Goal: Task Accomplishment & Management: Complete application form

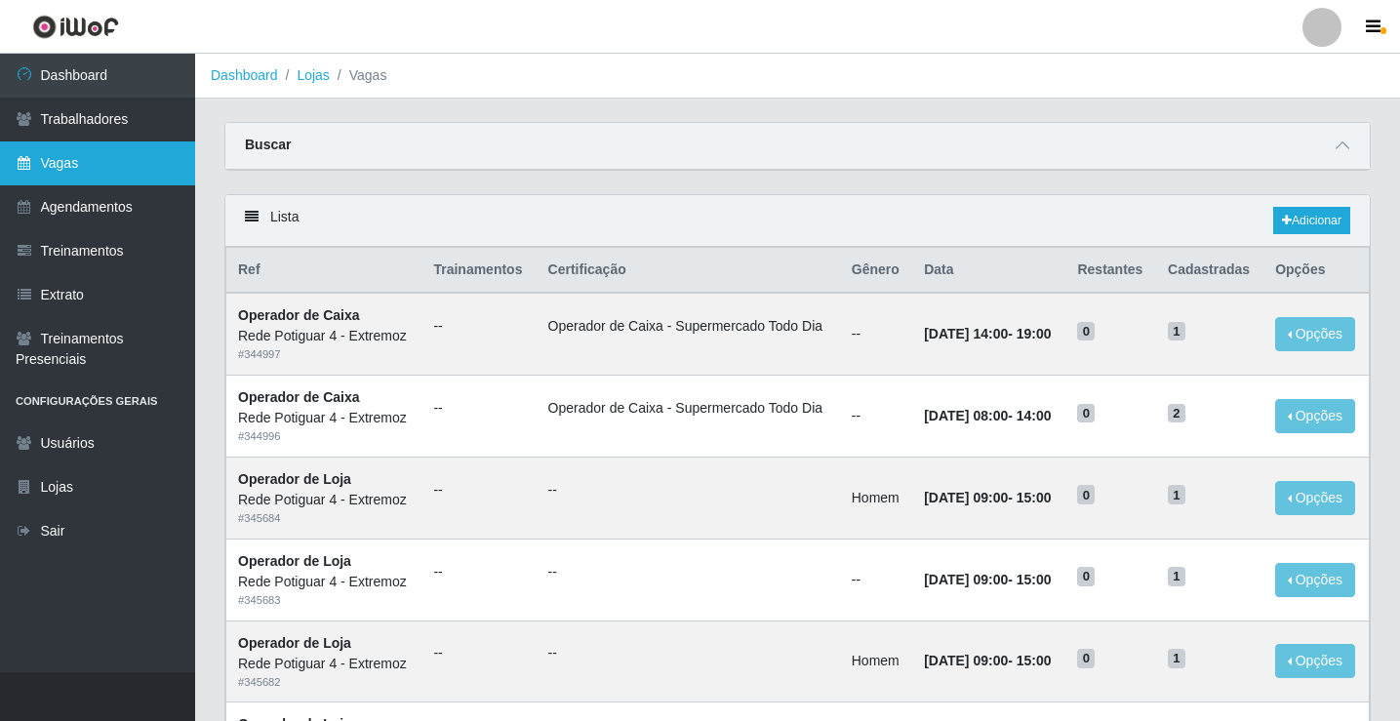
click at [66, 165] on link "Vagas" at bounding box center [97, 163] width 195 height 44
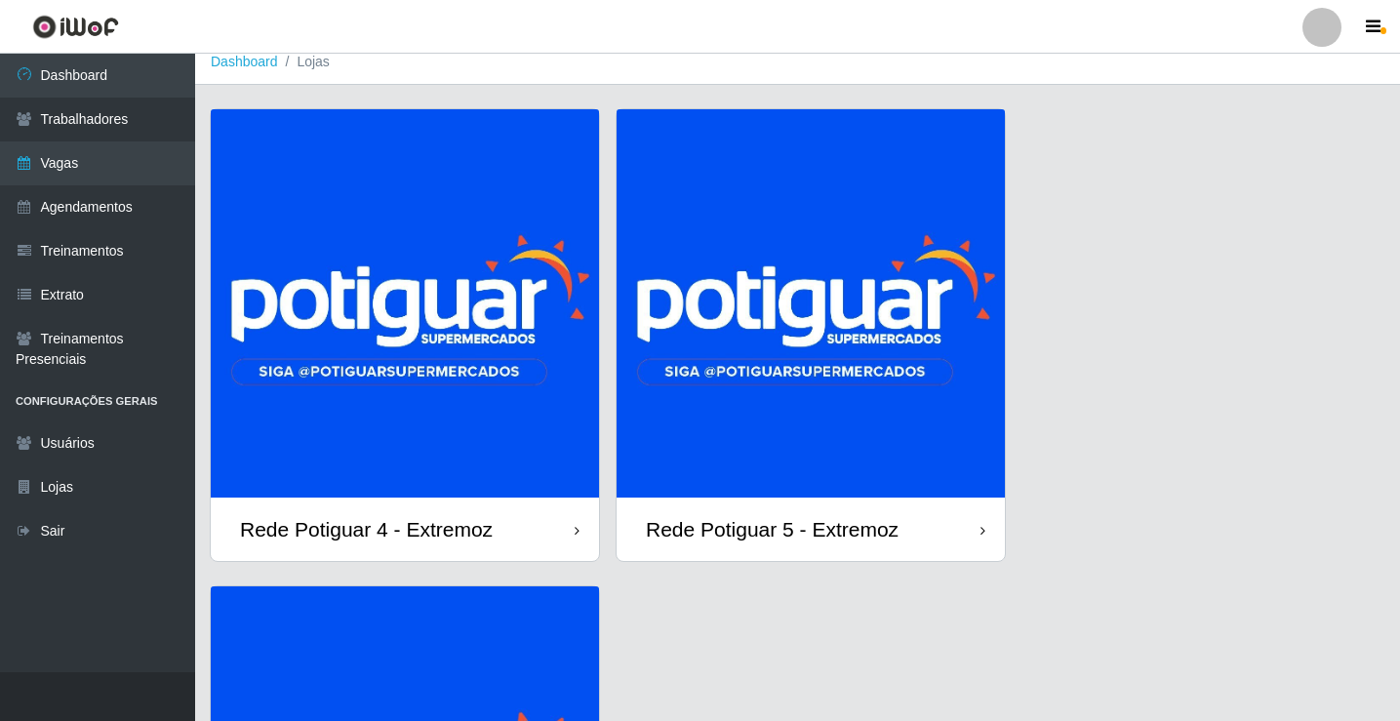
scroll to position [98, 0]
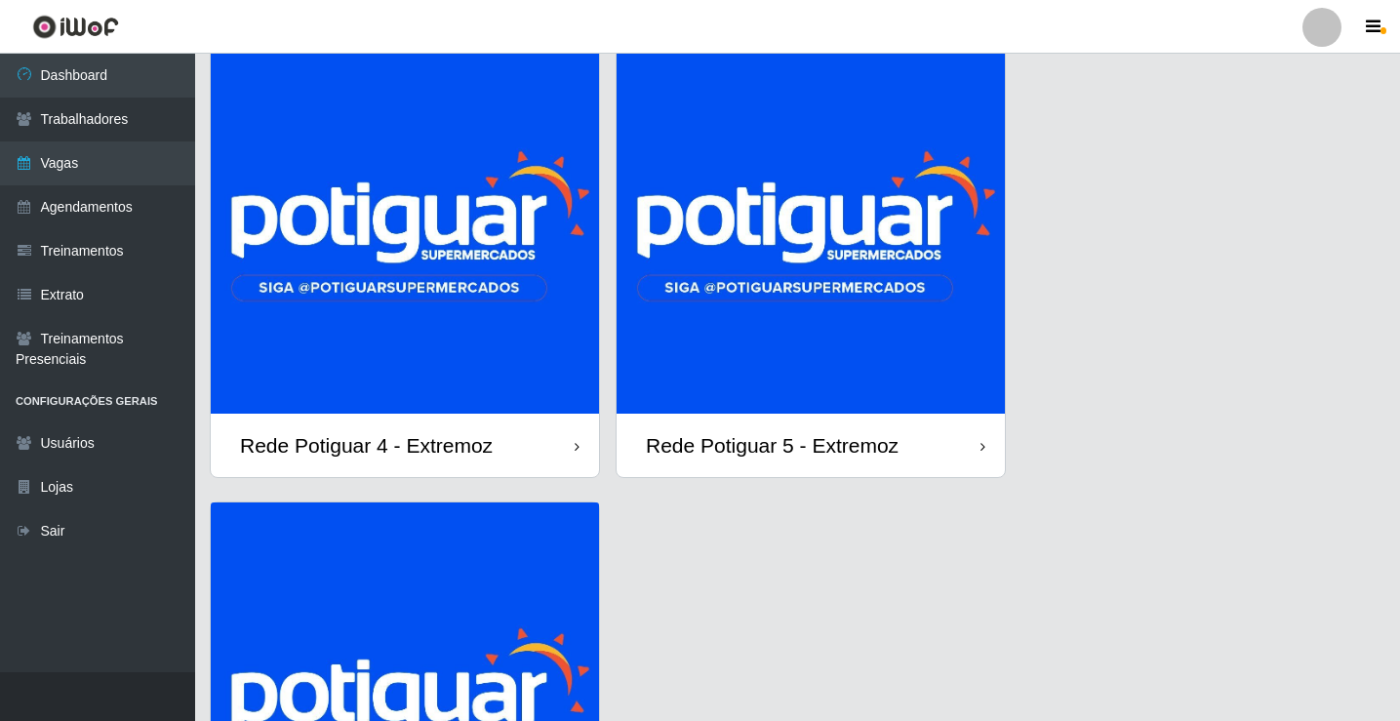
click at [756, 308] on img at bounding box center [811, 219] width 388 height 388
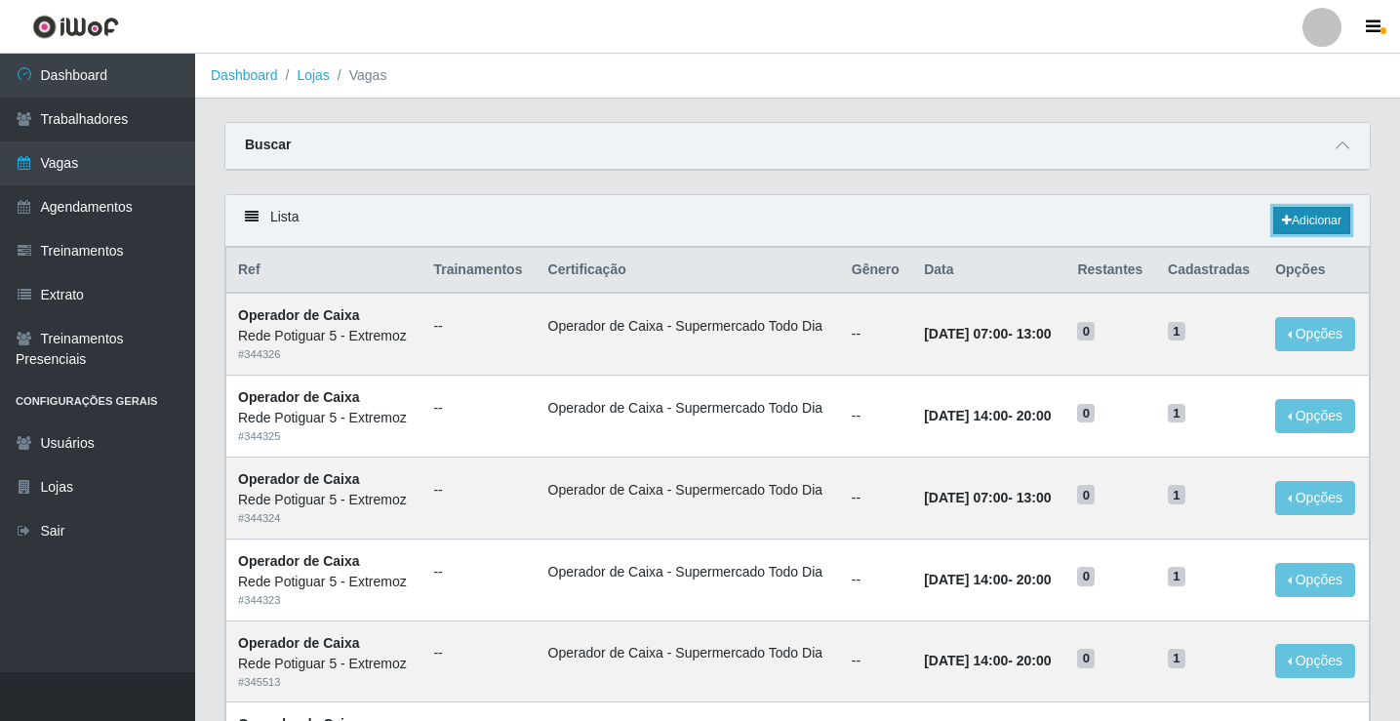
click at [1320, 223] on link "Adicionar" at bounding box center [1311, 220] width 77 height 27
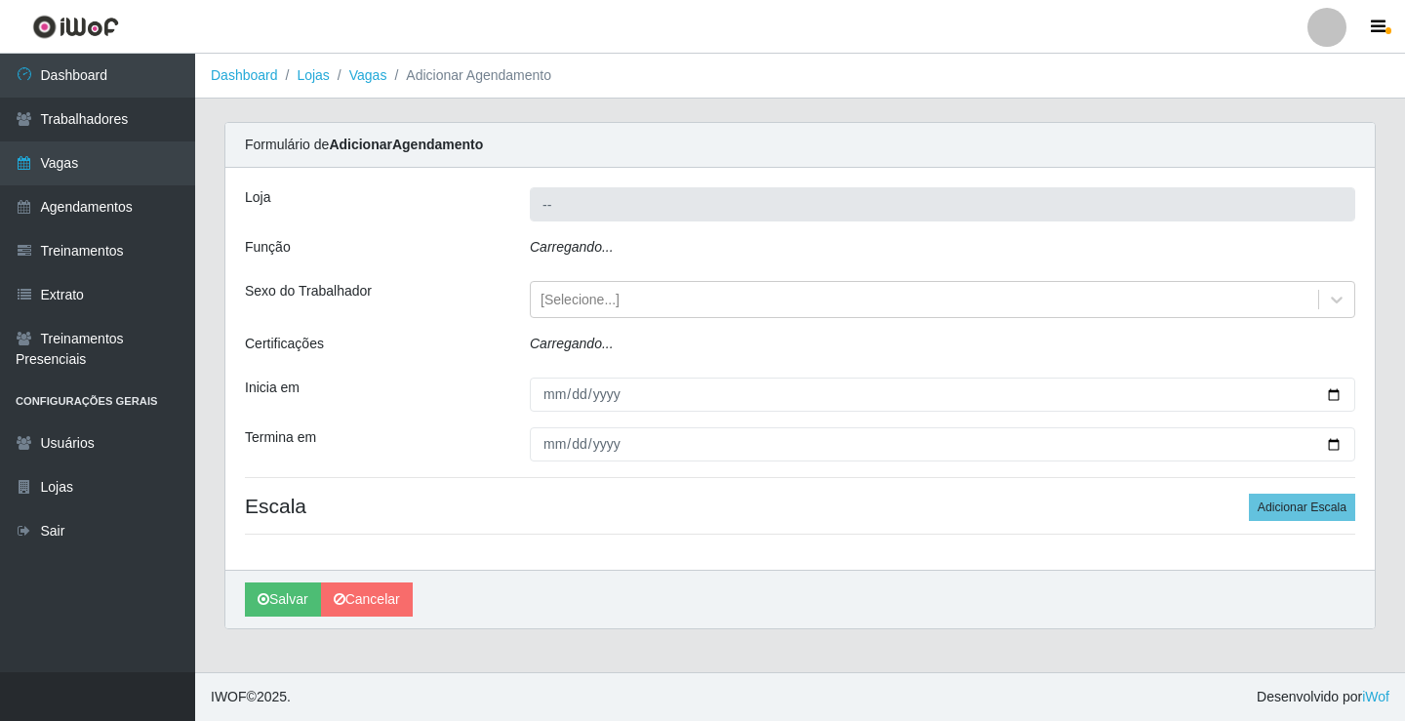
type input "Rede Potiguar 5 - Extremoz"
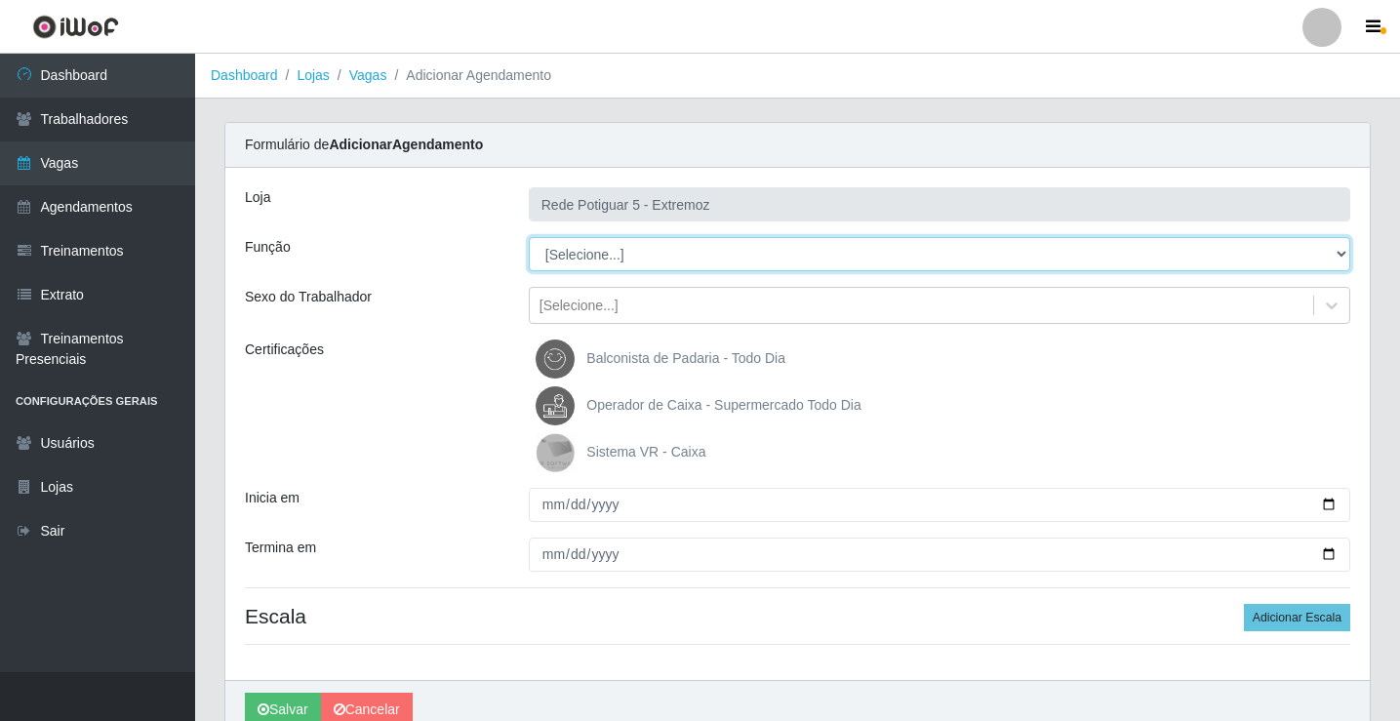
click at [616, 254] on select "[Selecione...] ASG Balconista Embalador Operador de Caixa Operador de Loja Repo…" at bounding box center [940, 254] width 822 height 34
click at [614, 255] on select "[Selecione...] ASG Balconista Embalador Operador de Caixa Operador de Loja Repo…" at bounding box center [940, 254] width 822 height 34
click at [595, 255] on select "[Selecione...] ASG Balconista Embalador Operador de Caixa Operador de Loja Repo…" at bounding box center [940, 254] width 822 height 34
select select "22"
click at [529, 237] on select "[Selecione...] ASG Balconista Embalador Operador de Caixa Operador de Loja Repo…" at bounding box center [940, 254] width 822 height 34
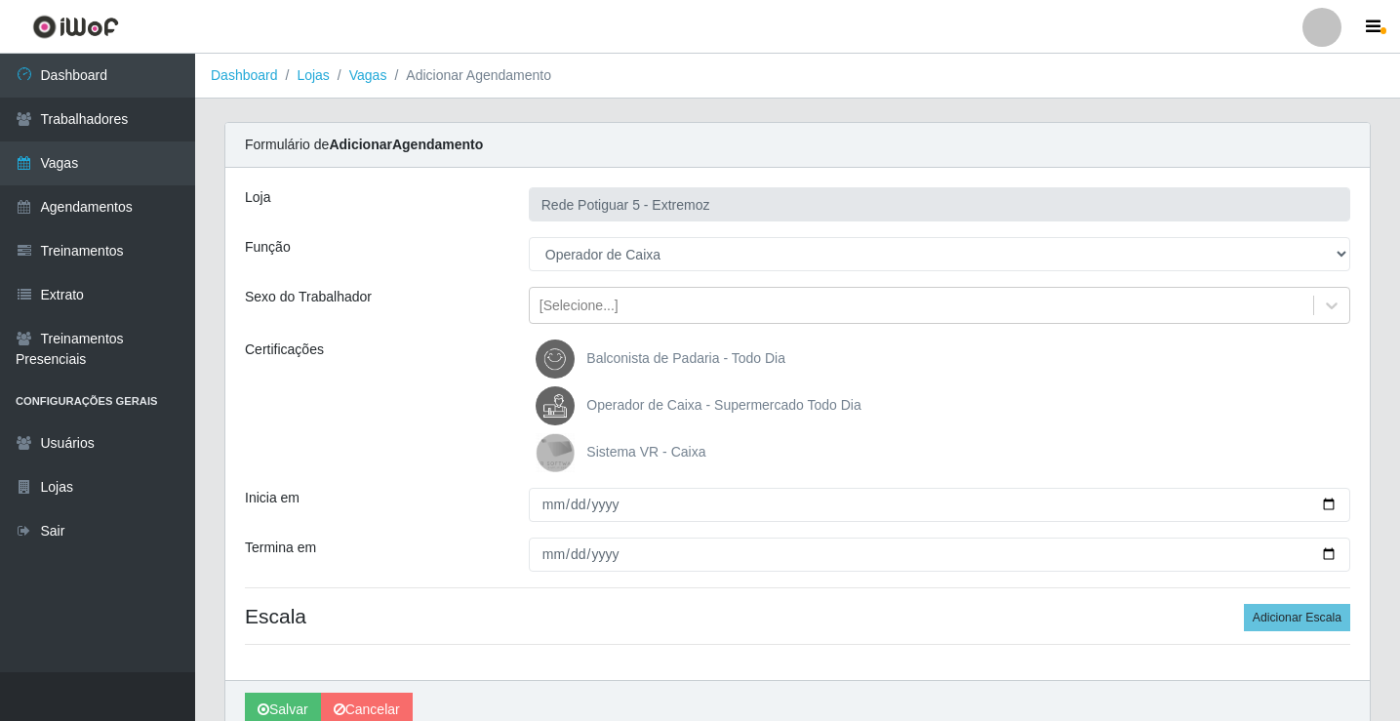
click at [625, 397] on span "Operador de Caixa - Supermercado Todo Dia" at bounding box center [723, 405] width 274 height 16
click at [0, 0] on input "Operador de Caixa - Supermercado Todo Dia" at bounding box center [0, 0] width 0 height 0
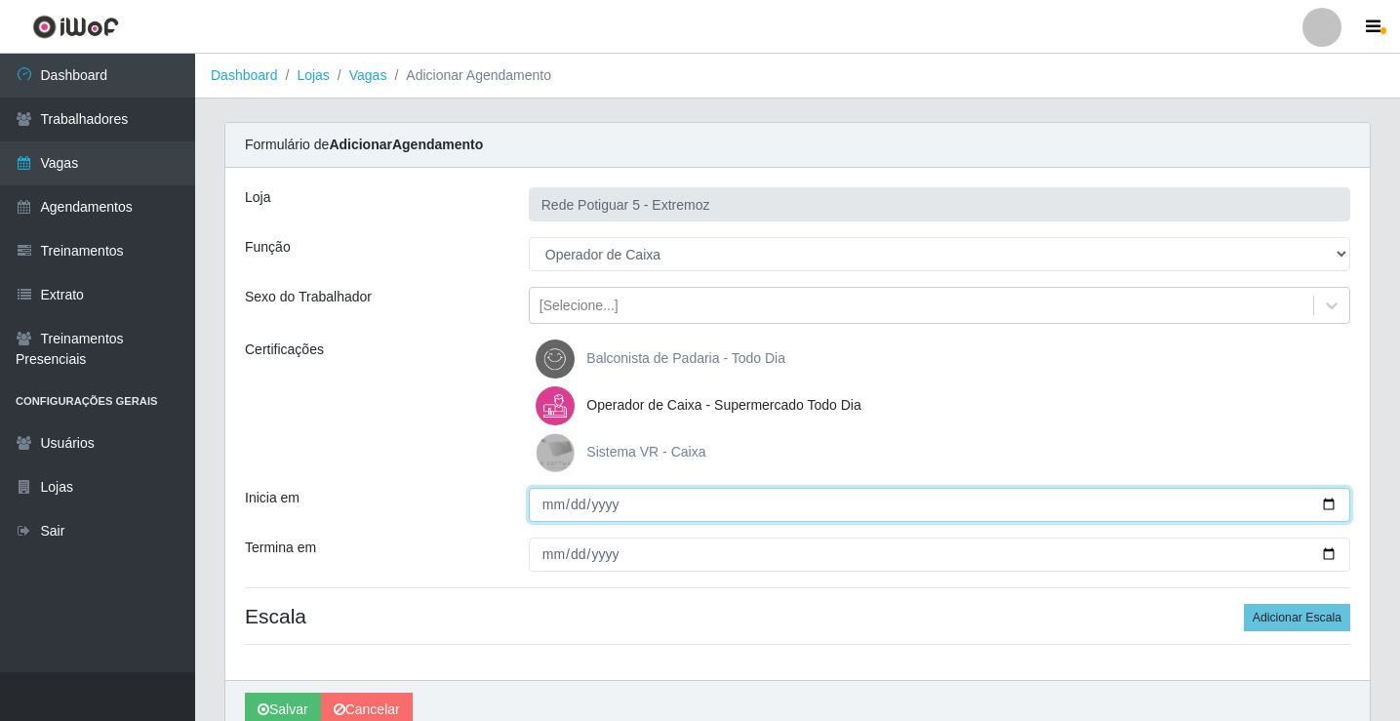
click at [554, 503] on input "Inicia em" at bounding box center [940, 505] width 822 height 34
type input "0025-02-27"
type input "0025-09-27"
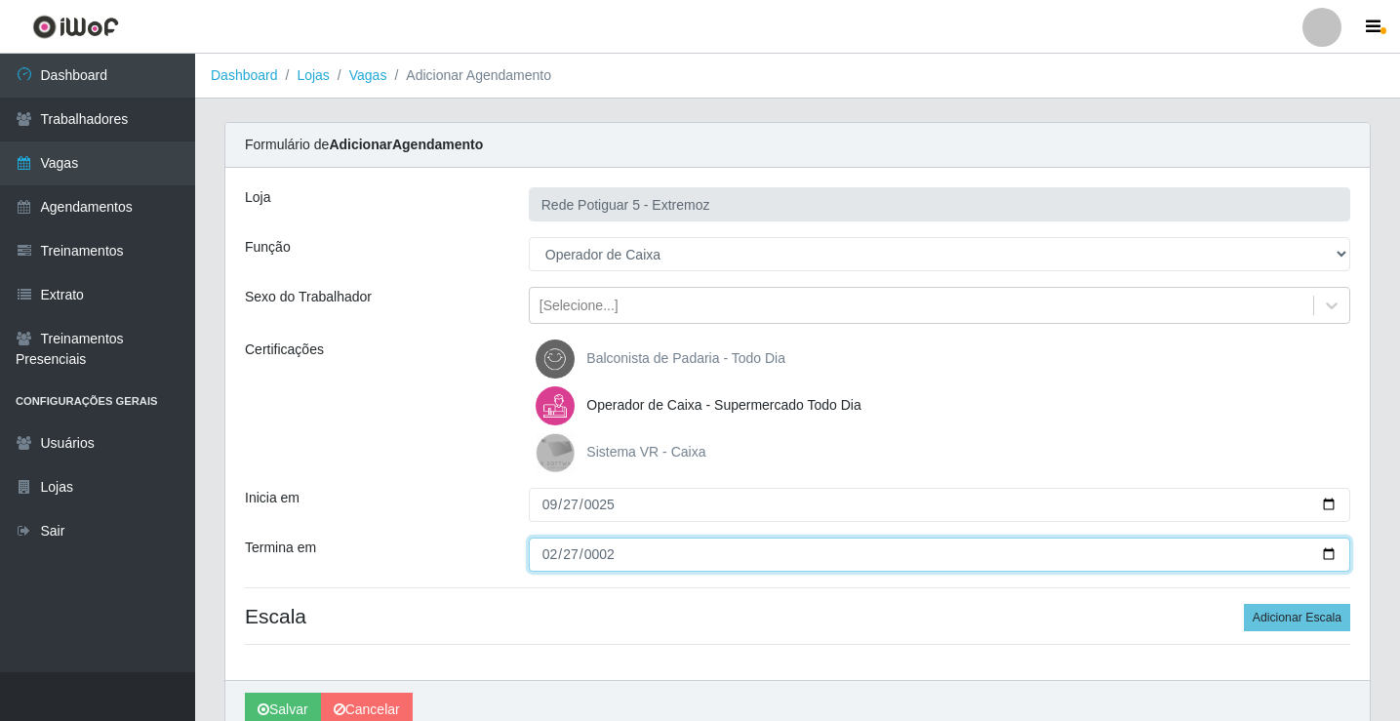
type input "0025-02-27"
type input "2025-09-27"
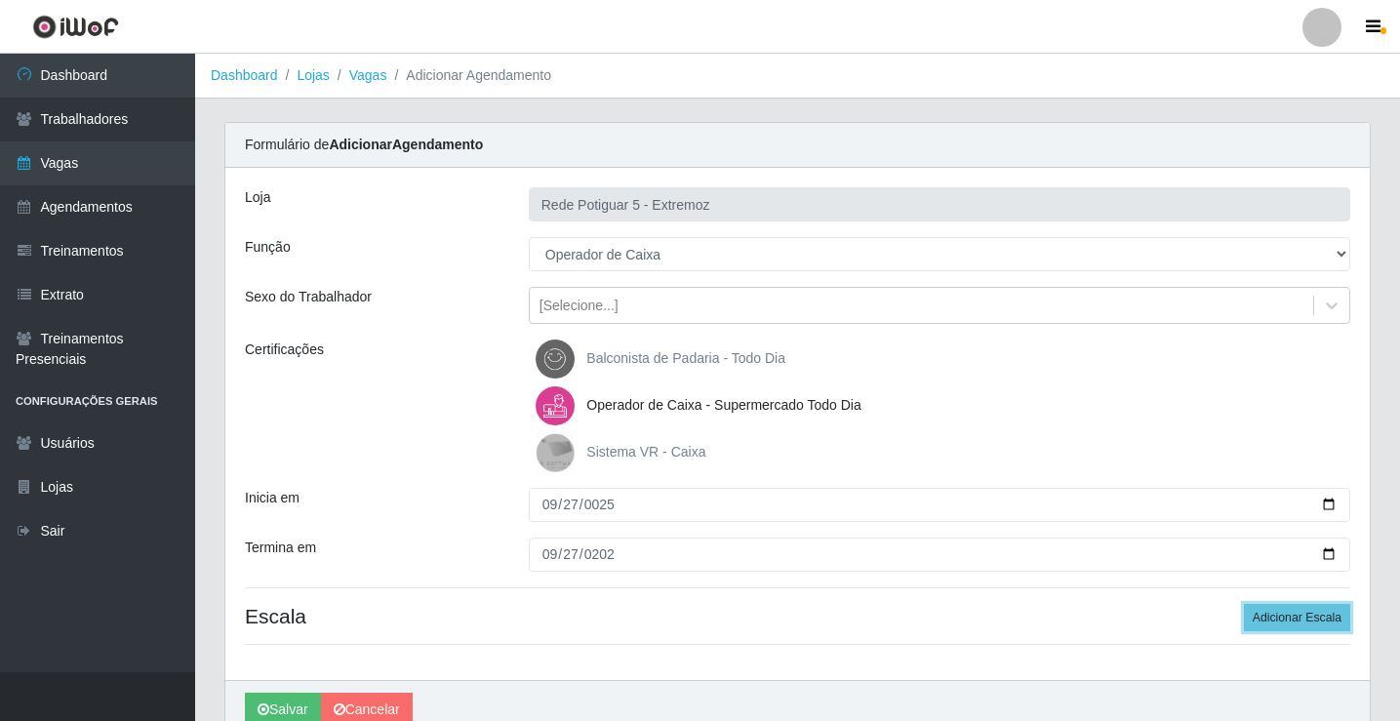
click at [1244, 604] on button "Adicionar Escala" at bounding box center [1297, 617] width 106 height 27
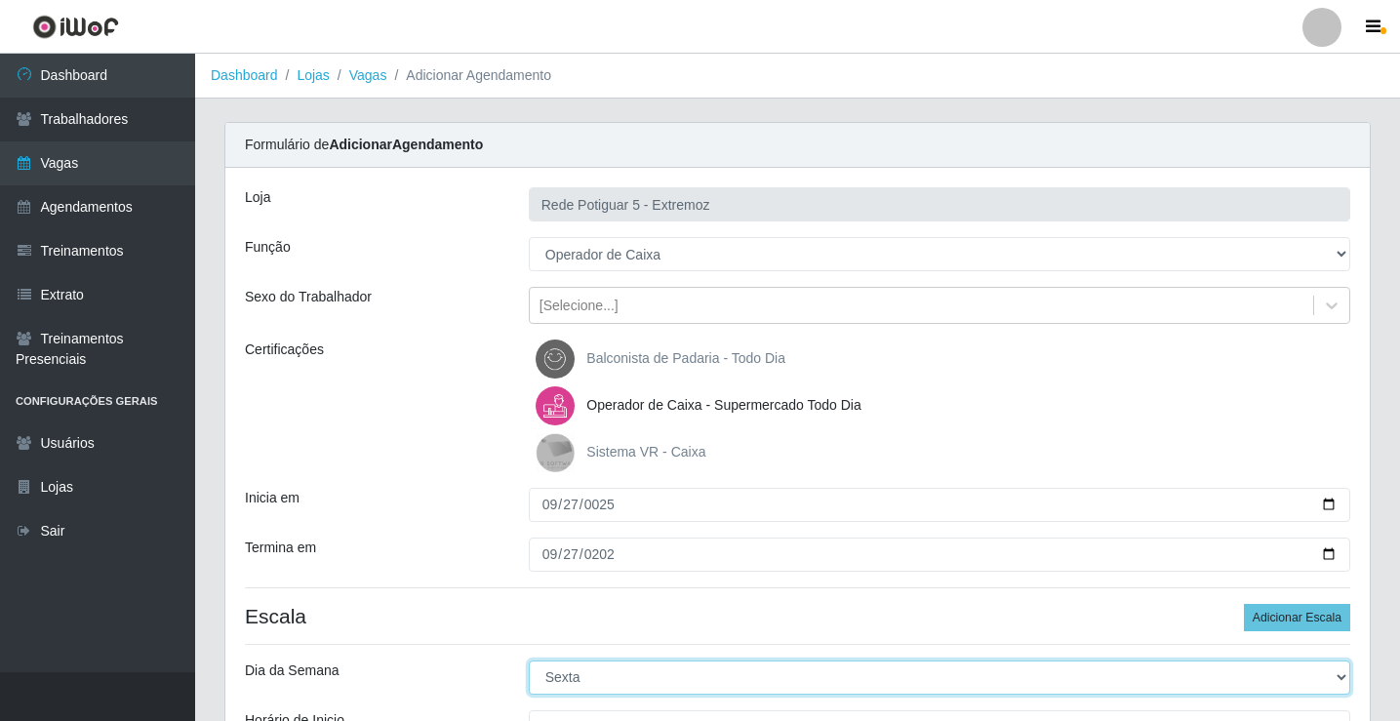
select select "6"
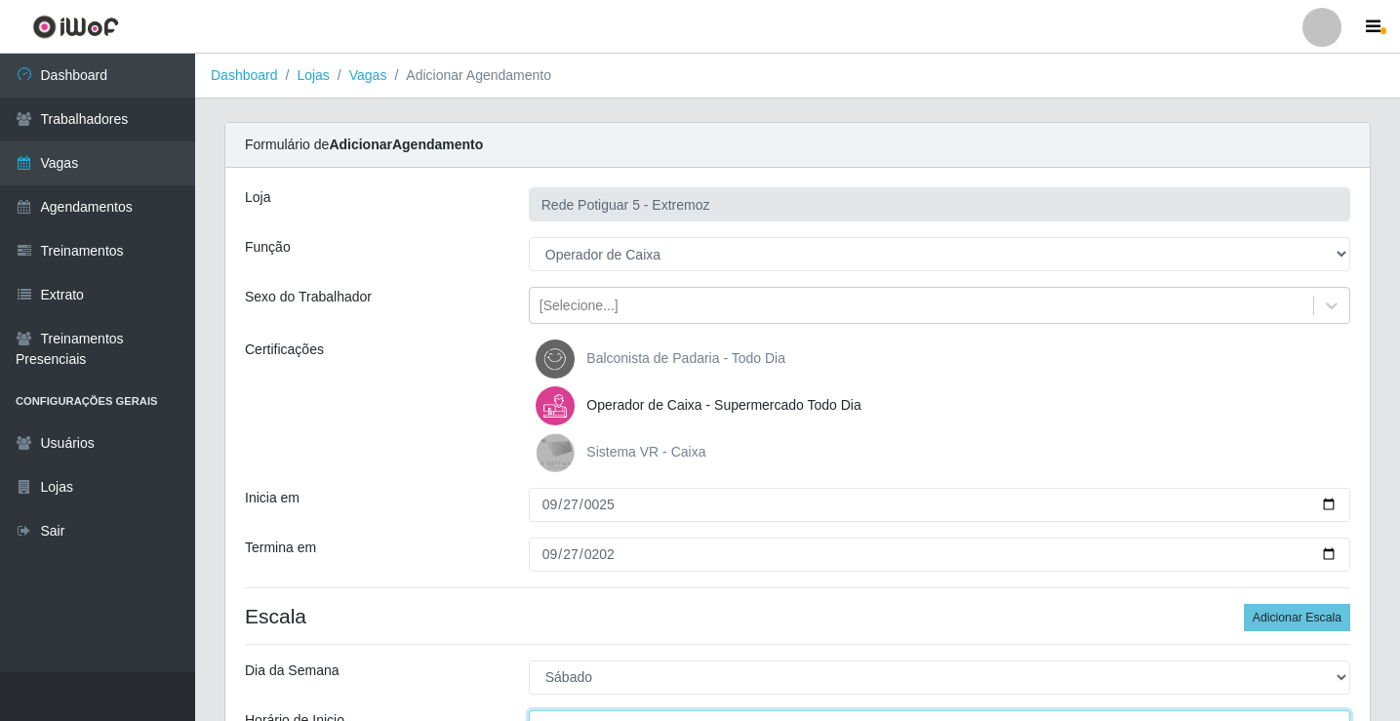
scroll to position [23, 0]
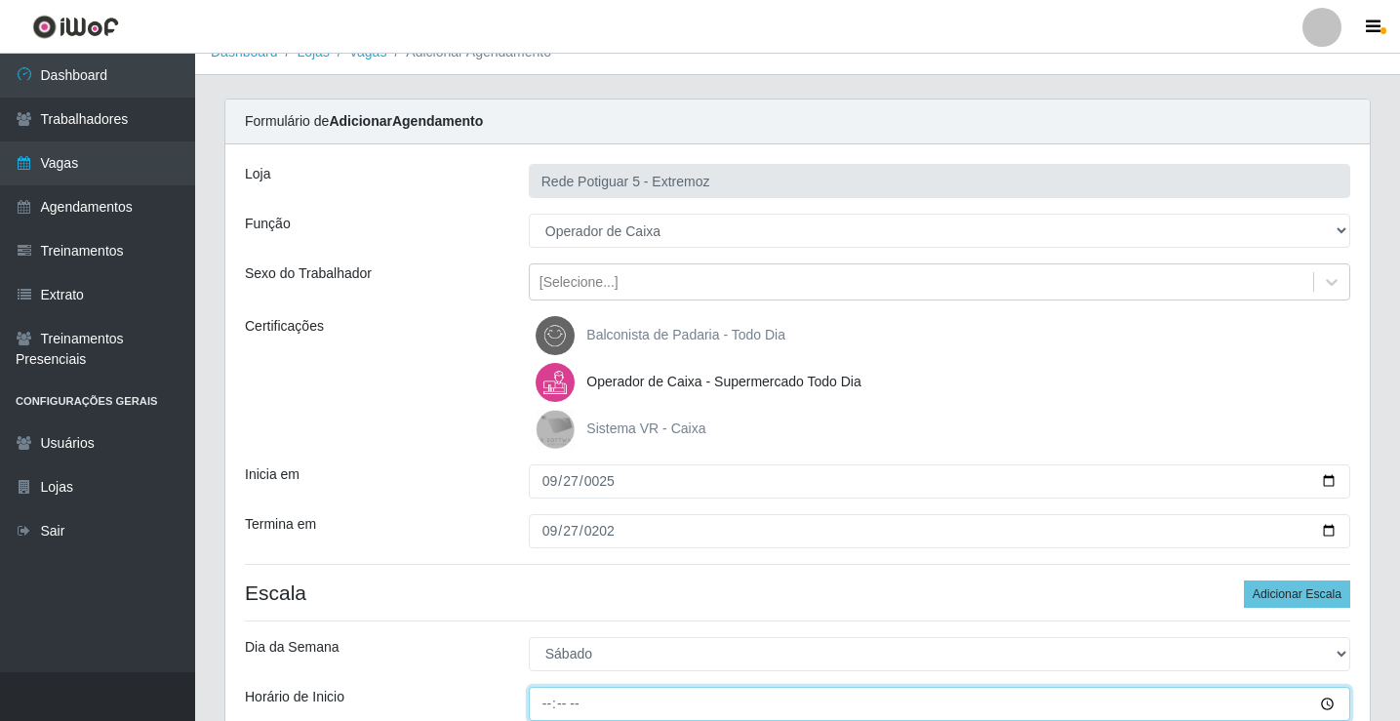
drag, startPoint x: 570, startPoint y: 698, endPoint x: 635, endPoint y: 697, distance: 65.4
click at [571, 698] on input "Horário de Inicio" at bounding box center [940, 704] width 822 height 34
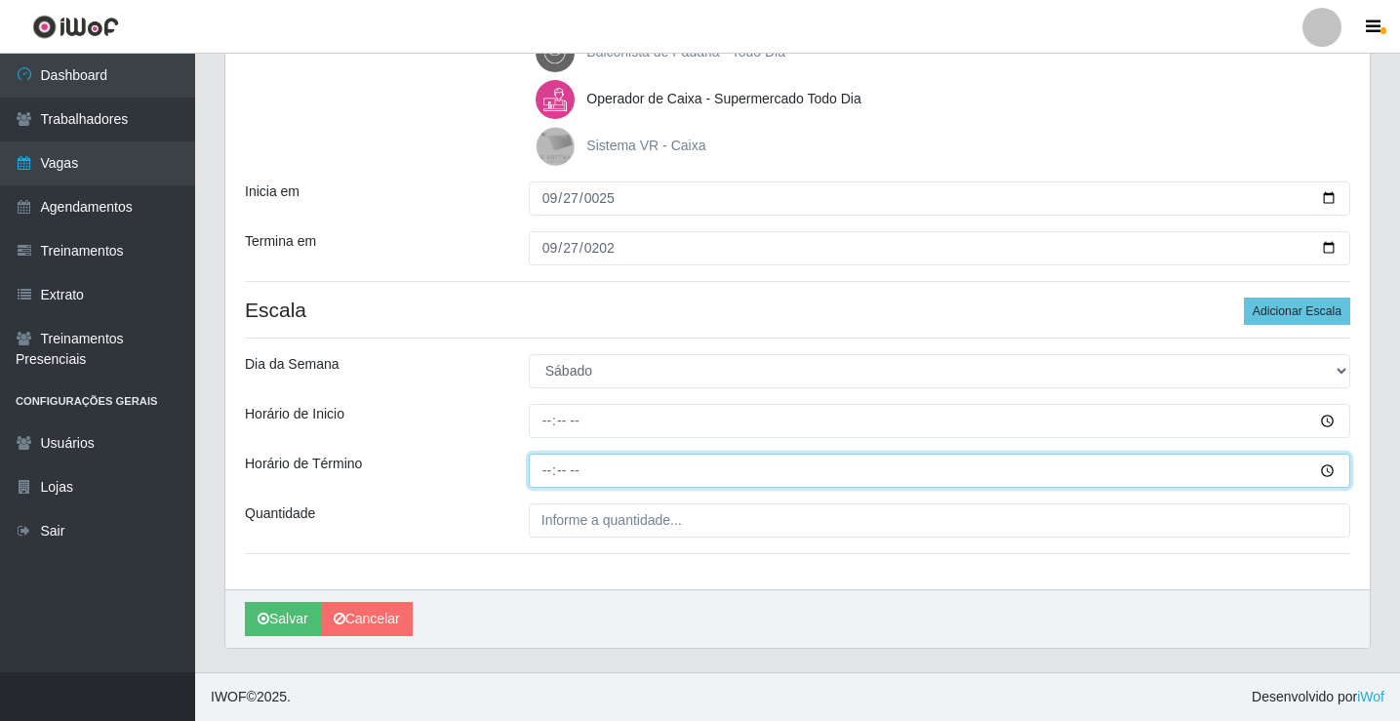
type input "20:00"
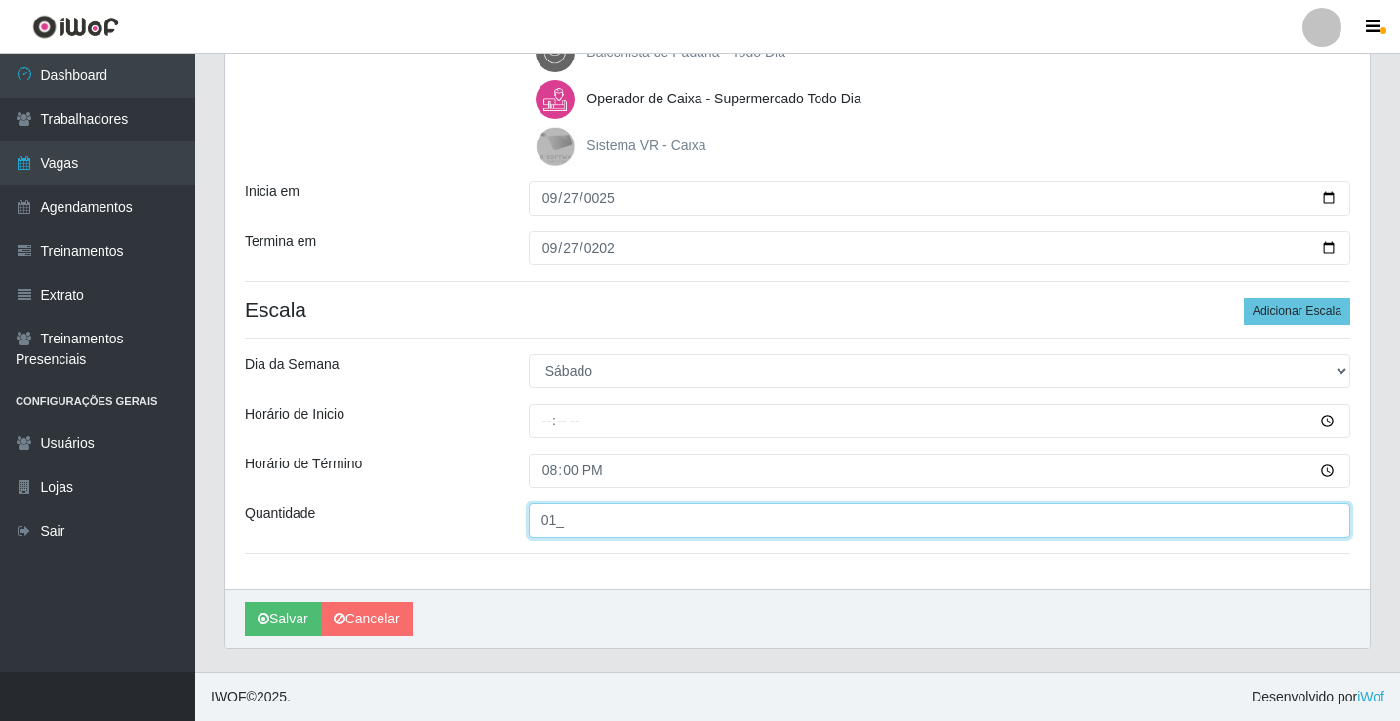
type input "01_"
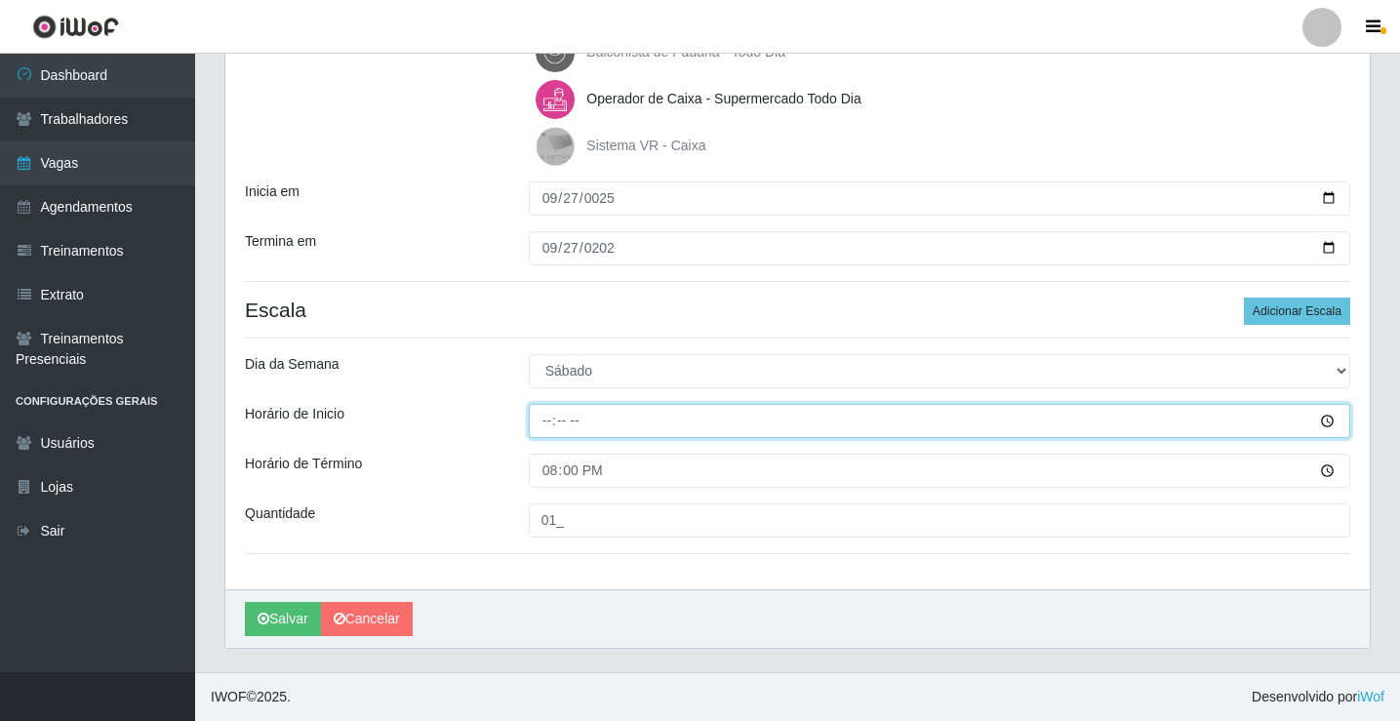
click at [571, 428] on input "Horário de Inicio" at bounding box center [940, 421] width 822 height 34
type input "14:00"
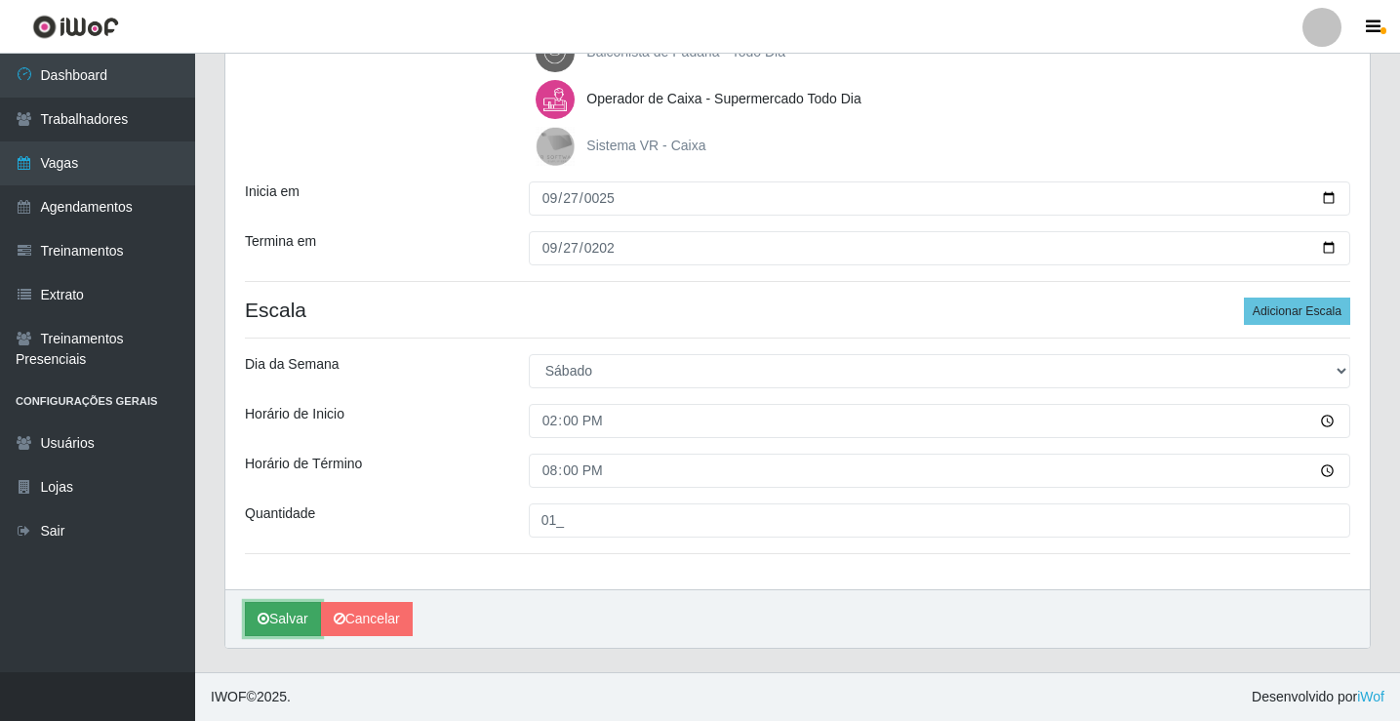
click at [286, 625] on button "Salvar" at bounding box center [283, 619] width 76 height 34
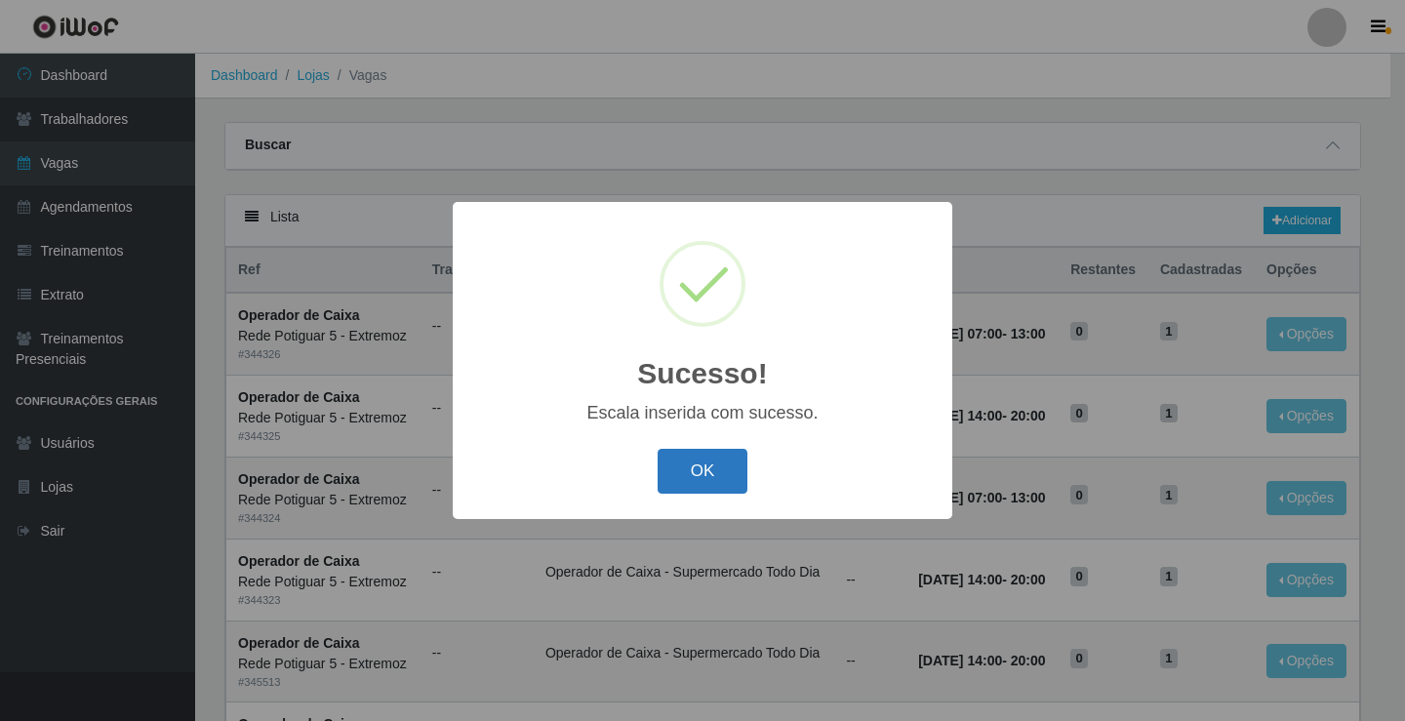
click at [729, 474] on button "OK" at bounding box center [703, 472] width 91 height 46
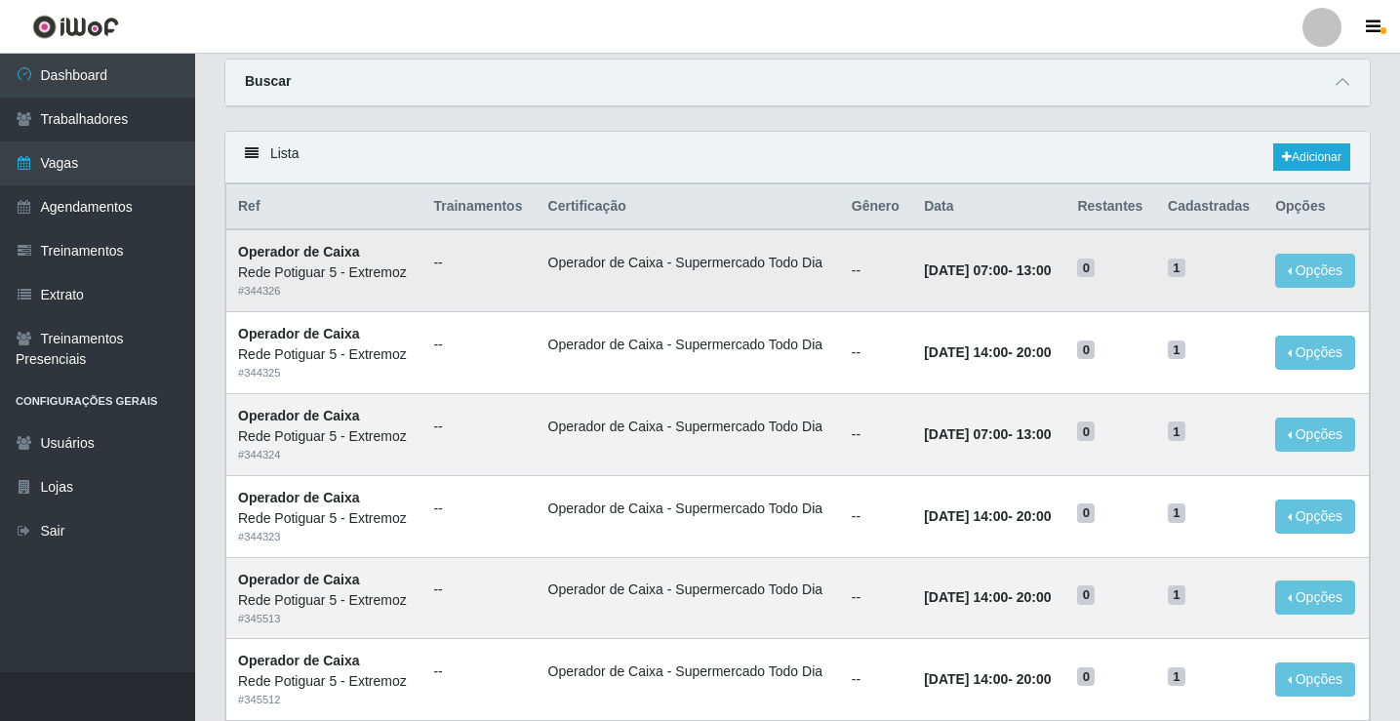
scroll to position [98, 0]
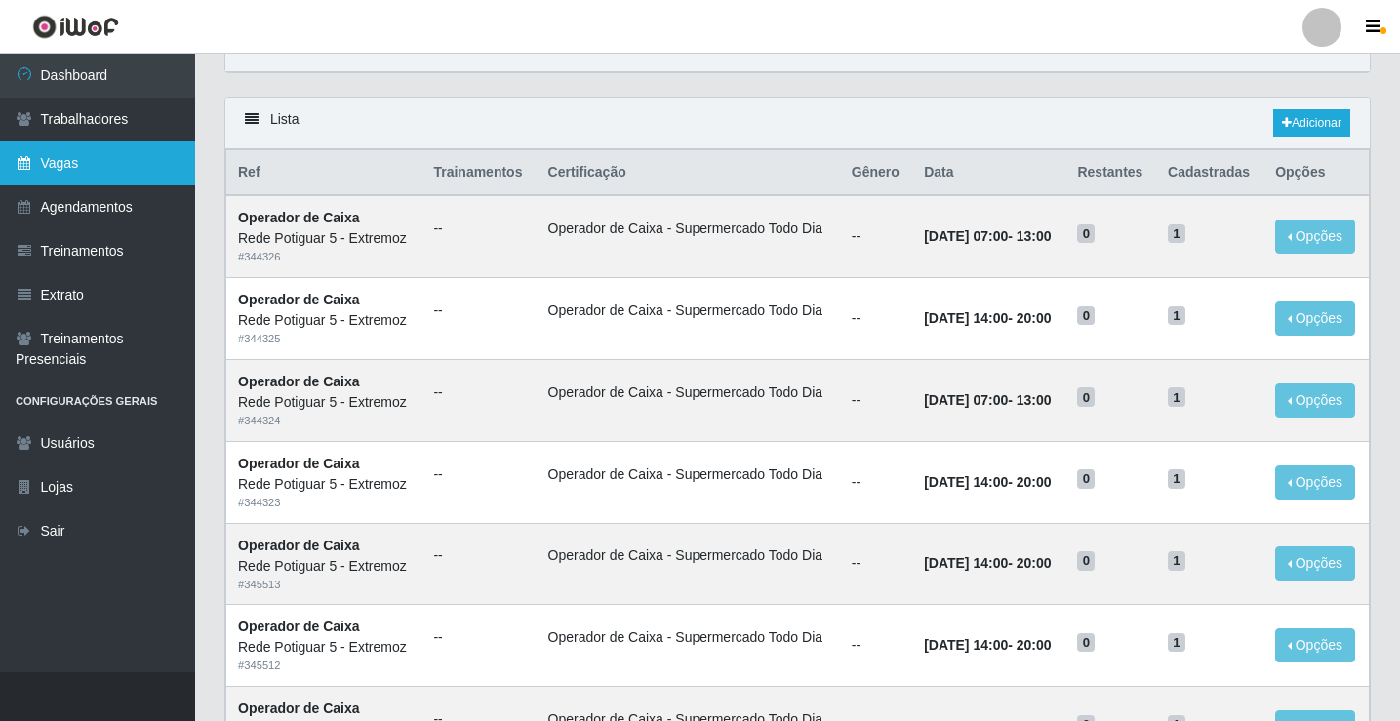
click at [49, 156] on link "Vagas" at bounding box center [97, 163] width 195 height 44
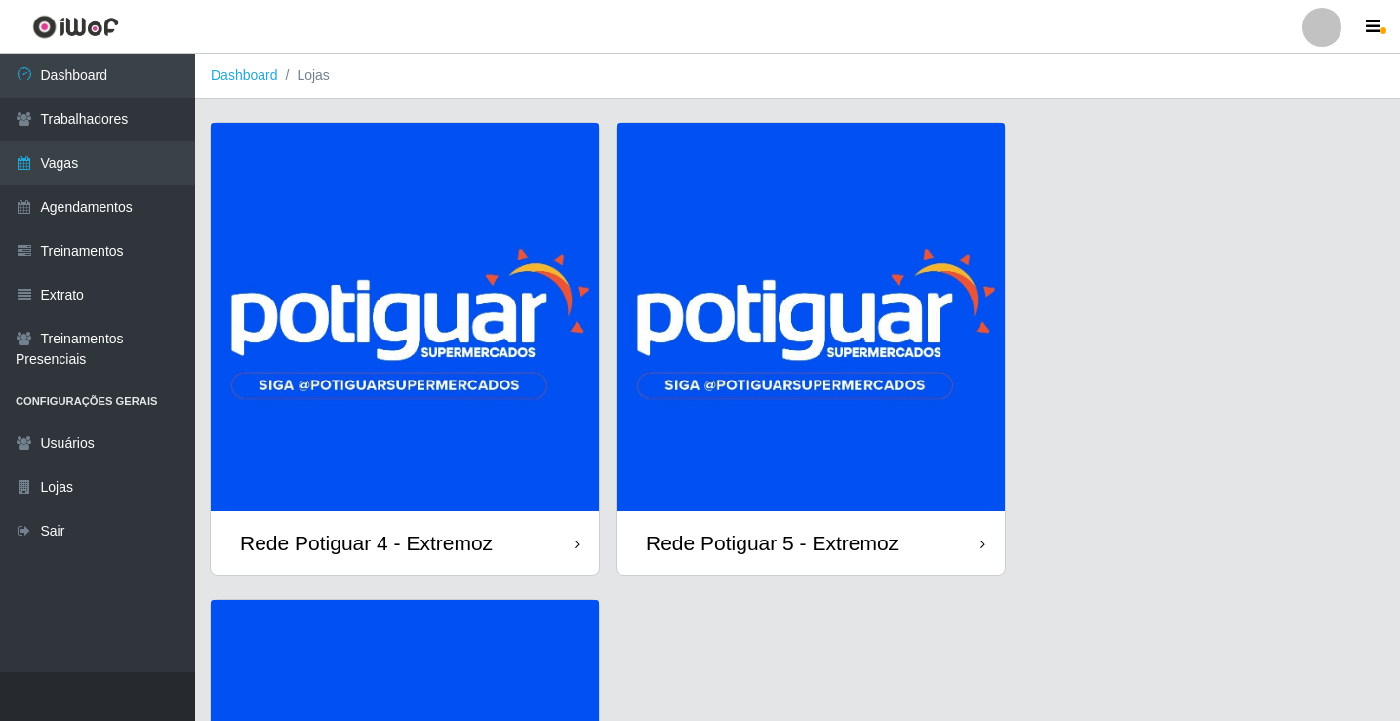
click at [831, 375] on img at bounding box center [811, 317] width 388 height 388
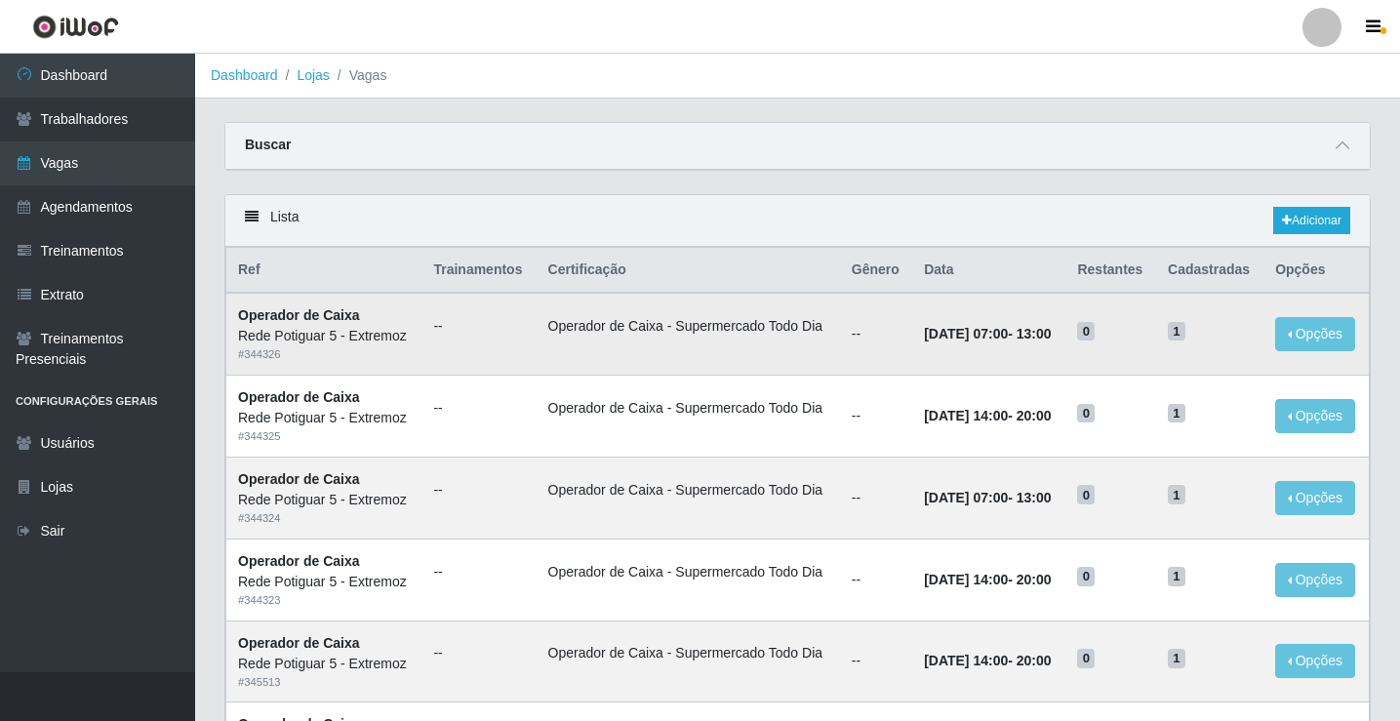
click at [767, 314] on td "Operador de Caixa - Supermercado Todo Dia" at bounding box center [688, 334] width 303 height 82
click at [1283, 221] on icon at bounding box center [1287, 221] width 10 height 12
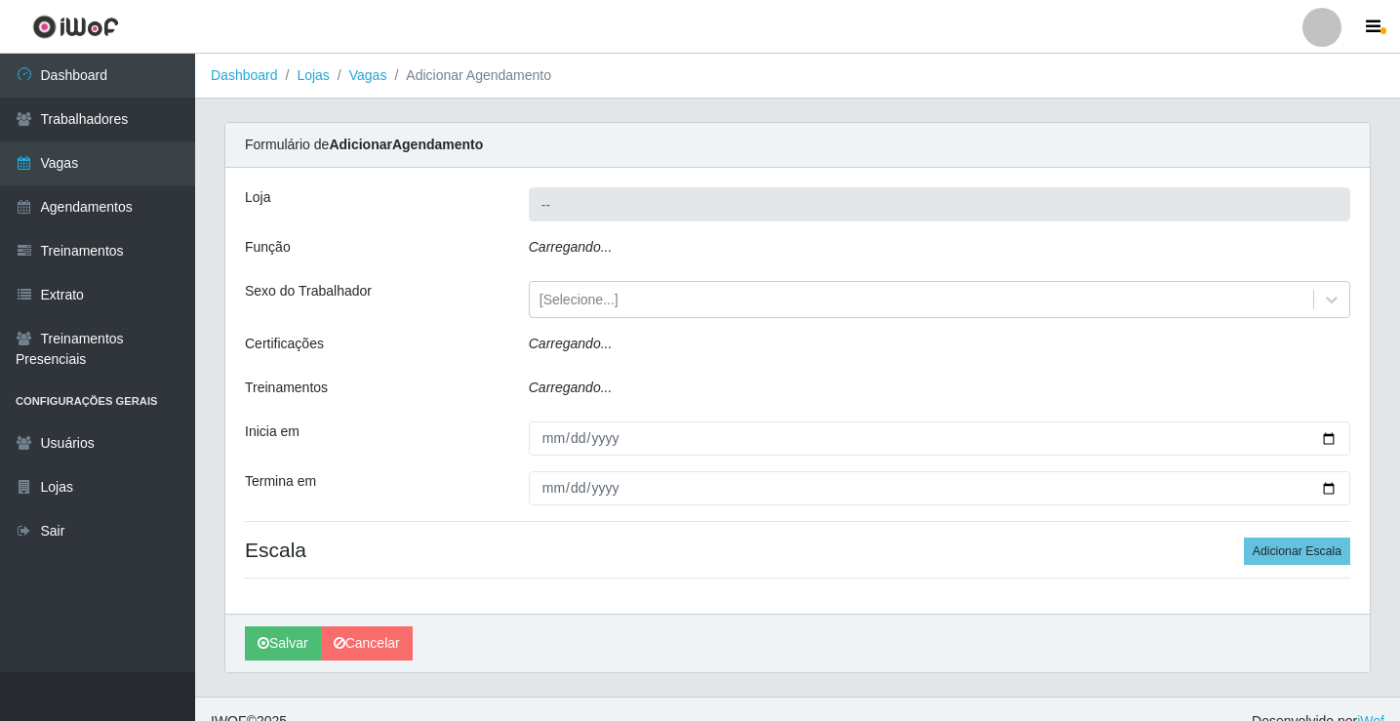
type input "Rede Potiguar 5 - Extremoz"
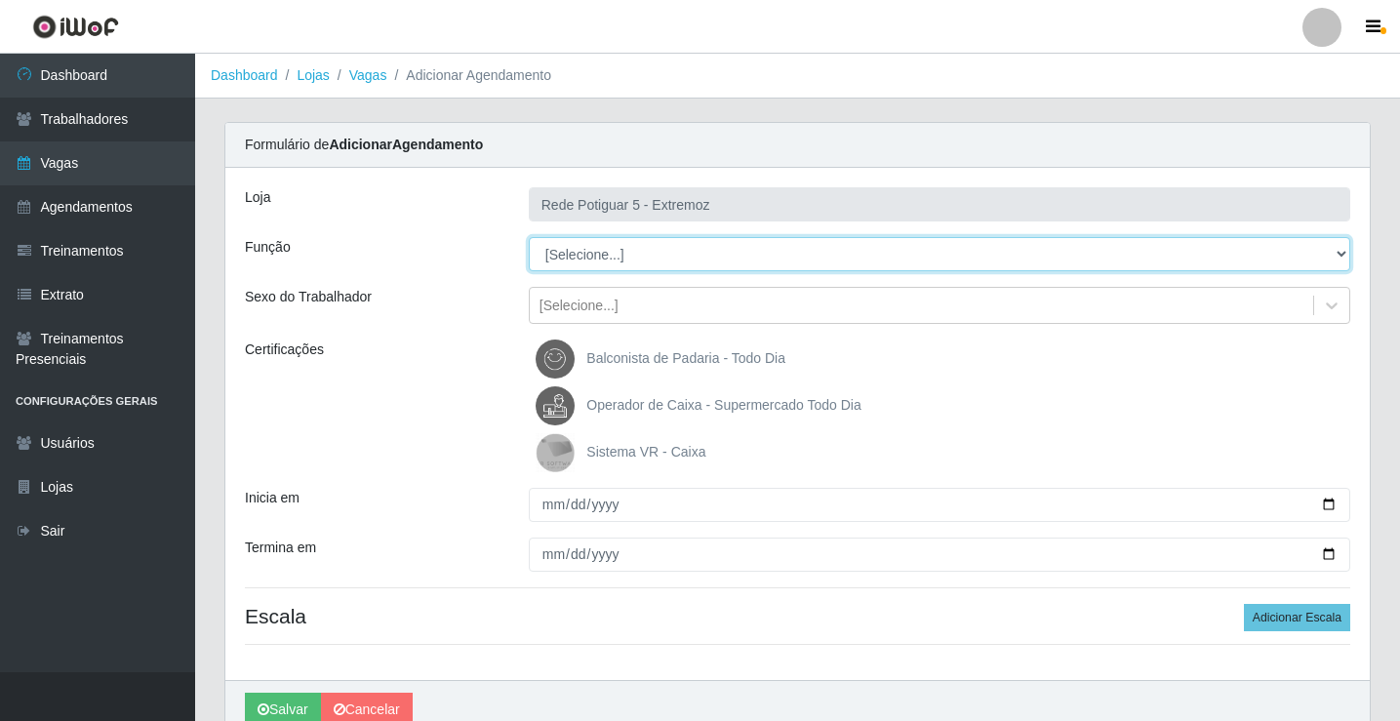
click at [606, 262] on select "[Selecione...] ASG Balconista Embalador Operador de Caixa Operador de Loja Repo…" at bounding box center [940, 254] width 822 height 34
select select "22"
click at [529, 237] on select "[Selecione...] ASG Balconista Embalador Operador de Caixa Operador de Loja Repo…" at bounding box center [940, 254] width 822 height 34
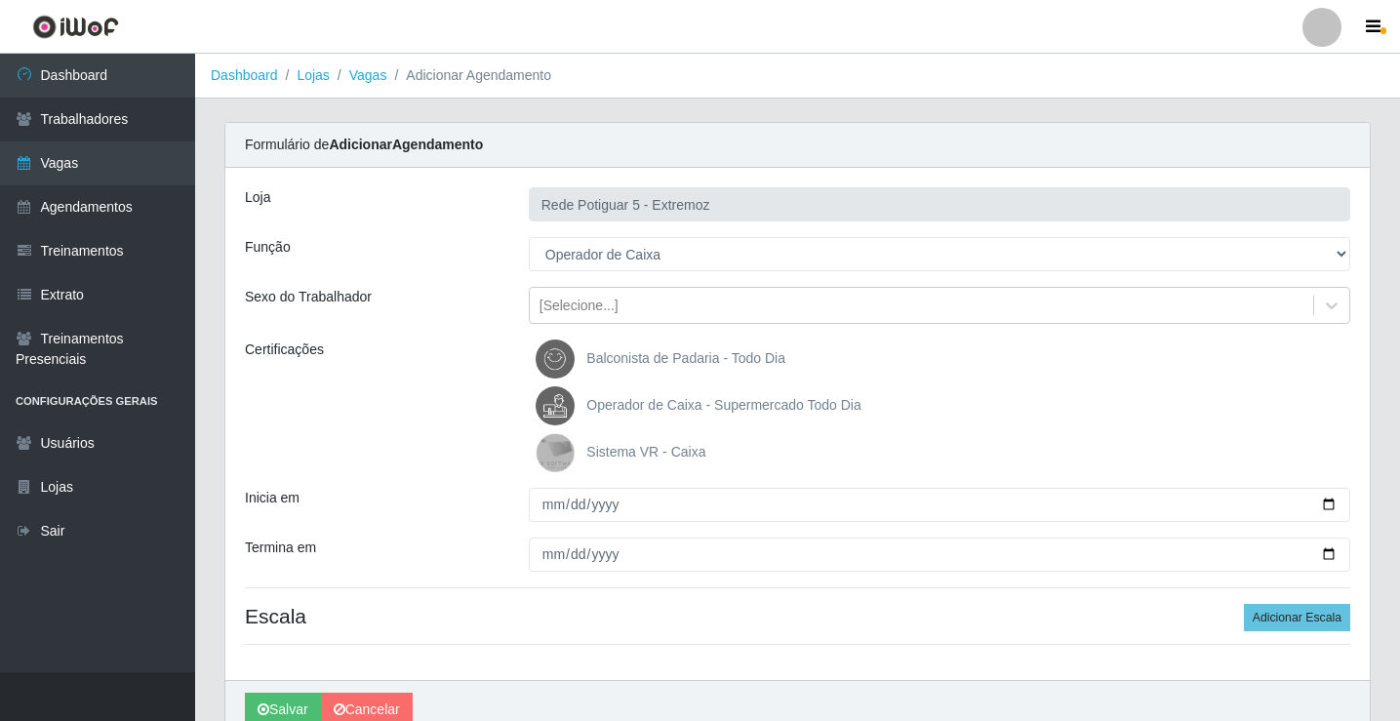
click at [656, 412] on span "Operador de Caixa - Supermercado Todo Dia" at bounding box center [723, 405] width 274 height 16
click at [0, 0] on input "Operador de Caixa - Supermercado Todo Dia" at bounding box center [0, 0] width 0 height 0
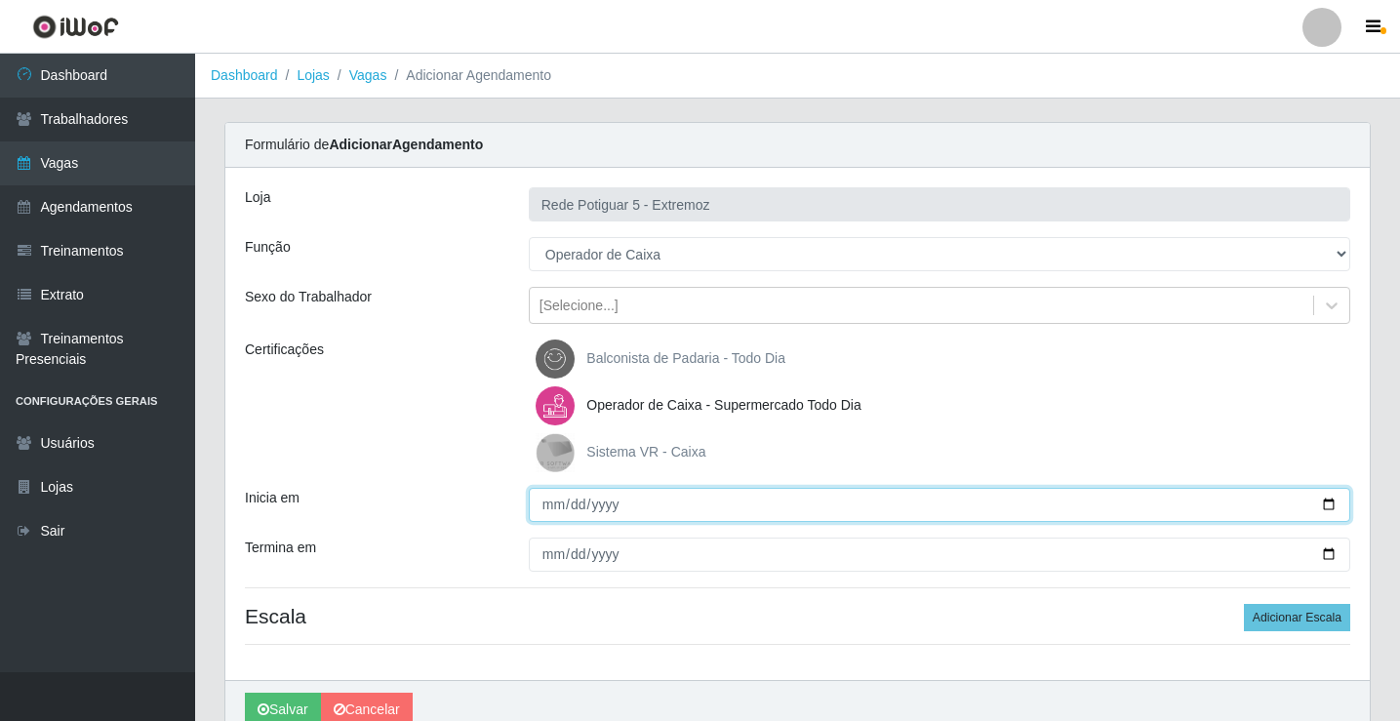
click at [546, 511] on input "Inicia em" at bounding box center [940, 505] width 822 height 34
type input "2025-09-27"
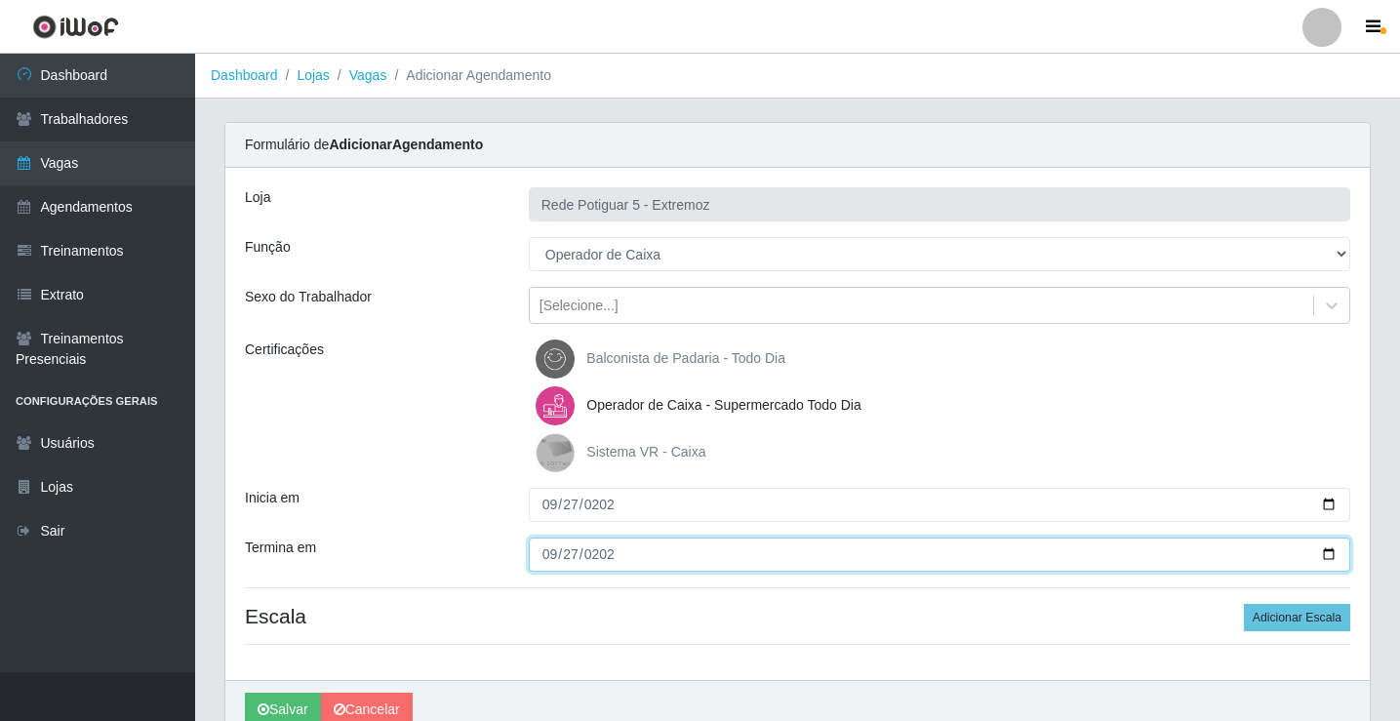
type input "2025-09-27"
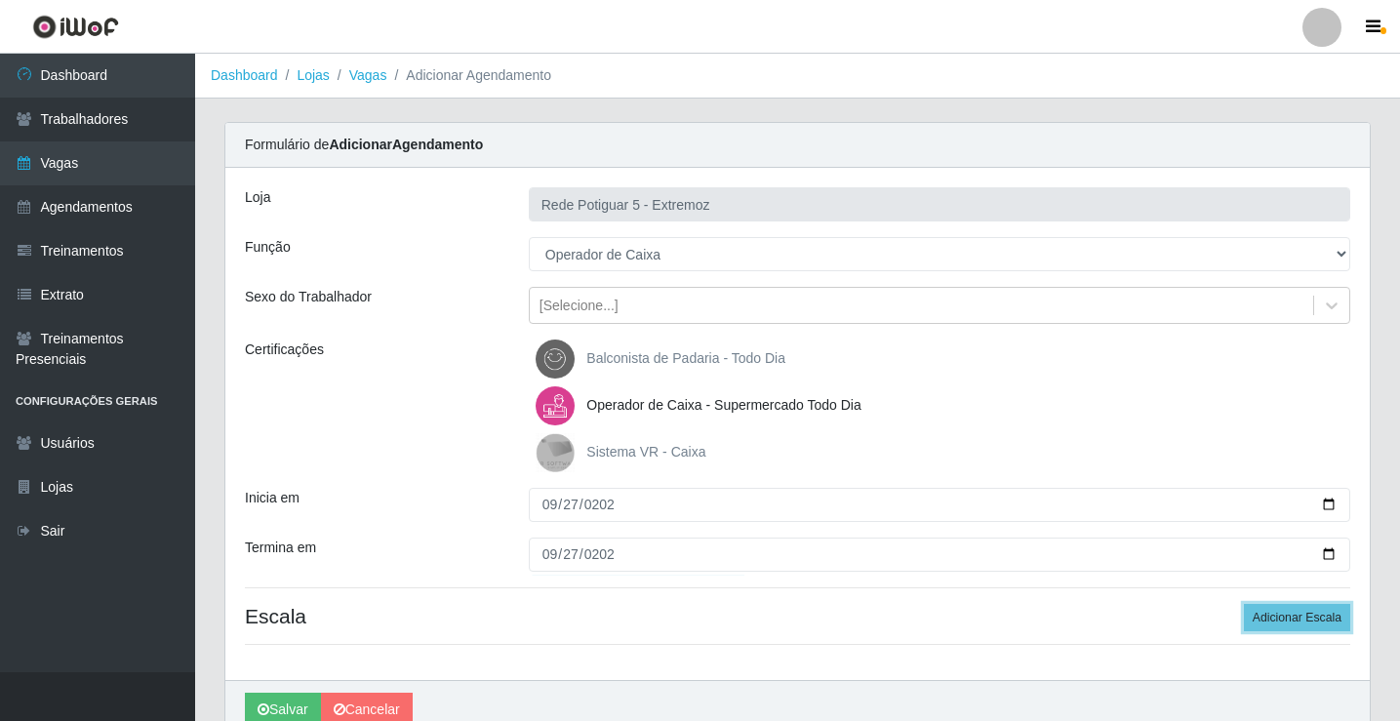
click at [1244, 604] on button "Adicionar Escala" at bounding box center [1297, 617] width 106 height 27
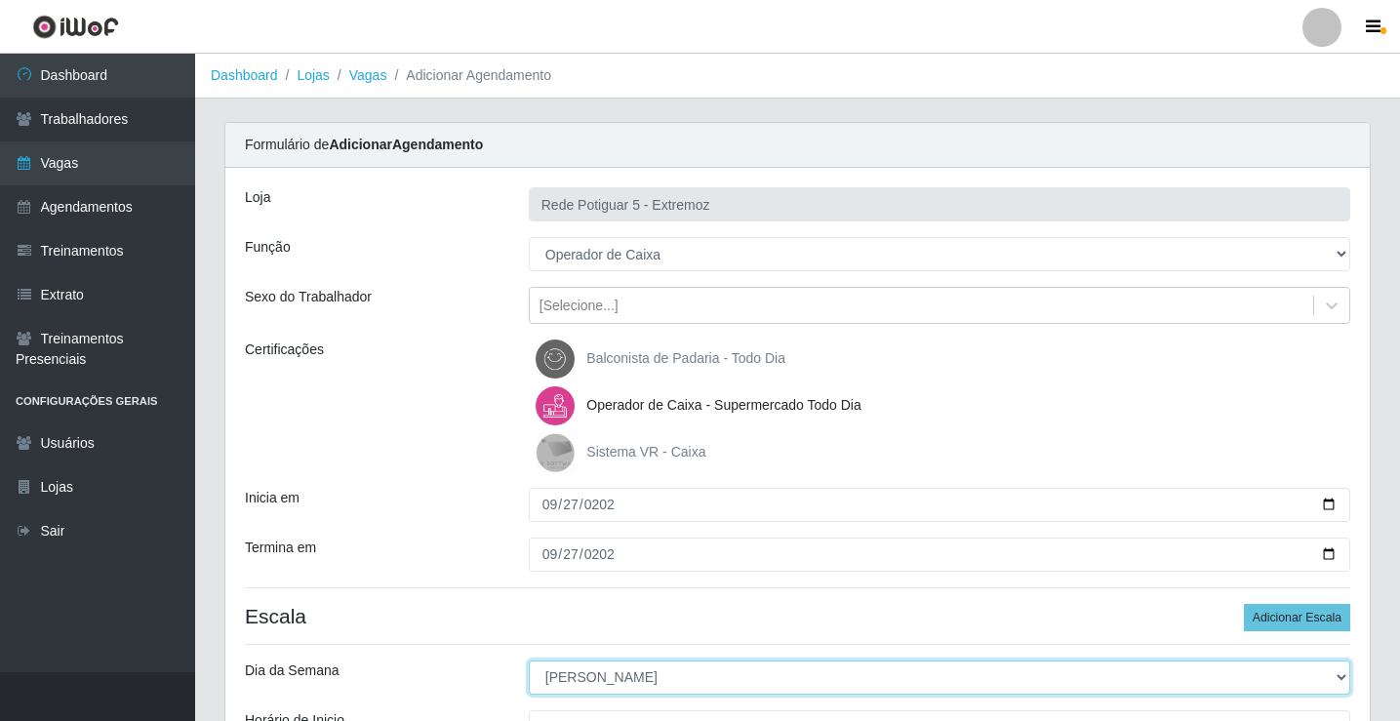
select select "6"
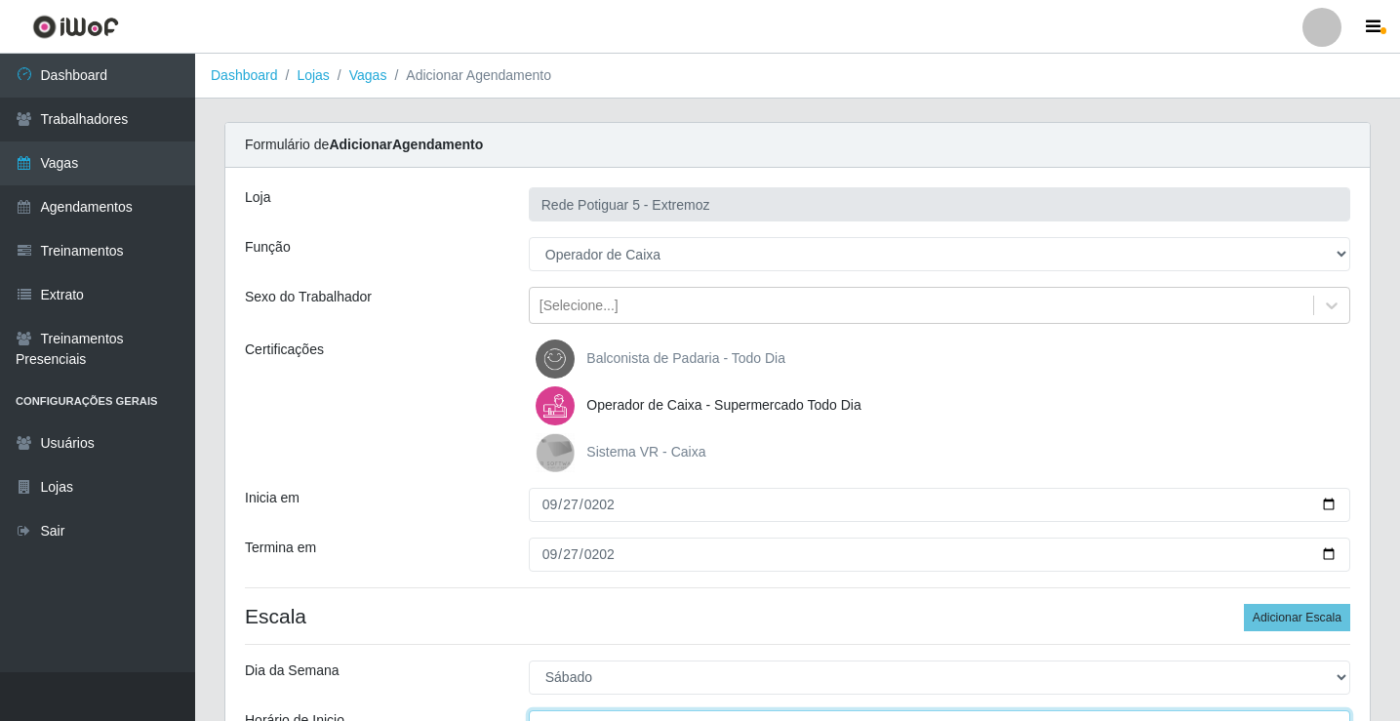
scroll to position [23, 0]
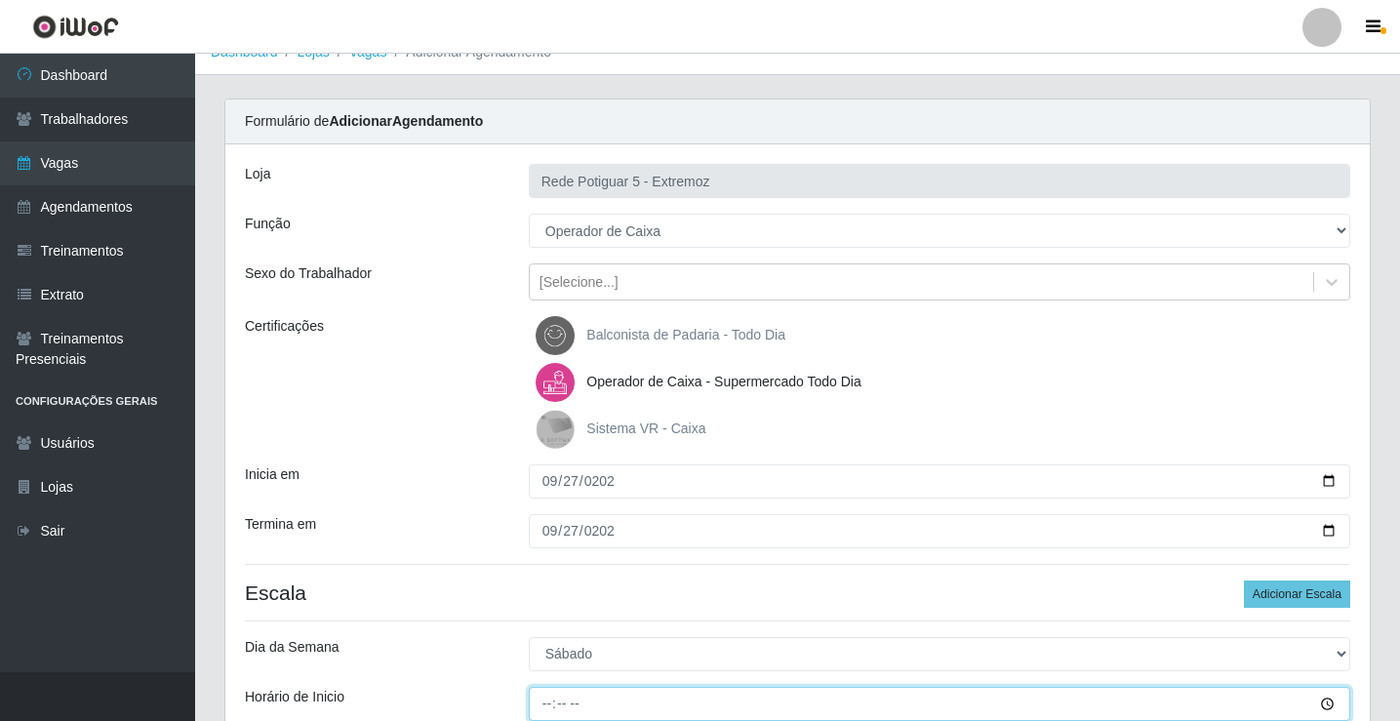
type input "14:00"
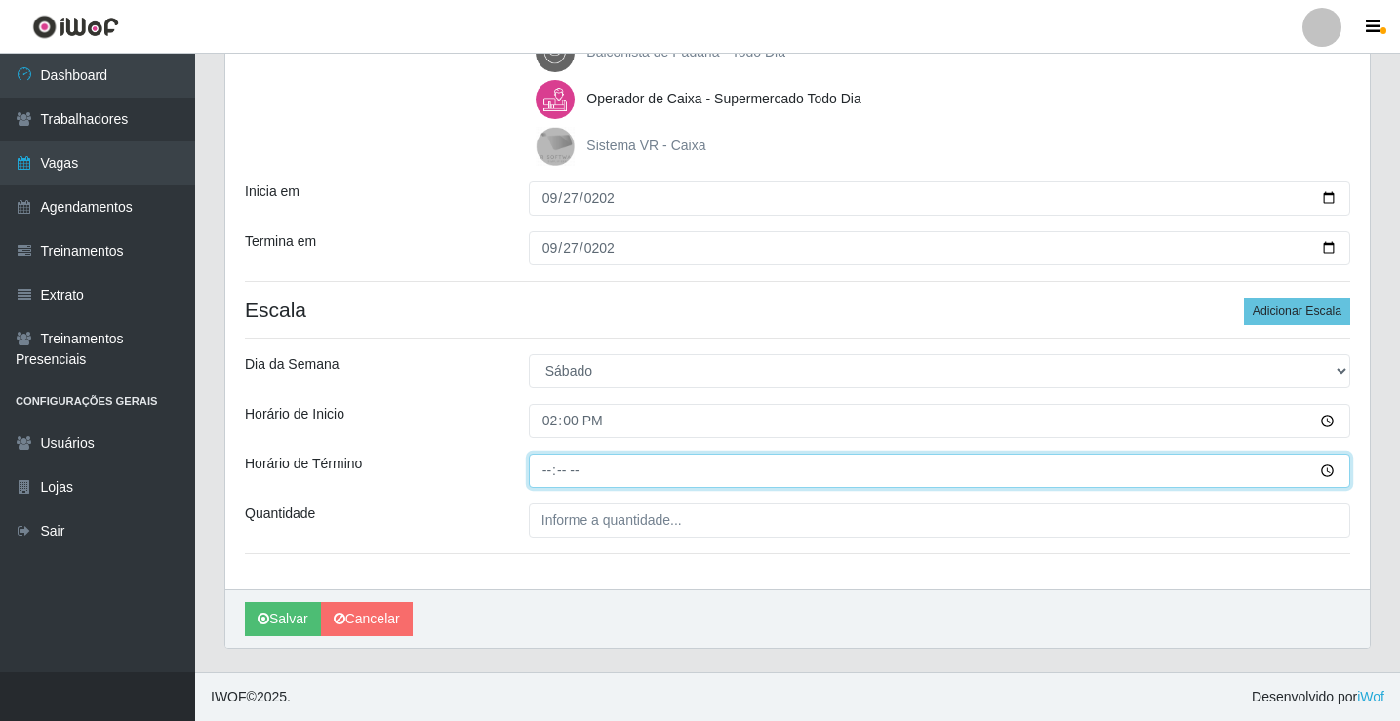
type input "20:00"
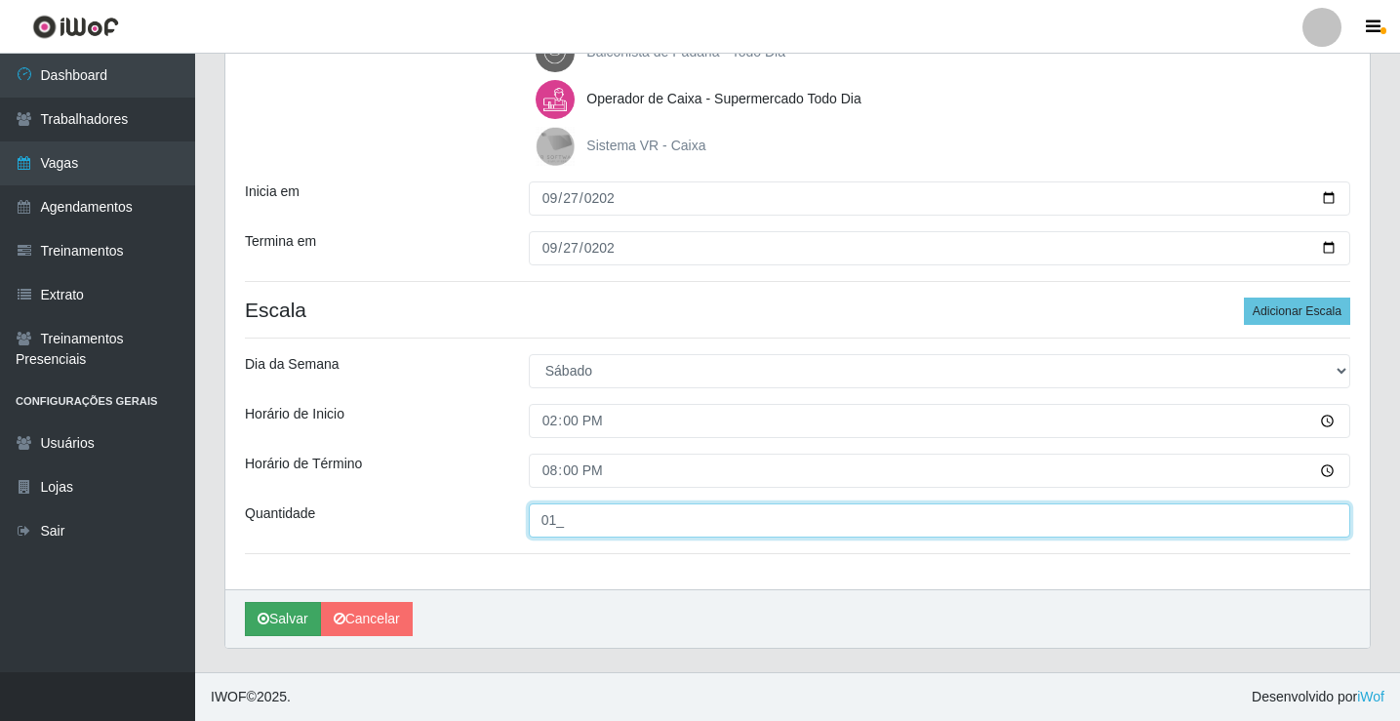
type input "01_"
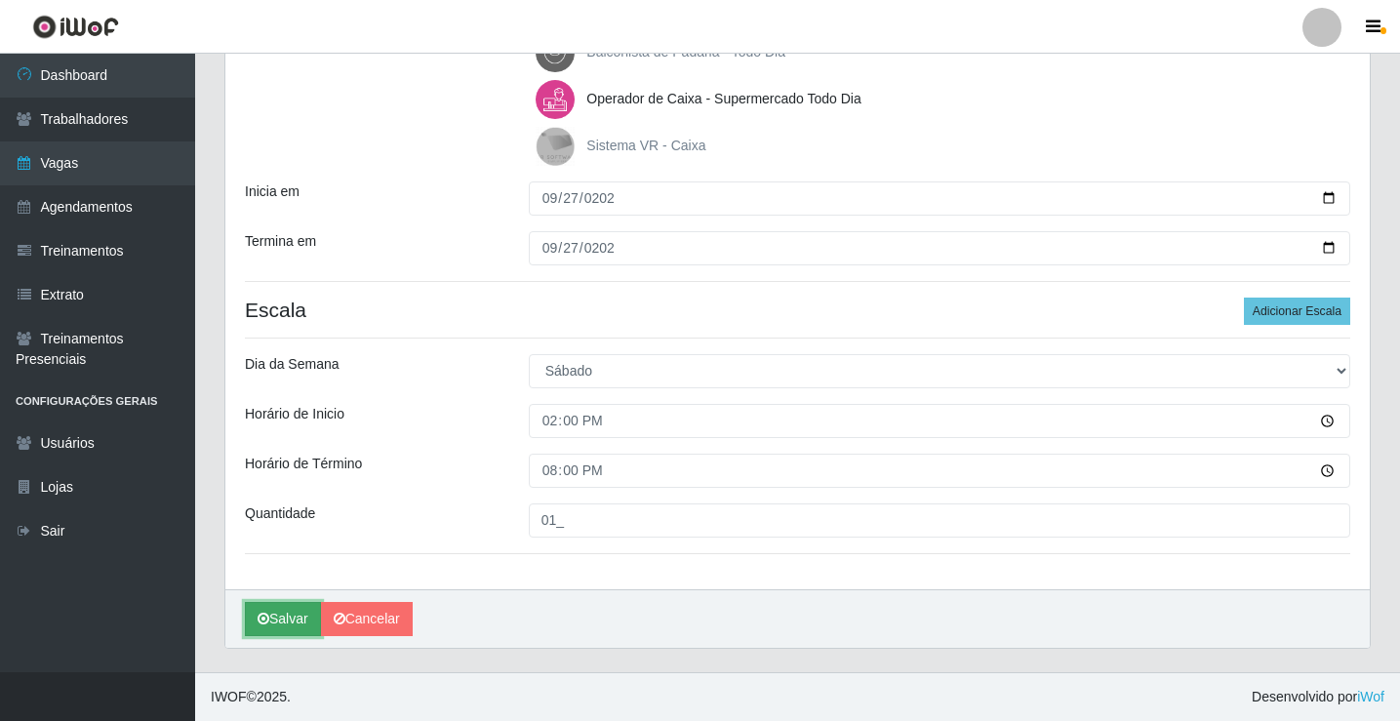
click at [276, 612] on button "Salvar" at bounding box center [283, 619] width 76 height 34
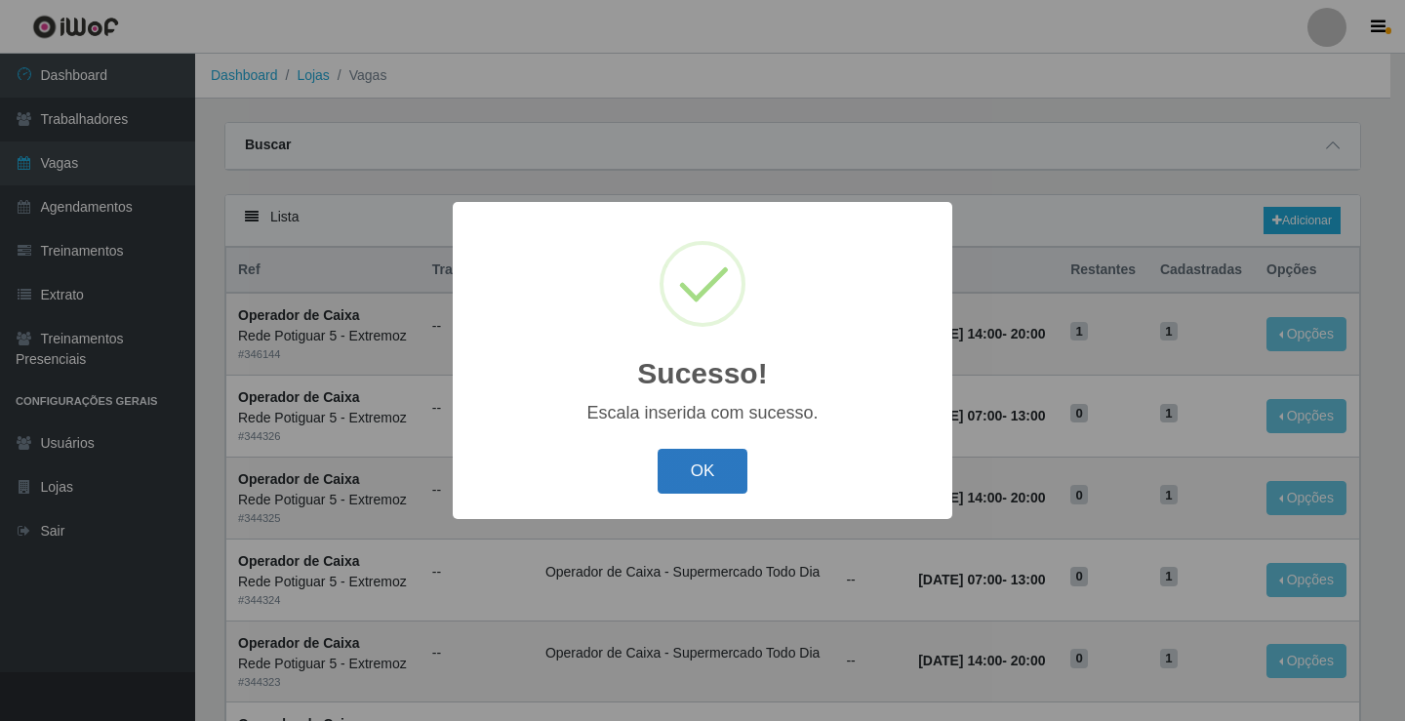
click at [681, 471] on button "OK" at bounding box center [703, 472] width 91 height 46
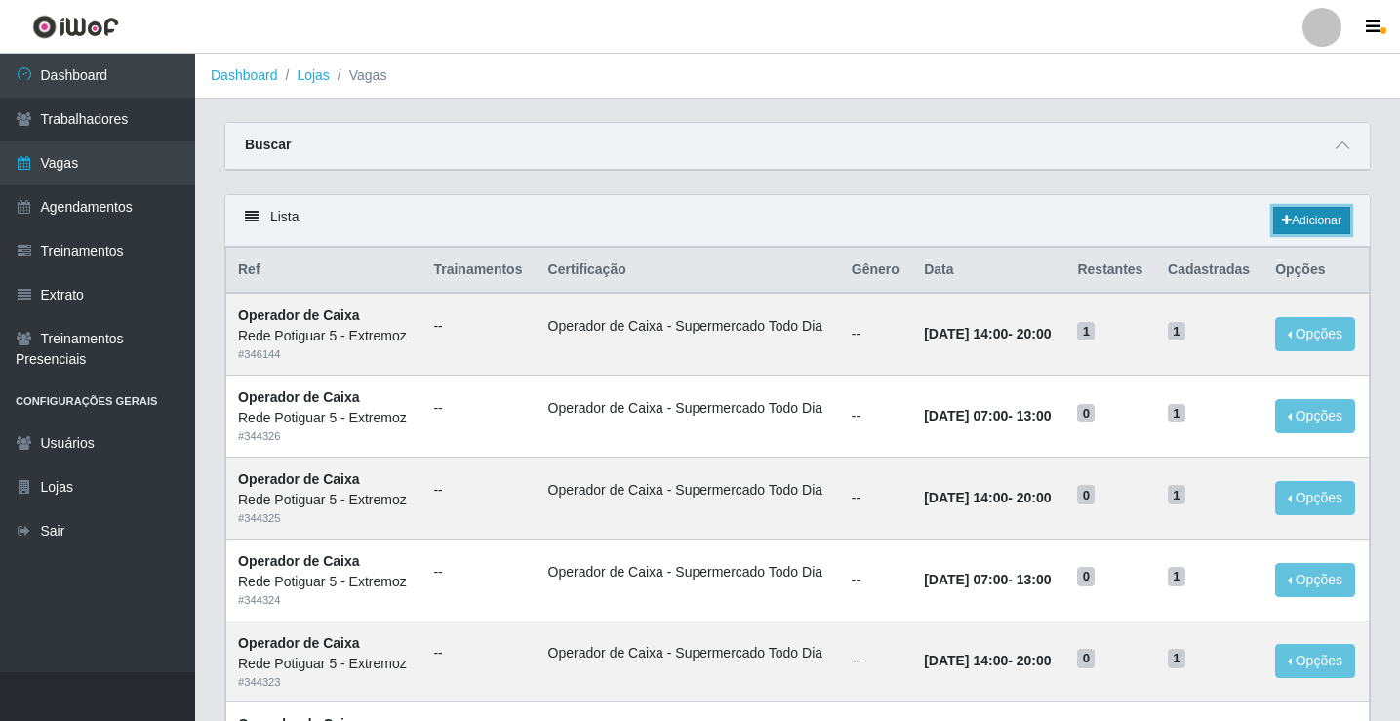
click at [1310, 218] on link "Adicionar" at bounding box center [1311, 220] width 77 height 27
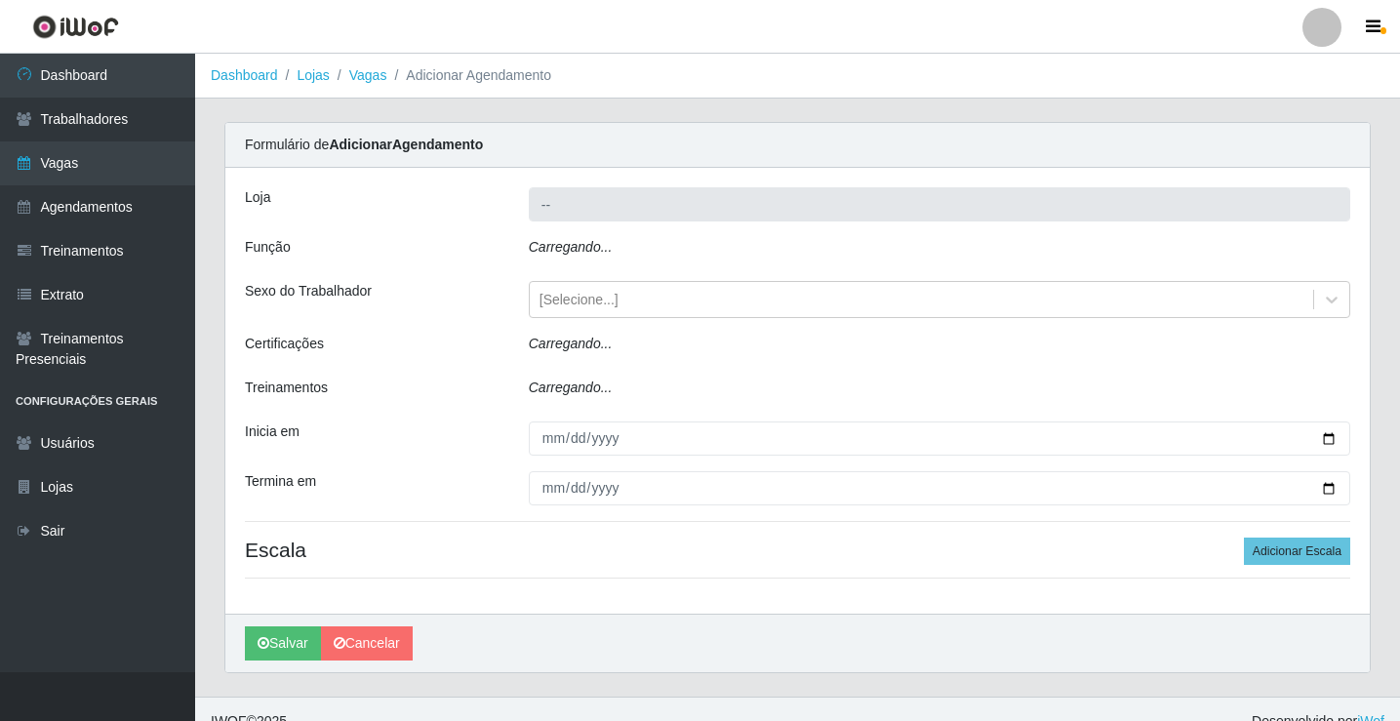
type input "Rede Potiguar 5 - Extremoz"
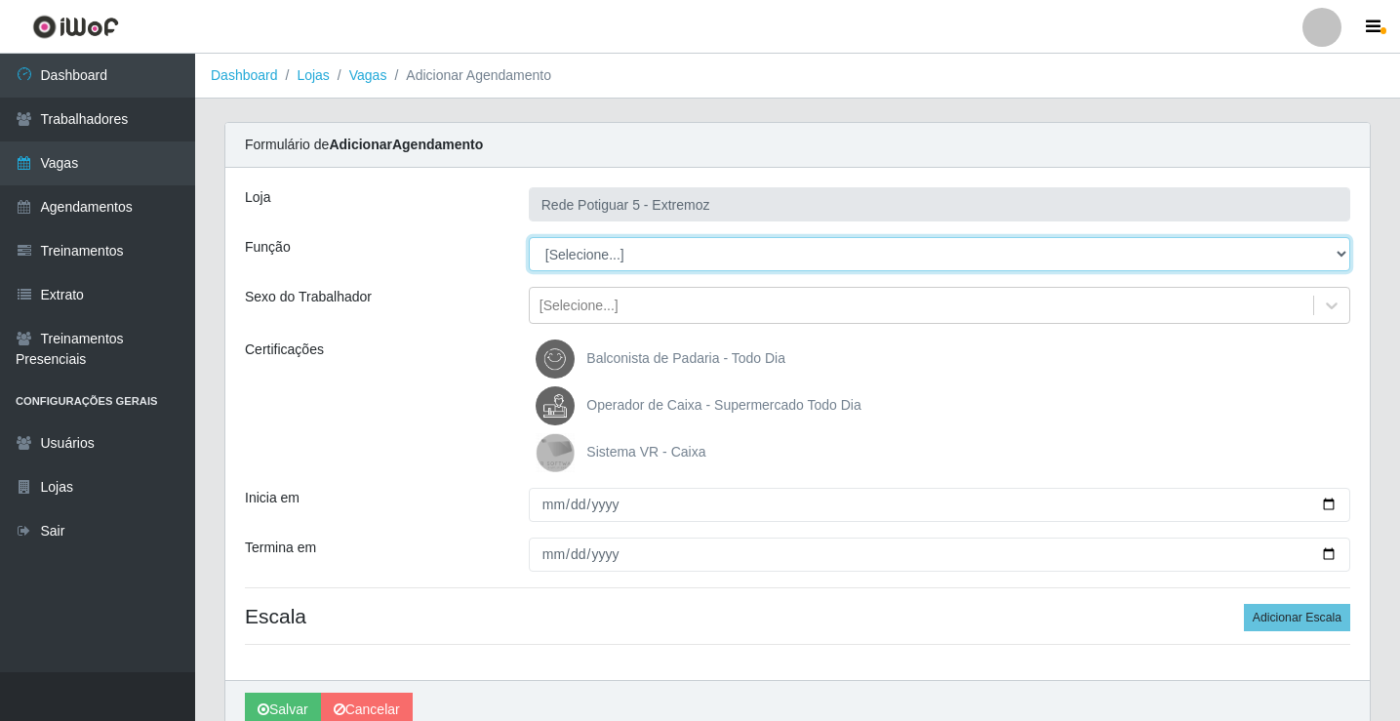
click at [596, 259] on select "[Selecione...] ASG Balconista Embalador Operador de Caixa Operador de Loja Repo…" at bounding box center [940, 254] width 822 height 34
select select "78"
click at [529, 237] on select "[Selecione...] ASG Balconista Embalador Operador de Caixa Operador de Loja Repo…" at bounding box center [940, 254] width 822 height 34
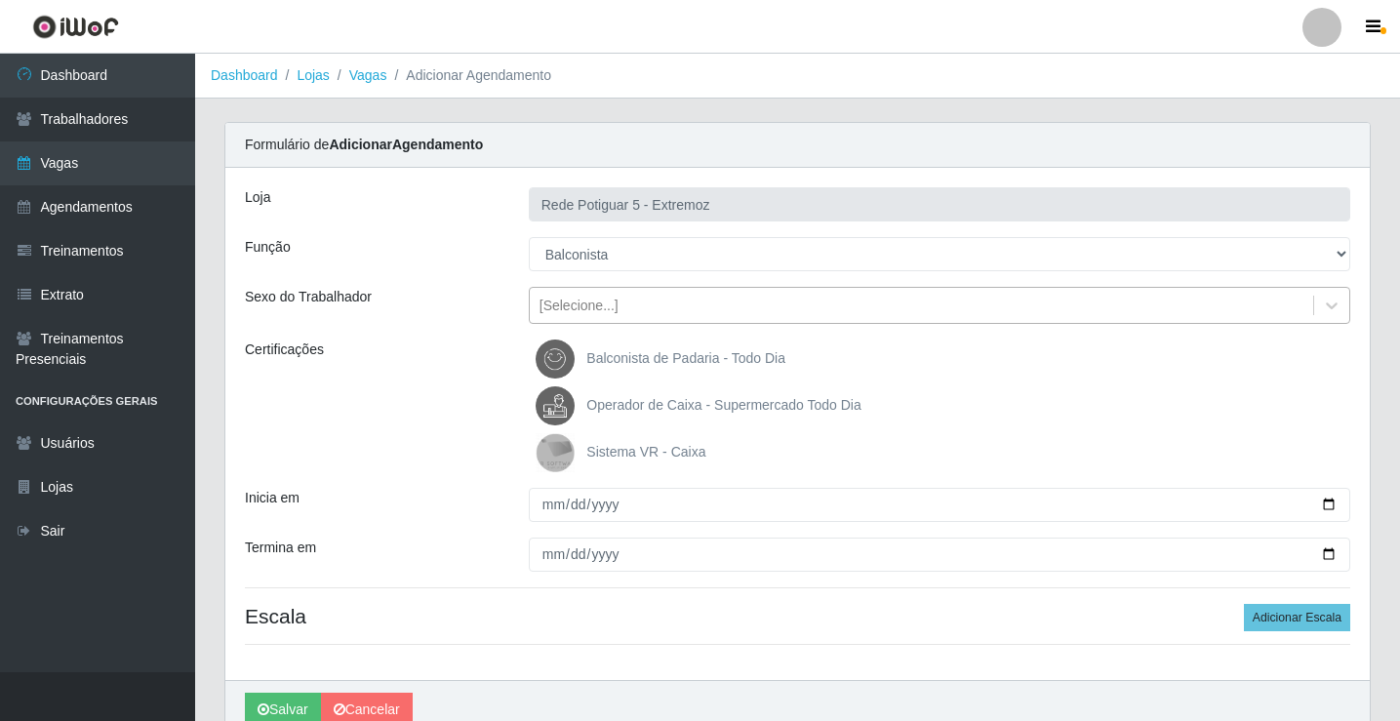
click at [599, 306] on div "[Selecione...]" at bounding box center [579, 306] width 79 height 20
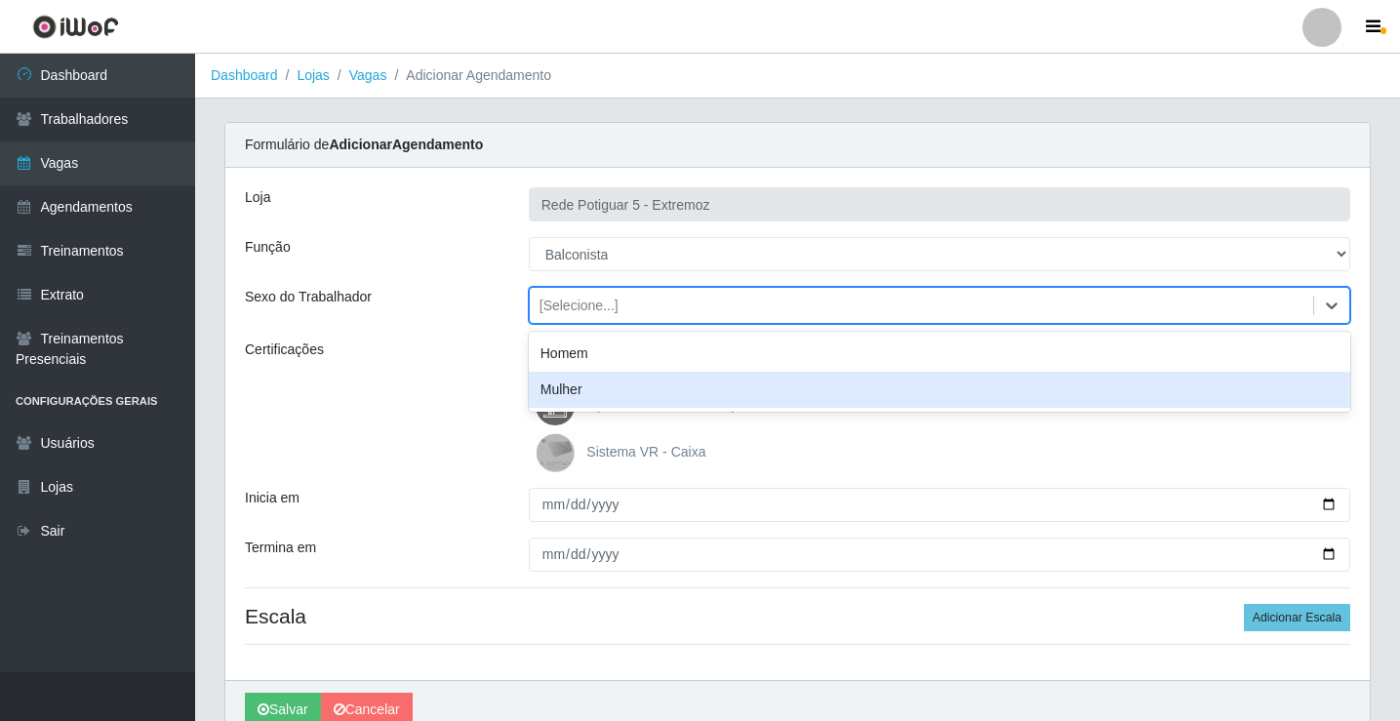
click at [603, 390] on div "Mulher" at bounding box center [940, 390] width 822 height 36
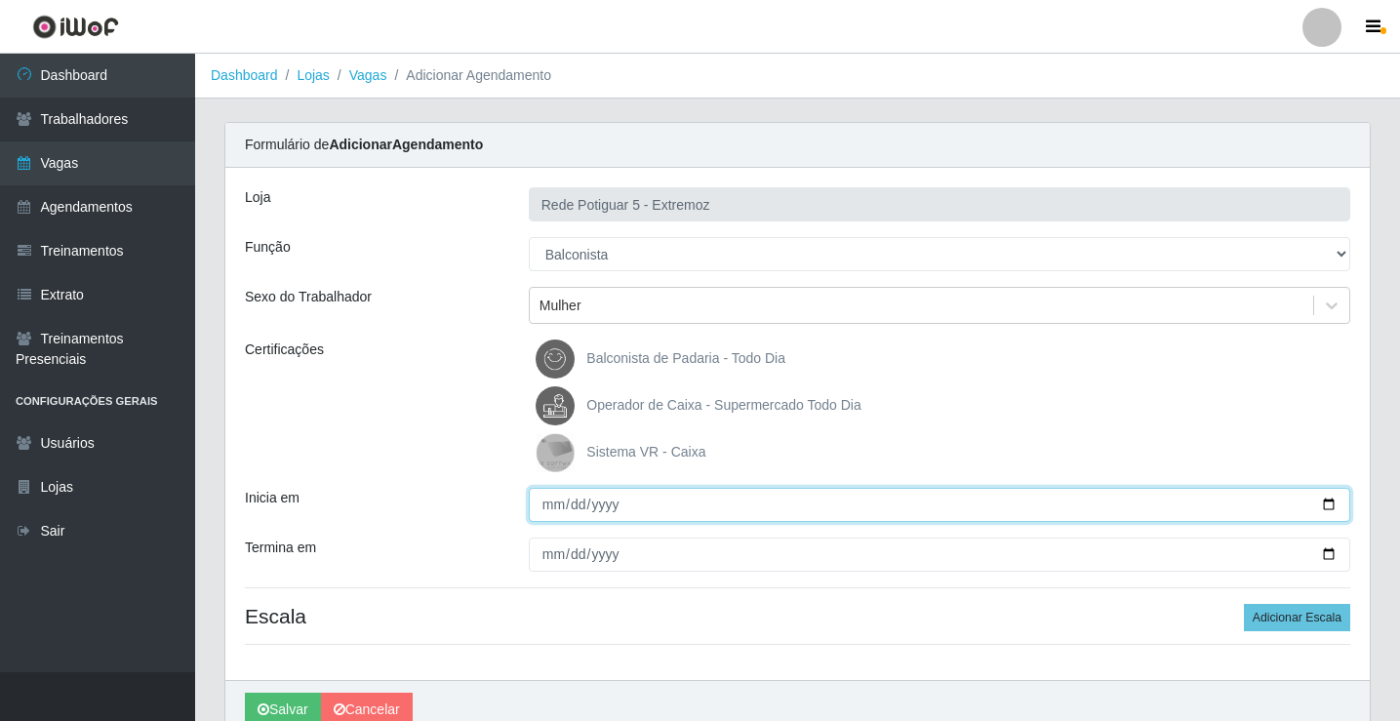
click at [550, 506] on input "Inicia em" at bounding box center [940, 505] width 822 height 34
type input "2025-09-28"
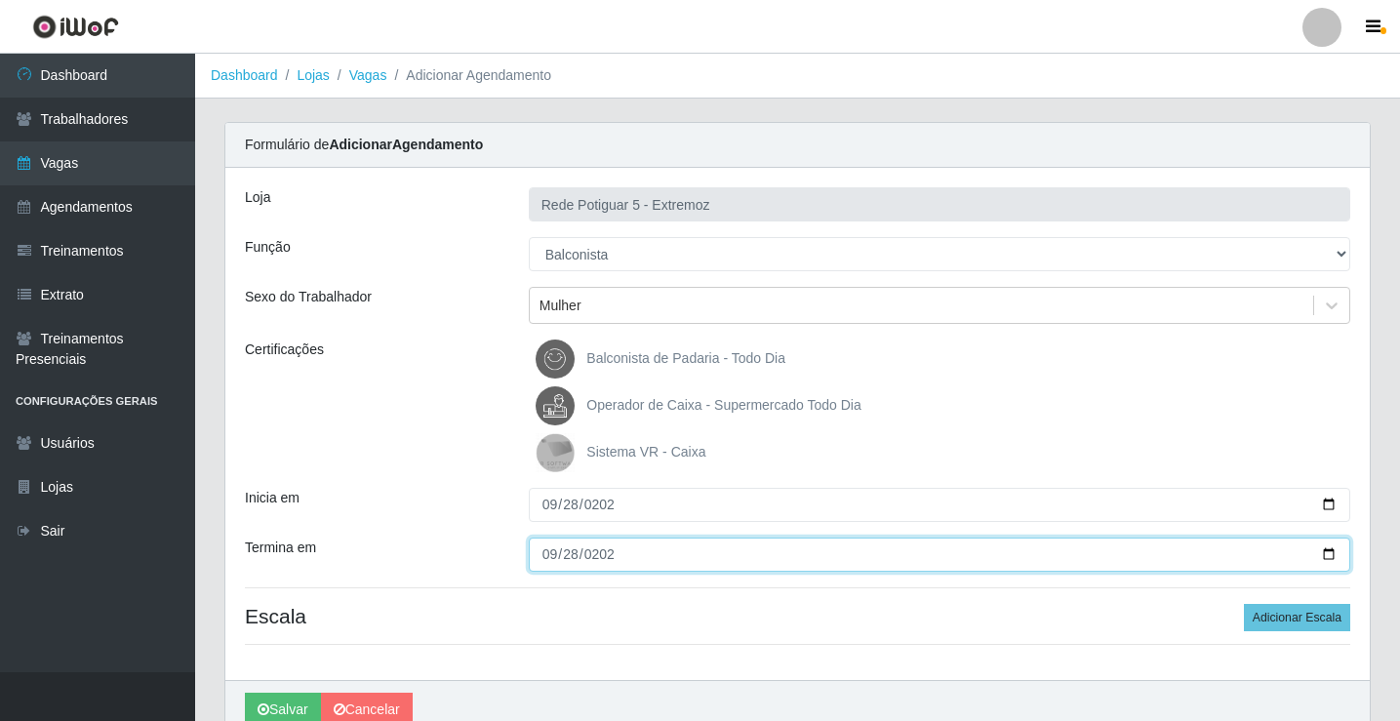
type input "2025-09-28"
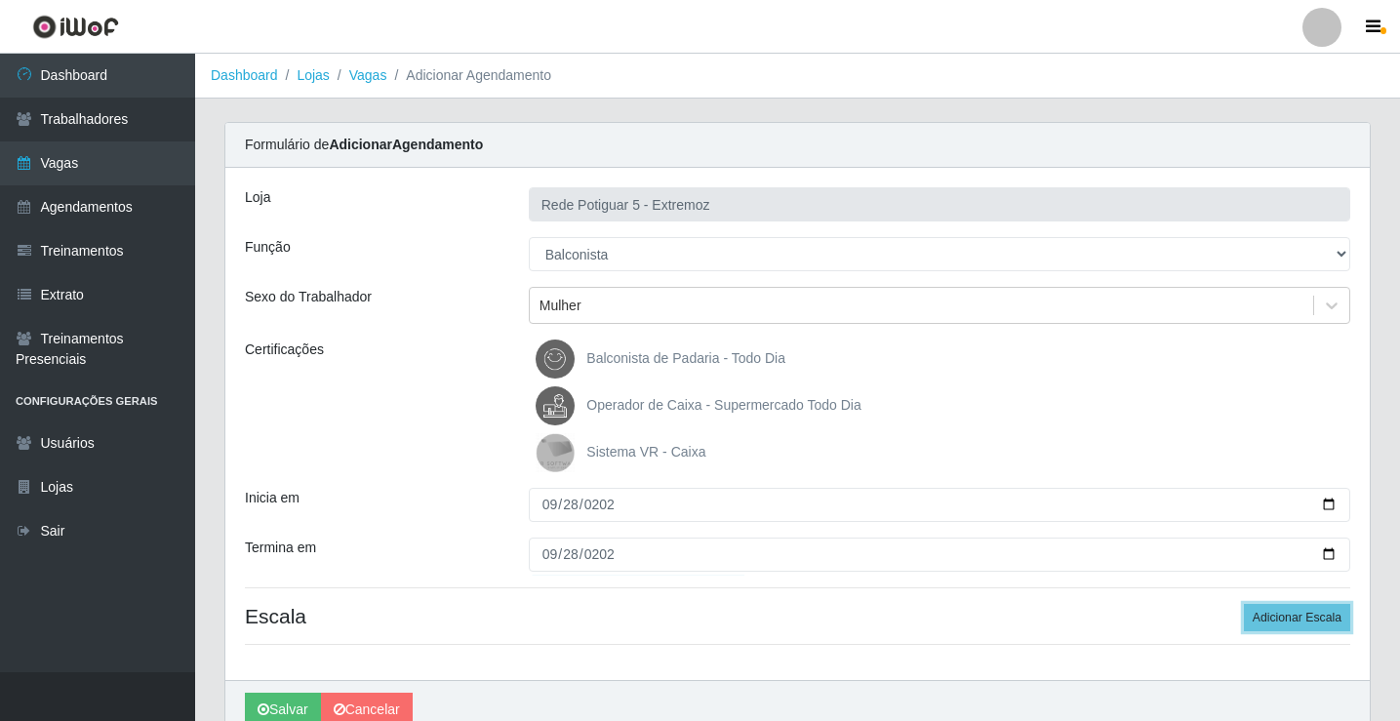
click at [1244, 604] on button "Adicionar Escala" at bounding box center [1297, 617] width 106 height 27
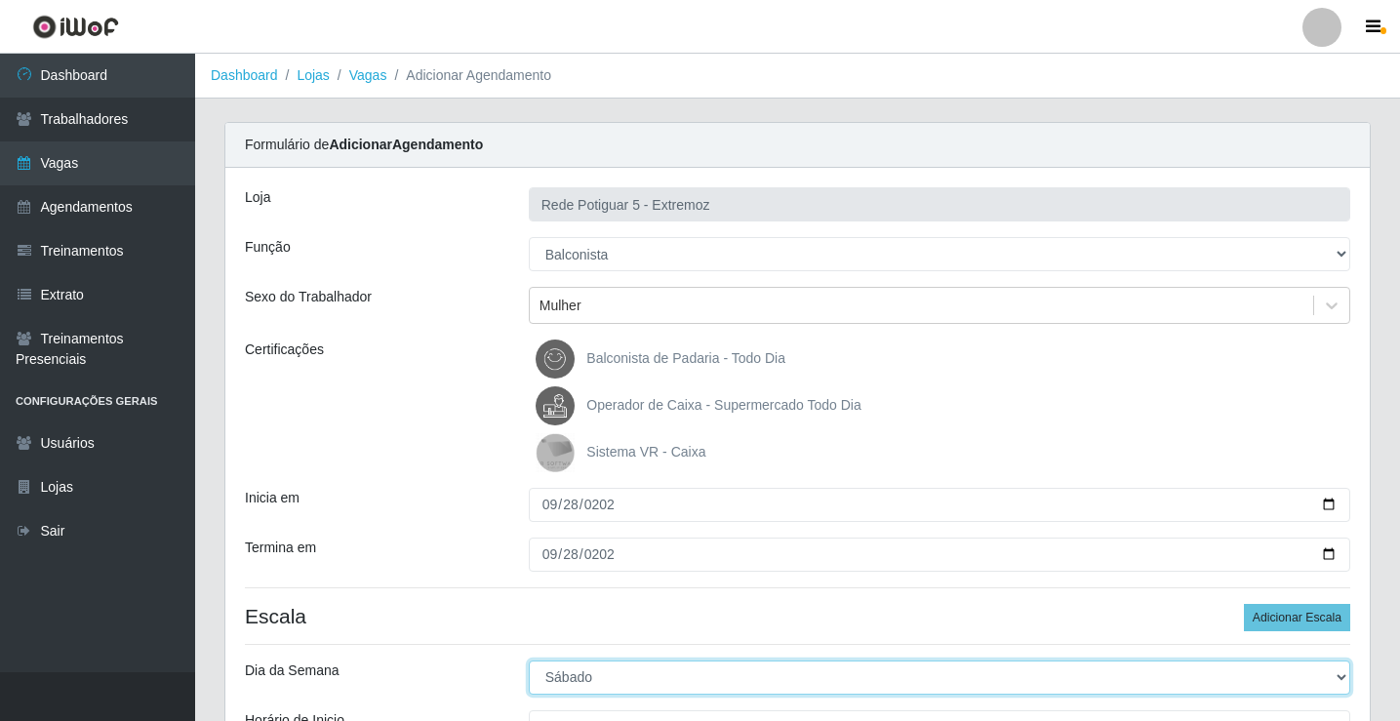
select select "0"
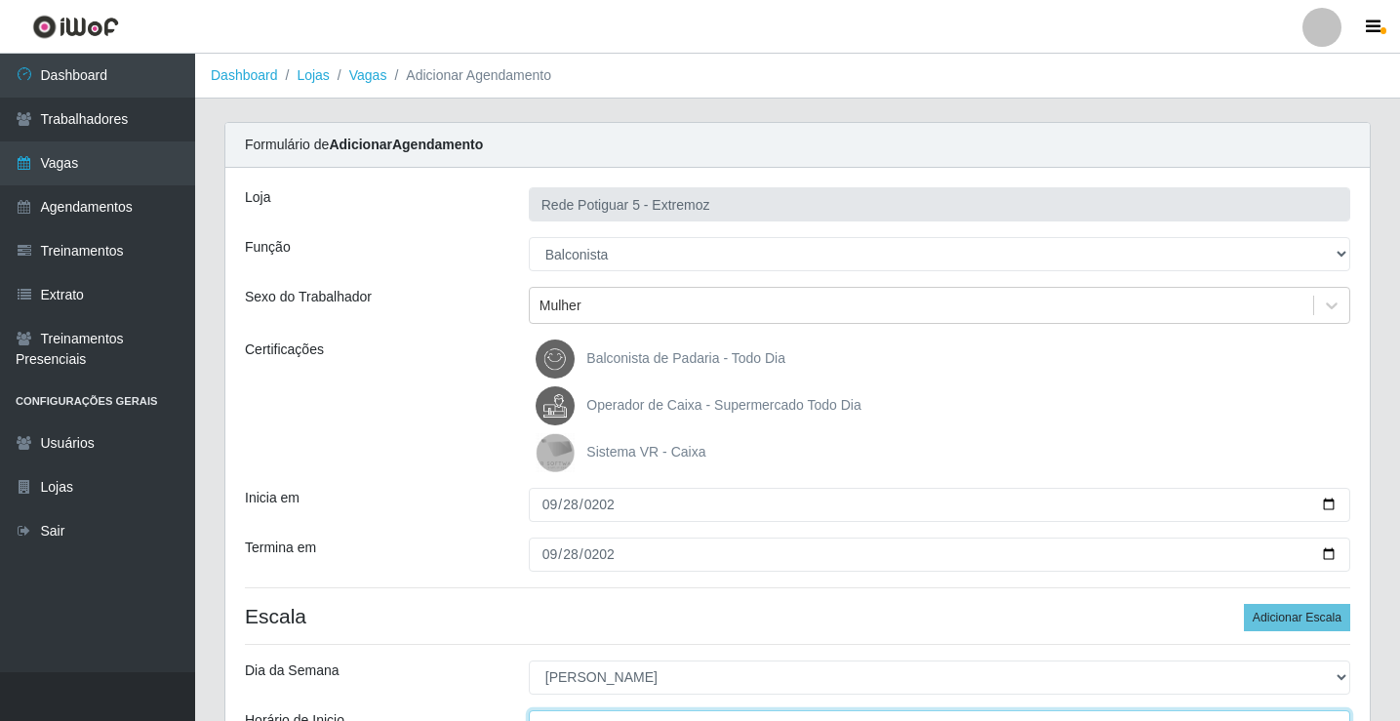
scroll to position [23, 0]
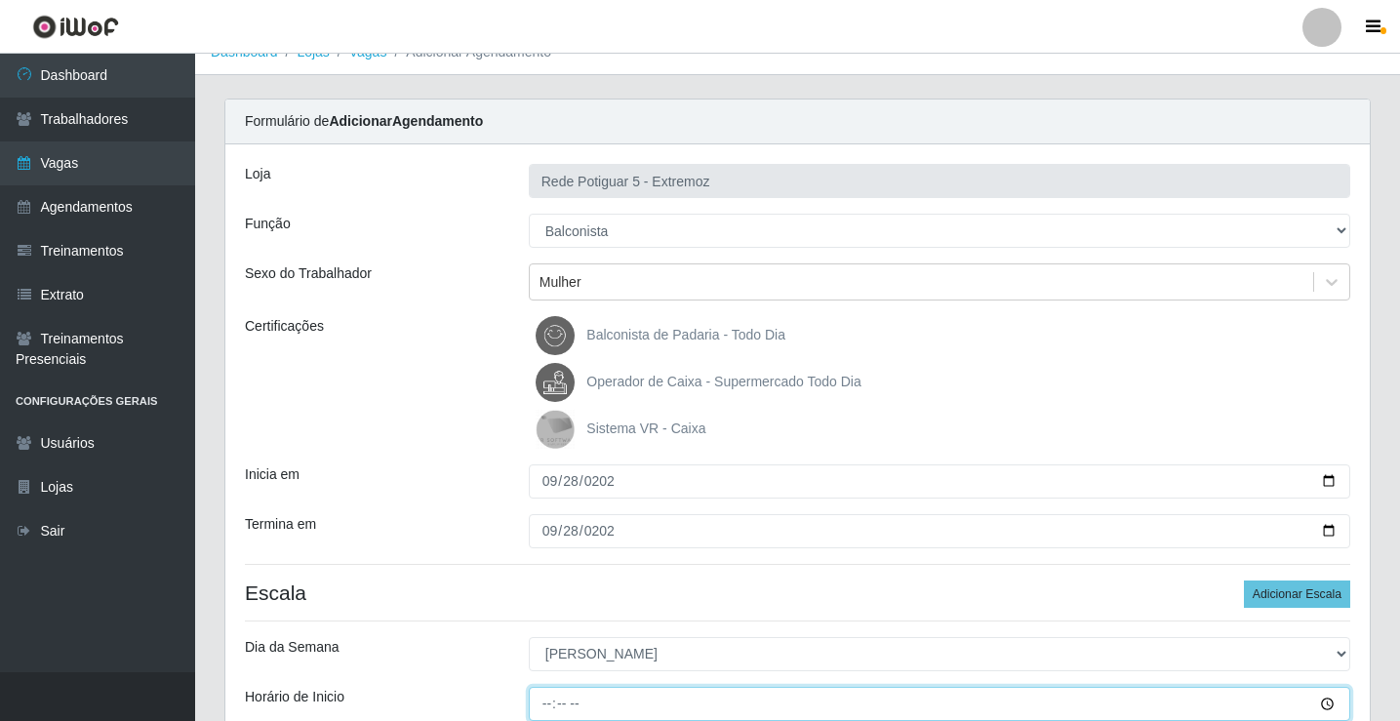
type input "06:00"
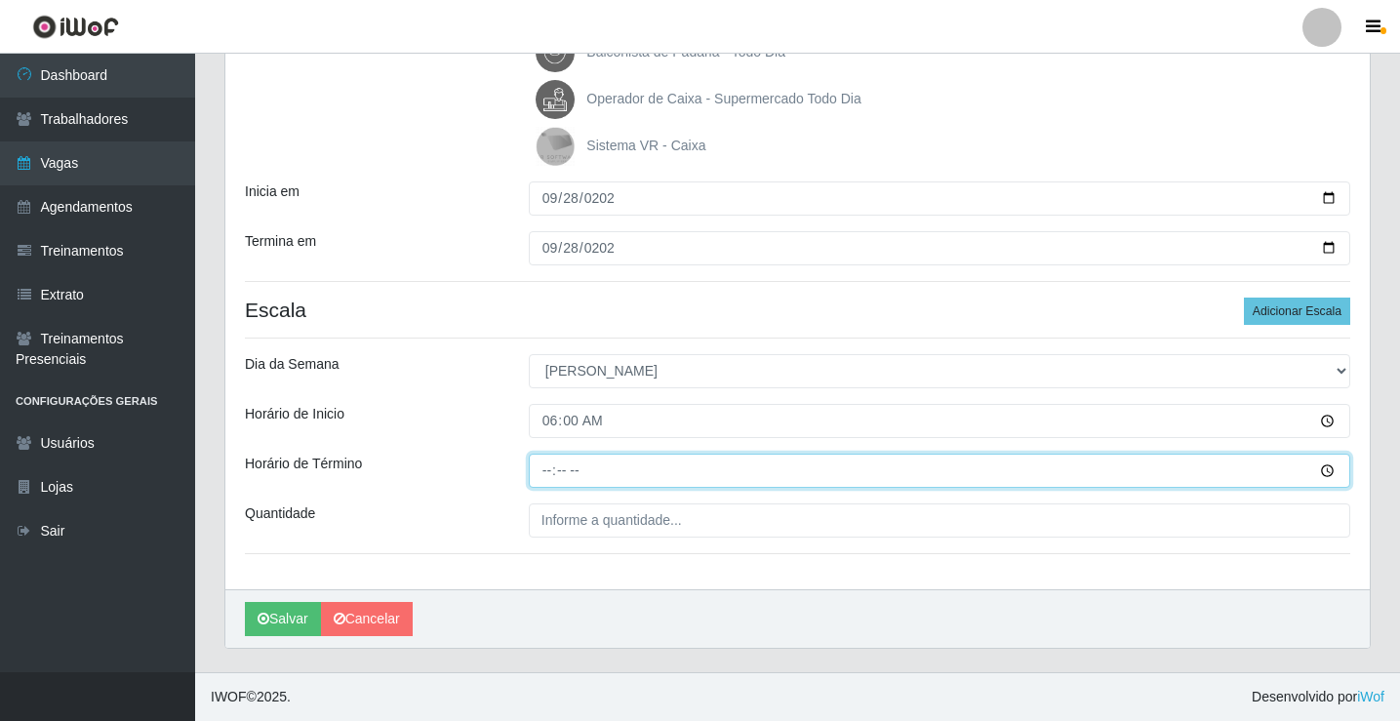
type input "12:00"
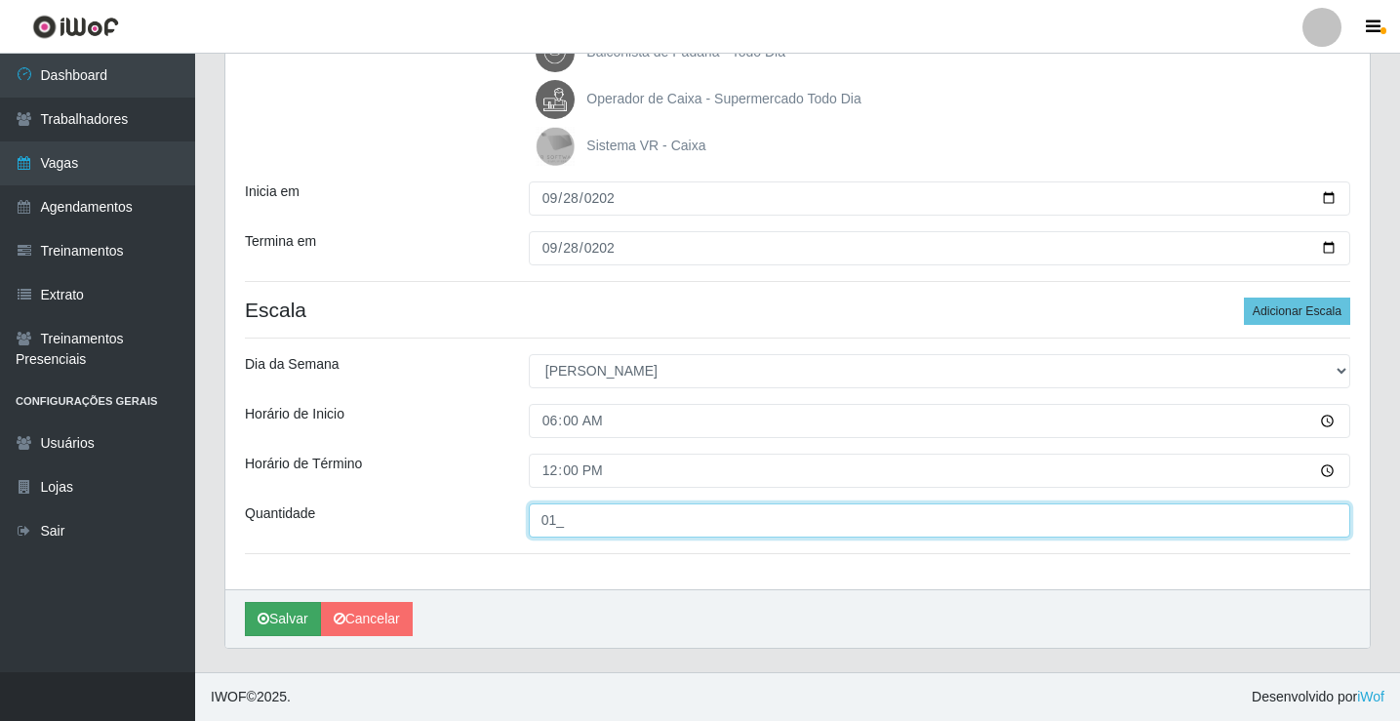
type input "01_"
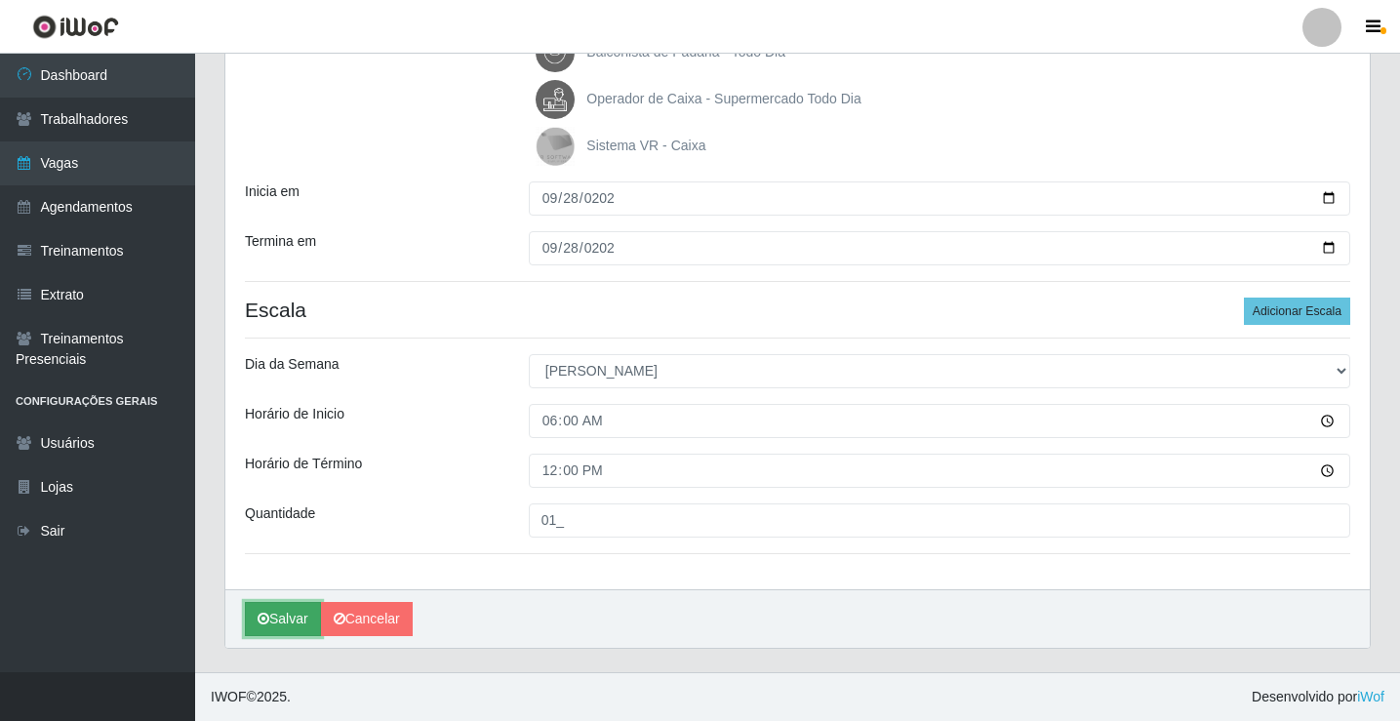
click at [300, 627] on button "Salvar" at bounding box center [283, 619] width 76 height 34
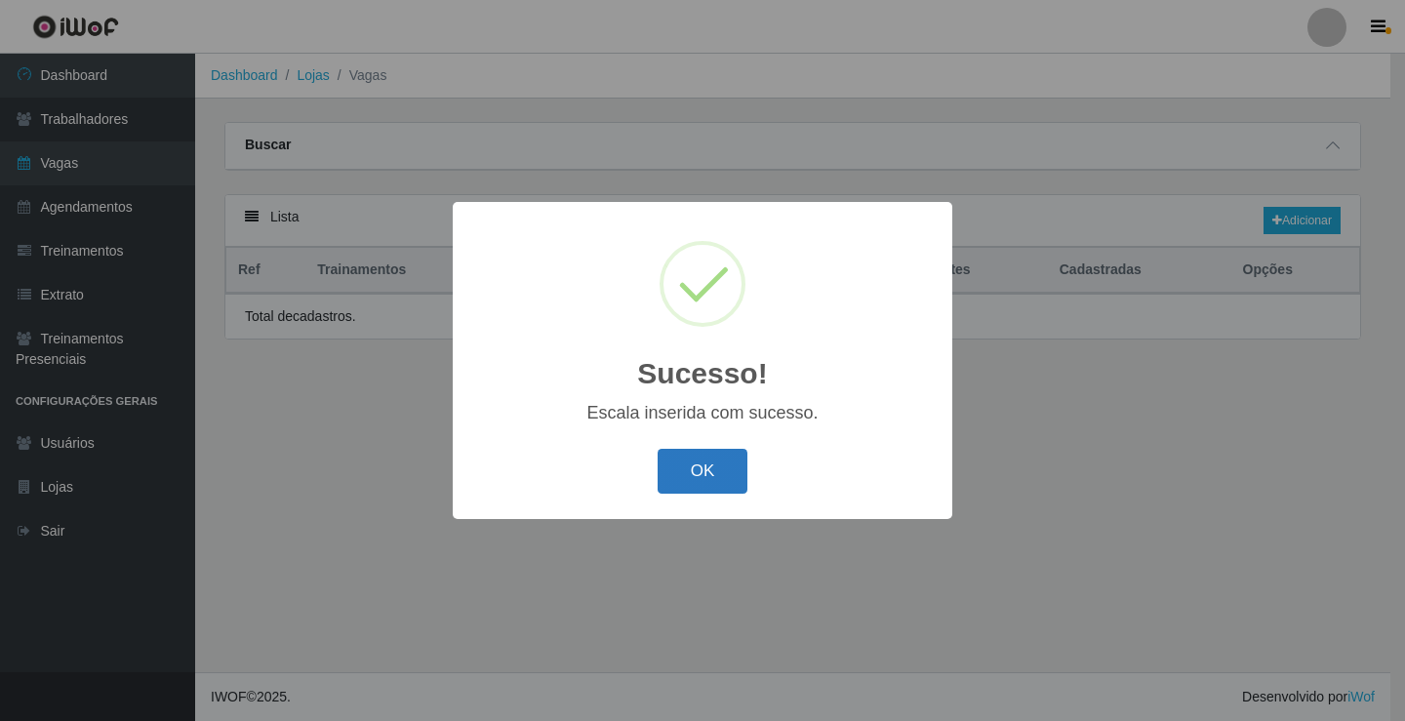
click at [733, 478] on button "OK" at bounding box center [703, 472] width 91 height 46
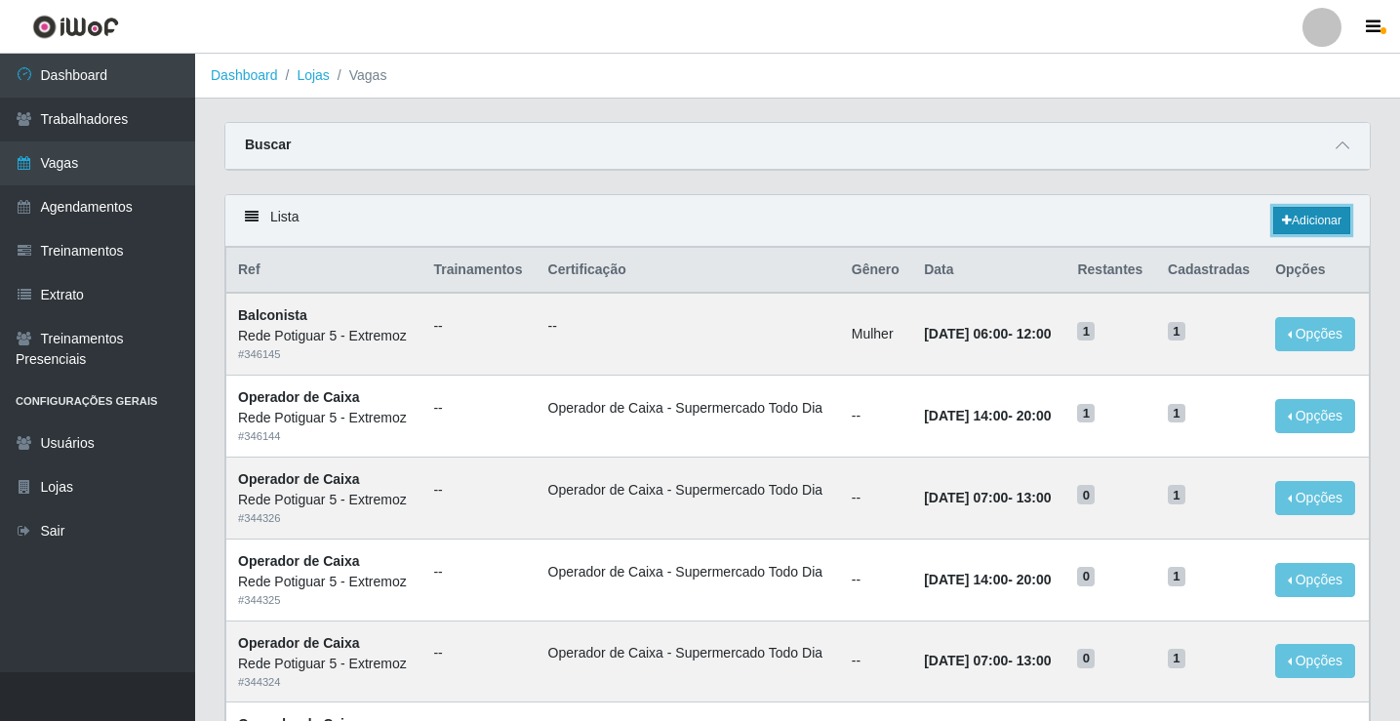
click at [1330, 223] on link "Adicionar" at bounding box center [1311, 220] width 77 height 27
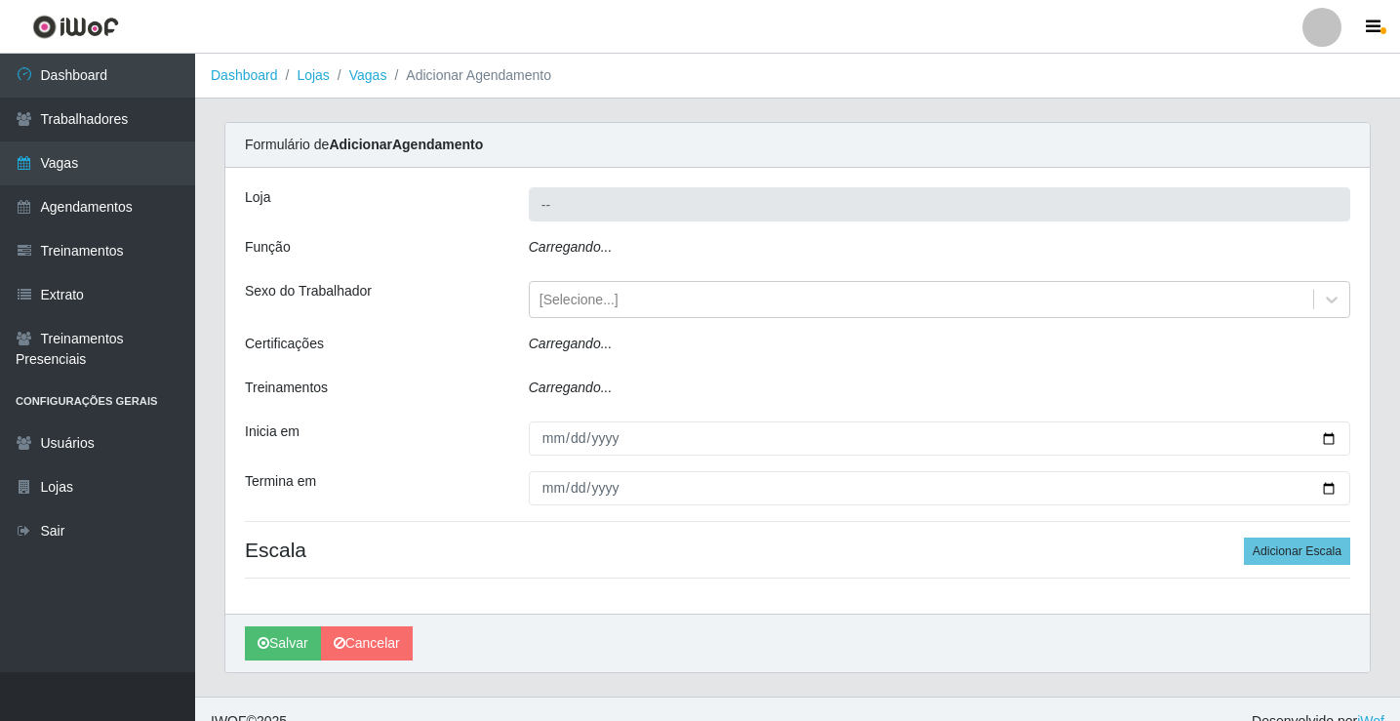
type input "Rede Potiguar 5 - Extremoz"
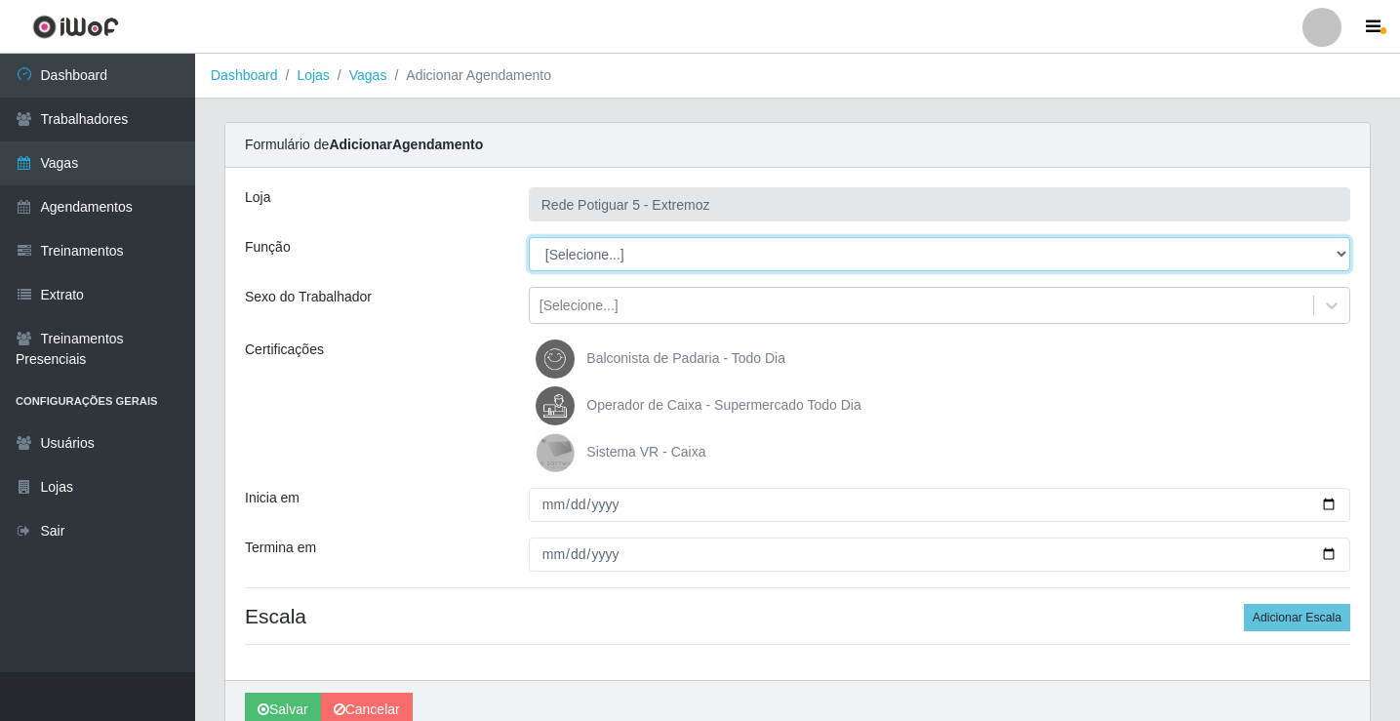
click at [582, 246] on select "[Selecione...] ASG Balconista Embalador Operador de Caixa Operador de Loja Repo…" at bounding box center [940, 254] width 822 height 34
select select "22"
click at [529, 237] on select "[Selecione...] ASG Balconista Embalador Operador de Caixa Operador de Loja Repo…" at bounding box center [940, 254] width 822 height 34
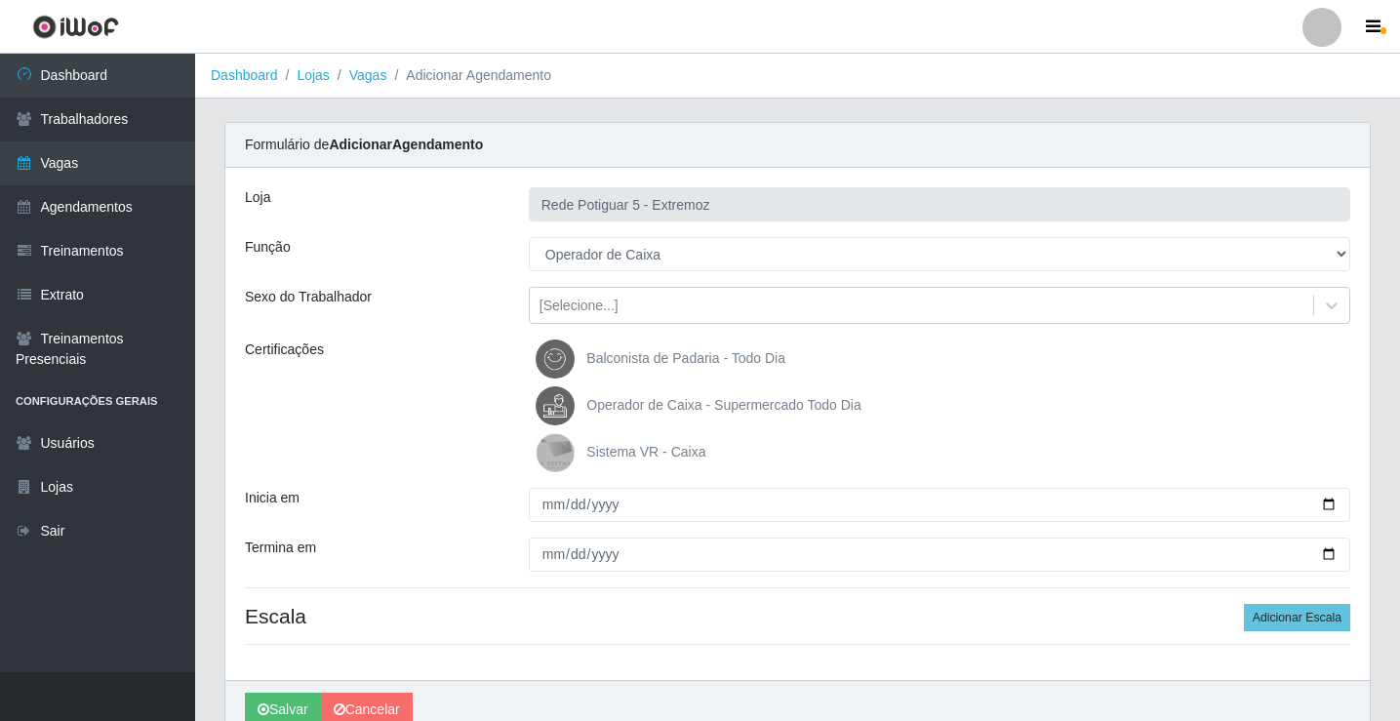
click at [618, 397] on span "Operador de Caixa - Supermercado Todo Dia" at bounding box center [723, 405] width 274 height 16
click at [0, 0] on input "Operador de Caixa - Supermercado Todo Dia" at bounding box center [0, 0] width 0 height 0
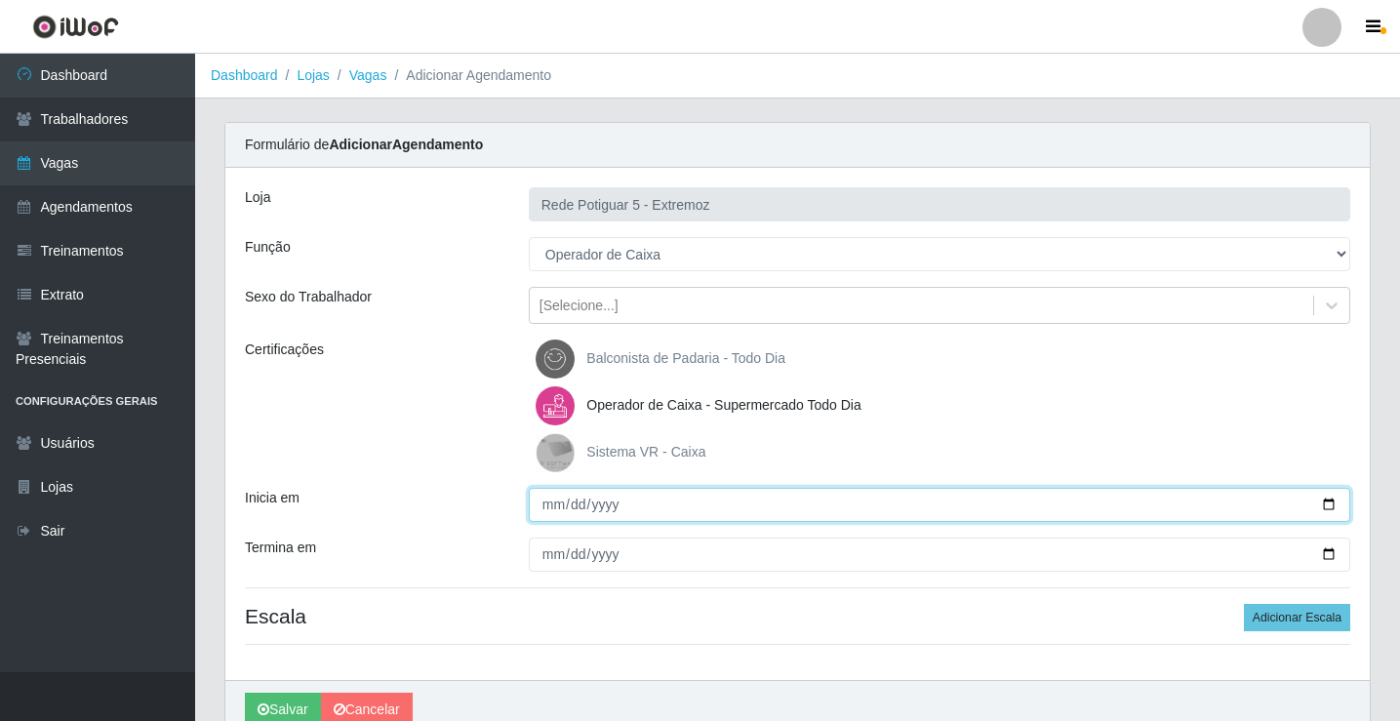
click at [551, 508] on input "Inicia em" at bounding box center [940, 505] width 822 height 34
type input "[DATE]"
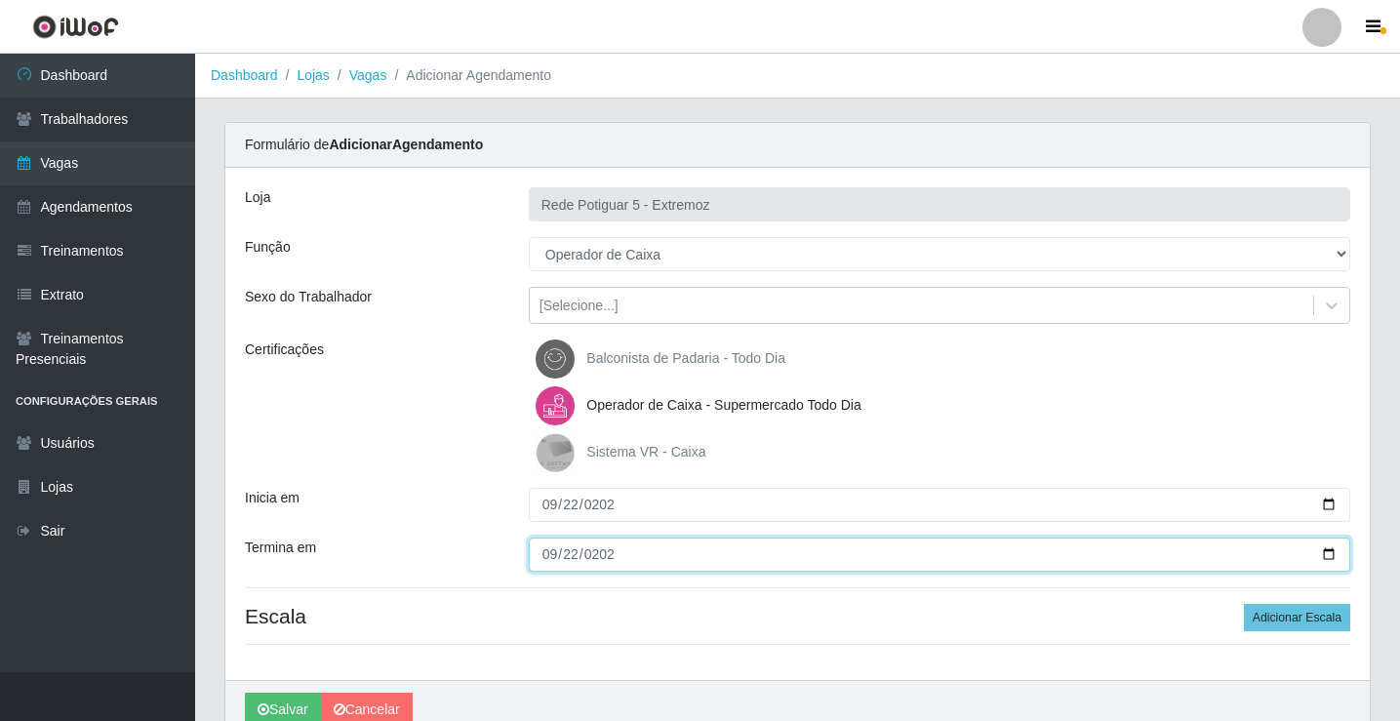
type input "[DATE]"
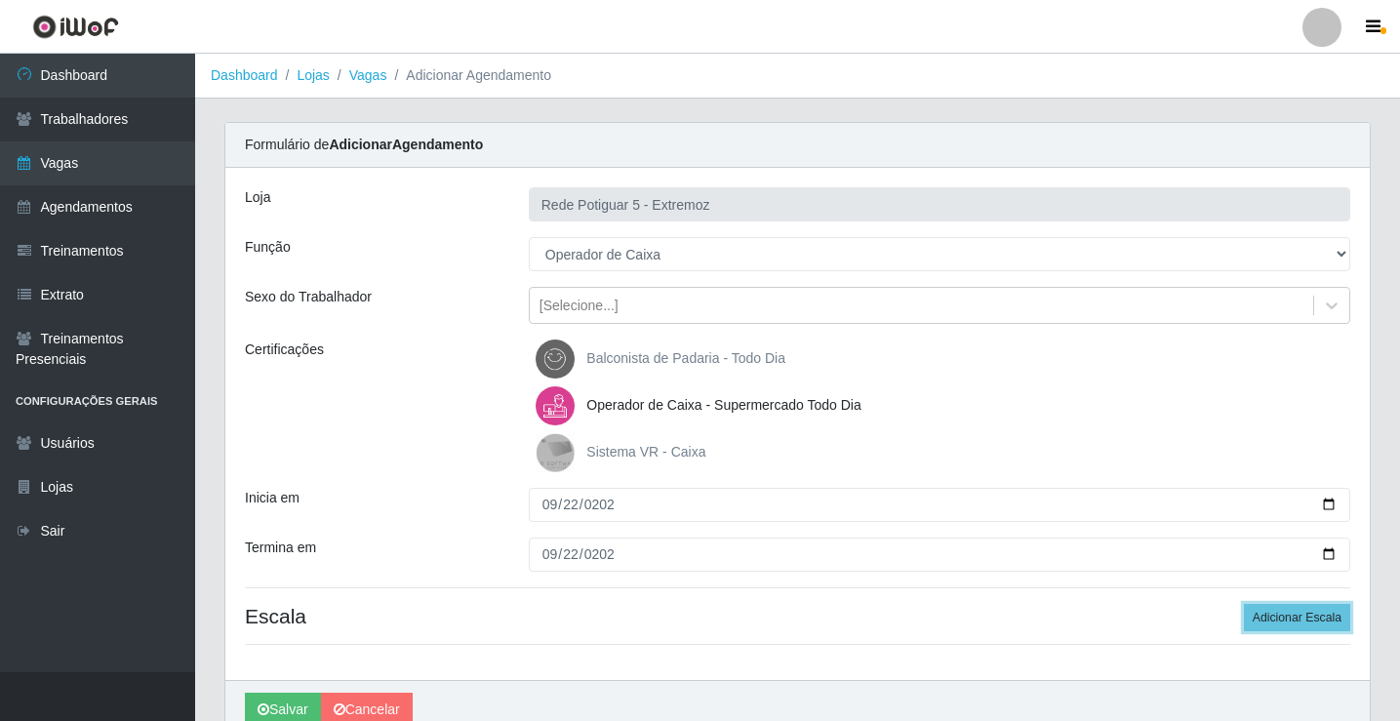
click at [1244, 604] on button "Adicionar Escala" at bounding box center [1297, 617] width 106 height 27
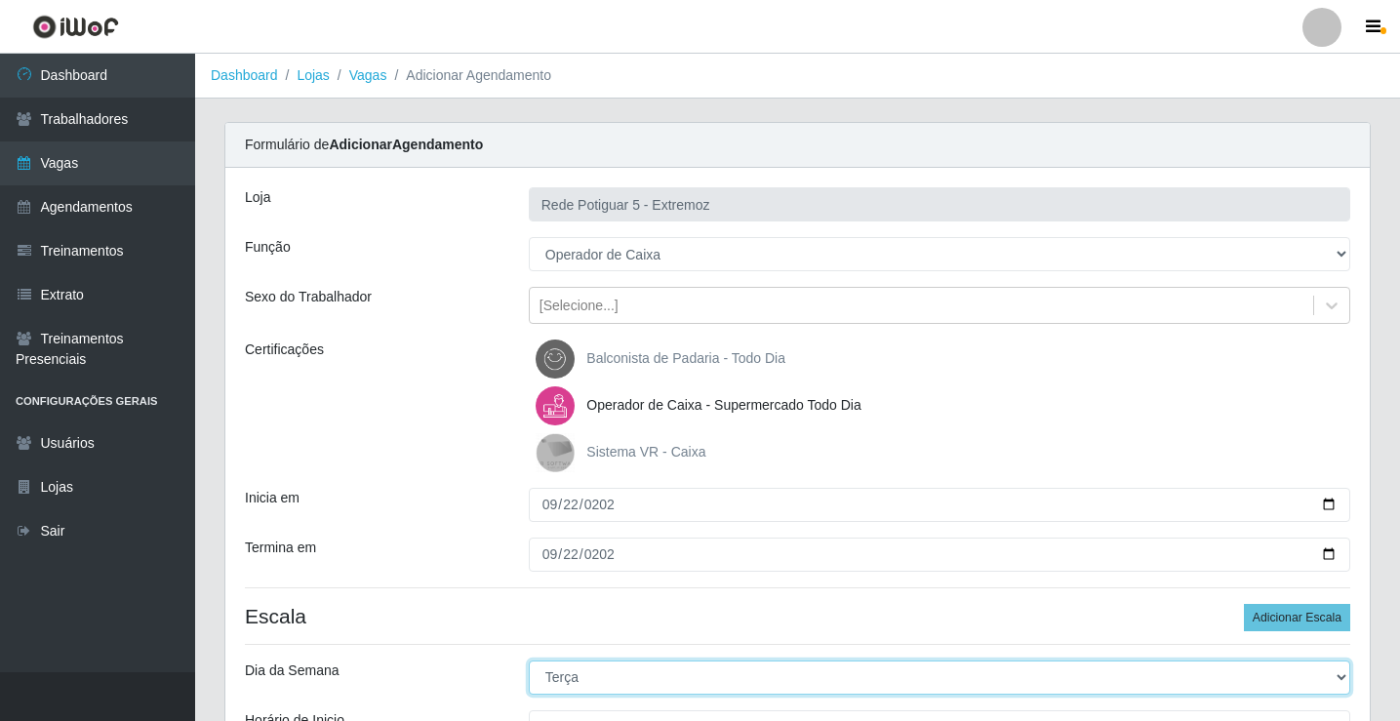
select select "1"
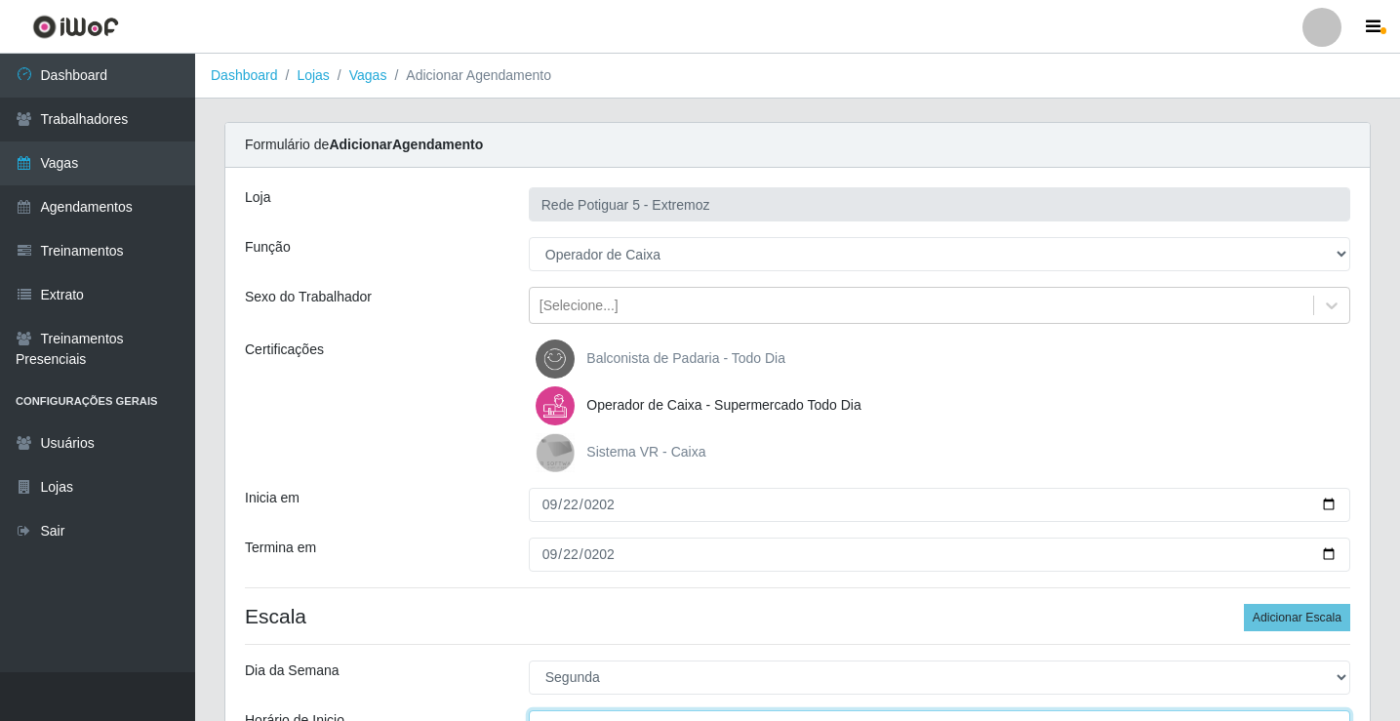
scroll to position [23, 0]
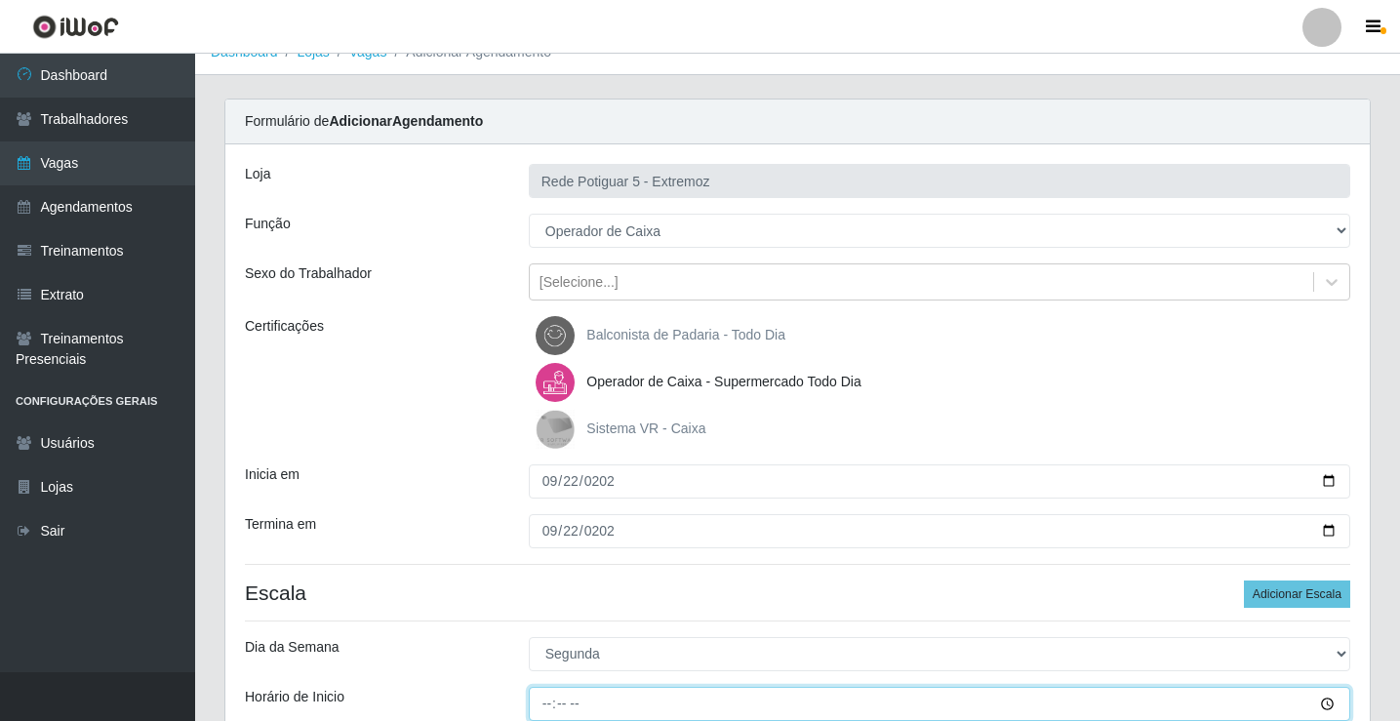
type input "07:00"
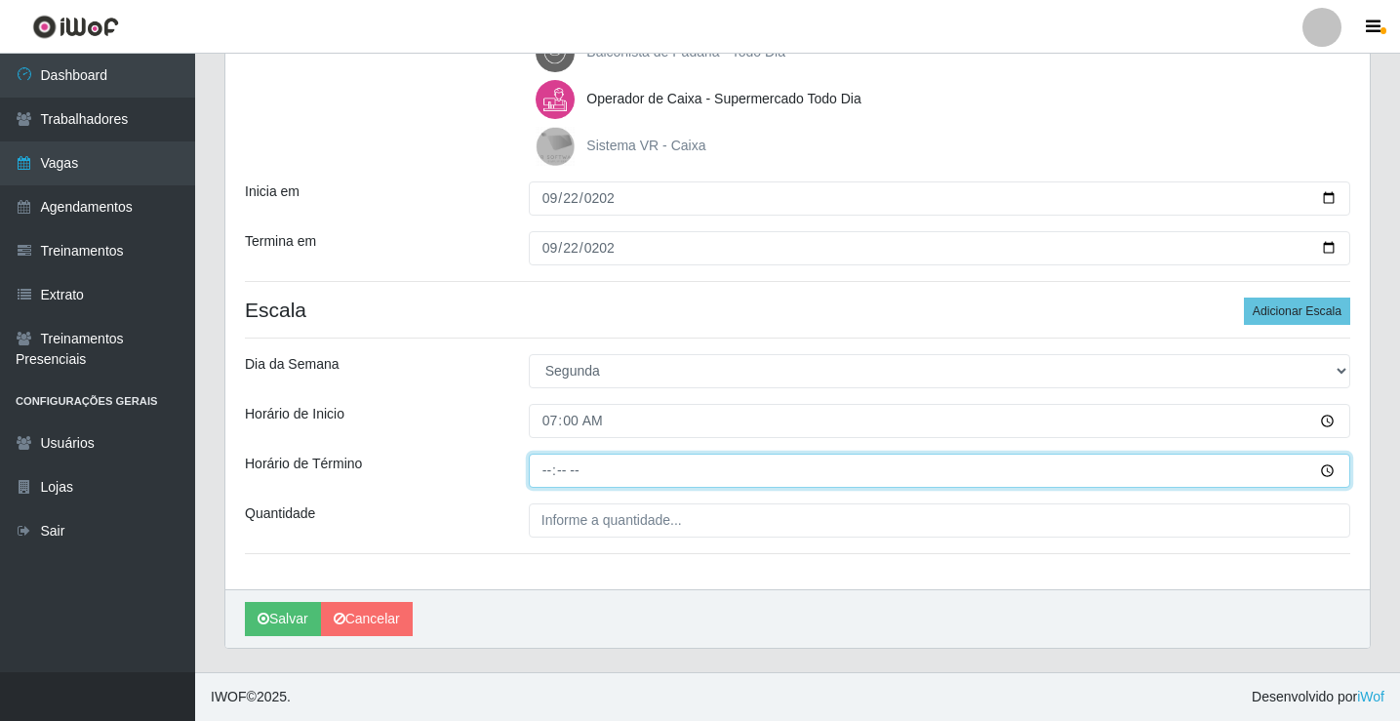
type input "13:00"
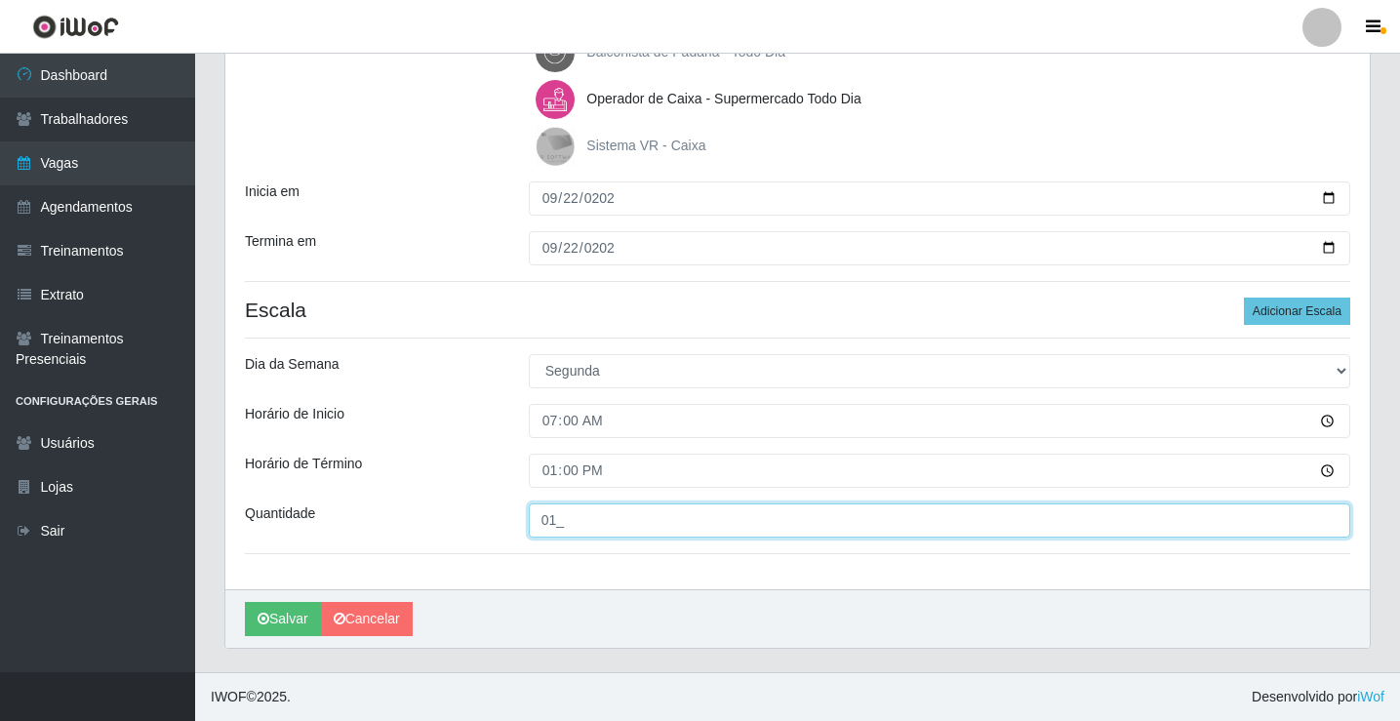
type input "01_"
click at [245, 602] on button "Salvar" at bounding box center [283, 619] width 76 height 34
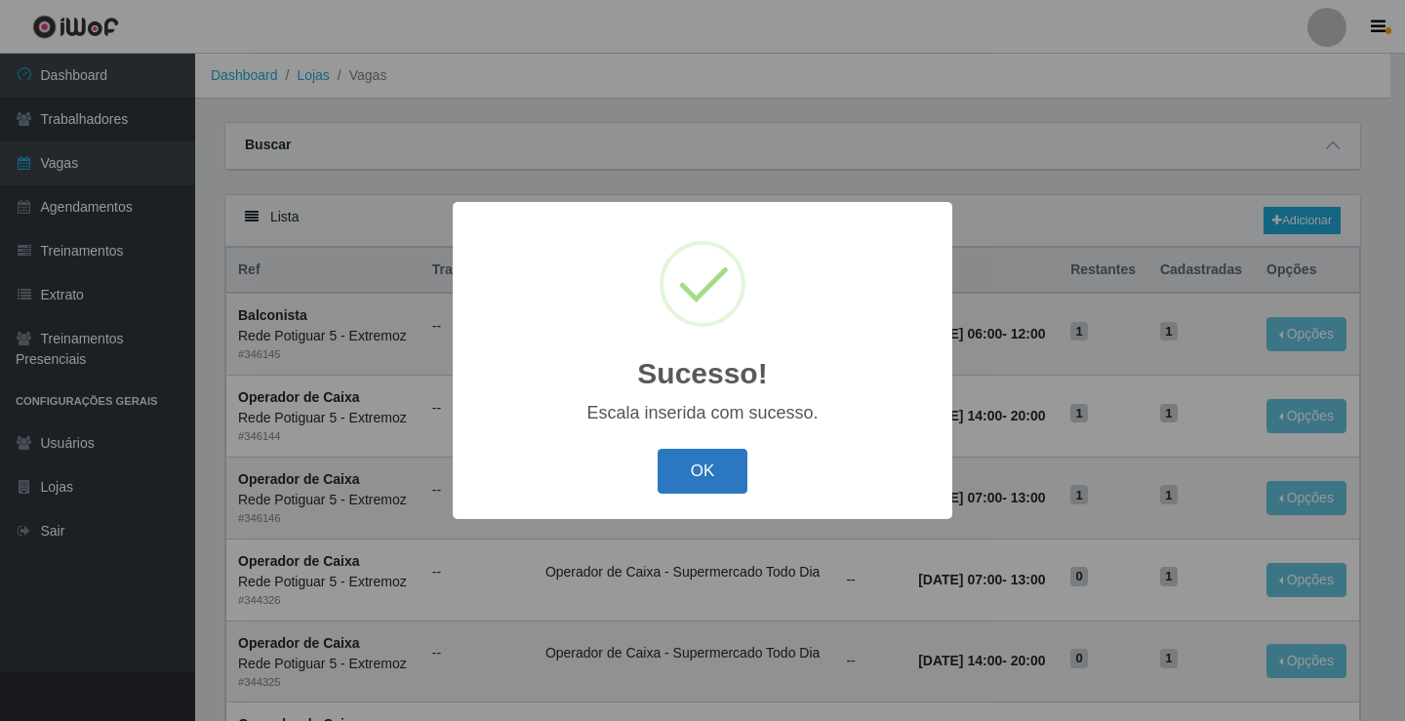
click at [704, 466] on button "OK" at bounding box center [703, 472] width 91 height 46
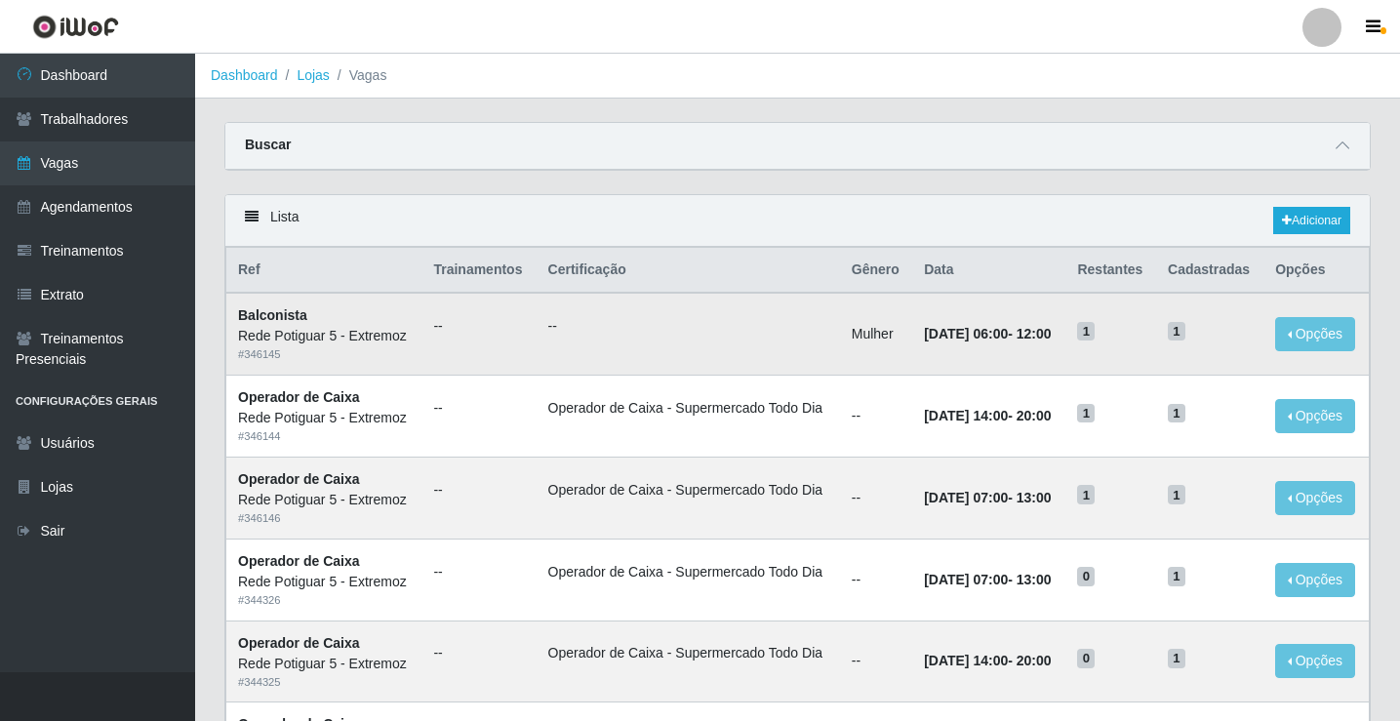
click at [409, 346] on td "Balconista Rede Potiguar 5 - Extremoz # 346145" at bounding box center [324, 334] width 196 height 82
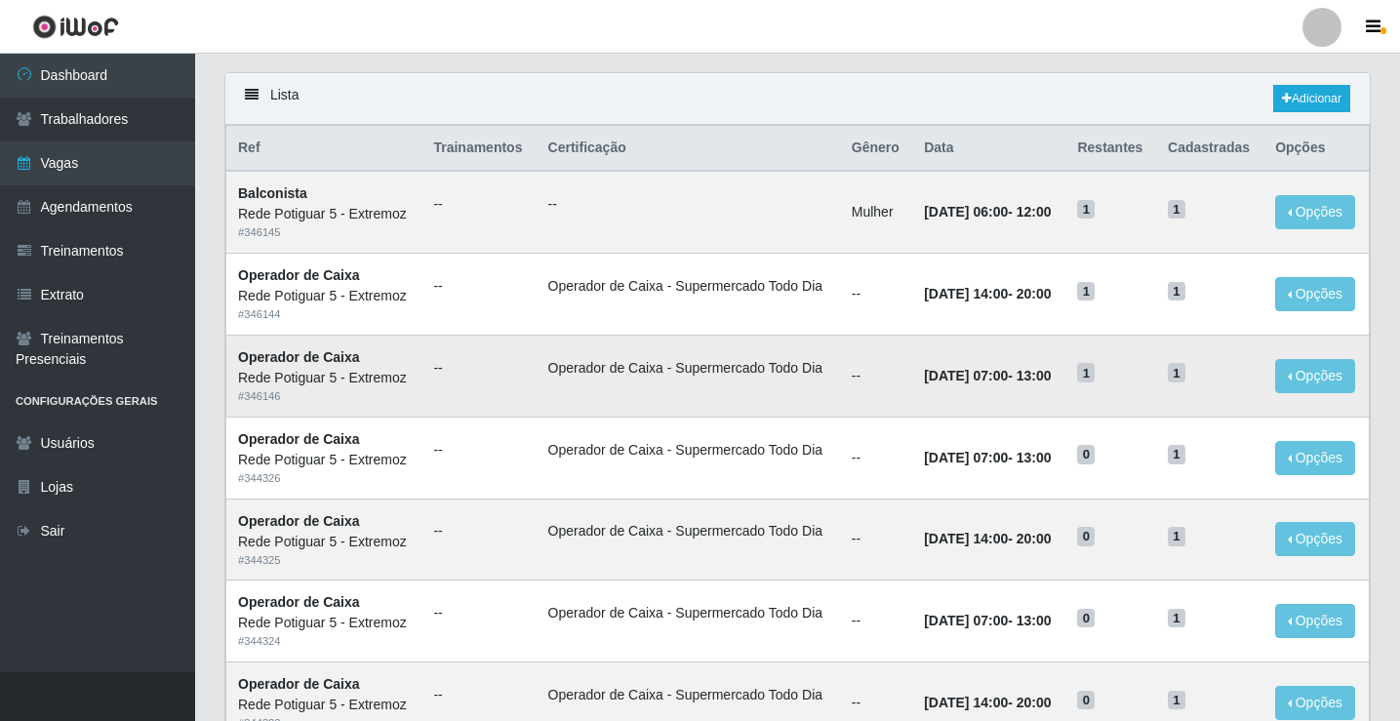
scroll to position [195, 0]
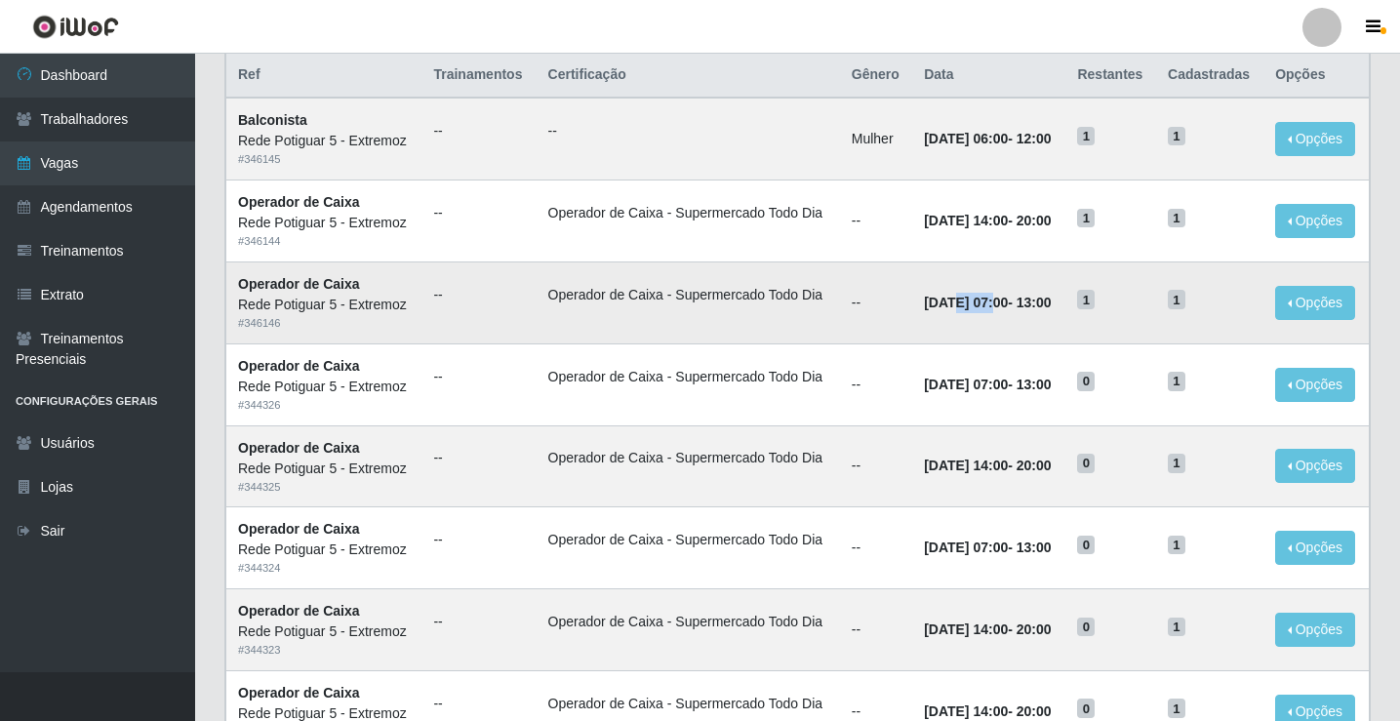
drag, startPoint x: 933, startPoint y: 312, endPoint x: 978, endPoint y: 303, distance: 45.9
click at [978, 303] on time "22/09/2025, 07:00" at bounding box center [966, 303] width 84 height 16
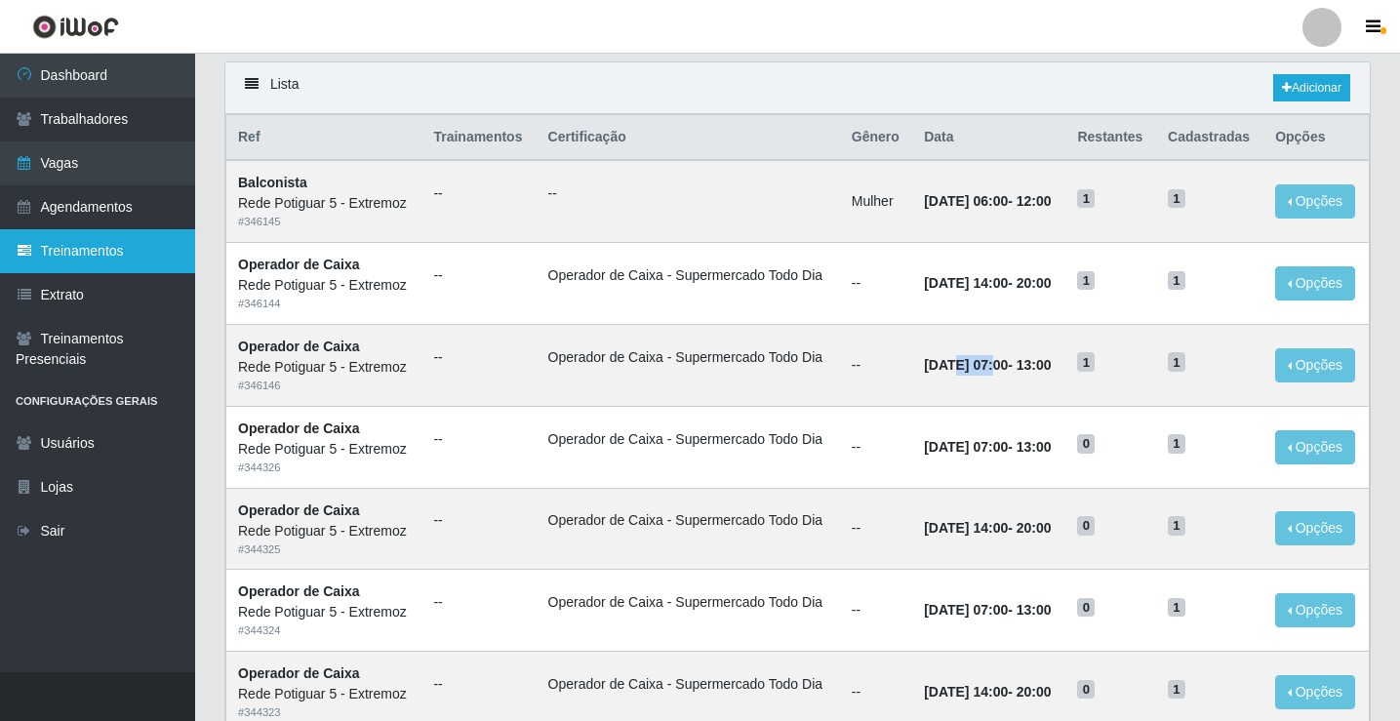
scroll to position [98, 0]
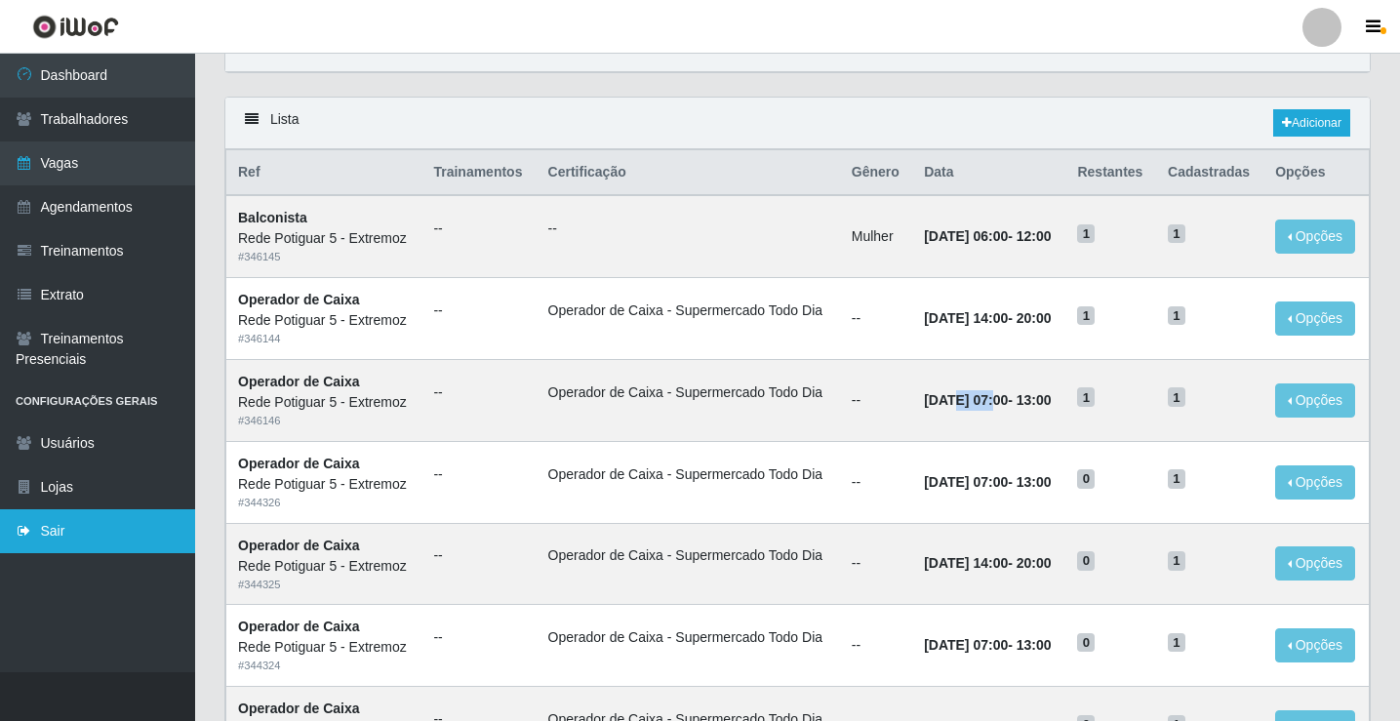
click at [94, 528] on link "Sair" at bounding box center [97, 531] width 195 height 44
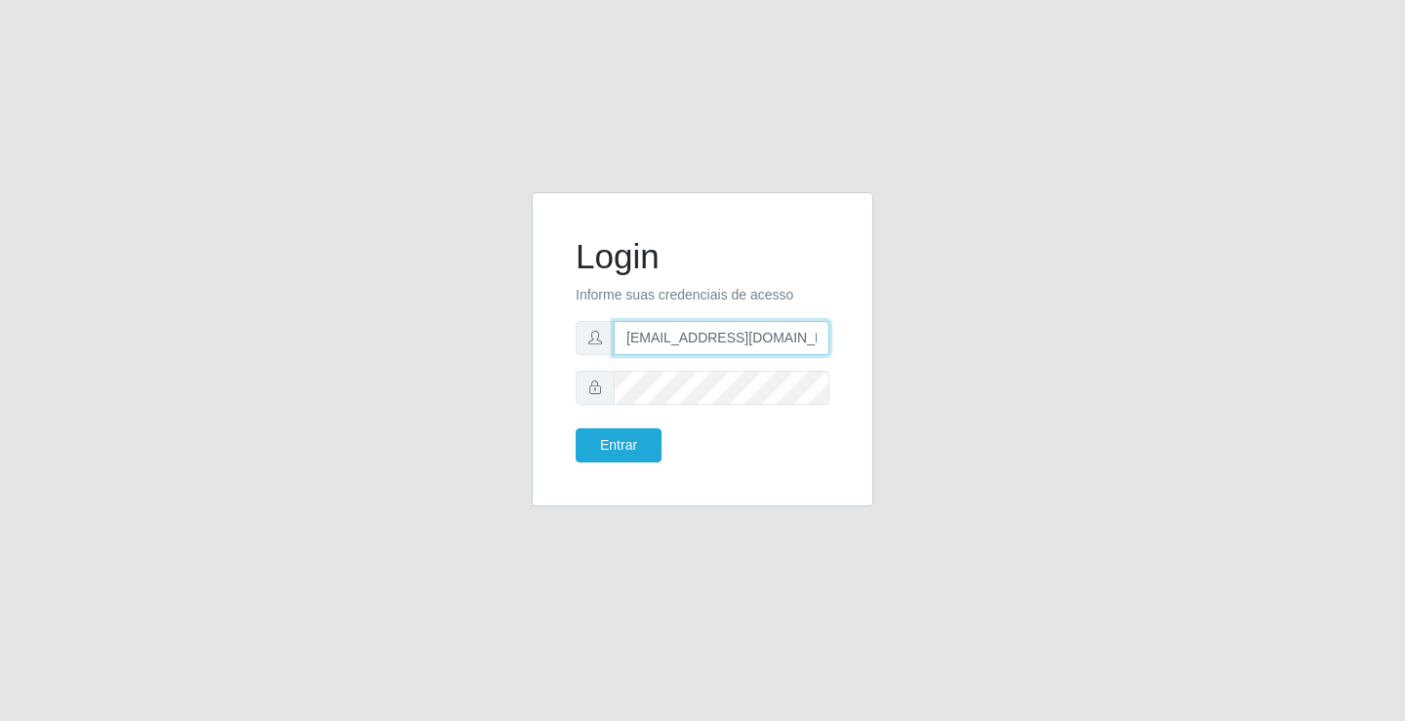
click at [643, 338] on input "departamentopessoal2@sbcvarejistas.com.br" at bounding box center [722, 338] width 216 height 34
type input "rh.supermercadopotiguar@gmail.com"
click at [633, 456] on button "Entrar" at bounding box center [619, 445] width 86 height 34
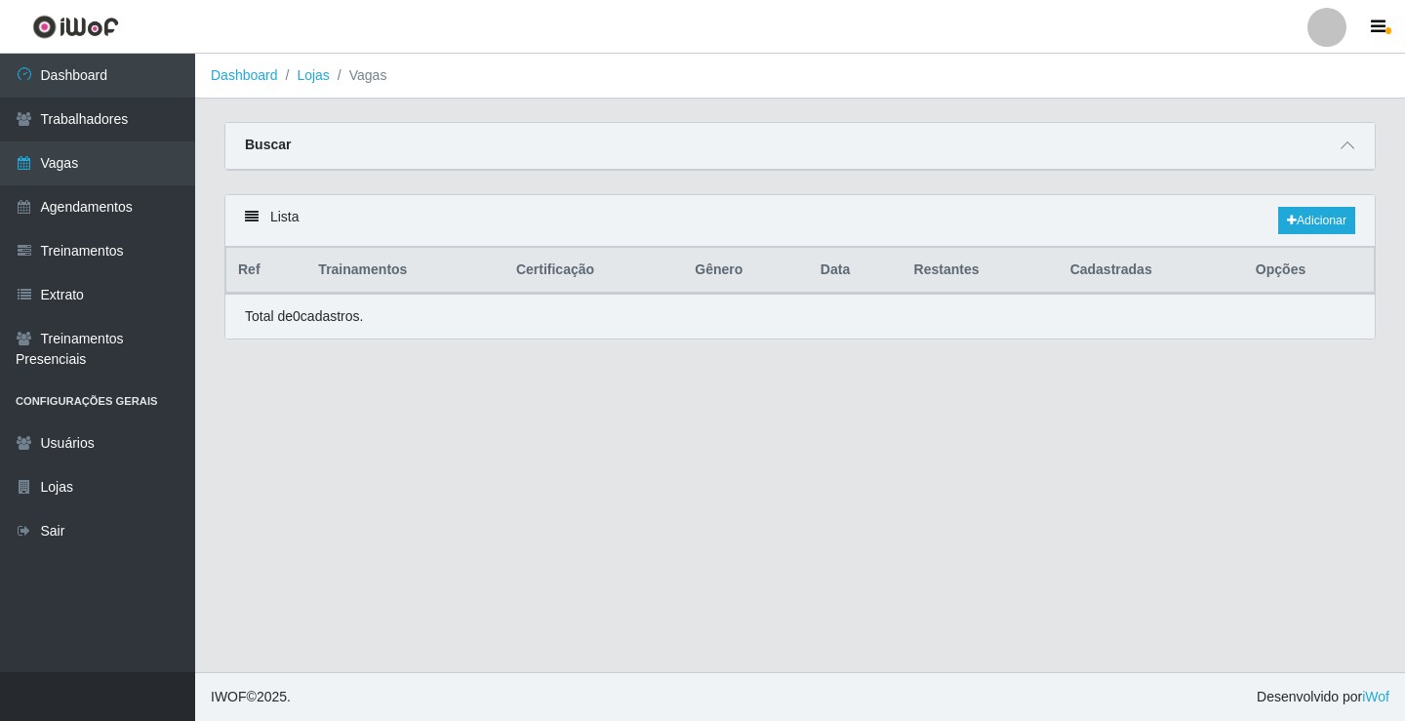
click at [77, 164] on link "Vagas" at bounding box center [97, 163] width 195 height 44
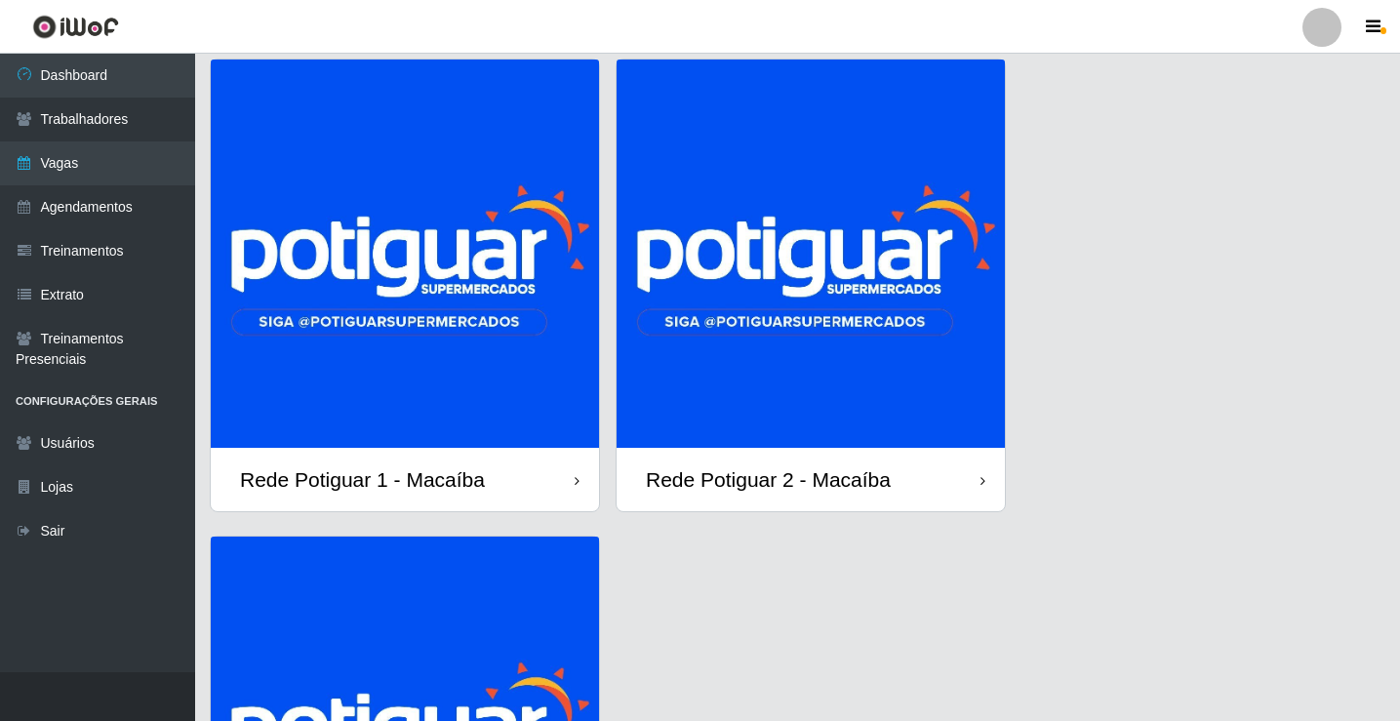
scroll to position [98, 0]
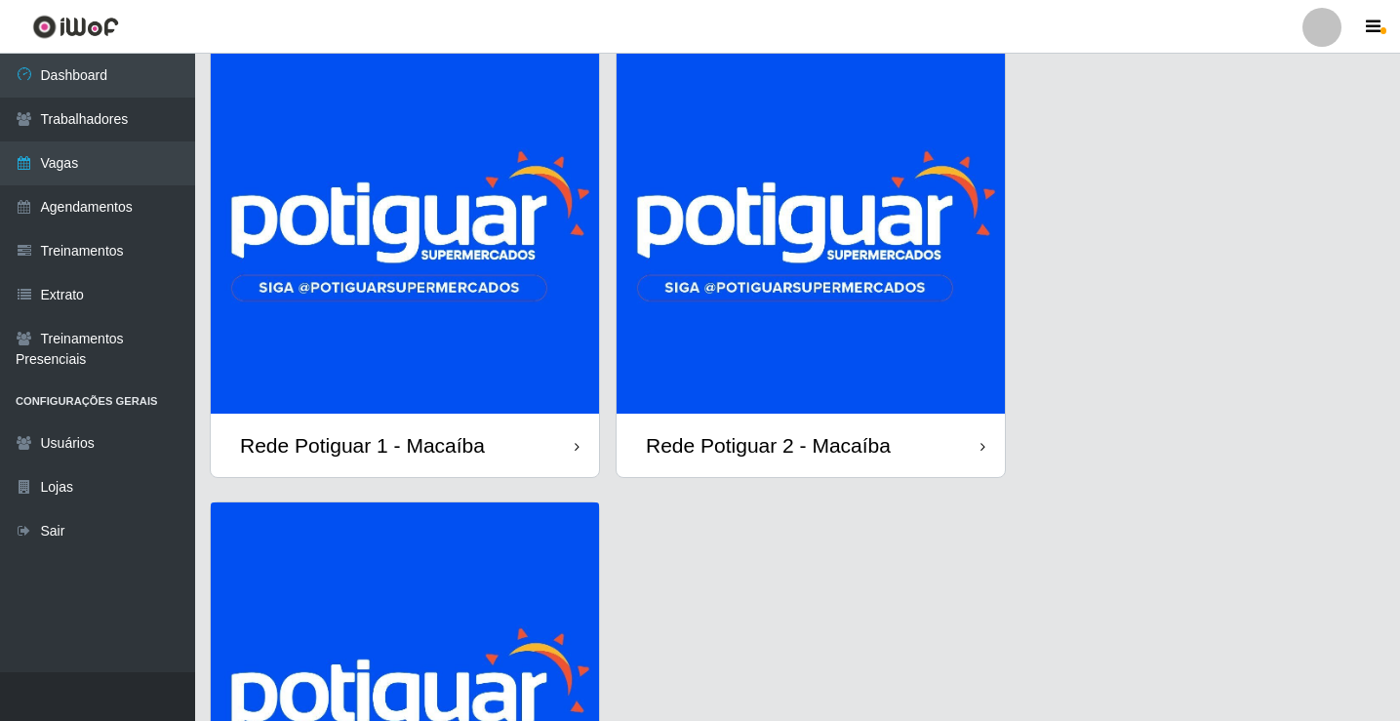
click at [723, 275] on img at bounding box center [811, 219] width 388 height 388
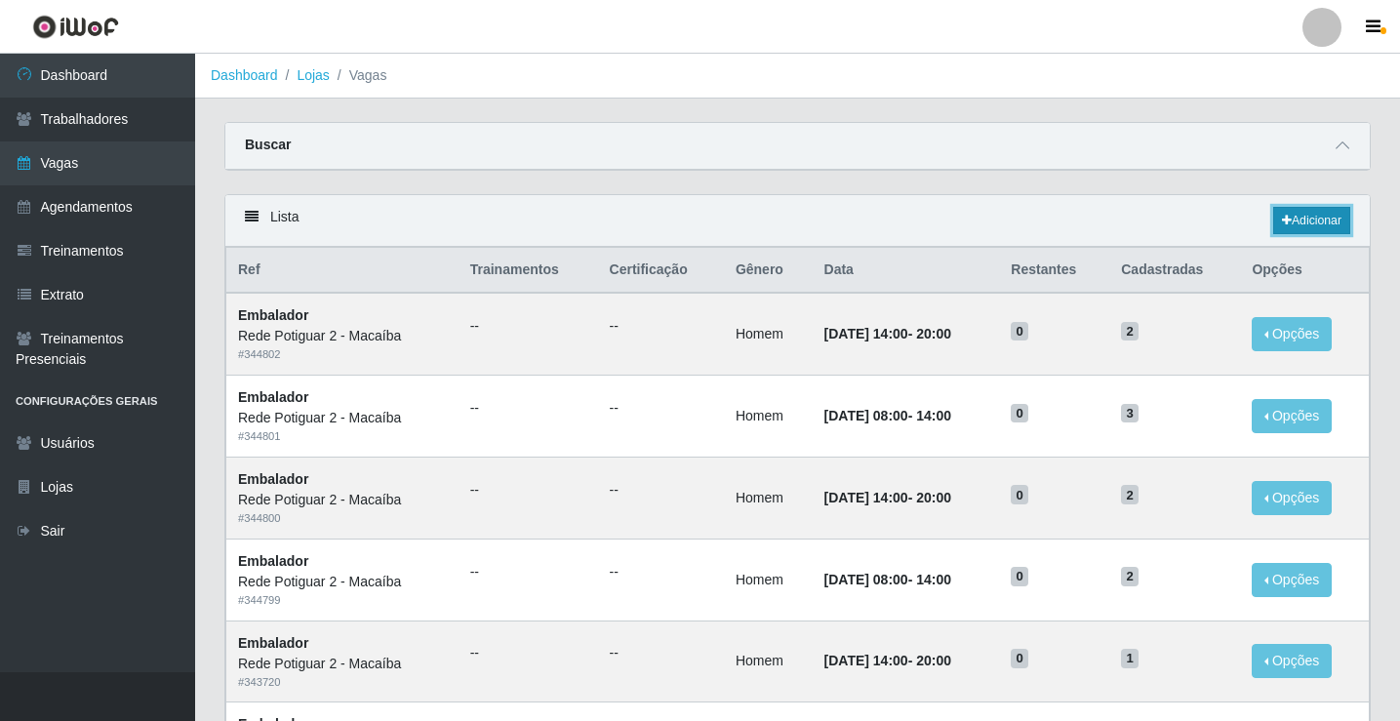
click at [1301, 224] on link "Adicionar" at bounding box center [1311, 220] width 77 height 27
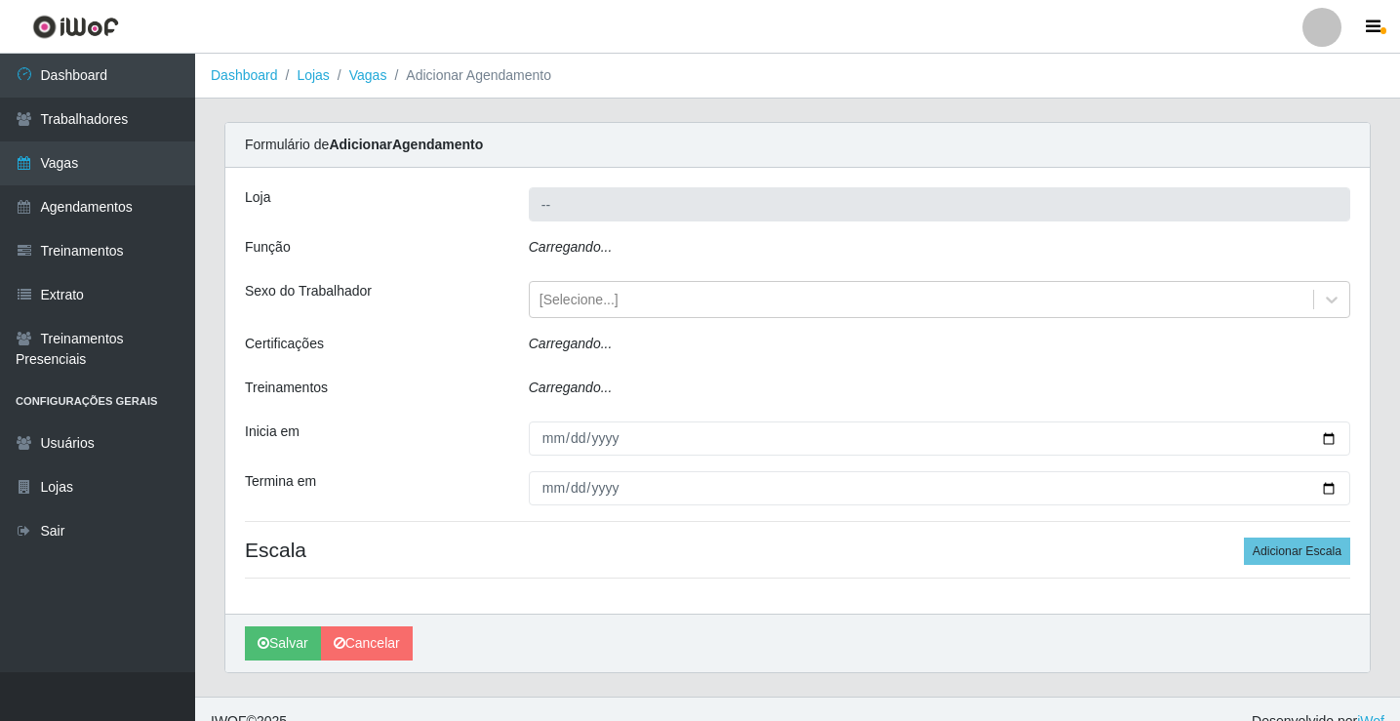
type input "Rede Potiguar 2 - Macaíba"
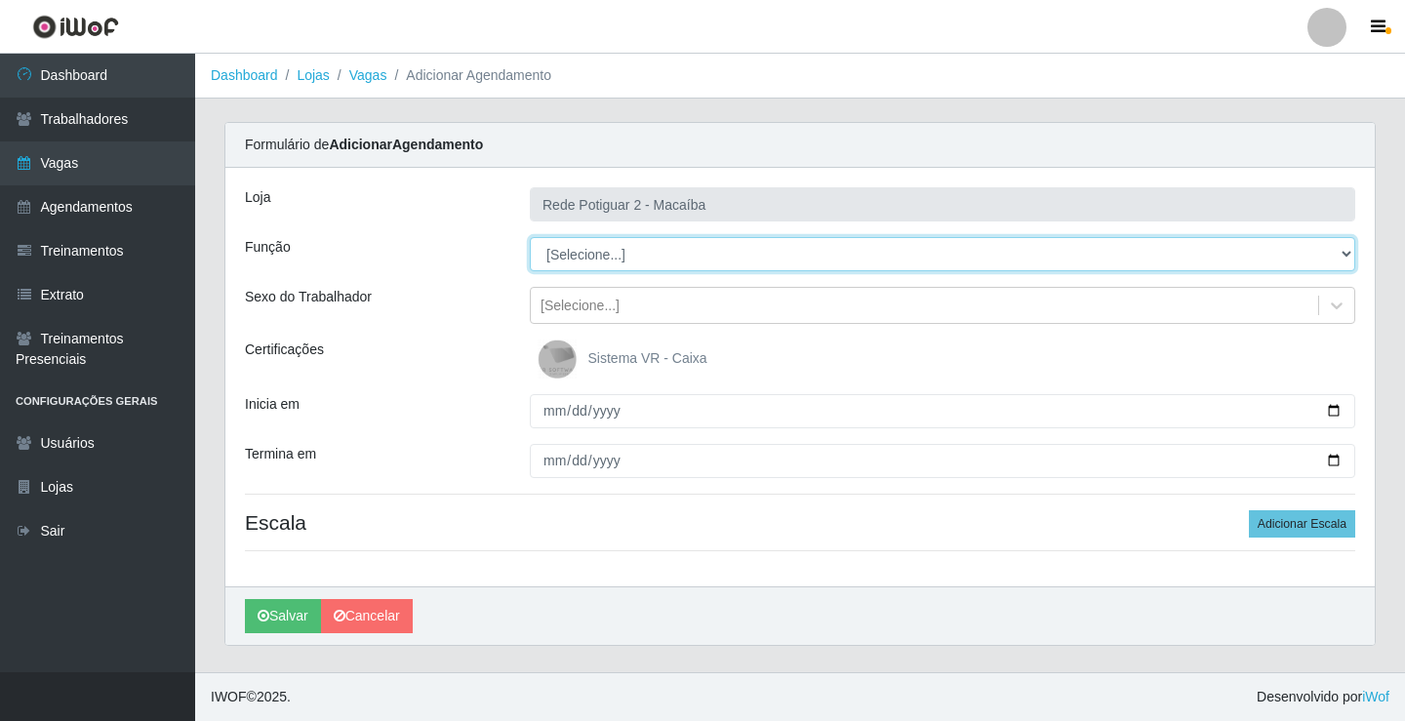
click at [581, 251] on select "[Selecione...] ASG ASG + ASG ++ Auxiliar de Estoque Balconista Embalador Reposi…" at bounding box center [943, 254] width 826 height 34
select select "1"
click at [530, 237] on select "[Selecione...] ASG ASG + ASG ++ Auxiliar de Estoque Balconista Embalador Reposi…" at bounding box center [943, 254] width 826 height 34
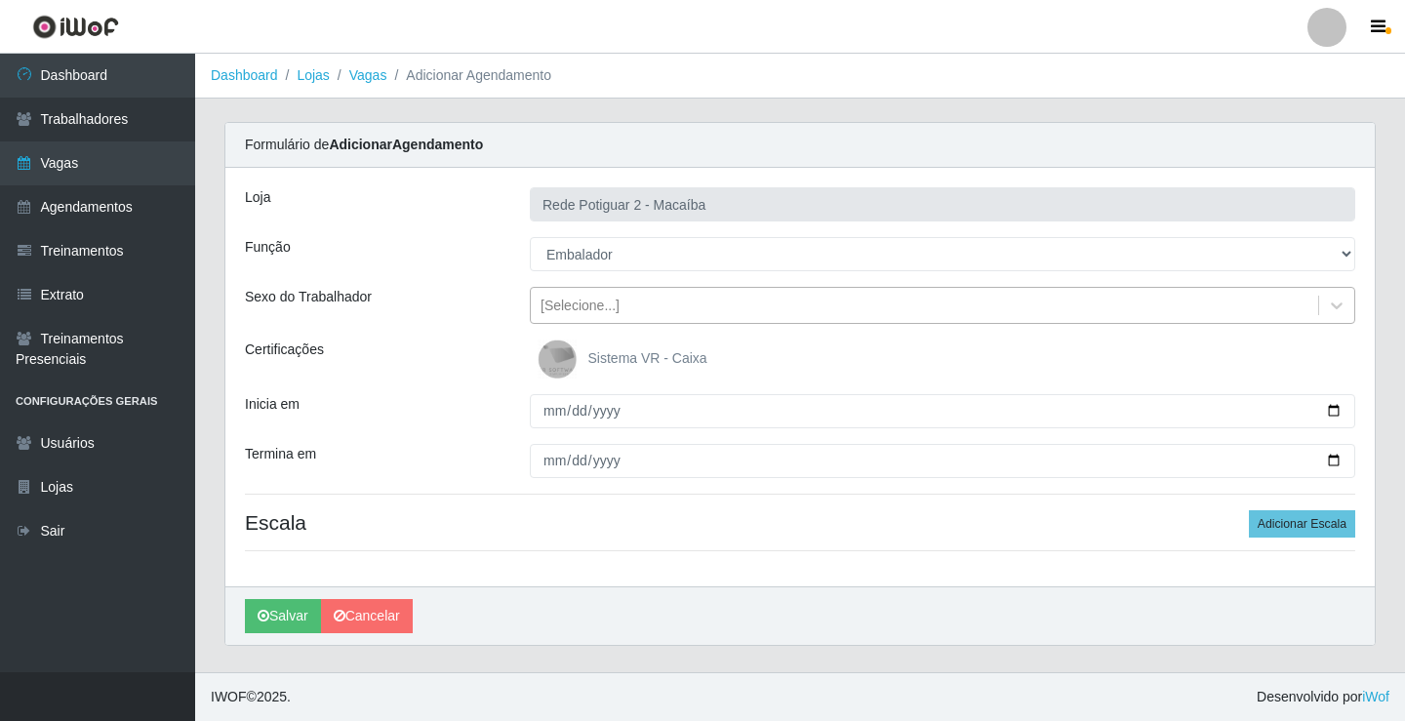
click at [608, 302] on div "[Selecione...]" at bounding box center [580, 306] width 79 height 20
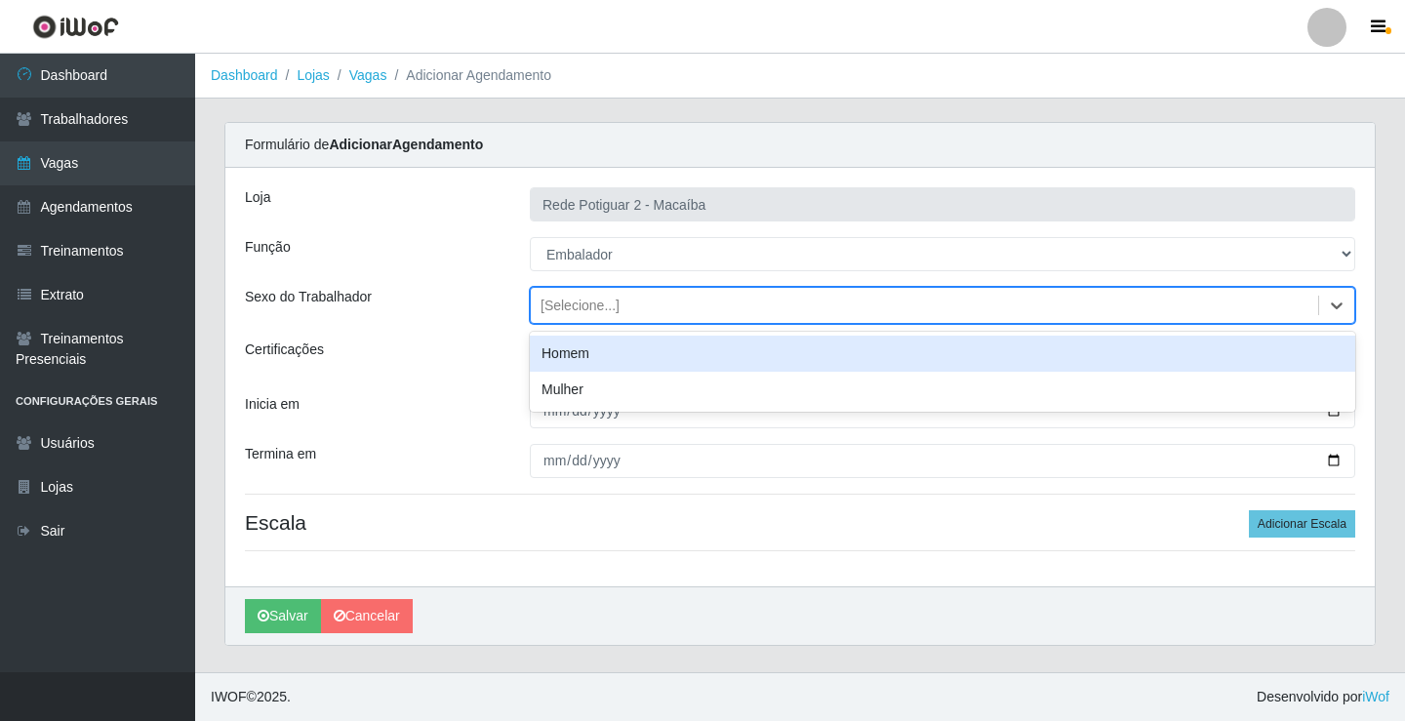
click at [601, 352] on div "Homem" at bounding box center [943, 354] width 826 height 36
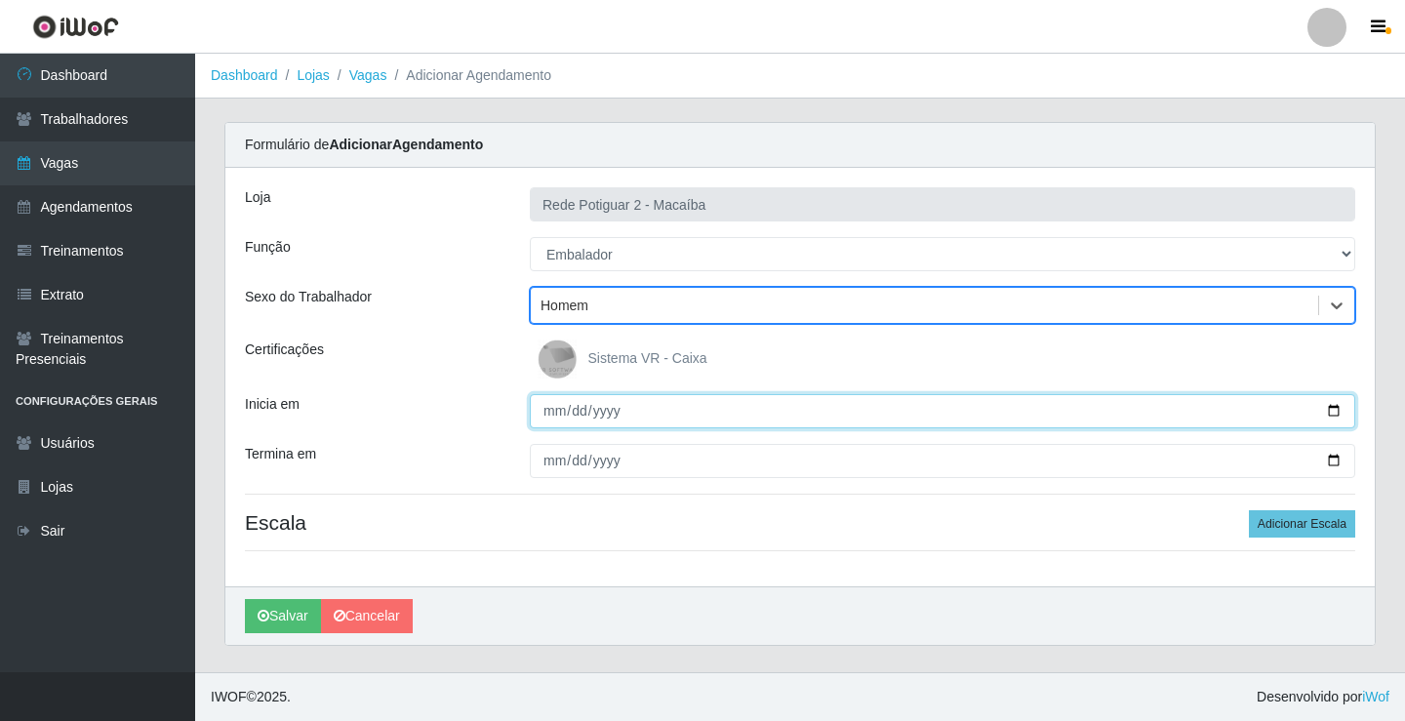
click at [550, 416] on input "Inicia em" at bounding box center [943, 411] width 826 height 34
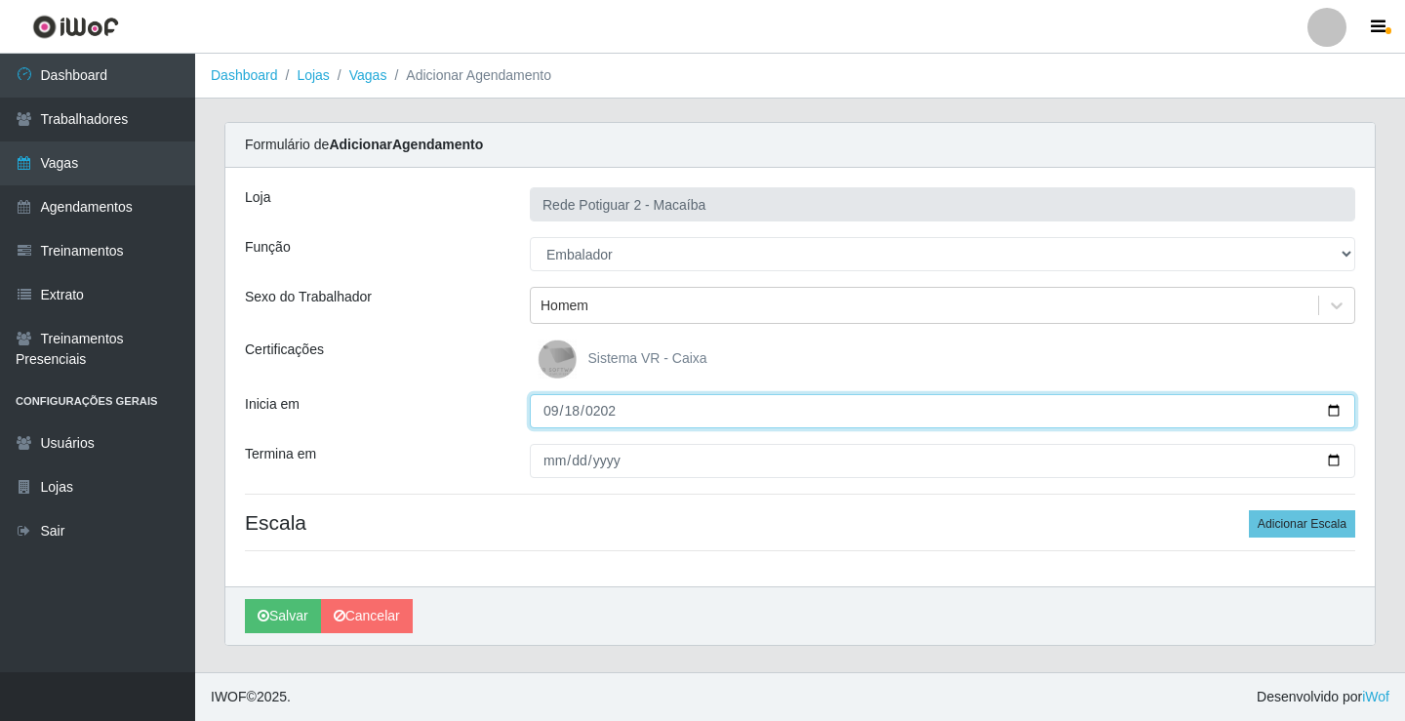
type input "[DATE]"
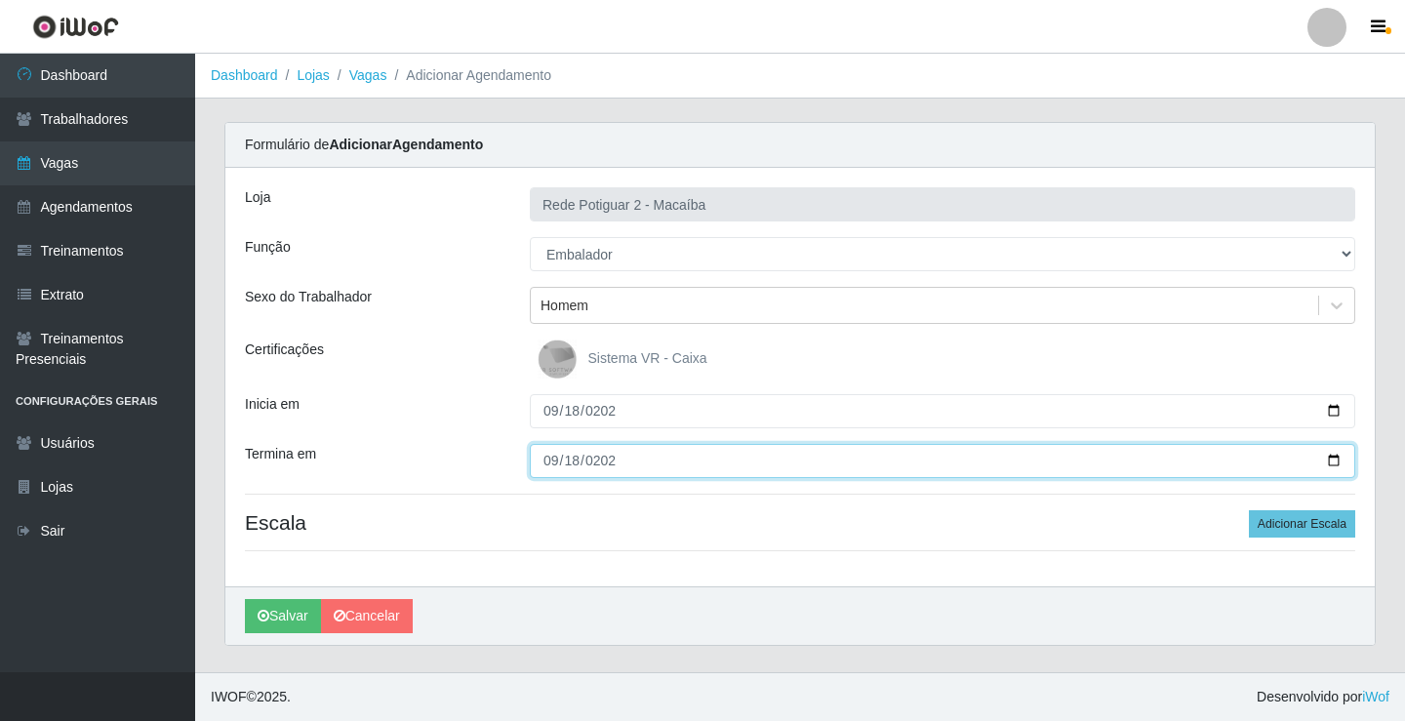
type input "[DATE]"
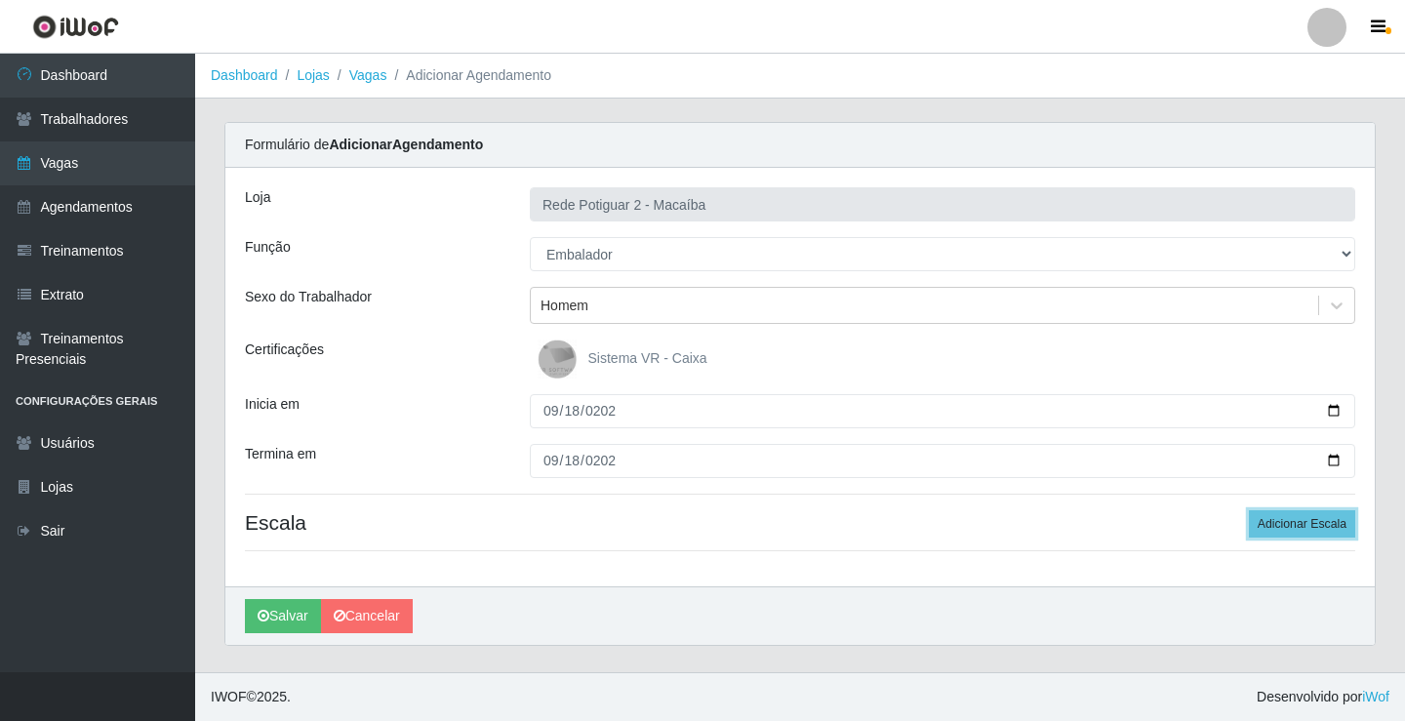
click at [1249, 510] on button "Adicionar Escala" at bounding box center [1302, 523] width 106 height 27
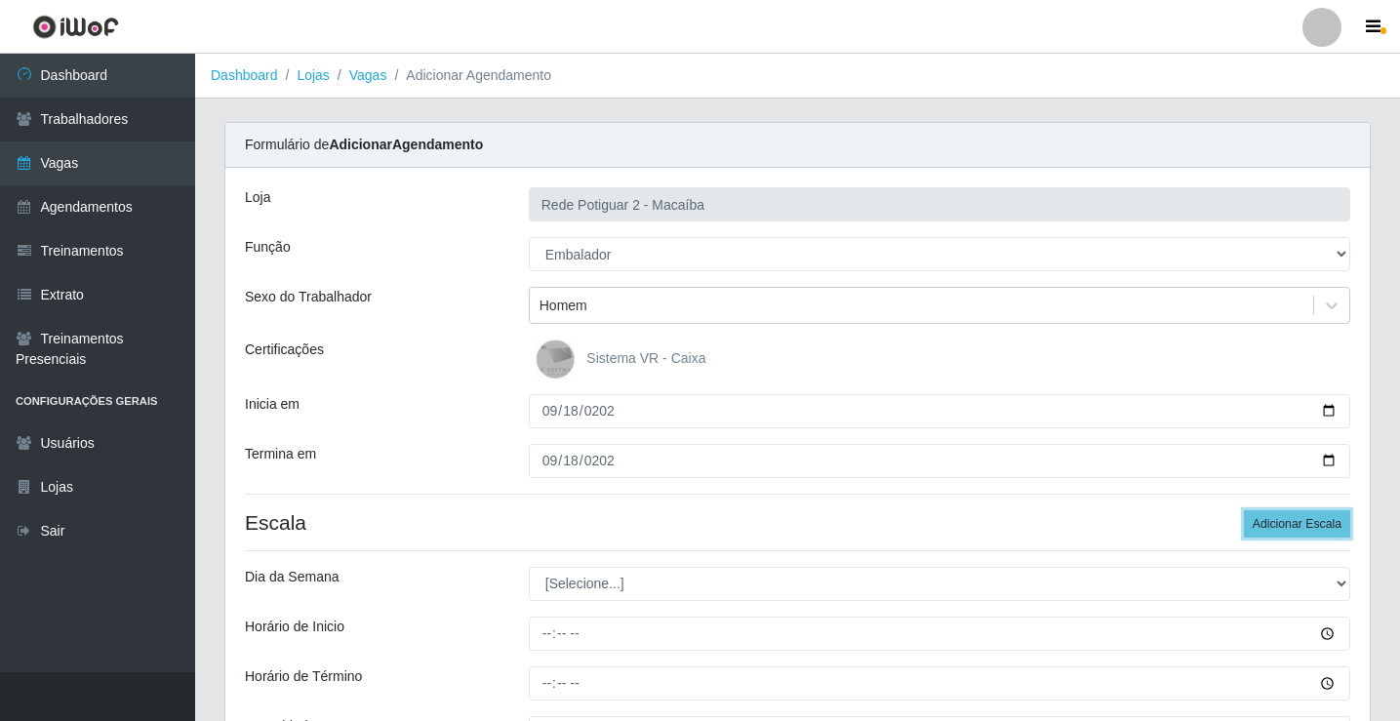
click at [1244, 510] on button "Adicionar Escala" at bounding box center [1297, 523] width 106 height 27
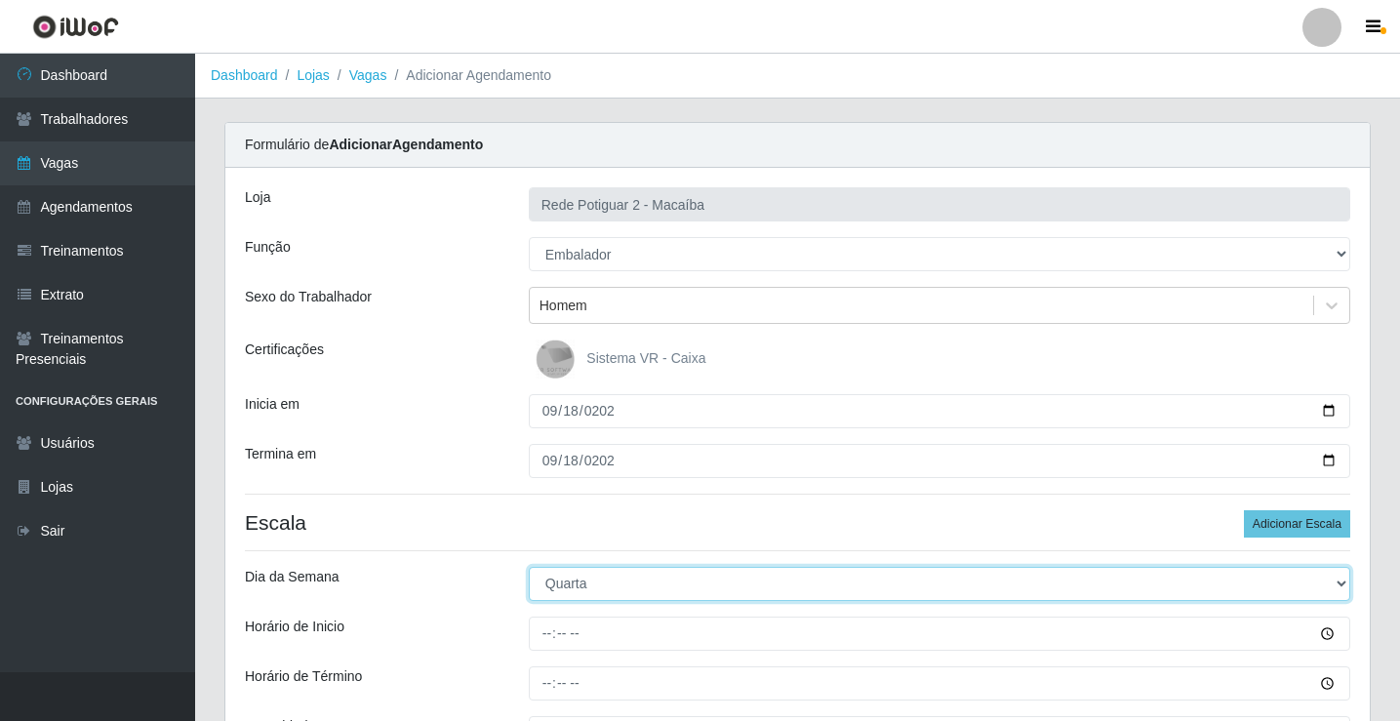
select select "4"
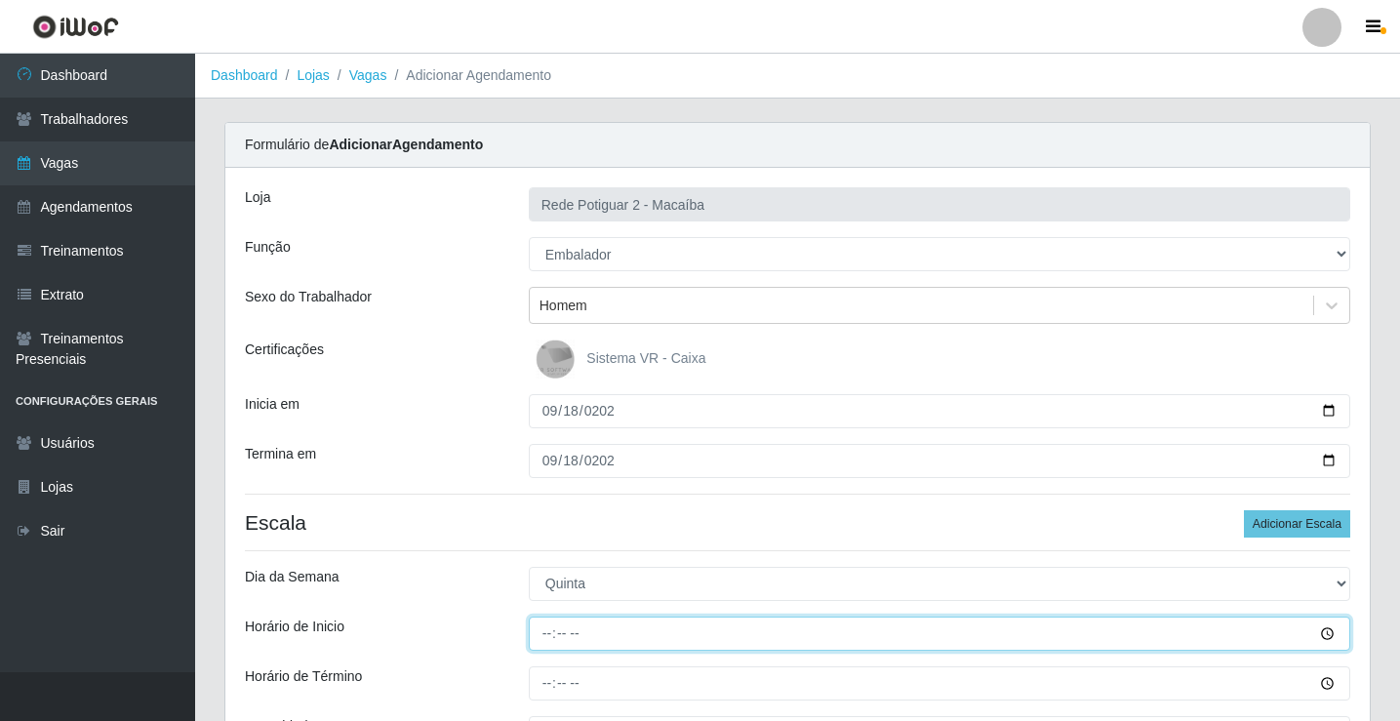
type input "08:00"
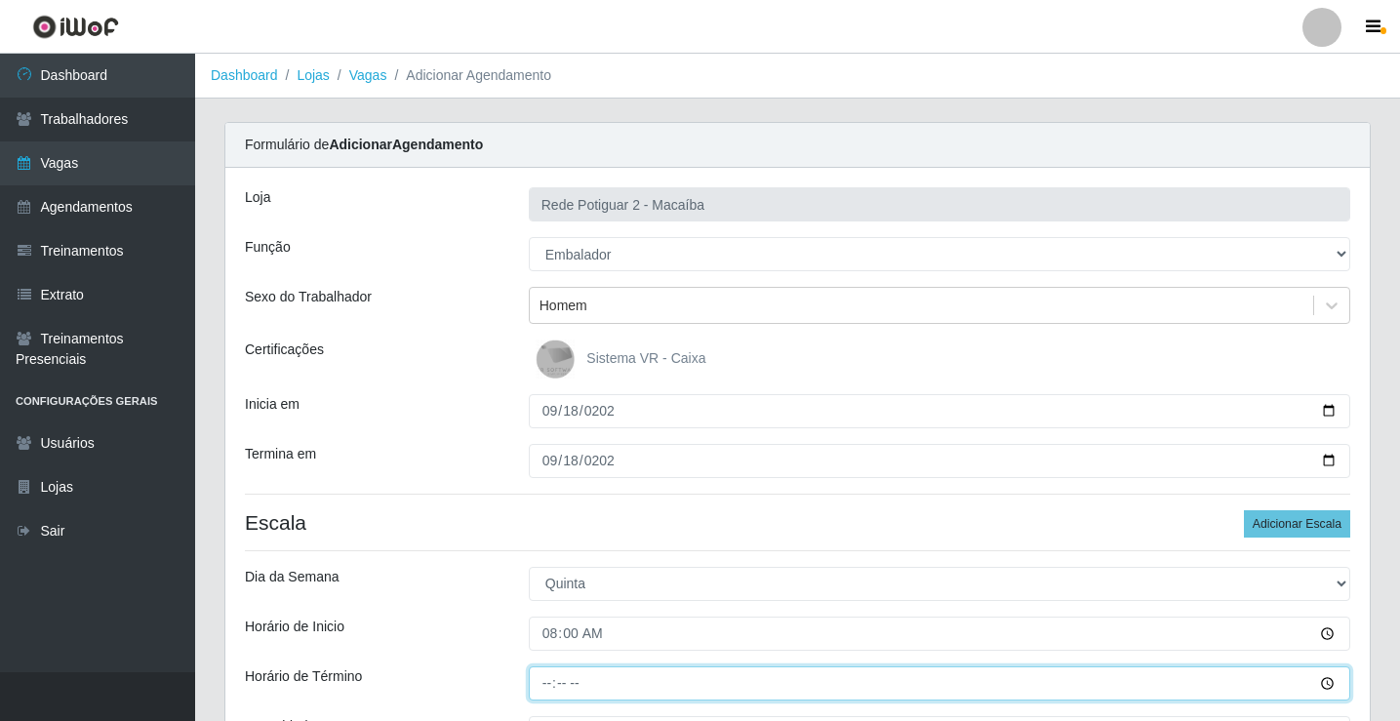
type input "14:00"
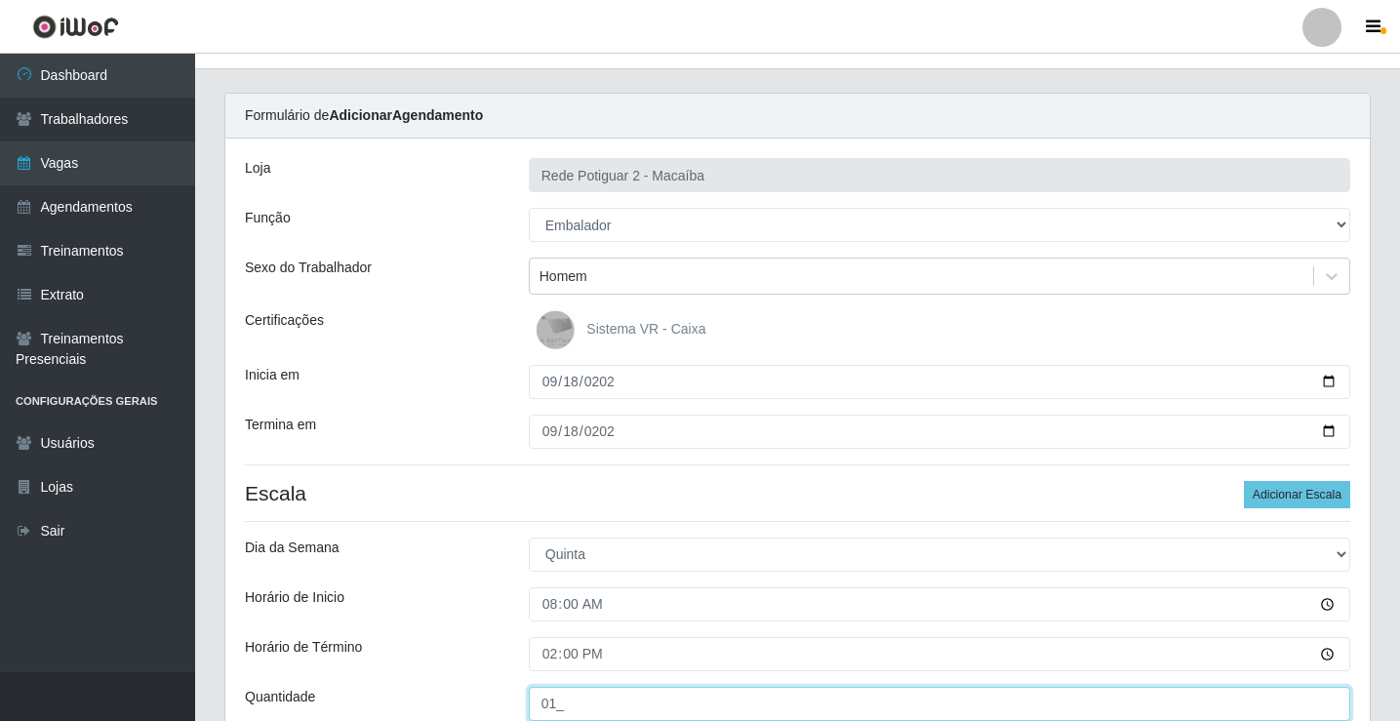
type input "01_"
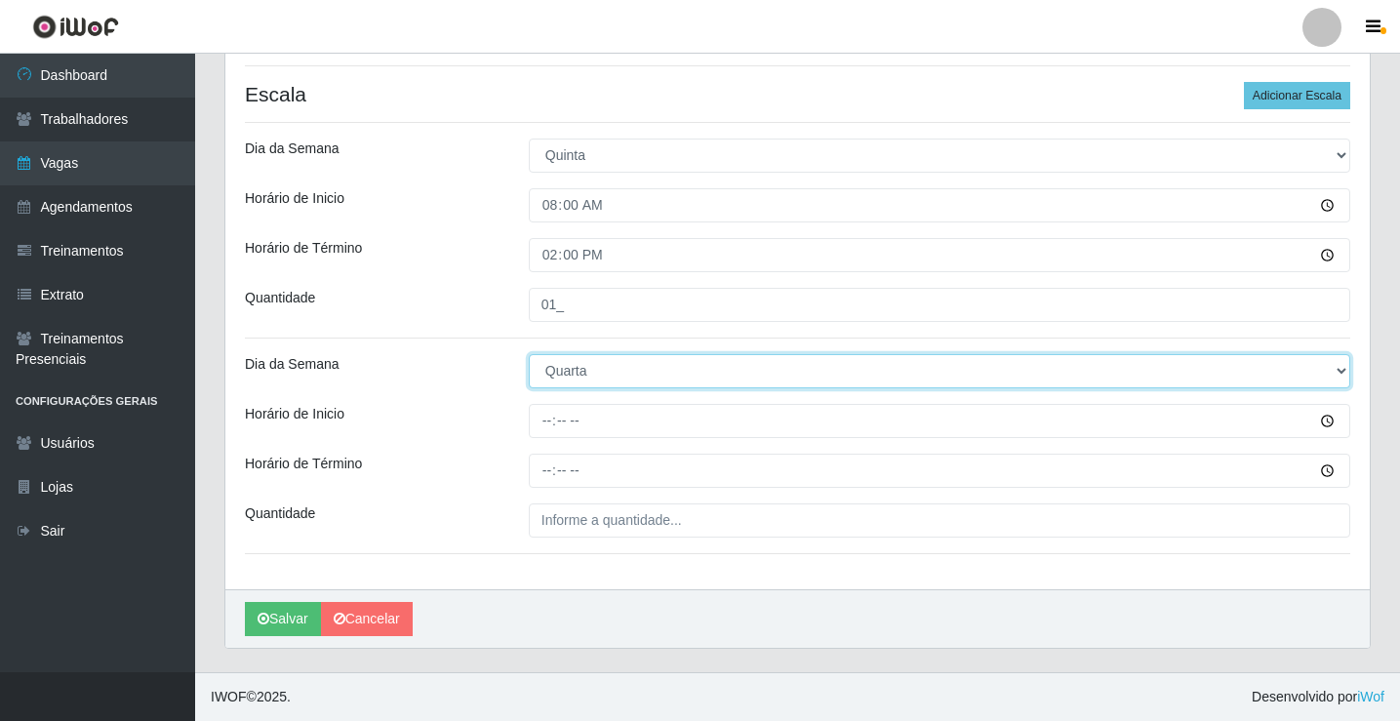
select select "4"
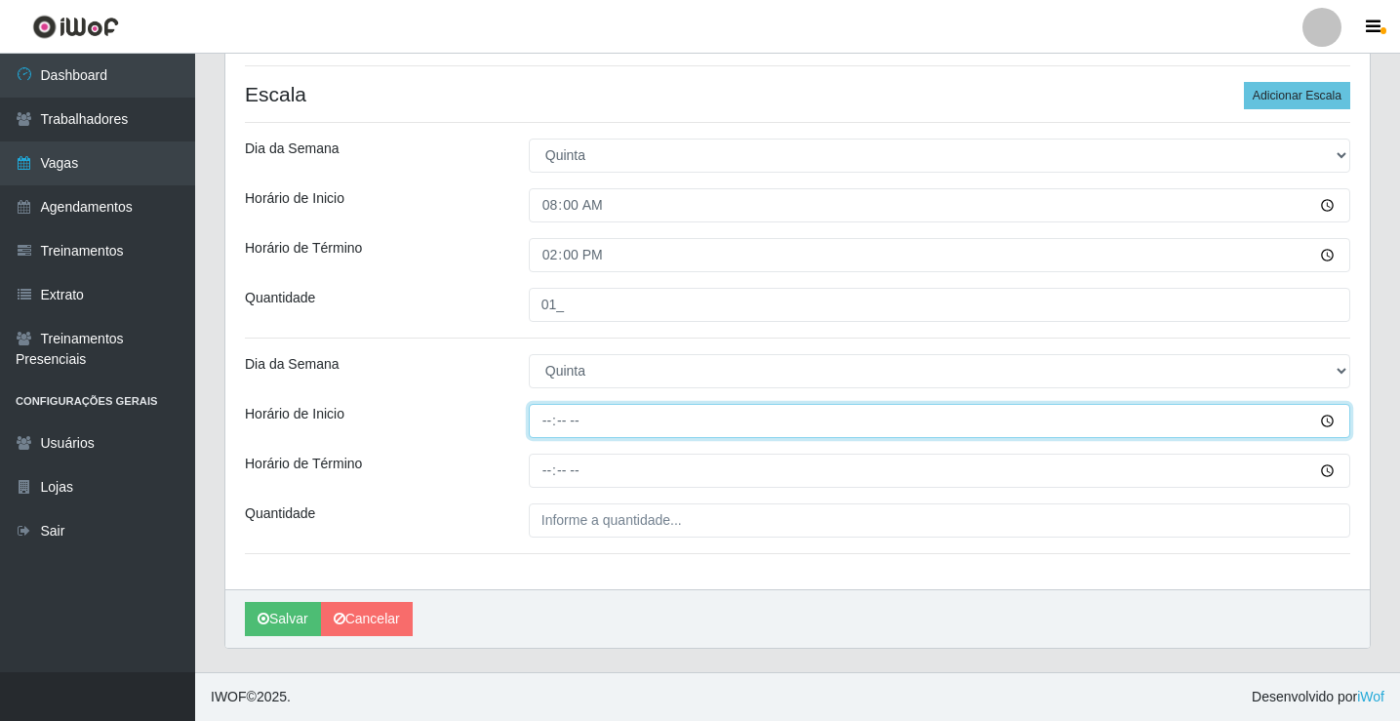
type input "14:00"
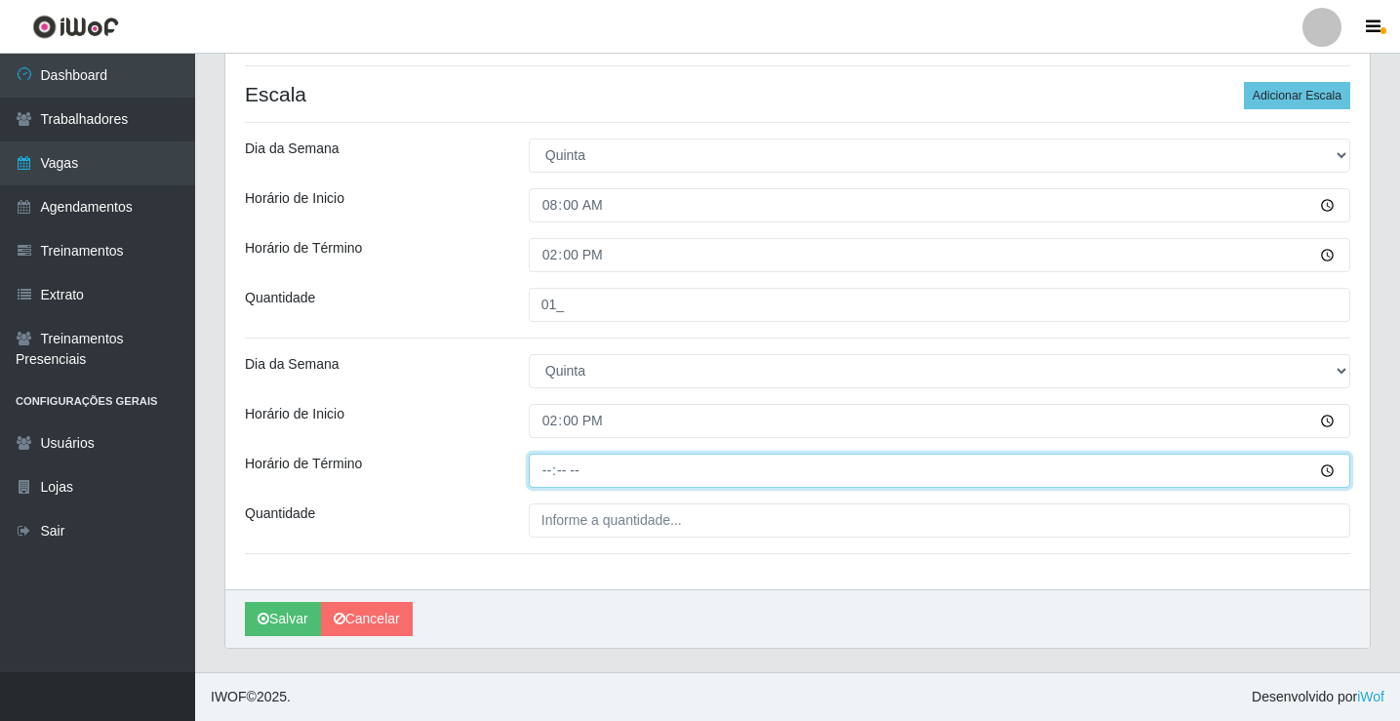
type input "20:00"
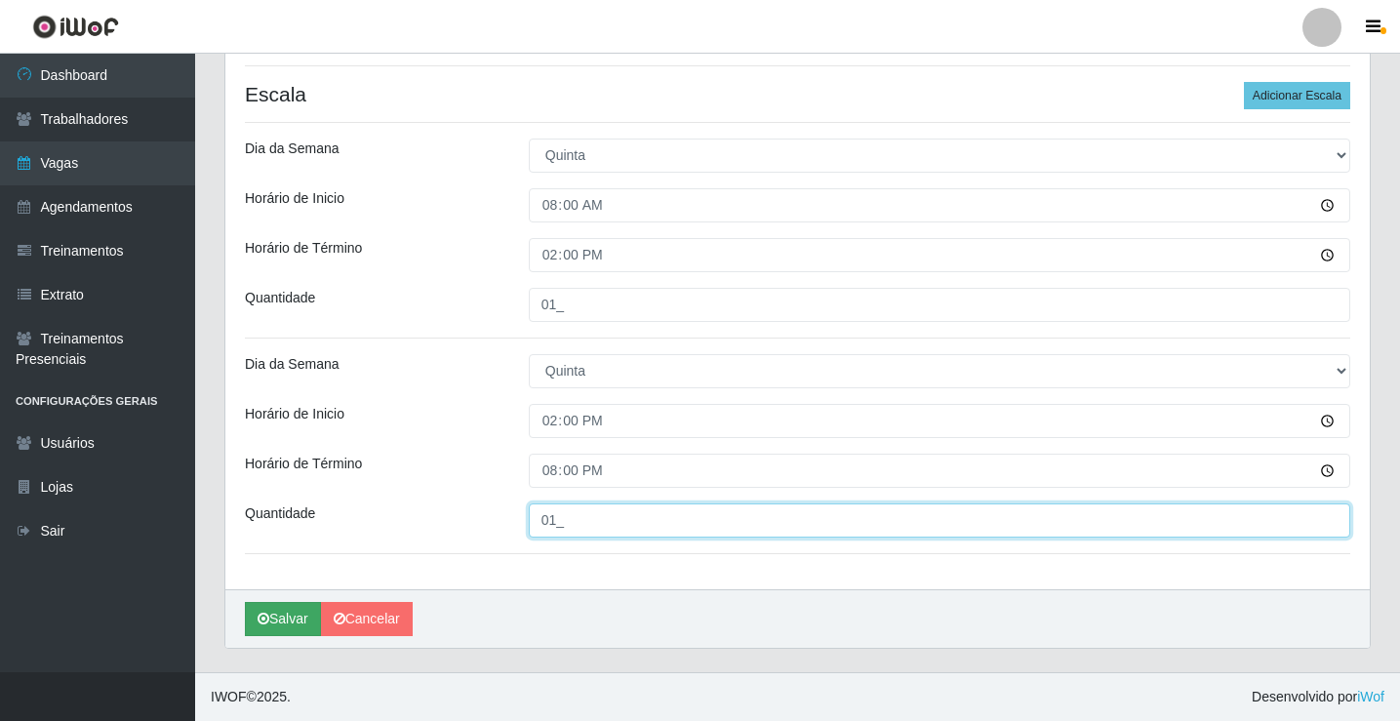
type input "01_"
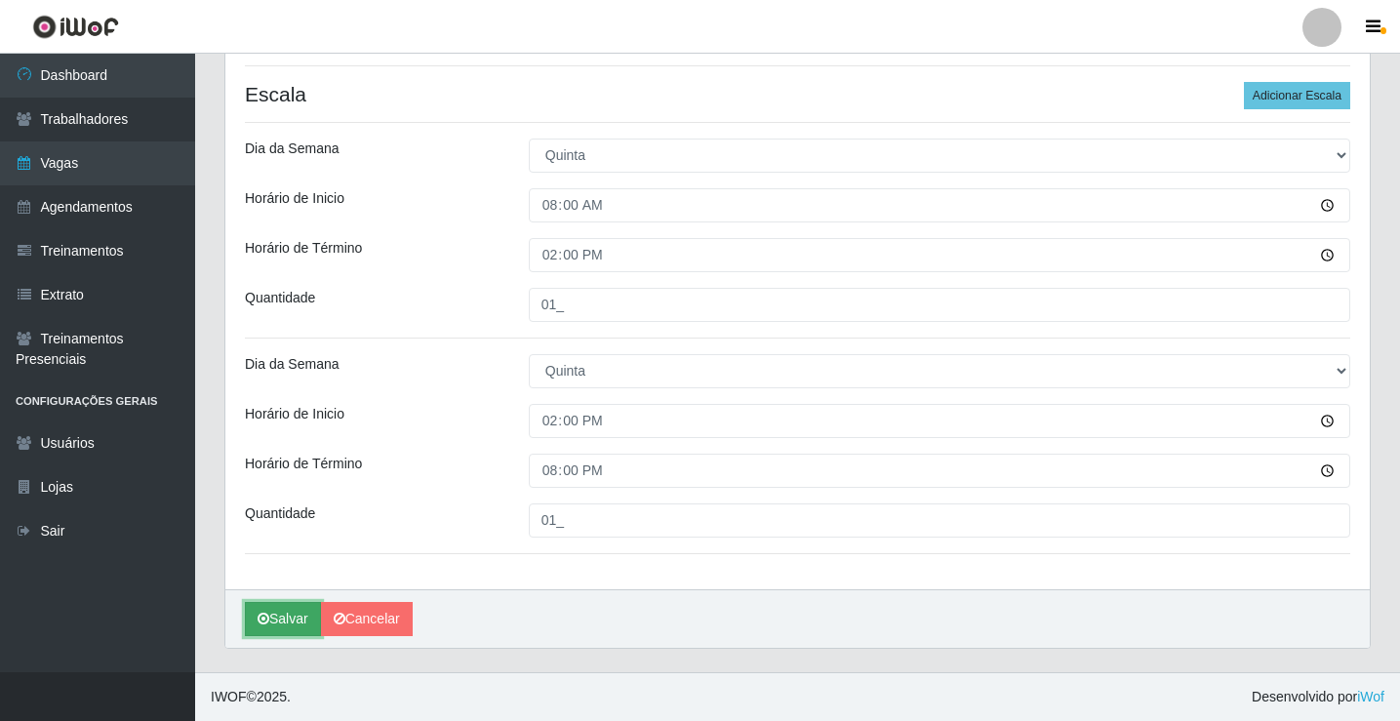
click at [269, 630] on button "Salvar" at bounding box center [283, 619] width 76 height 34
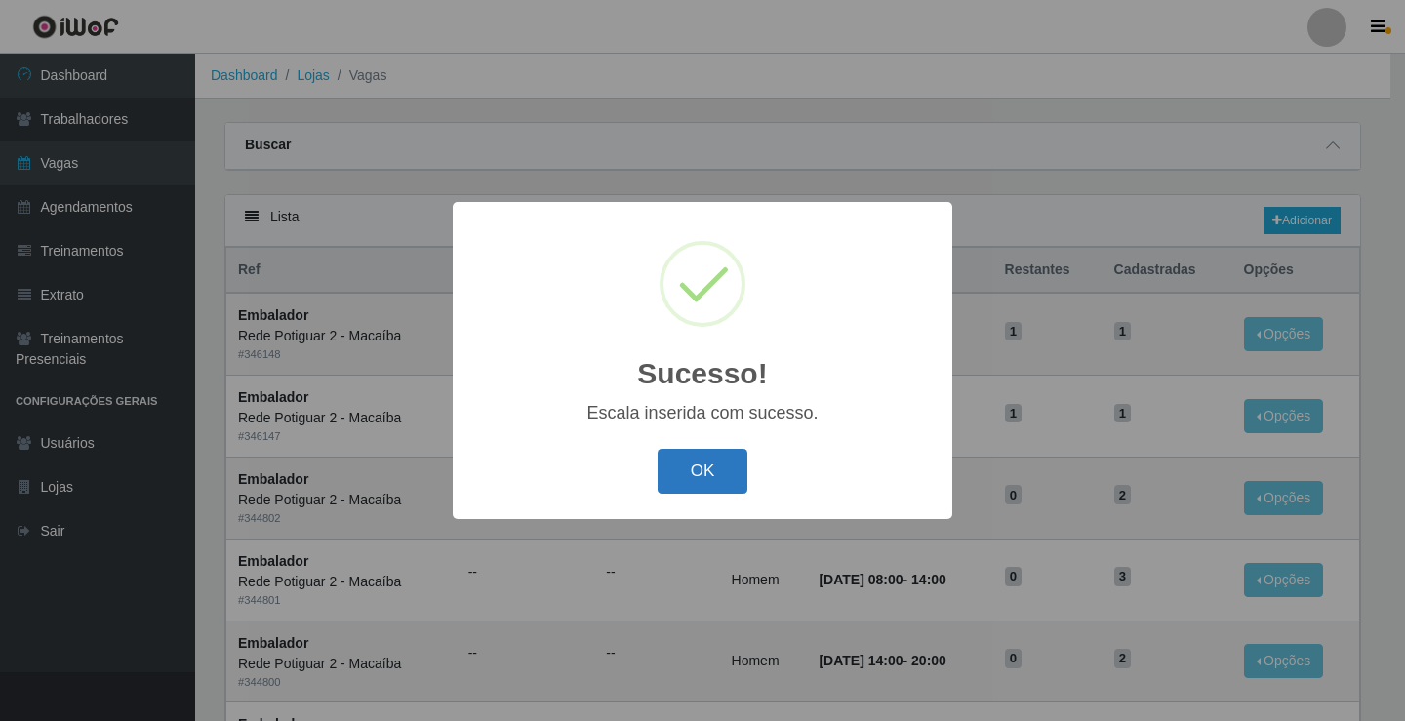
click at [730, 470] on button "OK" at bounding box center [703, 472] width 91 height 46
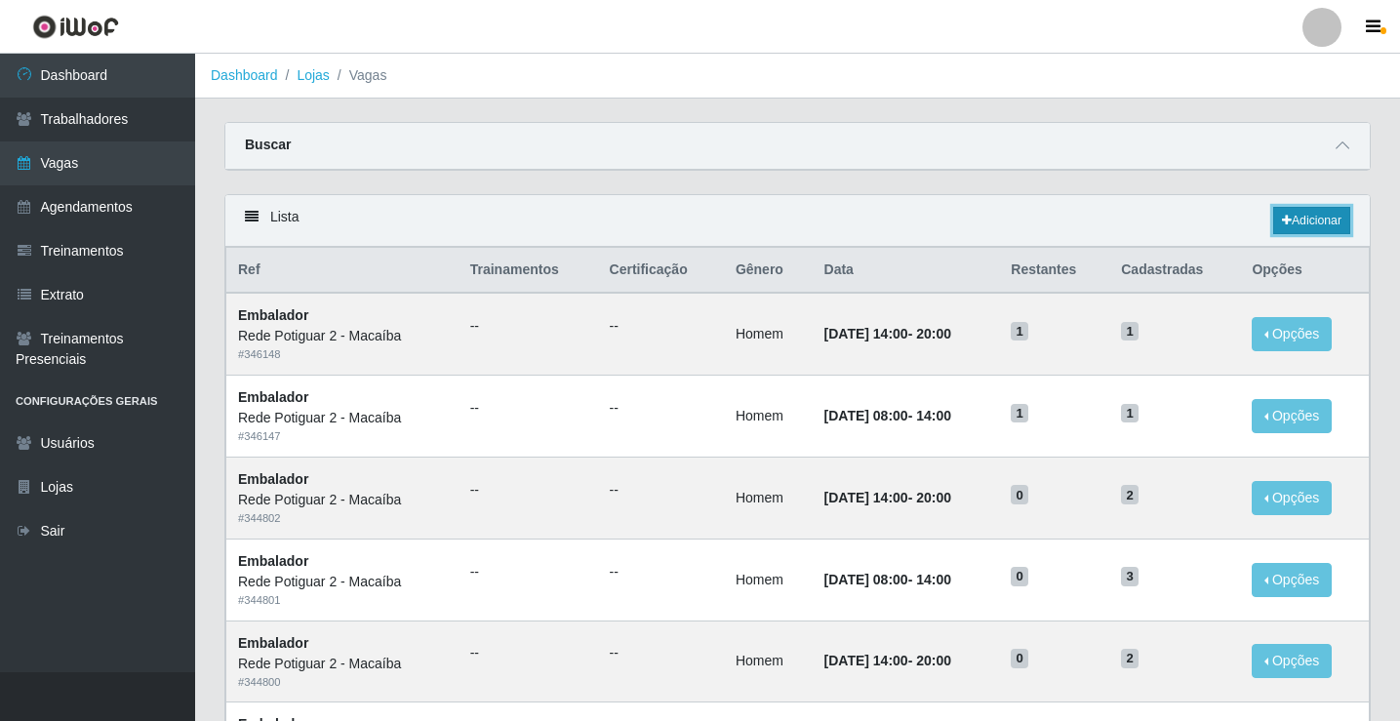
click at [1292, 218] on link "Adicionar" at bounding box center [1311, 220] width 77 height 27
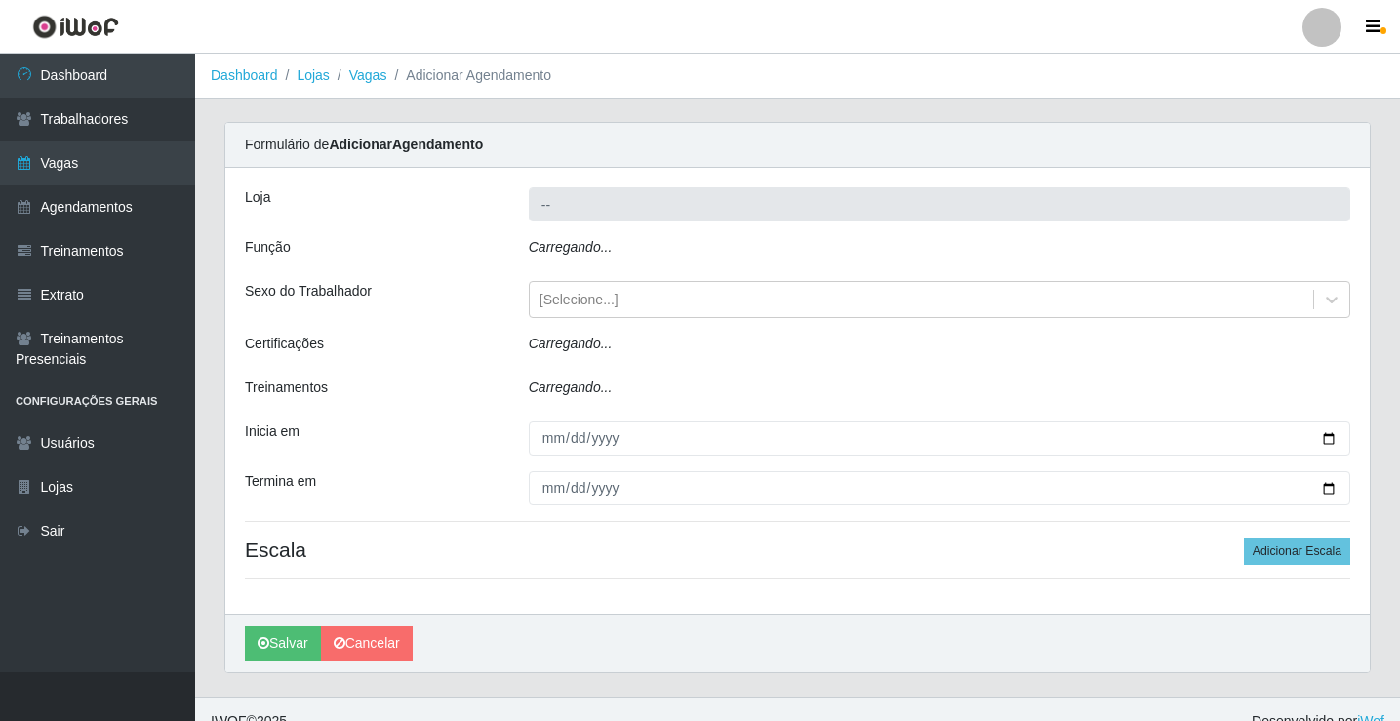
type input "Rede Potiguar 2 - Macaíba"
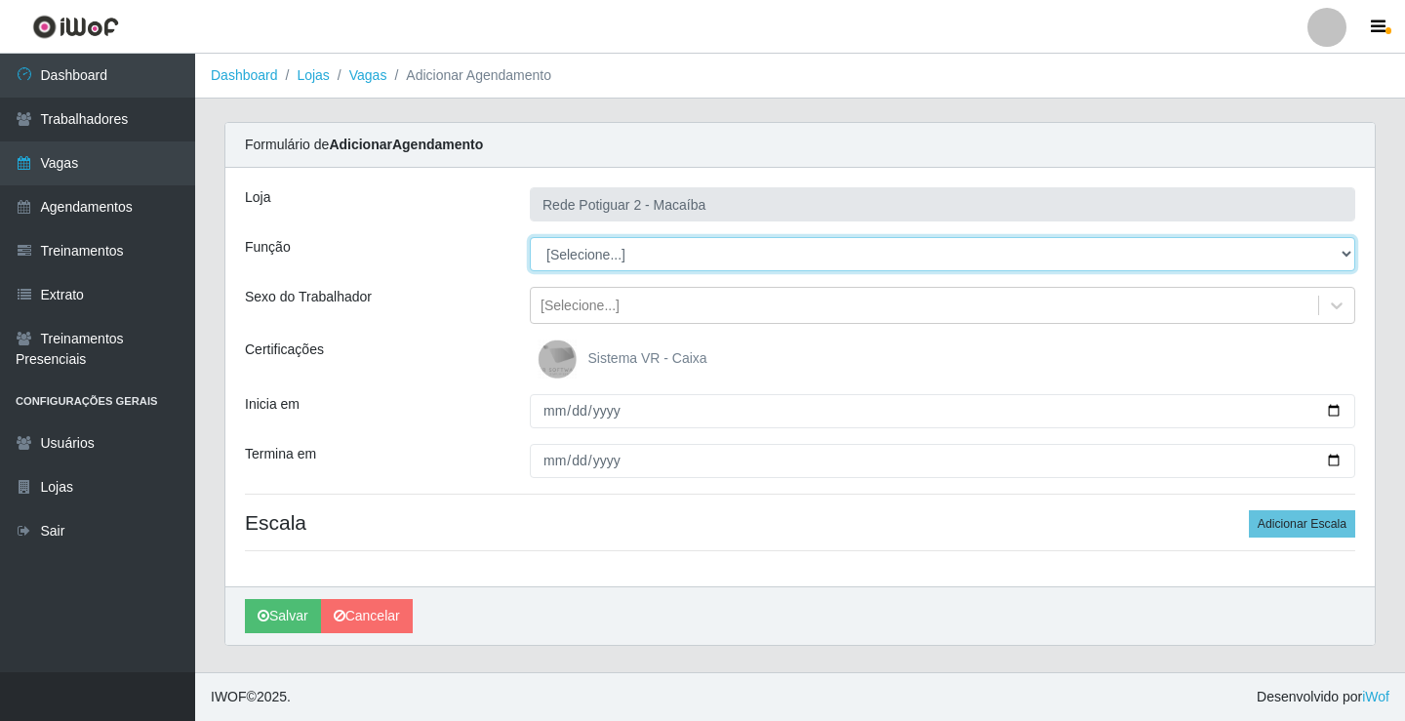
click at [599, 256] on select "[Selecione...] ASG ASG + ASG ++ Auxiliar de Estoque Balconista Embalador Reposi…" at bounding box center [943, 254] width 826 height 34
select select "1"
click at [530, 237] on select "[Selecione...] ASG ASG + ASG ++ Auxiliar de Estoque Balconista Embalador Reposi…" at bounding box center [943, 254] width 826 height 34
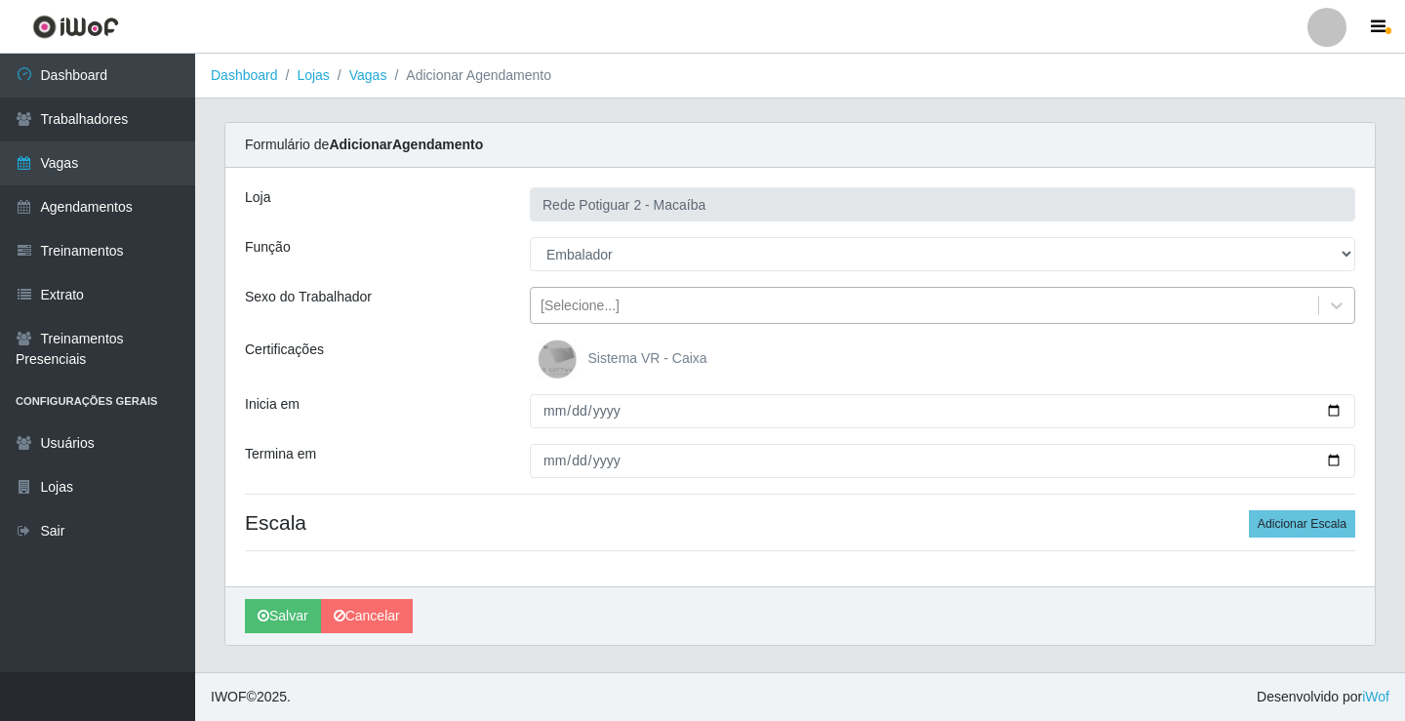
click at [622, 304] on div "[Selecione...]" at bounding box center [924, 306] width 787 height 32
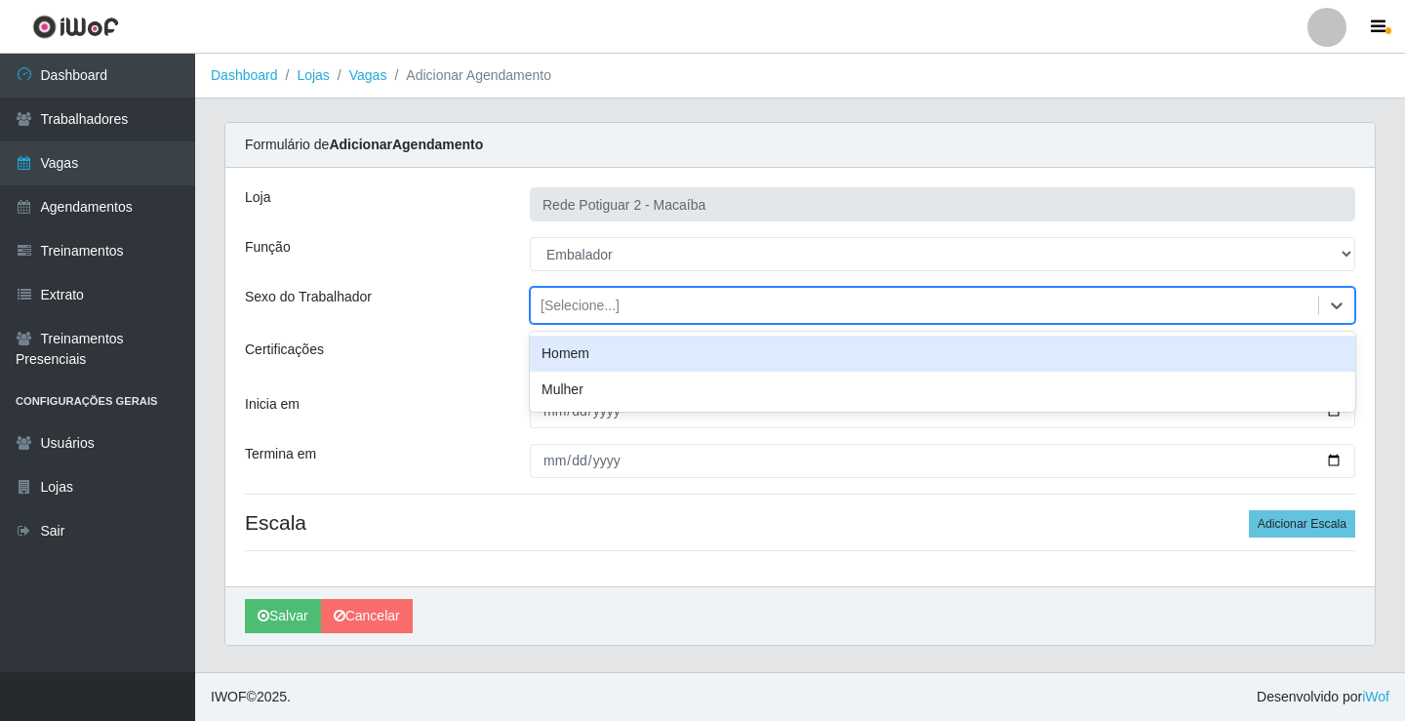
click at [619, 348] on div "Homem" at bounding box center [943, 354] width 826 height 36
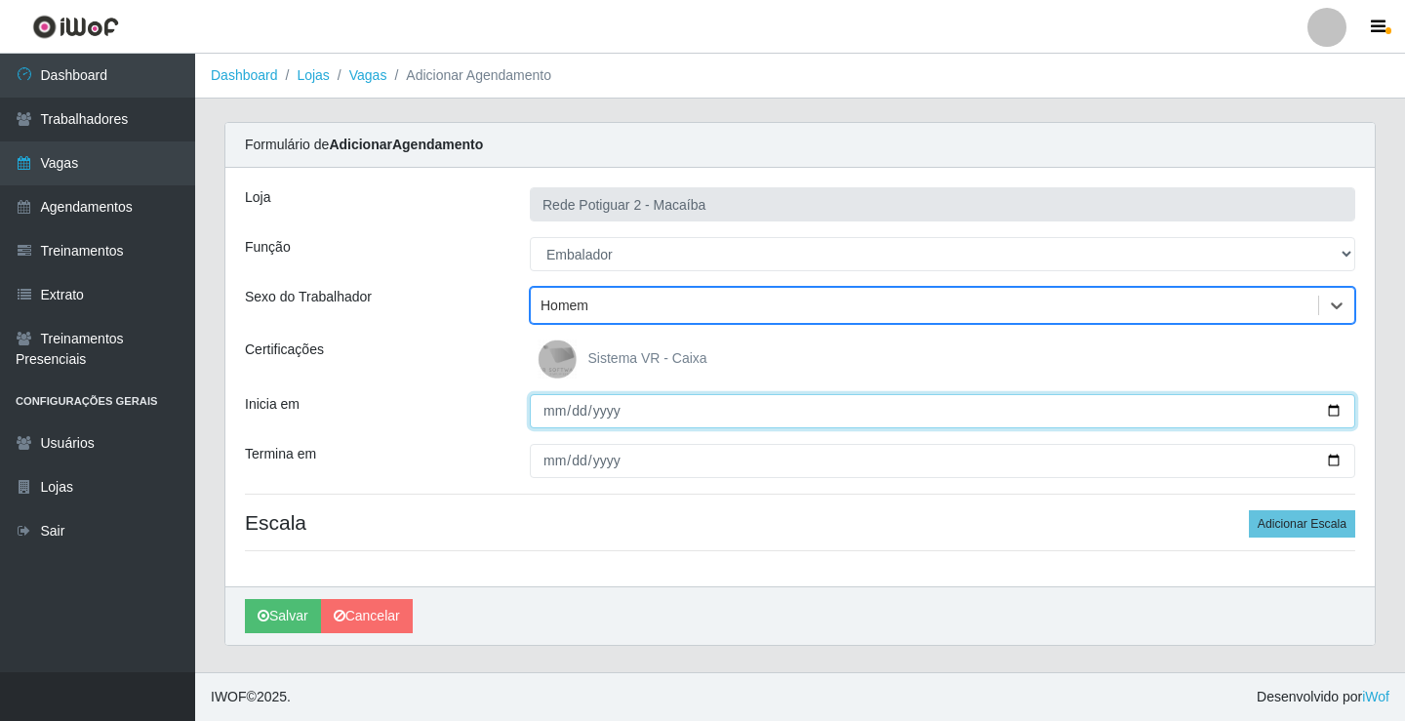
click at [554, 412] on input "Inicia em" at bounding box center [943, 411] width 826 height 34
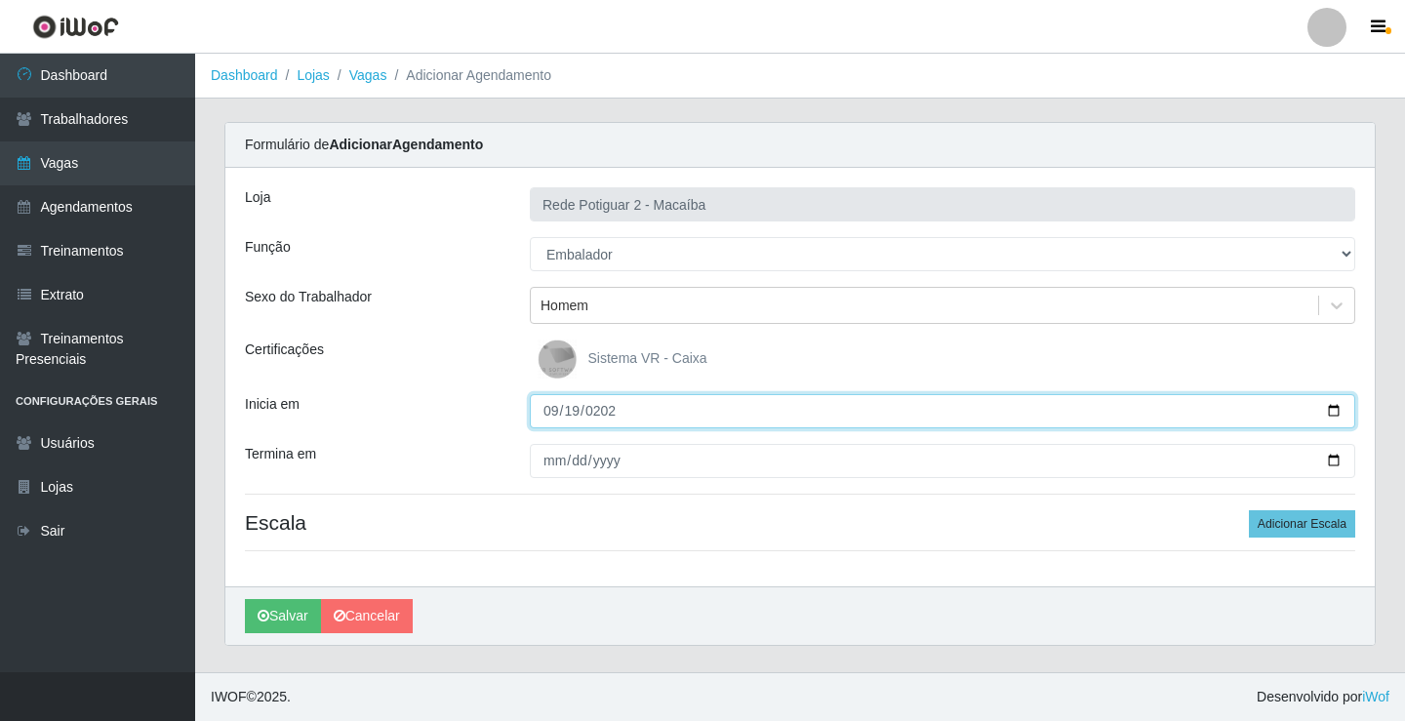
type input "[DATE]"
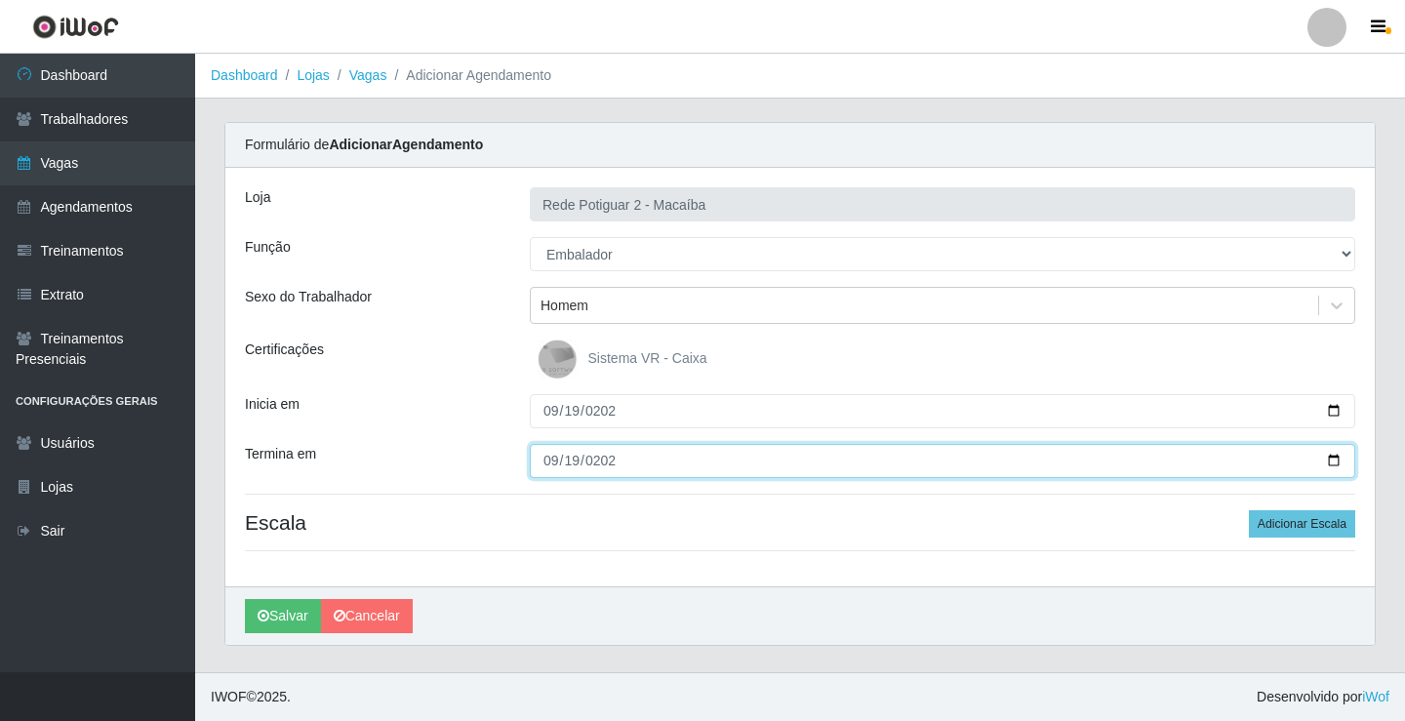
type input "[DATE]"
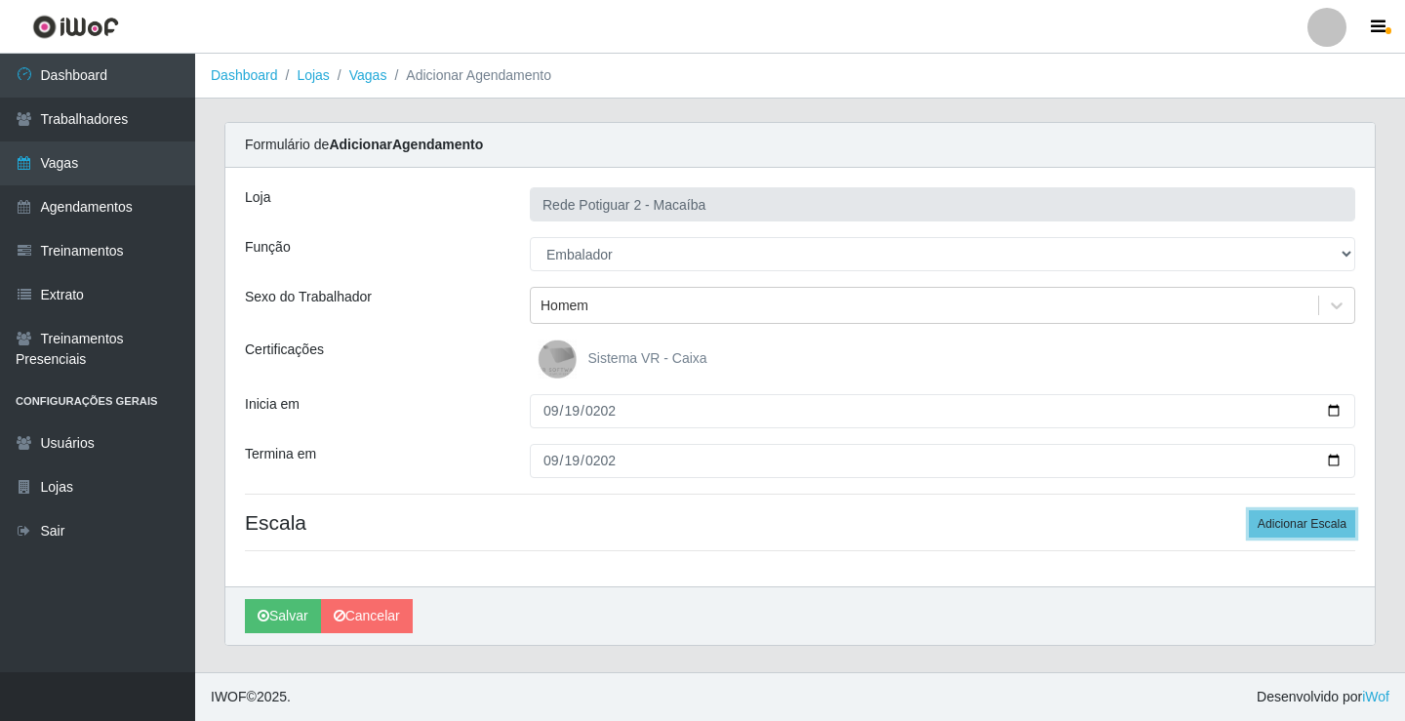
click at [1249, 510] on button "Adicionar Escala" at bounding box center [1302, 523] width 106 height 27
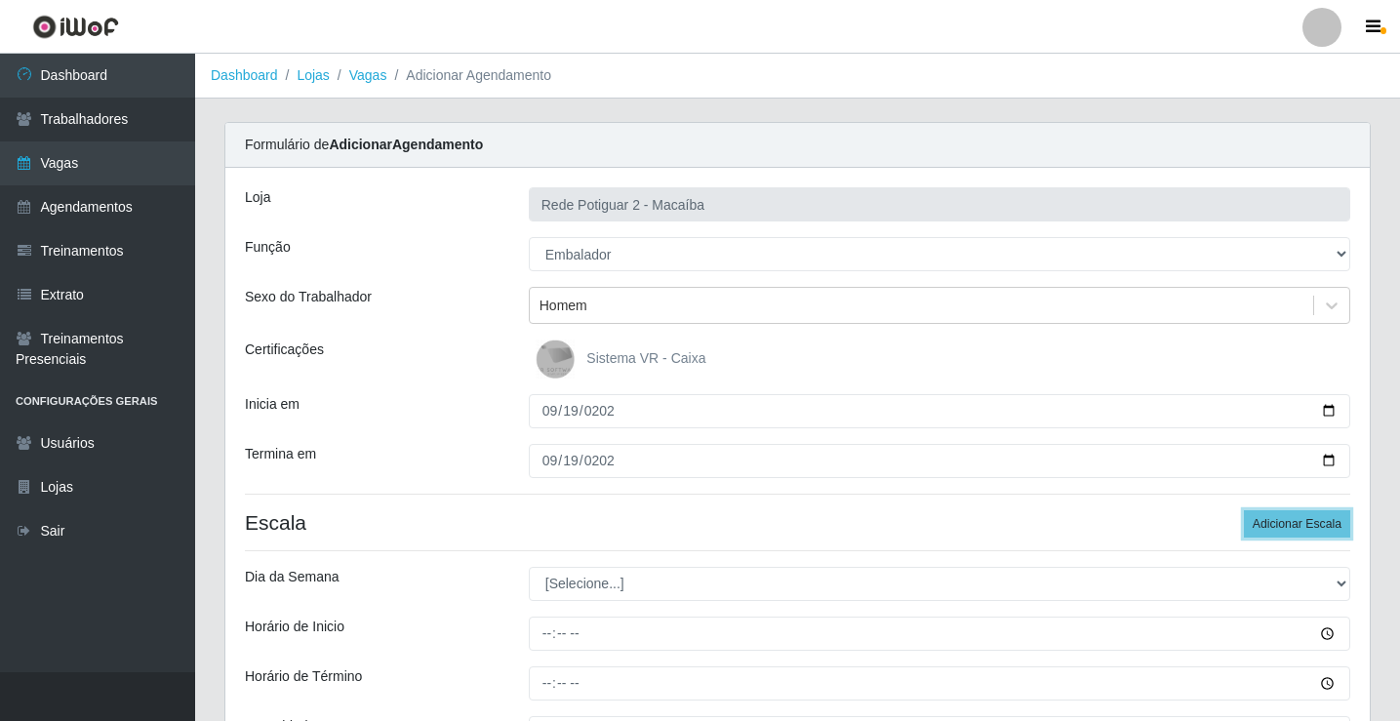
click at [1244, 510] on button "Adicionar Escala" at bounding box center [1297, 523] width 106 height 27
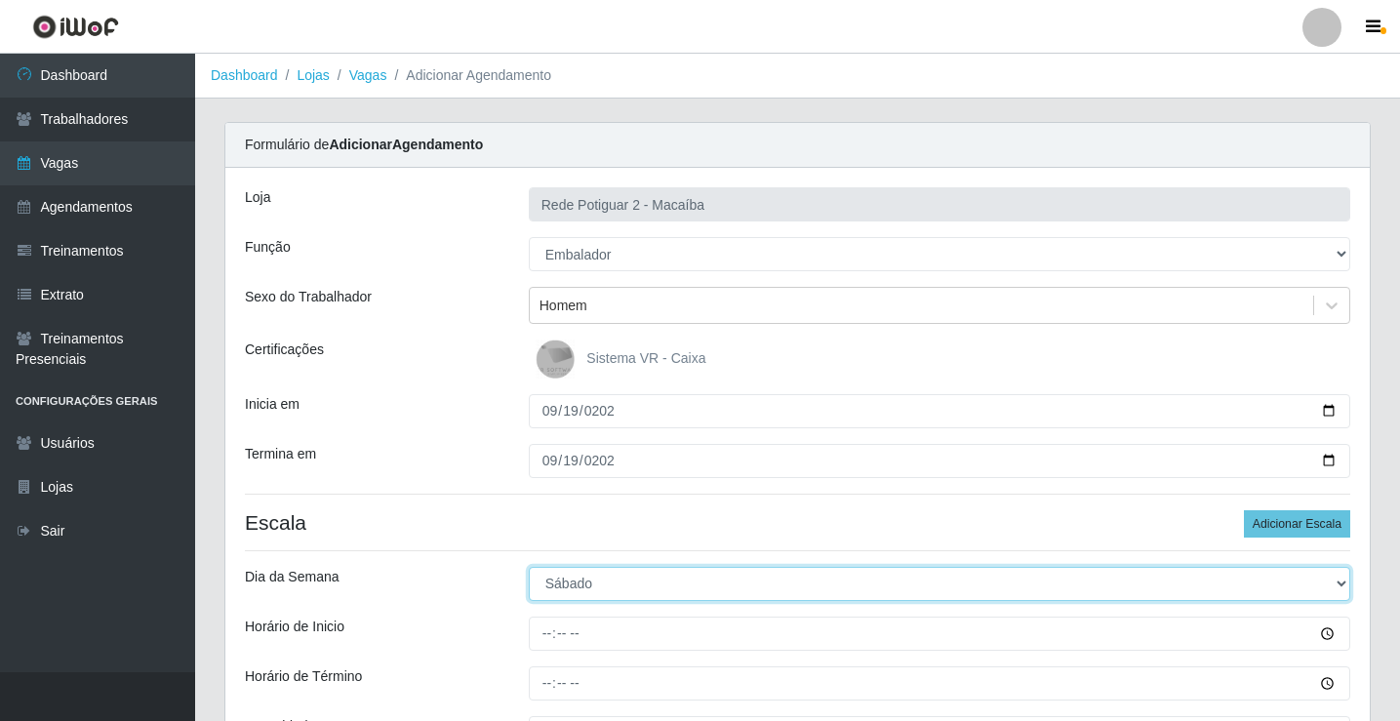
click at [557, 577] on select "[Selecione...] Segunda Terça Quarta Quinta Sexta Sábado Domingo" at bounding box center [940, 584] width 822 height 34
select select "5"
click at [529, 567] on select "[Selecione...] Segunda Terça Quarta Quinta Sexta Sábado Domingo" at bounding box center [940, 584] width 822 height 34
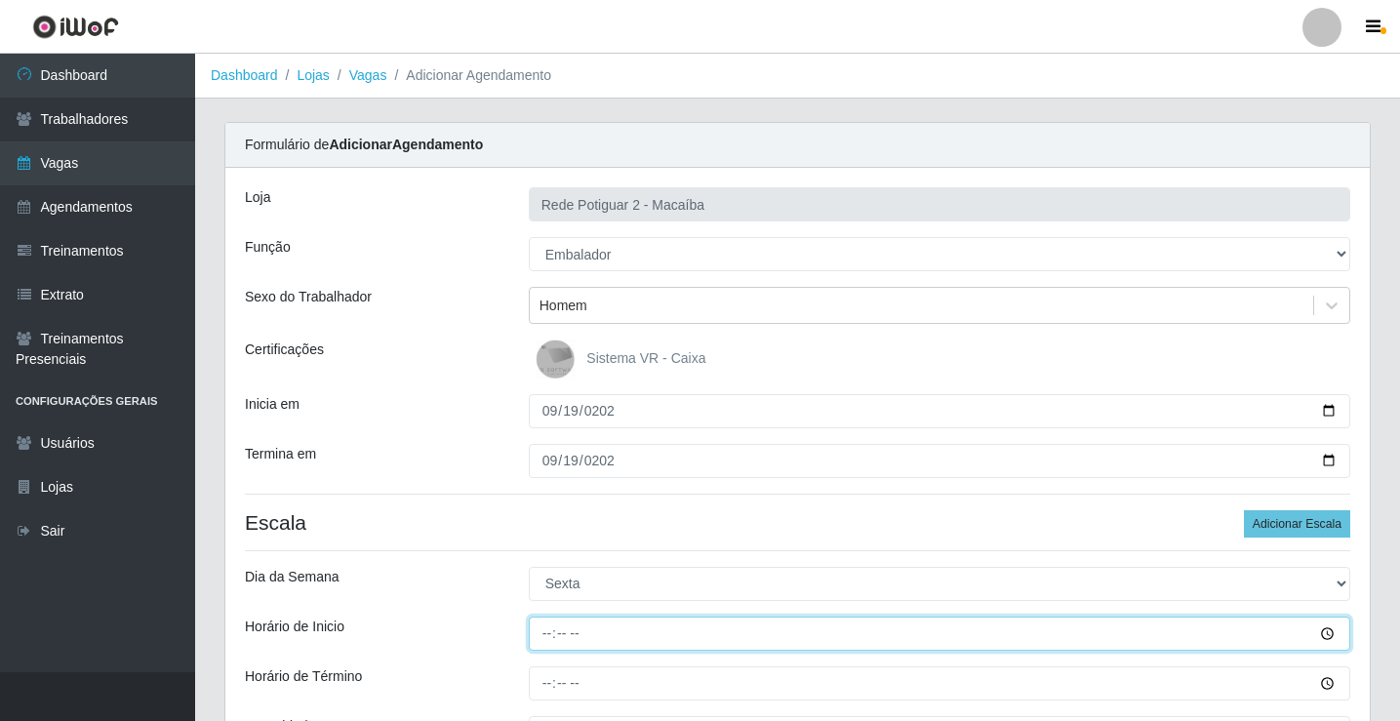
click at [548, 635] on input "Horário de Inicio" at bounding box center [940, 634] width 822 height 34
type input "08:00"
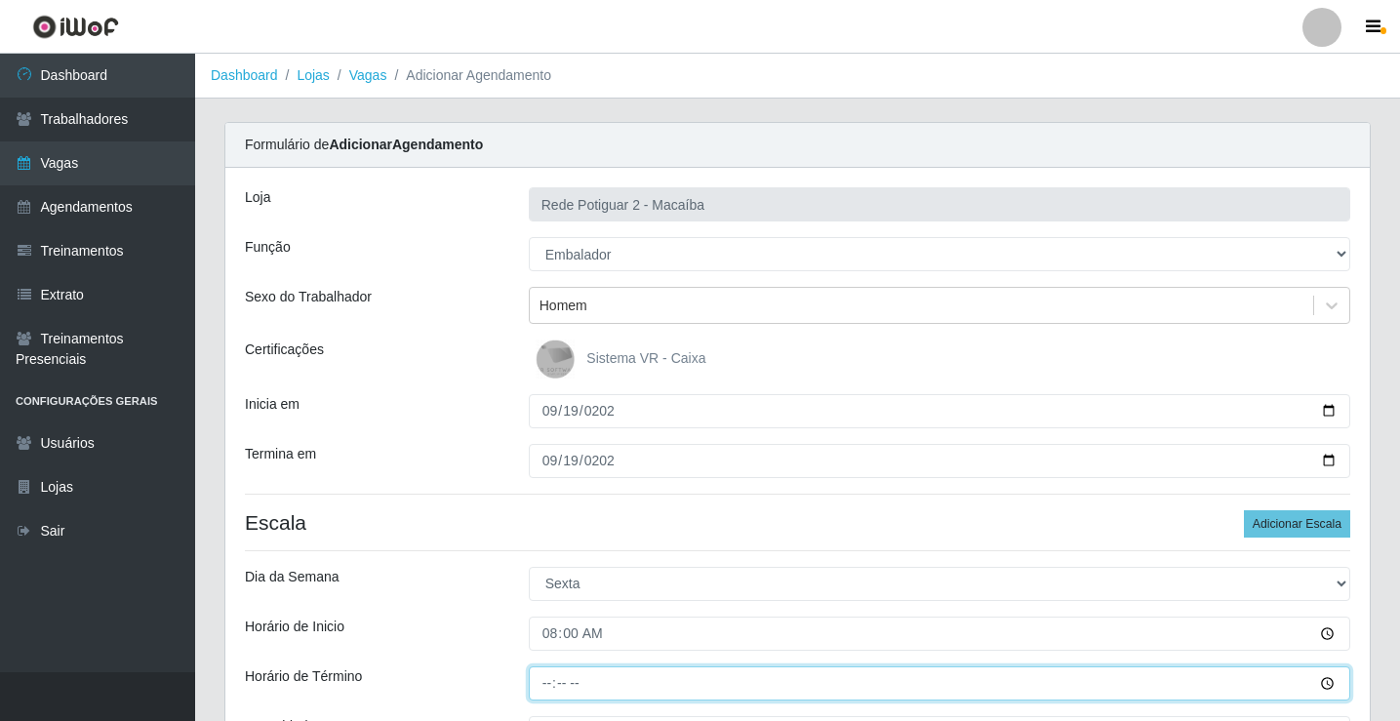
type input "14:00"
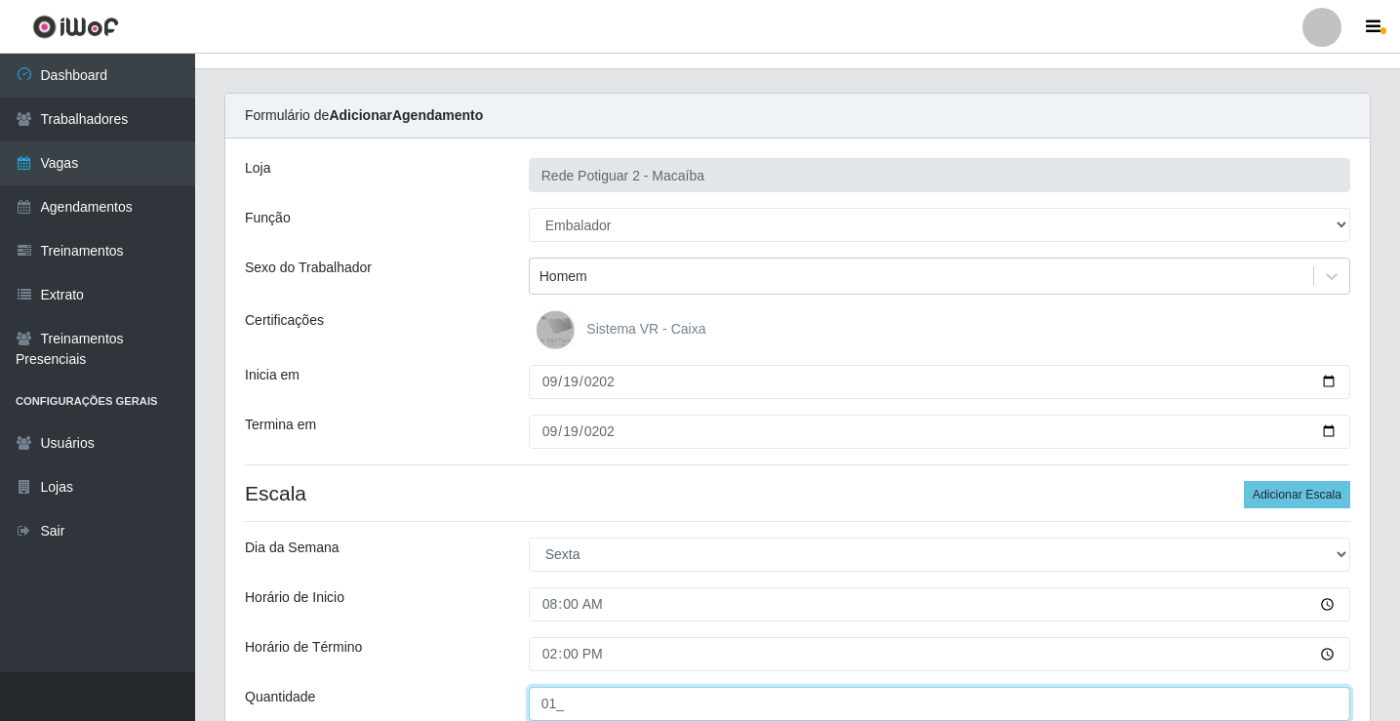
type input "01_"
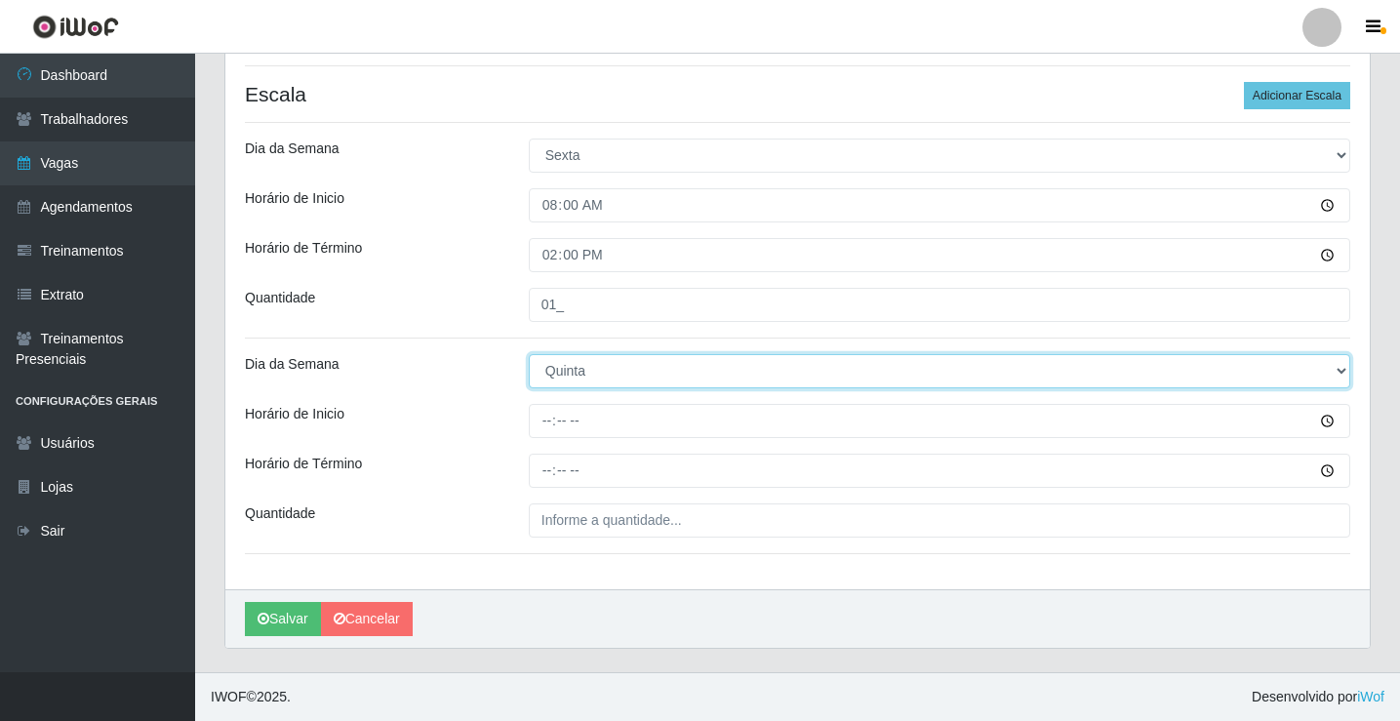
select select "5"
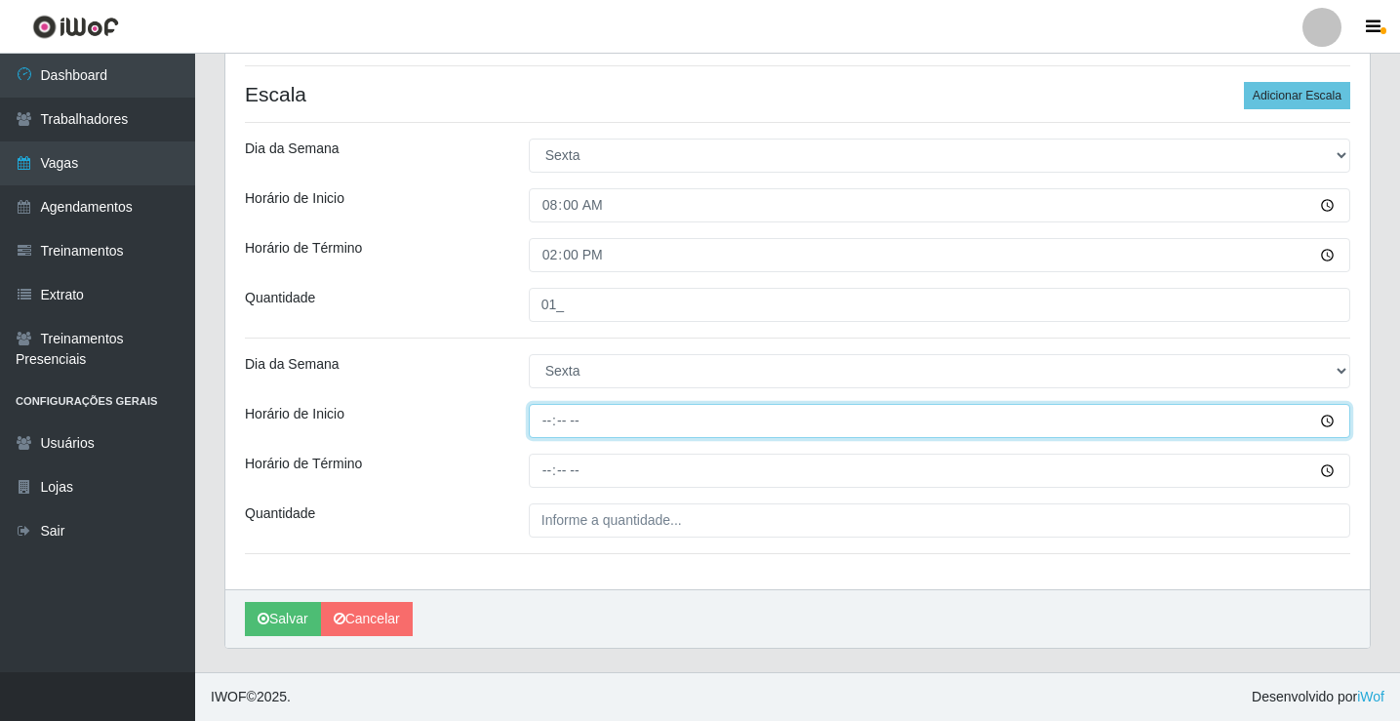
type input "14:00"
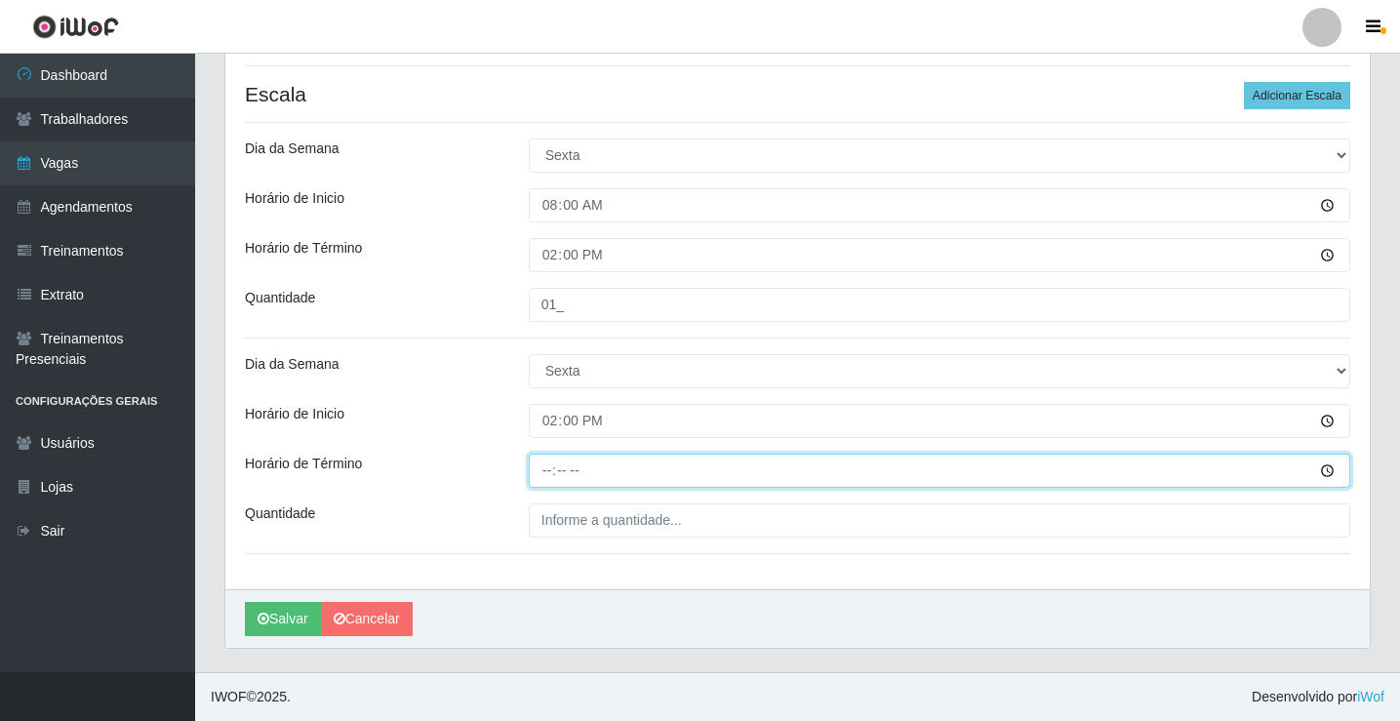
type input "20:00"
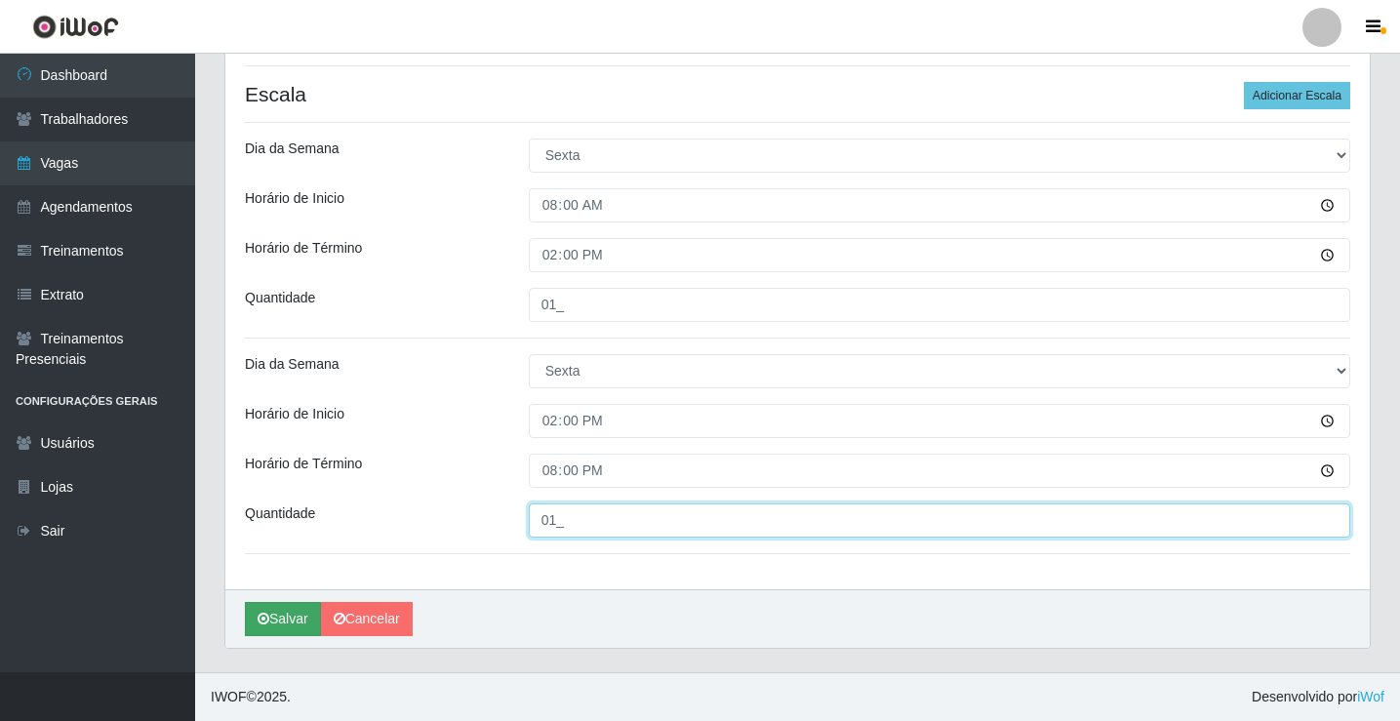
type input "01_"
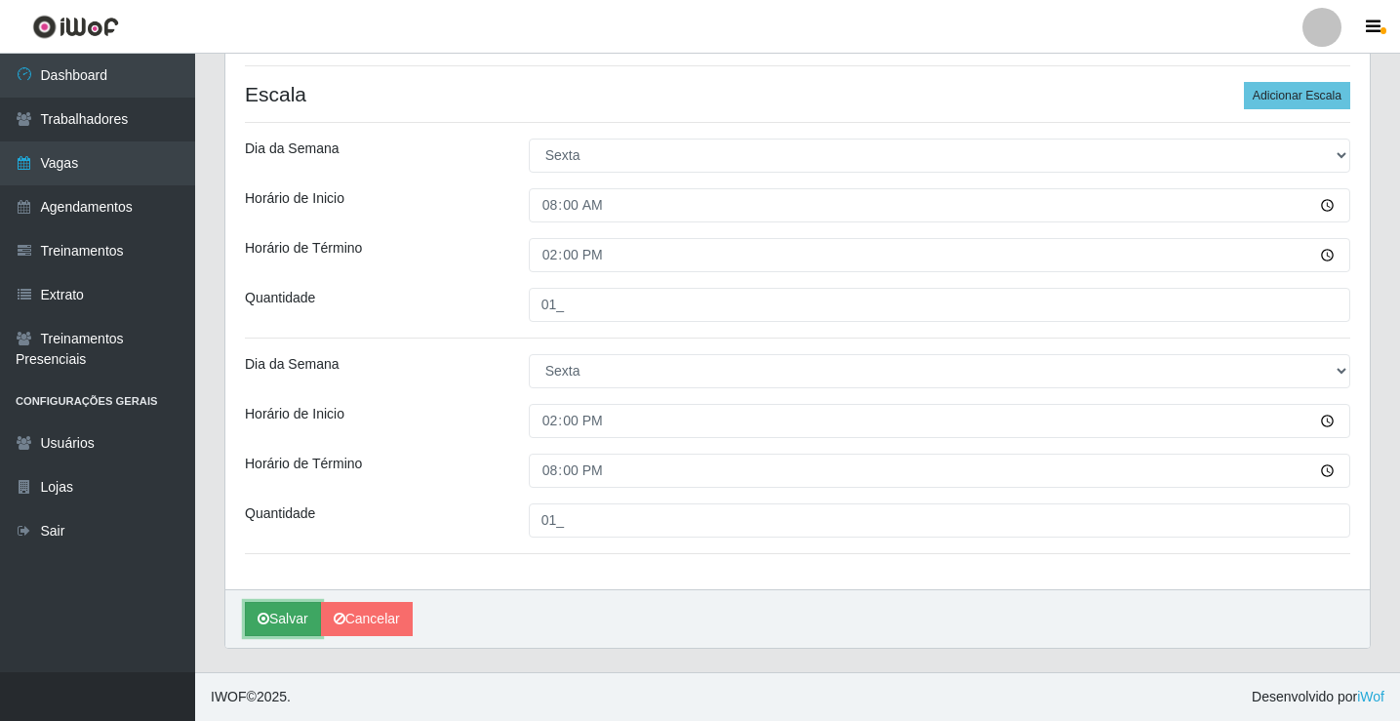
click at [303, 618] on button "Salvar" at bounding box center [283, 619] width 76 height 34
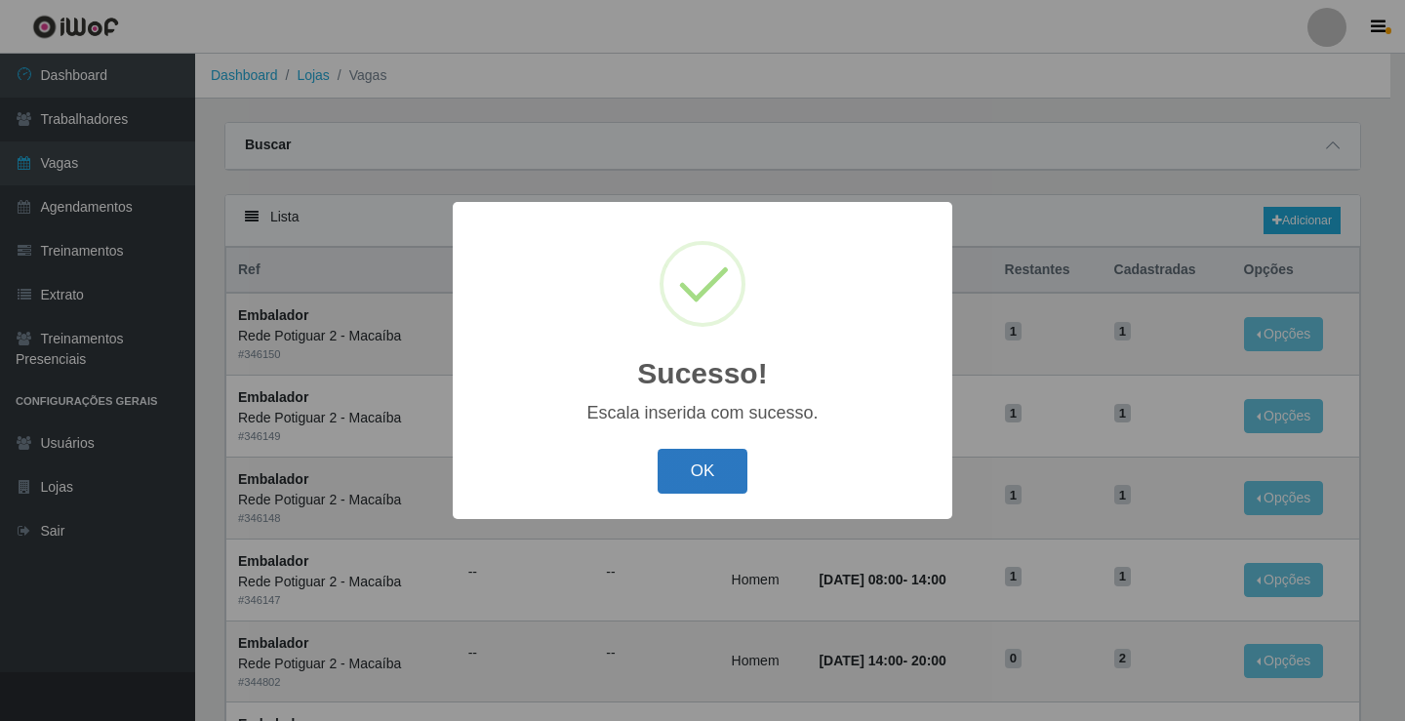
click at [701, 474] on button "OK" at bounding box center [703, 472] width 91 height 46
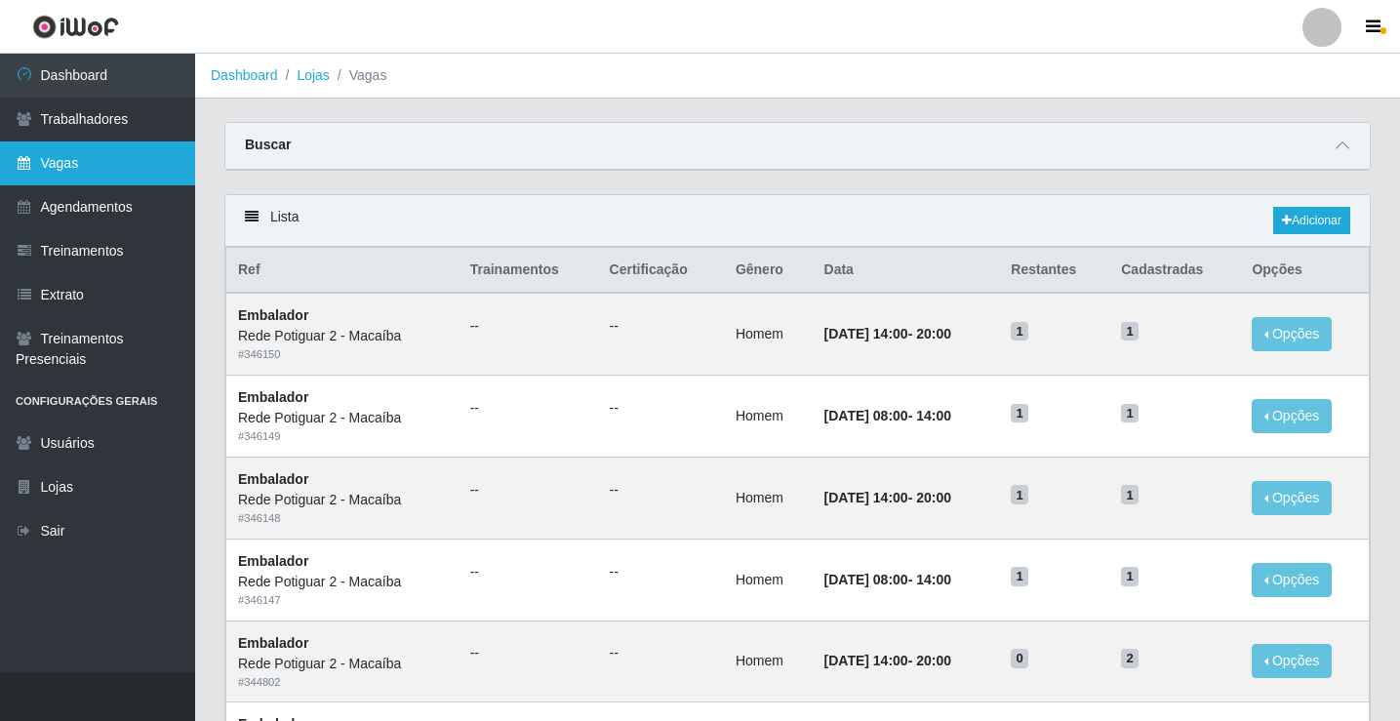
click at [79, 158] on link "Vagas" at bounding box center [97, 163] width 195 height 44
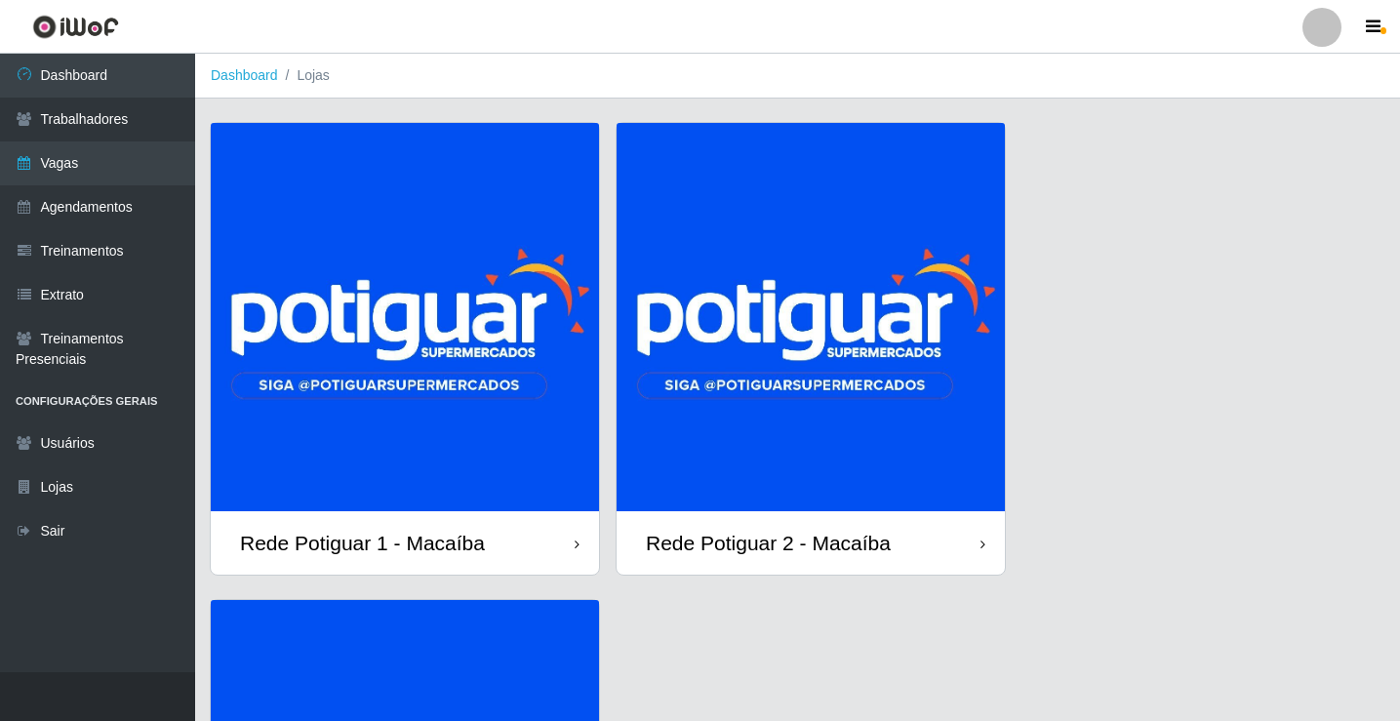
click at [391, 328] on img at bounding box center [405, 317] width 388 height 388
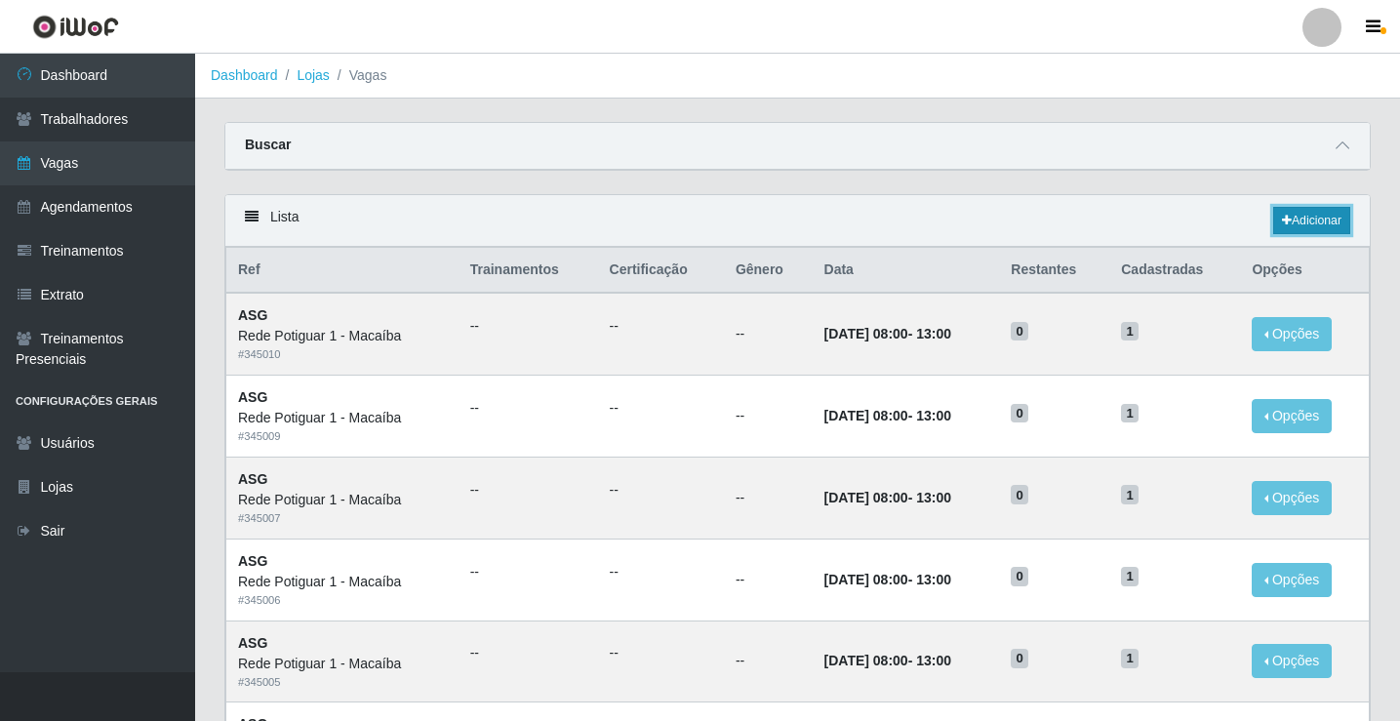
click at [1329, 218] on link "Adicionar" at bounding box center [1311, 220] width 77 height 27
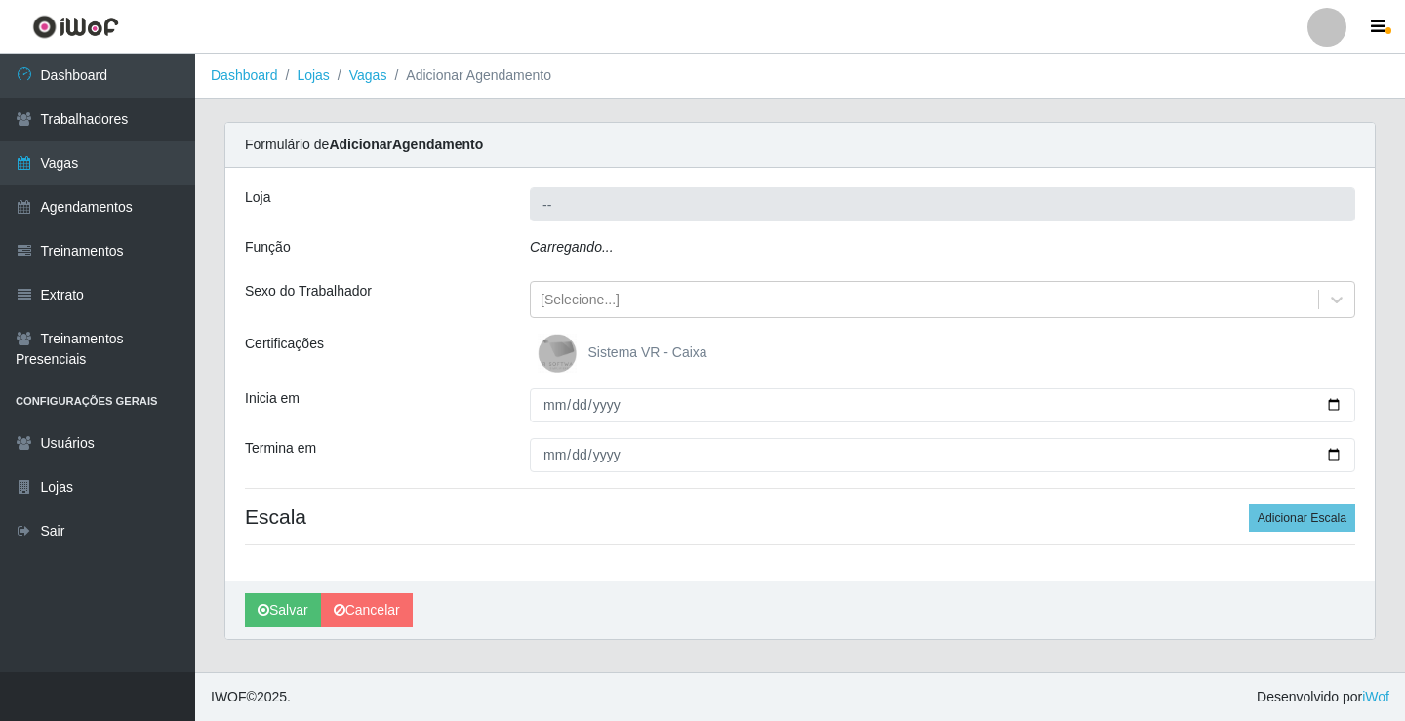
type input "Rede Potiguar 1 - Macaíba"
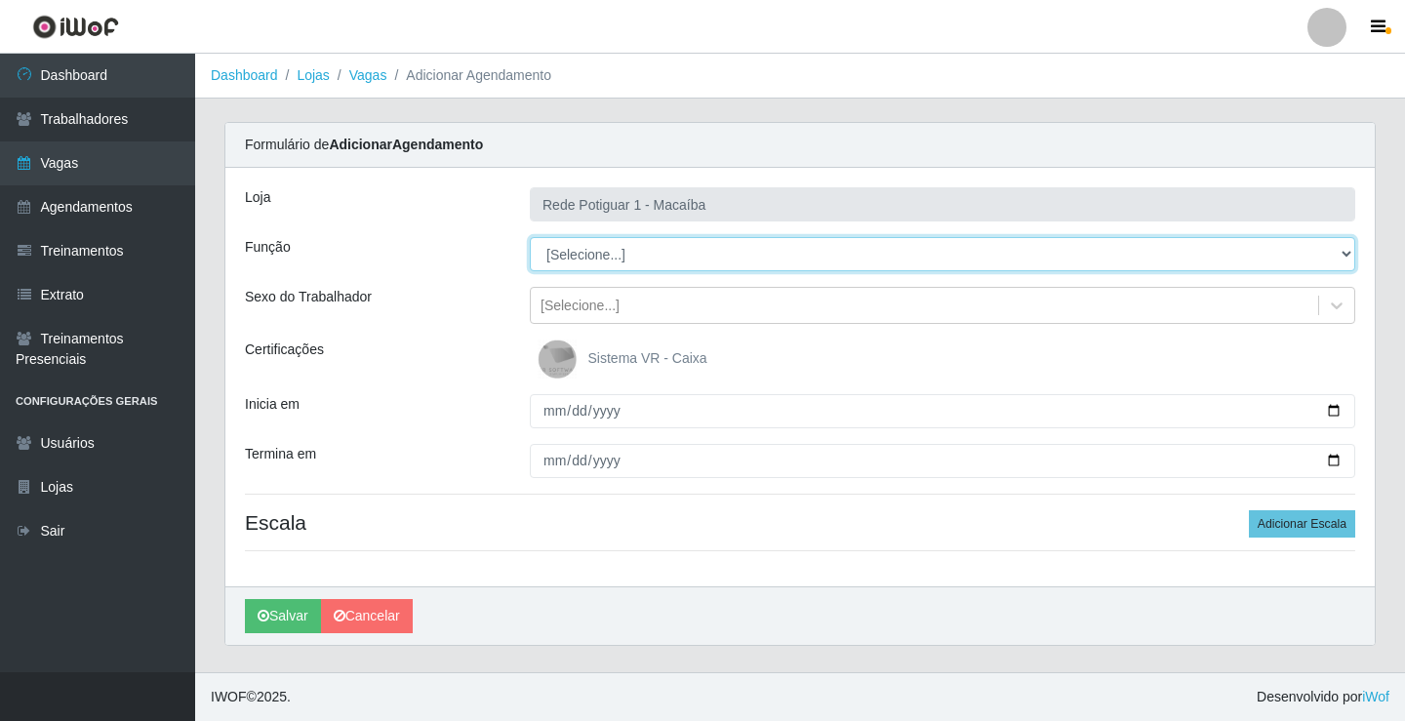
click at [637, 251] on select "[Selecione...] ASG ASG + ASG ++ Balconista Embalador Repositor Repositor + Repo…" at bounding box center [943, 254] width 826 height 34
select select "24"
click at [530, 237] on select "[Selecione...] ASG ASG + ASG ++ Balconista Embalador Repositor Repositor + Repo…" at bounding box center [943, 254] width 826 height 34
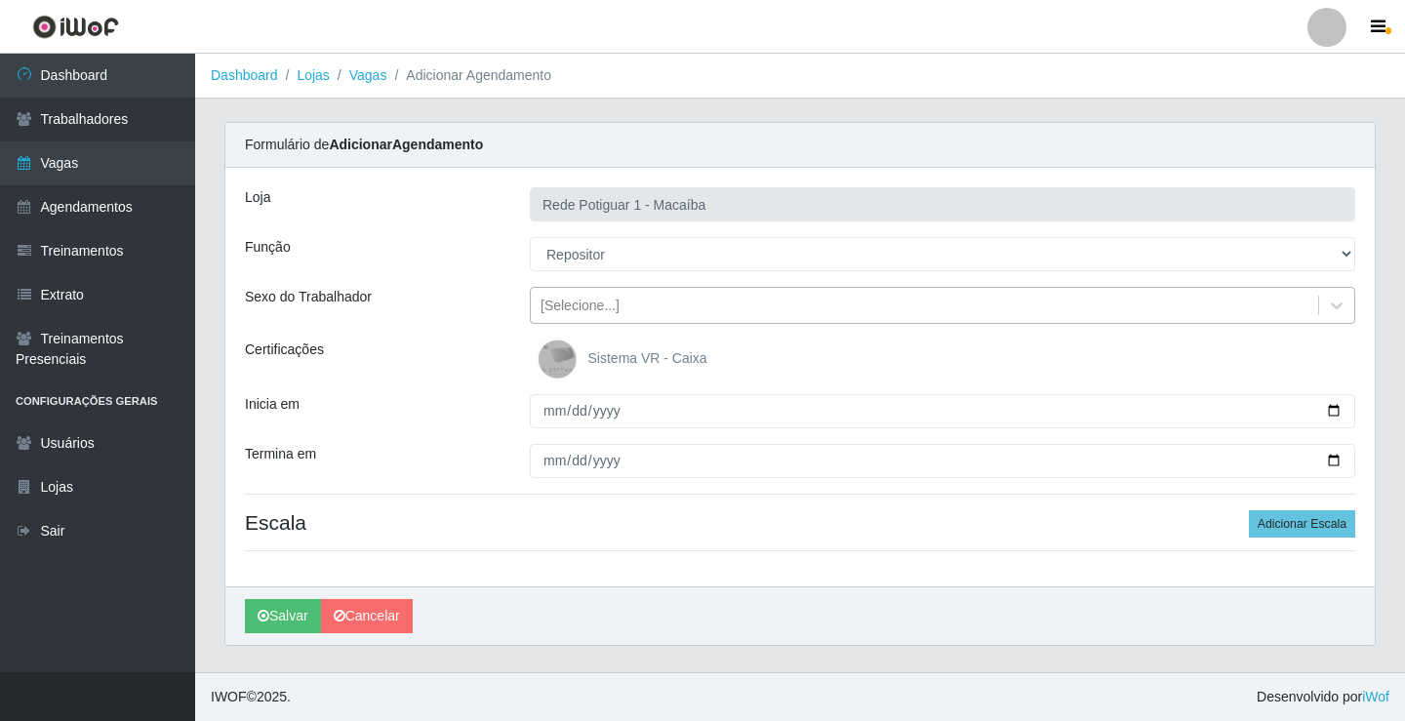
click at [597, 310] on div "[Selecione...]" at bounding box center [580, 306] width 79 height 20
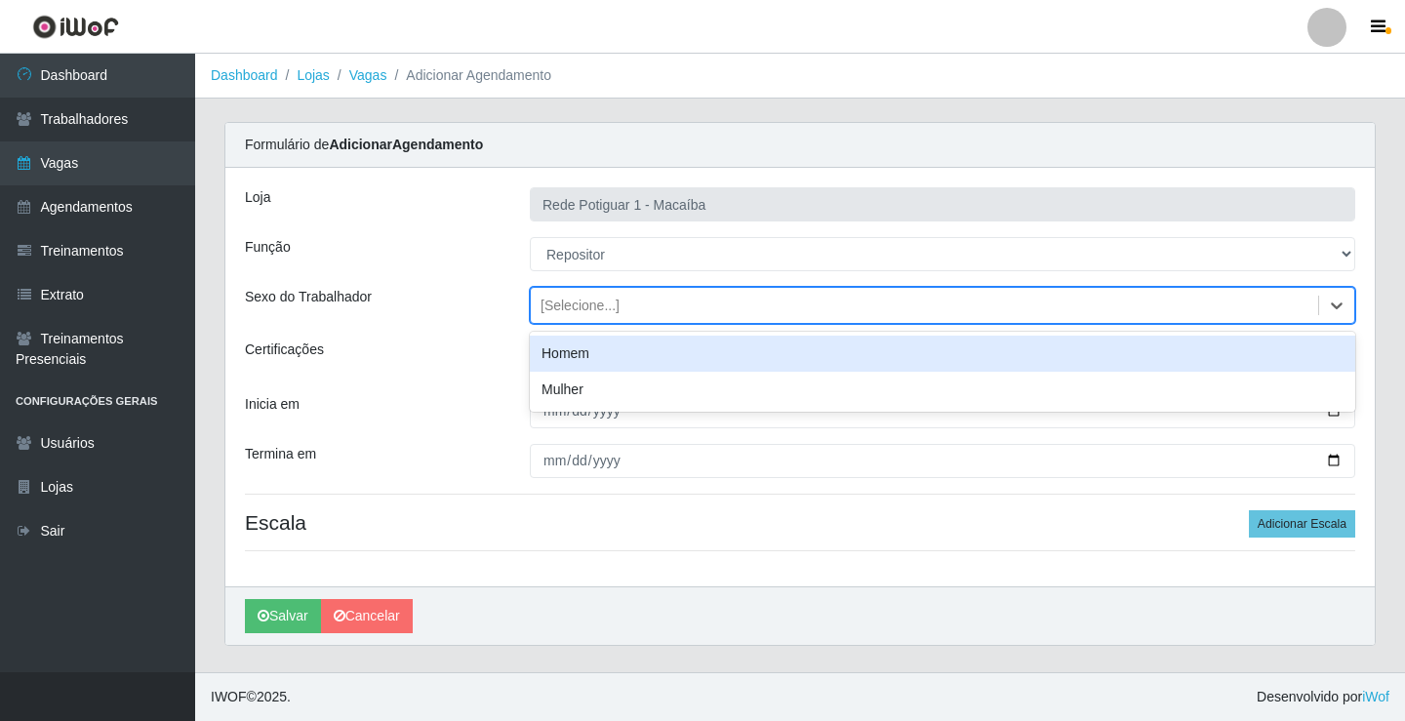
click at [585, 353] on div "Homem" at bounding box center [943, 354] width 826 height 36
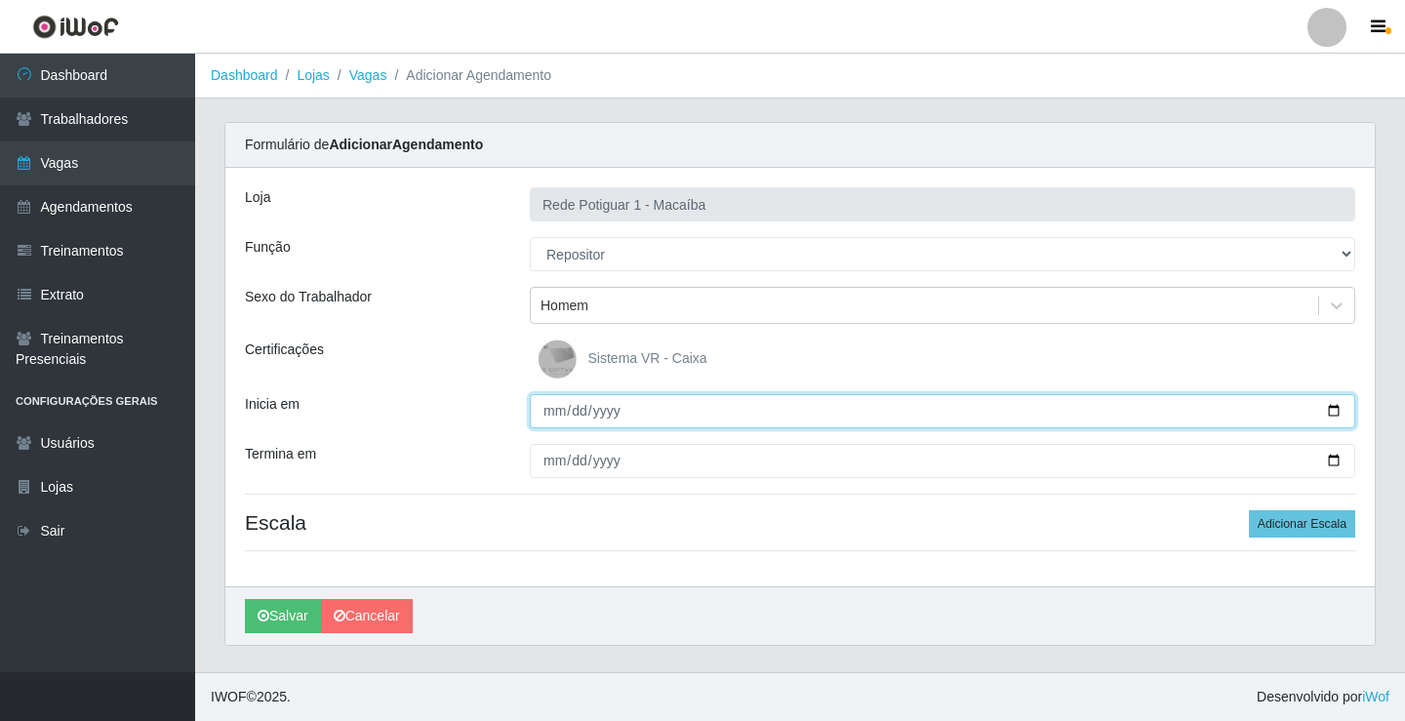
click at [545, 399] on input "Inicia em" at bounding box center [943, 411] width 826 height 34
type input "[DATE]"
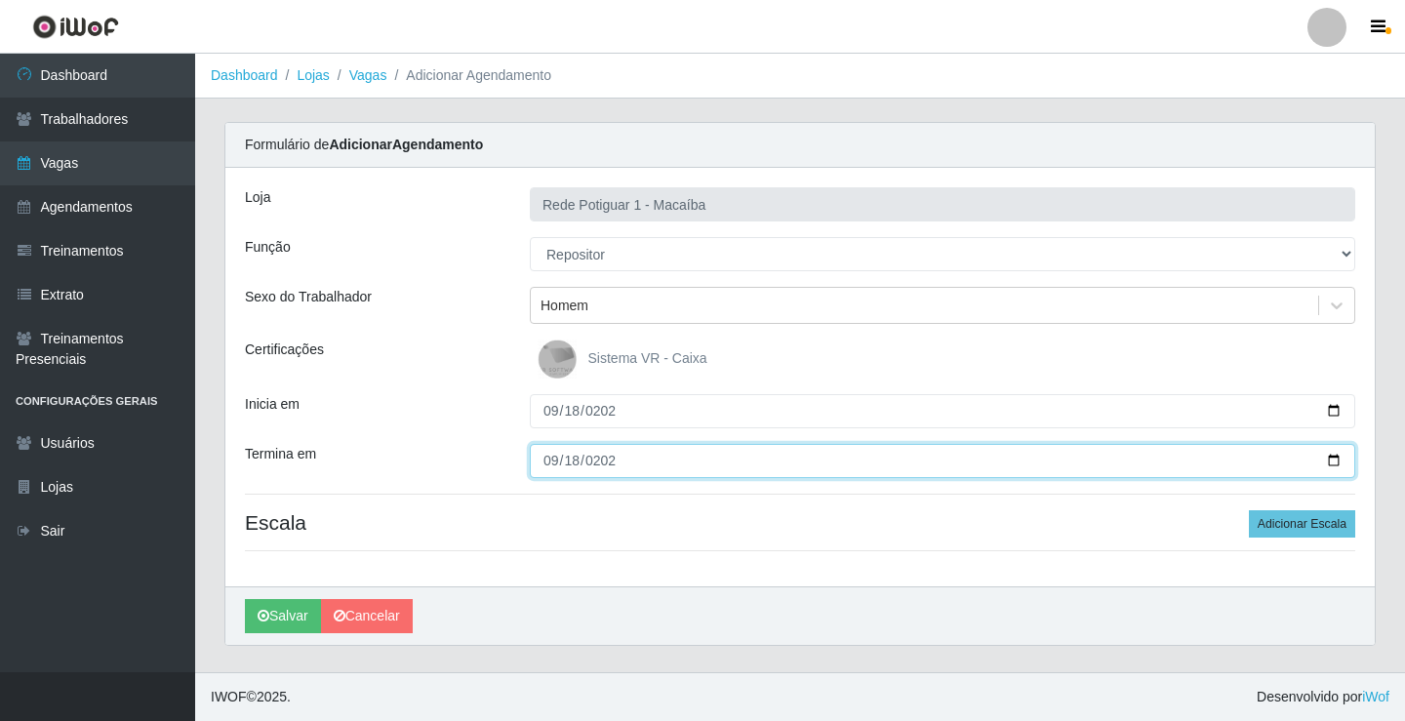
type input "[DATE]"
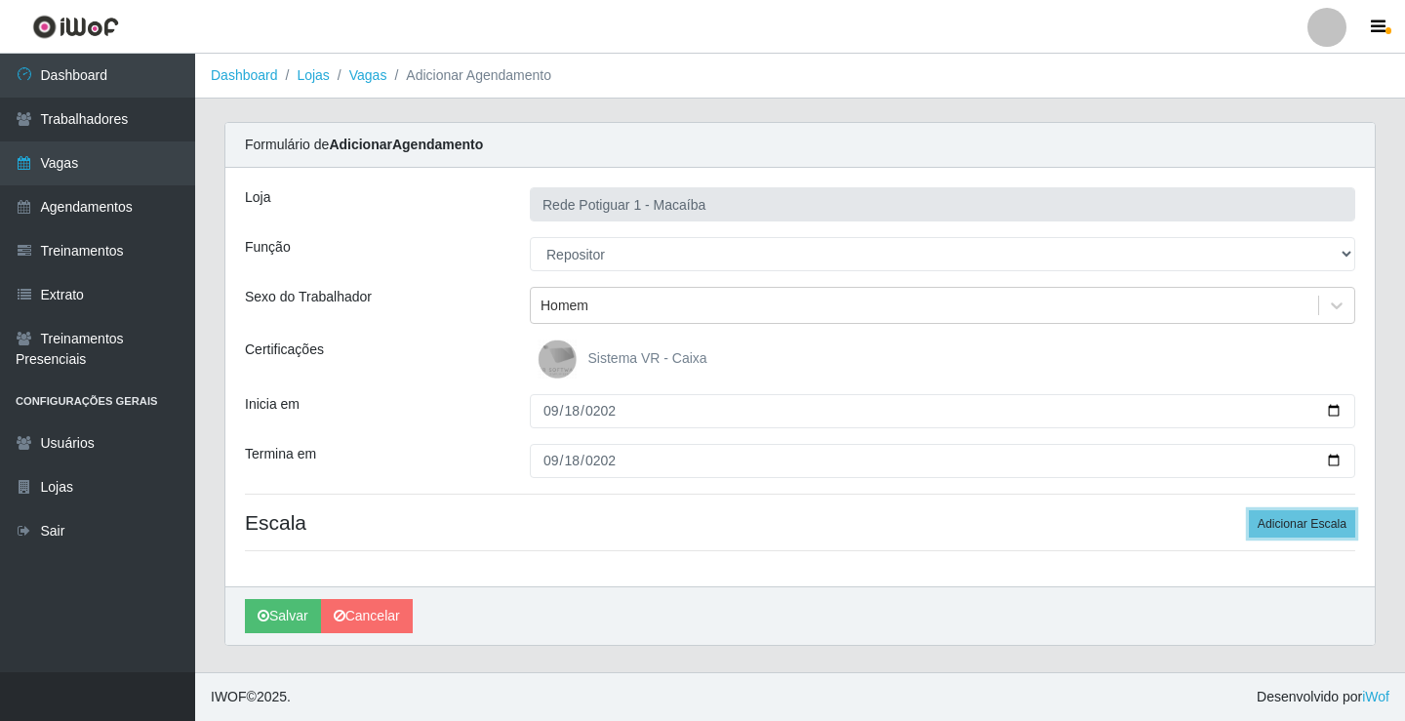
click at [1249, 510] on button "Adicionar Escala" at bounding box center [1302, 523] width 106 height 27
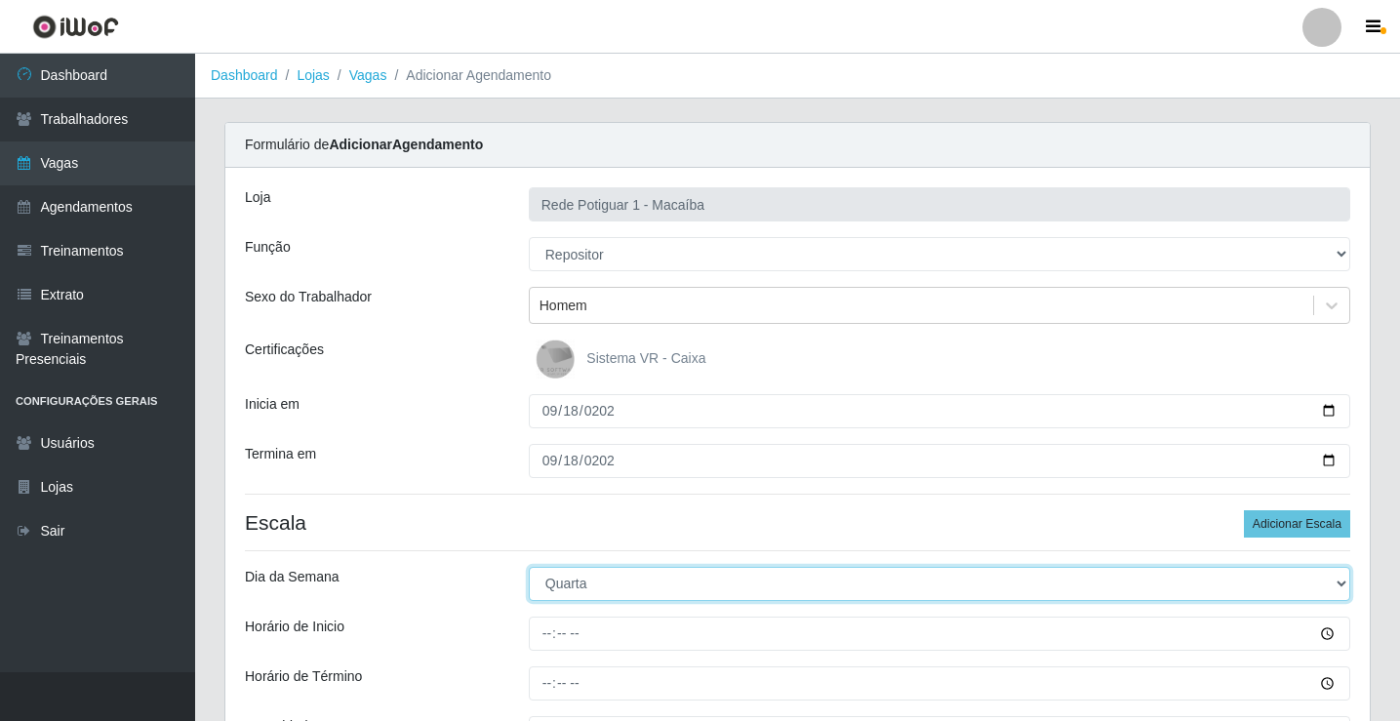
select select "4"
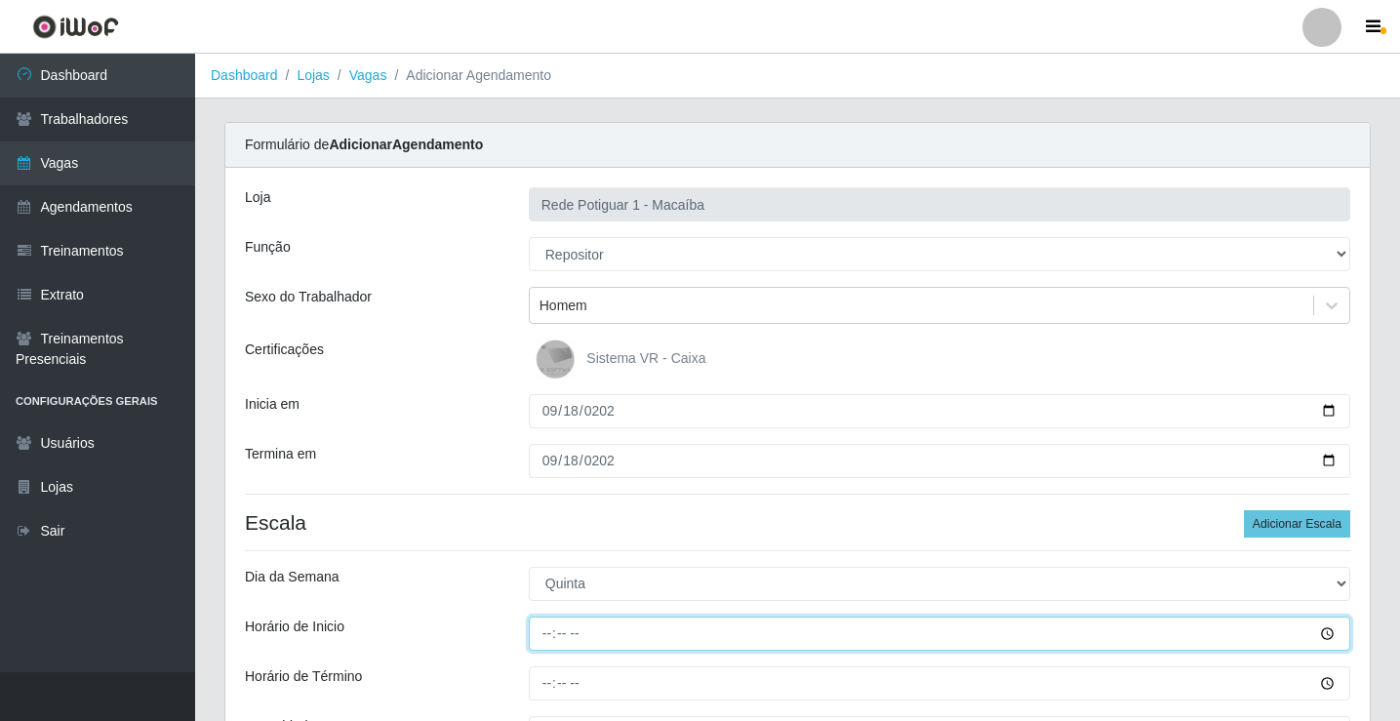
type input "08:00"
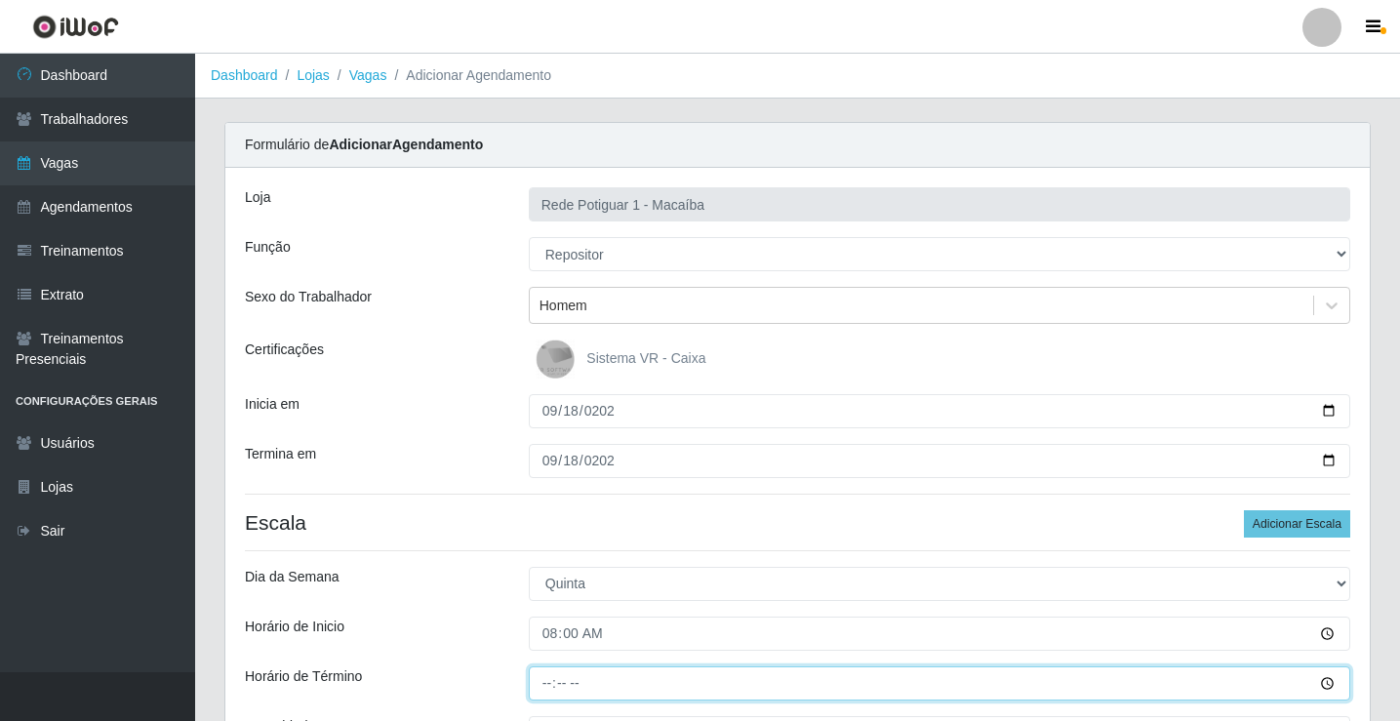
type input "13:00"
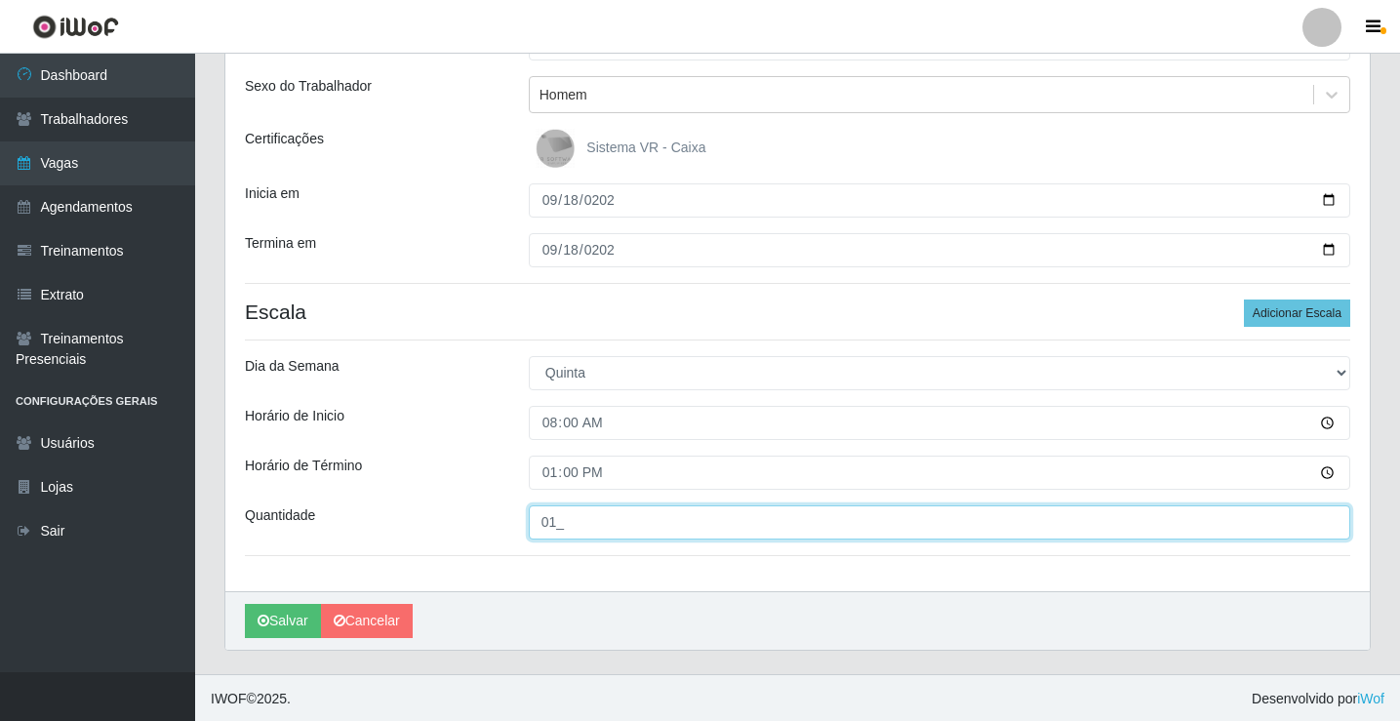
scroll to position [213, 0]
type input "01_"
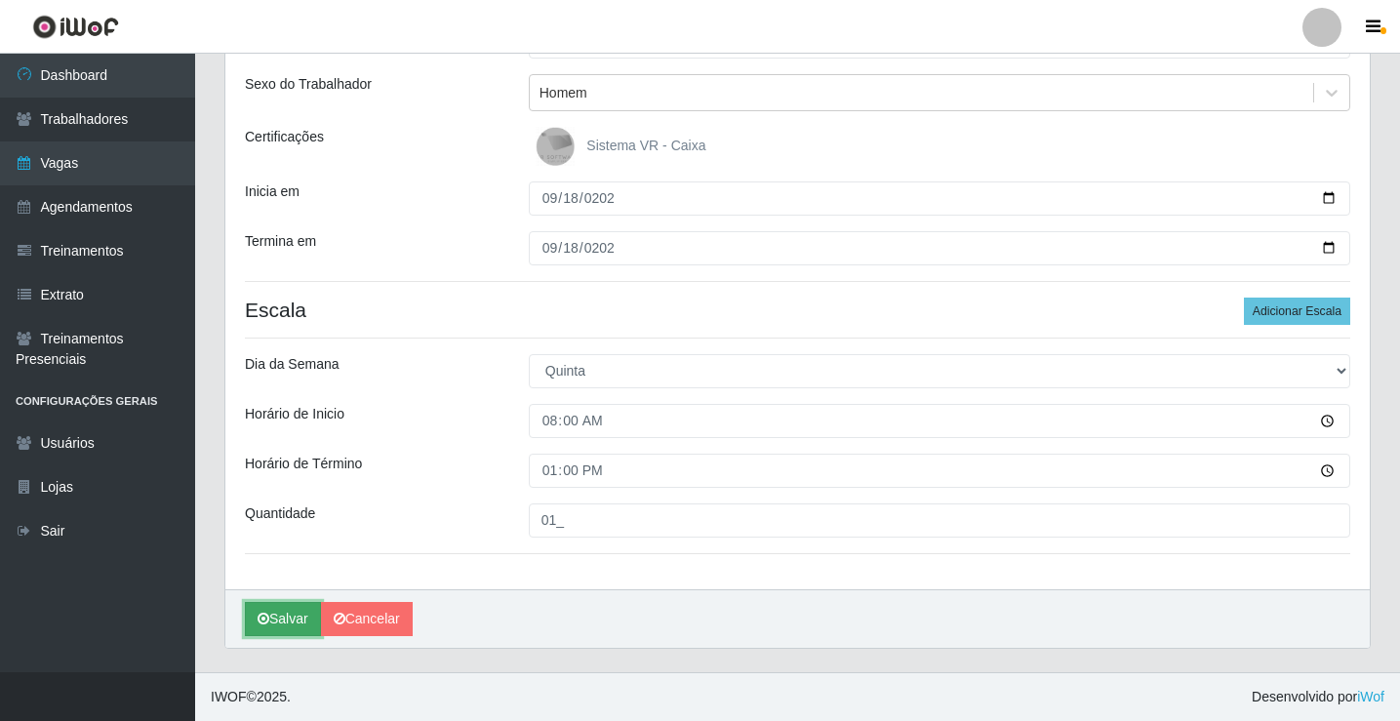
click at [302, 625] on button "Salvar" at bounding box center [283, 619] width 76 height 34
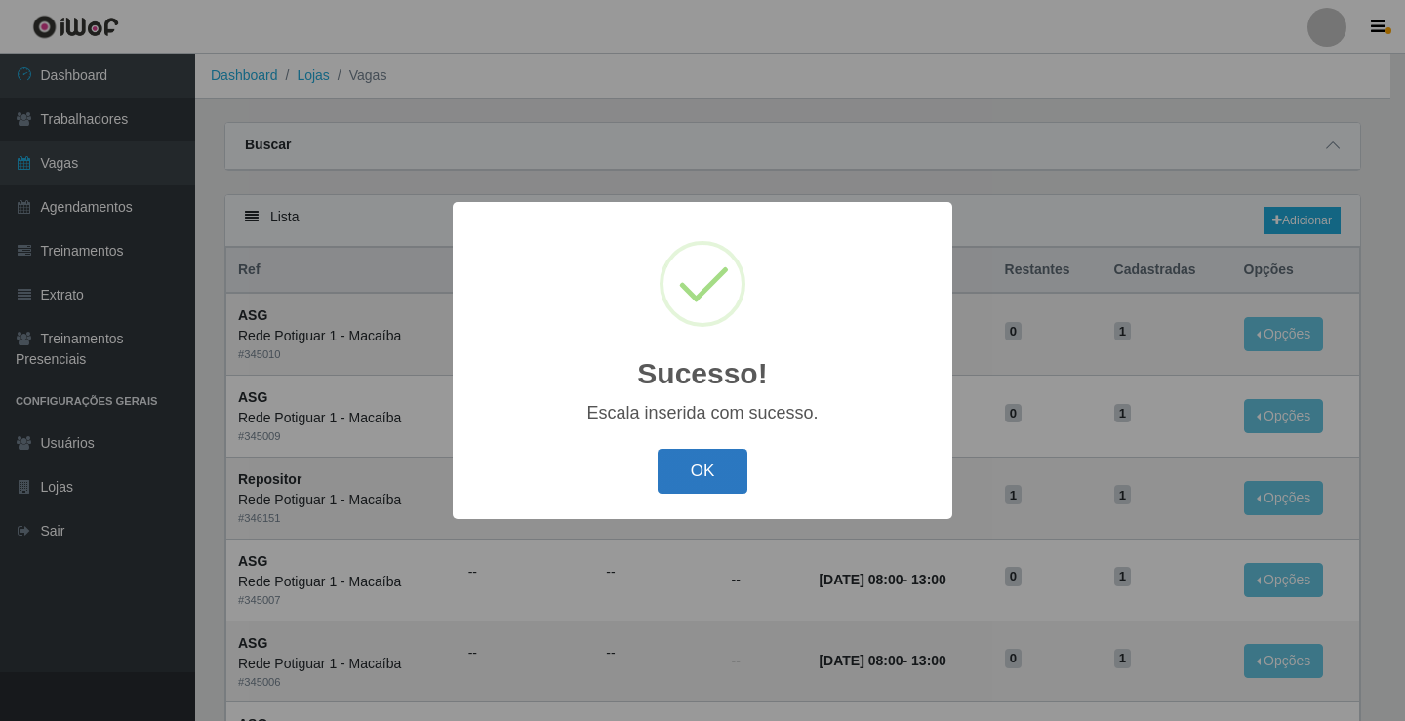
click at [688, 466] on button "OK" at bounding box center [703, 472] width 91 height 46
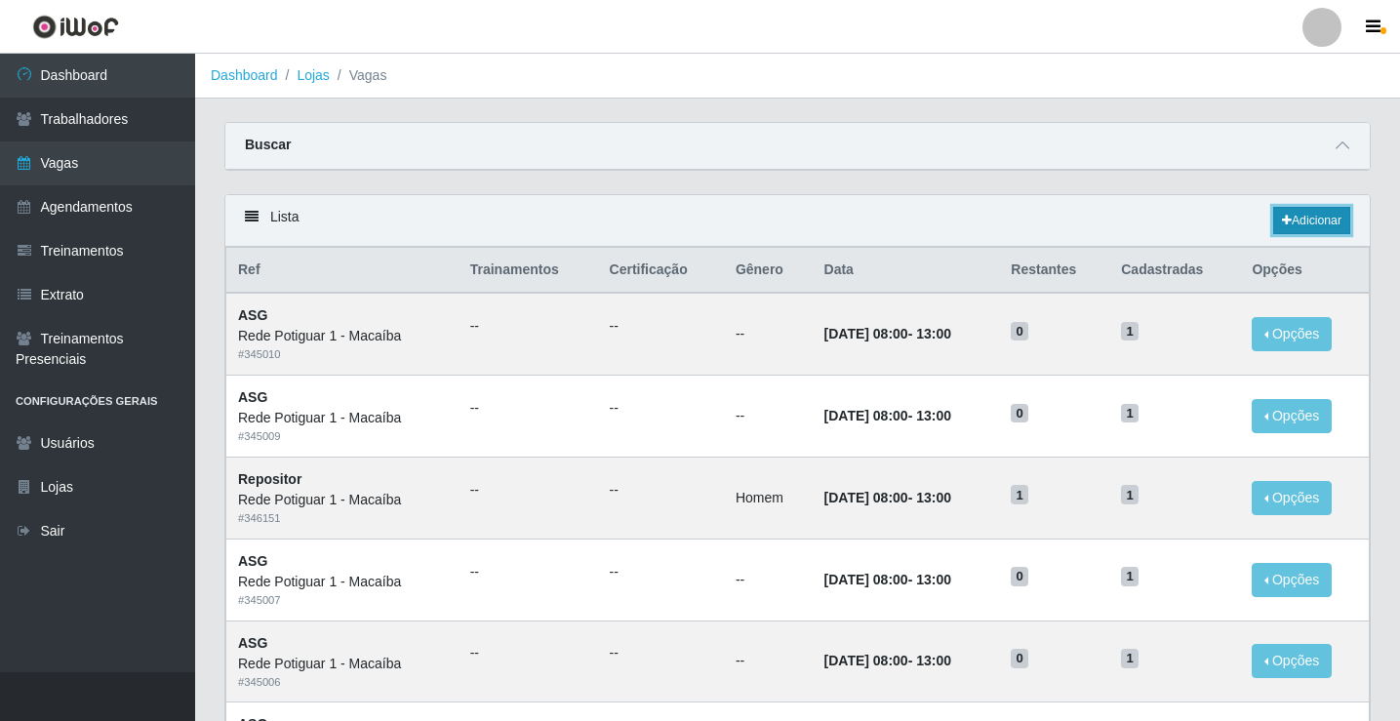
click at [1321, 218] on link "Adicionar" at bounding box center [1311, 220] width 77 height 27
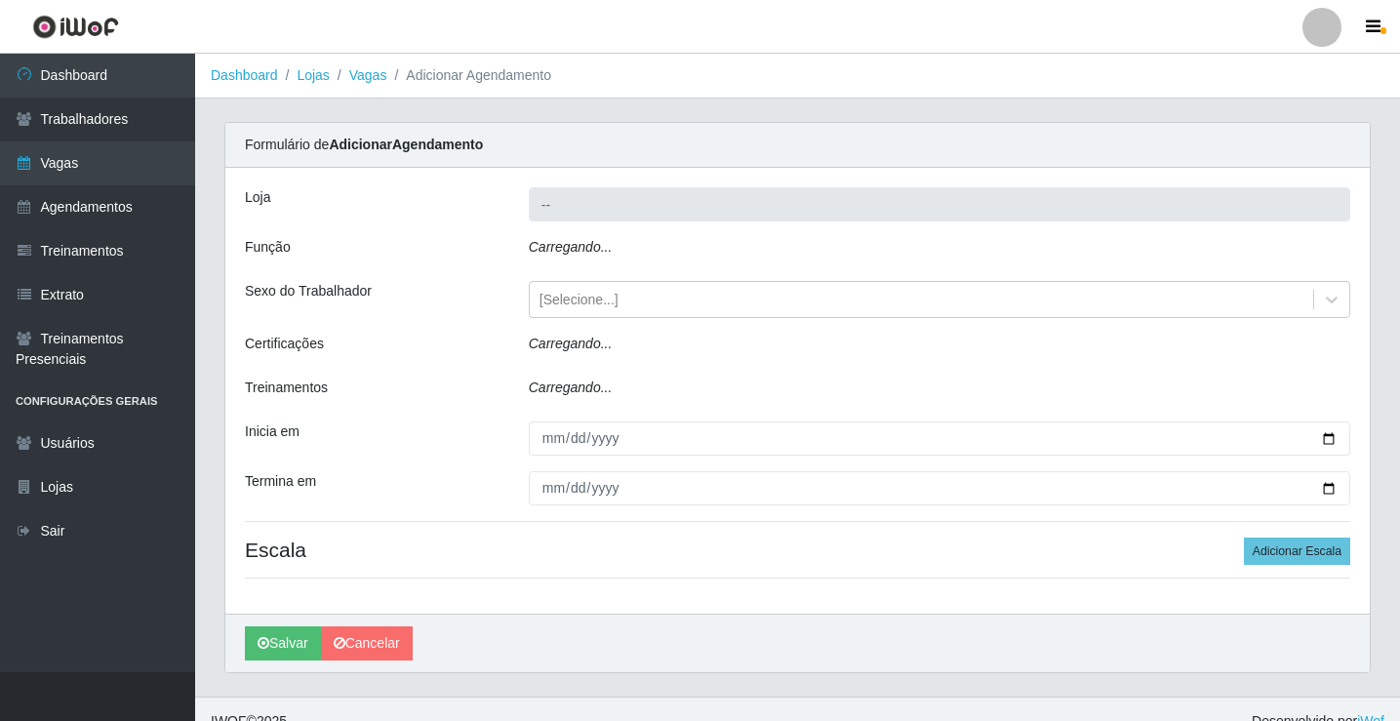
type input "Rede Potiguar 1 - Macaíba"
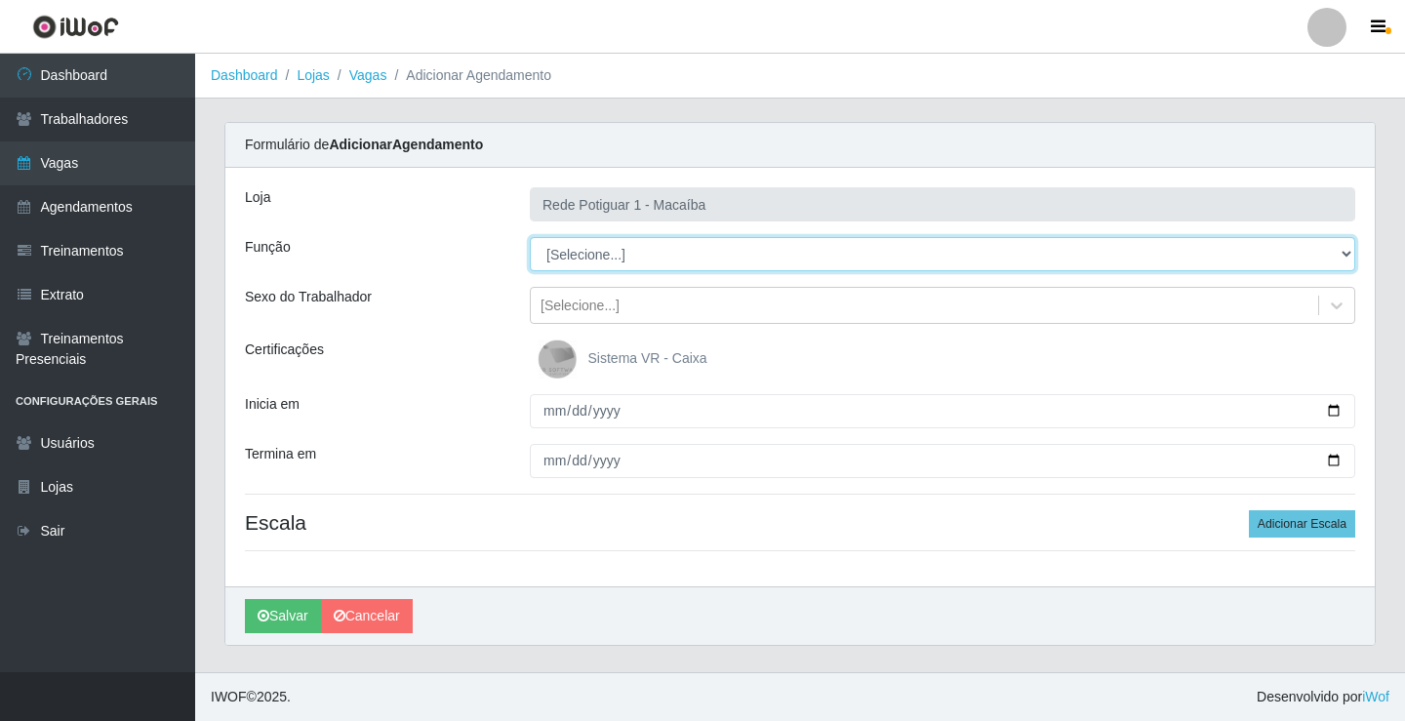
click at [579, 258] on select "[Selecione...] ASG ASG + ASG ++ Balconista Embalador Repositor Repositor + Repo…" at bounding box center [943, 254] width 826 height 34
select select "24"
click at [530, 237] on select "[Selecione...] ASG ASG + ASG ++ Balconista Embalador Repositor Repositor + Repo…" at bounding box center [943, 254] width 826 height 34
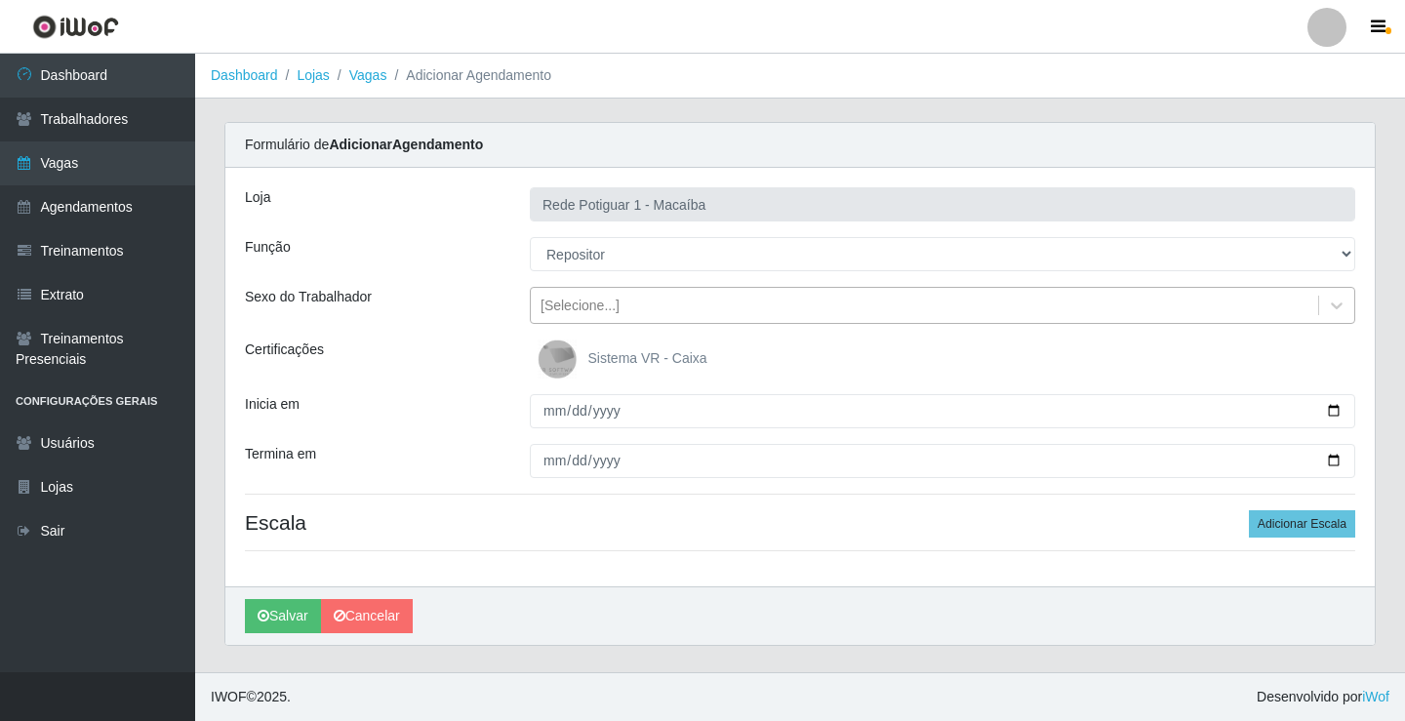
click at [654, 307] on div "[Selecione...]" at bounding box center [924, 306] width 787 height 32
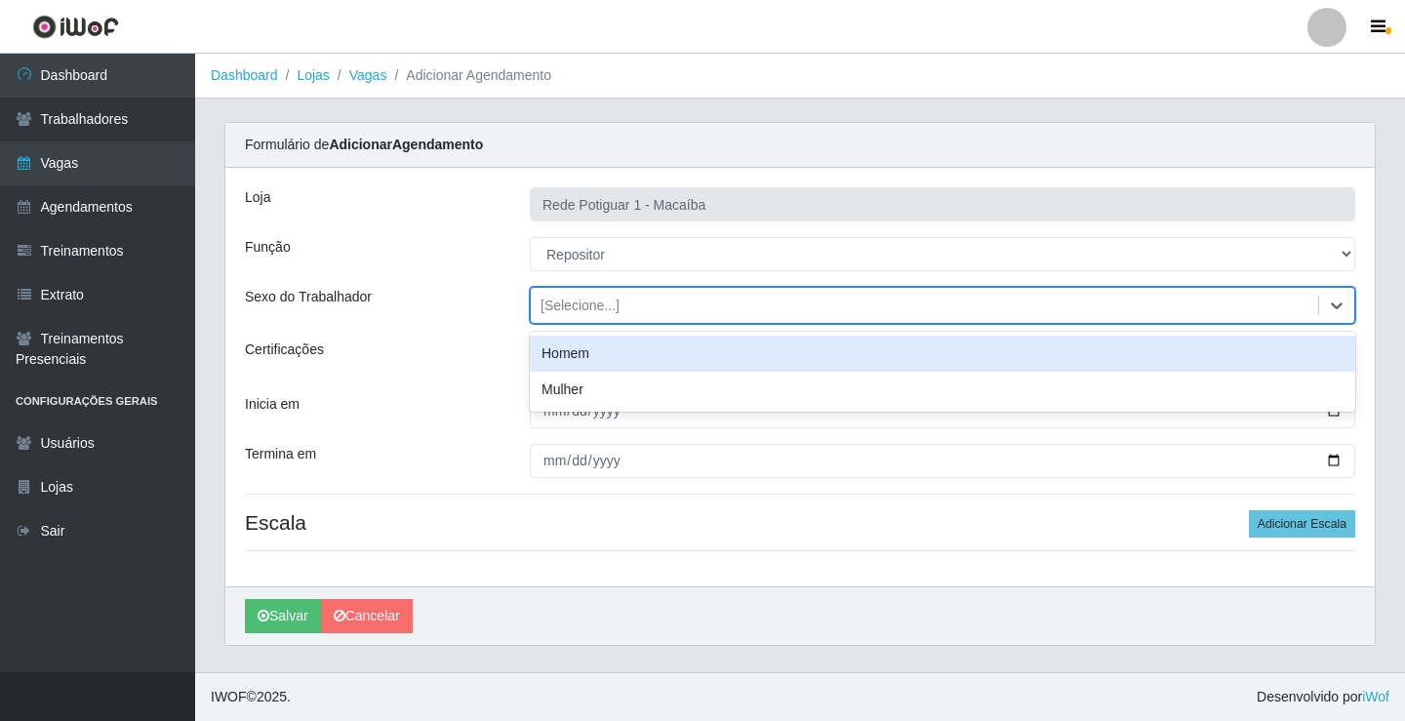
click at [611, 358] on div "Homem" at bounding box center [943, 354] width 826 height 36
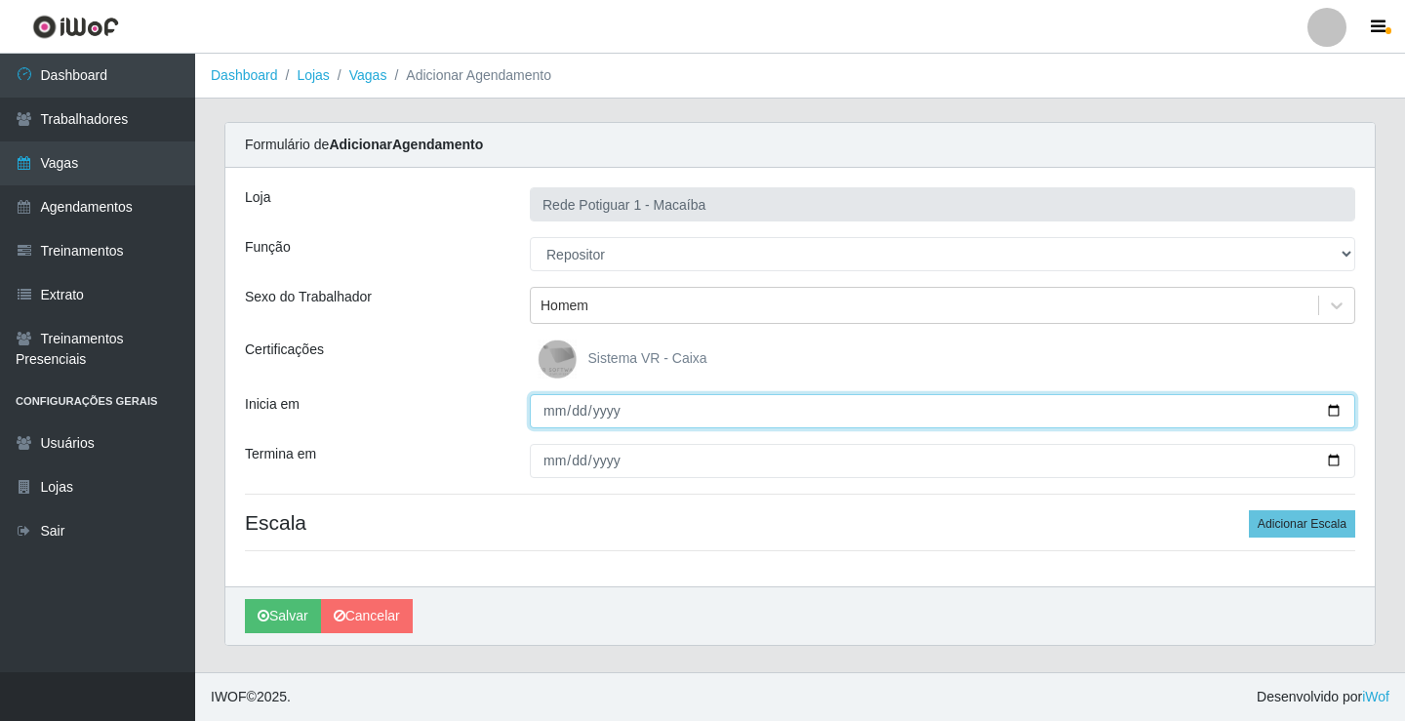
click at [553, 414] on input "Inicia em" at bounding box center [943, 411] width 826 height 34
type input "[DATE]"
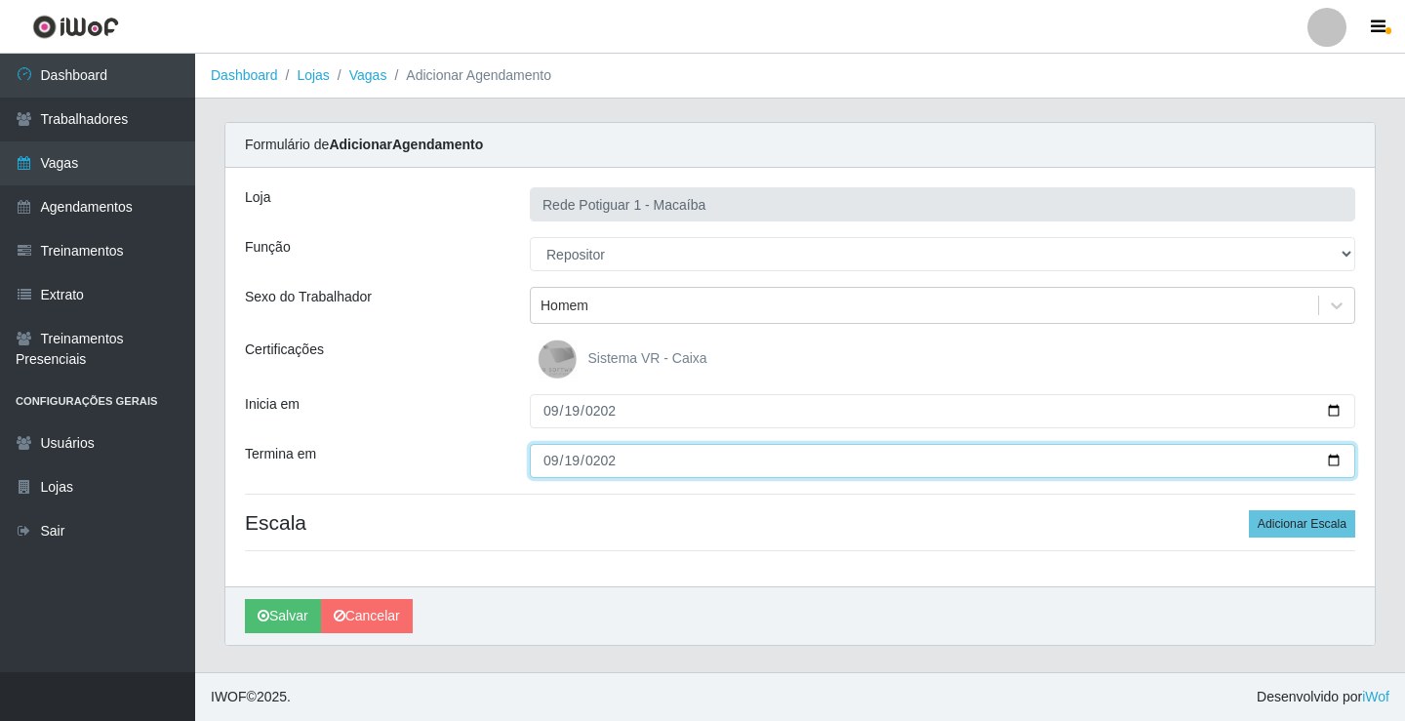
type input "[DATE]"
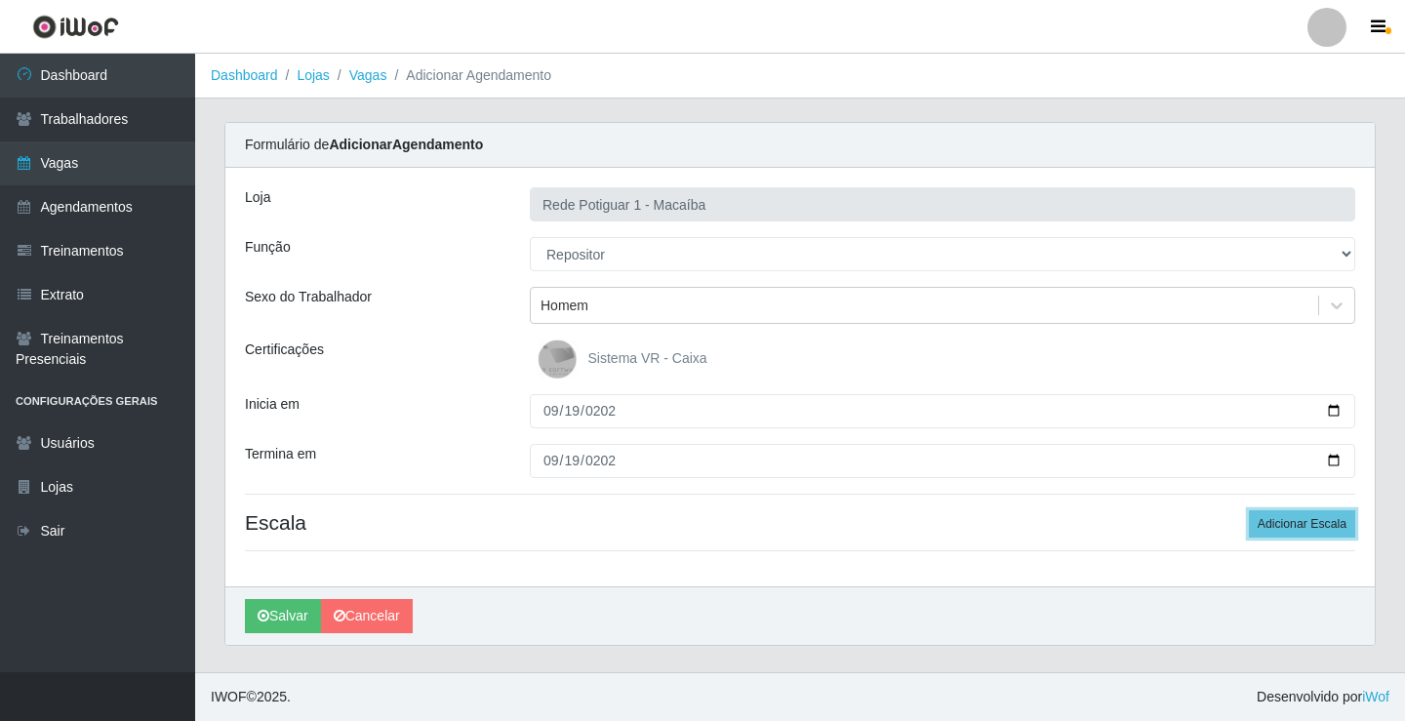
click at [1249, 510] on button "Adicionar Escala" at bounding box center [1302, 523] width 106 height 27
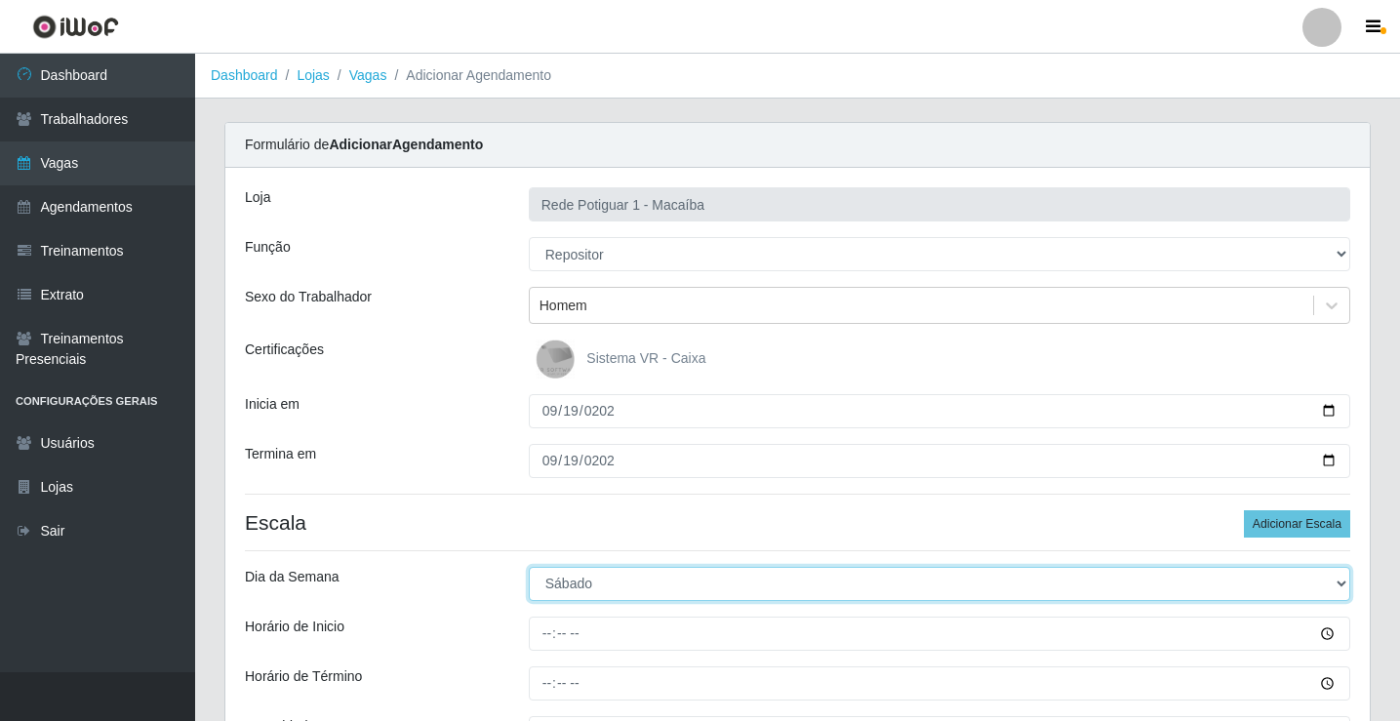
select select "5"
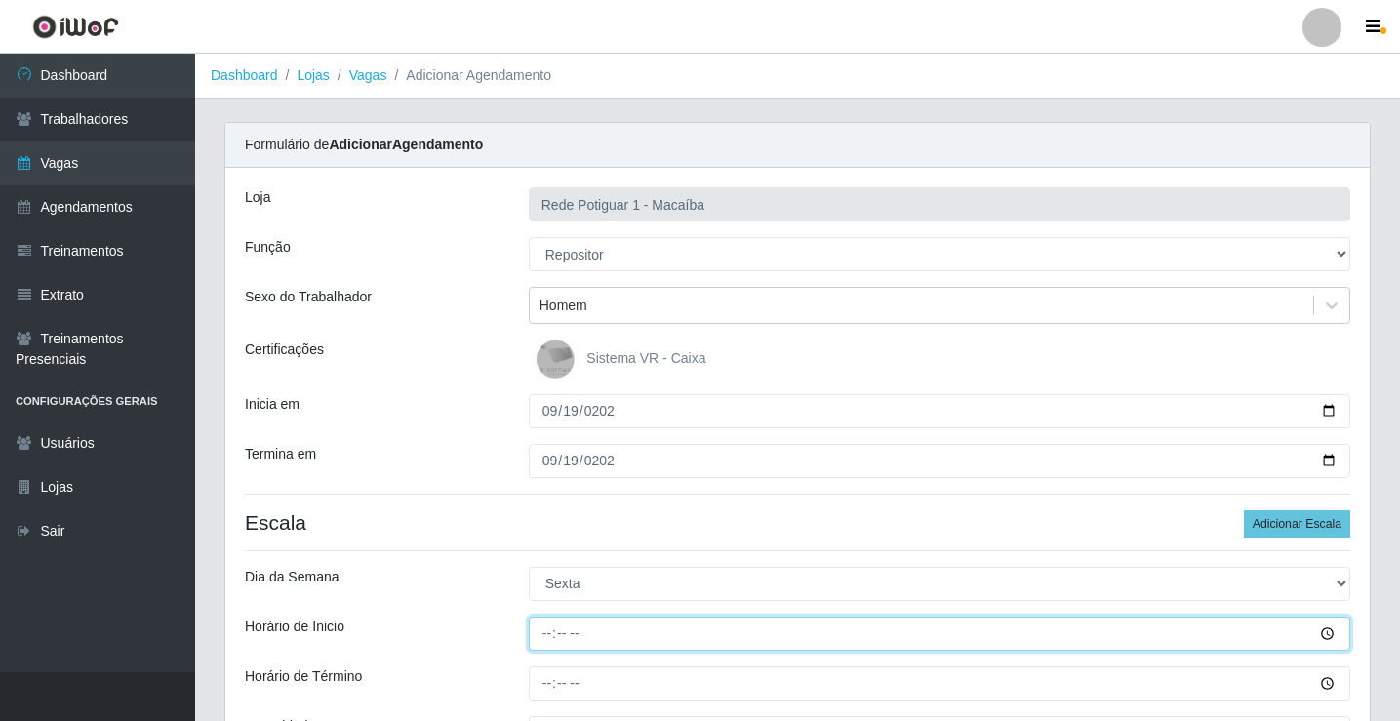
type input "08:00"
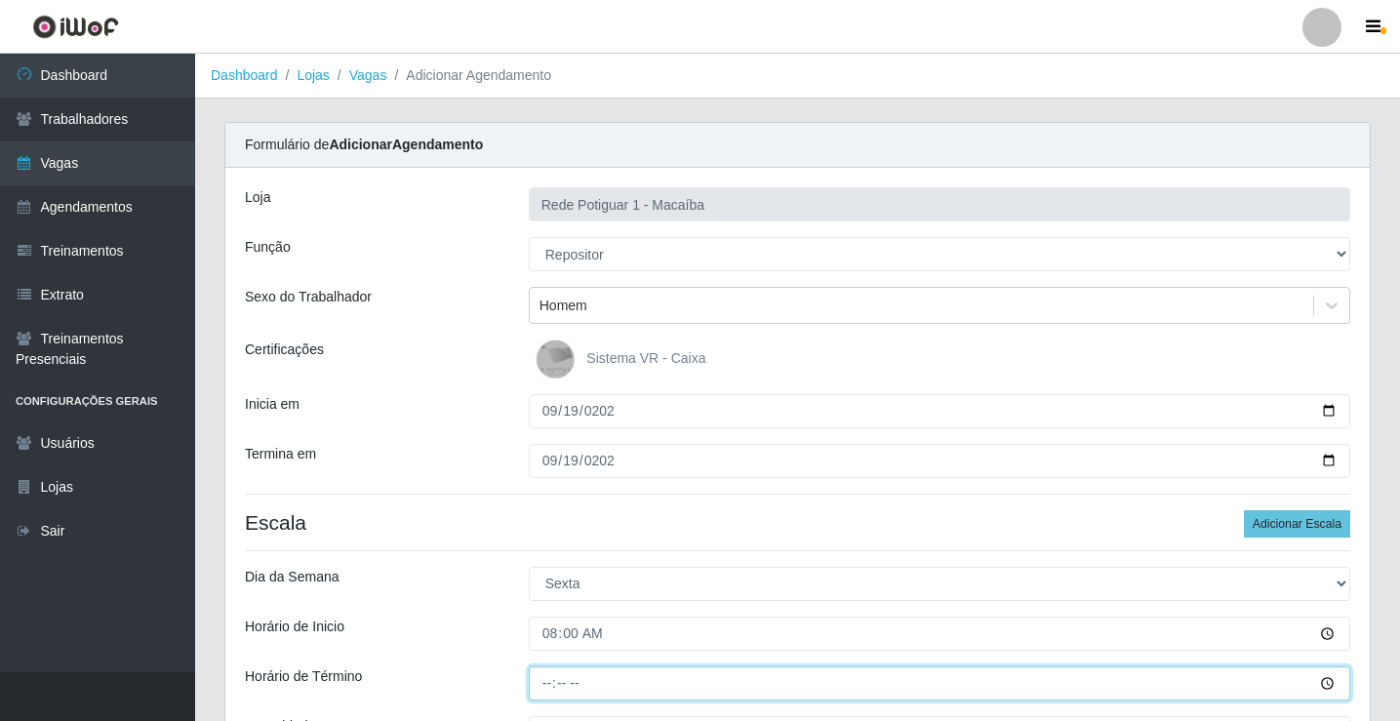
type input "13:00"
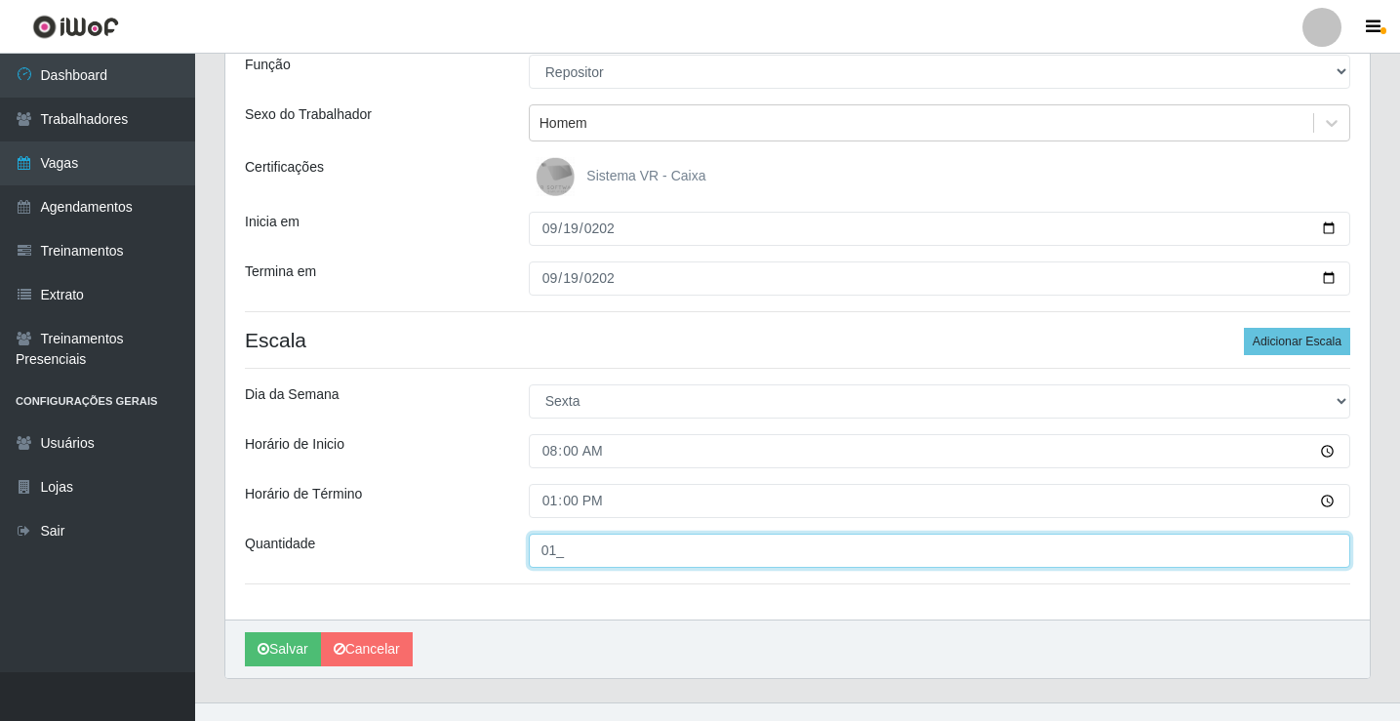
scroll to position [213, 0]
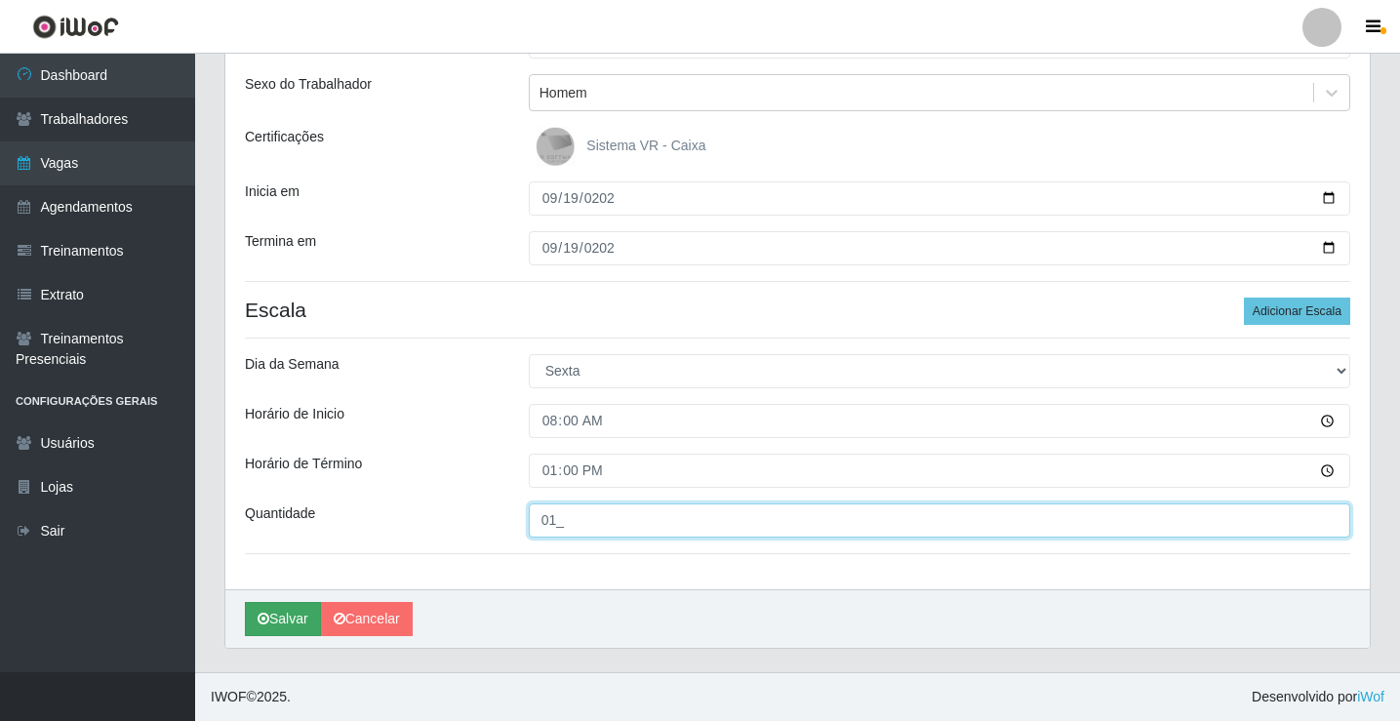
type input "01_"
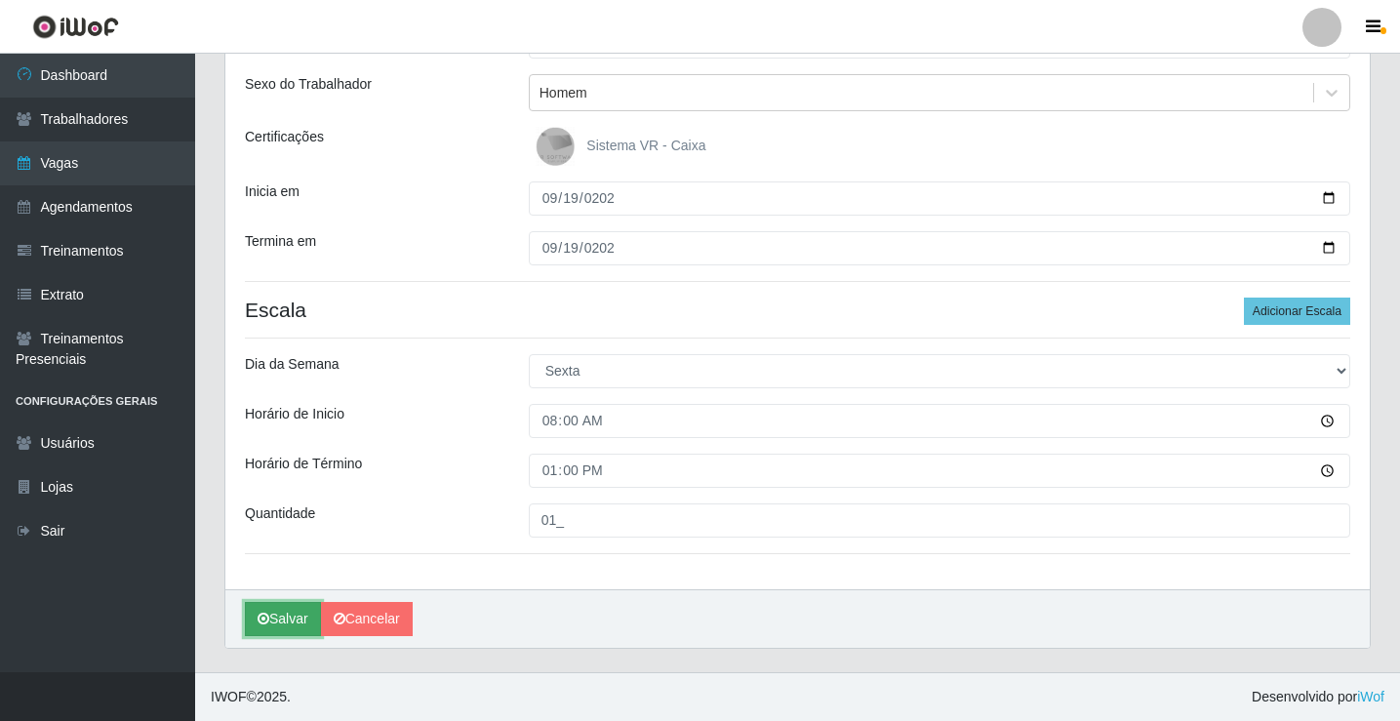
click at [308, 627] on button "Salvar" at bounding box center [283, 619] width 76 height 34
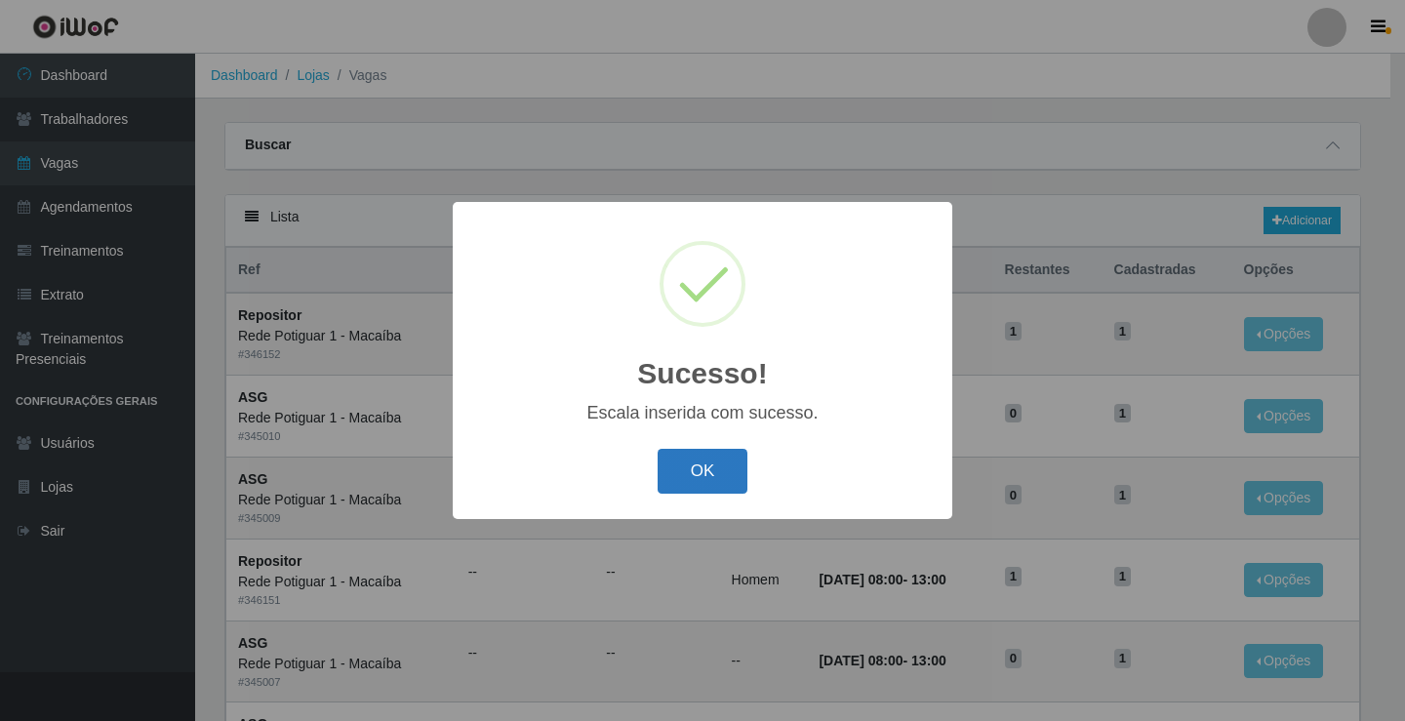
click at [691, 481] on button "OK" at bounding box center [703, 472] width 91 height 46
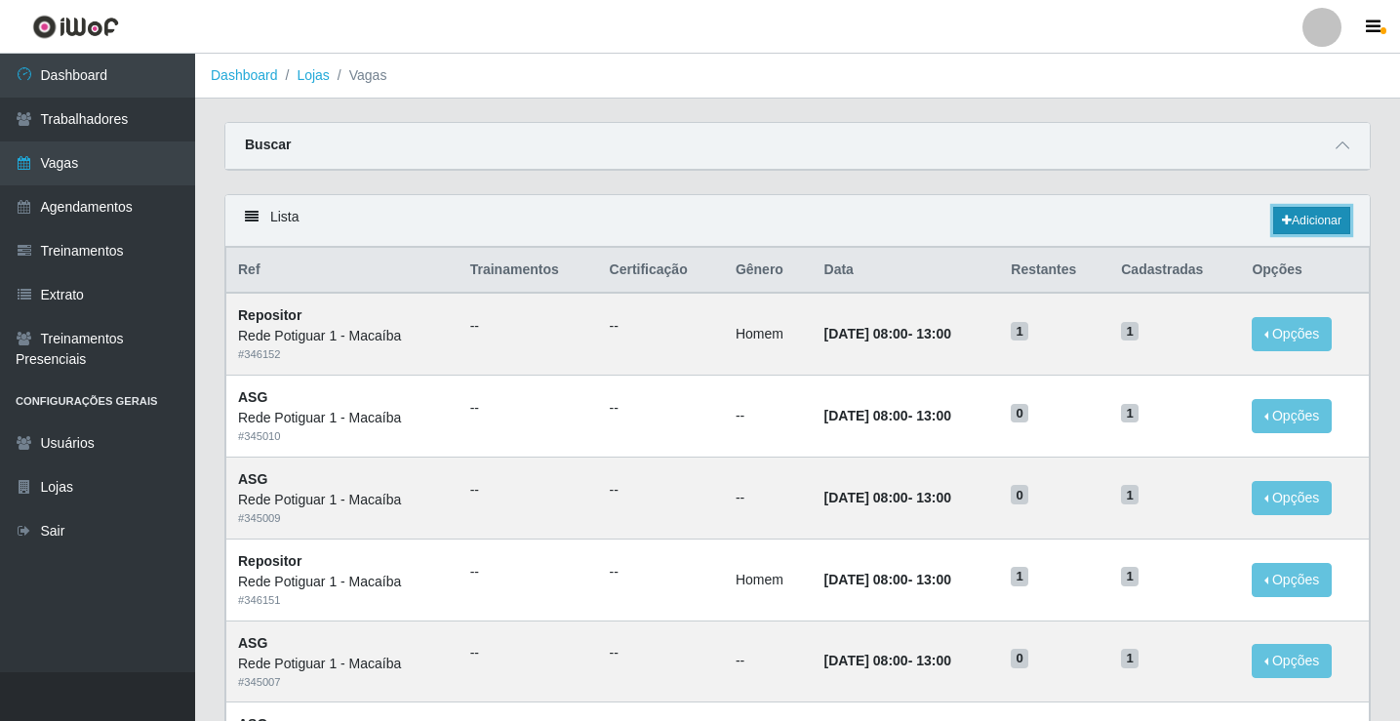
click at [1323, 215] on link "Adicionar" at bounding box center [1311, 220] width 77 height 27
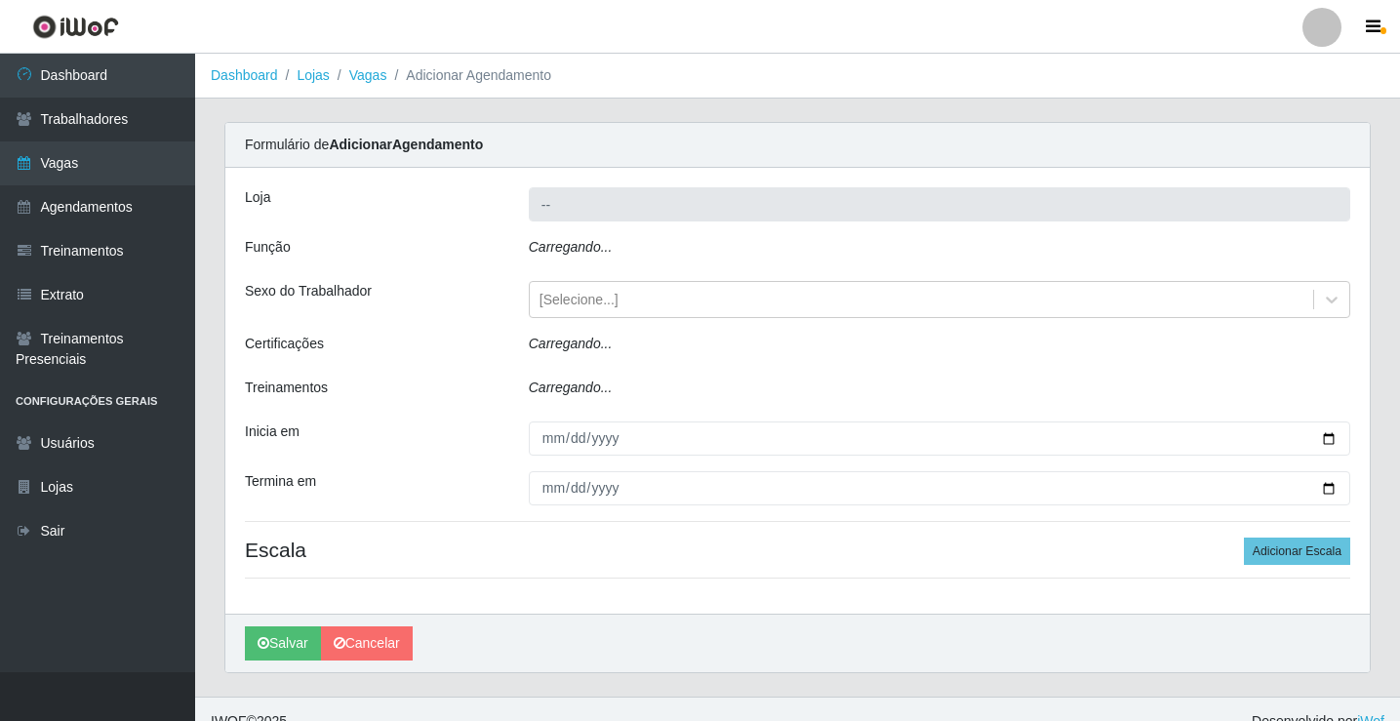
type input "Rede Potiguar 1 - Macaíba"
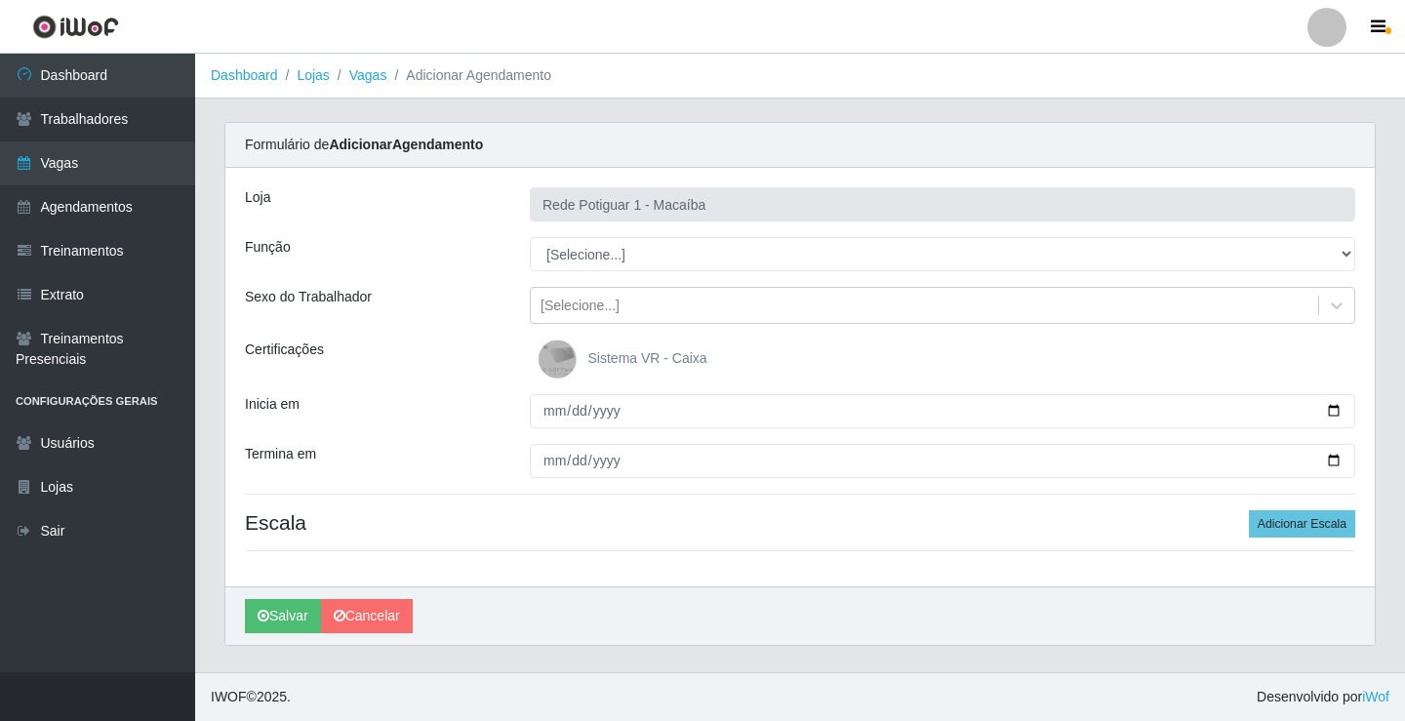
select select "24"
click at [530, 237] on select "[Selecione...] ASG ASG + ASG ++ Balconista Embalador Repositor Repositor + Repo…" at bounding box center [943, 254] width 826 height 34
click at [621, 302] on div "[Selecione...]" at bounding box center [924, 306] width 787 height 32
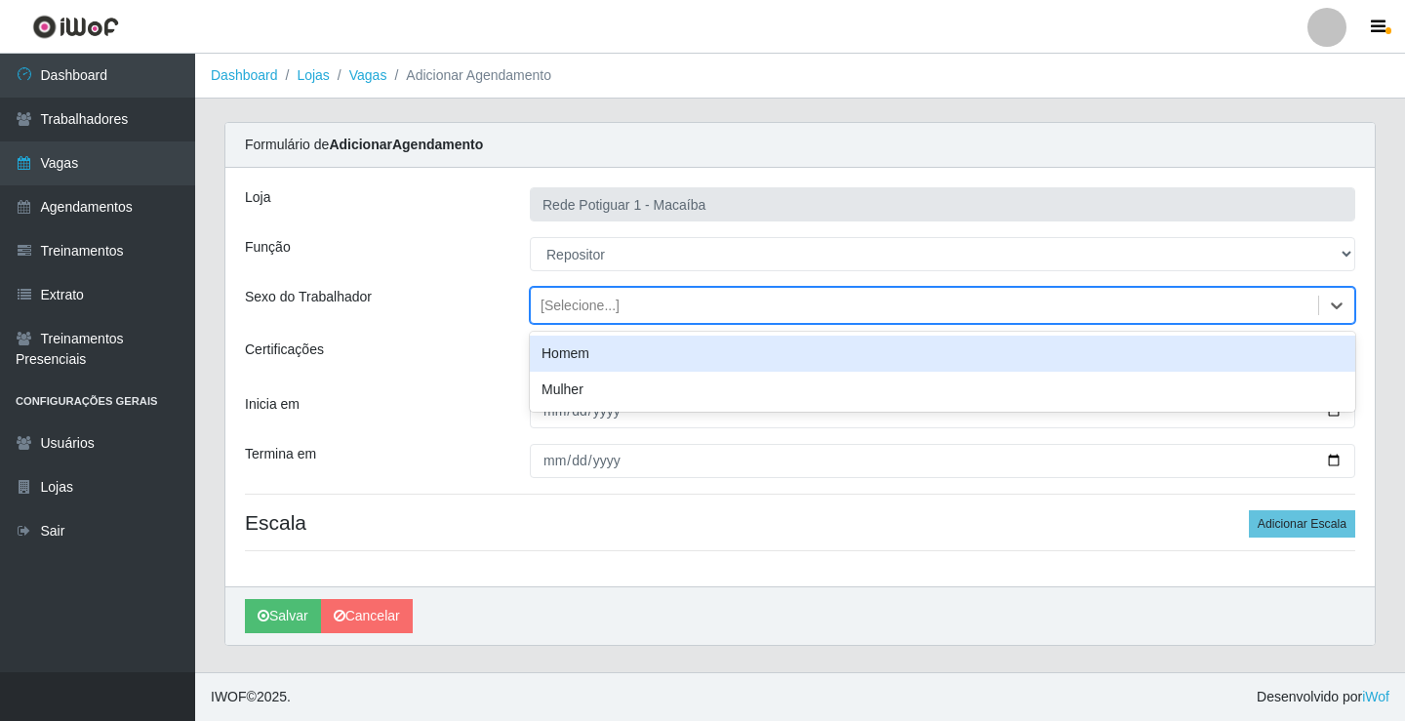
click at [597, 353] on div "Homem" at bounding box center [943, 354] width 826 height 36
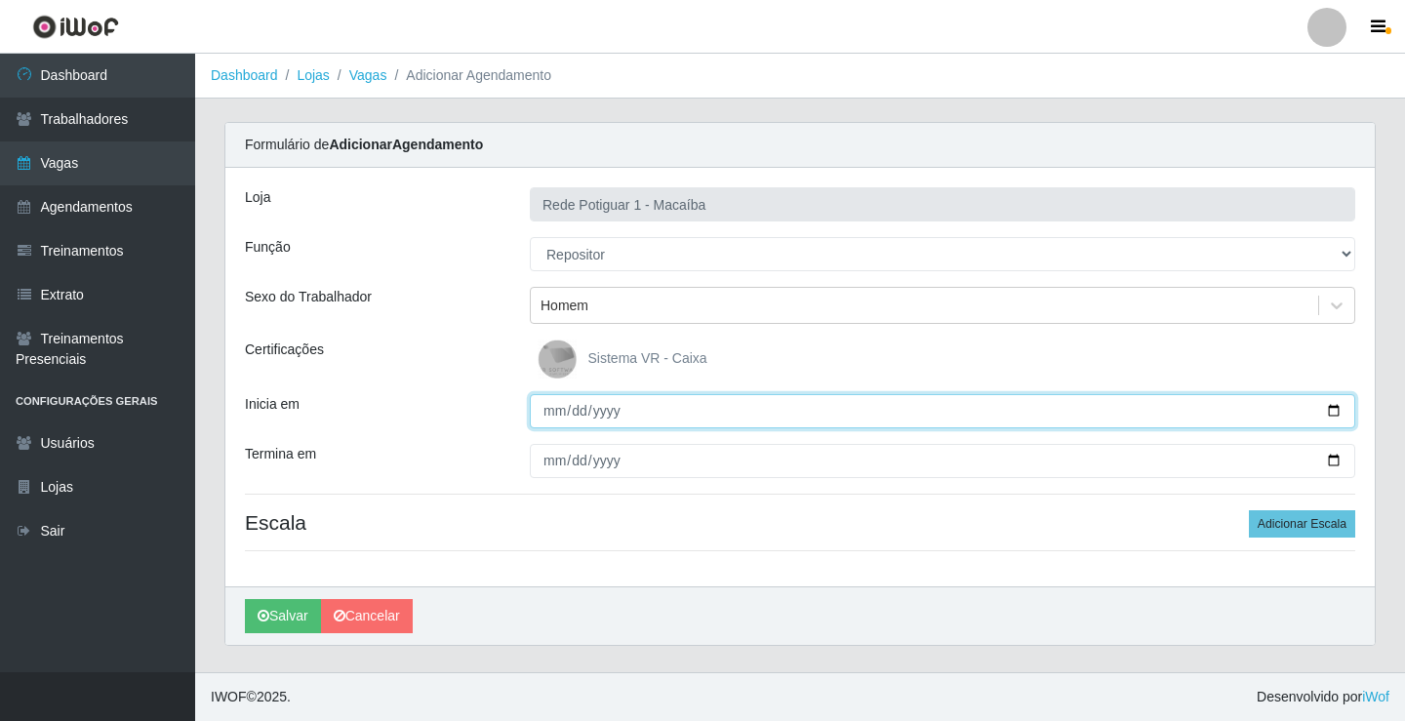
click at [557, 414] on input "Inicia em" at bounding box center [943, 411] width 826 height 34
type input "[DATE]"
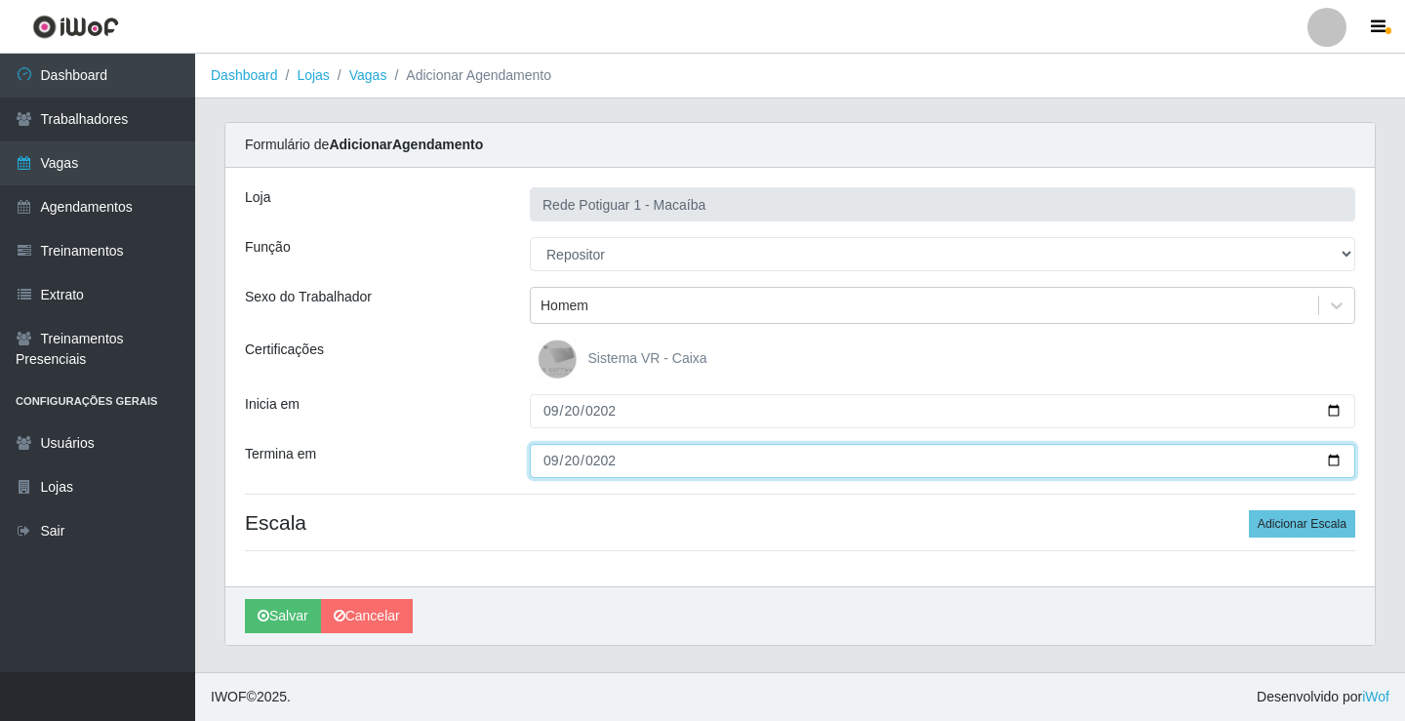
type input "[DATE]"
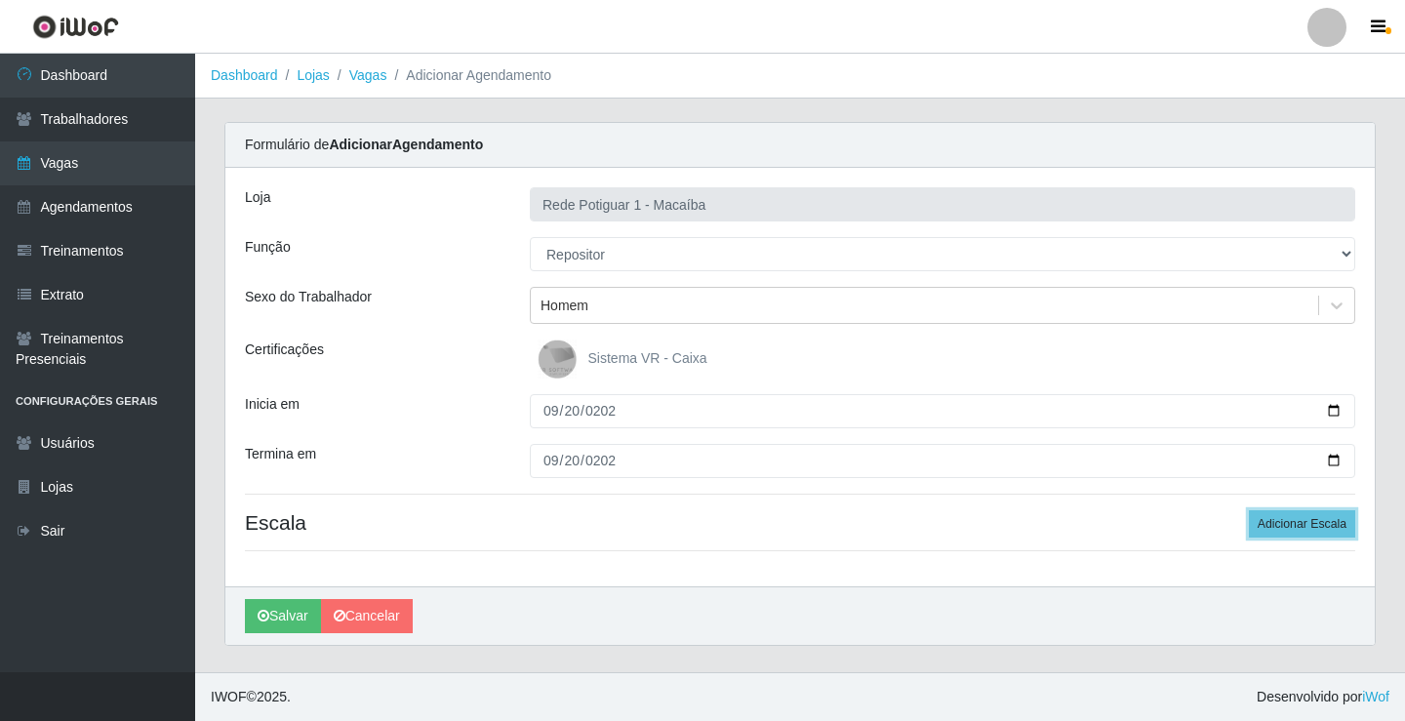
click at [1249, 510] on button "Adicionar Escala" at bounding box center [1302, 523] width 106 height 27
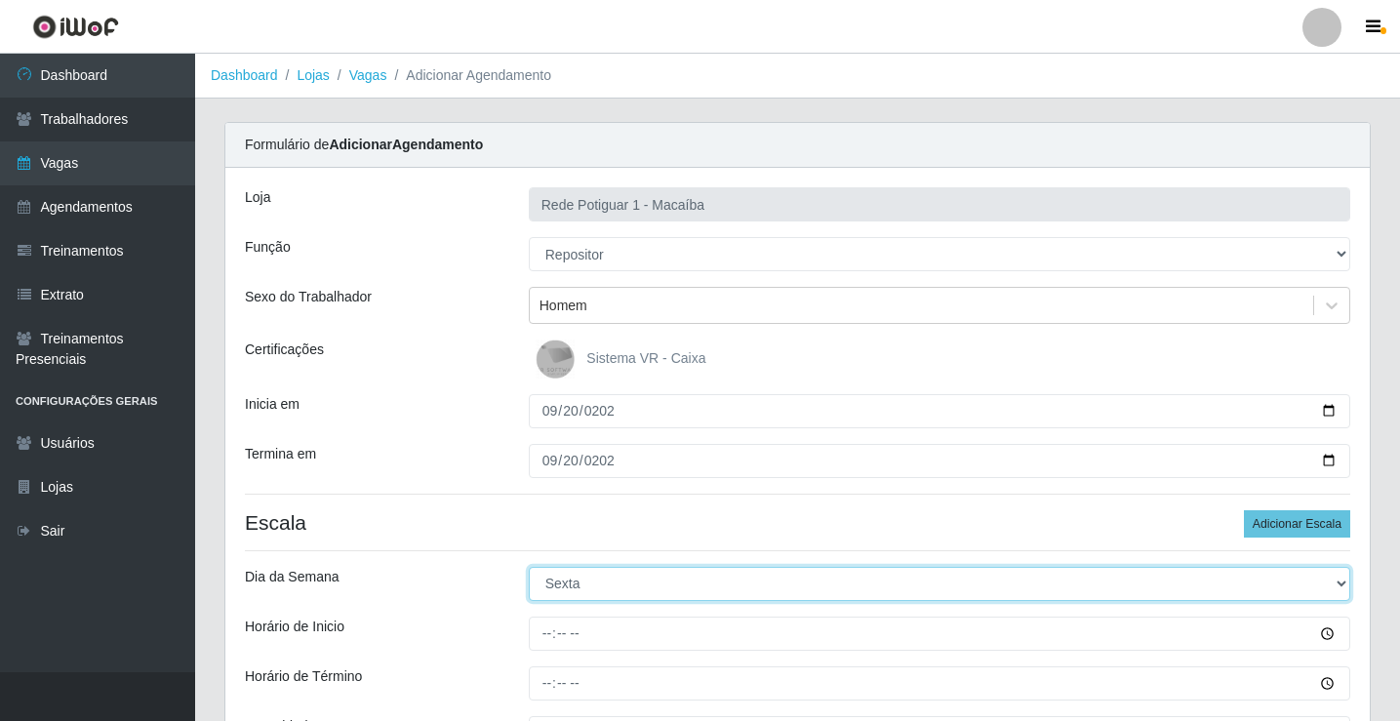
select select "6"
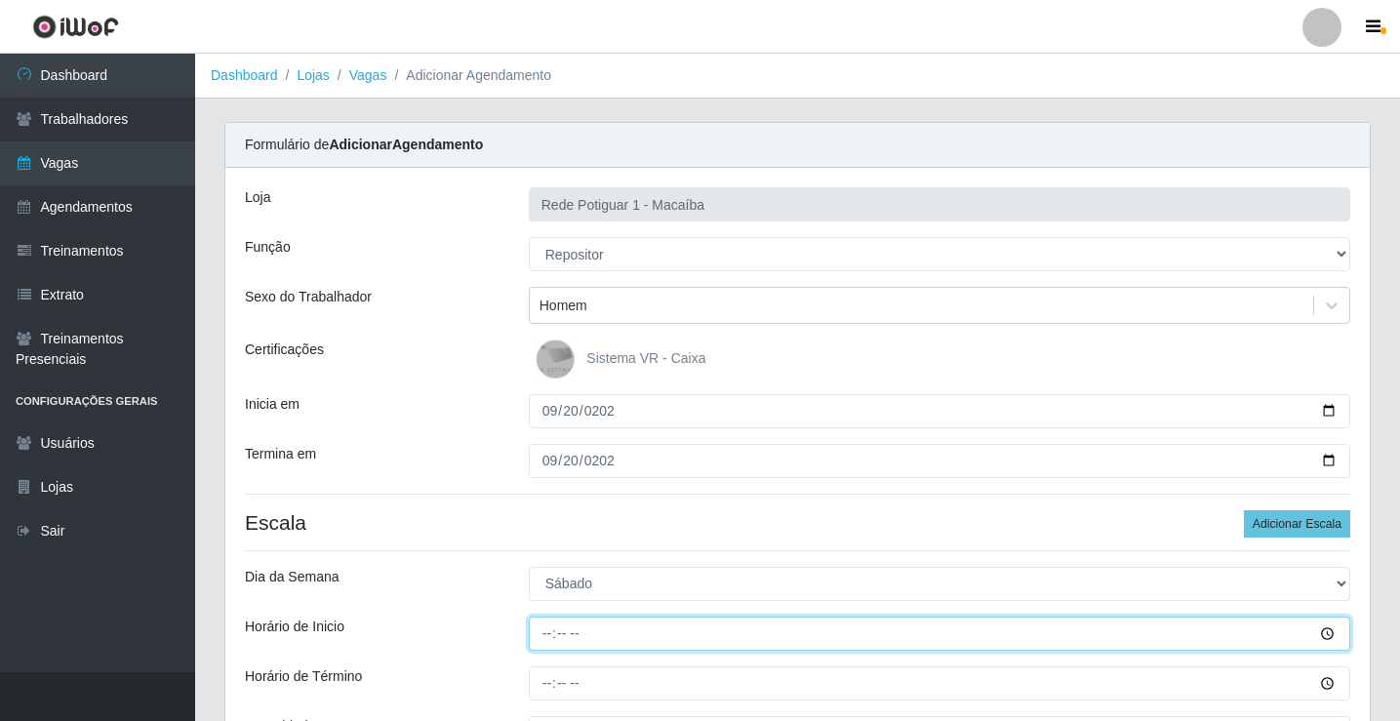
type input "08:00"
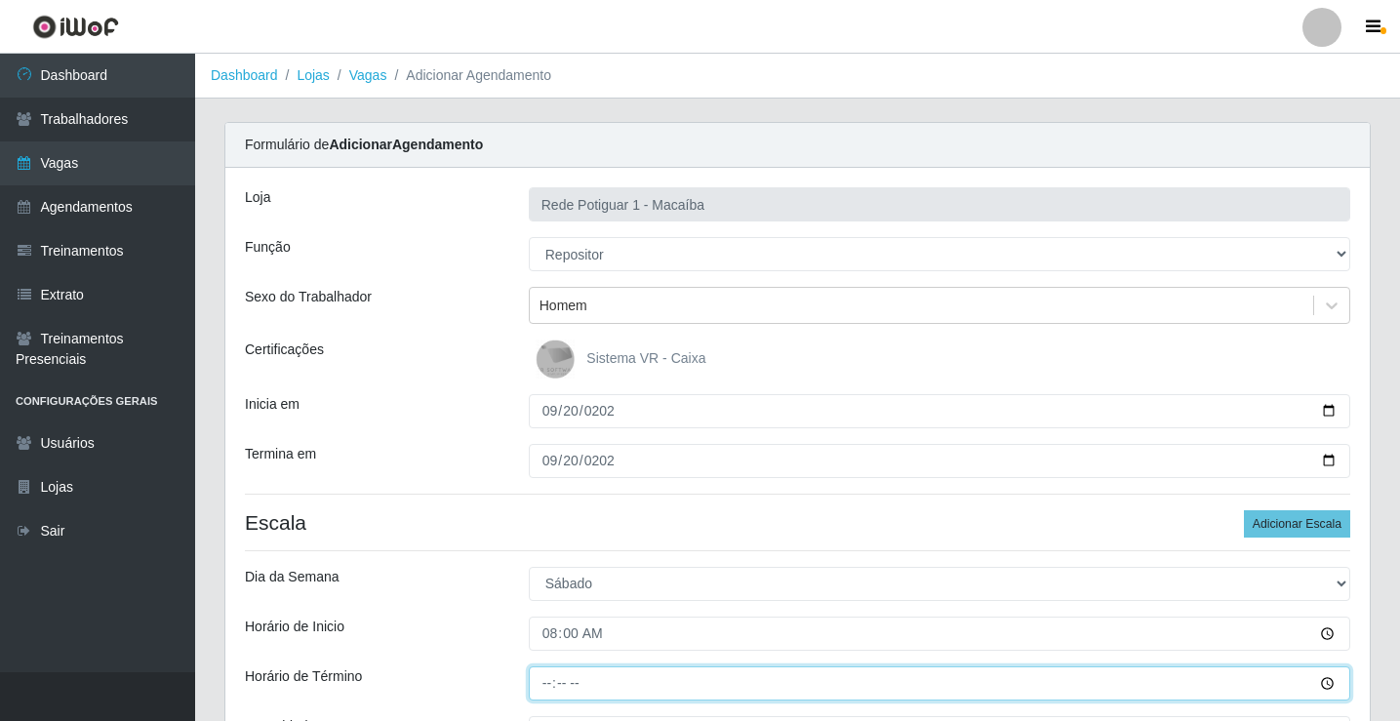
type input "13:00"
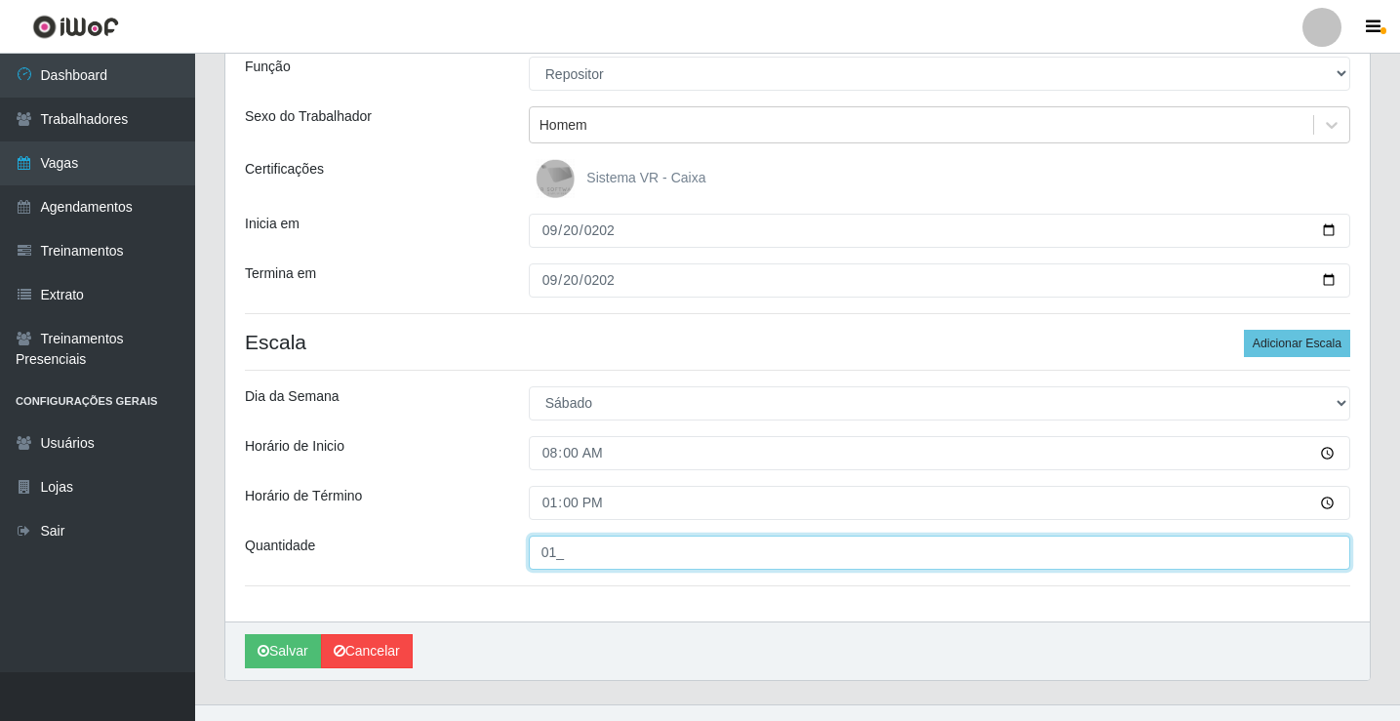
scroll to position [213, 0]
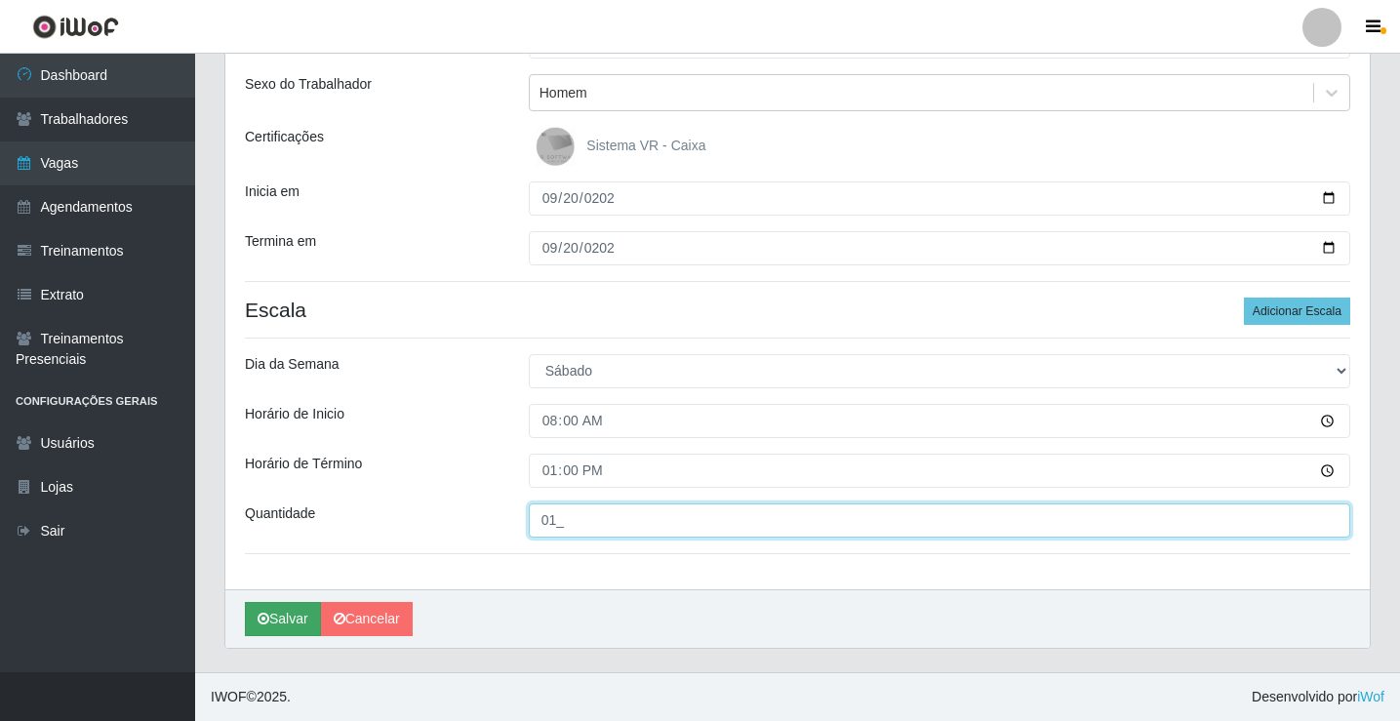
type input "01_"
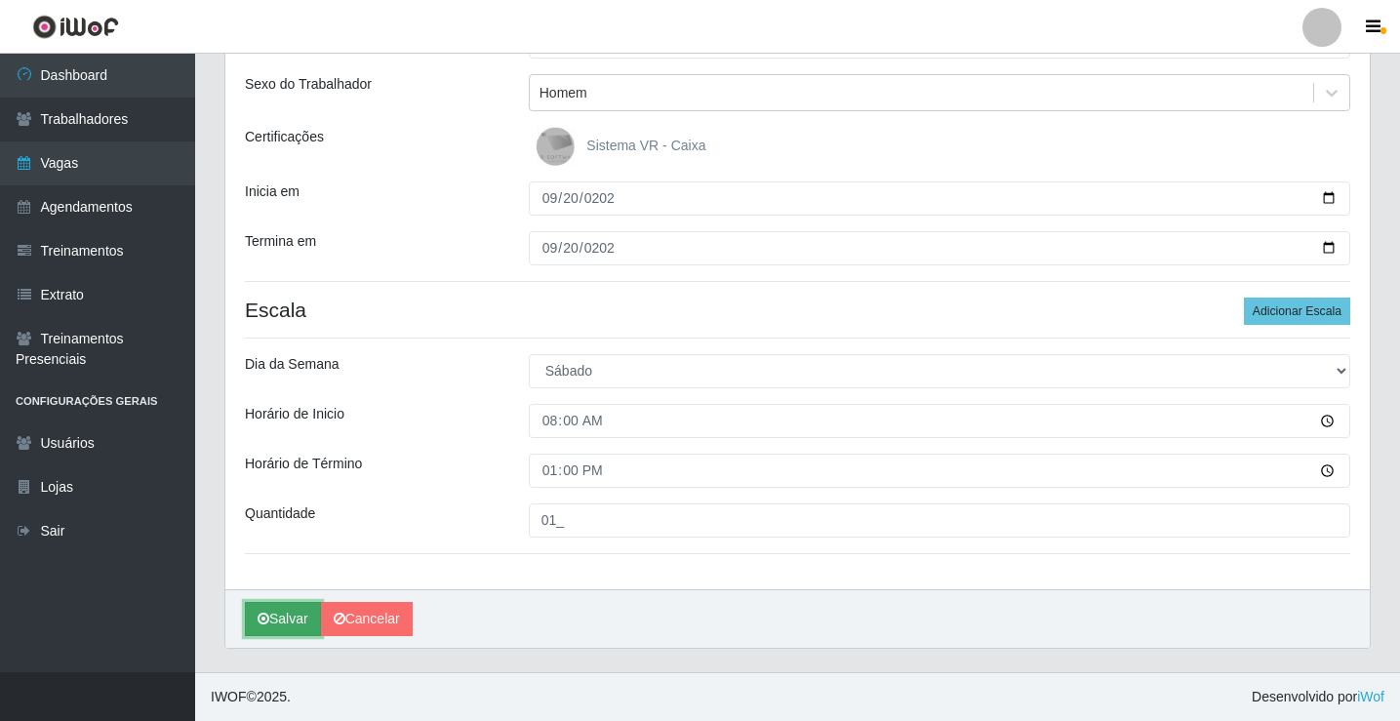
click at [303, 613] on button "Salvar" at bounding box center [283, 619] width 76 height 34
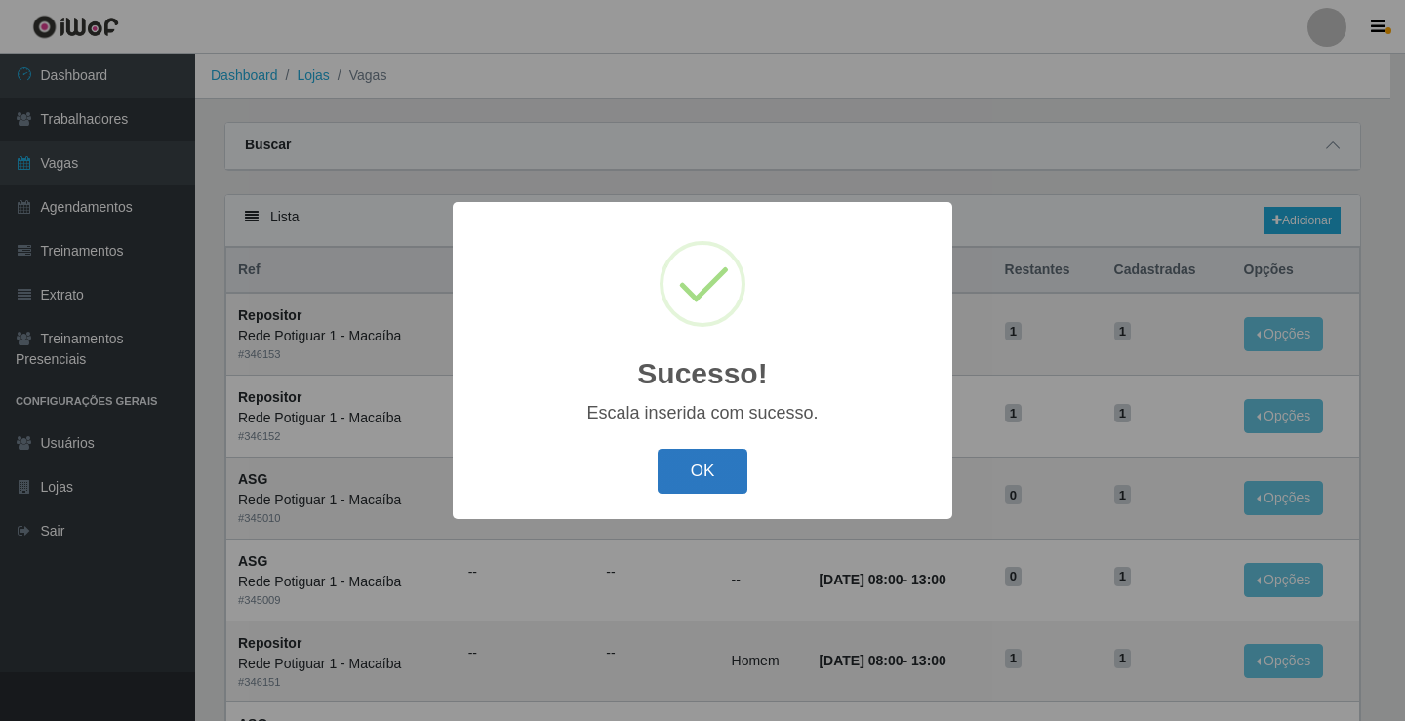
click at [713, 475] on button "OK" at bounding box center [703, 472] width 91 height 46
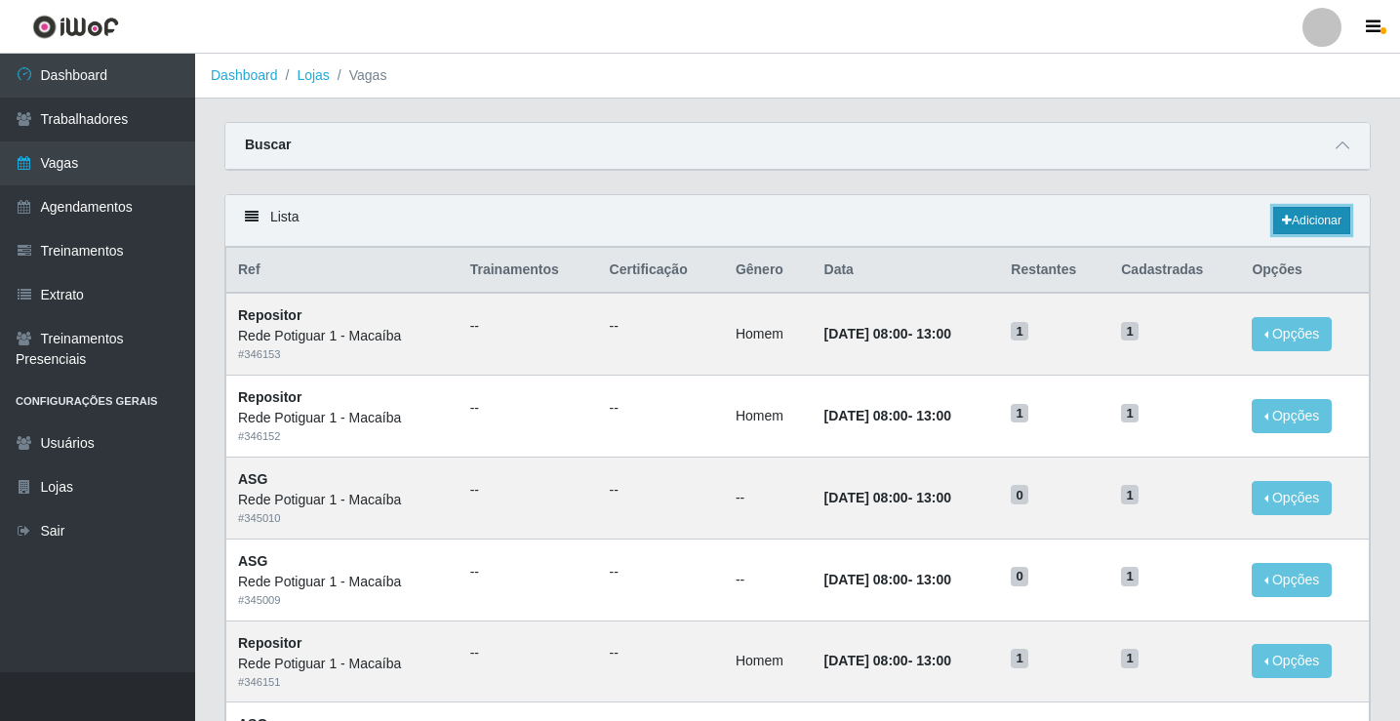
click at [1307, 222] on link "Adicionar" at bounding box center [1311, 220] width 77 height 27
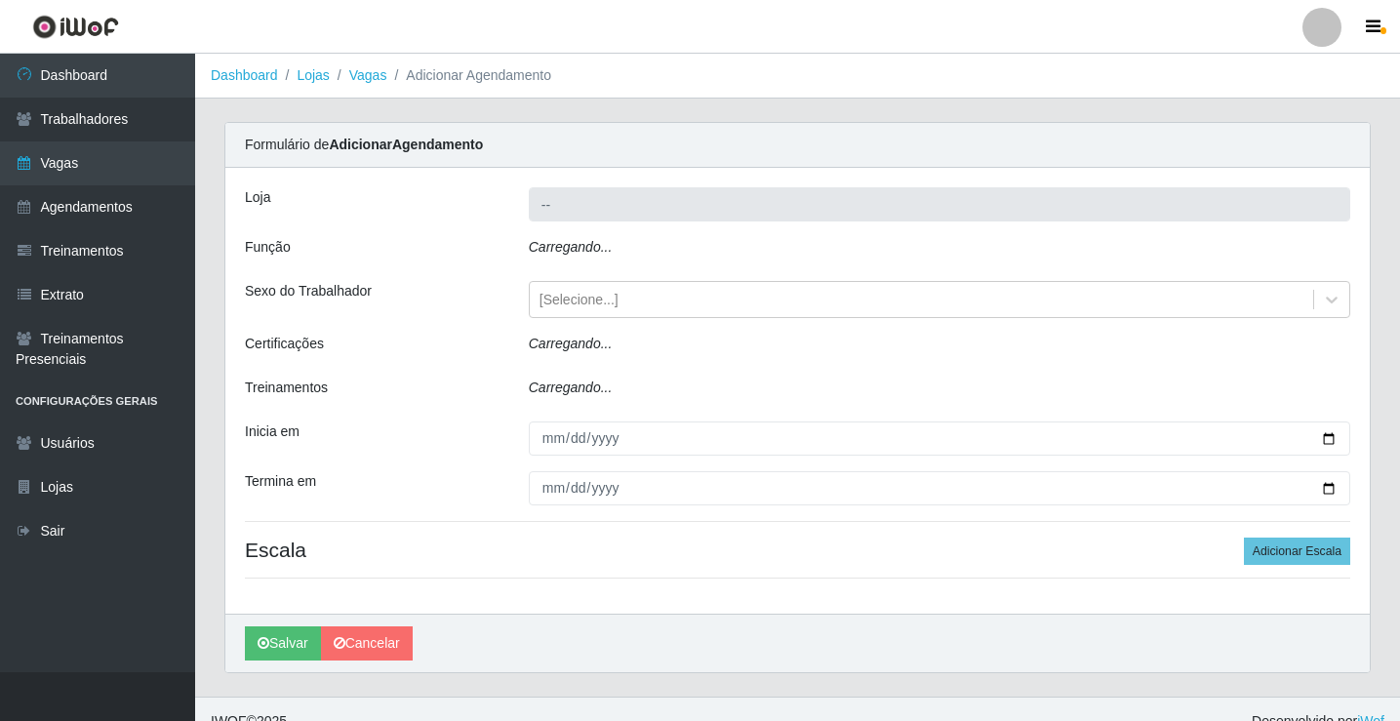
type input "Rede Potiguar 1 - Macaíba"
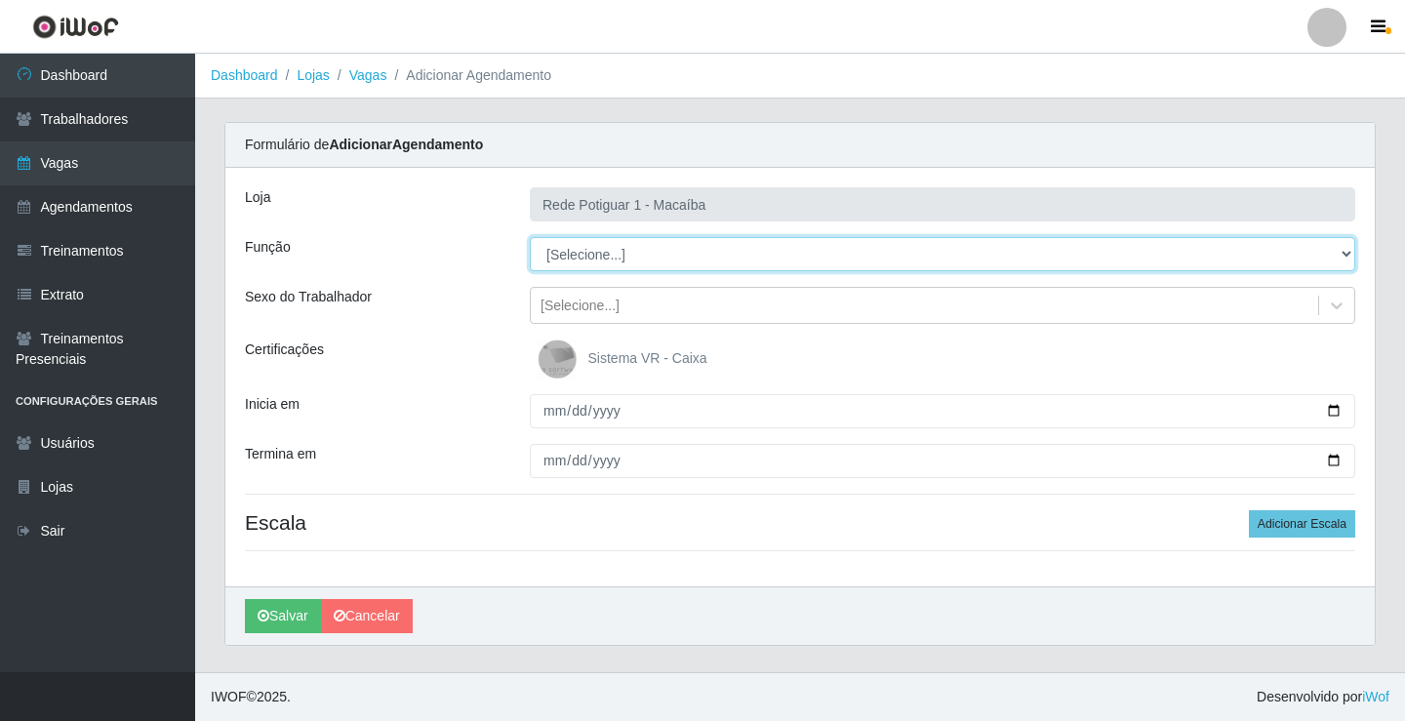
click at [586, 258] on select "[Selecione...] ASG ASG + ASG ++ Balconista Embalador Repositor Repositor + Repo…" at bounding box center [943, 254] width 826 height 34
select select "16"
click at [530, 237] on select "[Selecione...] ASG ASG + ASG ++ Balconista Embalador Repositor Repositor + Repo…" at bounding box center [943, 254] width 826 height 34
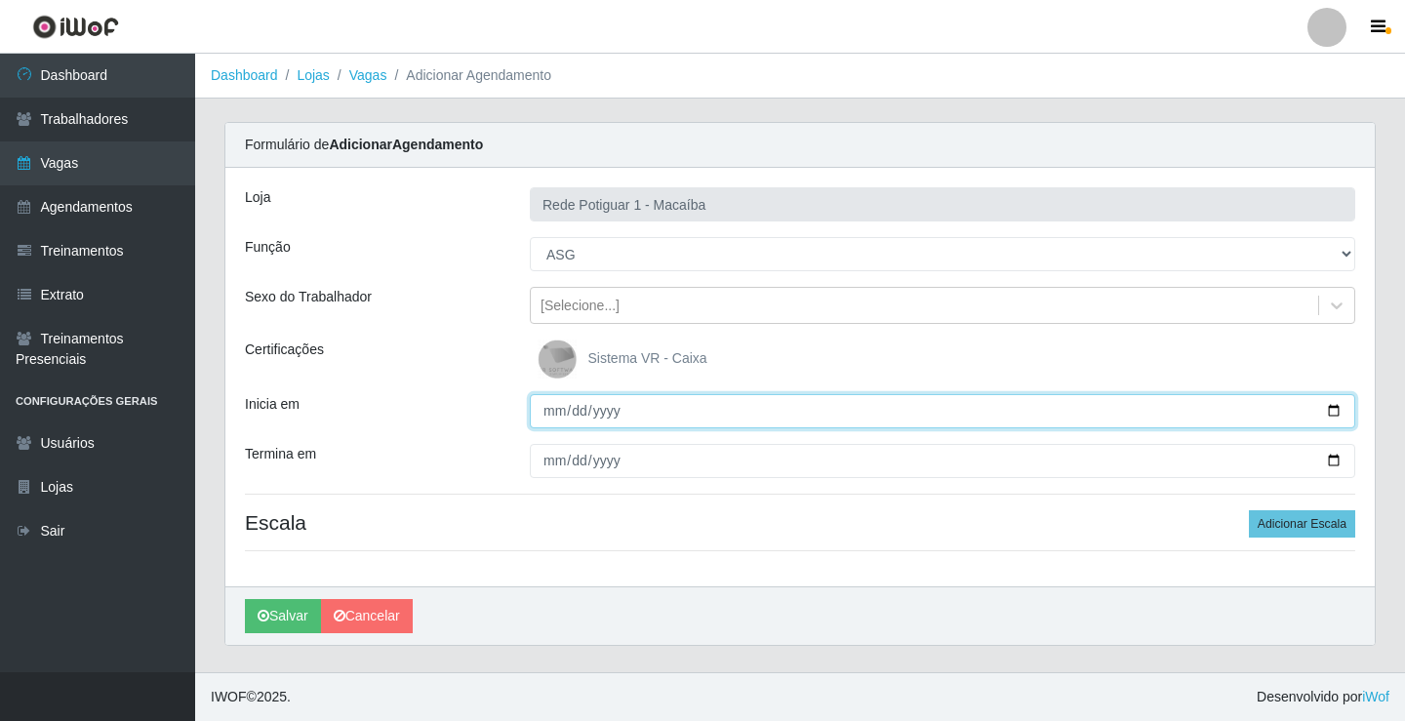
click at [547, 409] on input "Inicia em" at bounding box center [943, 411] width 826 height 34
type input "[DATE]"
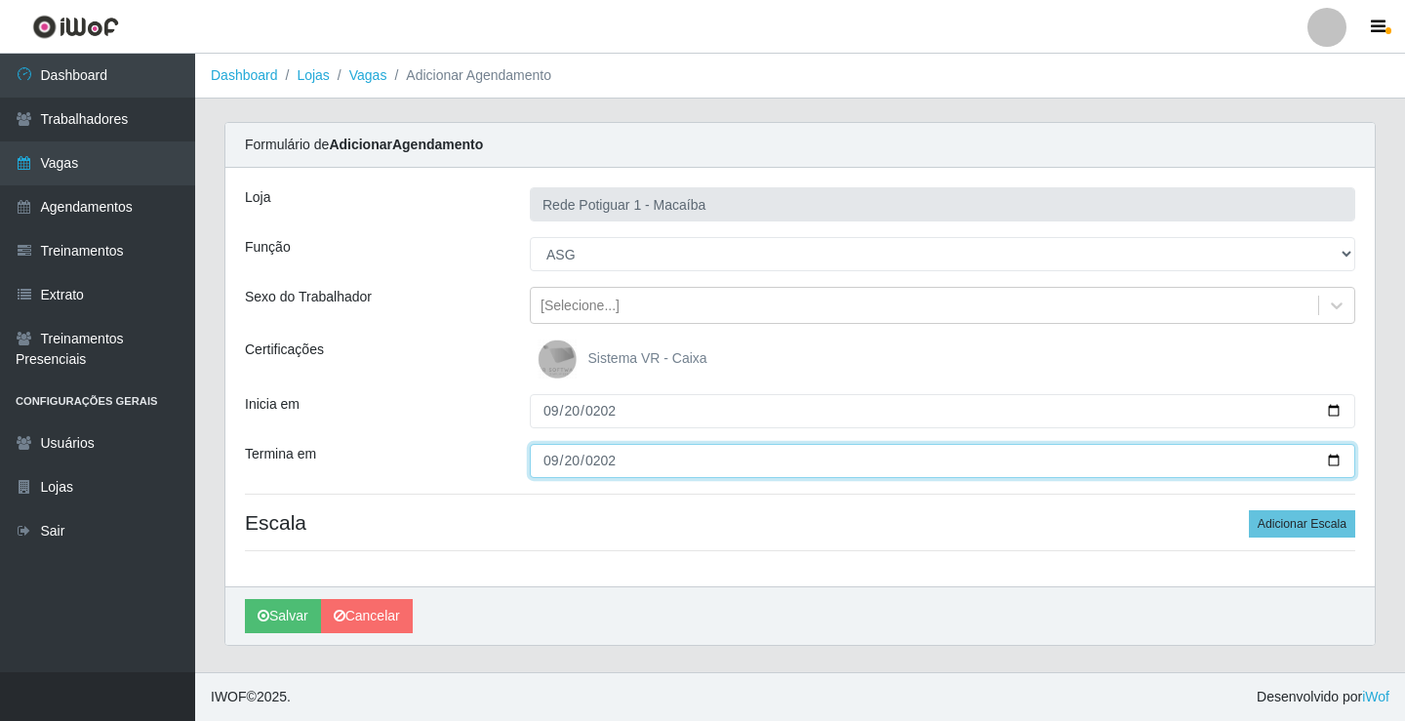
type input "[DATE]"
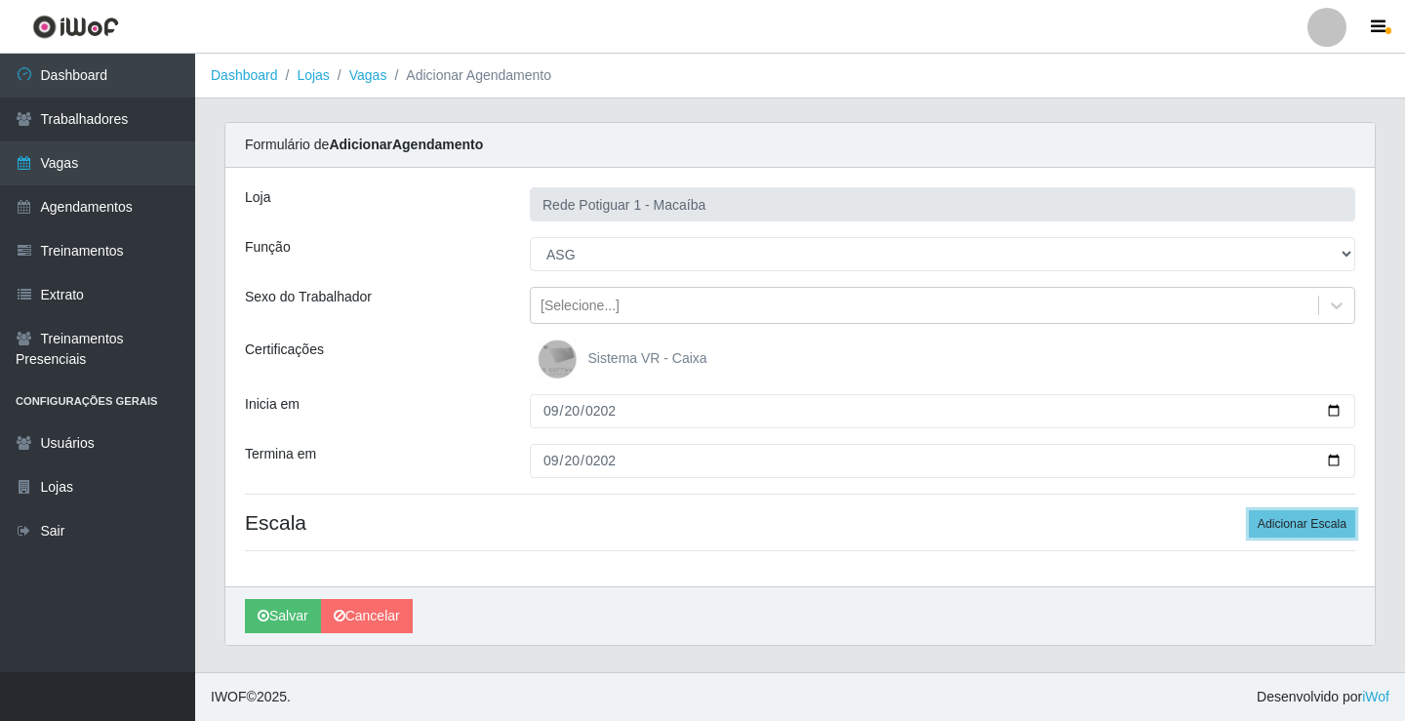
click at [1249, 510] on button "Adicionar Escala" at bounding box center [1302, 523] width 106 height 27
click at [1244, 510] on button "Adicionar Escala" at bounding box center [1297, 523] width 106 height 27
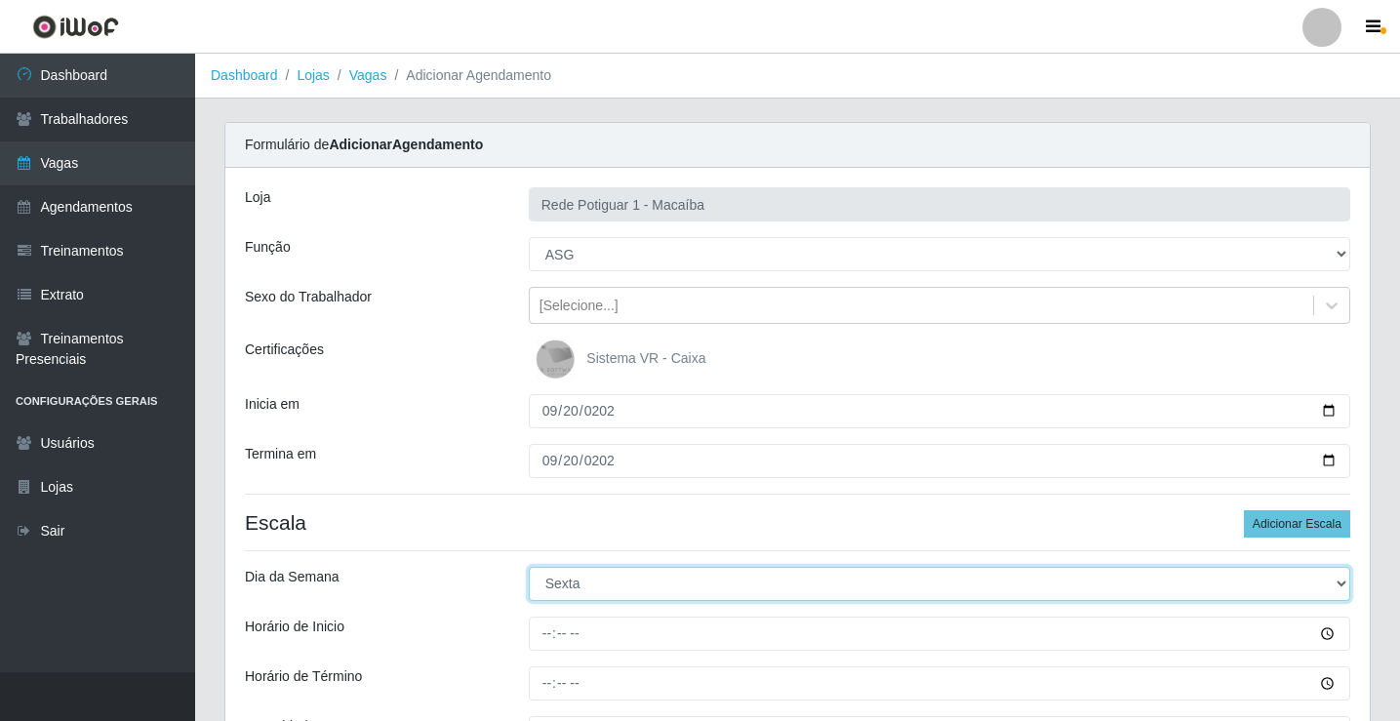
select select "6"
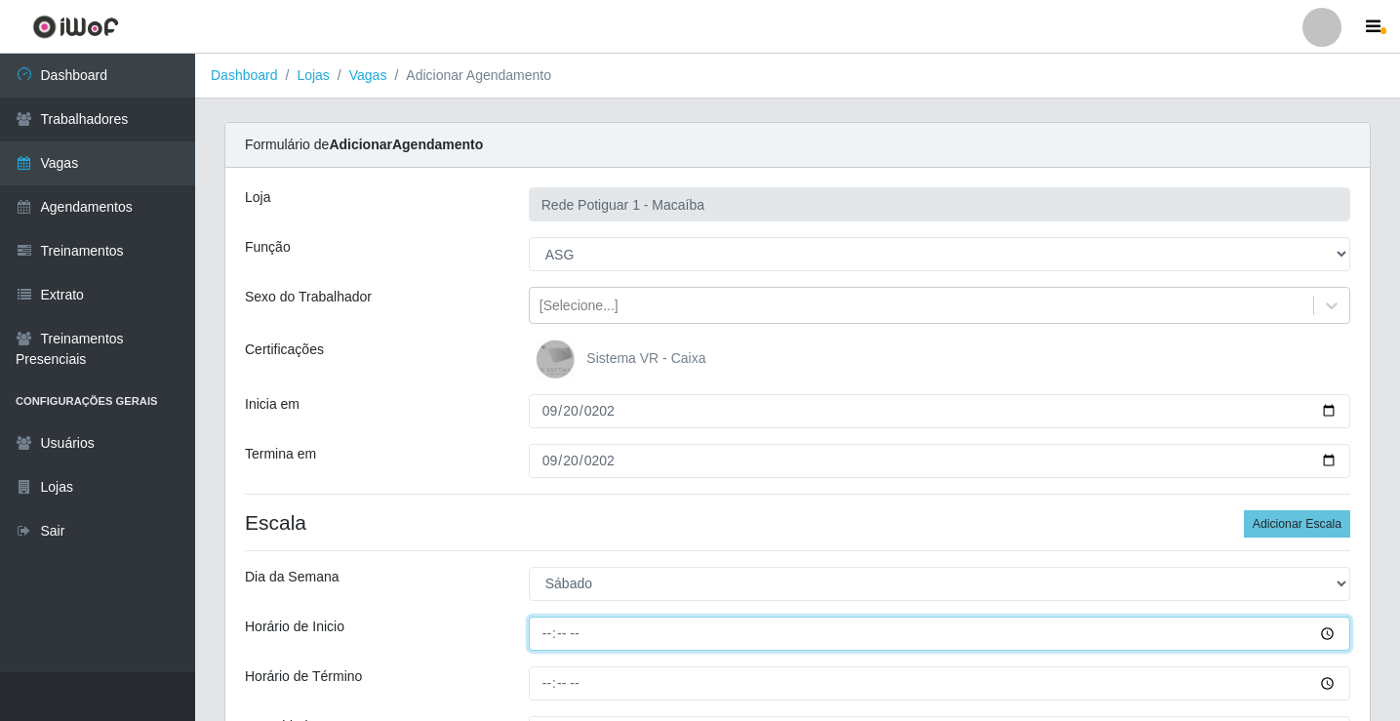
type input "07:00"
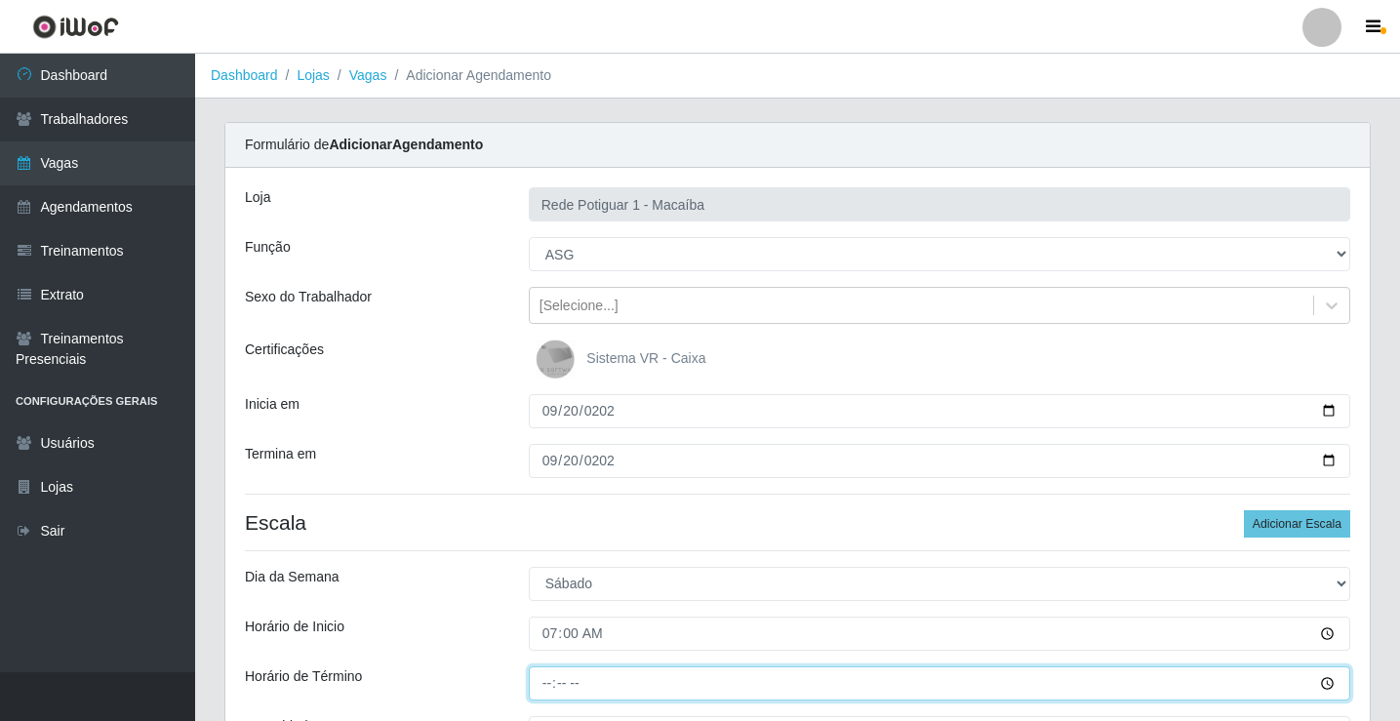
type input "12:00"
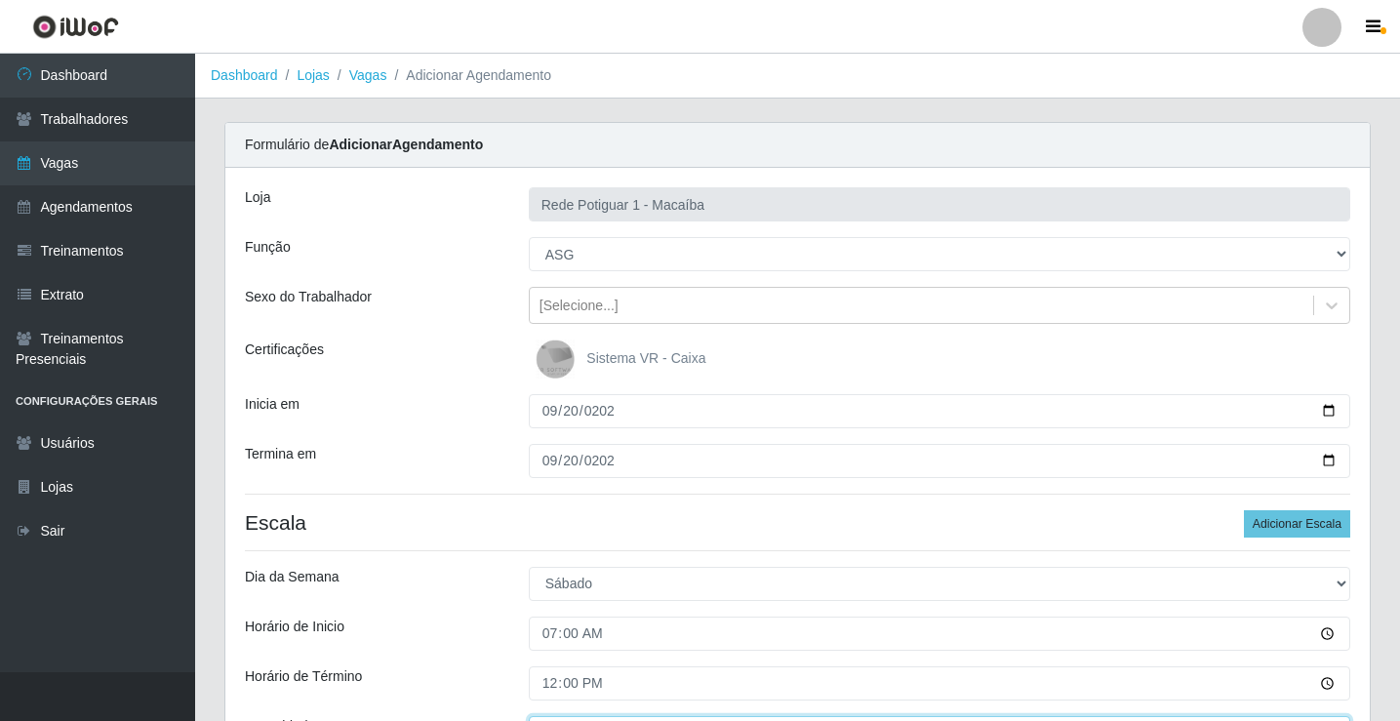
scroll to position [29, 0]
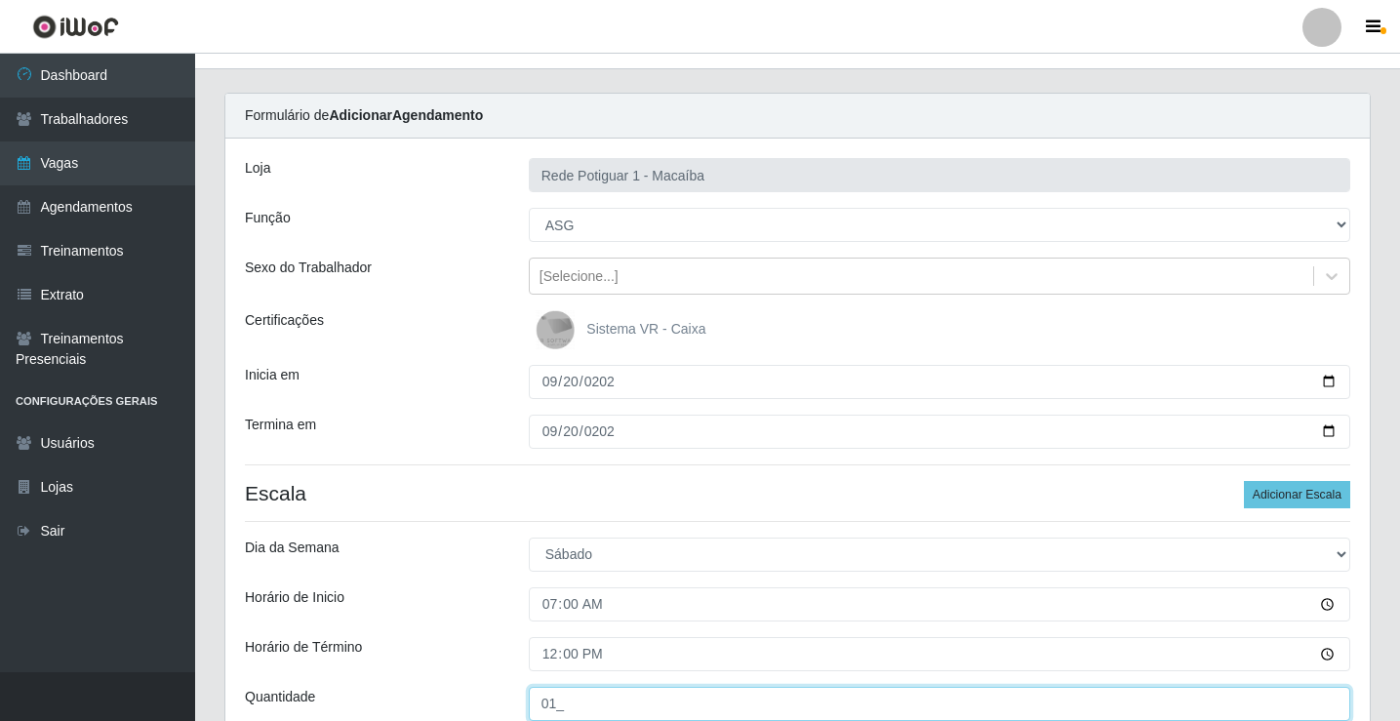
type input "01_"
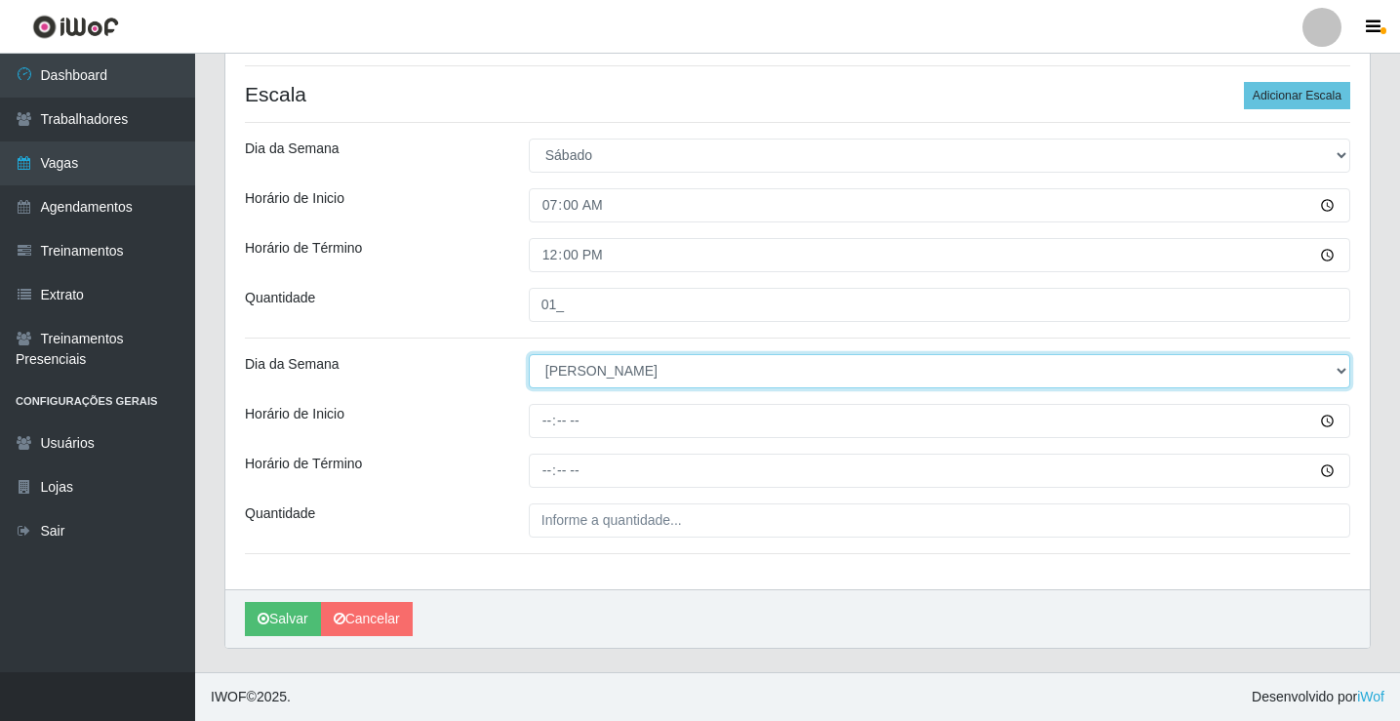
select select "6"
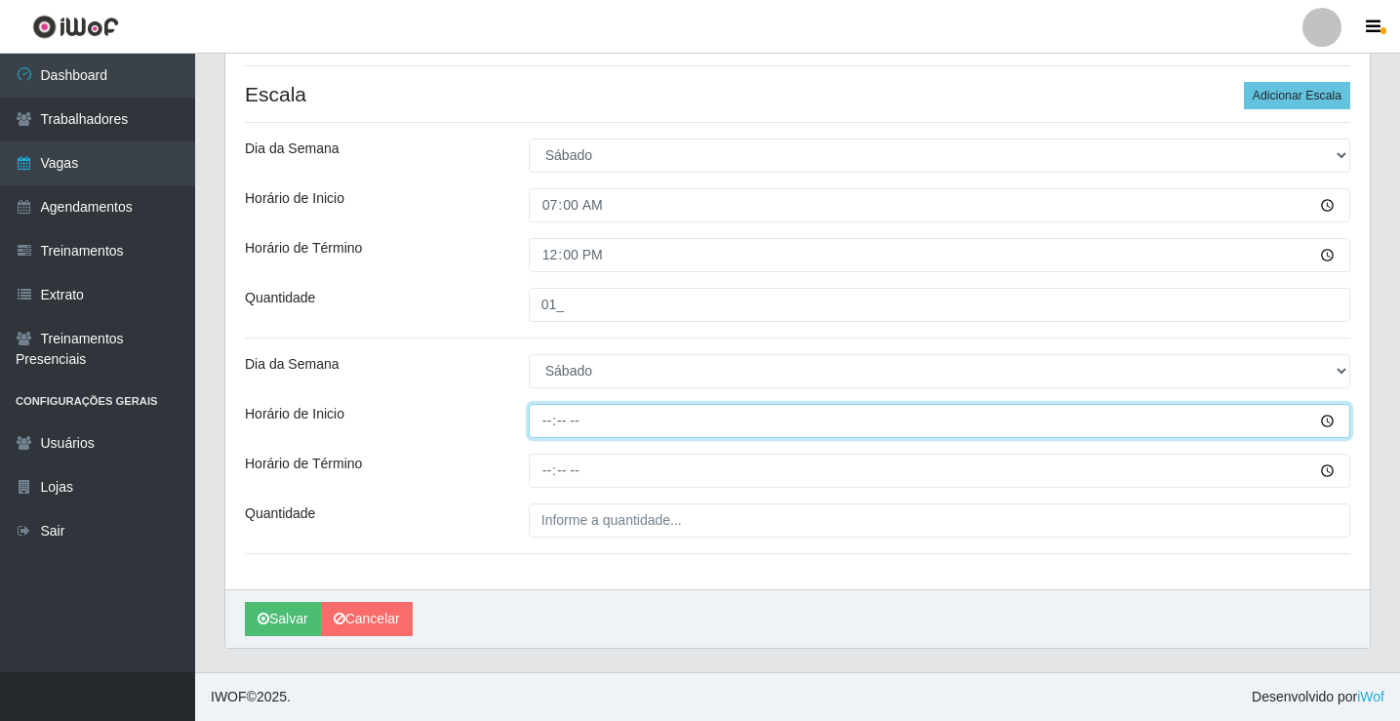
type input "13:00"
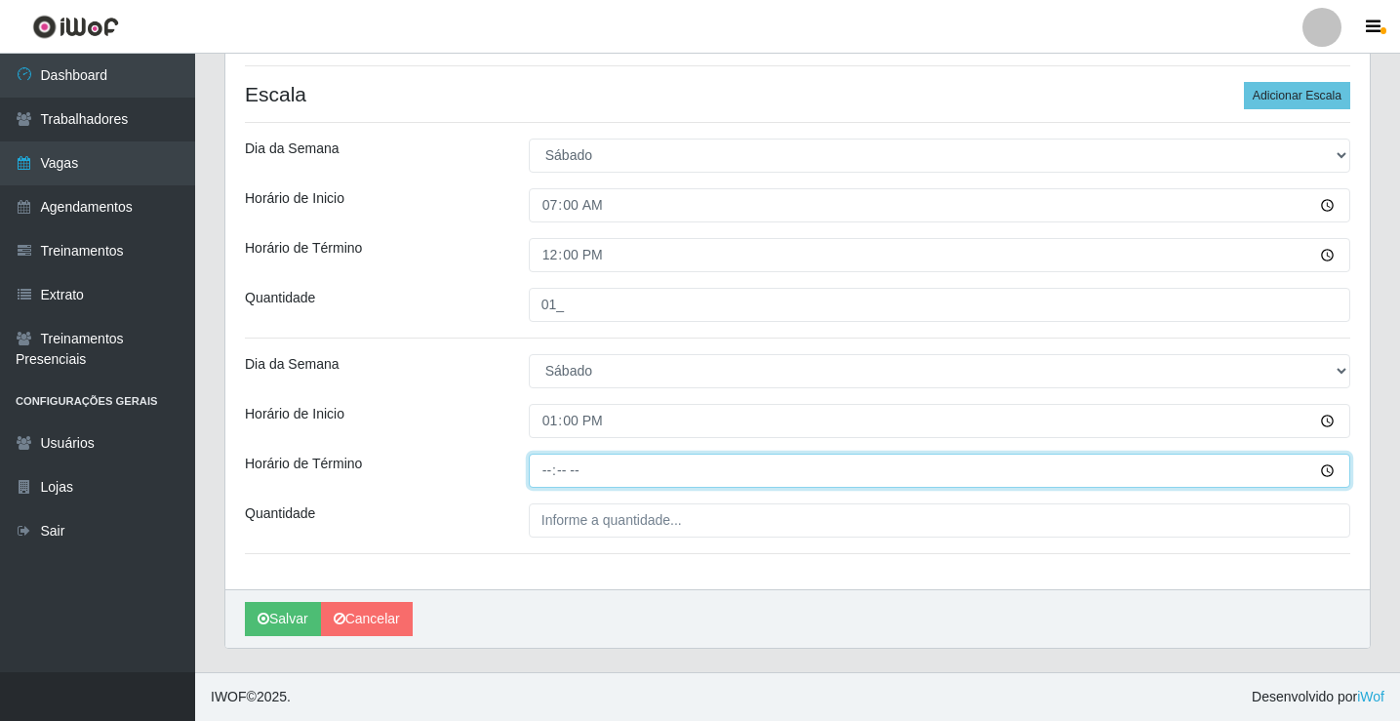
type input "18:00"
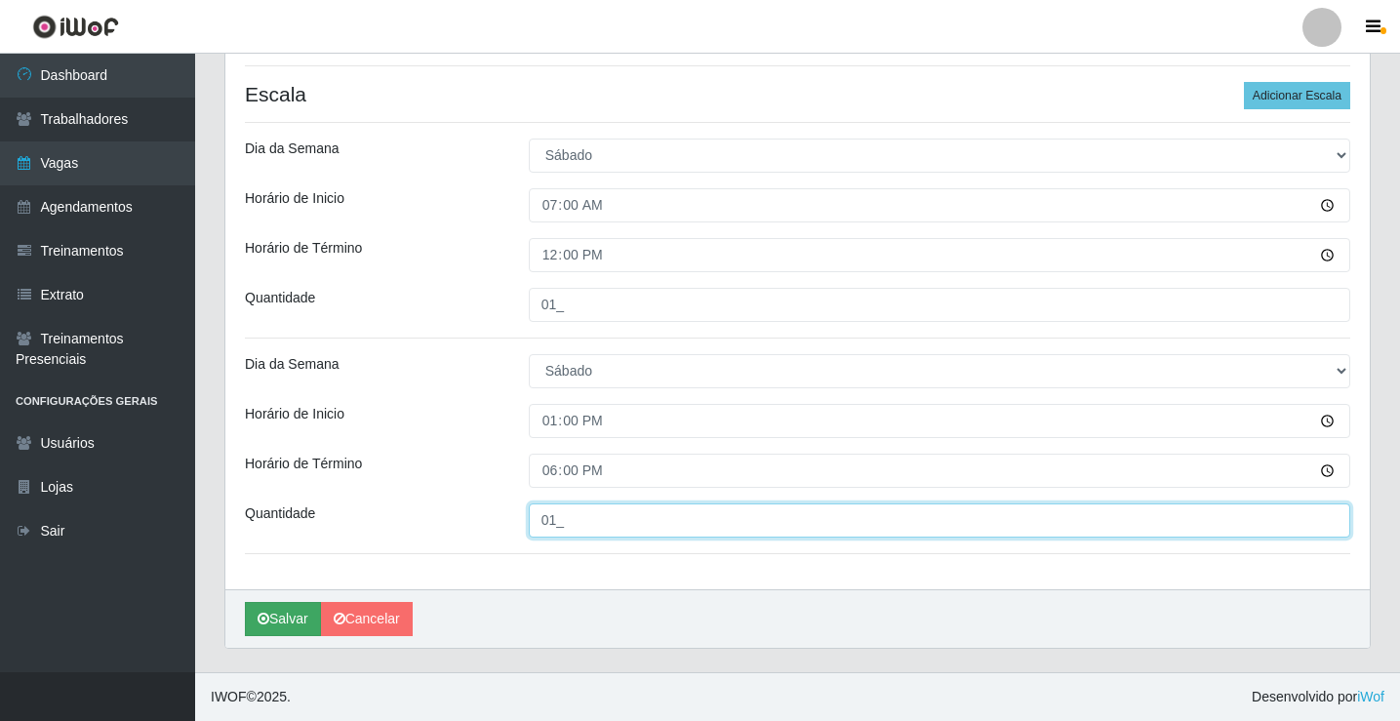
type input "01_"
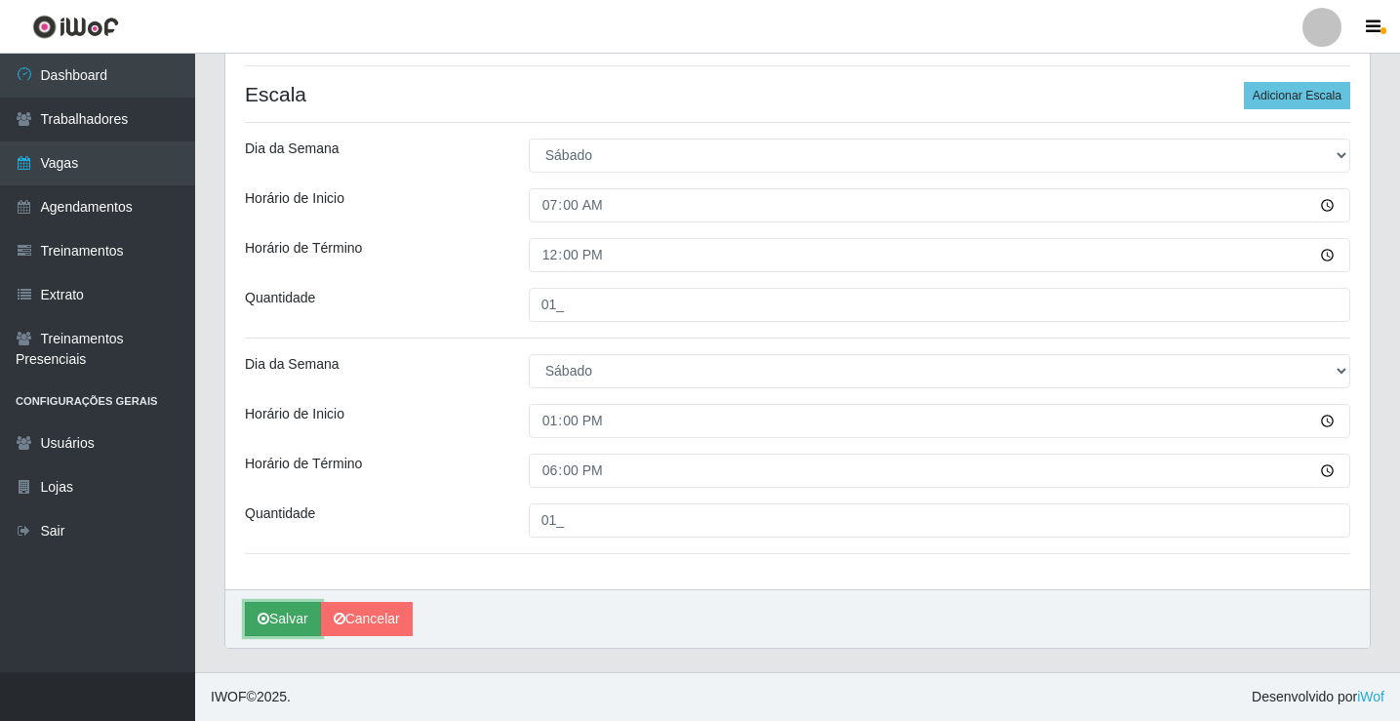
click at [268, 612] on icon "submit" at bounding box center [264, 619] width 12 height 14
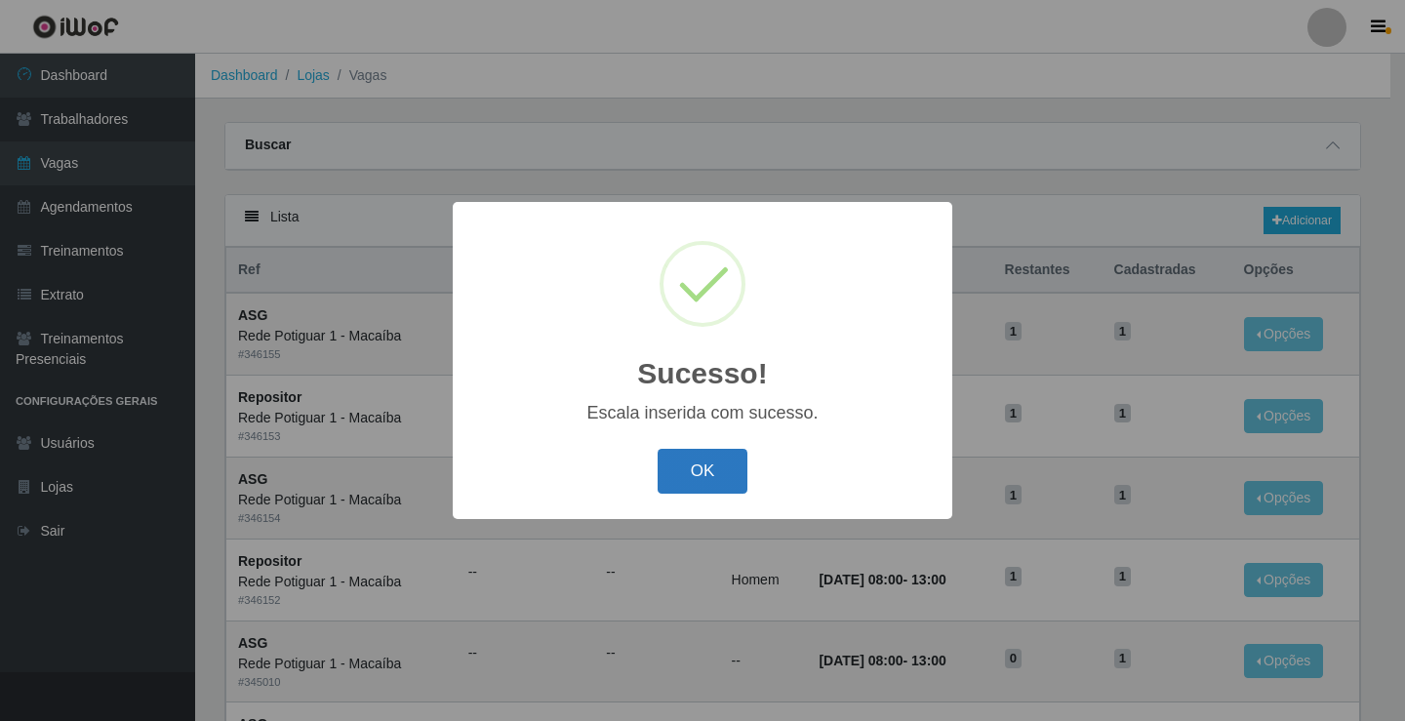
click at [696, 469] on button "OK" at bounding box center [703, 472] width 91 height 46
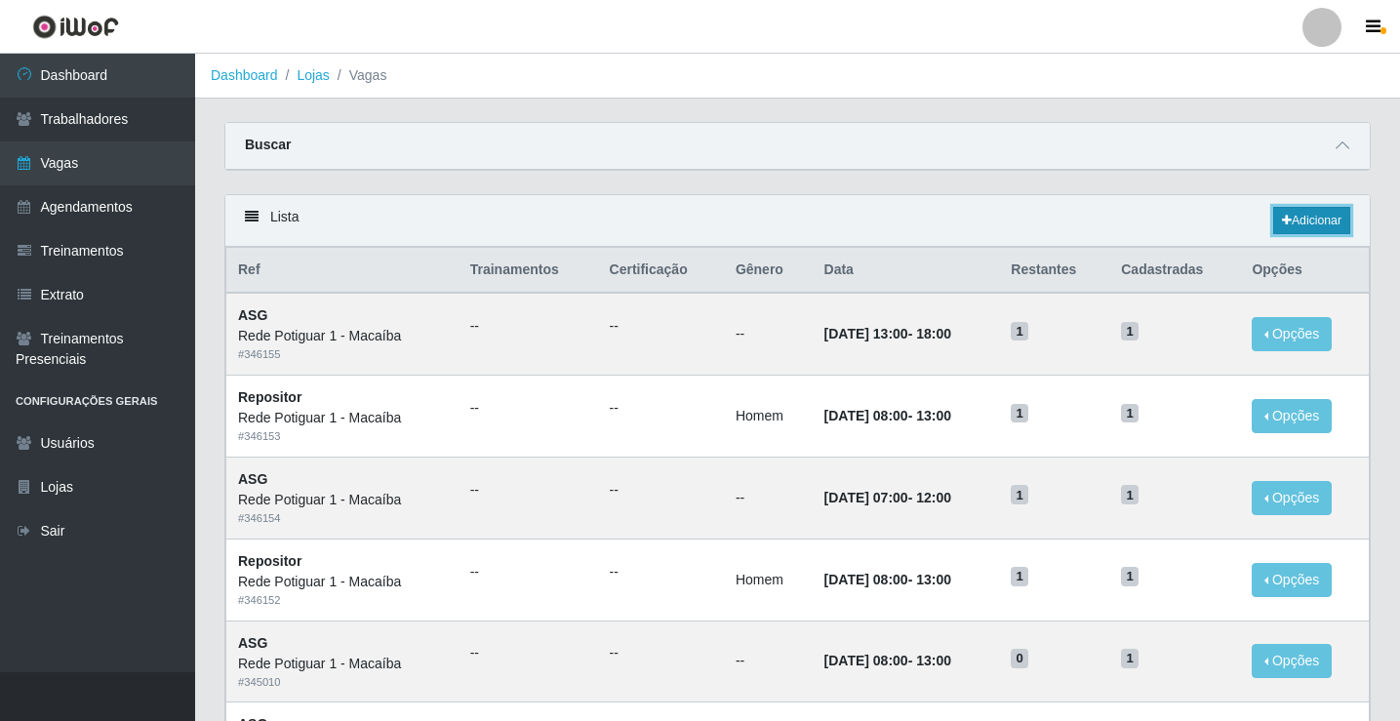
click at [1307, 222] on link "Adicionar" at bounding box center [1311, 220] width 77 height 27
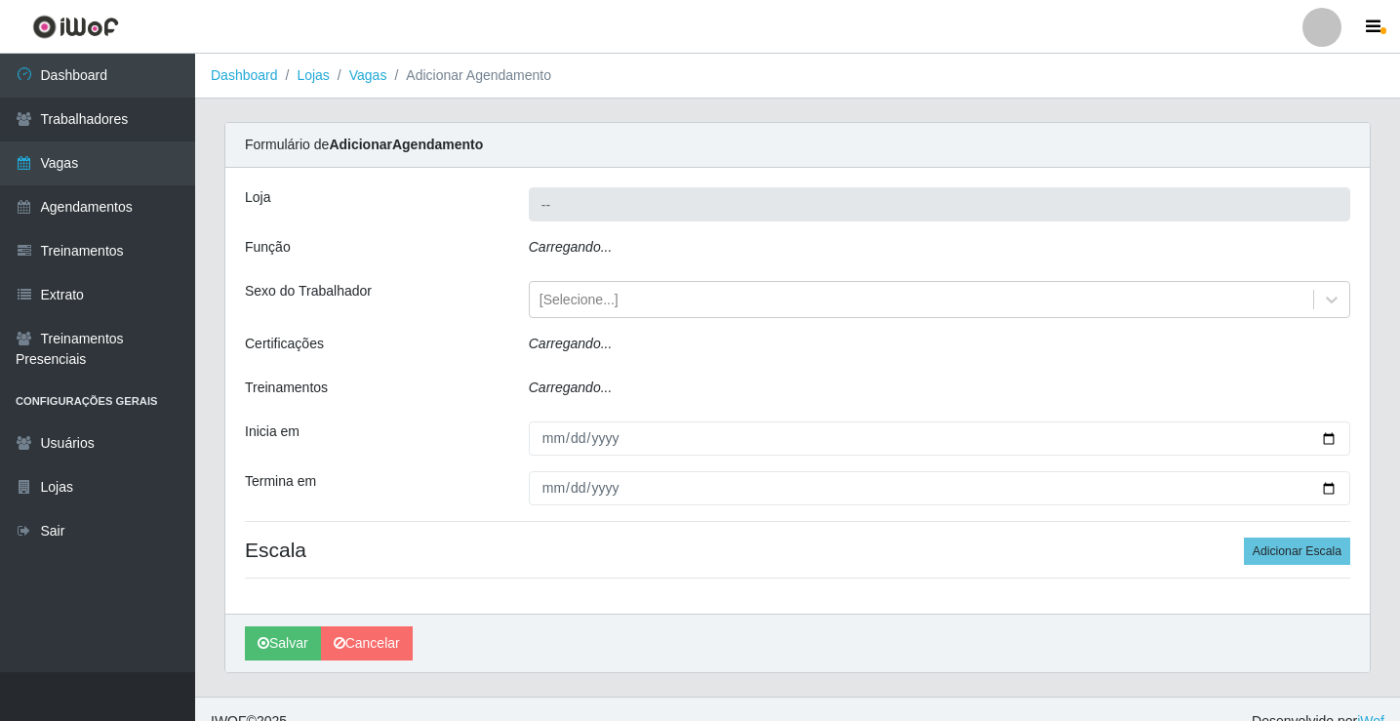
type input "Rede Potiguar 1 - Macaíba"
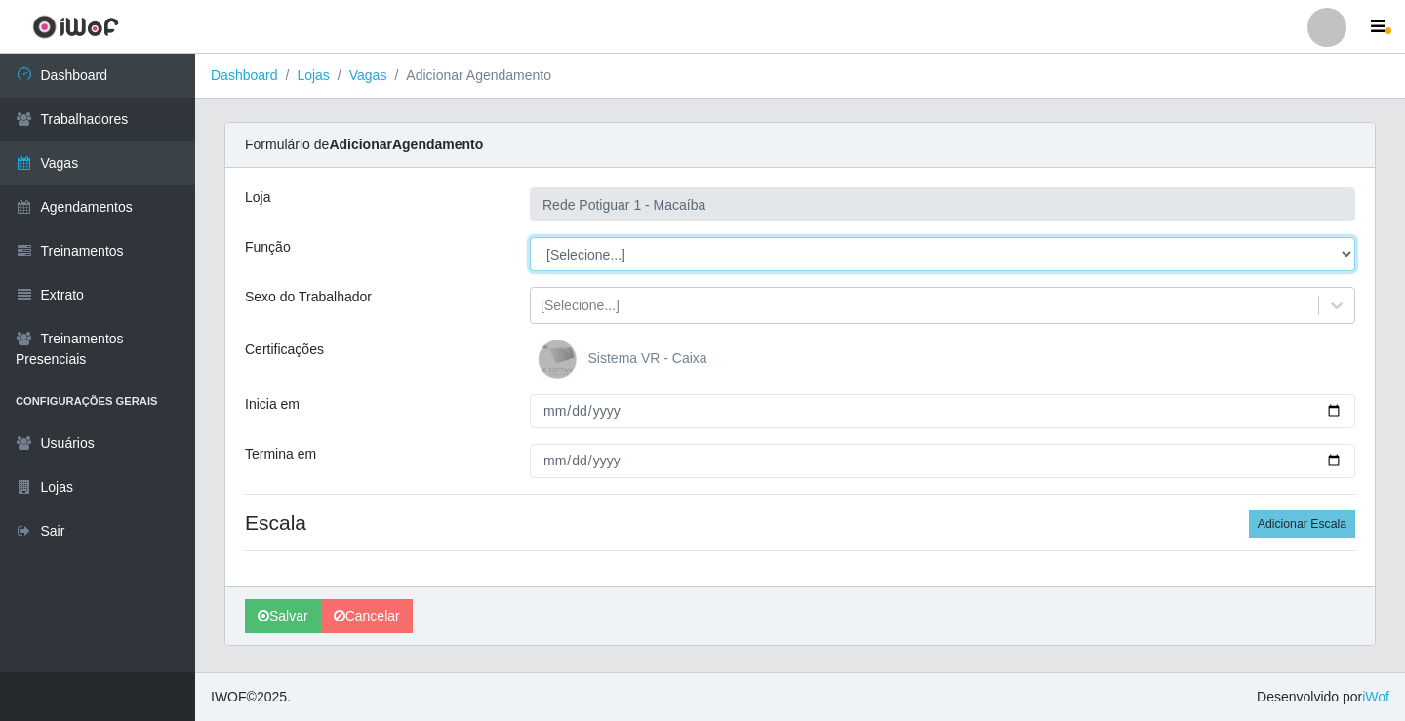
click at [606, 259] on select "[Selecione...] ASG ASG + ASG ++ Balconista Embalador Repositor Repositor + Repo…" at bounding box center [943, 254] width 826 height 34
select select "16"
click at [530, 237] on select "[Selecione...] ASG ASG + ASG ++ Balconista Embalador Repositor Repositor + Repo…" at bounding box center [943, 254] width 826 height 34
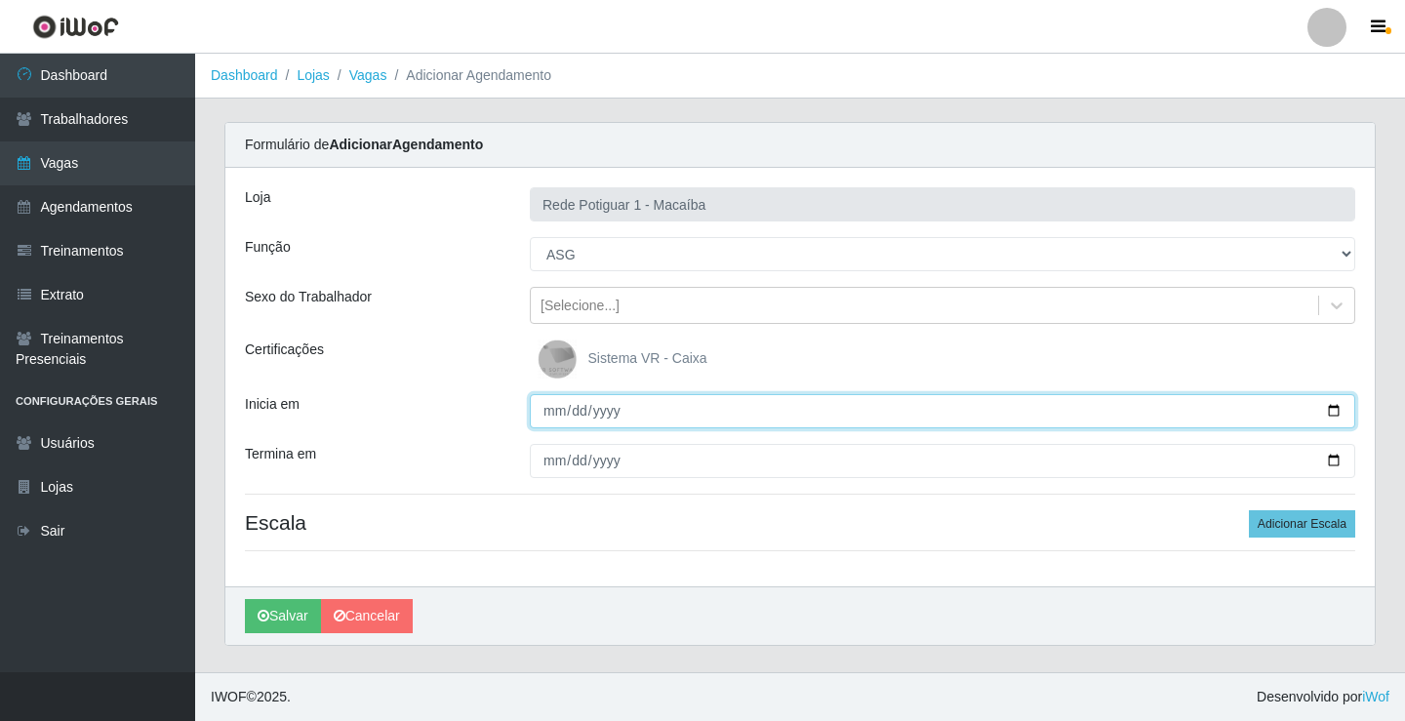
click at [553, 418] on input "Inicia em" at bounding box center [943, 411] width 826 height 34
type input "[DATE]"
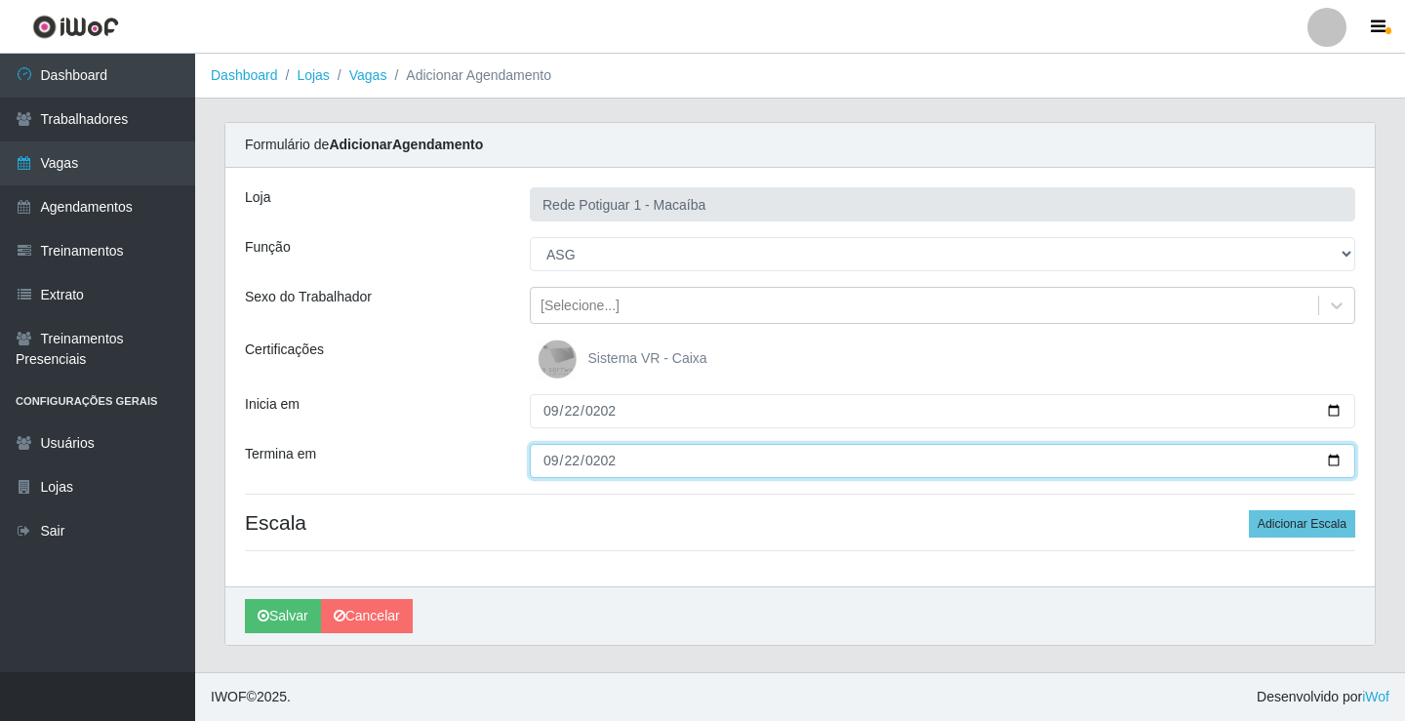
type input "[DATE]"
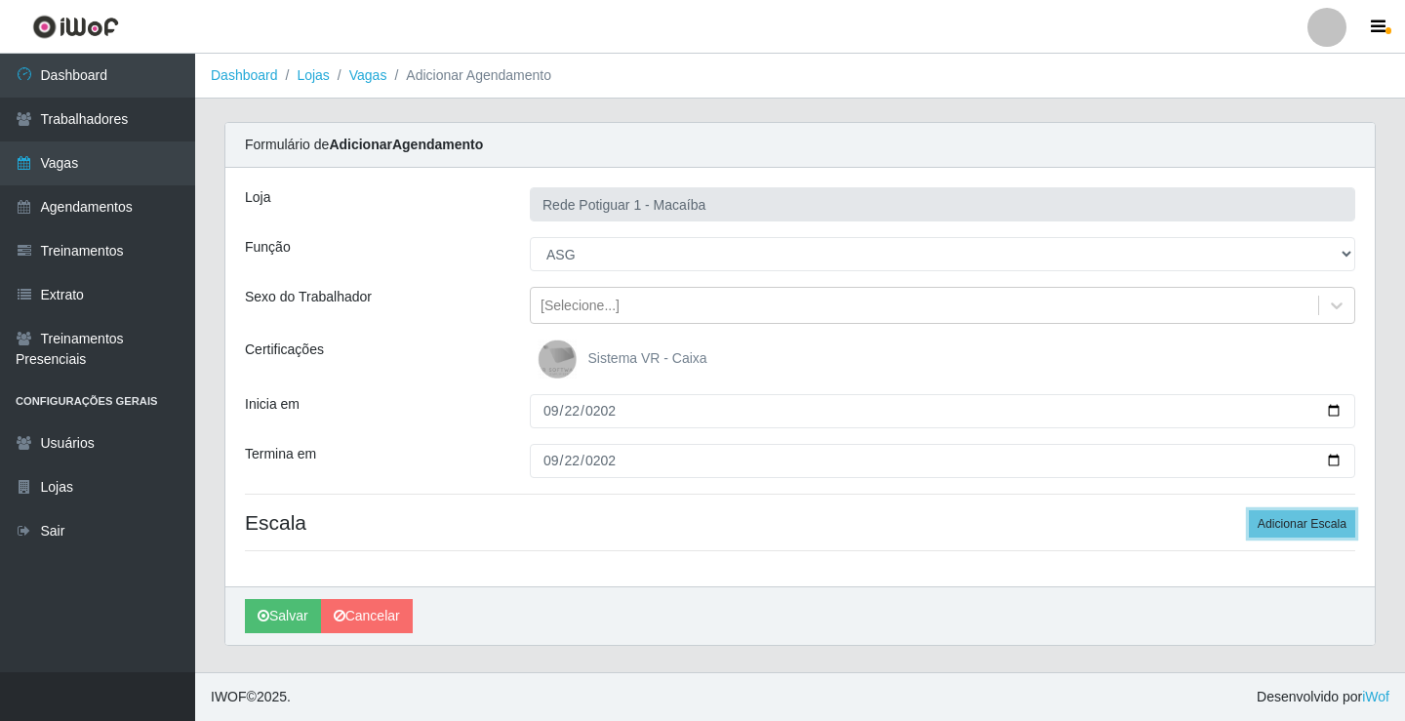
click at [1249, 510] on button "Adicionar Escala" at bounding box center [1302, 523] width 106 height 27
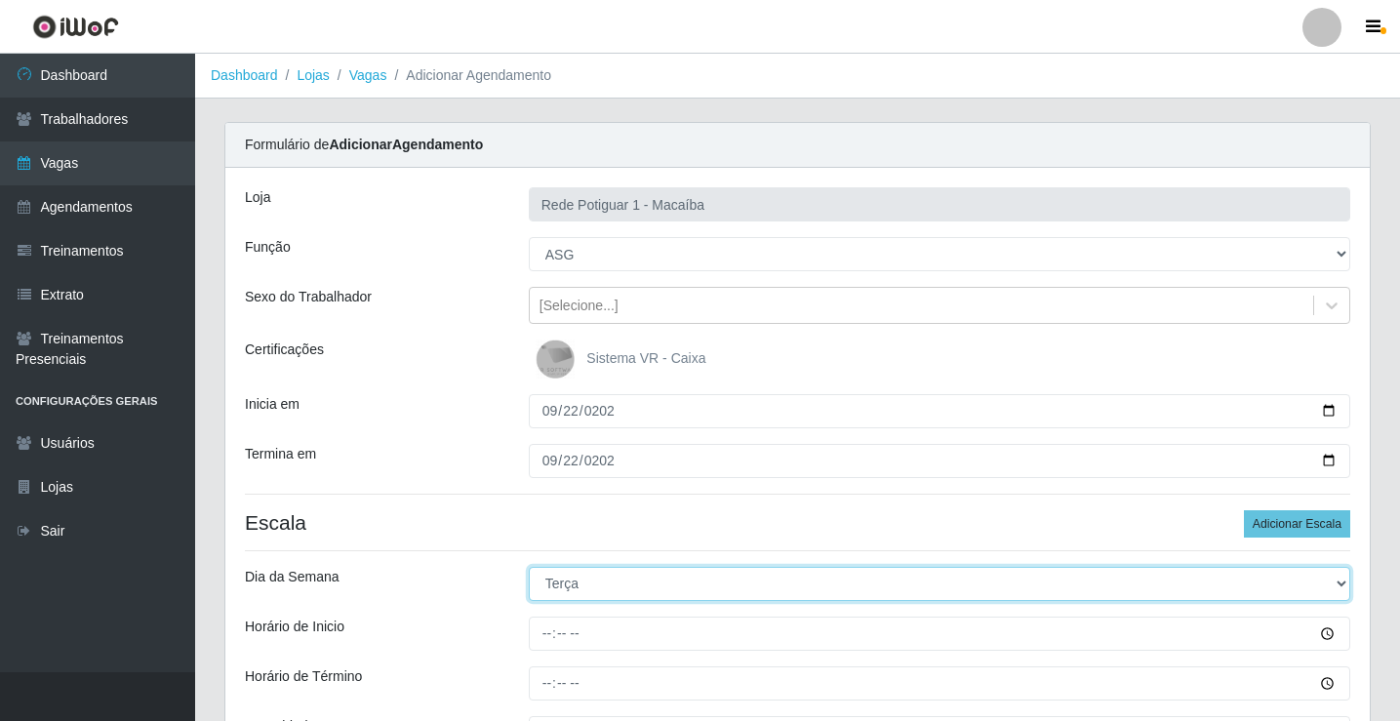
select select "1"
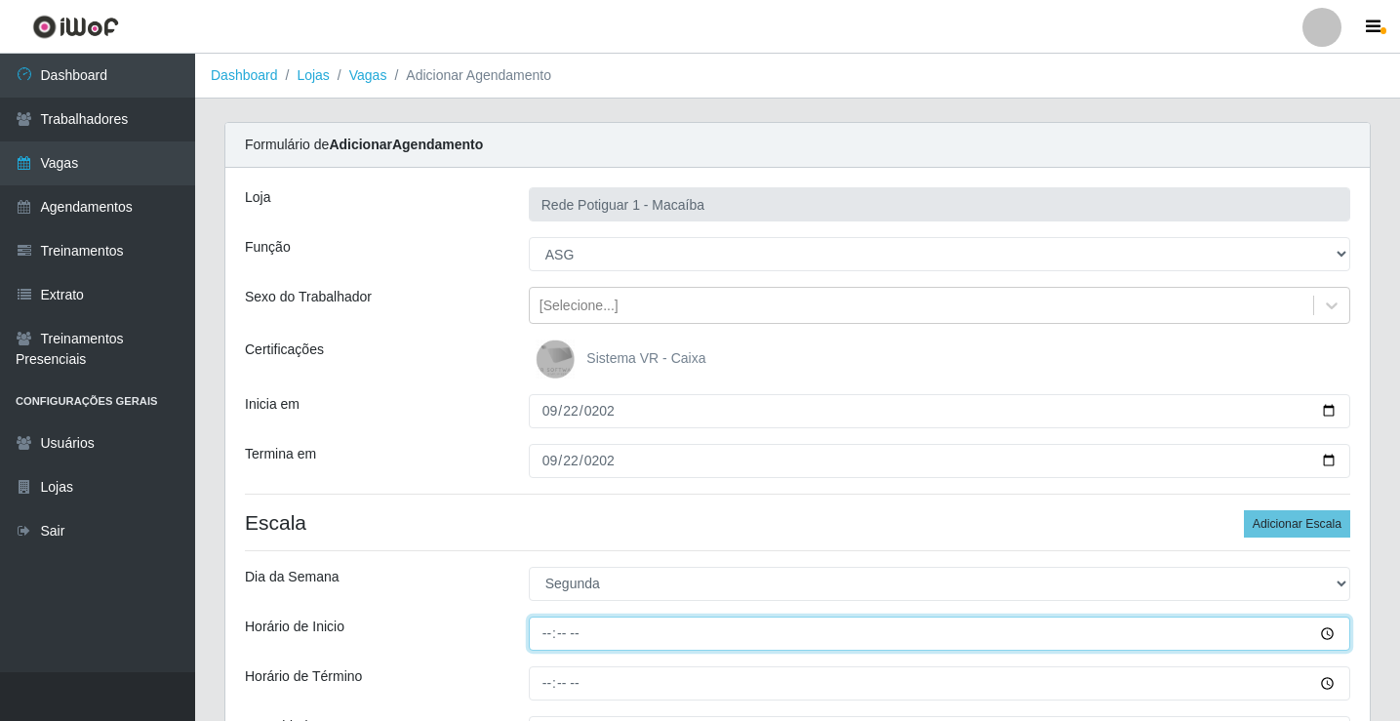
type input "08:00"
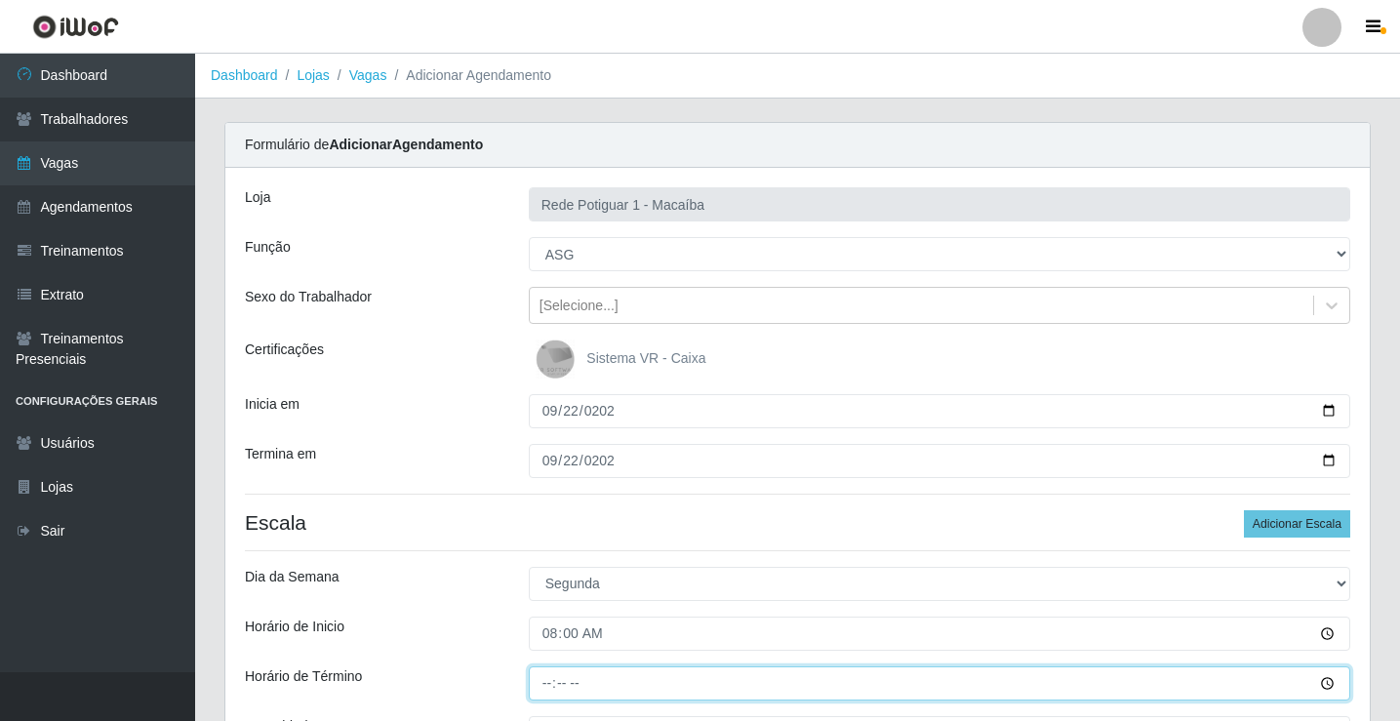
type input "13:00"
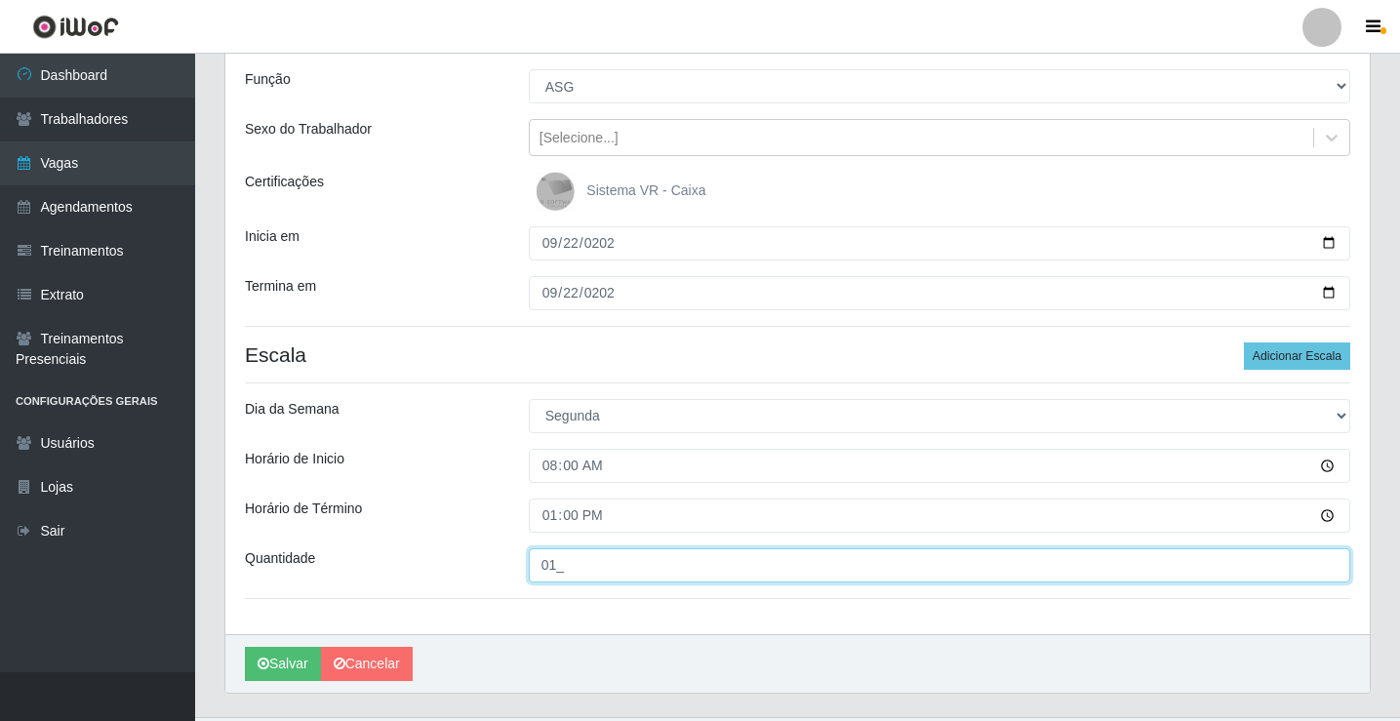
scroll to position [213, 0]
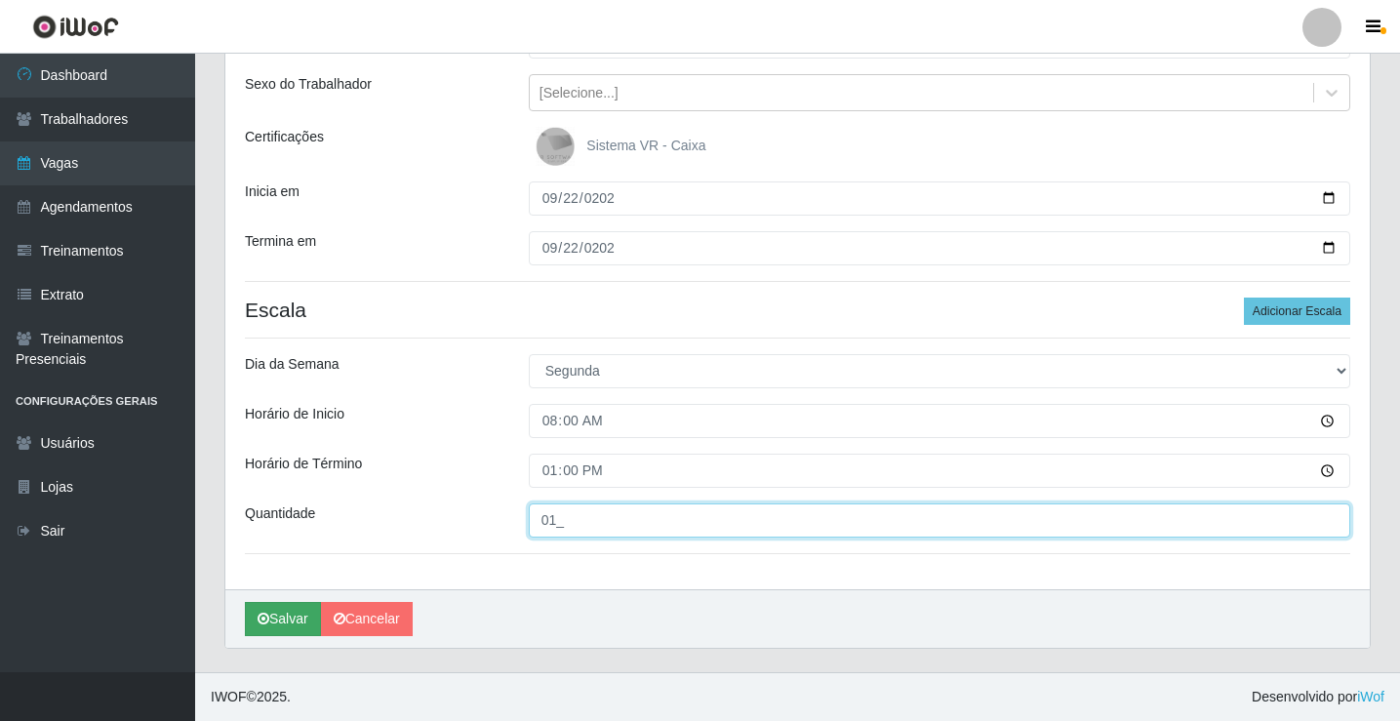
type input "01_"
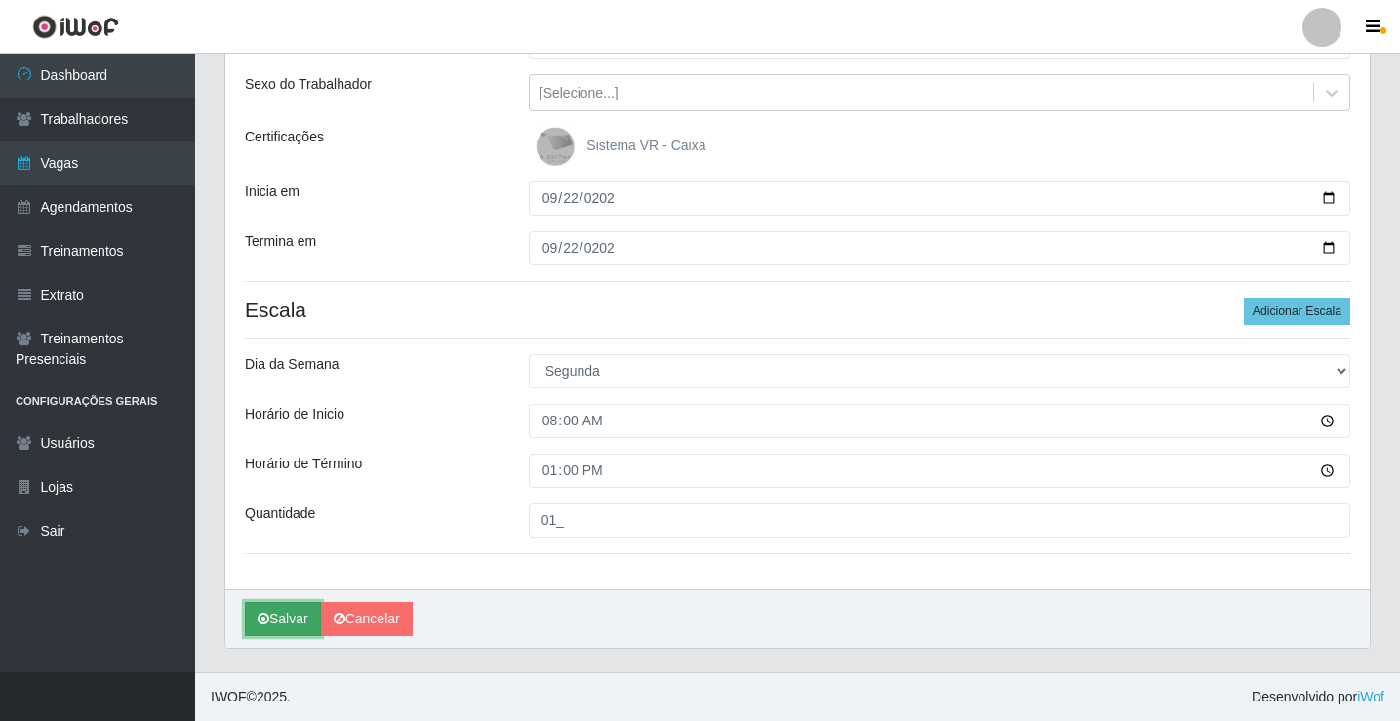
click at [295, 625] on button "Salvar" at bounding box center [283, 619] width 76 height 34
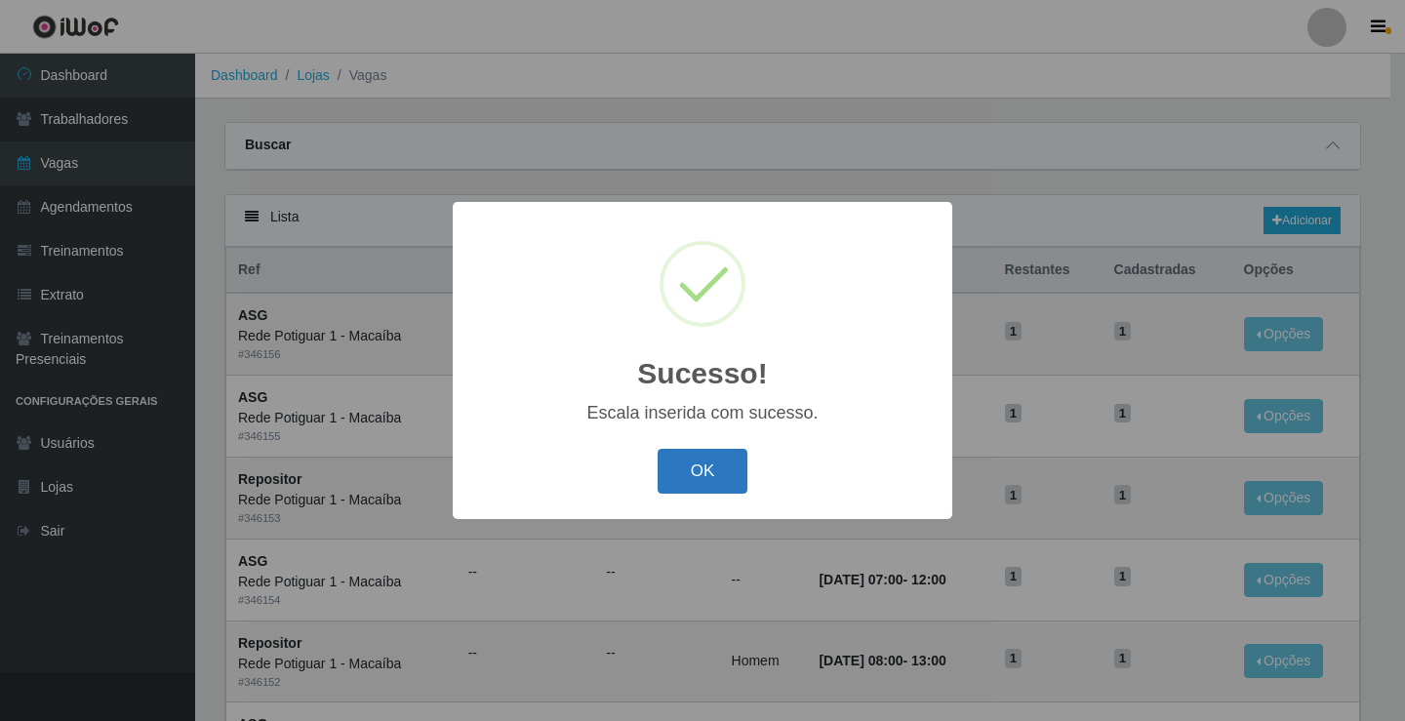
click at [678, 482] on button "OK" at bounding box center [703, 472] width 91 height 46
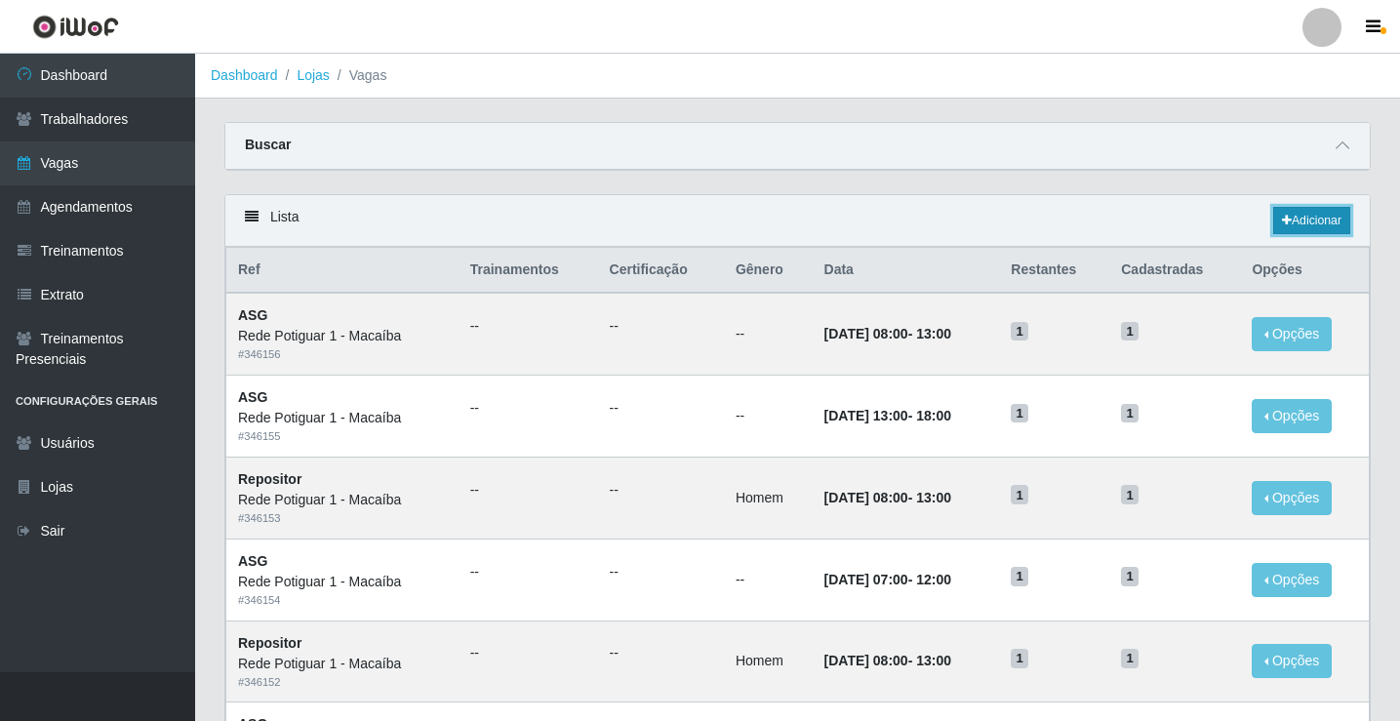
click at [1300, 214] on link "Adicionar" at bounding box center [1311, 220] width 77 height 27
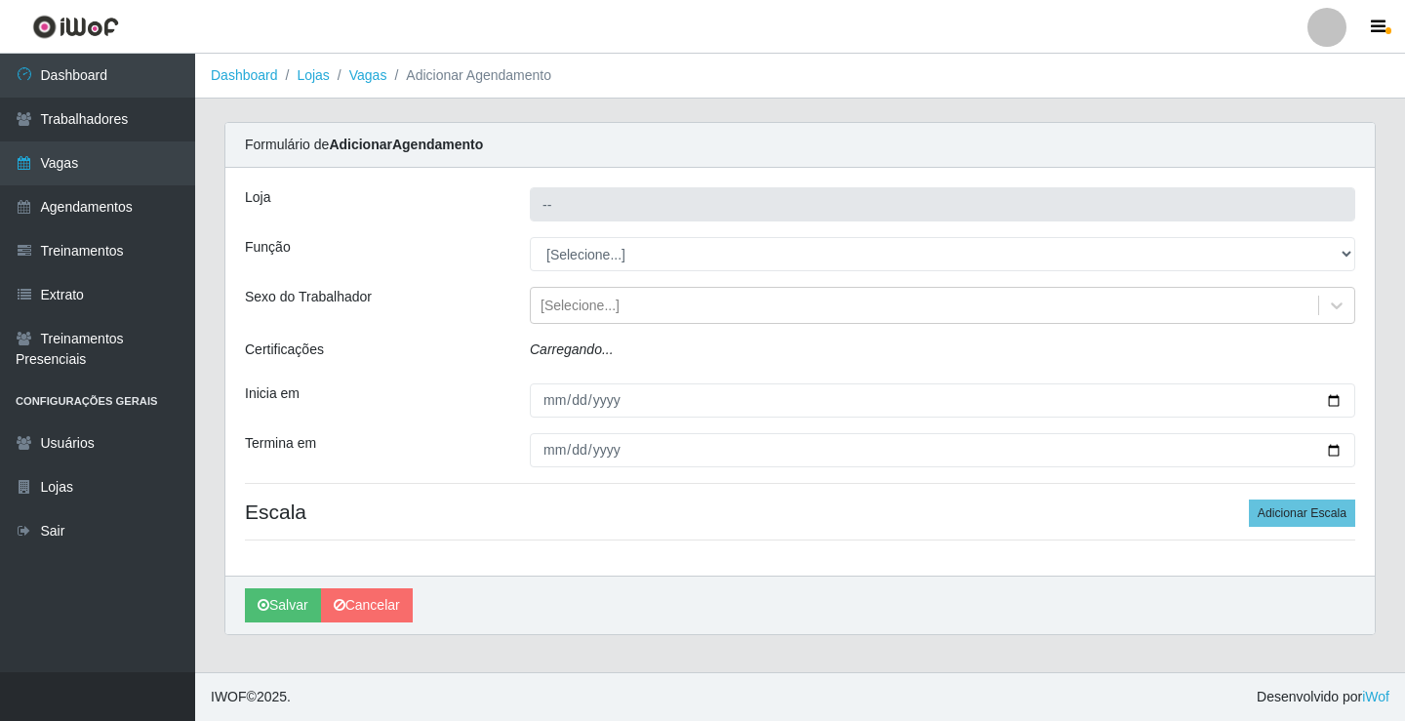
type input "Rede Potiguar 1 - Macaíba"
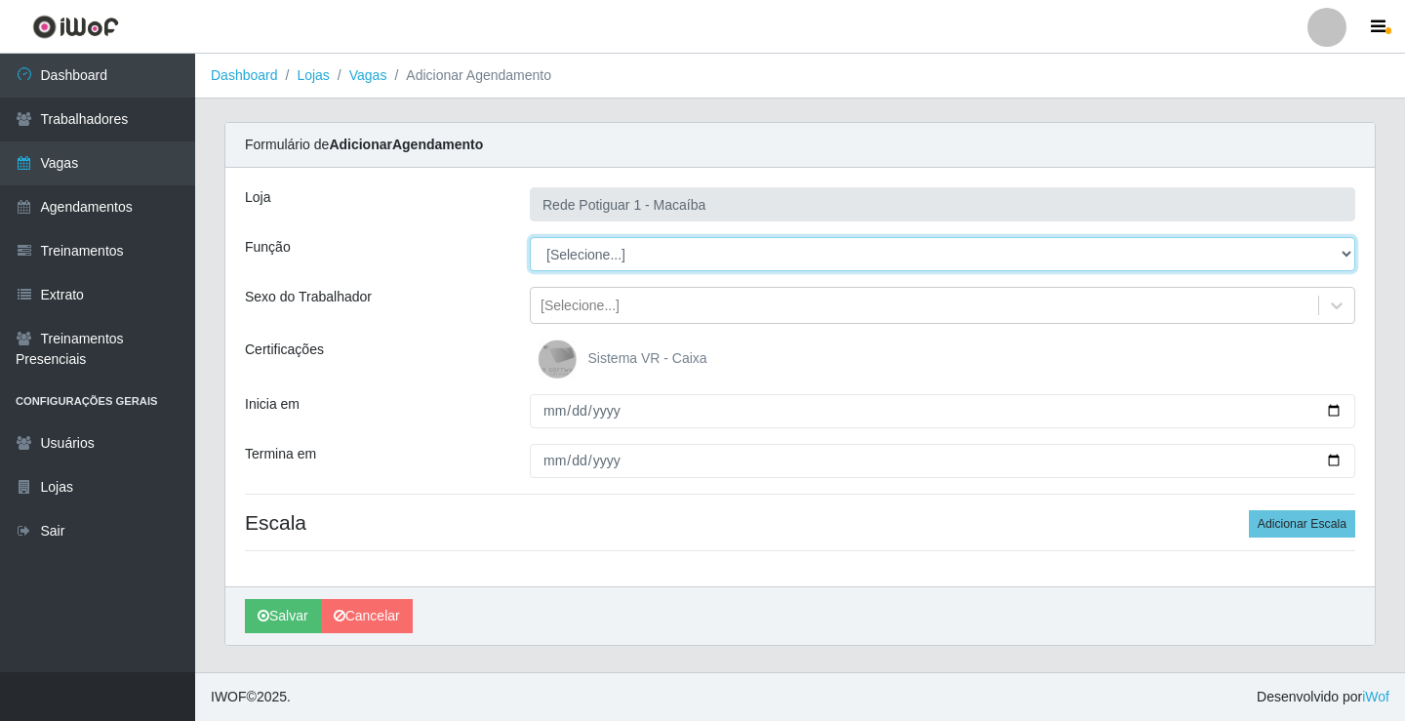
click at [611, 250] on select "[Selecione...] ASG ASG + ASG ++ Balconista Embalador Repositor Repositor + Repo…" at bounding box center [943, 254] width 826 height 34
select select "24"
click at [530, 237] on select "[Selecione...] ASG ASG + ASG ++ Balconista Embalador Repositor Repositor + Repo…" at bounding box center [943, 254] width 826 height 34
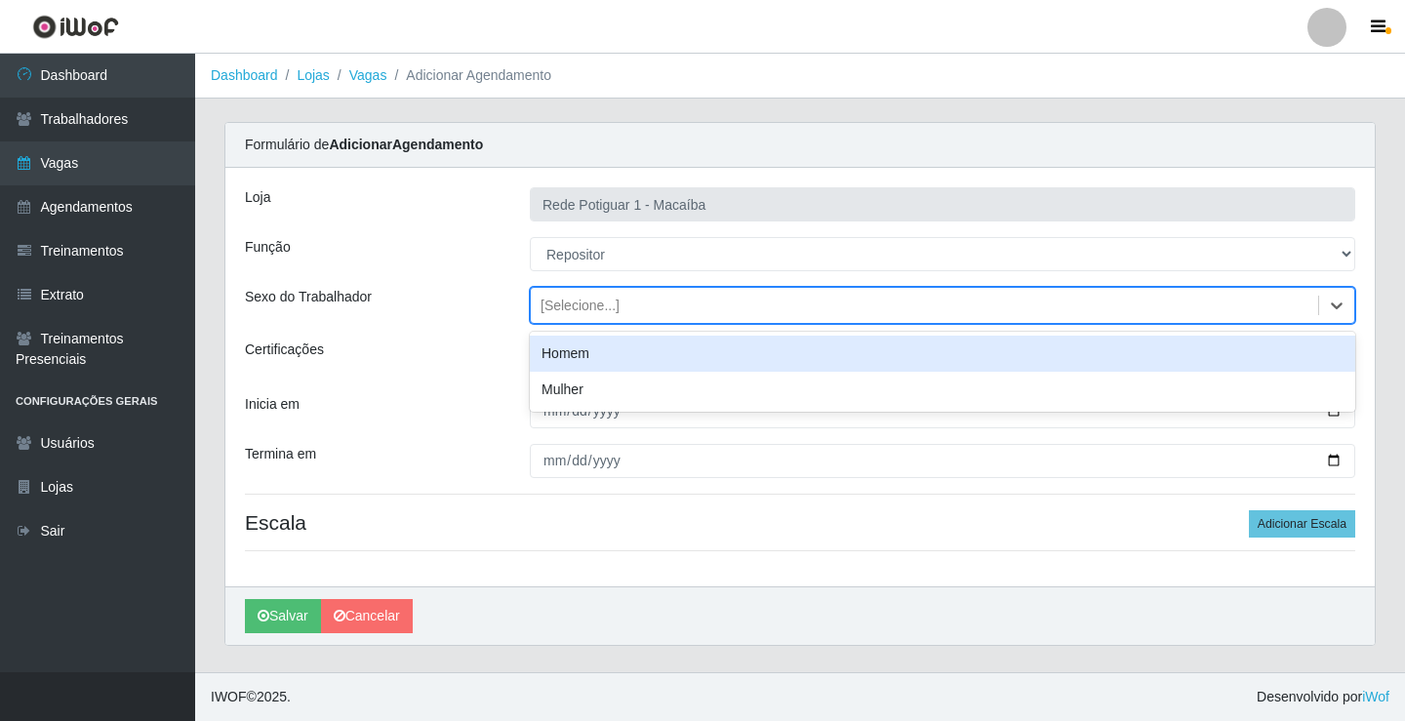
click at [568, 305] on div "[Selecione...]" at bounding box center [580, 306] width 79 height 20
click at [585, 353] on div "Homem" at bounding box center [943, 354] width 826 height 36
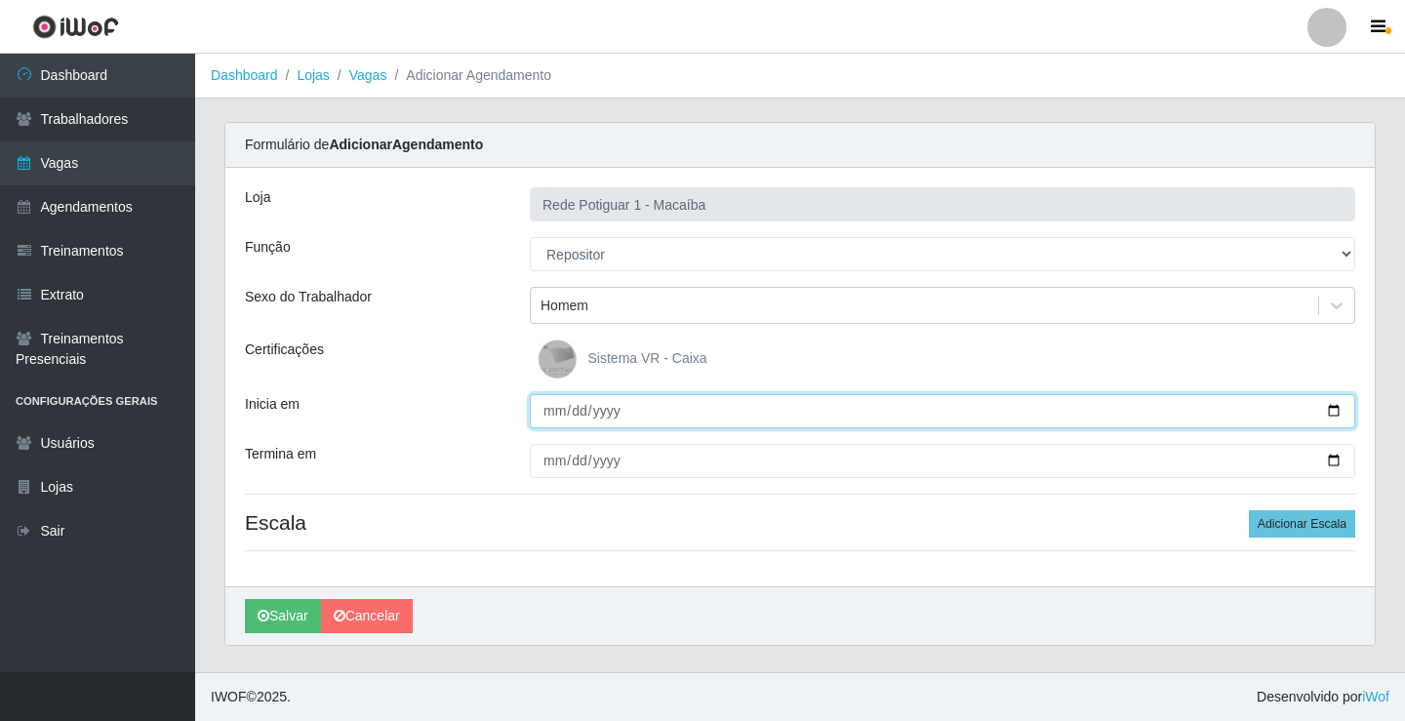
click at [555, 410] on input "Inicia em" at bounding box center [943, 411] width 826 height 34
type input "[DATE]"
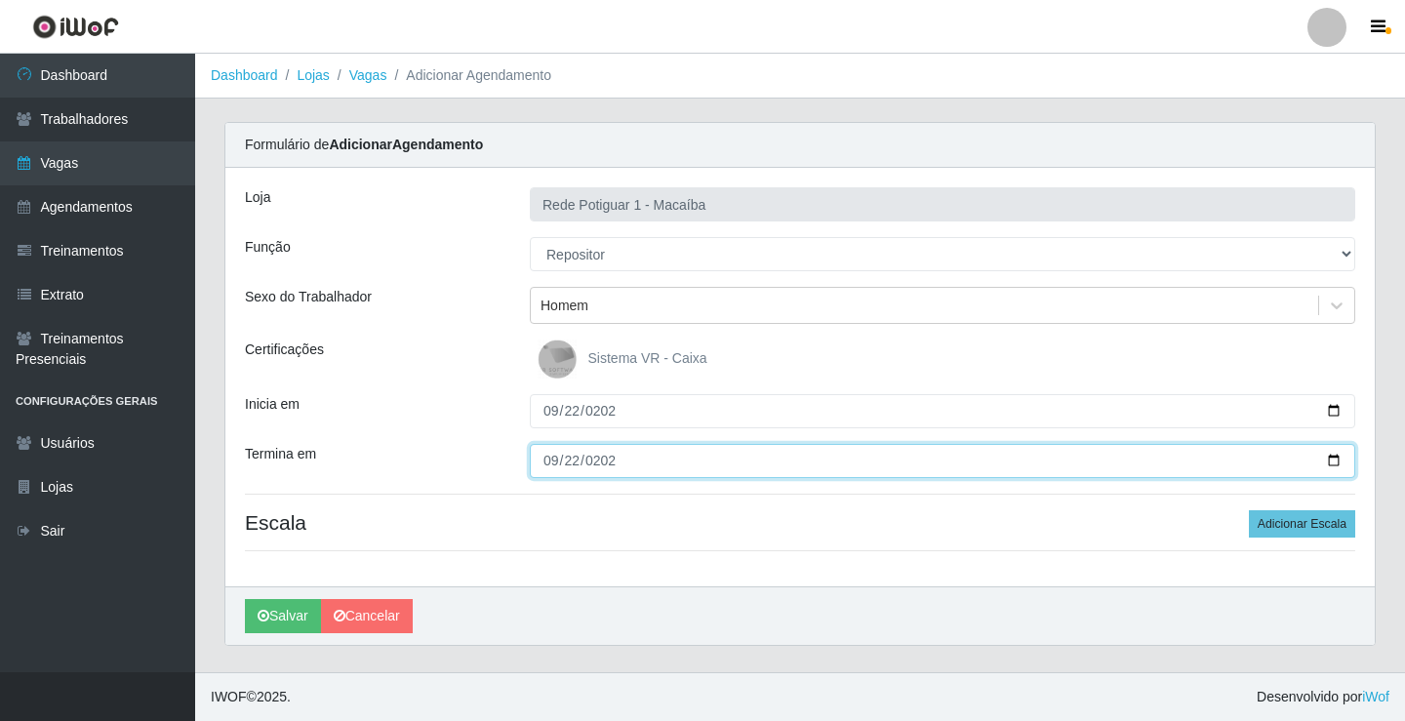
type input "[DATE]"
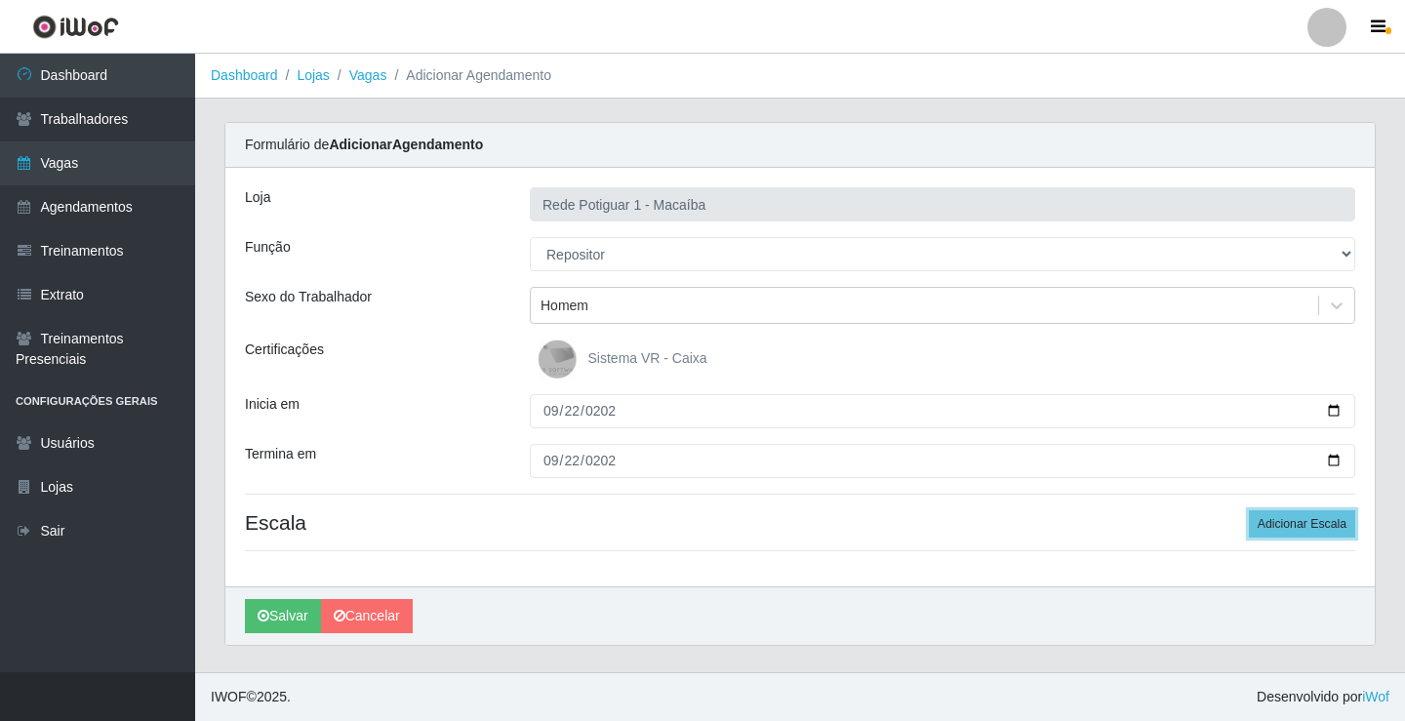
click at [1249, 510] on button "Adicionar Escala" at bounding box center [1302, 523] width 106 height 27
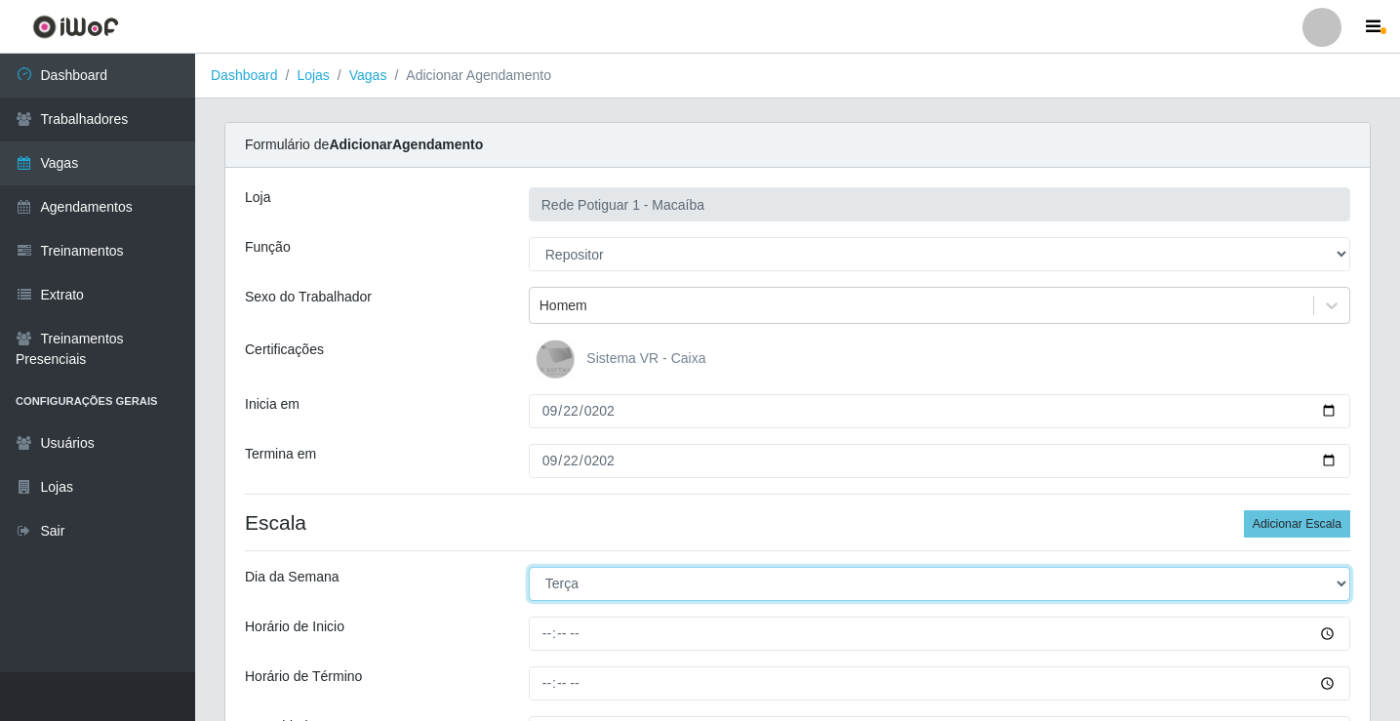
select select "1"
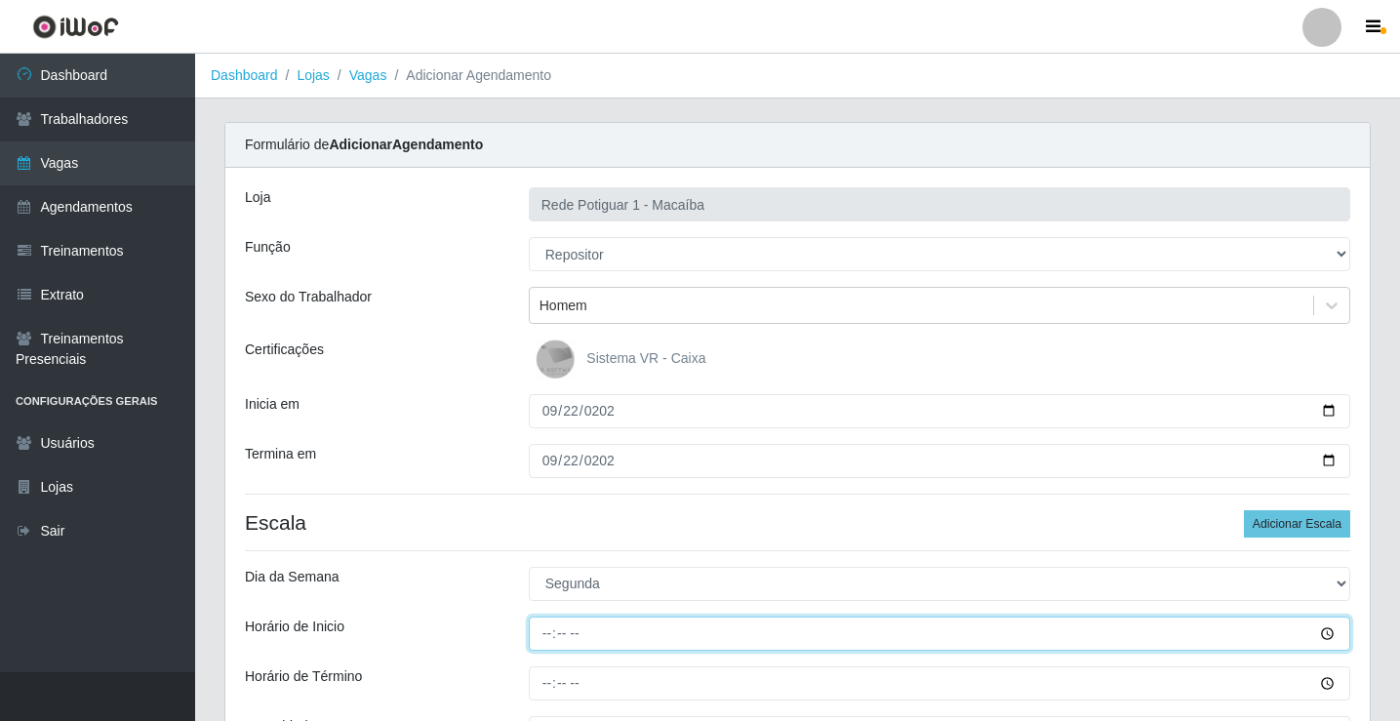
type input "08:00"
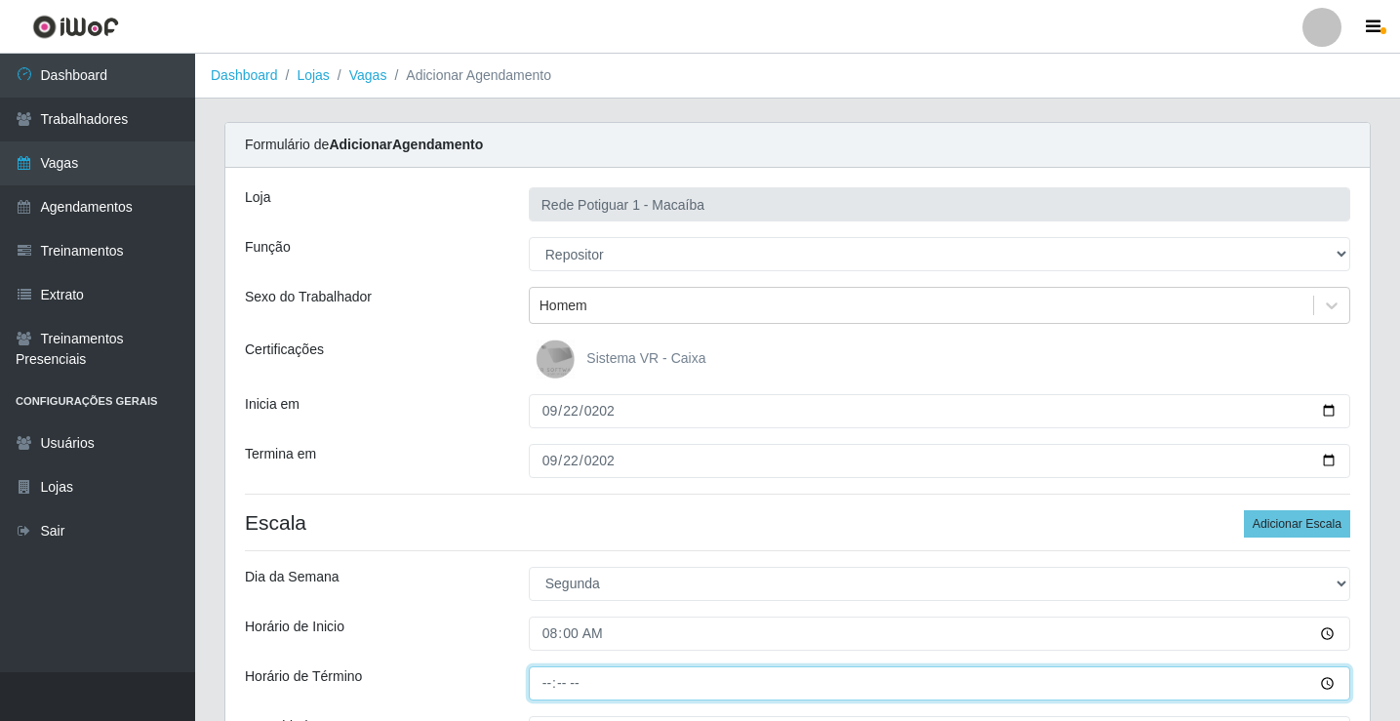
type input "13:00"
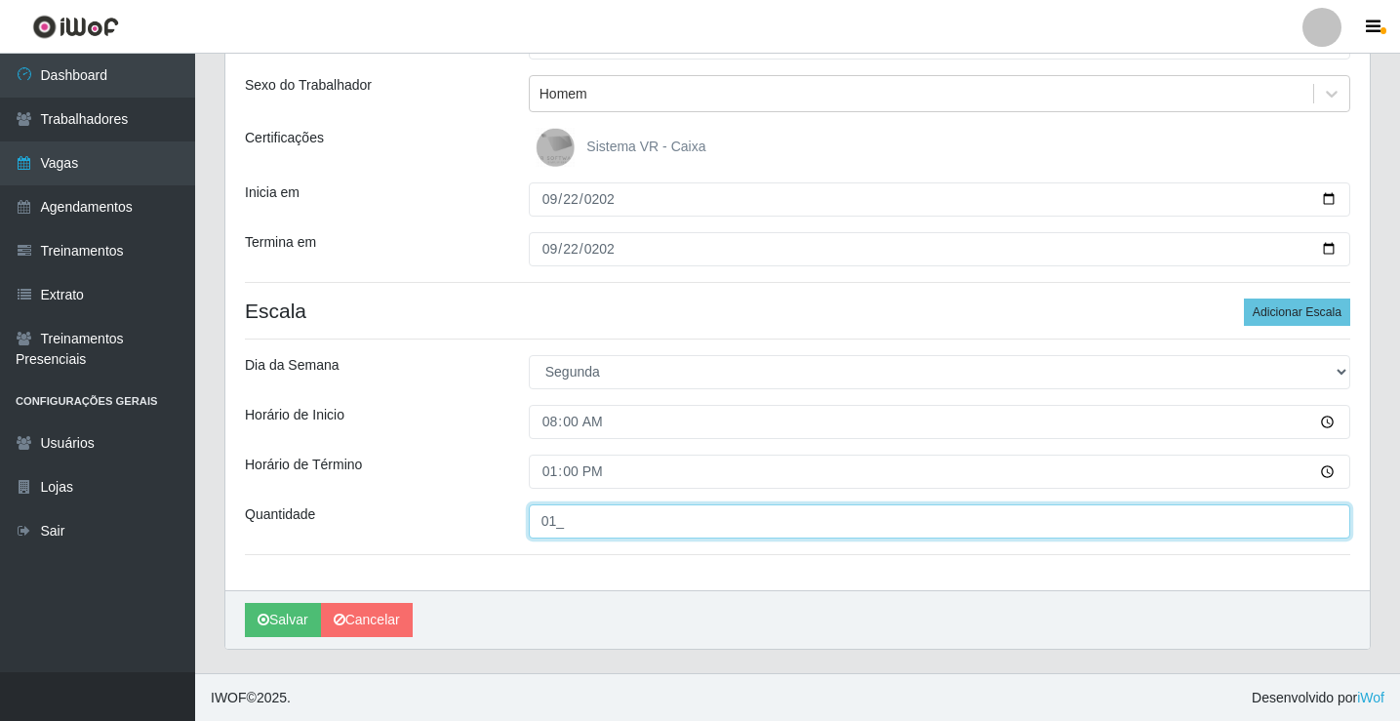
scroll to position [213, 0]
type input "01_"
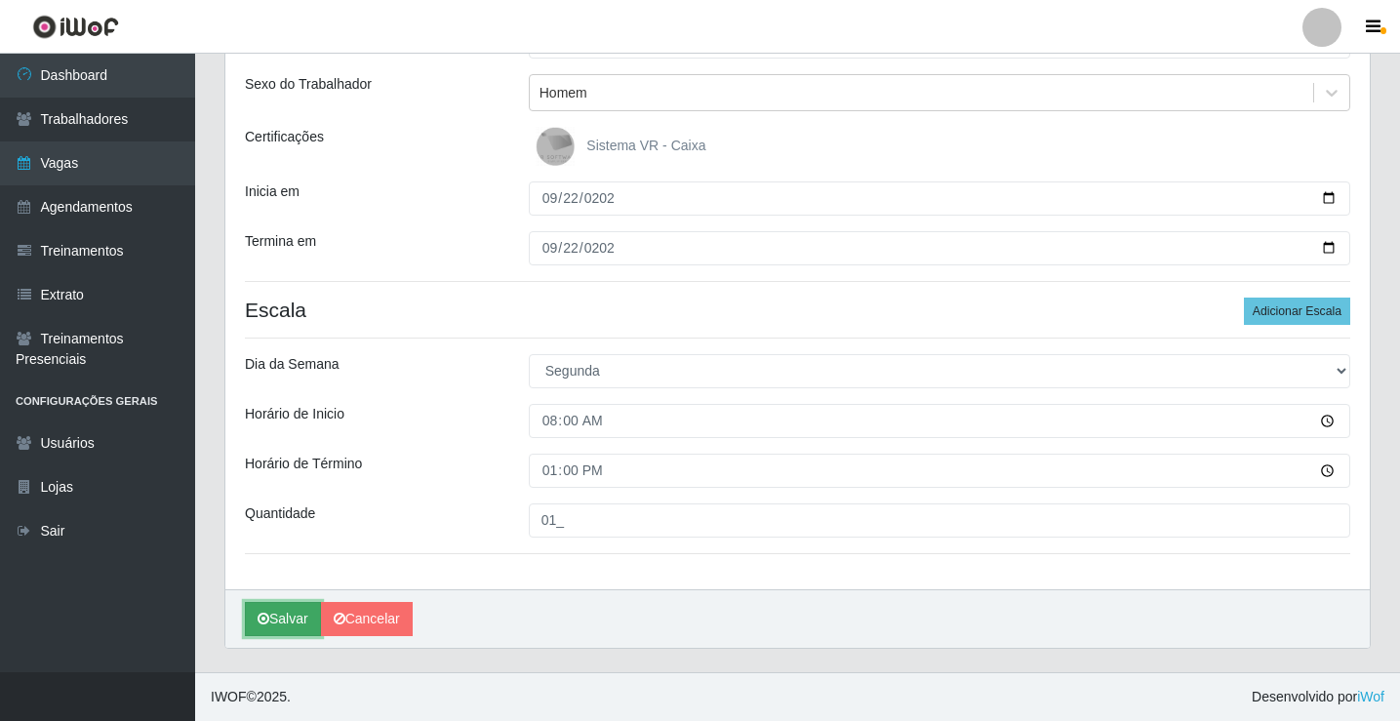
click at [282, 613] on button "Salvar" at bounding box center [283, 619] width 76 height 34
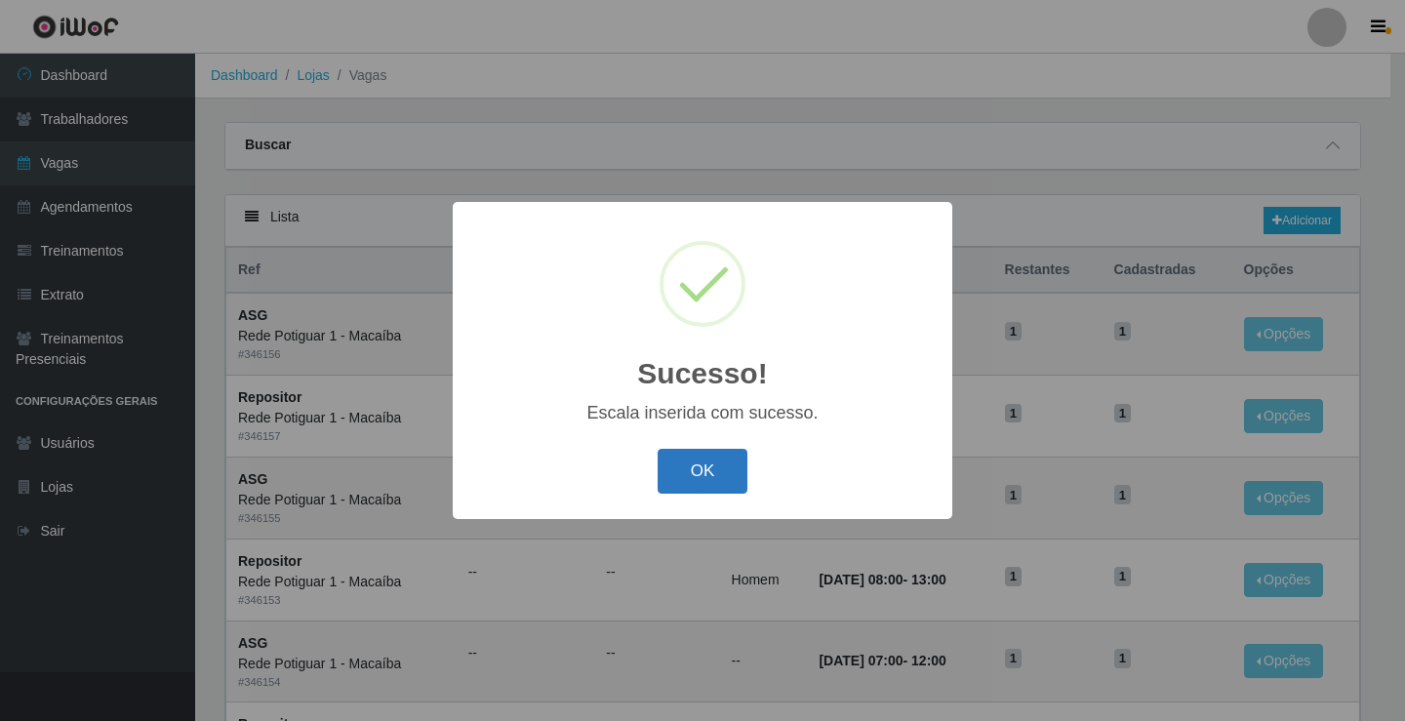
click at [694, 475] on button "OK" at bounding box center [703, 472] width 91 height 46
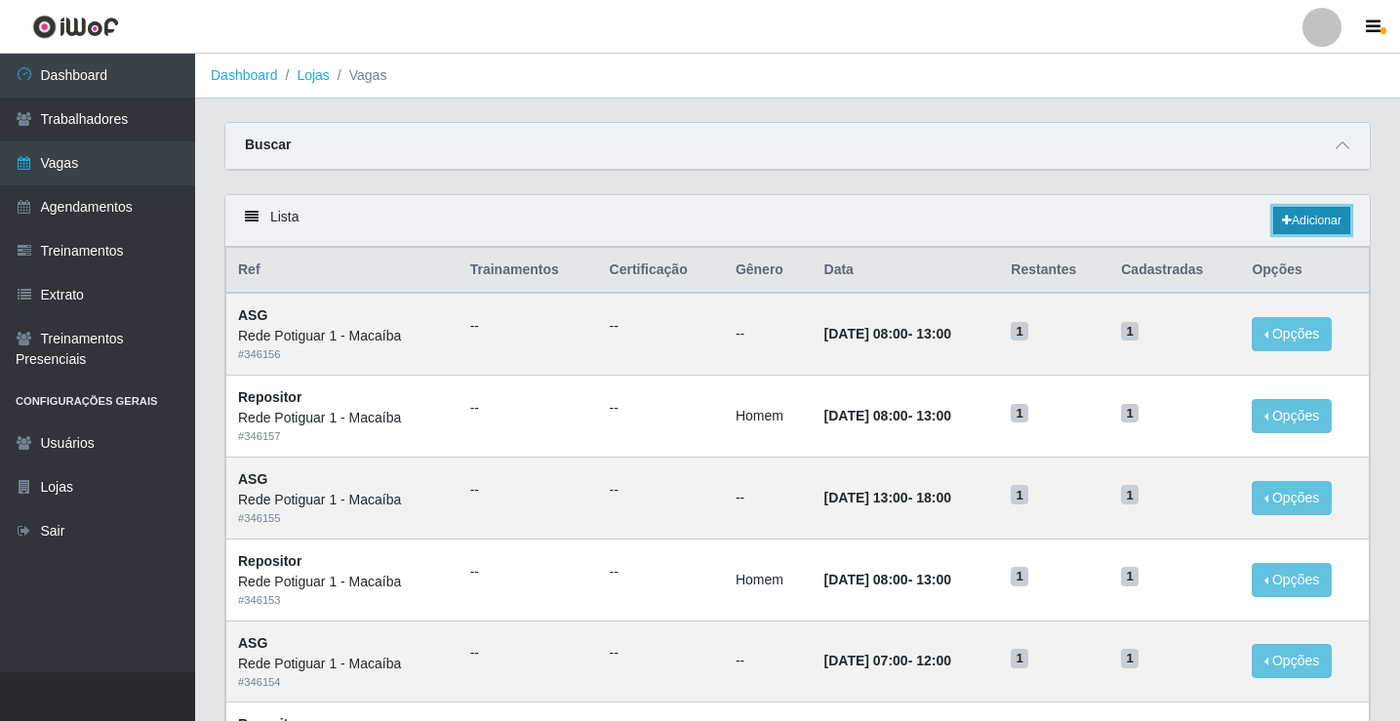
click at [1298, 210] on link "Adicionar" at bounding box center [1311, 220] width 77 height 27
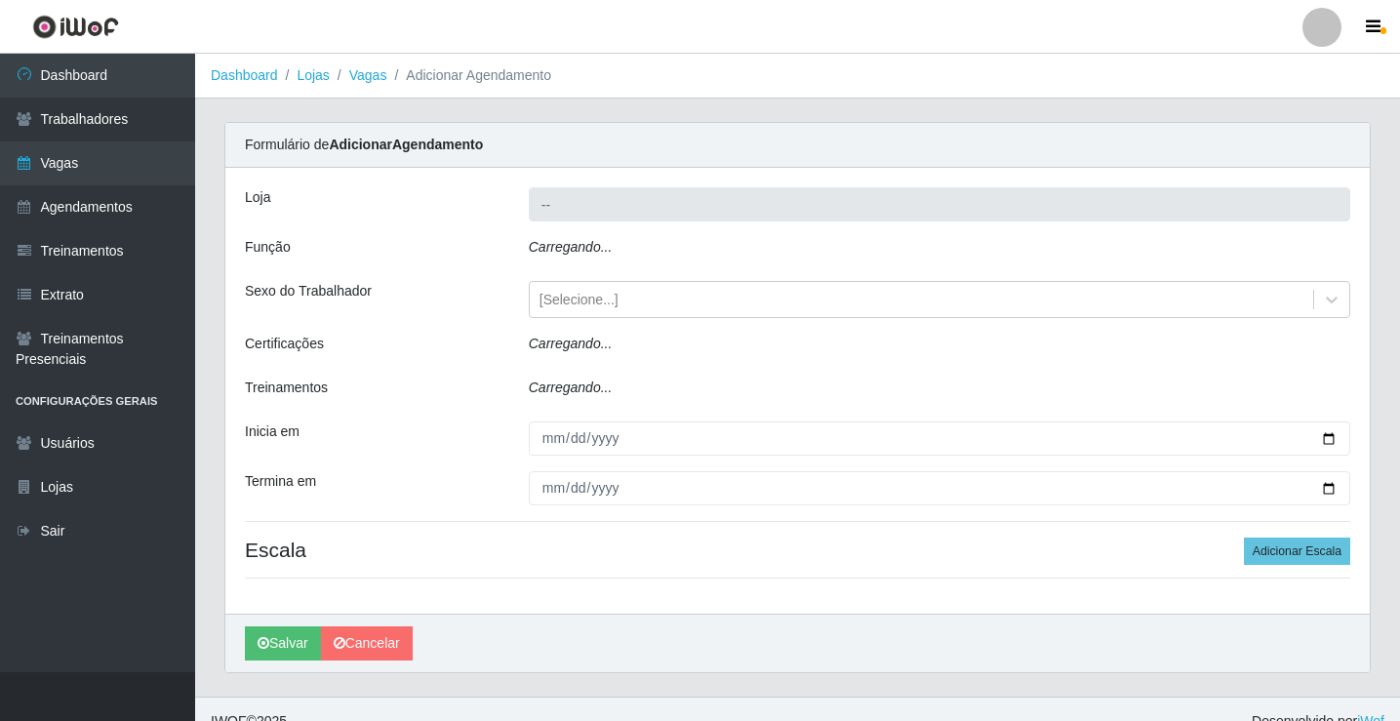
type input "Rede Potiguar 1 - Macaíba"
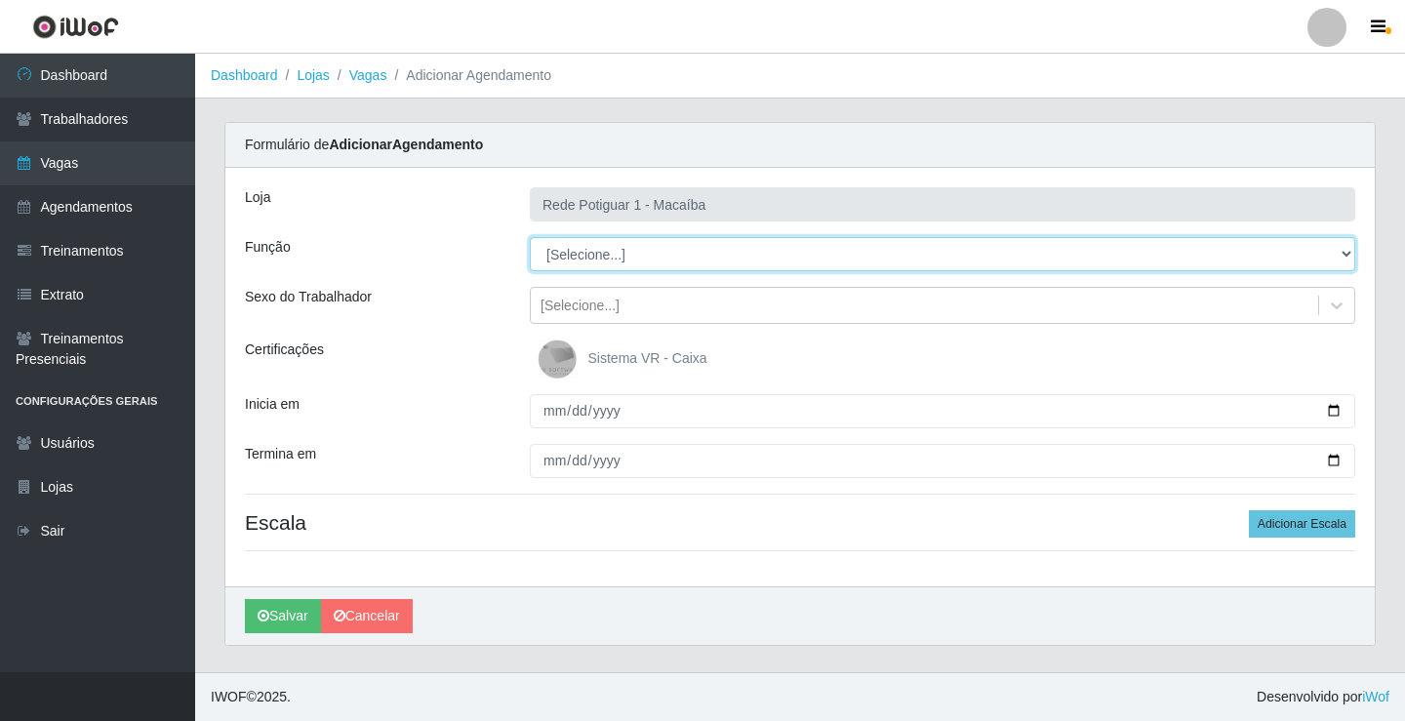
click at [580, 254] on select "[Selecione...] ASG ASG + ASG ++ Balconista Embalador Repositor Repositor + Repo…" at bounding box center [943, 254] width 826 height 34
select select "16"
click at [530, 237] on select "[Selecione...] ASG ASG + ASG ++ Balconista Embalador Repositor Repositor + Repo…" at bounding box center [943, 254] width 826 height 34
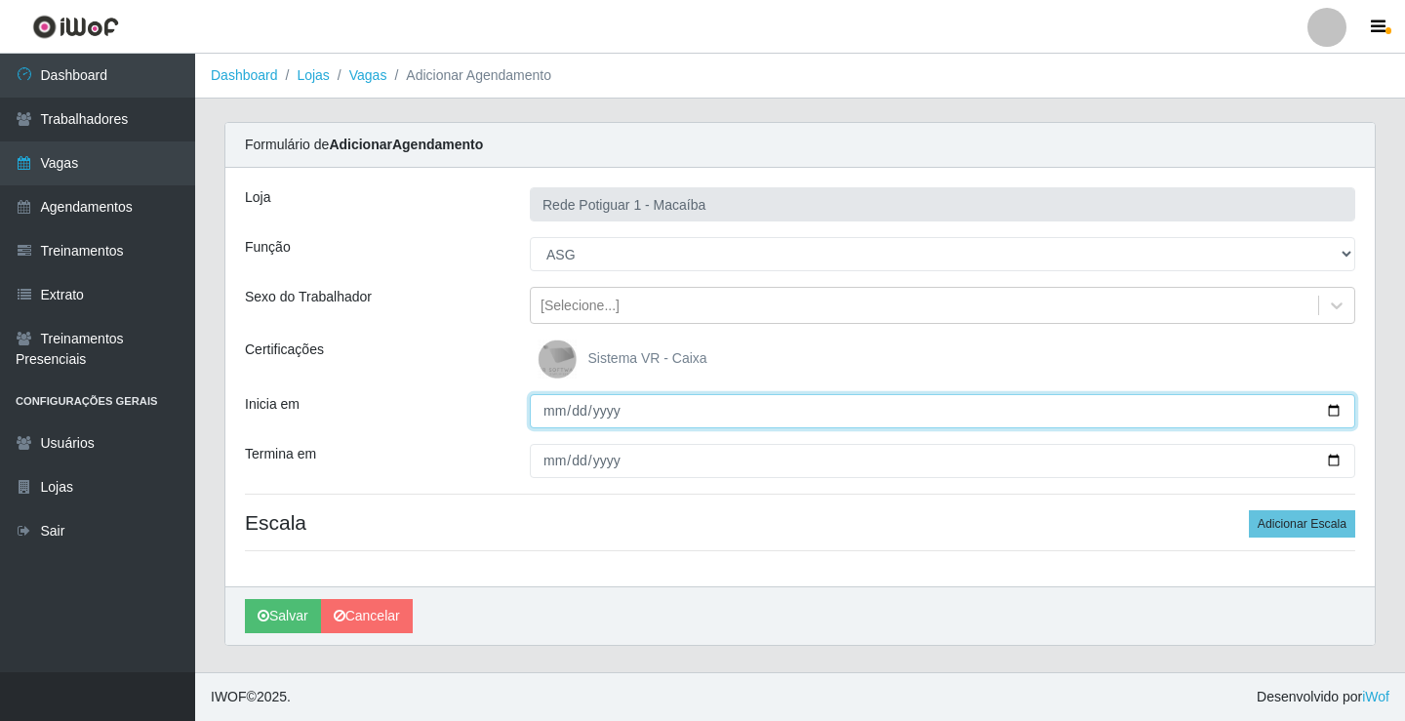
click at [556, 409] on input "Inicia em" at bounding box center [943, 411] width 826 height 34
type input "[DATE]"
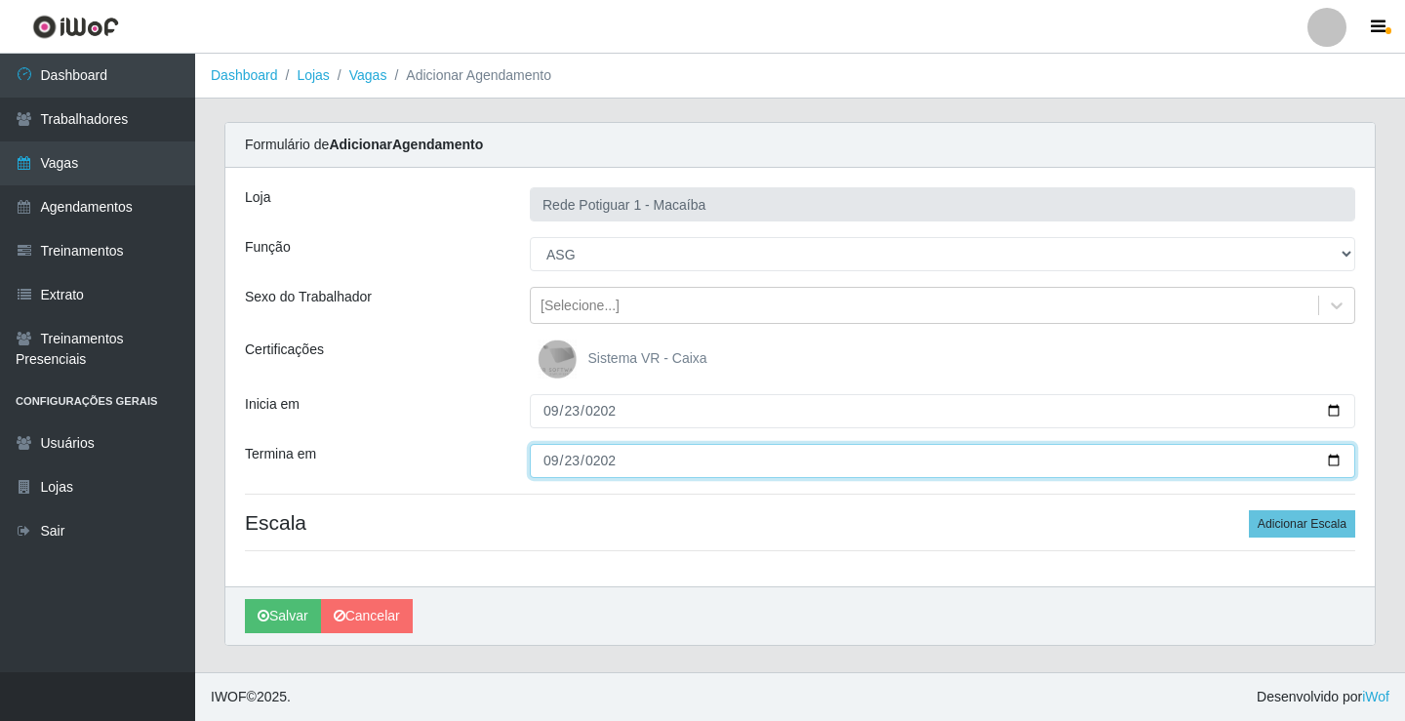
type input "[DATE]"
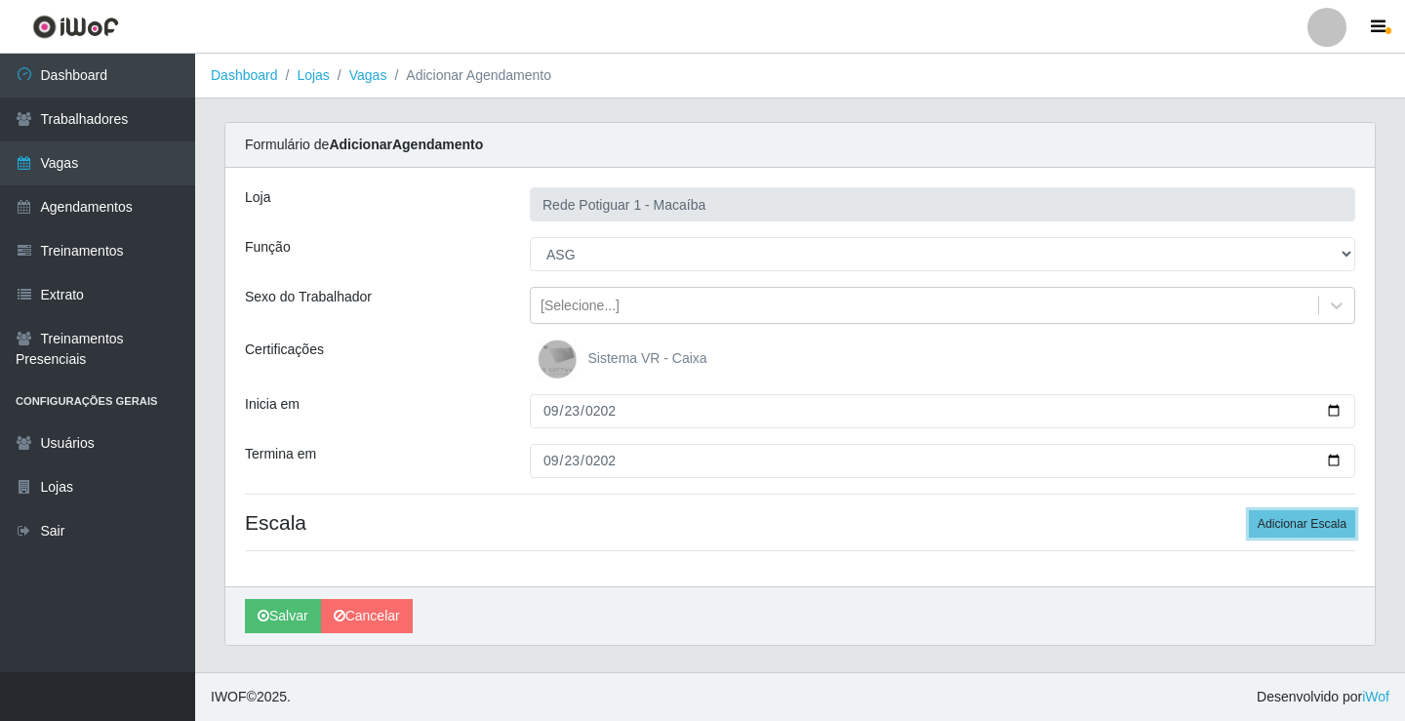
click at [1249, 510] on button "Adicionar Escala" at bounding box center [1302, 523] width 106 height 27
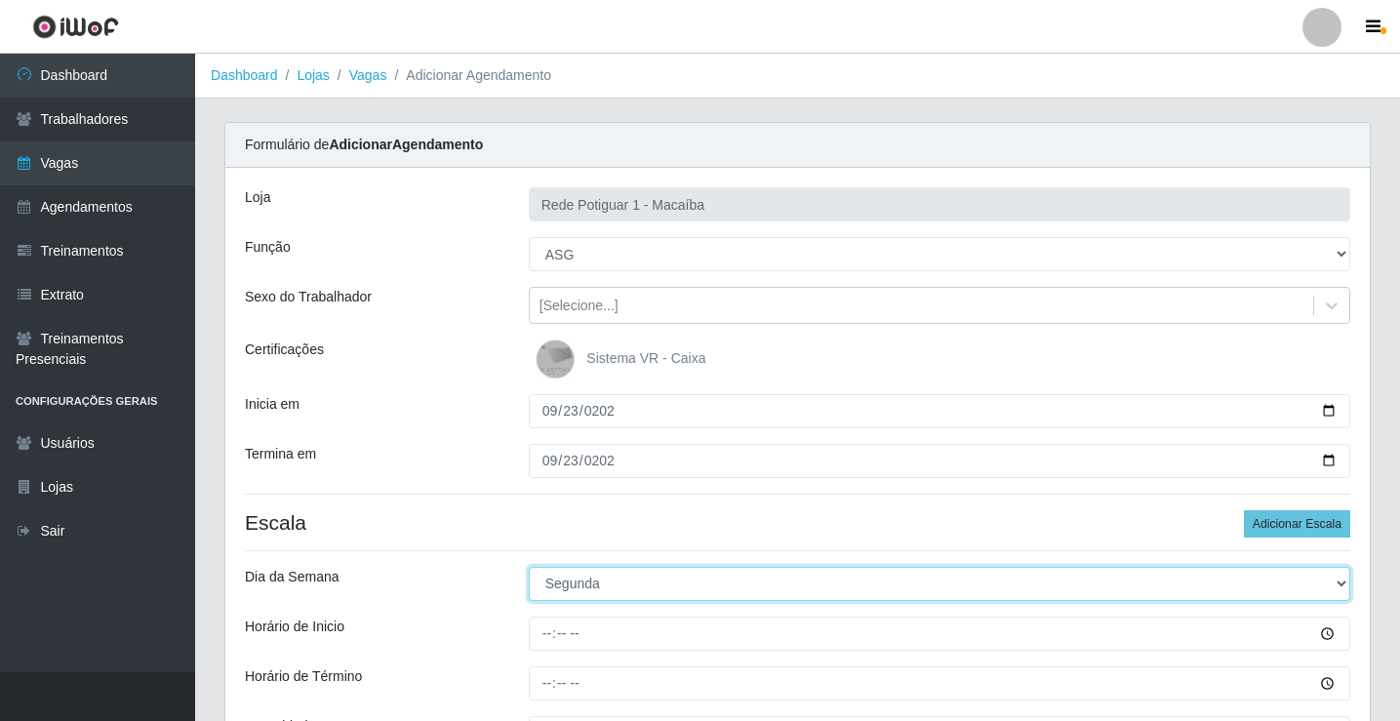
select select "2"
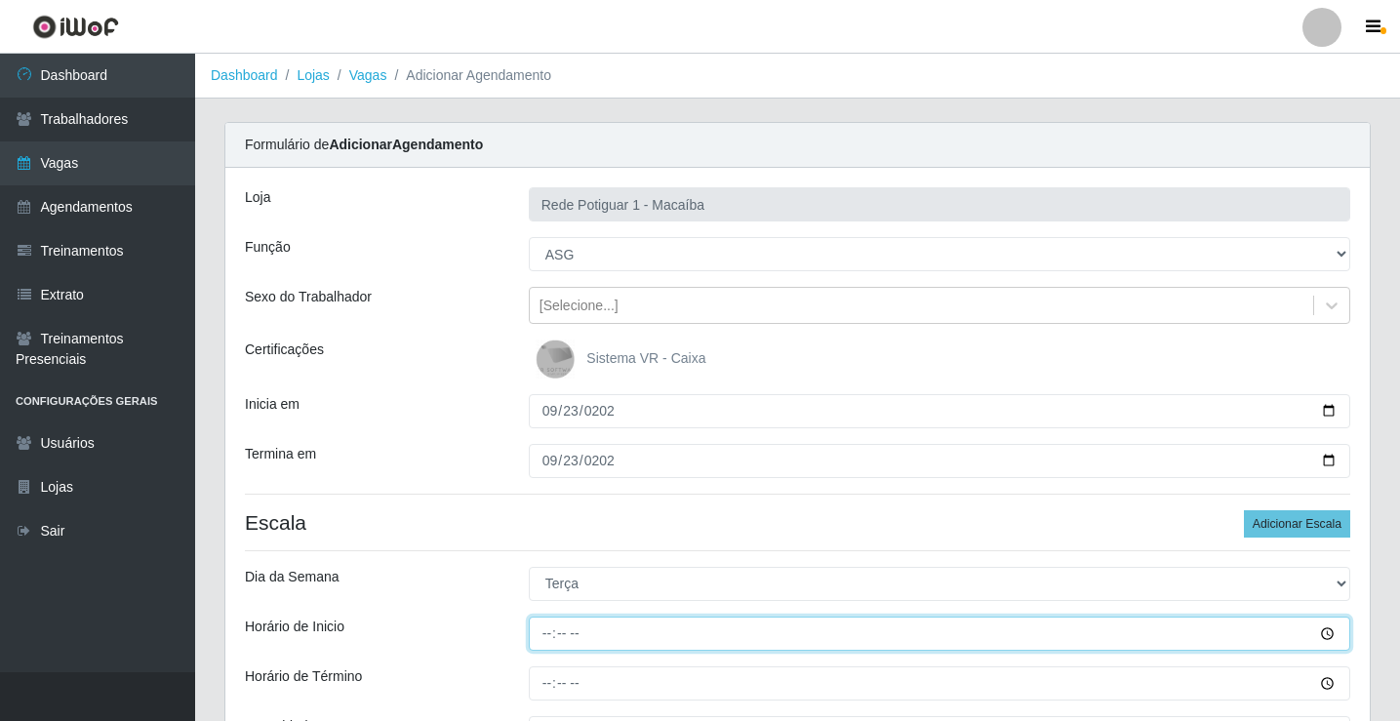
type input "08:00"
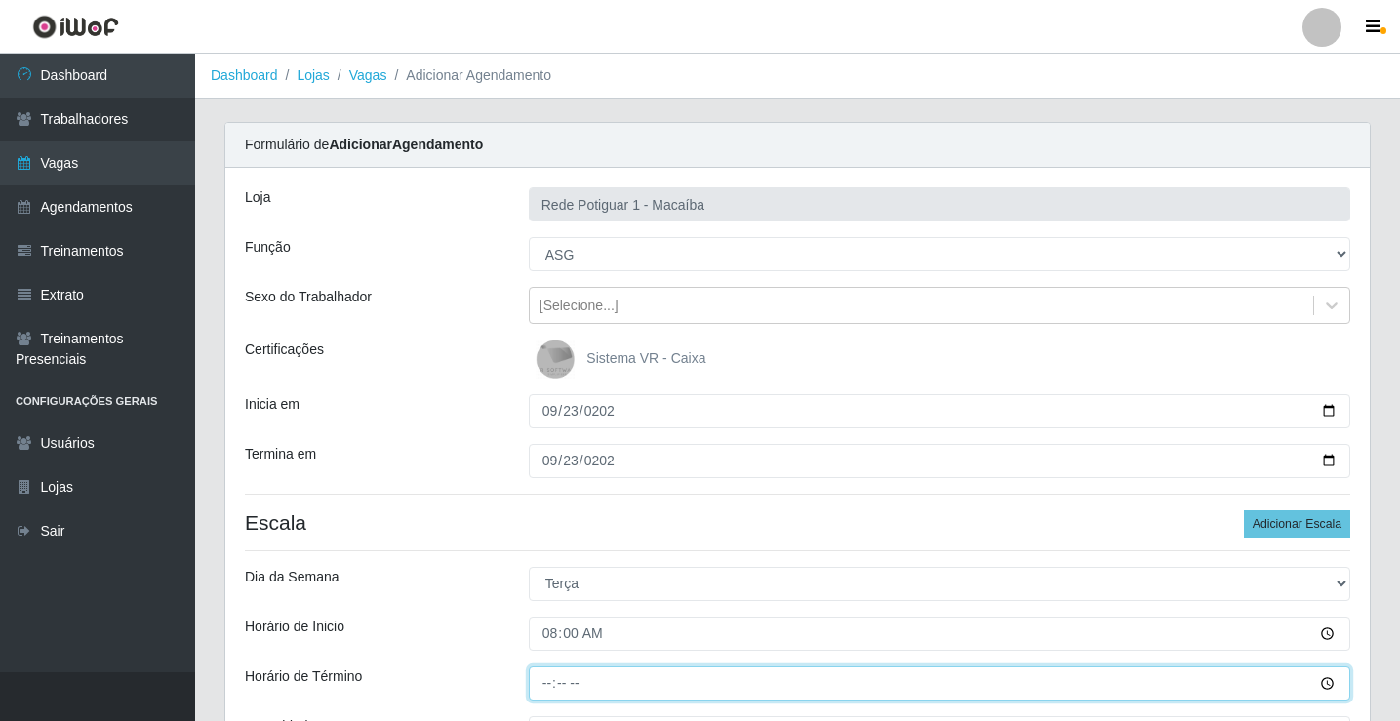
type input "13:00"
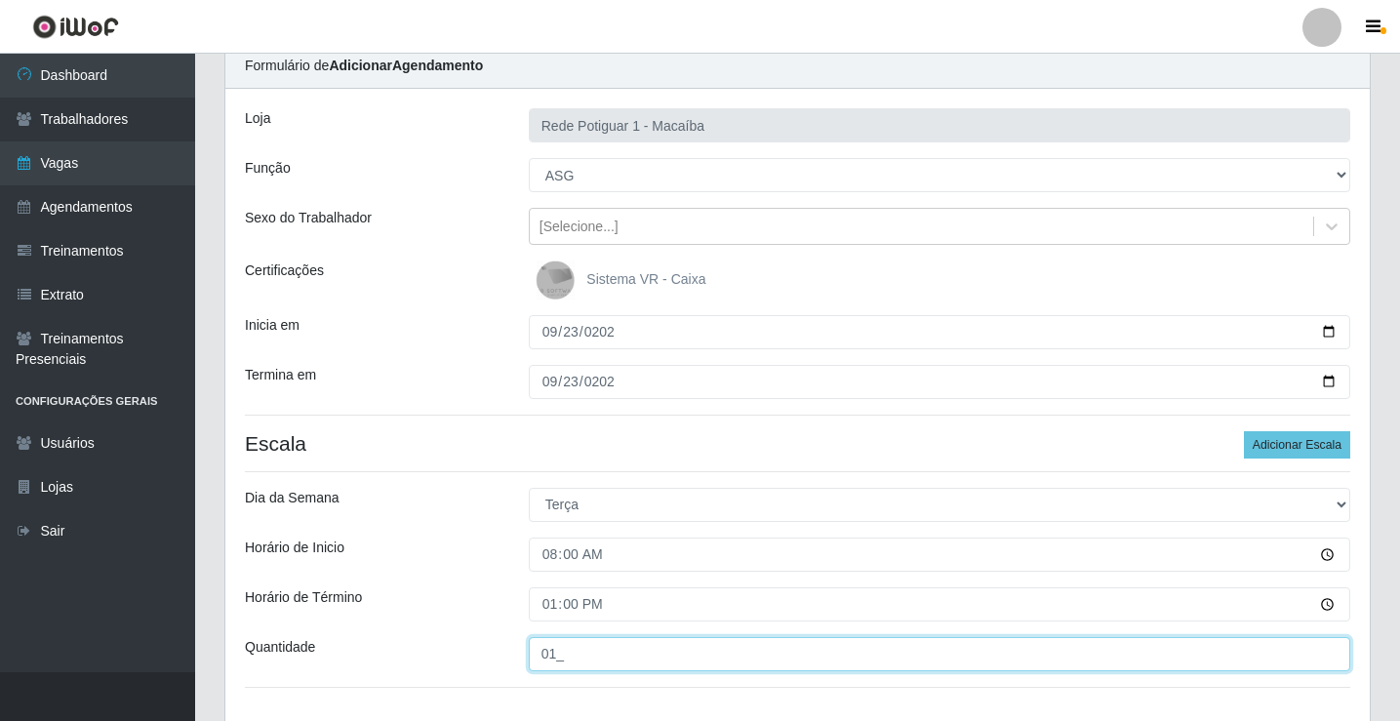
scroll to position [127, 0]
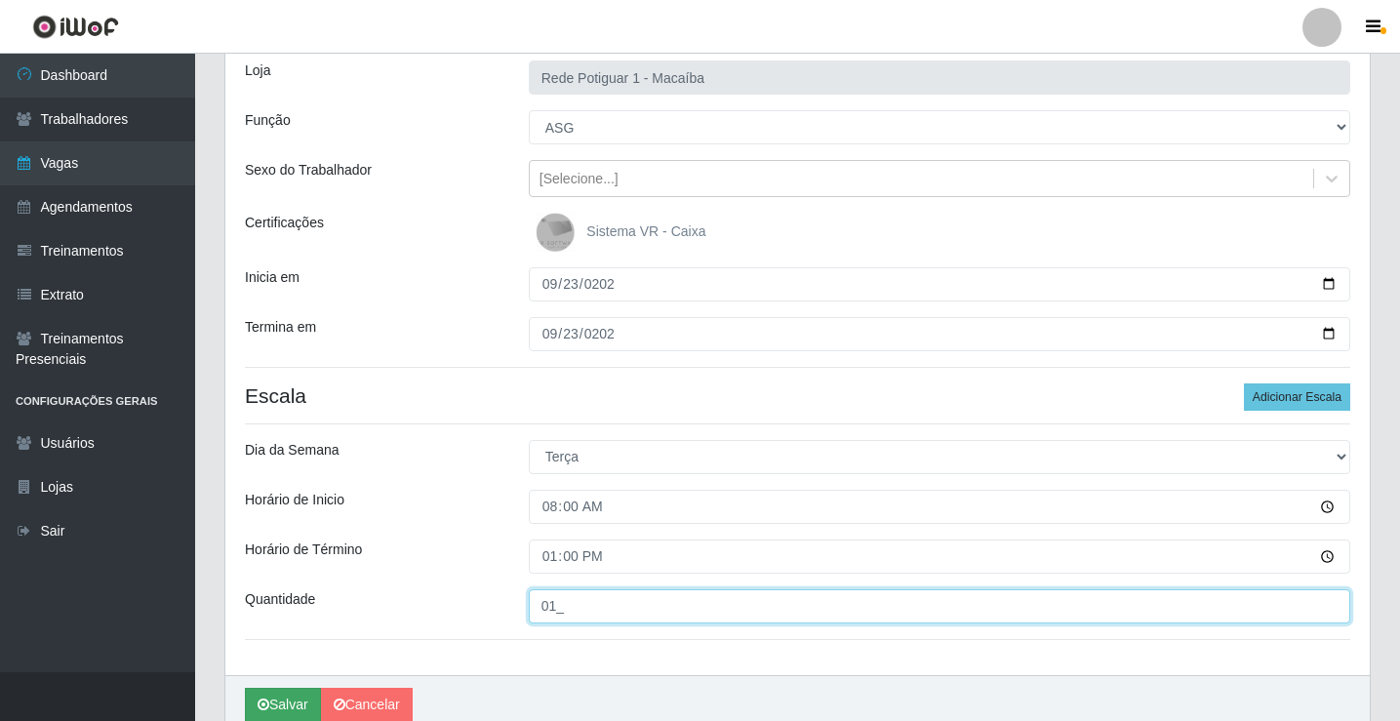
type input "01_"
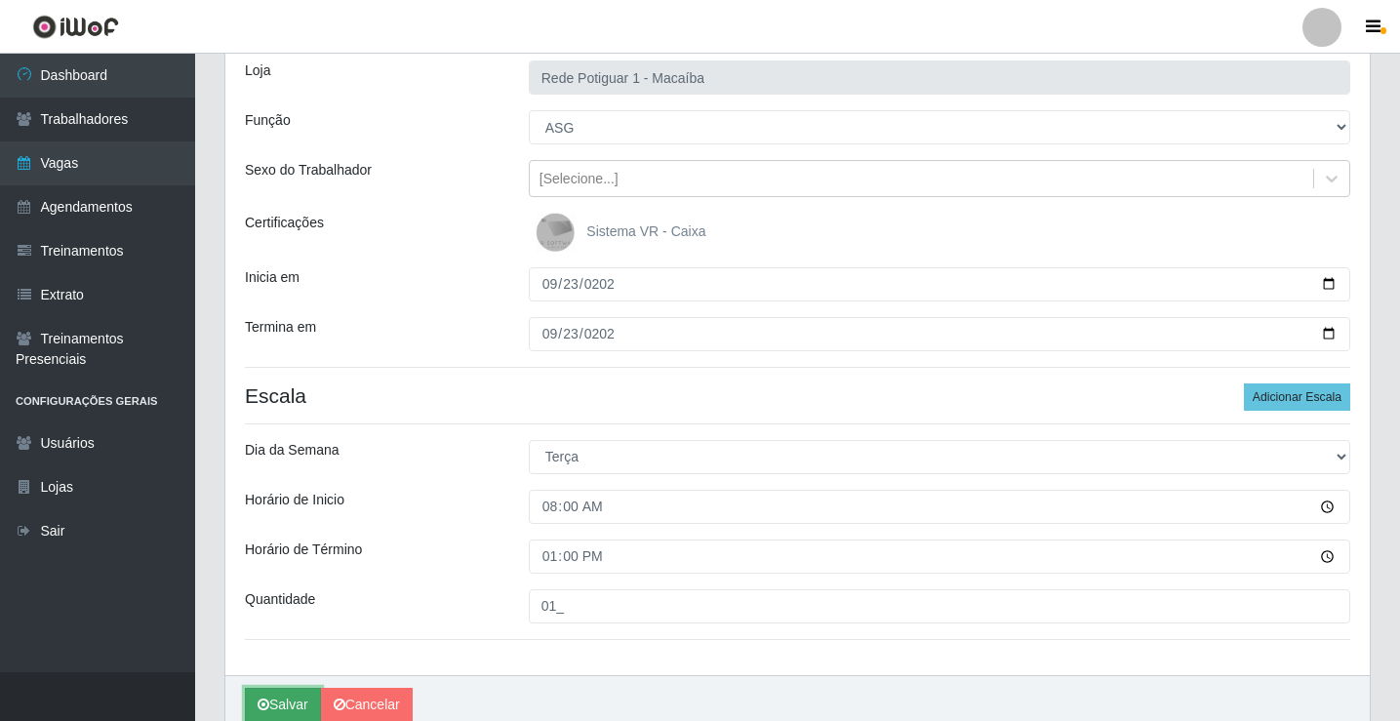
click at [292, 698] on button "Salvar" at bounding box center [283, 705] width 76 height 34
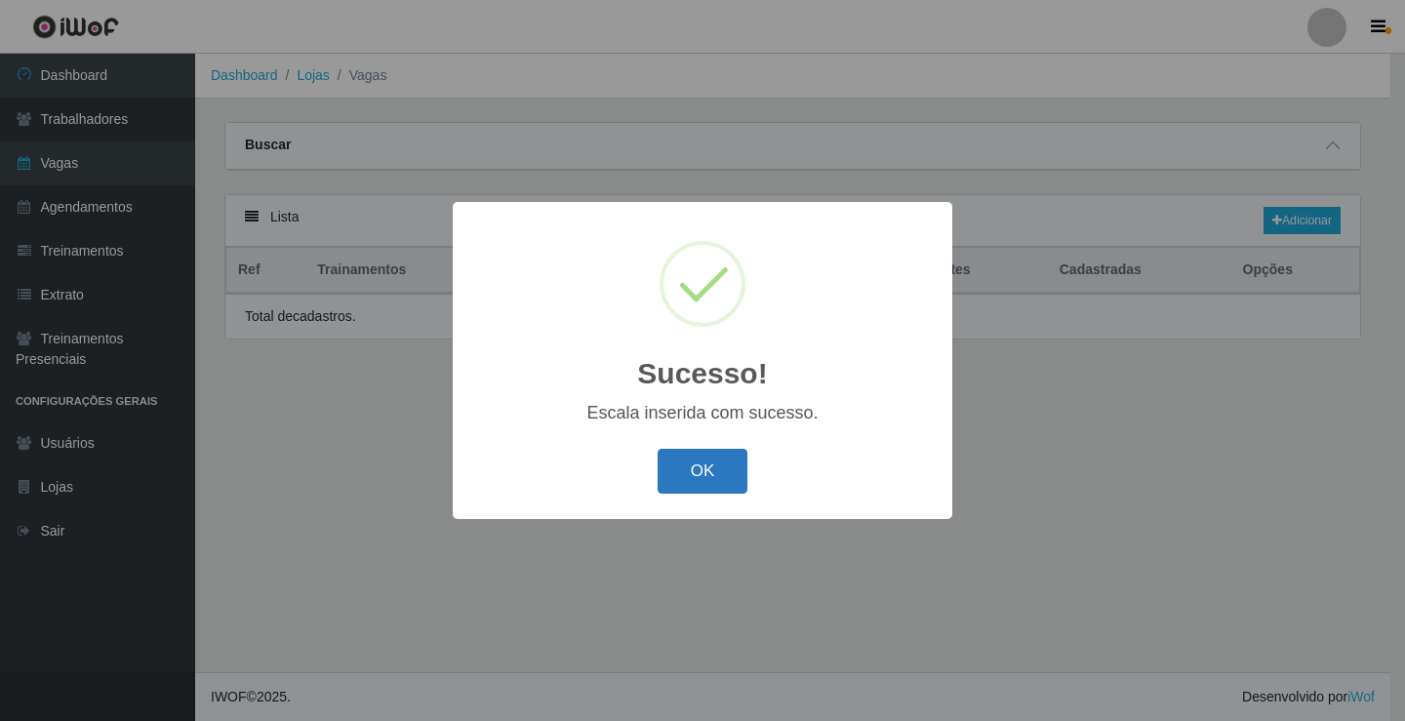
click at [684, 484] on button "OK" at bounding box center [703, 472] width 91 height 46
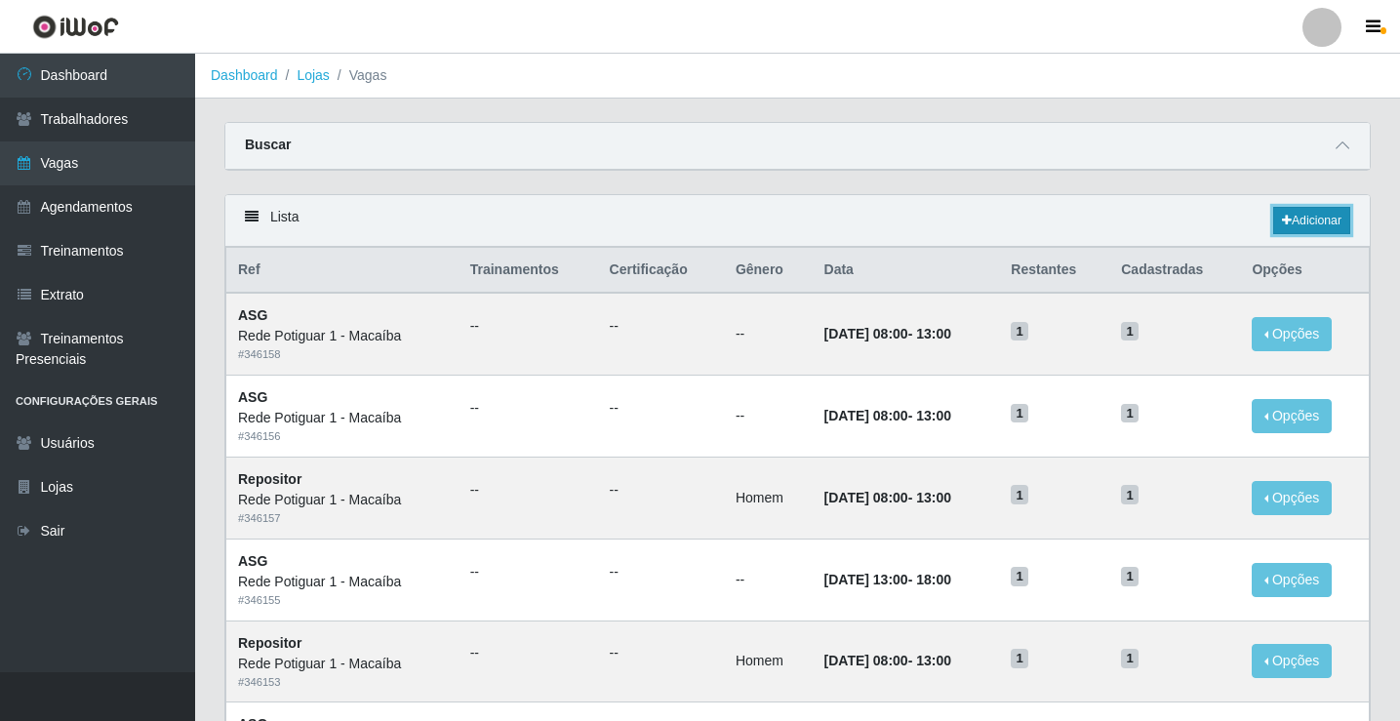
click at [1333, 217] on link "Adicionar" at bounding box center [1311, 220] width 77 height 27
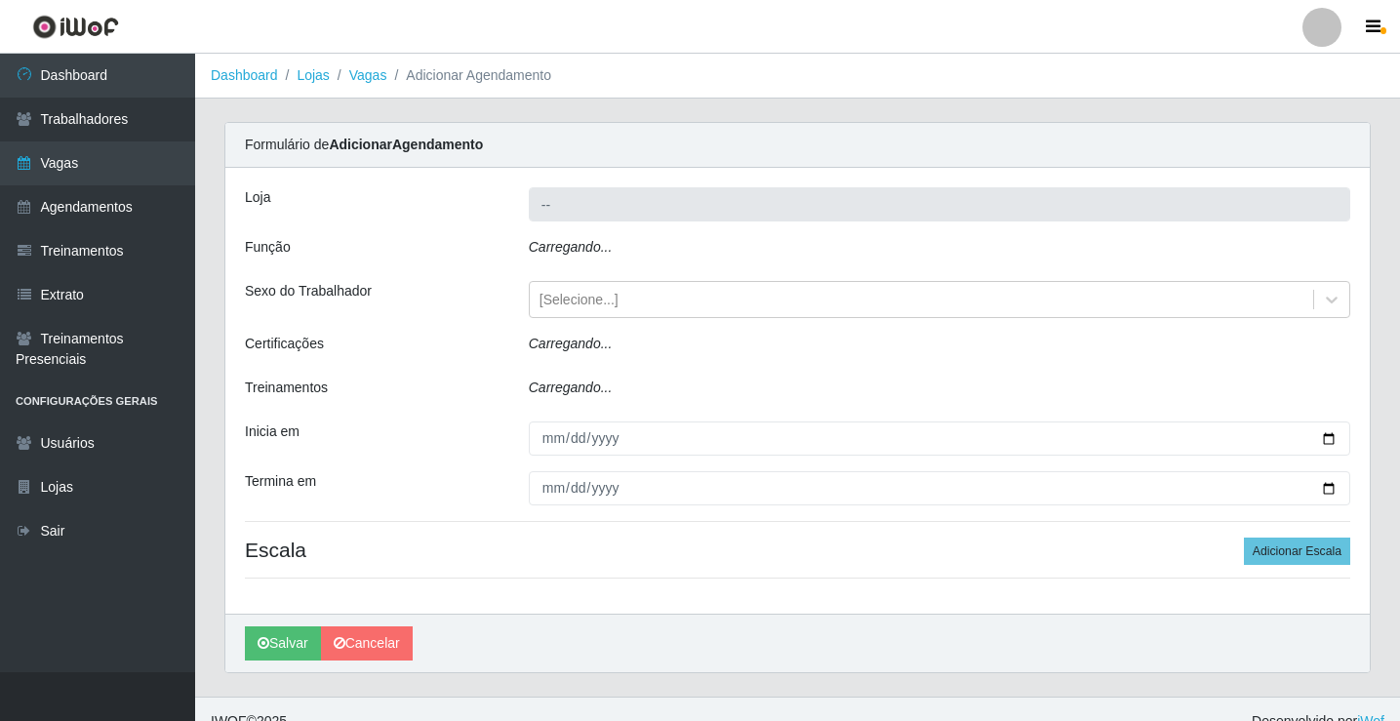
type input "Rede Potiguar 1 - Macaíba"
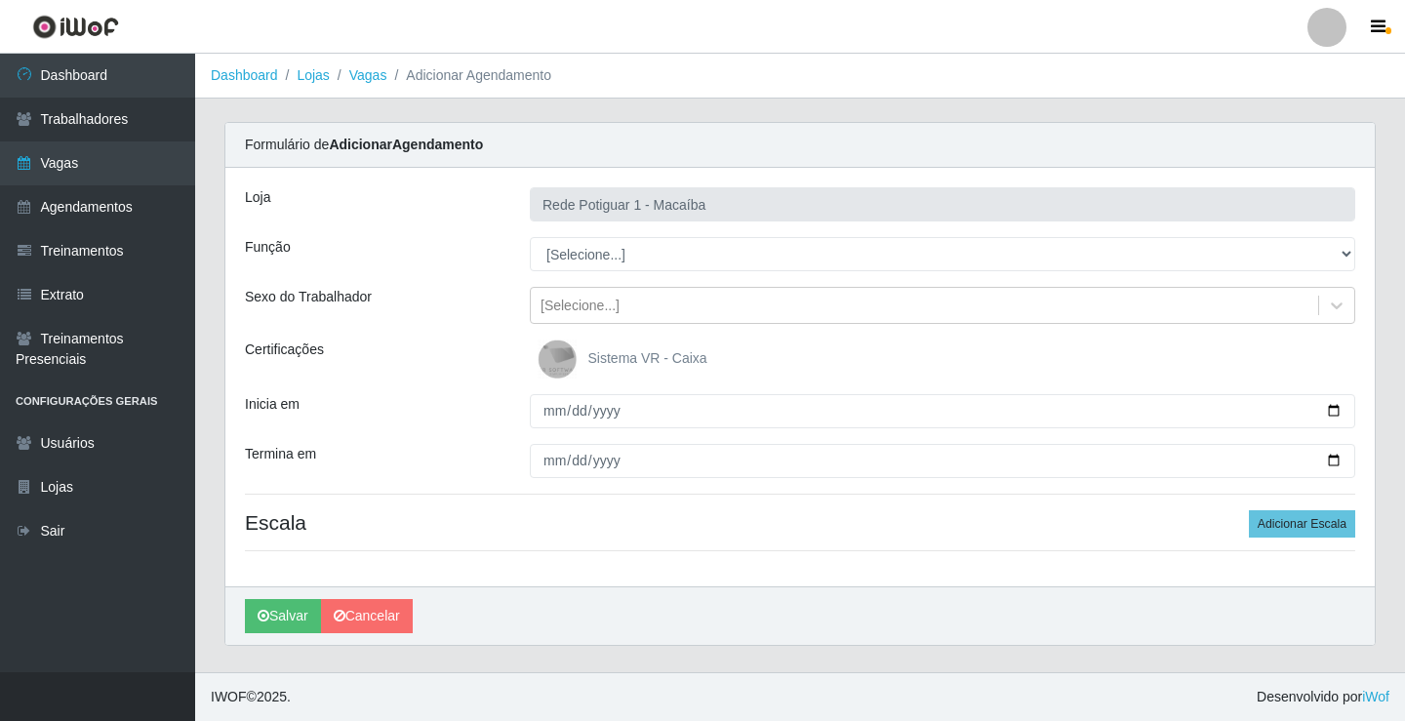
select select "24"
click at [530, 237] on select "[Selecione...] ASG ASG + ASG ++ Balconista Embalador Repositor Repositor + Repo…" at bounding box center [943, 254] width 826 height 34
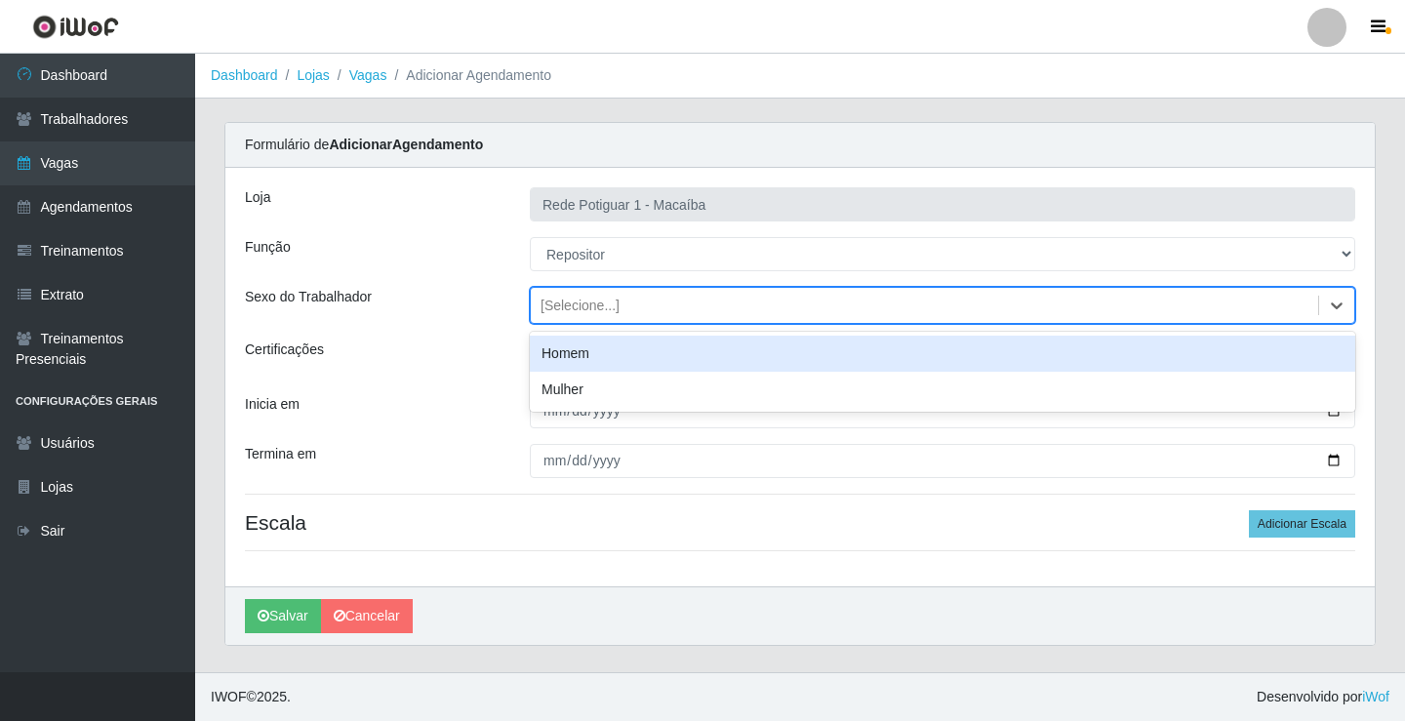
click at [590, 309] on div "[Selecione...]" at bounding box center [580, 306] width 79 height 20
click at [573, 353] on div "Homem" at bounding box center [943, 354] width 826 height 36
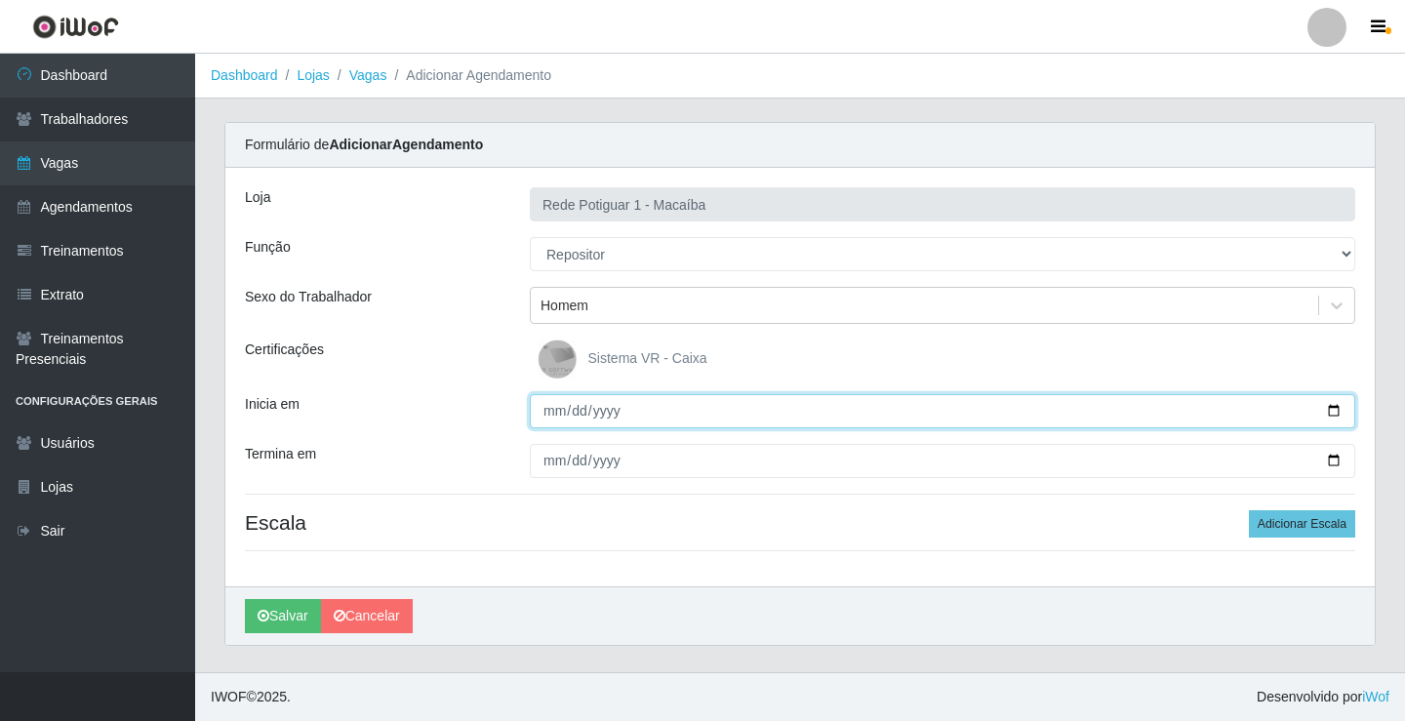
click at [548, 410] on input "Inicia em" at bounding box center [943, 411] width 826 height 34
type input "[DATE]"
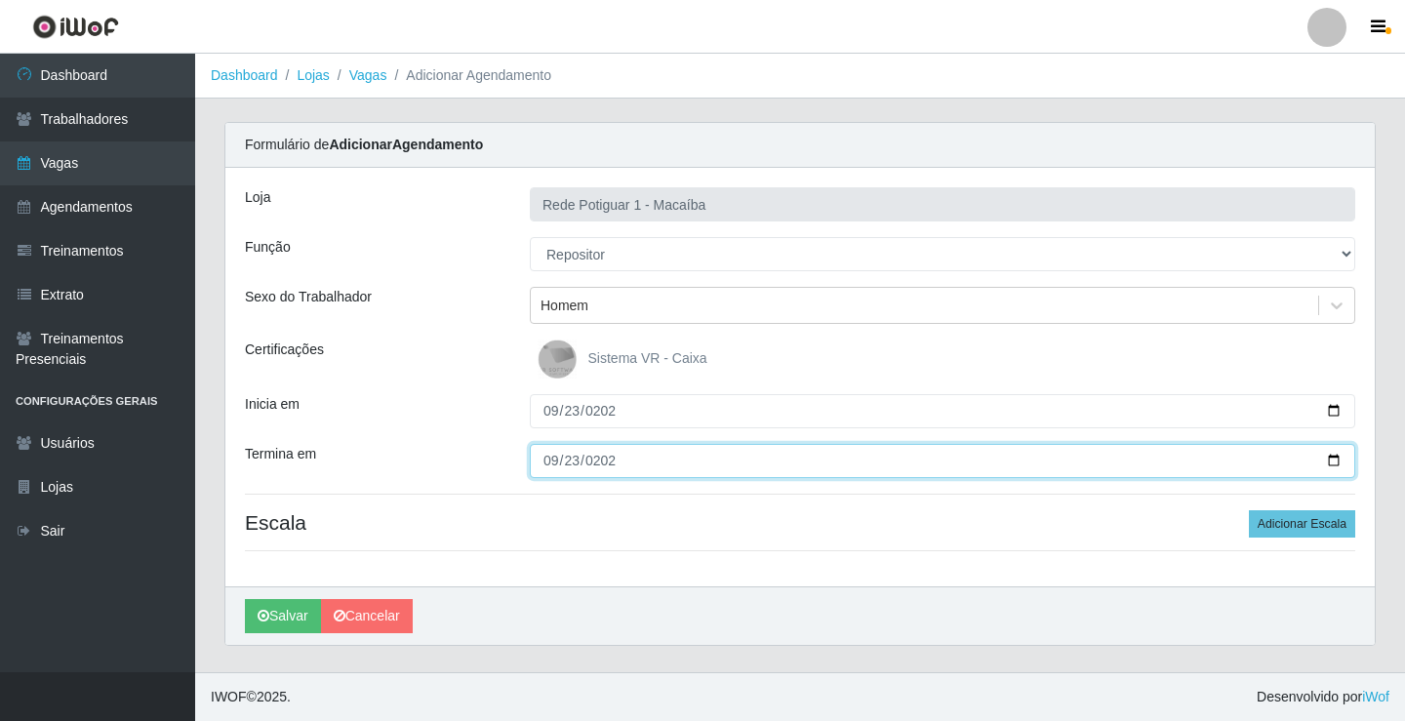
type input "[DATE]"
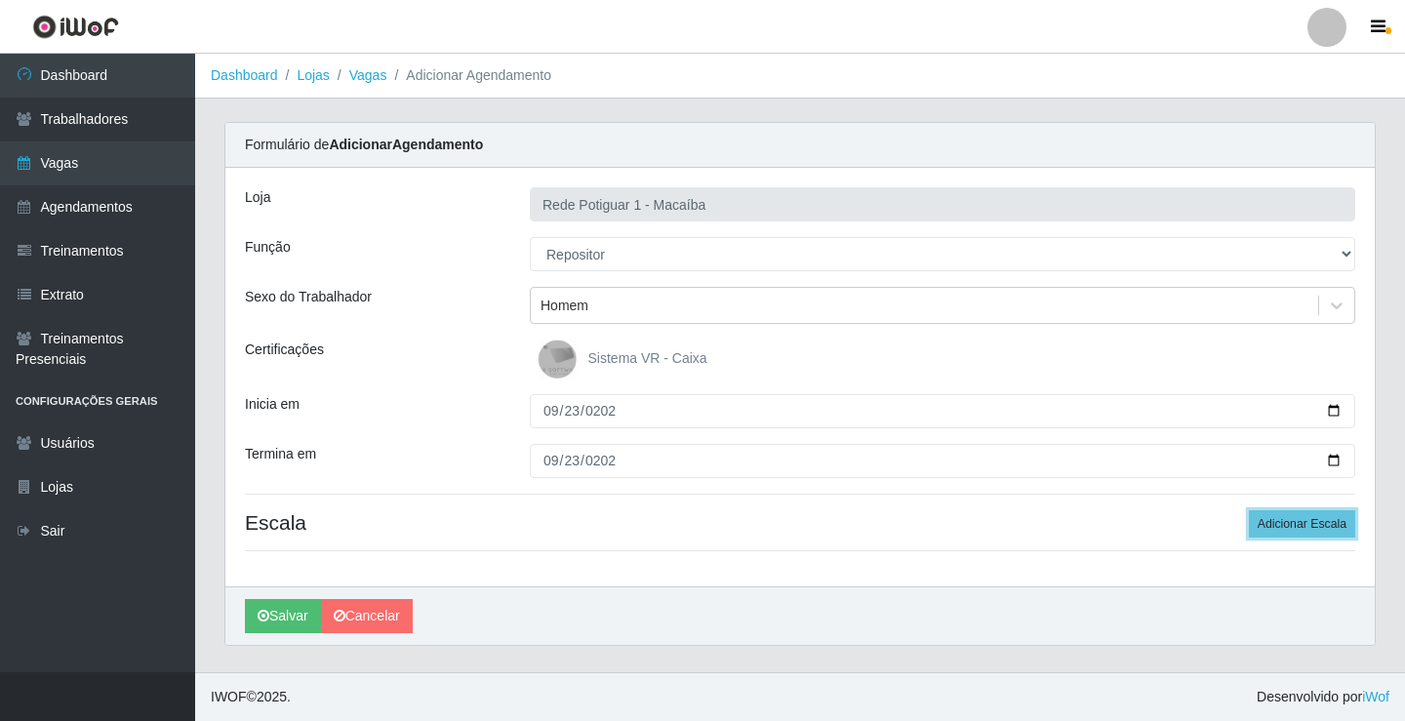
click at [1249, 510] on button "Adicionar Escala" at bounding box center [1302, 523] width 106 height 27
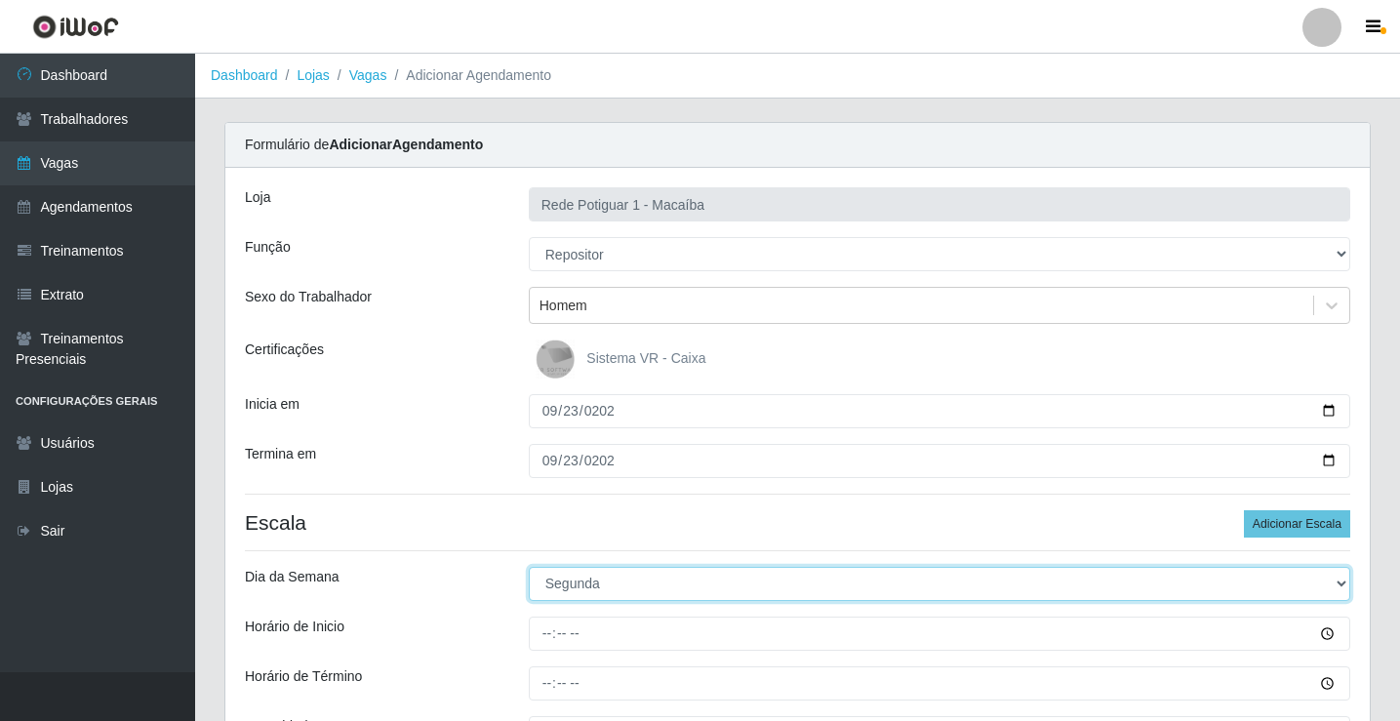
select select "2"
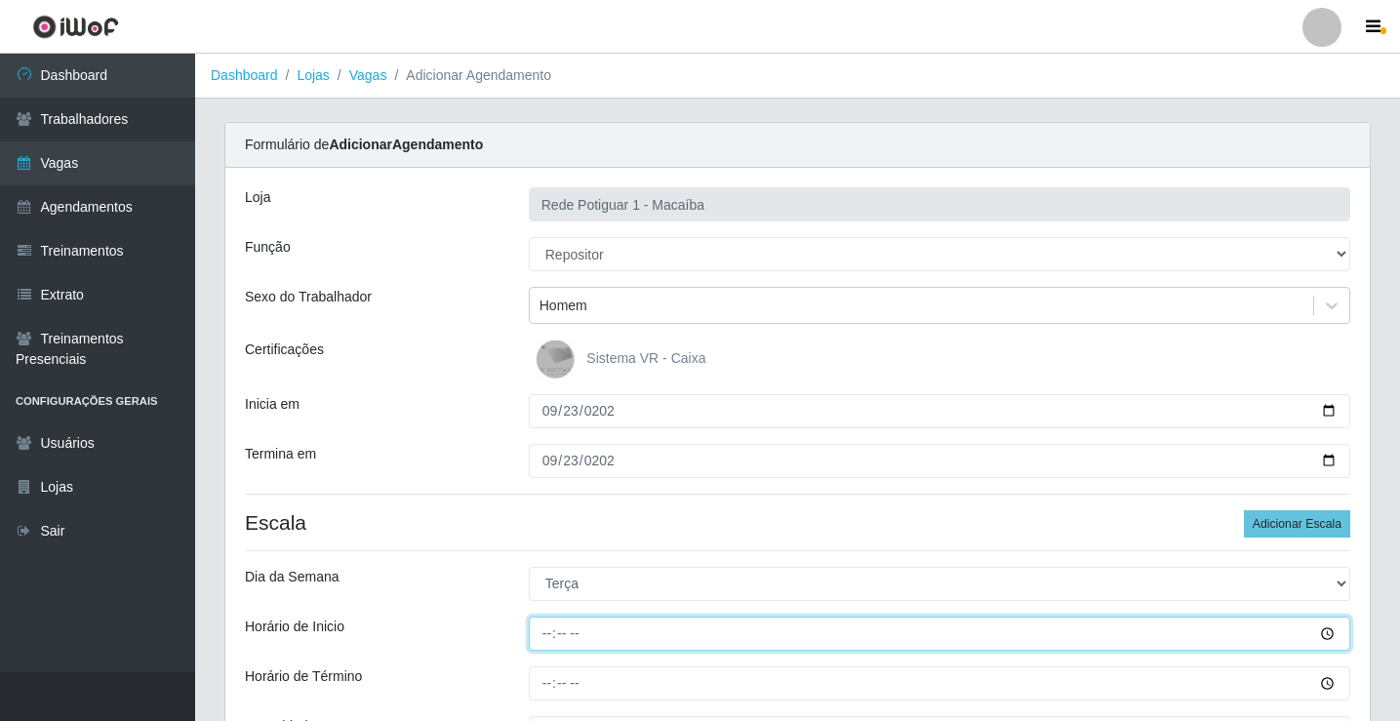
type input "08:00"
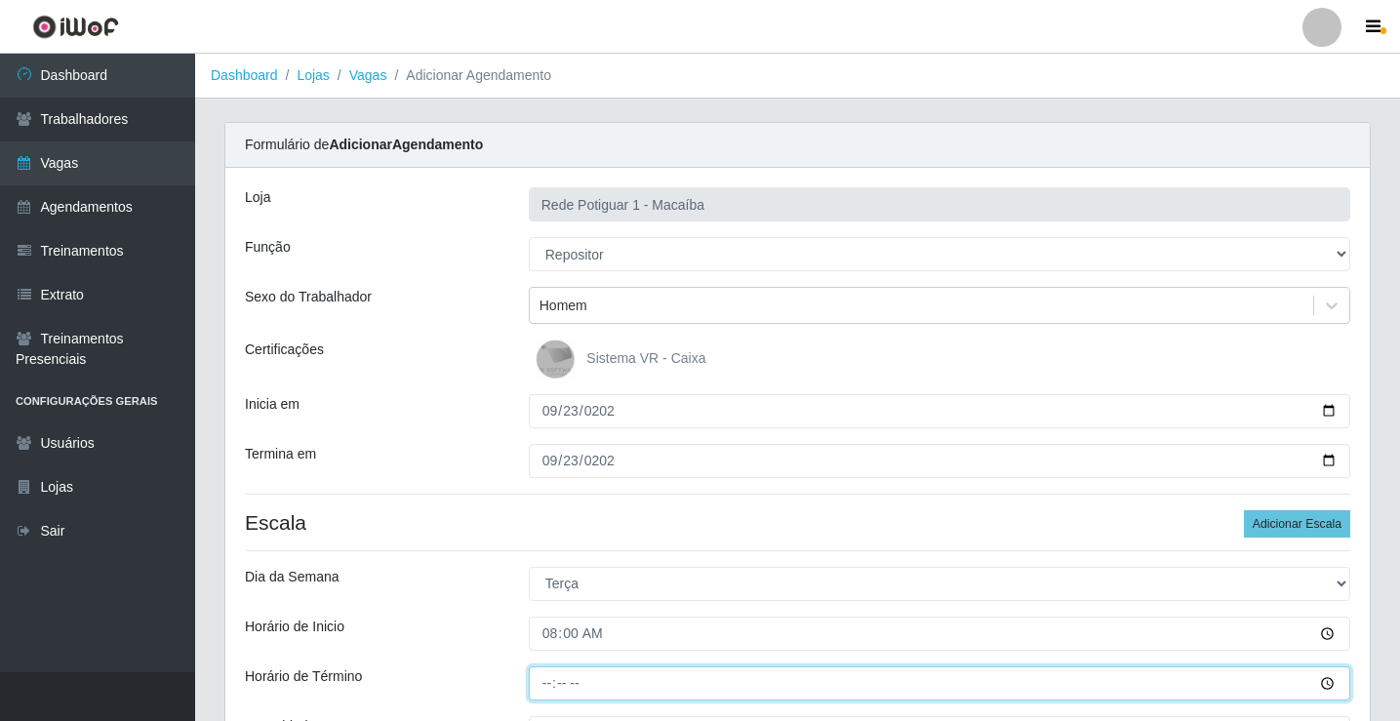
type input "13:00"
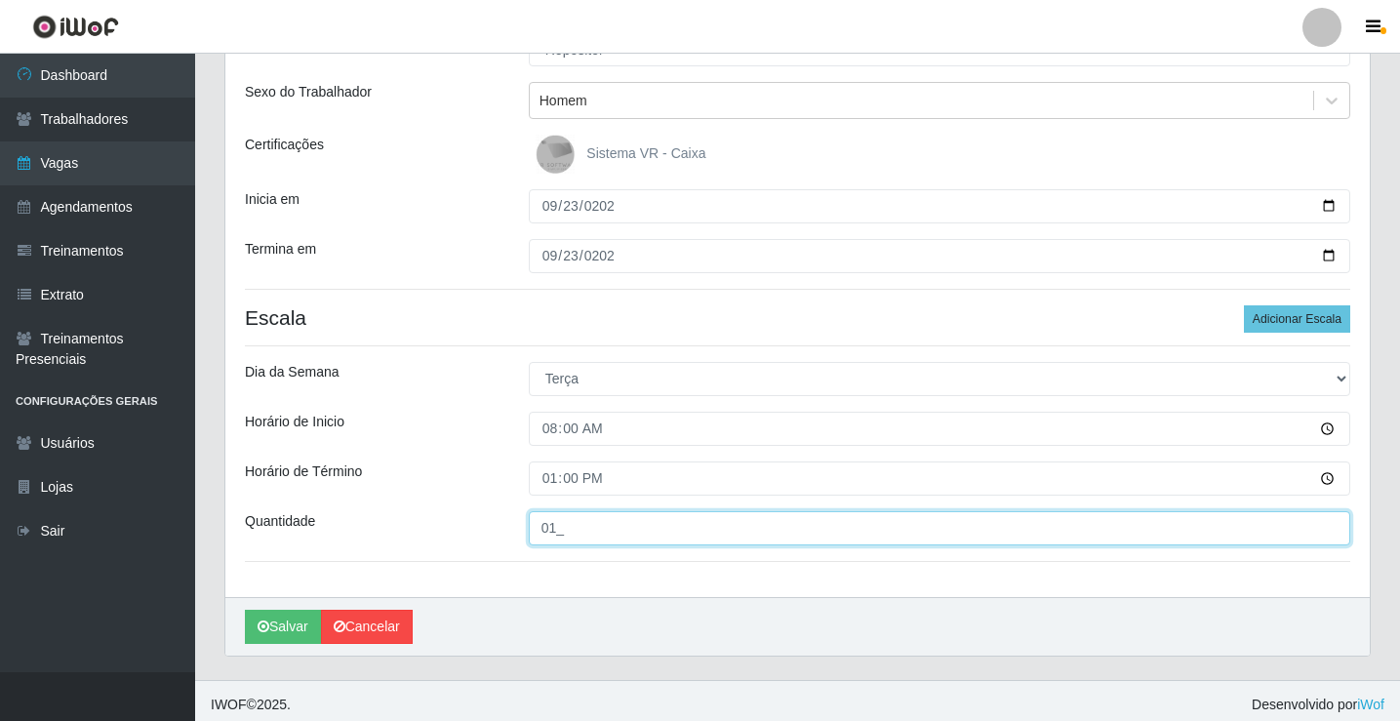
scroll to position [213, 0]
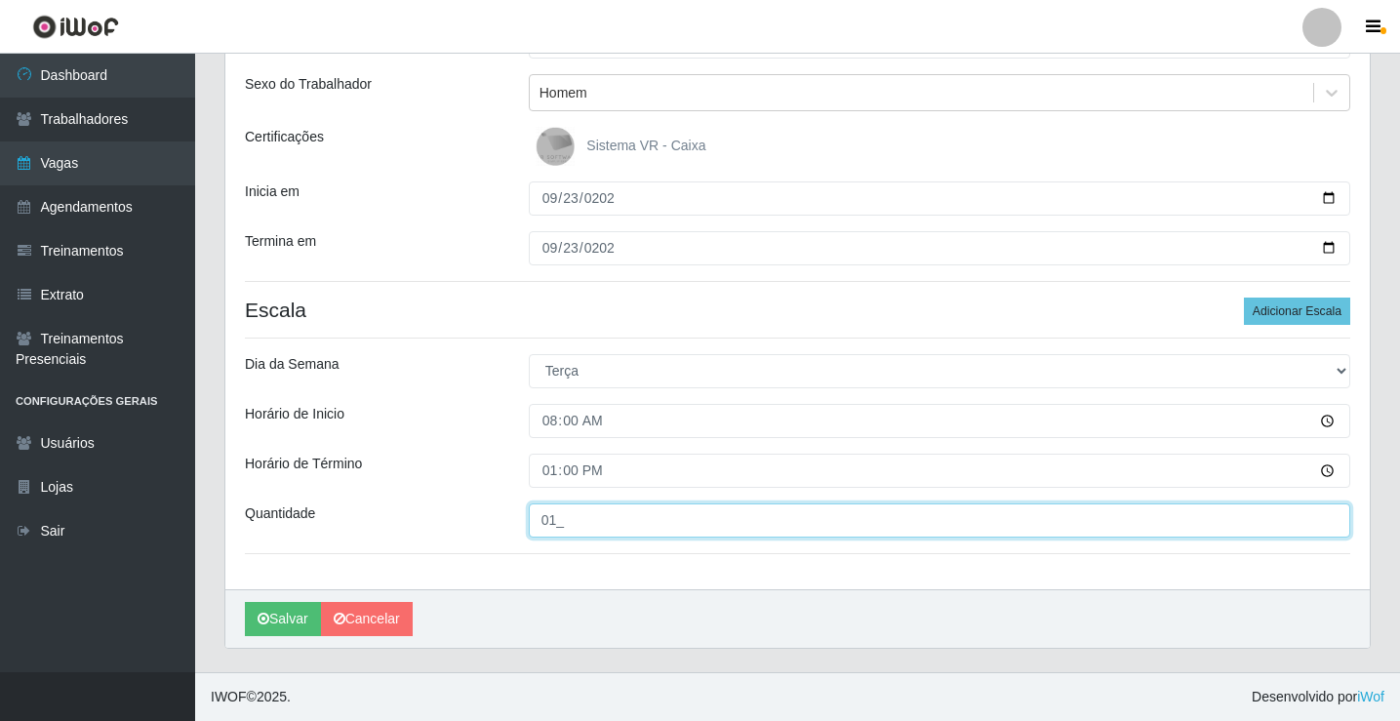
type input "01_"
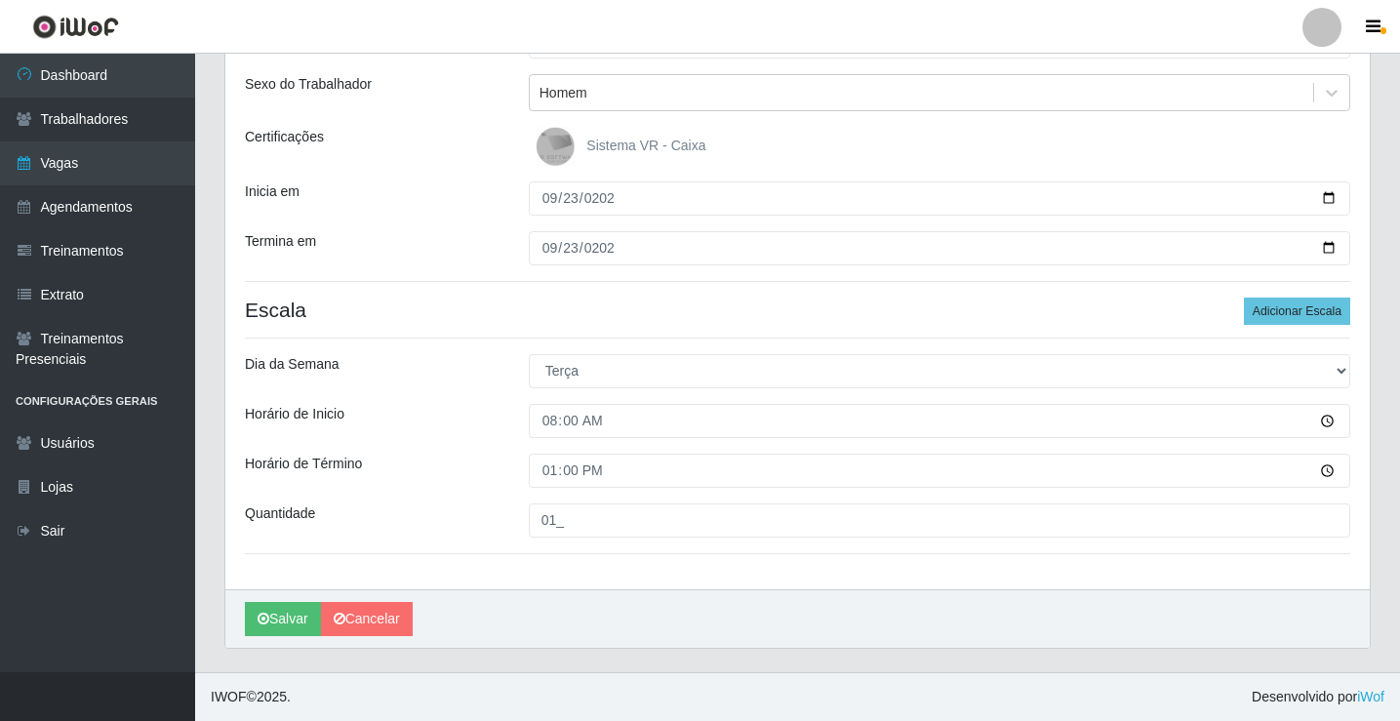
click at [290, 639] on div "[PERSON_NAME]" at bounding box center [797, 618] width 1145 height 59
click at [290, 634] on button "Salvar" at bounding box center [283, 619] width 76 height 34
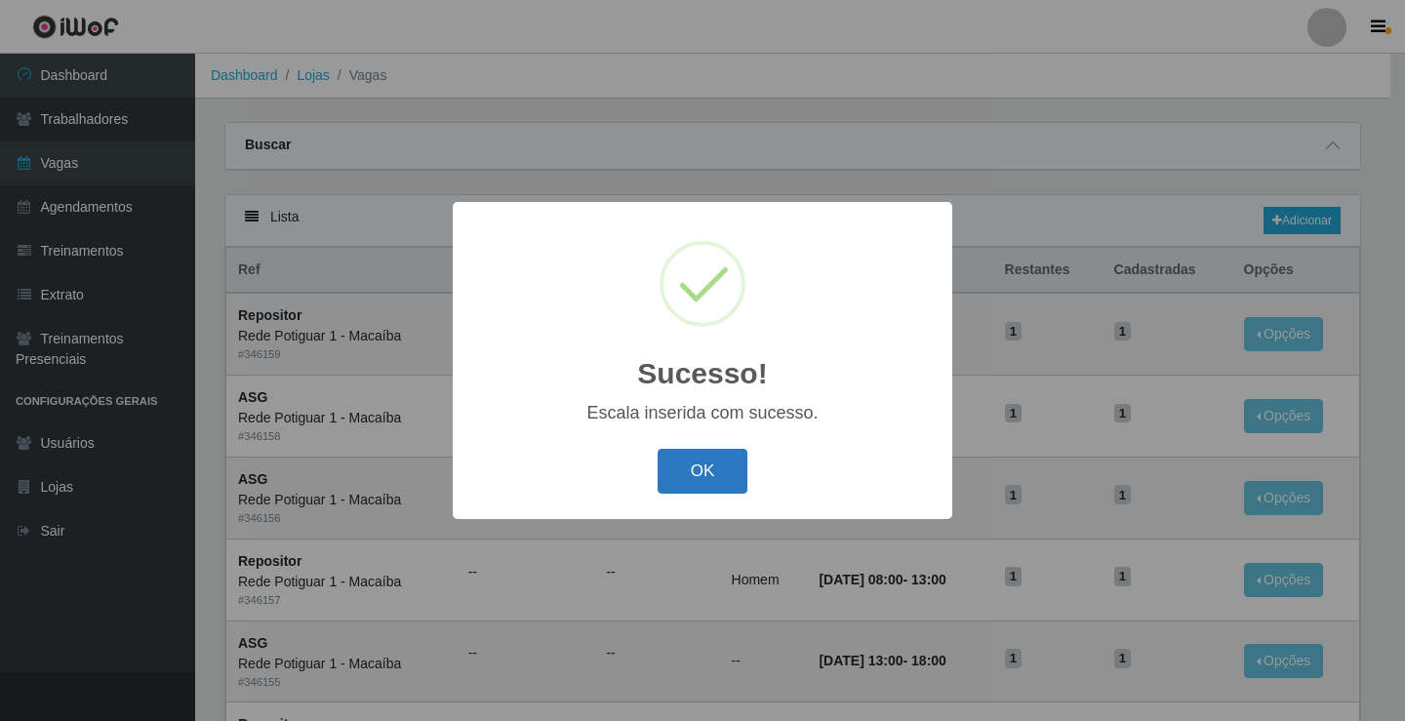
click at [689, 473] on button "OK" at bounding box center [703, 472] width 91 height 46
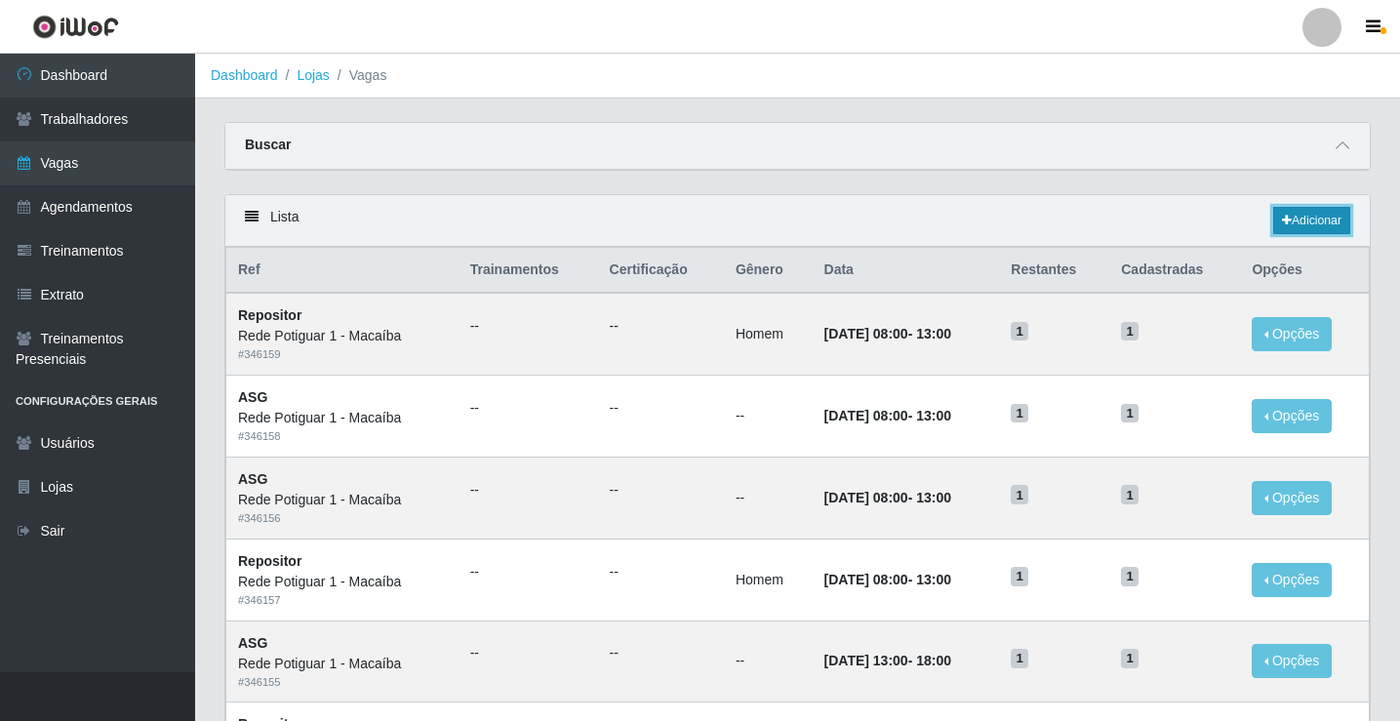
click at [1306, 218] on link "Adicionar" at bounding box center [1311, 220] width 77 height 27
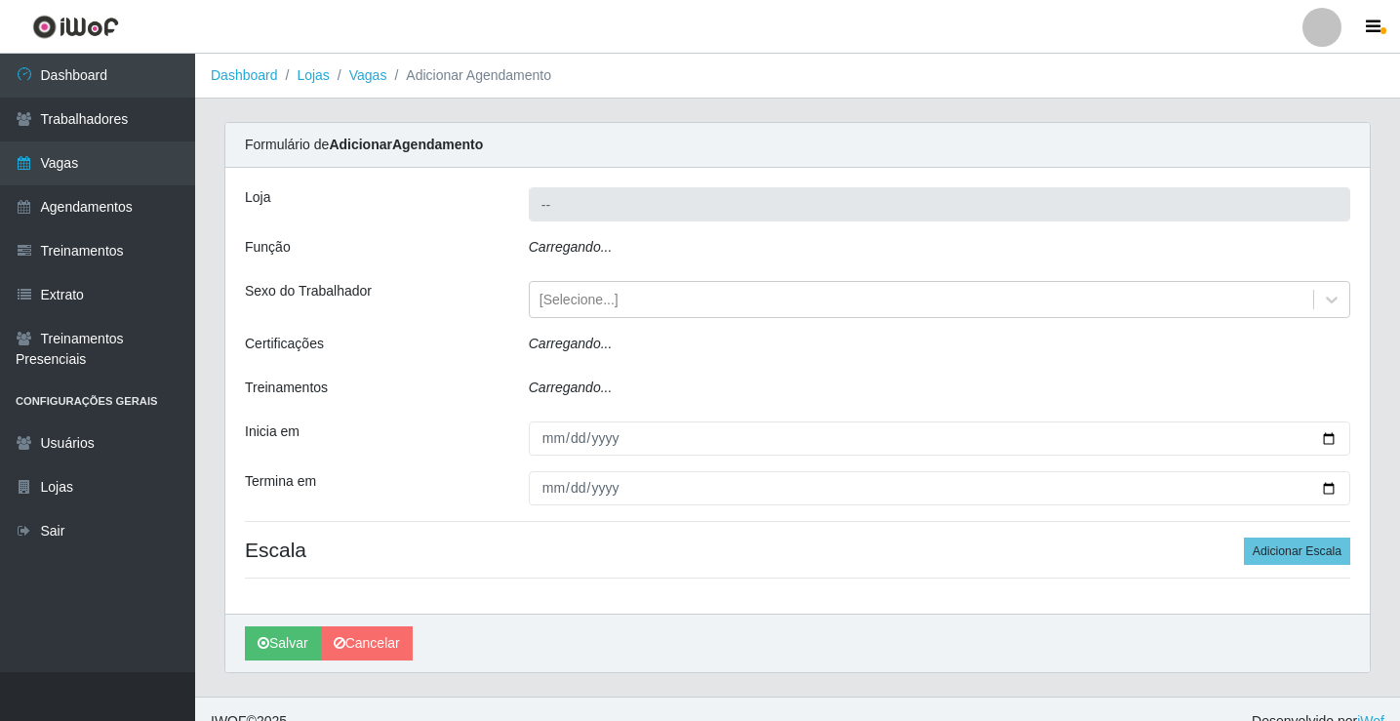
type input "Rede Potiguar 1 - Macaíba"
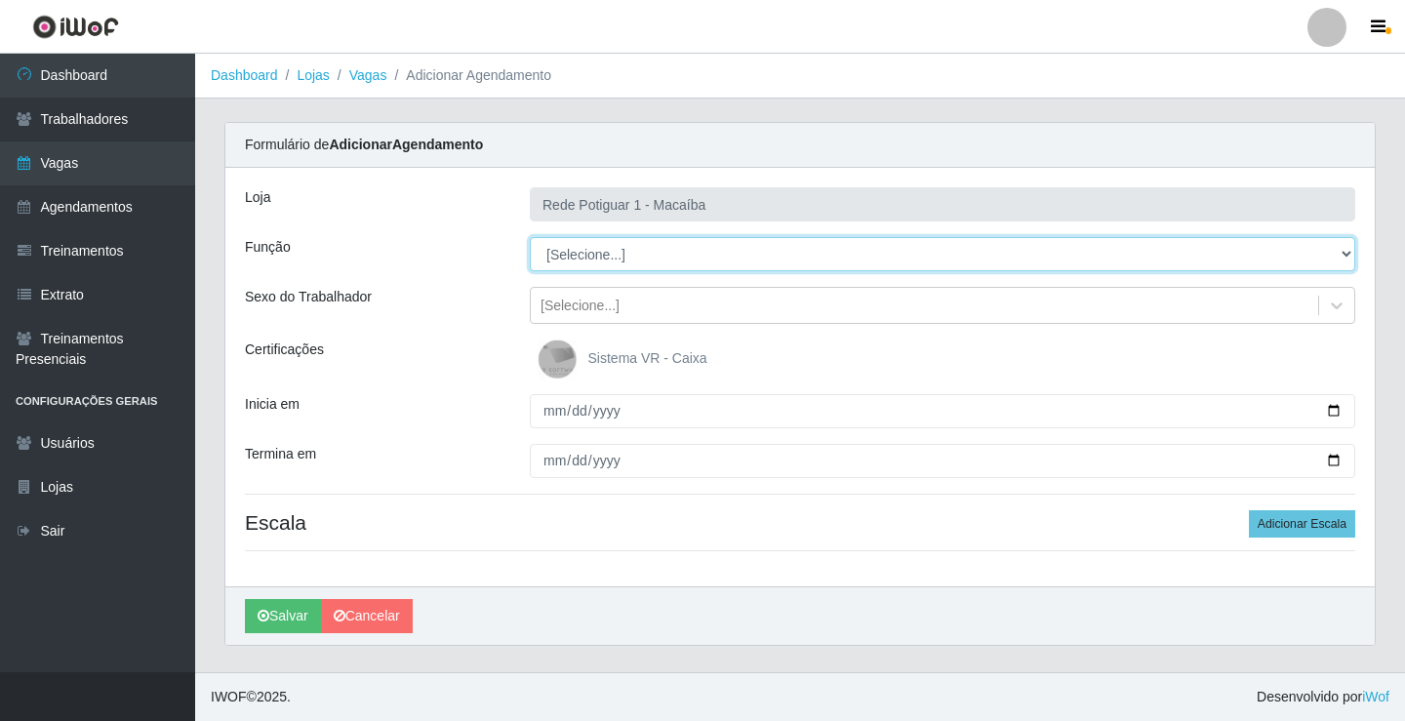
click at [578, 254] on select "[Selecione...] ASG ASG + ASG ++ Balconista Embalador Repositor Repositor + Repo…" at bounding box center [943, 254] width 826 height 34
select select "16"
click at [530, 237] on select "[Selecione...] ASG ASG + ASG ++ Balconista Embalador Repositor Repositor + Repo…" at bounding box center [943, 254] width 826 height 34
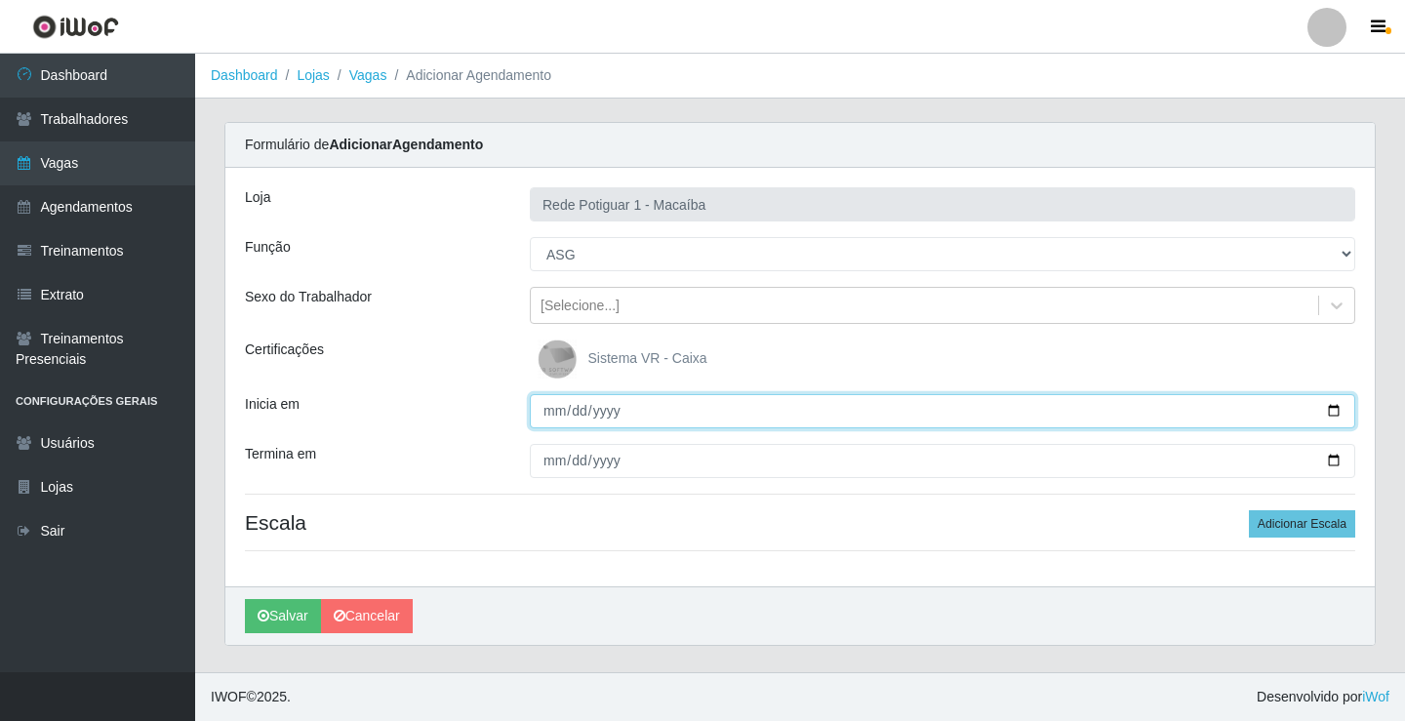
click at [552, 412] on input "Inicia em" at bounding box center [943, 411] width 826 height 34
type input "[DATE]"
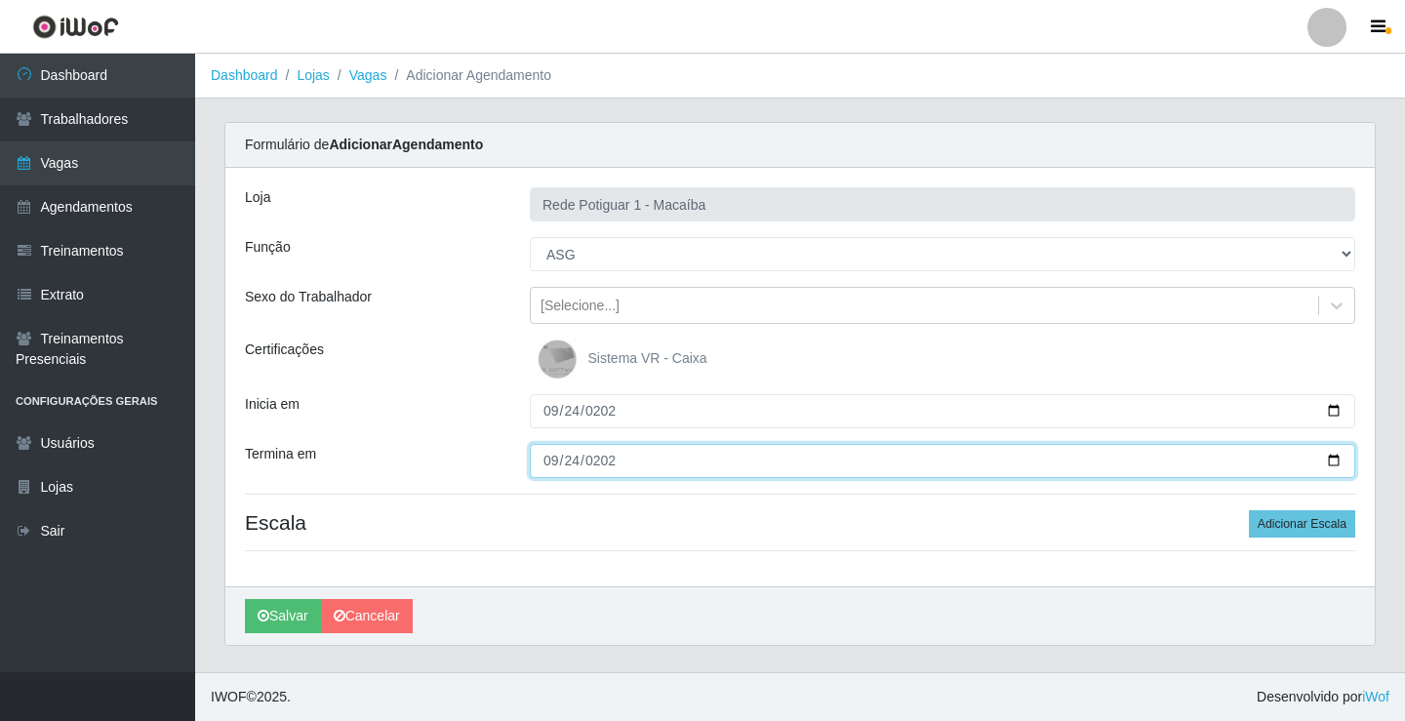
type input "[DATE]"
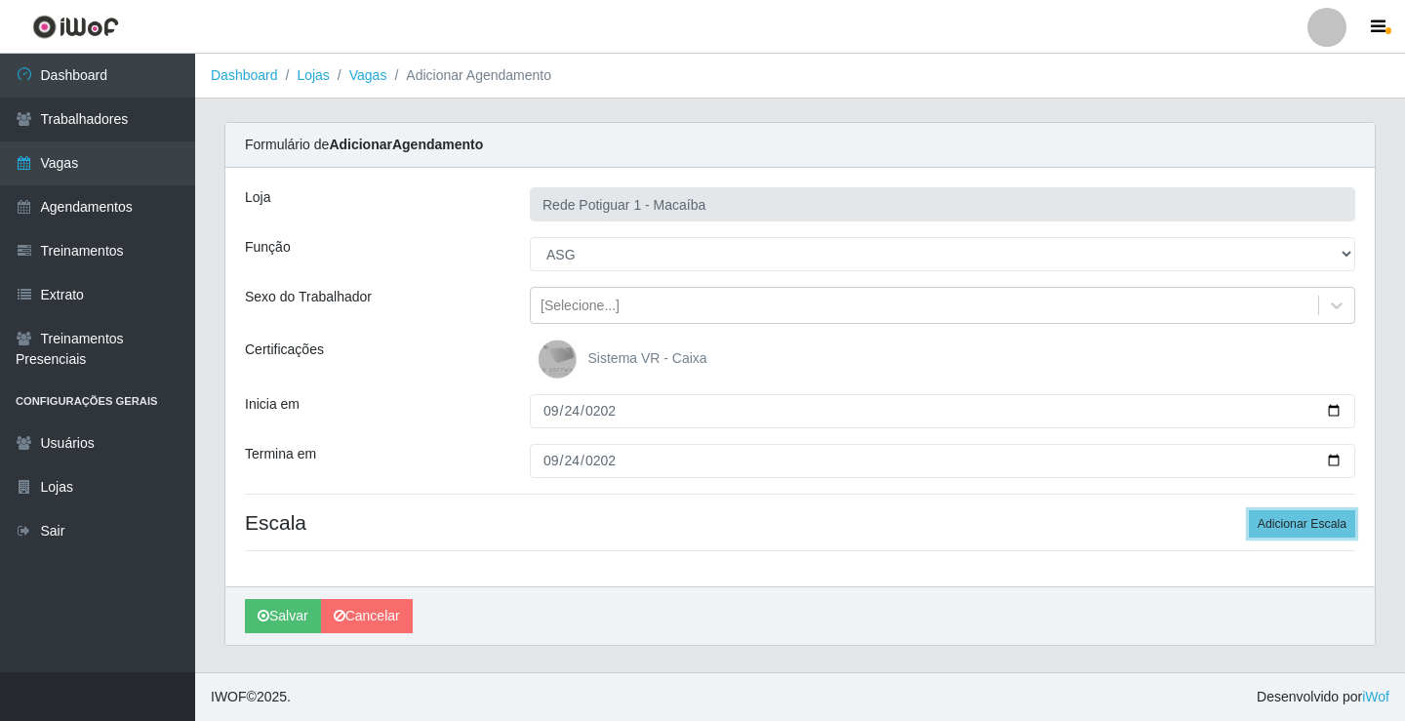
click at [1249, 510] on button "Adicionar Escala" at bounding box center [1302, 523] width 106 height 27
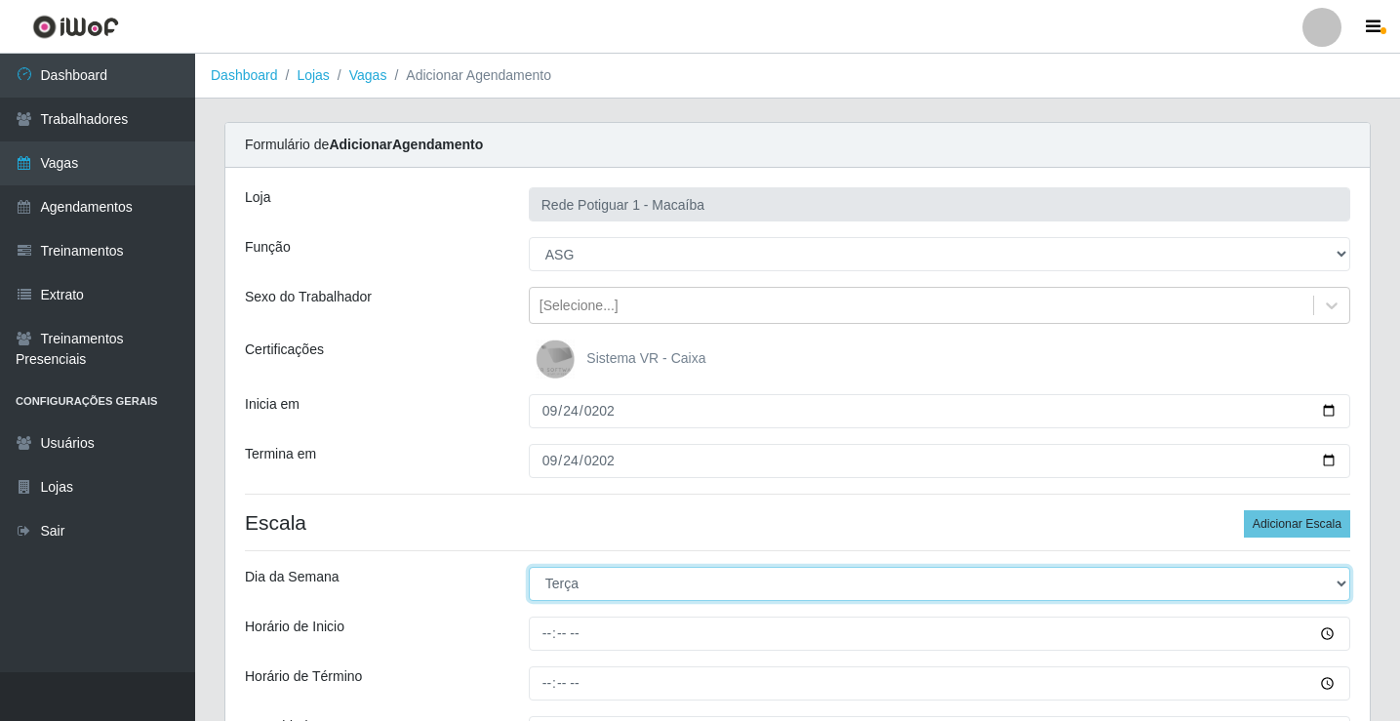
select select "3"
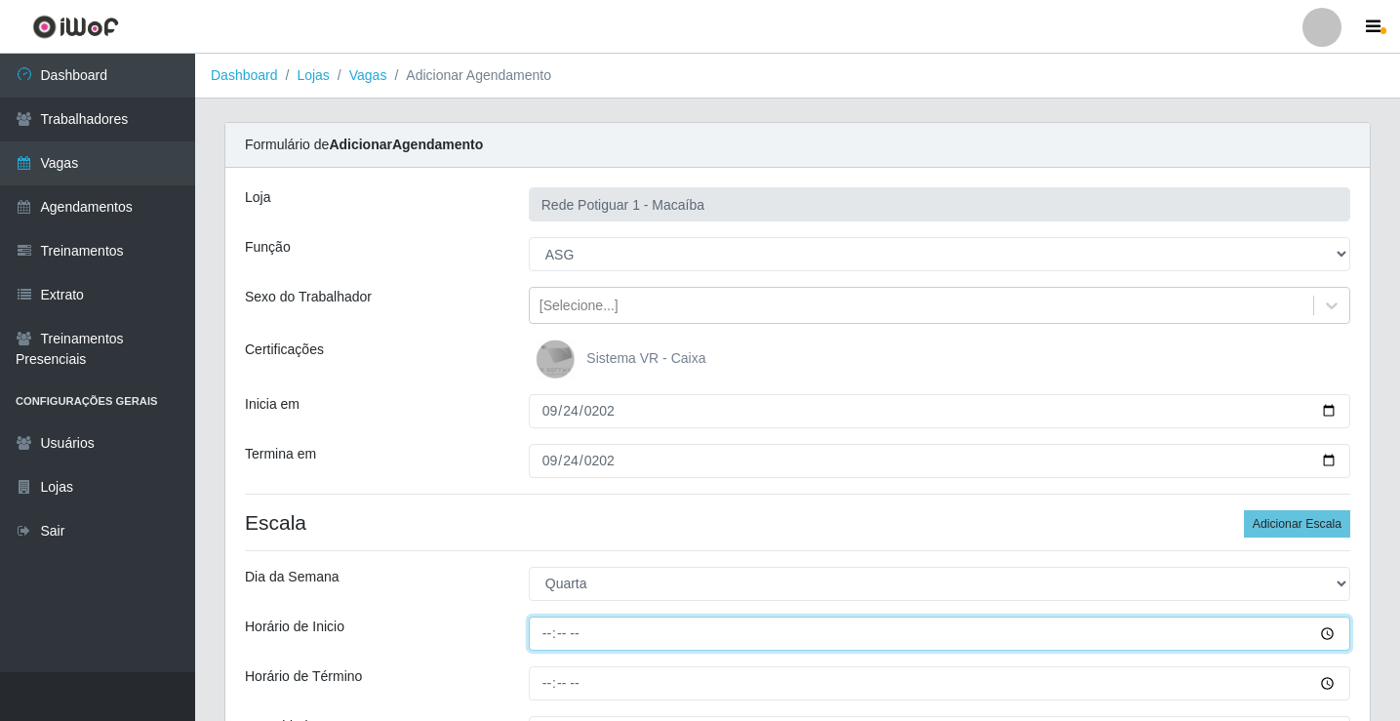
type input "08:00"
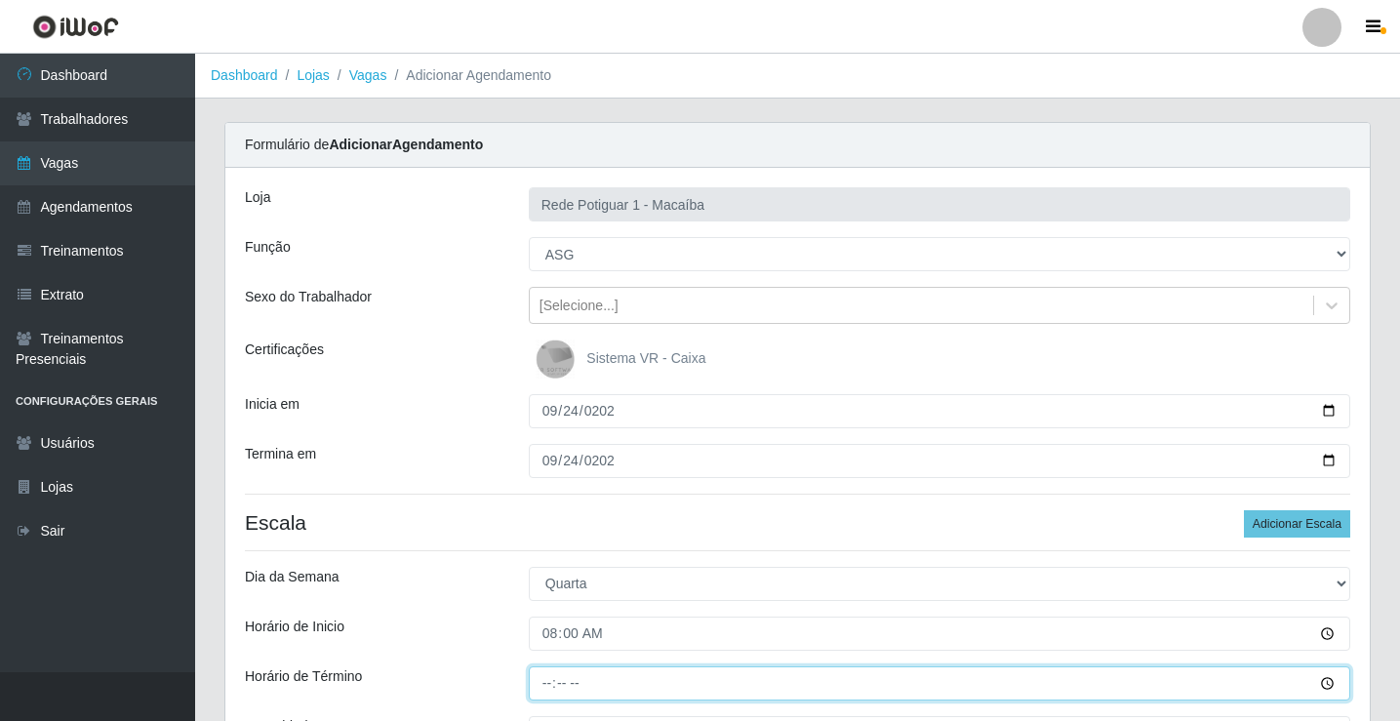
type input "13:00"
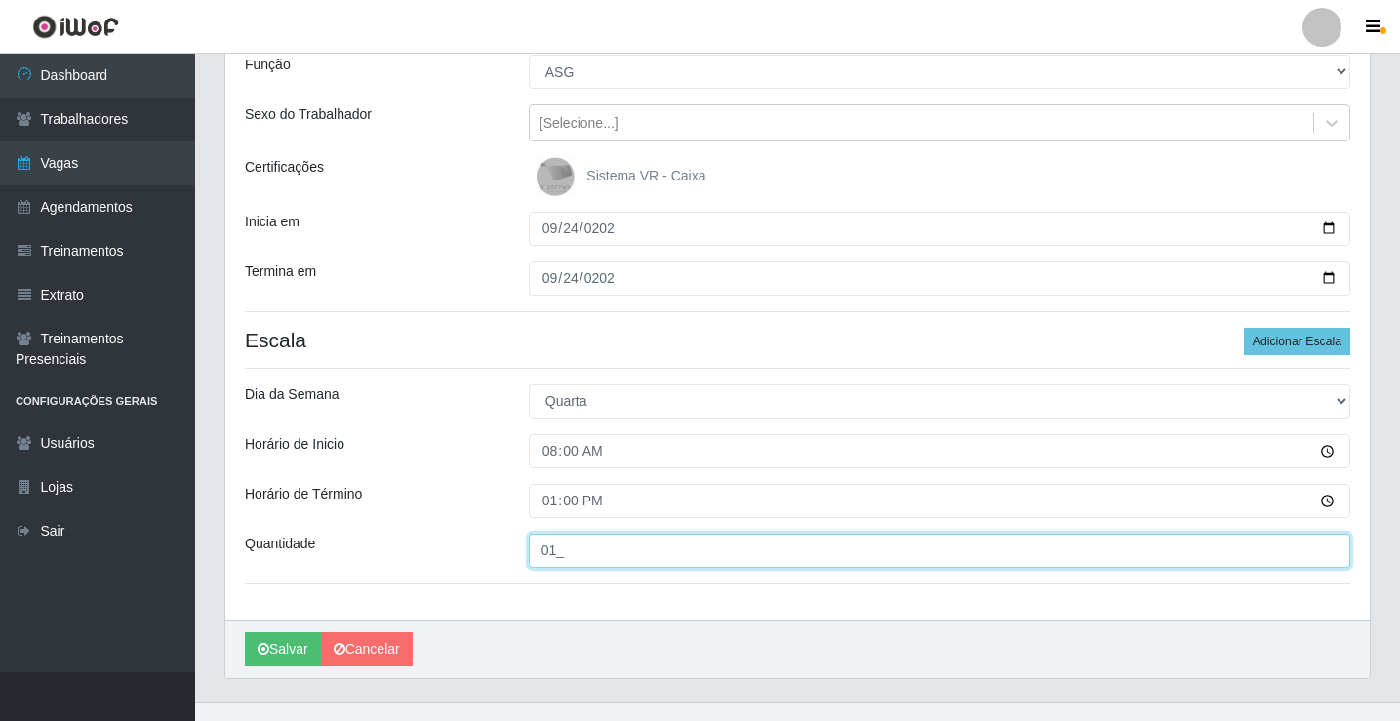
scroll to position [213, 0]
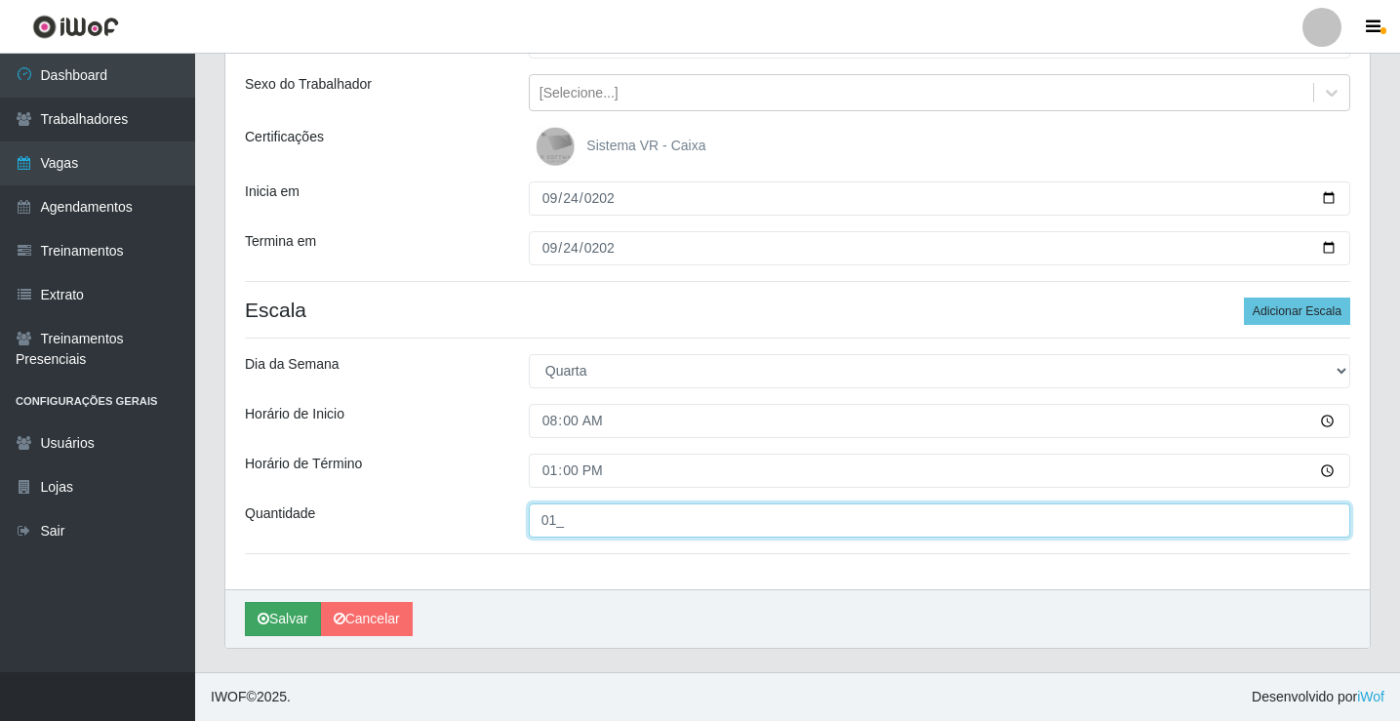
type input "01_"
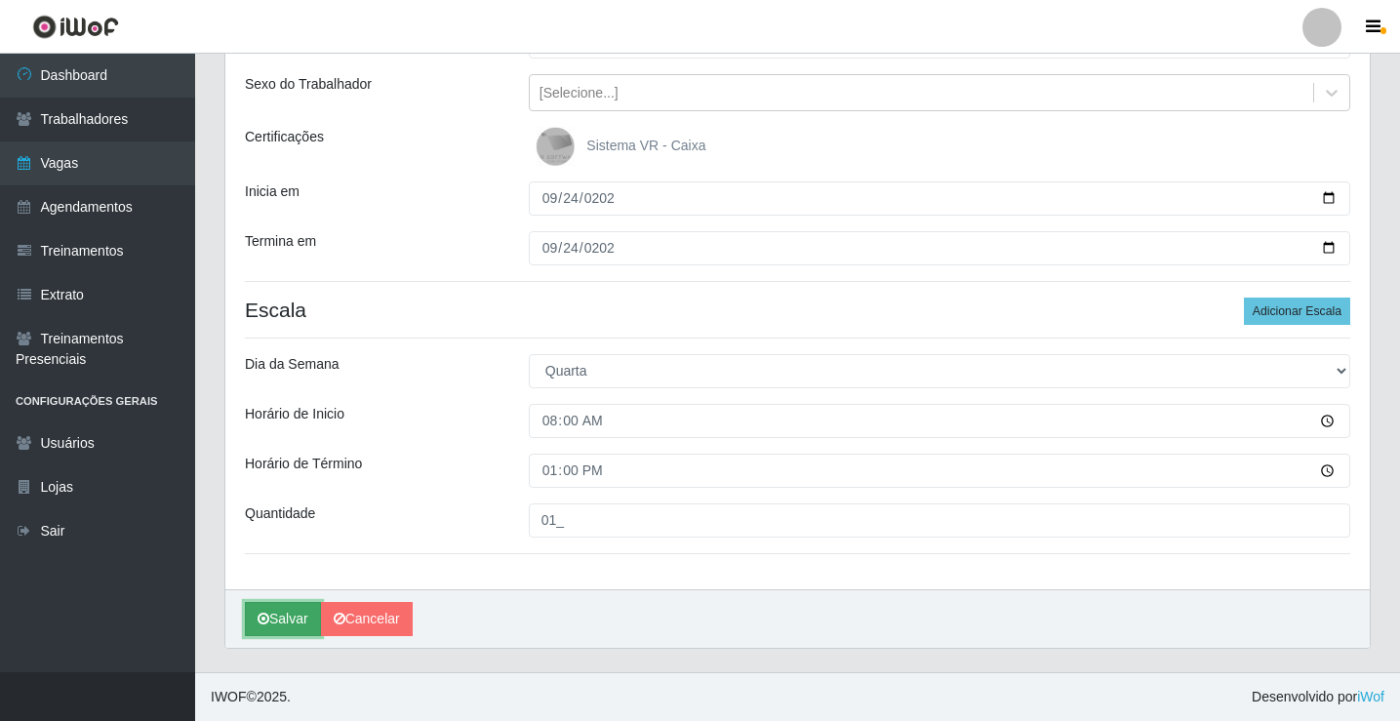
click at [276, 630] on button "Salvar" at bounding box center [283, 619] width 76 height 34
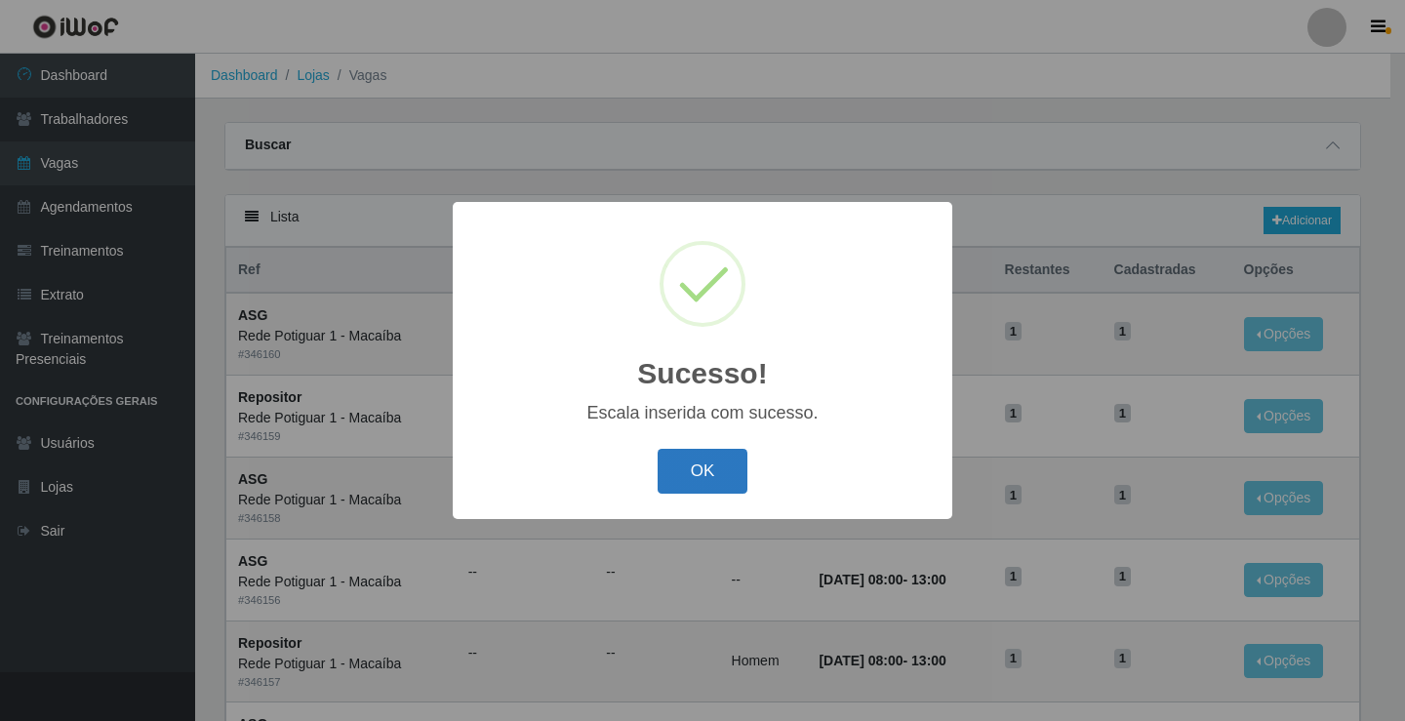
click at [716, 475] on button "OK" at bounding box center [703, 472] width 91 height 46
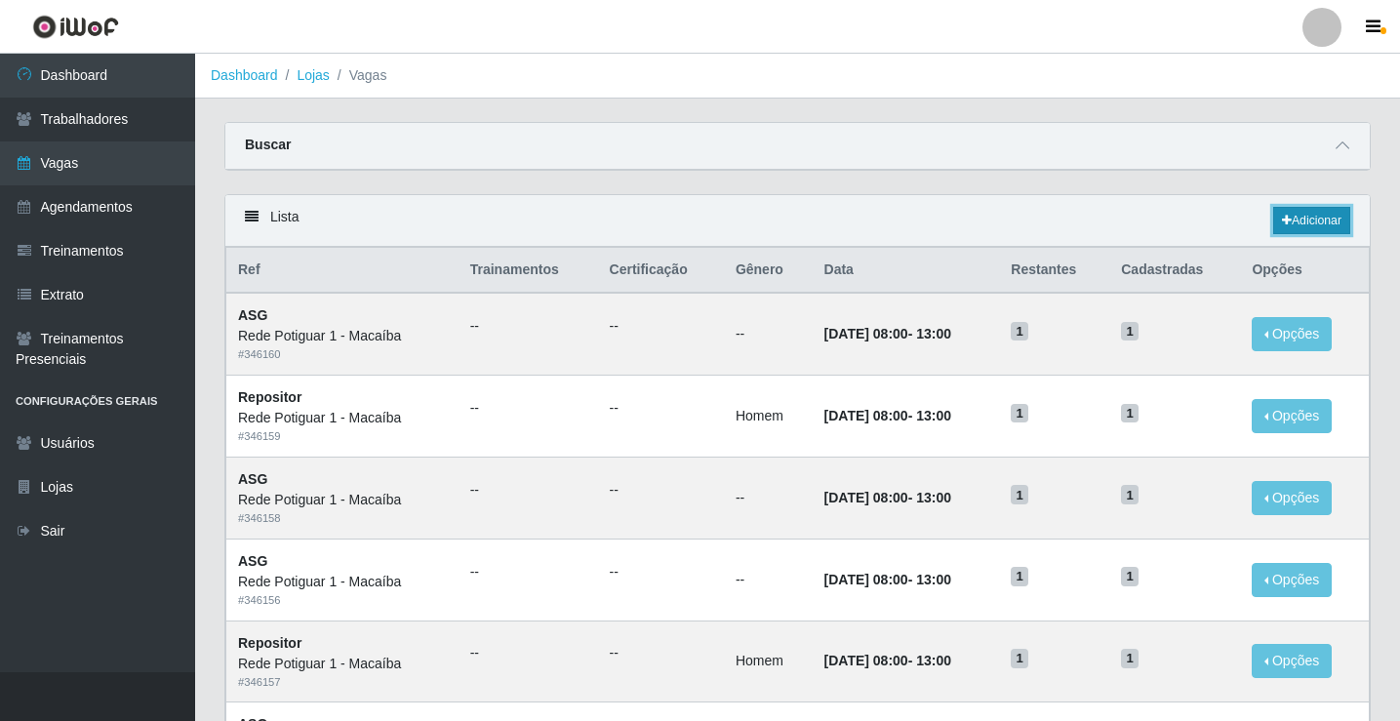
click at [1312, 216] on link "Adicionar" at bounding box center [1311, 220] width 77 height 27
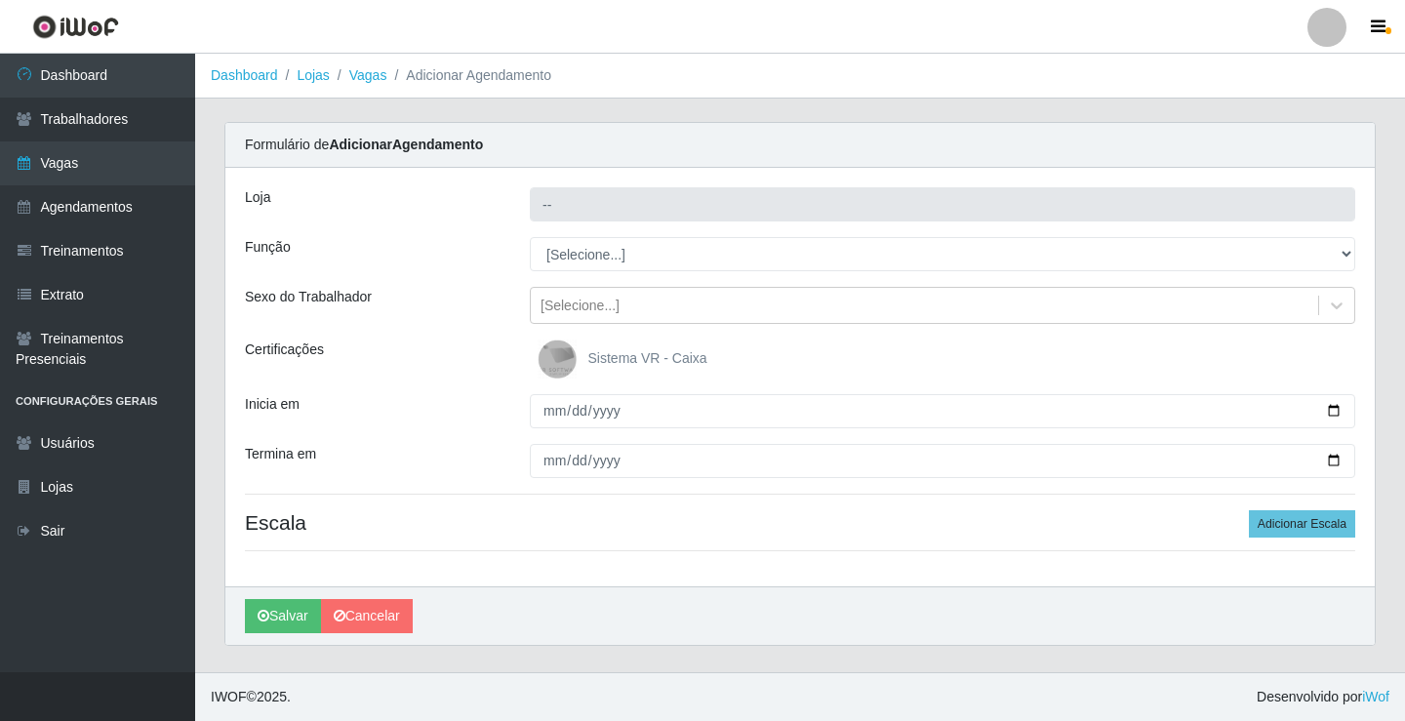
type input "Rede Potiguar 1 - Macaíba"
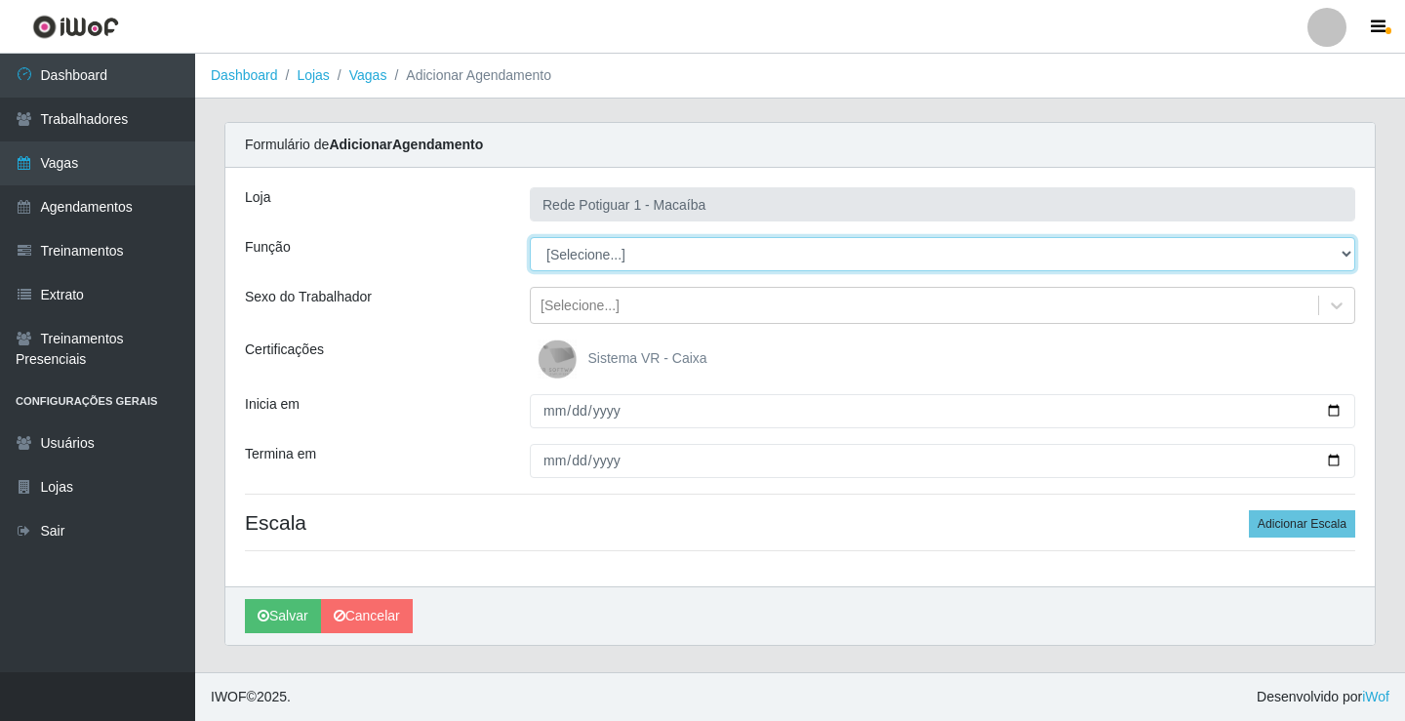
click at [612, 246] on select "[Selecione...] ASG ASG + ASG ++ Balconista Embalador Repositor Repositor + Repo…" at bounding box center [943, 254] width 826 height 34
select select "24"
click at [530, 237] on select "[Selecione...] ASG ASG + ASG ++ Balconista Embalador Repositor Repositor + Repo…" at bounding box center [943, 254] width 826 height 34
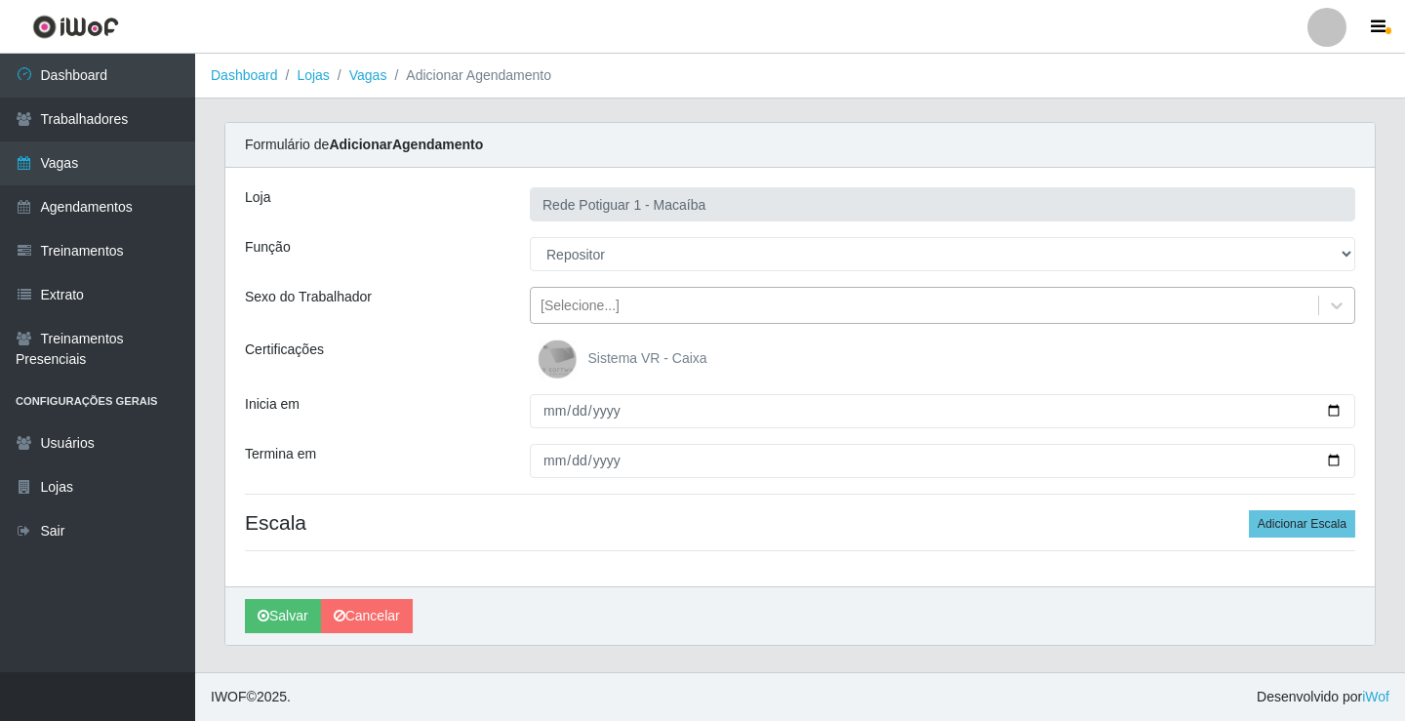
click at [612, 301] on div "[Selecione...]" at bounding box center [580, 306] width 79 height 20
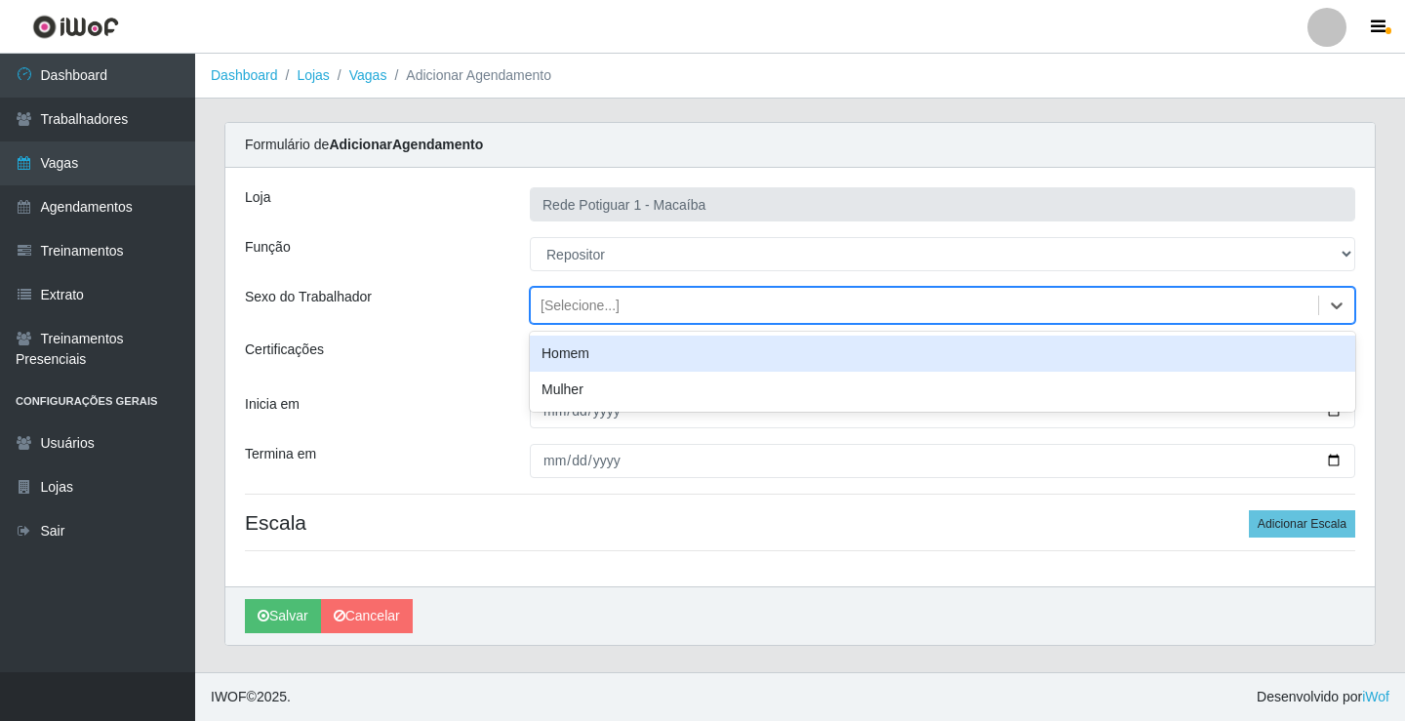
click at [595, 352] on div "Homem" at bounding box center [943, 354] width 826 height 36
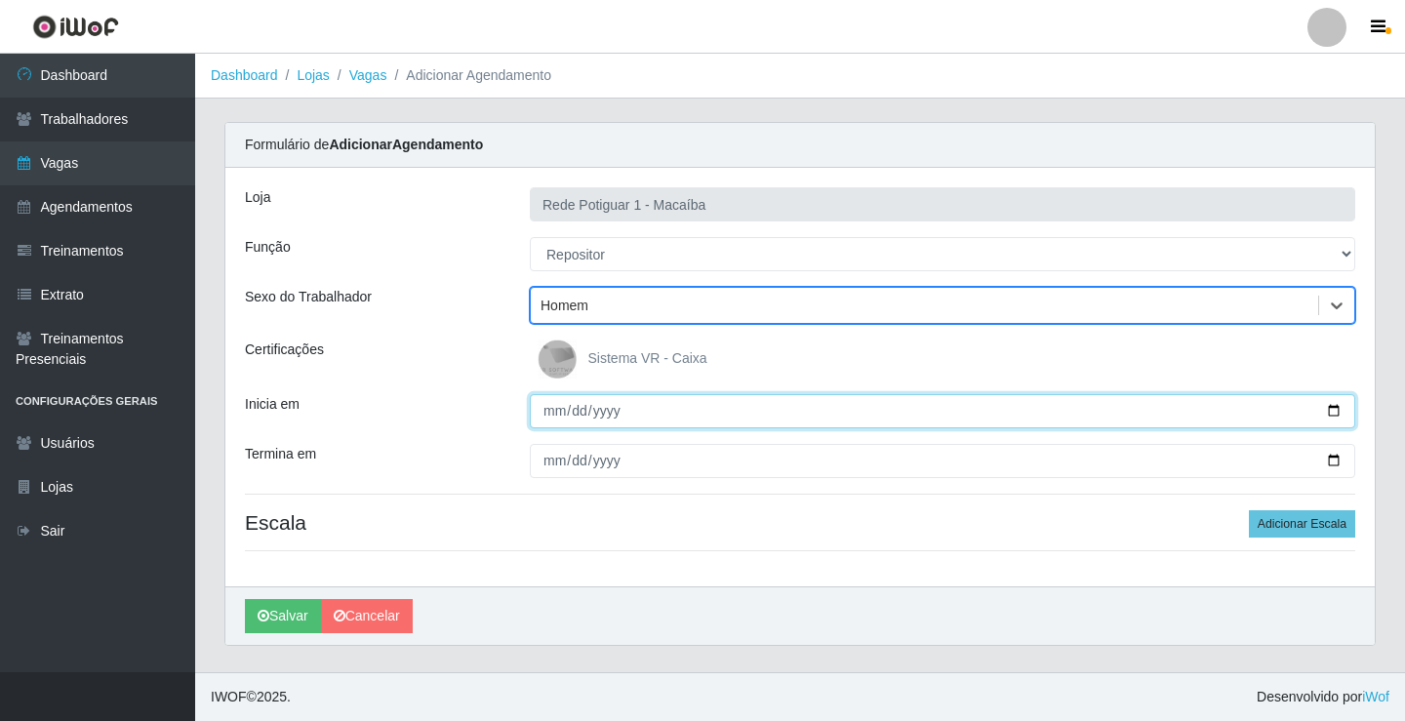
click at [548, 409] on input "Inicia em" at bounding box center [943, 411] width 826 height 34
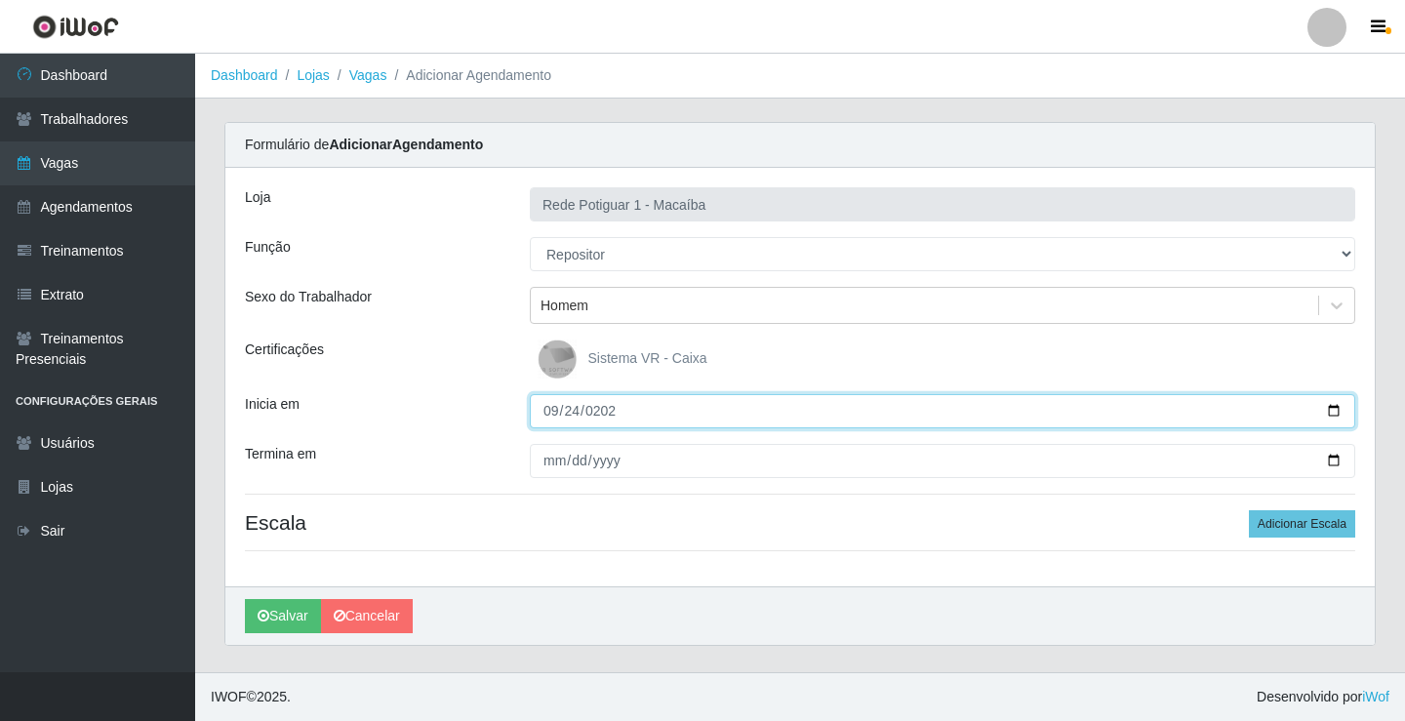
type input "[DATE]"
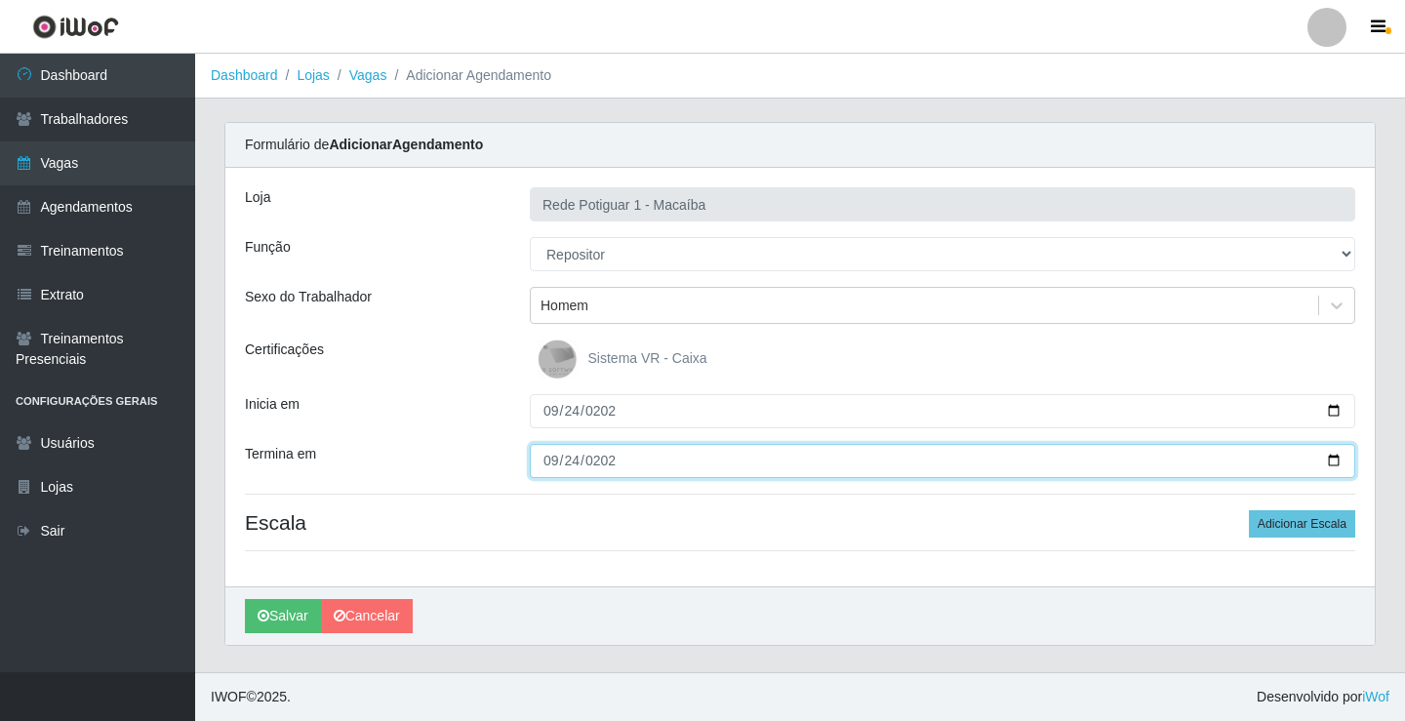
type input "[DATE]"
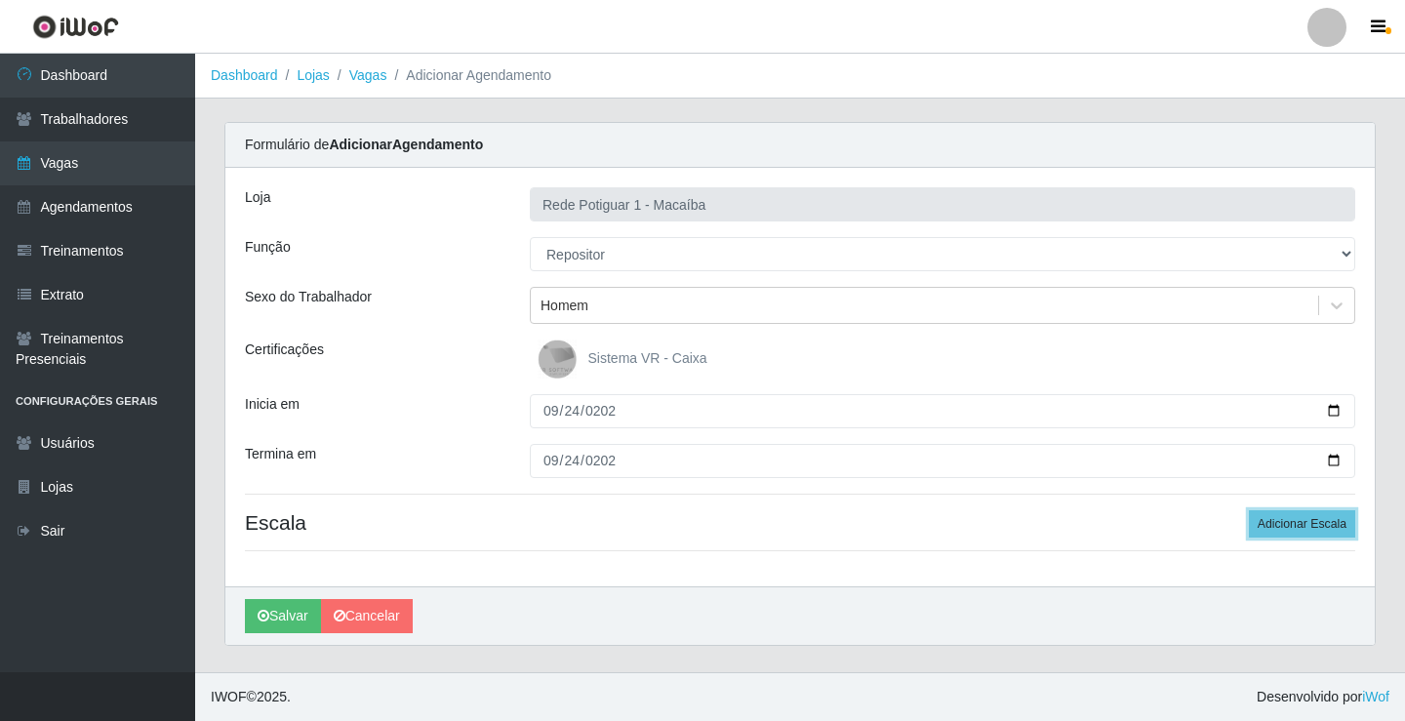
click at [1249, 510] on button "Adicionar Escala" at bounding box center [1302, 523] width 106 height 27
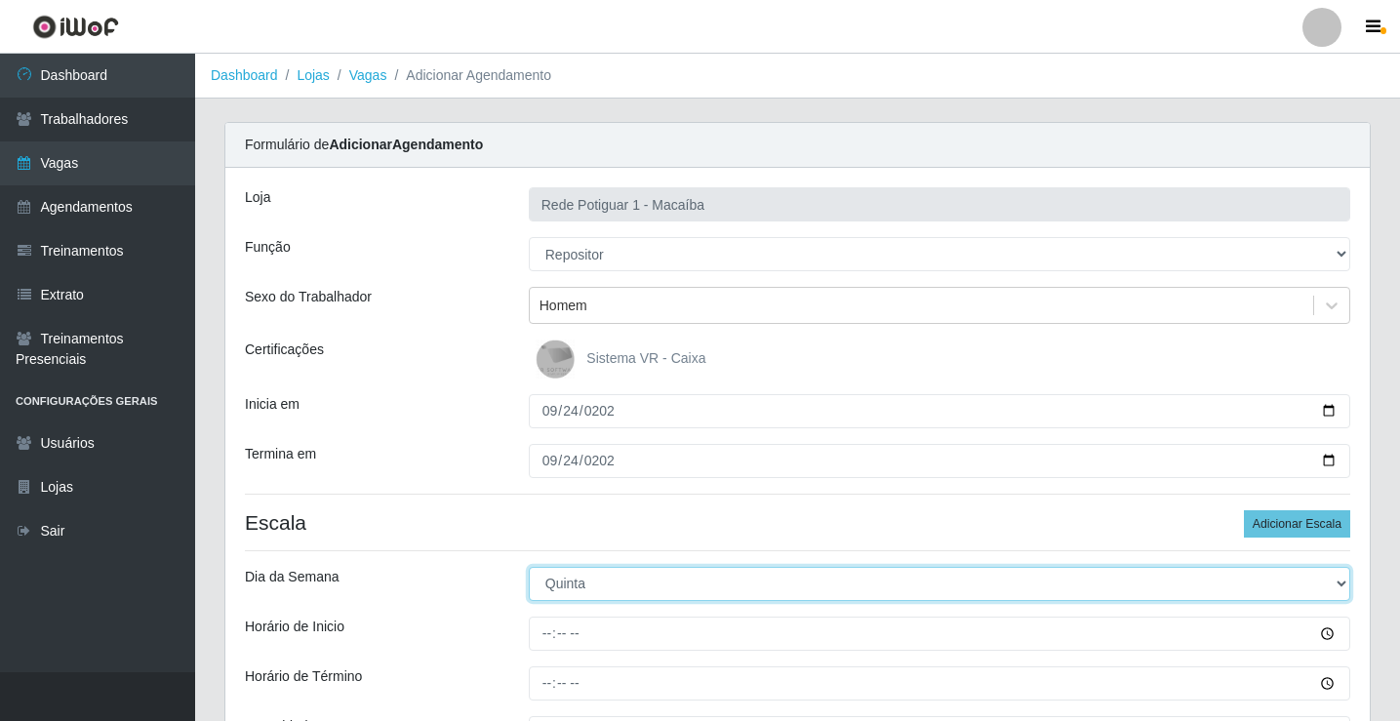
select select "3"
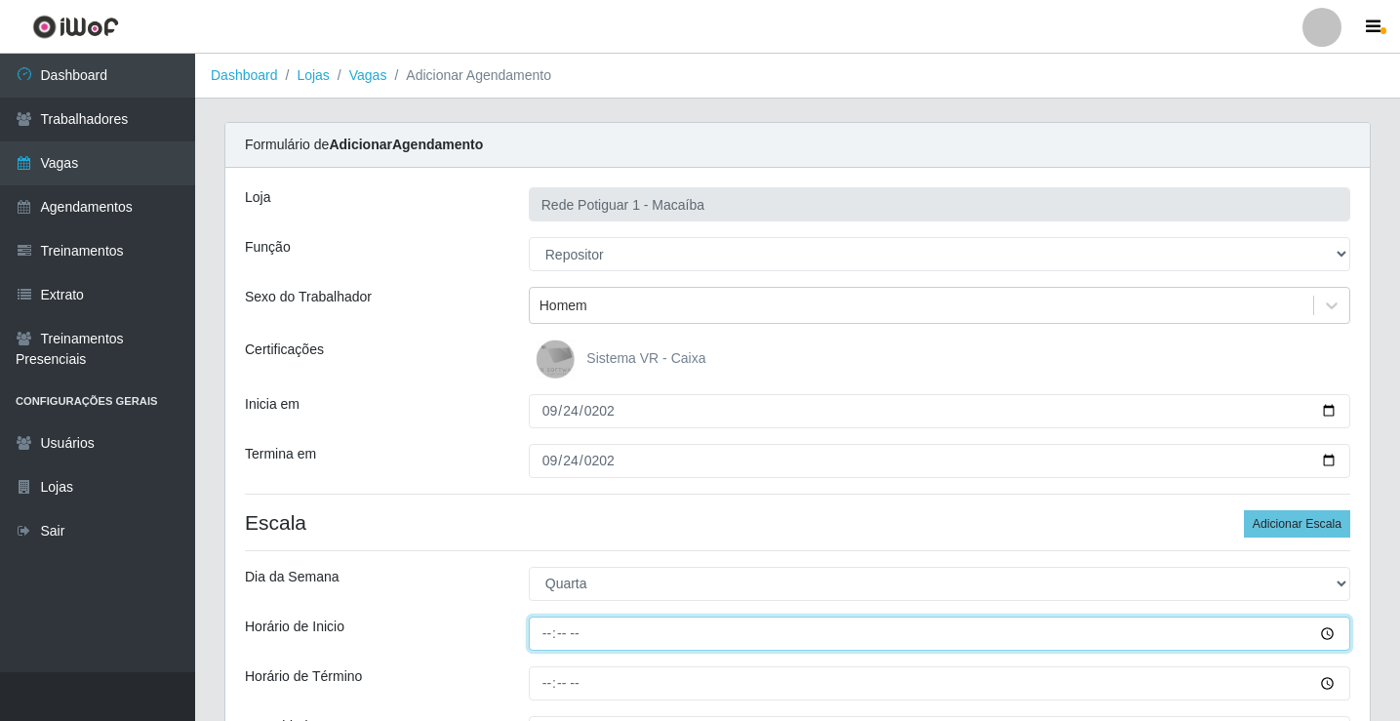
type input "08:00"
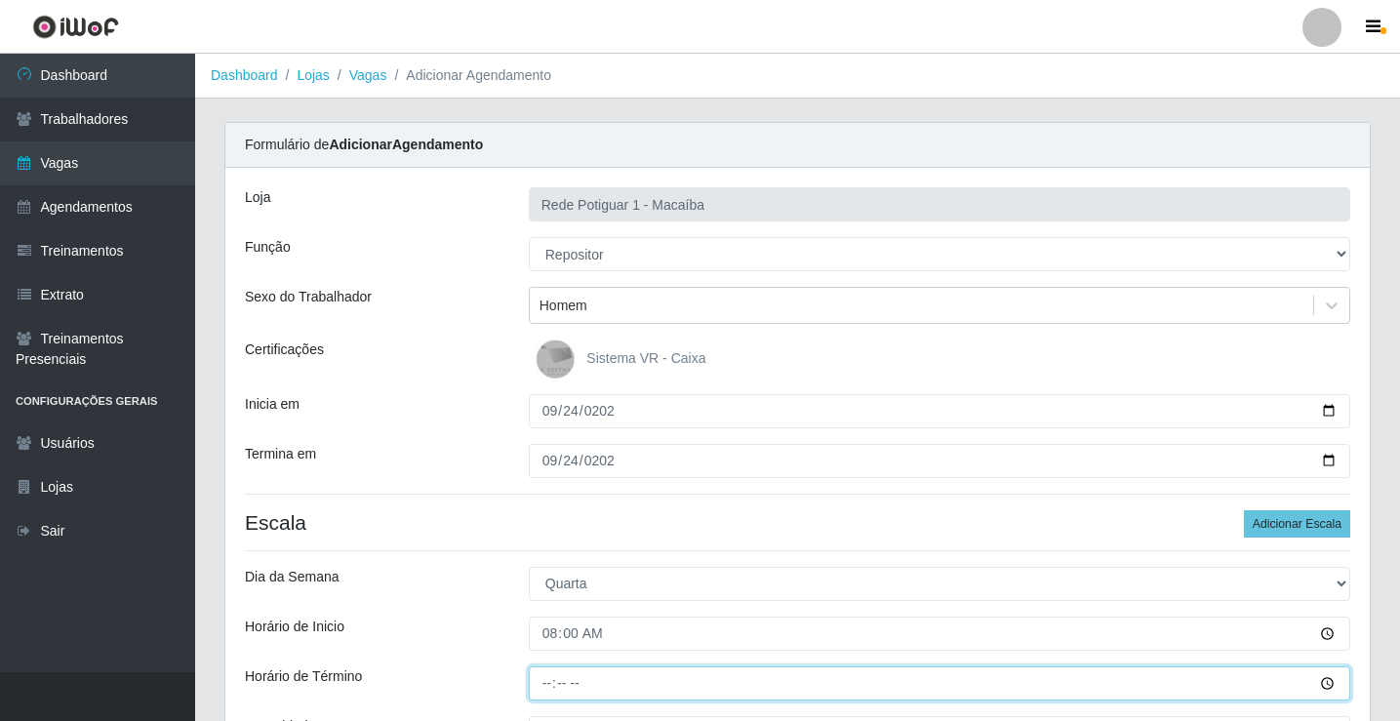
type input "13:00"
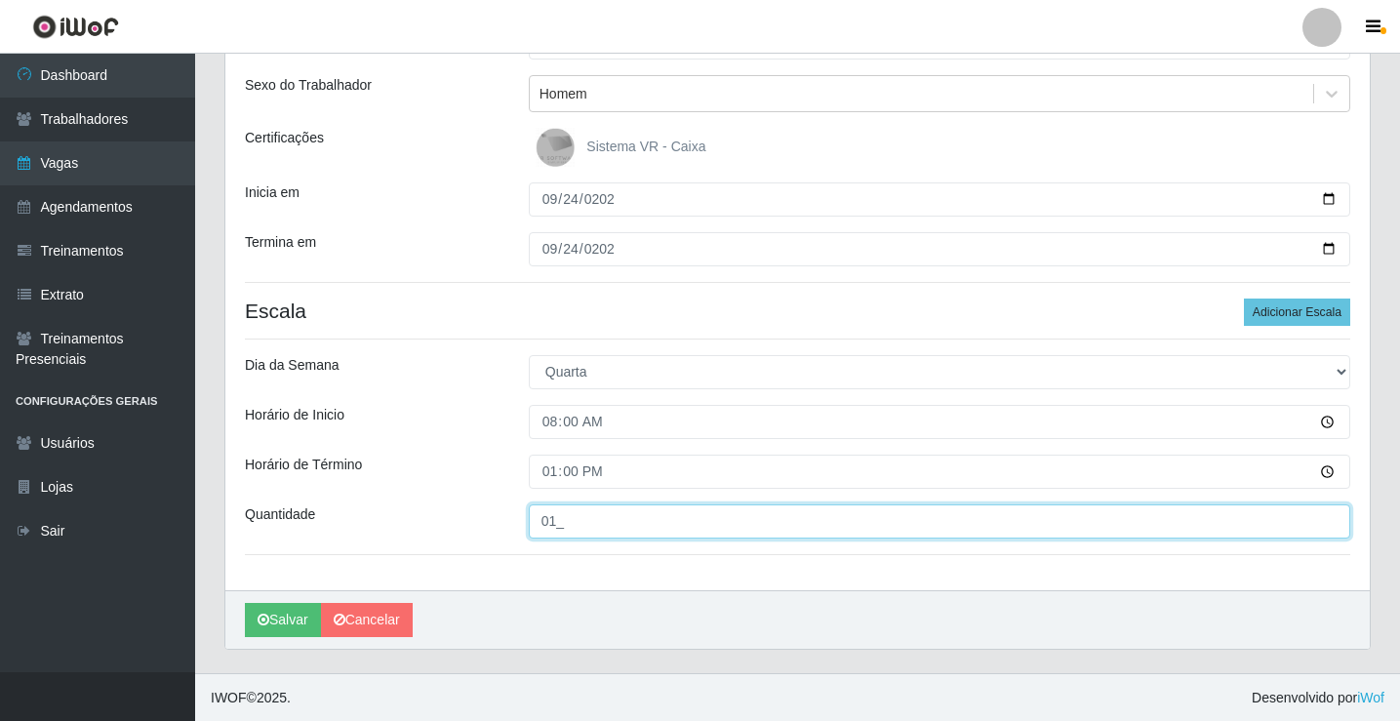
scroll to position [213, 0]
type input "01_"
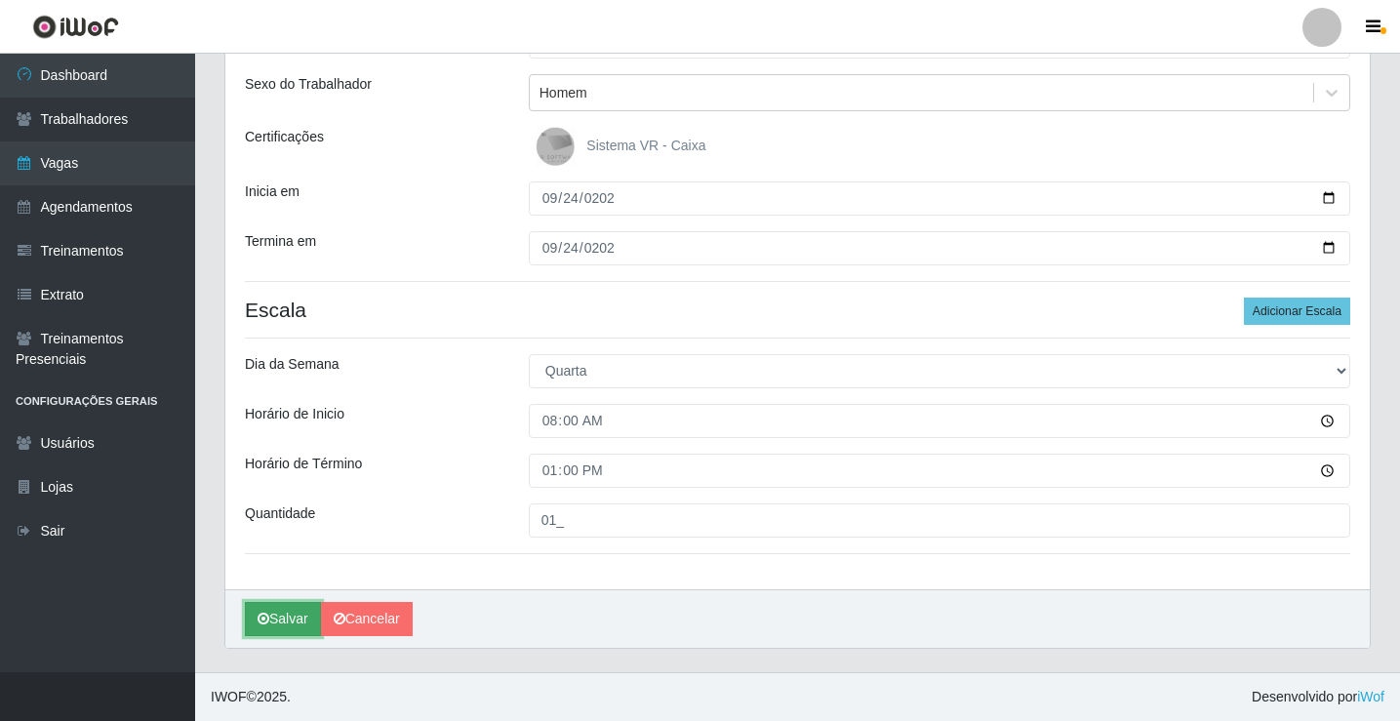
click at [272, 626] on button "Salvar" at bounding box center [283, 619] width 76 height 34
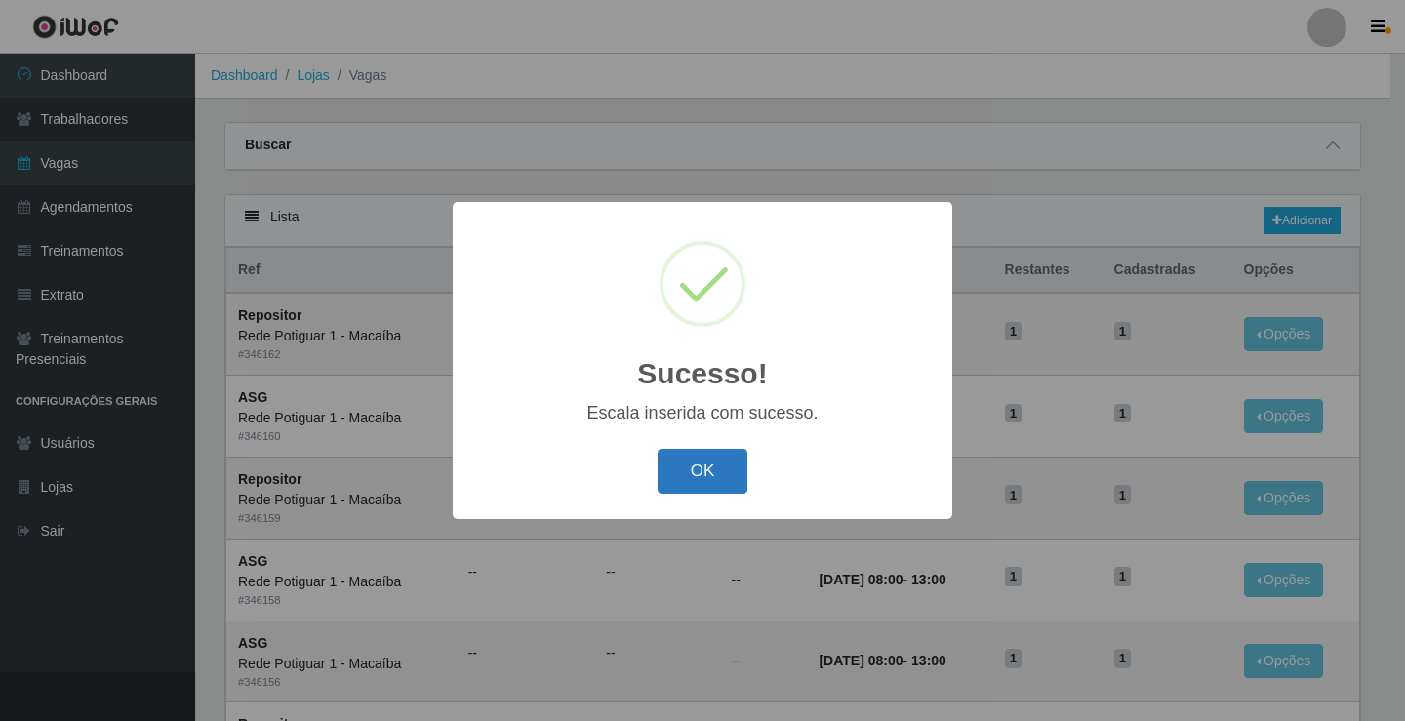
click at [701, 476] on button "OK" at bounding box center [703, 472] width 91 height 46
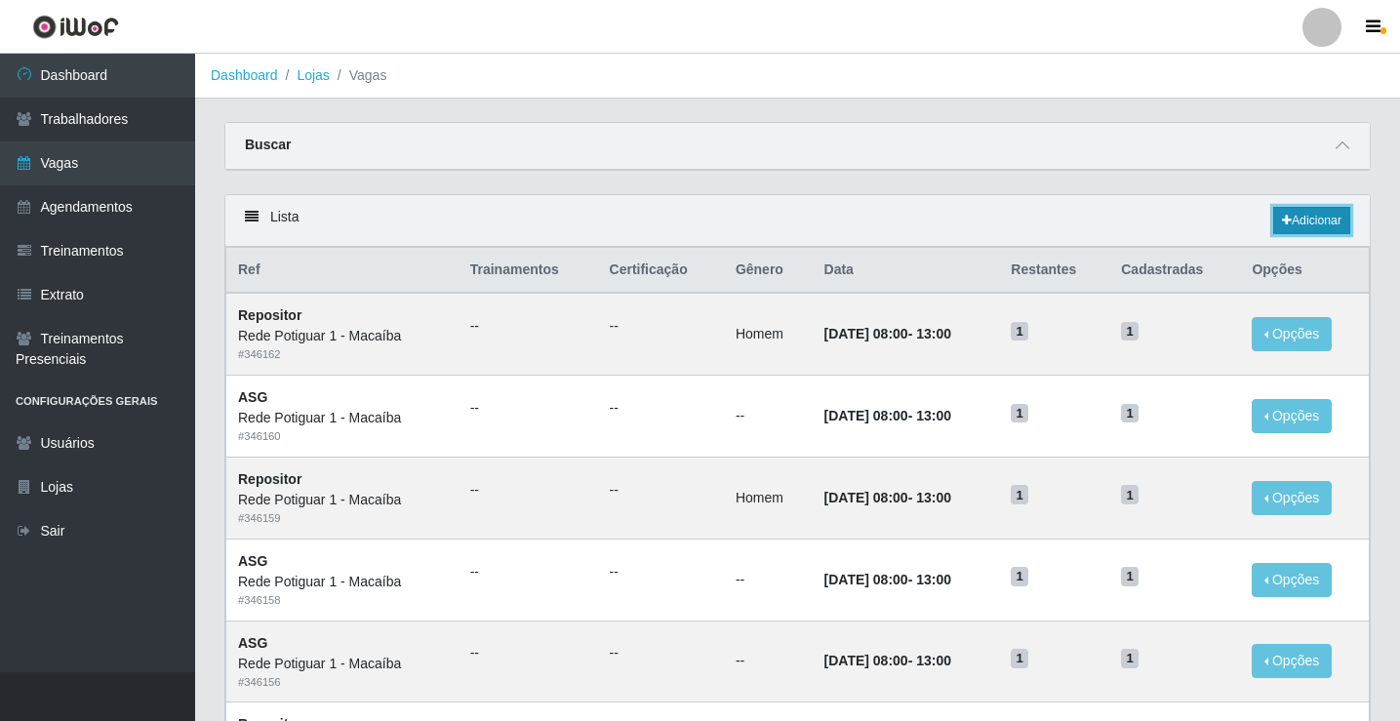
click at [1292, 222] on link "Adicionar" at bounding box center [1311, 220] width 77 height 27
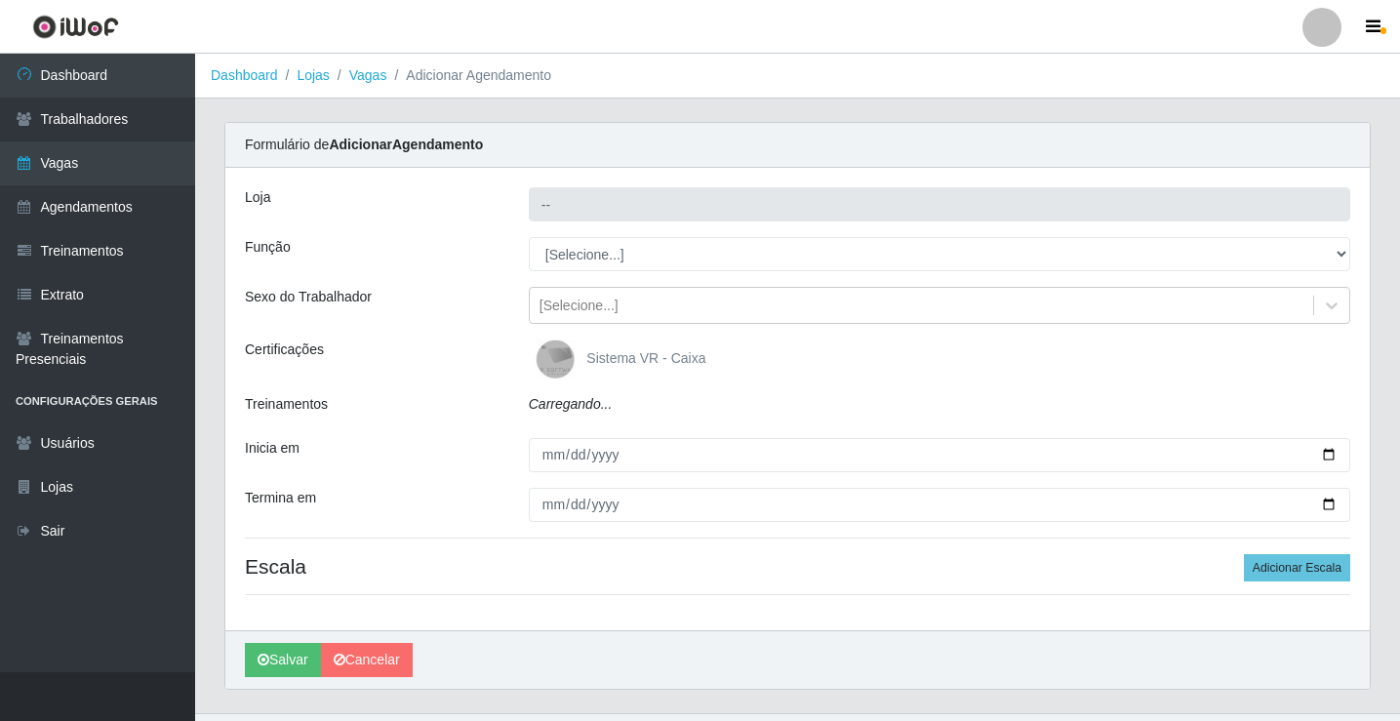
type input "Rede Potiguar 1 - Macaíba"
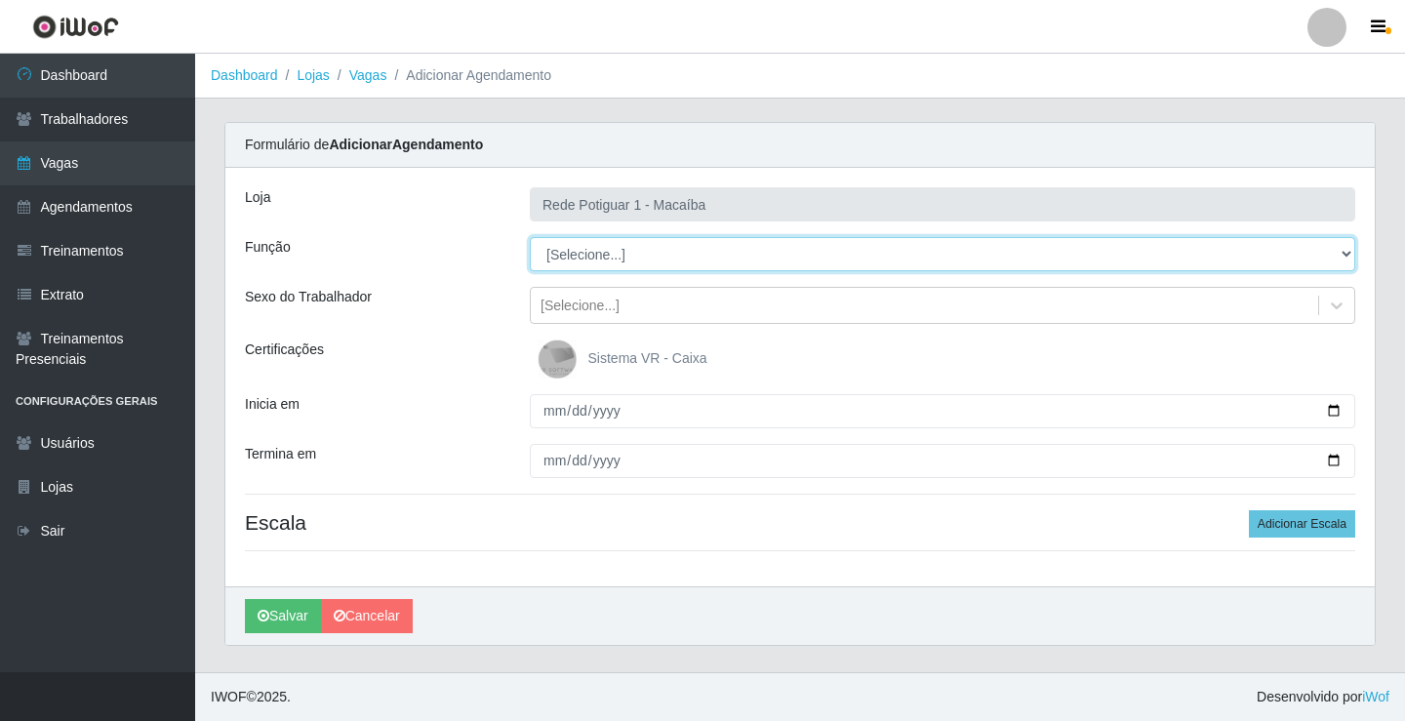
click at [612, 249] on select "[Selecione...] ASG ASG + ASG ++ Balconista Embalador Repositor Repositor + Repo…" at bounding box center [943, 254] width 826 height 34
select select "16"
click at [530, 237] on select "[Selecione...] ASG ASG + ASG ++ Balconista Embalador Repositor Repositor + Repo…" at bounding box center [943, 254] width 826 height 34
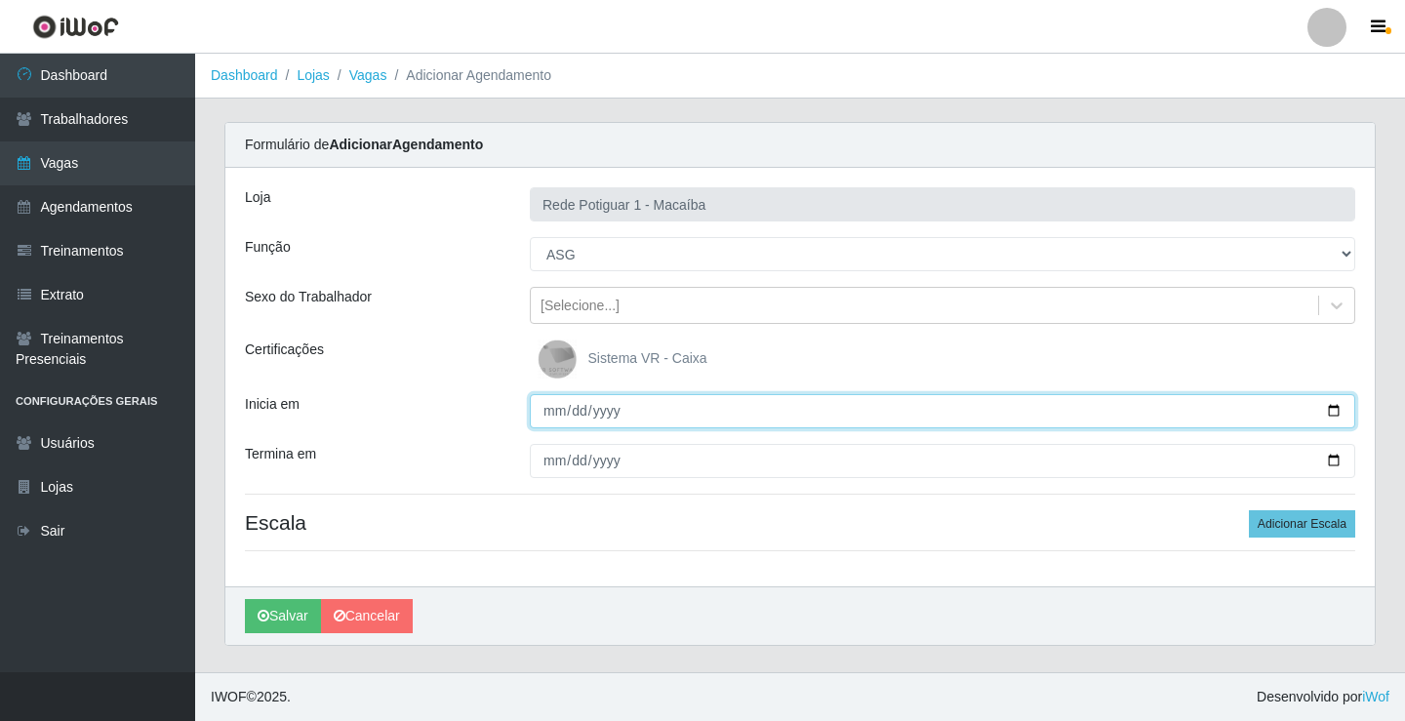
click at [556, 402] on input "Inicia em" at bounding box center [943, 411] width 826 height 34
type input "[DATE]"
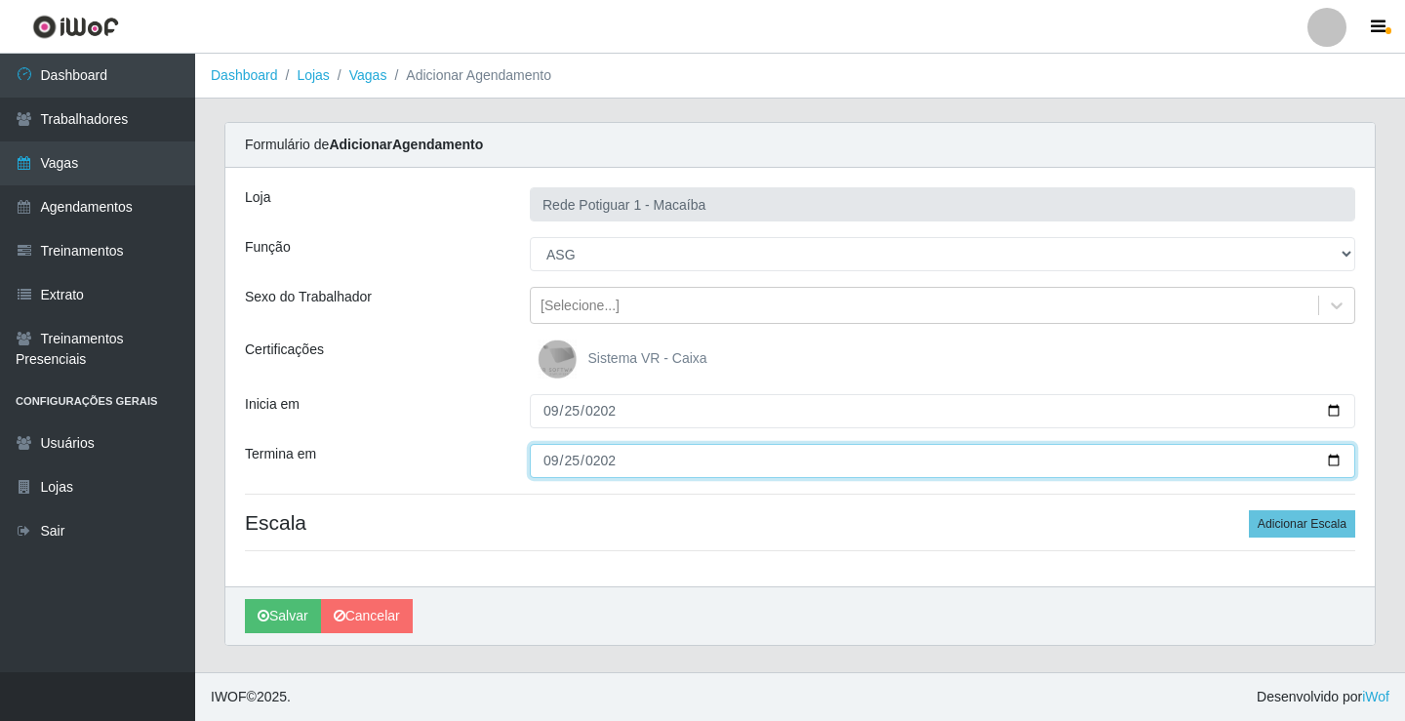
type input "[DATE]"
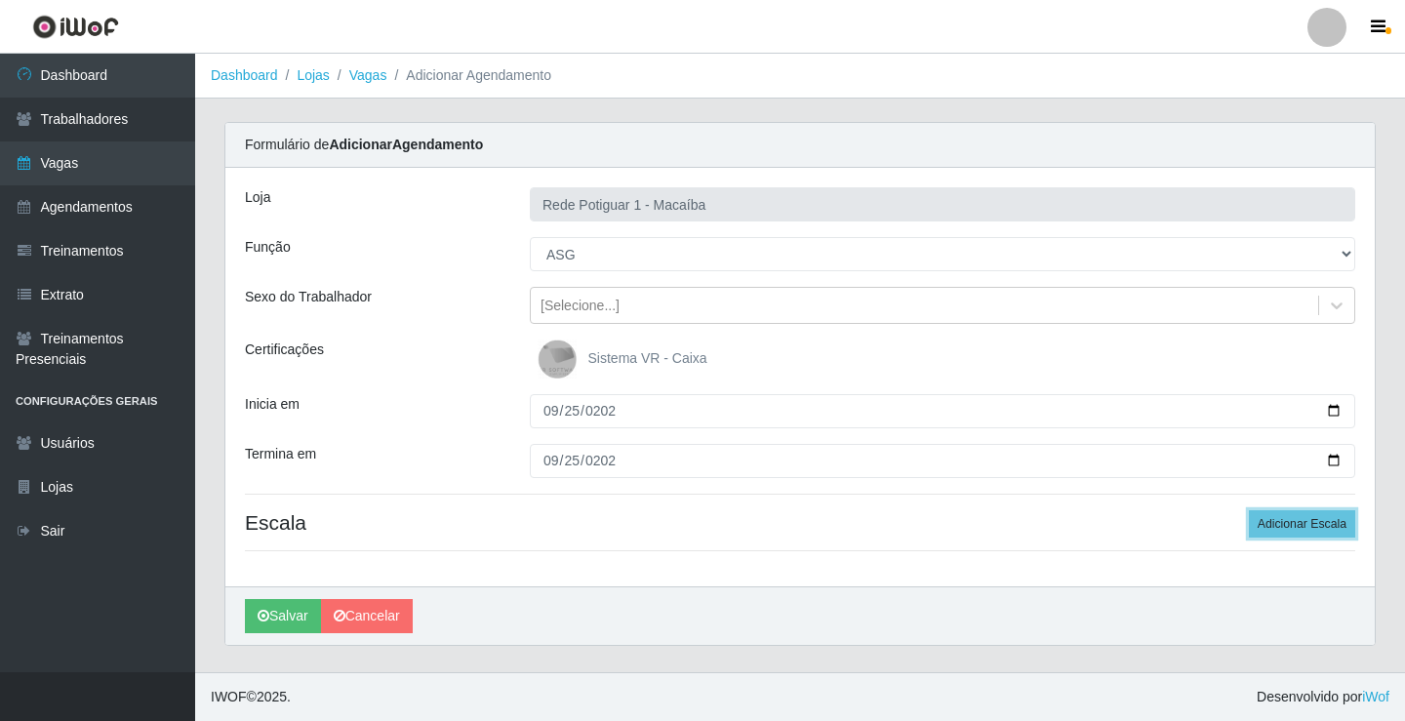
click at [1249, 510] on button "Adicionar Escala" at bounding box center [1302, 523] width 106 height 27
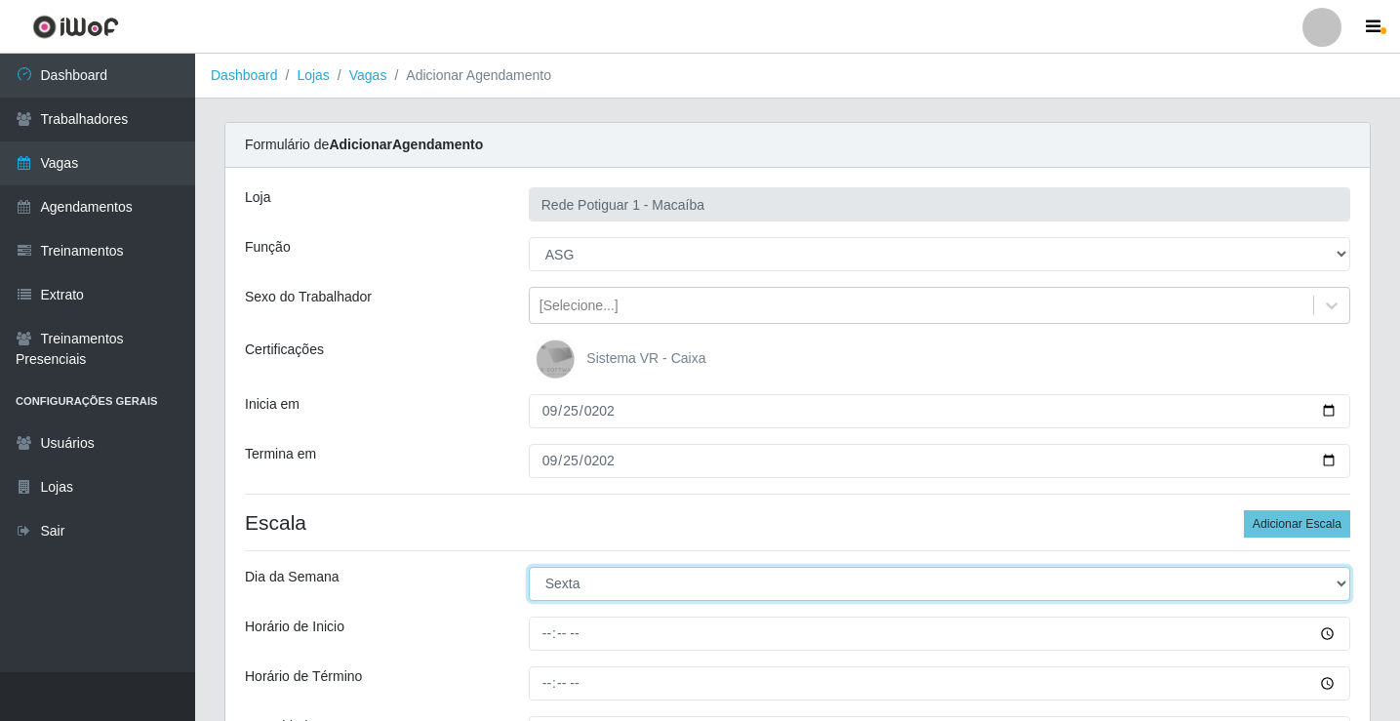
select select "4"
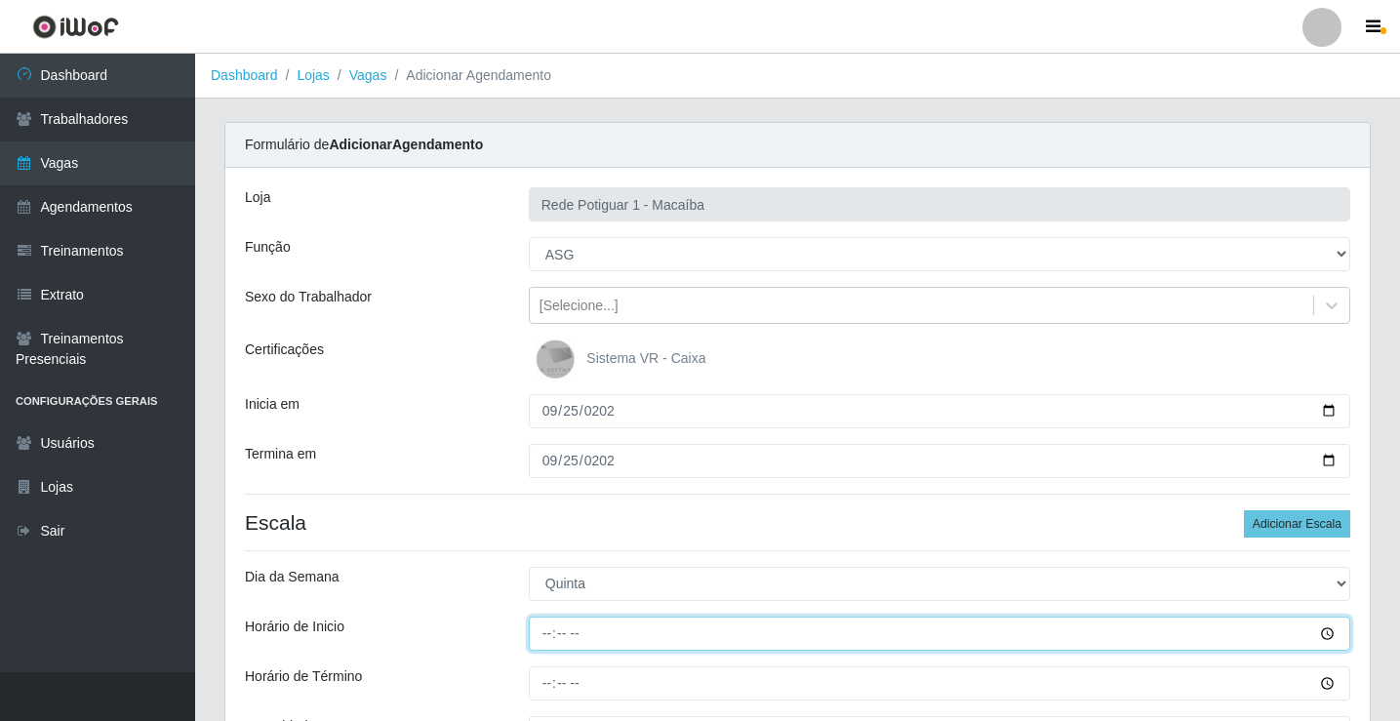
type input "08:00"
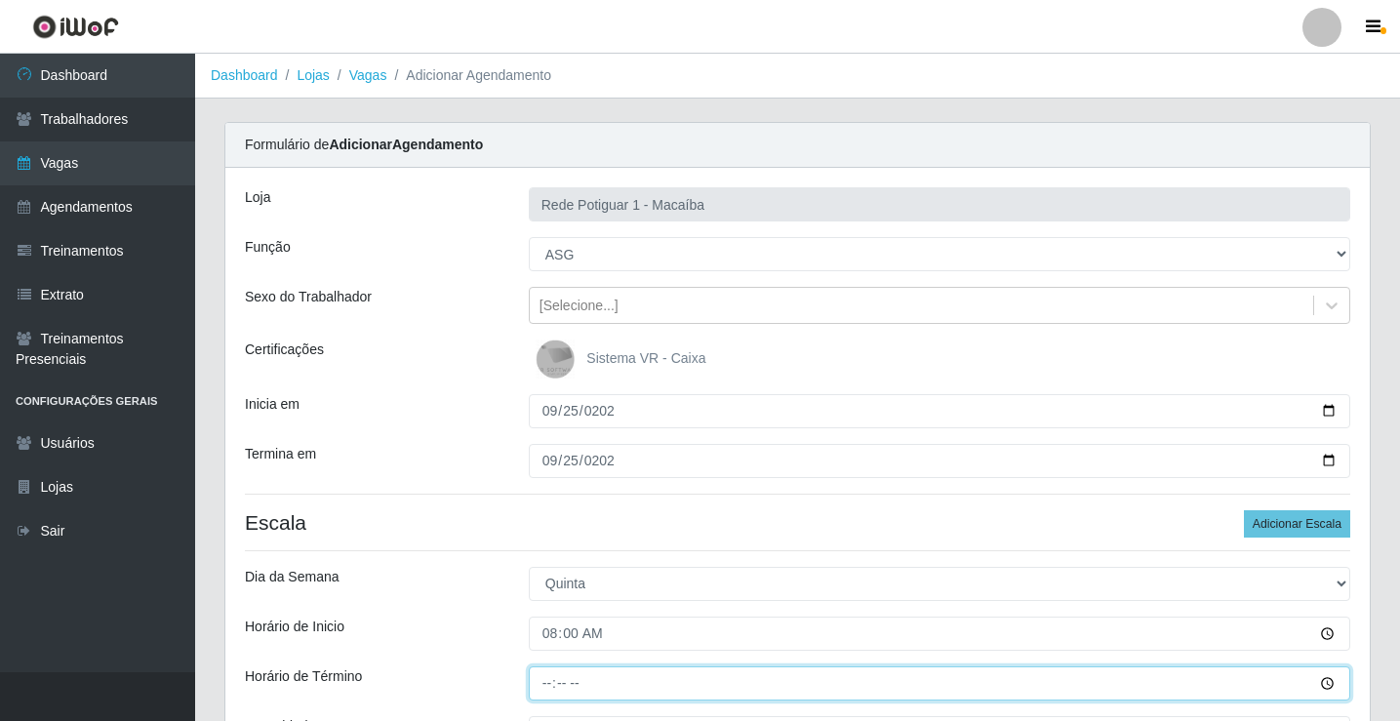
type input "13:00"
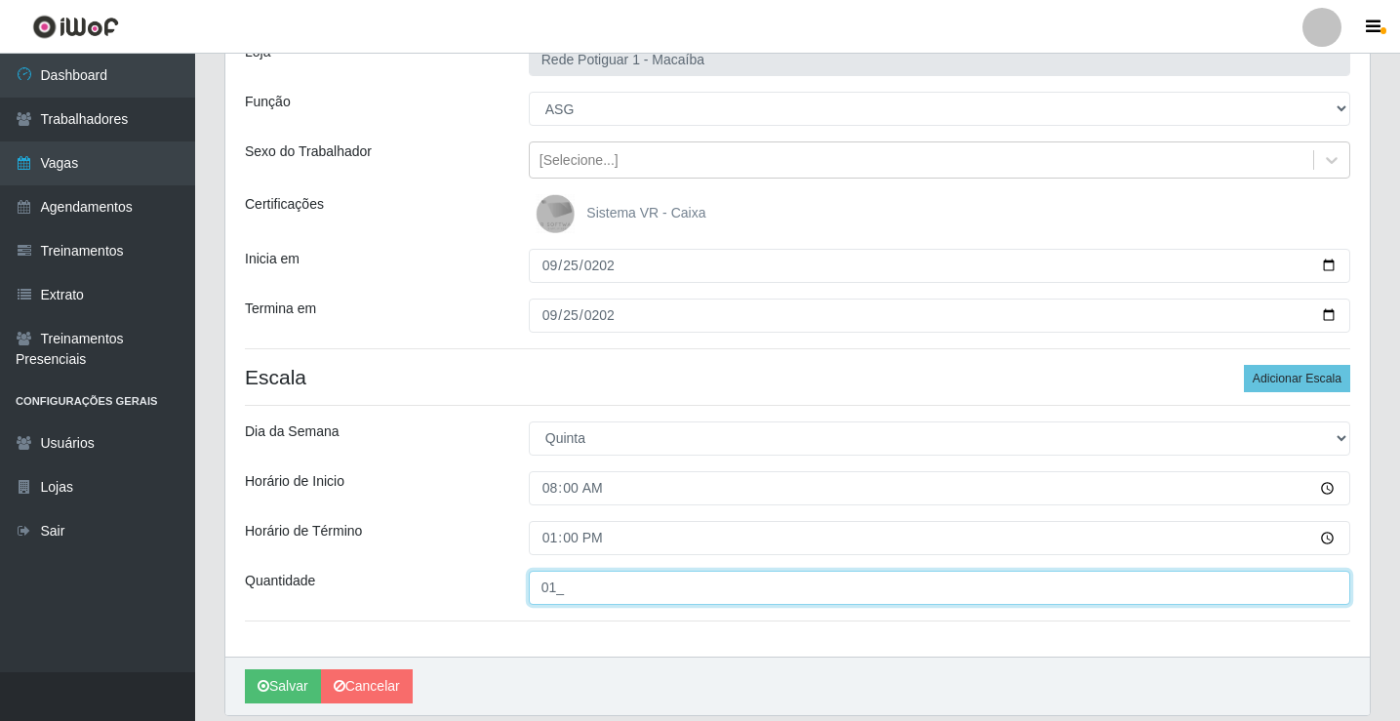
scroll to position [213, 0]
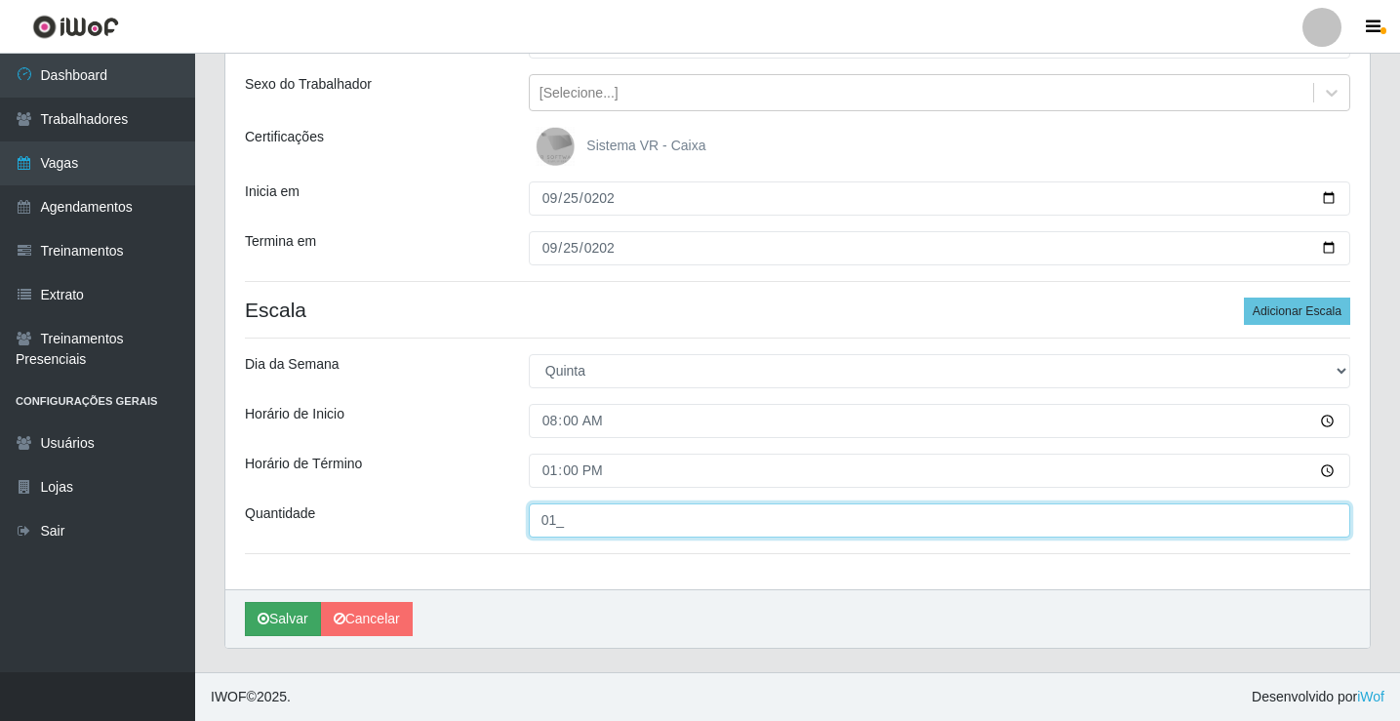
type input "01_"
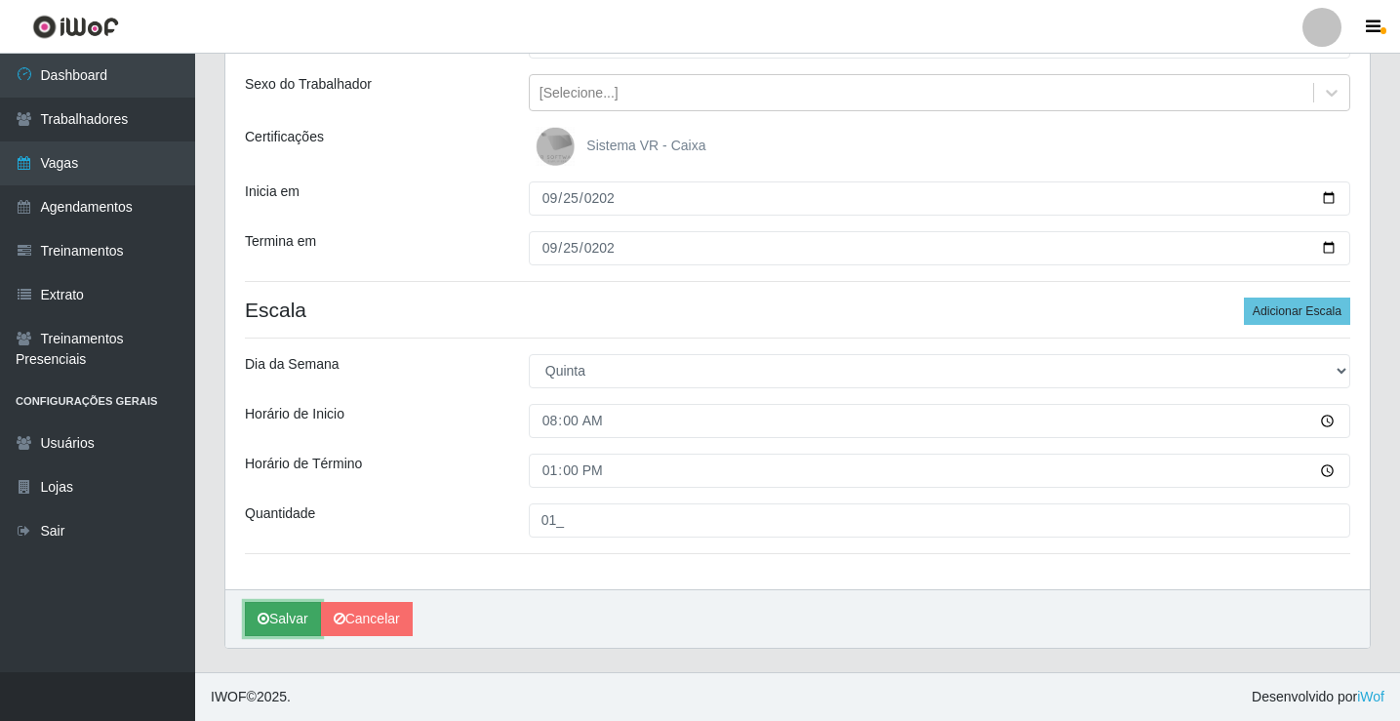
click at [290, 610] on button "Salvar" at bounding box center [283, 619] width 76 height 34
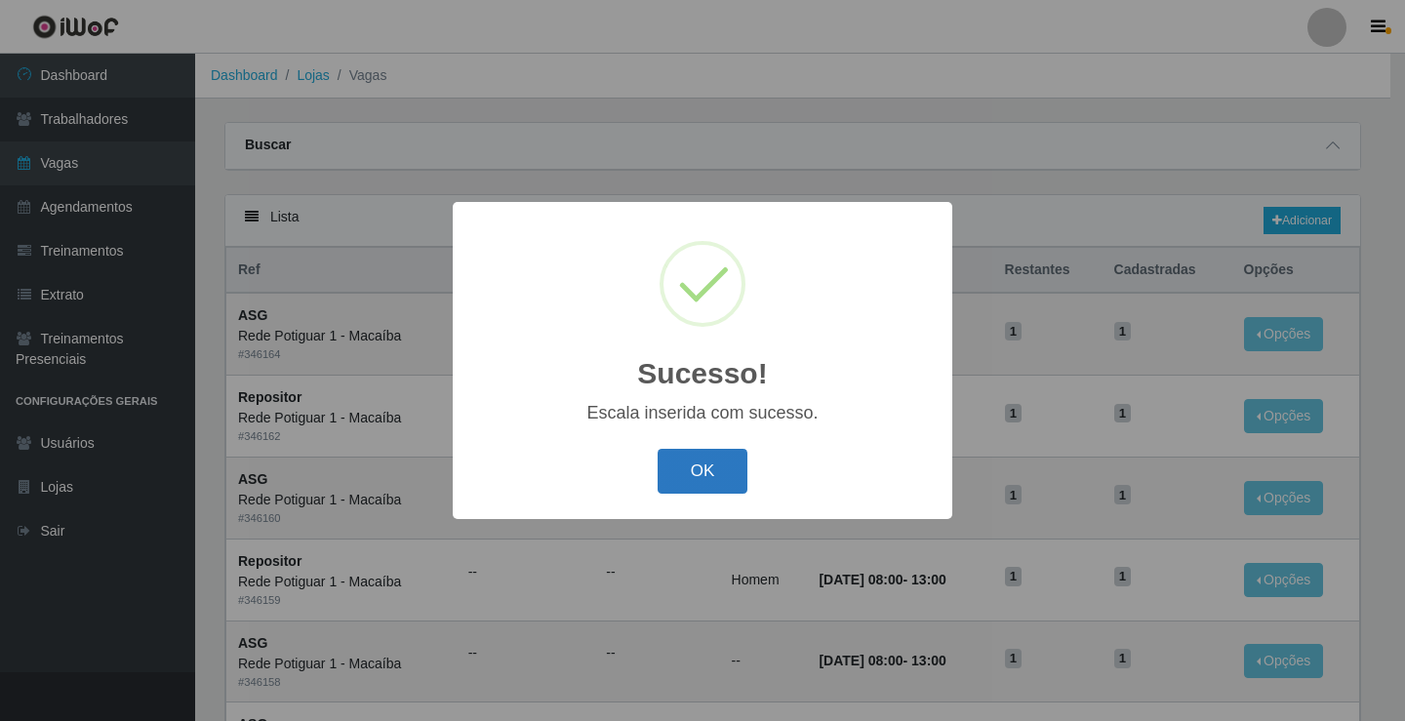
click at [716, 486] on button "OK" at bounding box center [703, 472] width 91 height 46
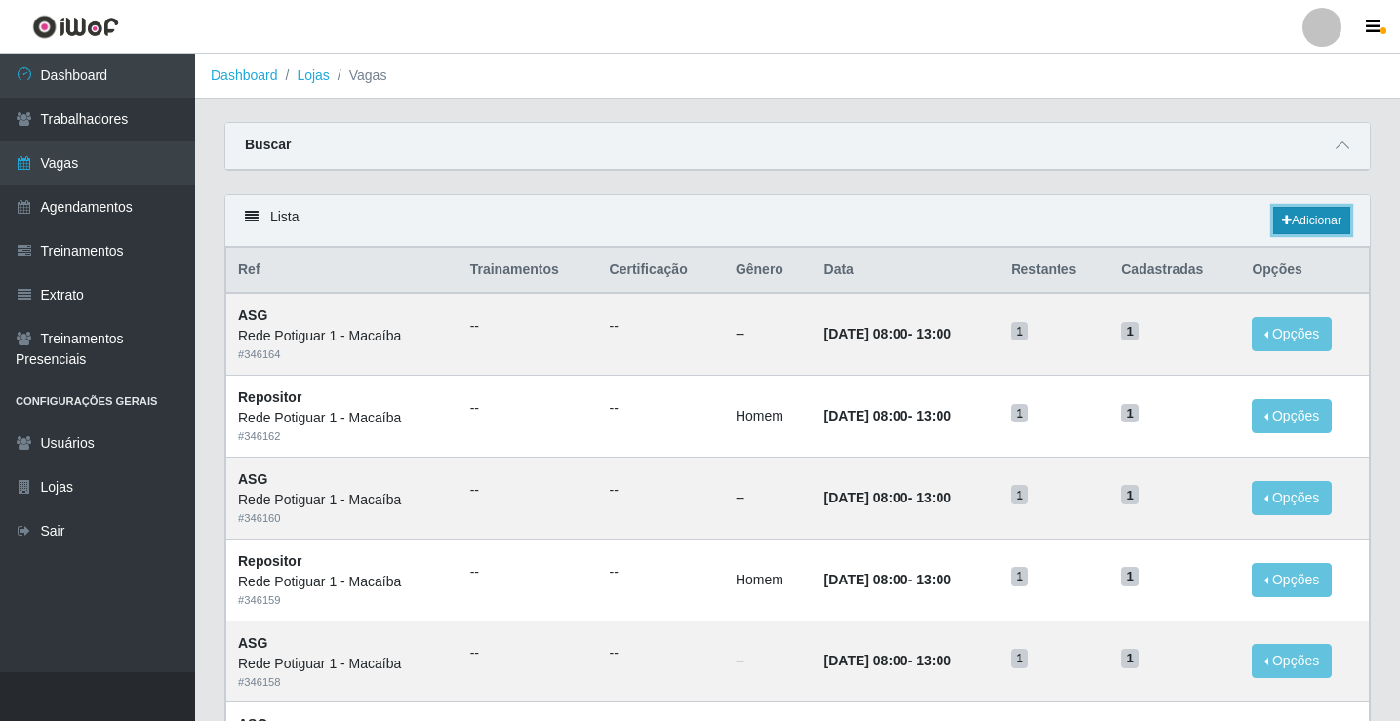
click at [1305, 223] on link "Adicionar" at bounding box center [1311, 220] width 77 height 27
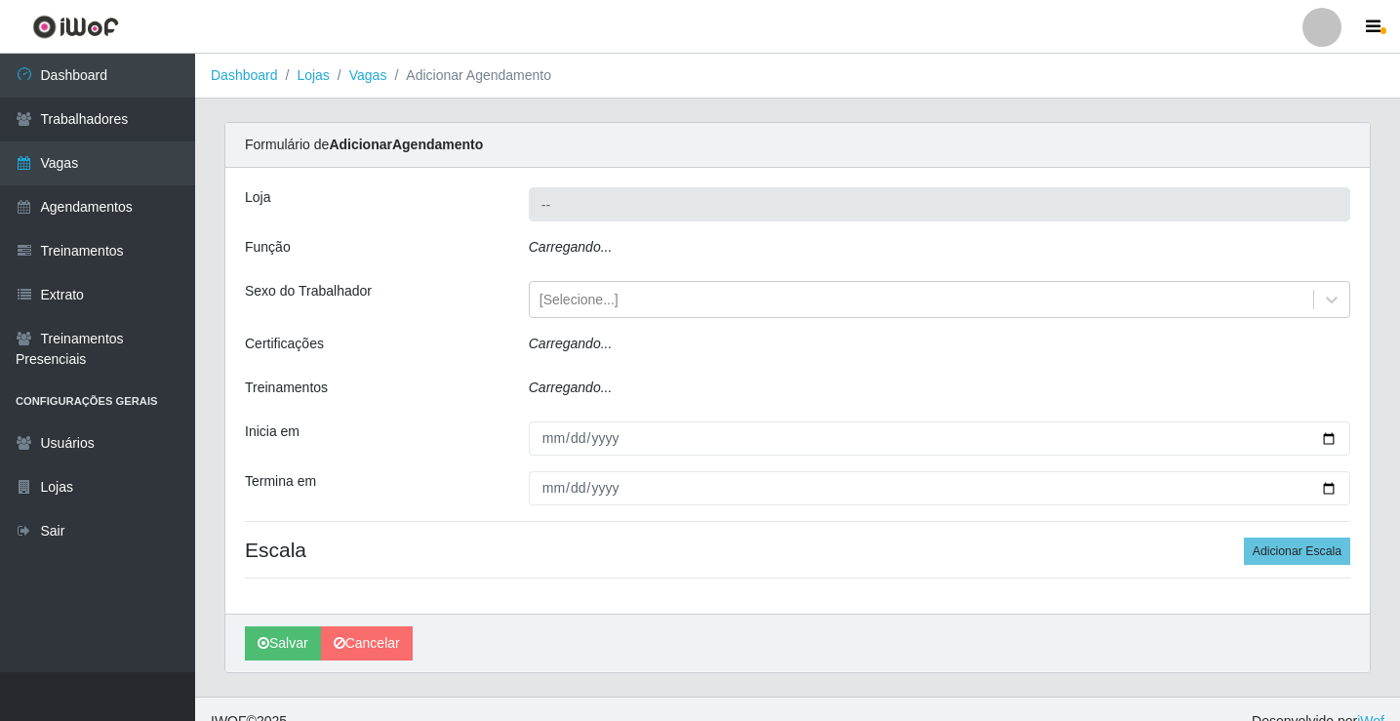
type input "Rede Potiguar 1 - Macaíba"
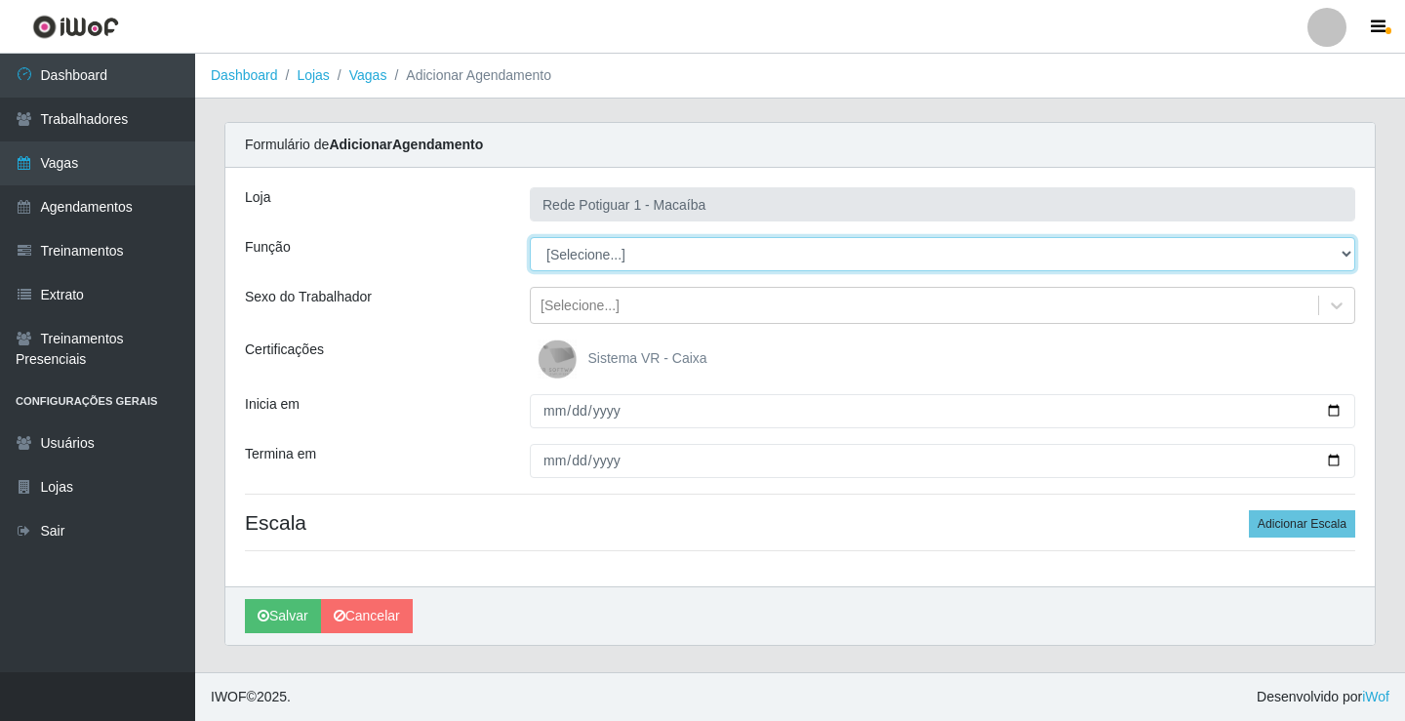
click at [622, 257] on select "[Selecione...] ASG ASG + ASG ++ Balconista Embalador Repositor Repositor + Repo…" at bounding box center [943, 254] width 826 height 34
select select "24"
click at [530, 237] on select "[Selecione...] ASG ASG + ASG ++ Balconista Embalador Repositor Repositor + Repo…" at bounding box center [943, 254] width 826 height 34
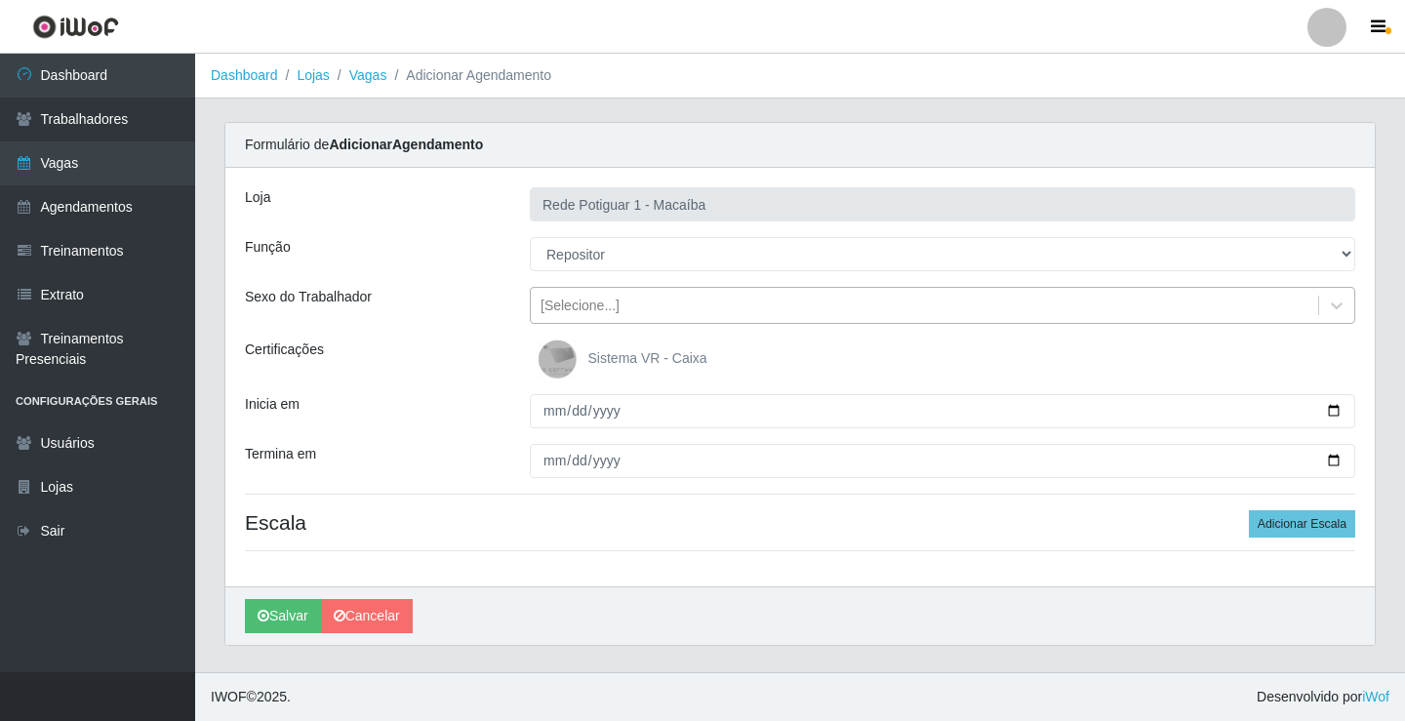
click at [569, 307] on div "[Selecione...]" at bounding box center [580, 306] width 79 height 20
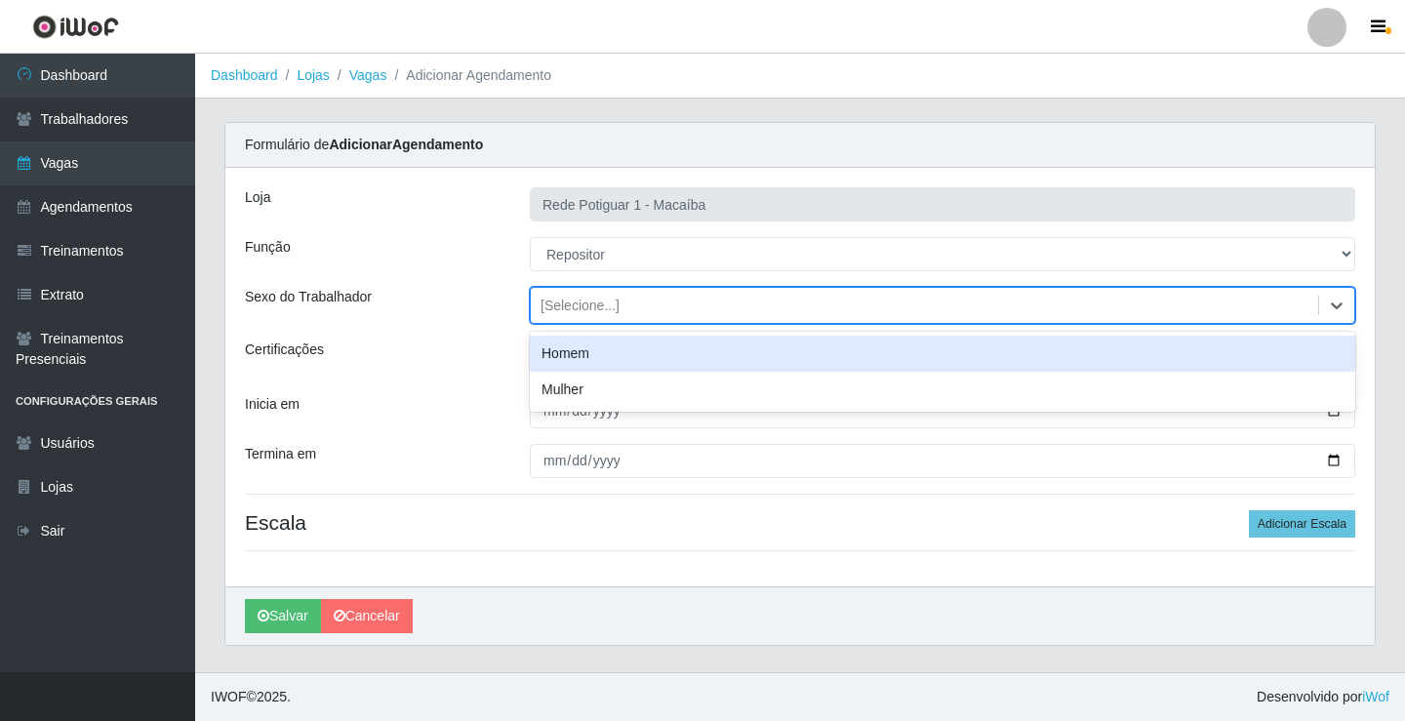
click at [576, 357] on div "Homem" at bounding box center [943, 354] width 826 height 36
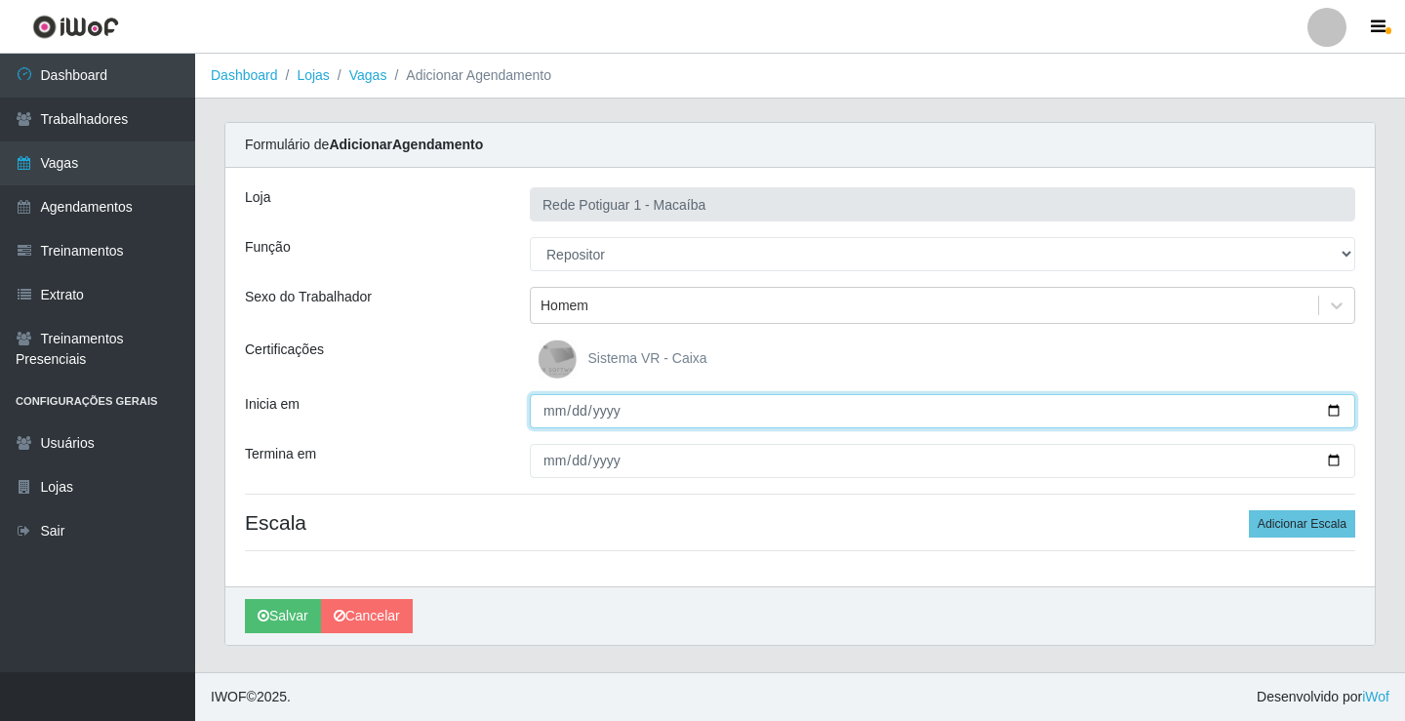
click at [557, 415] on input "Inicia em" at bounding box center [943, 411] width 826 height 34
type input "[DATE]"
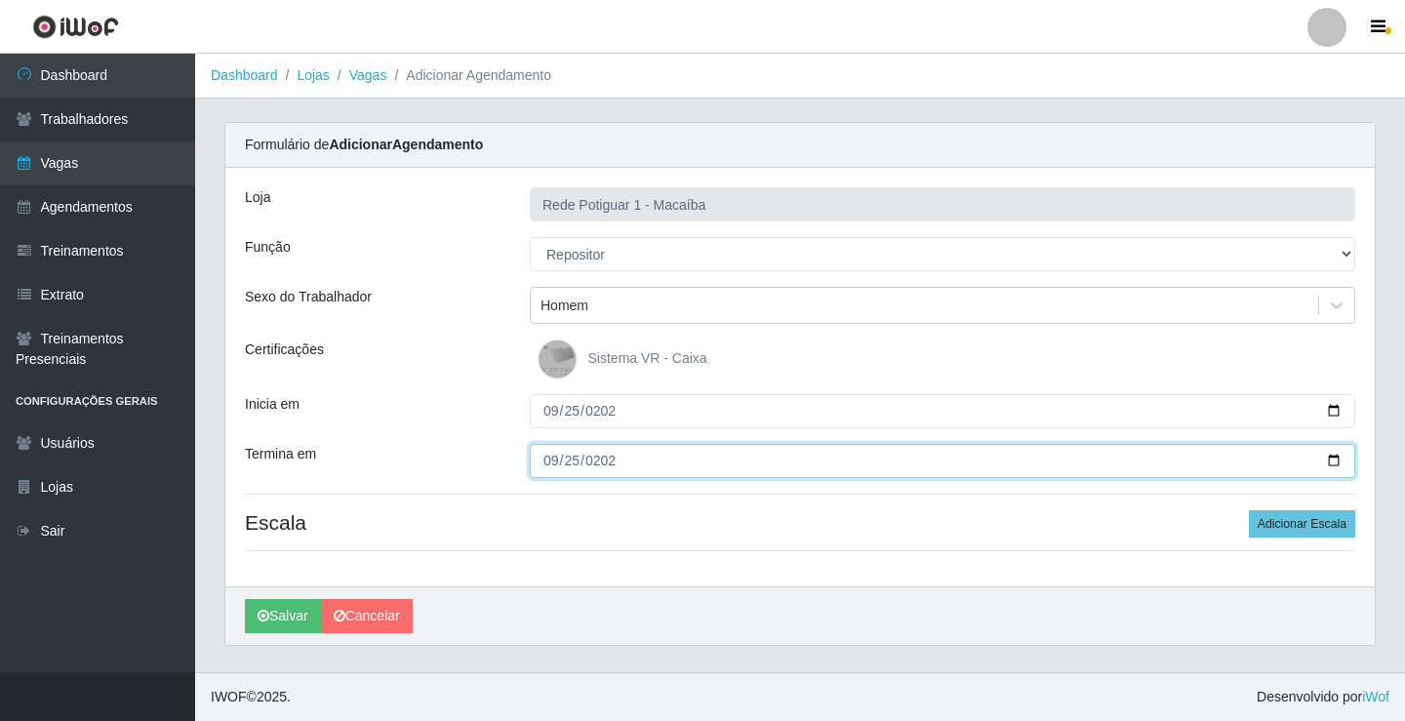
type input "[DATE]"
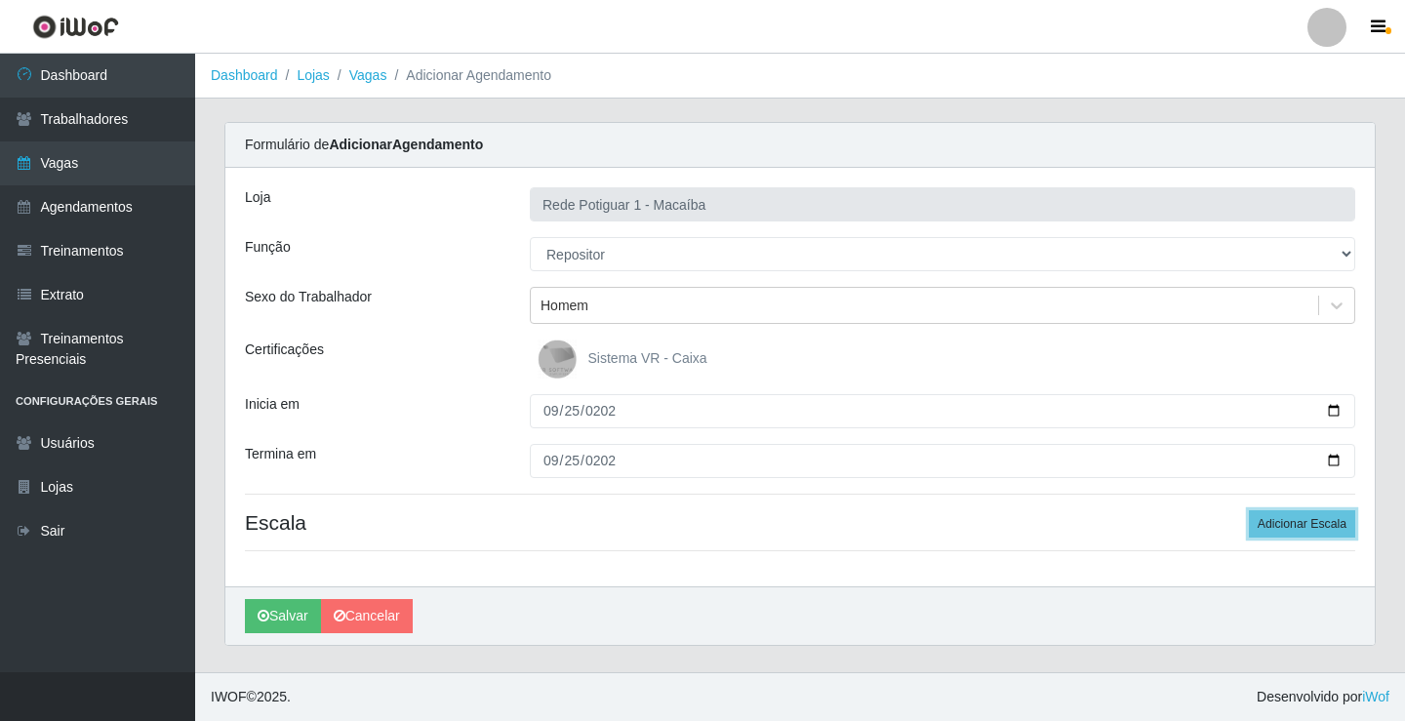
click at [1249, 510] on button "Adicionar Escala" at bounding box center [1302, 523] width 106 height 27
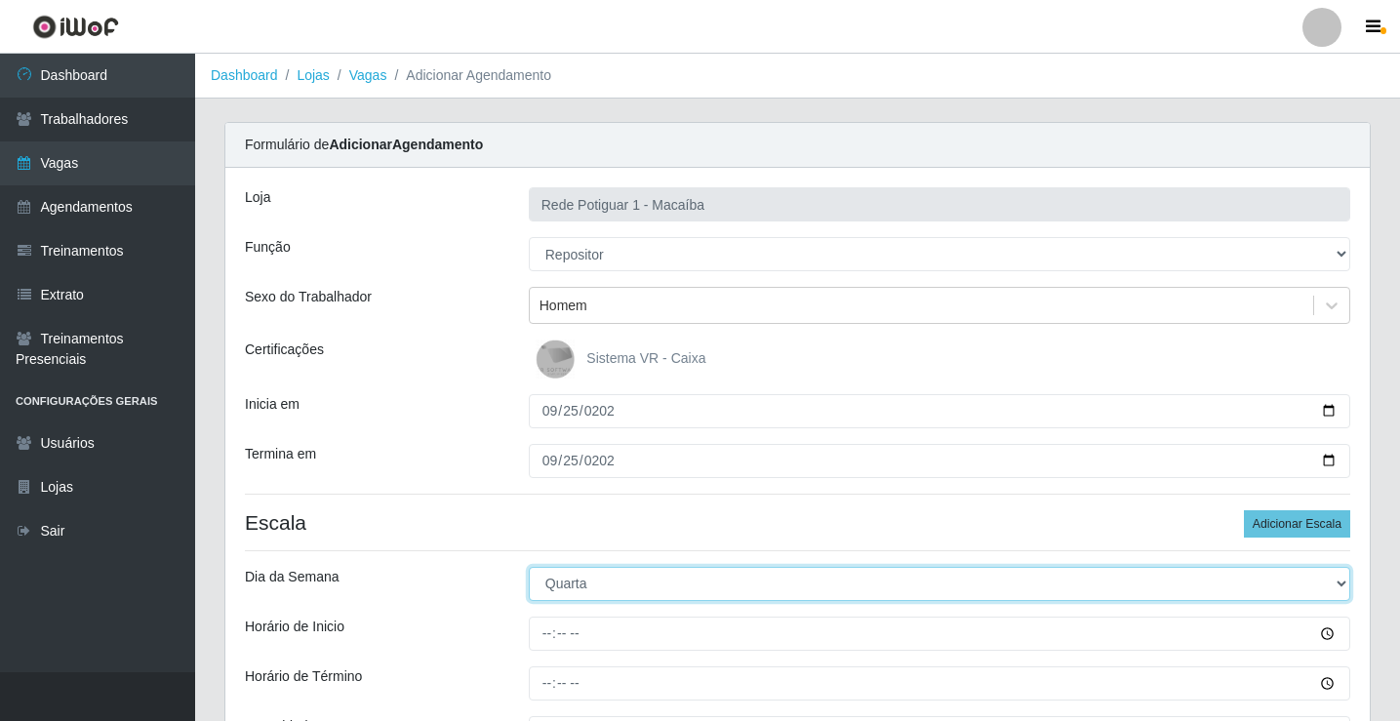
select select "4"
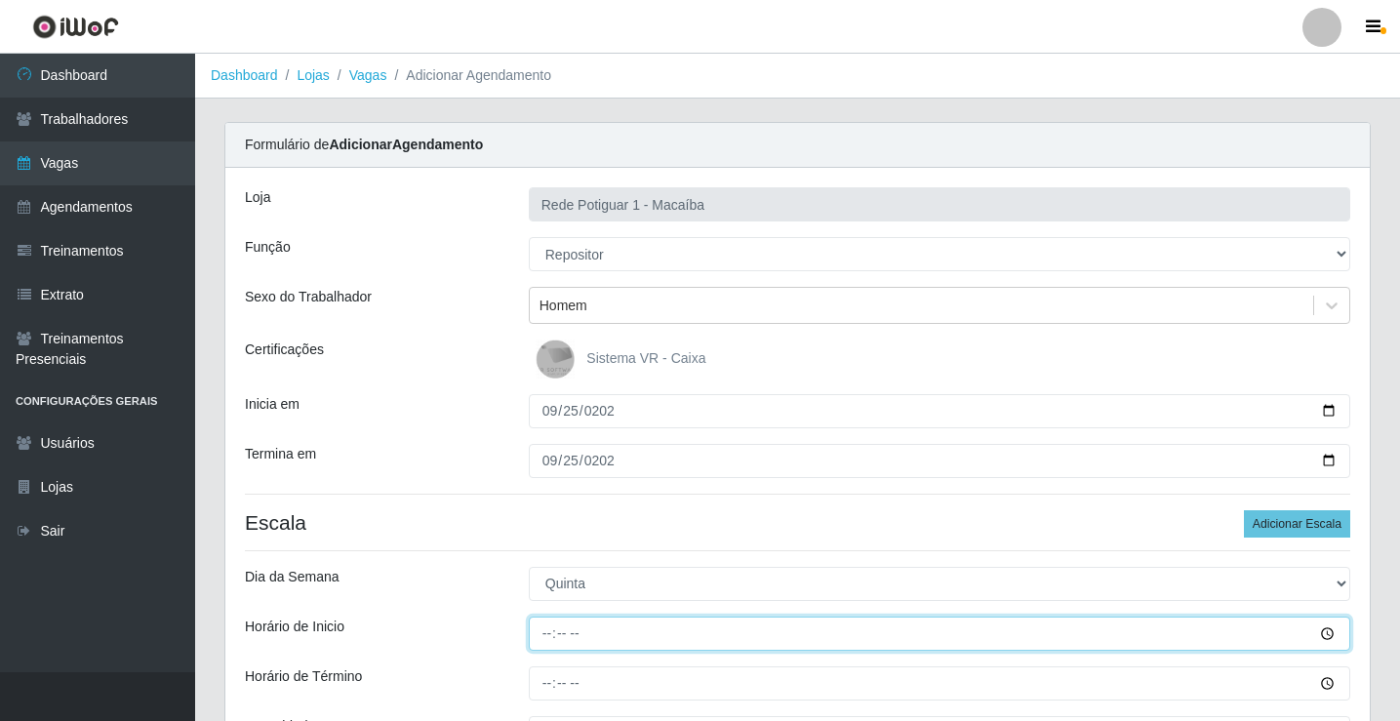
type input "08:00"
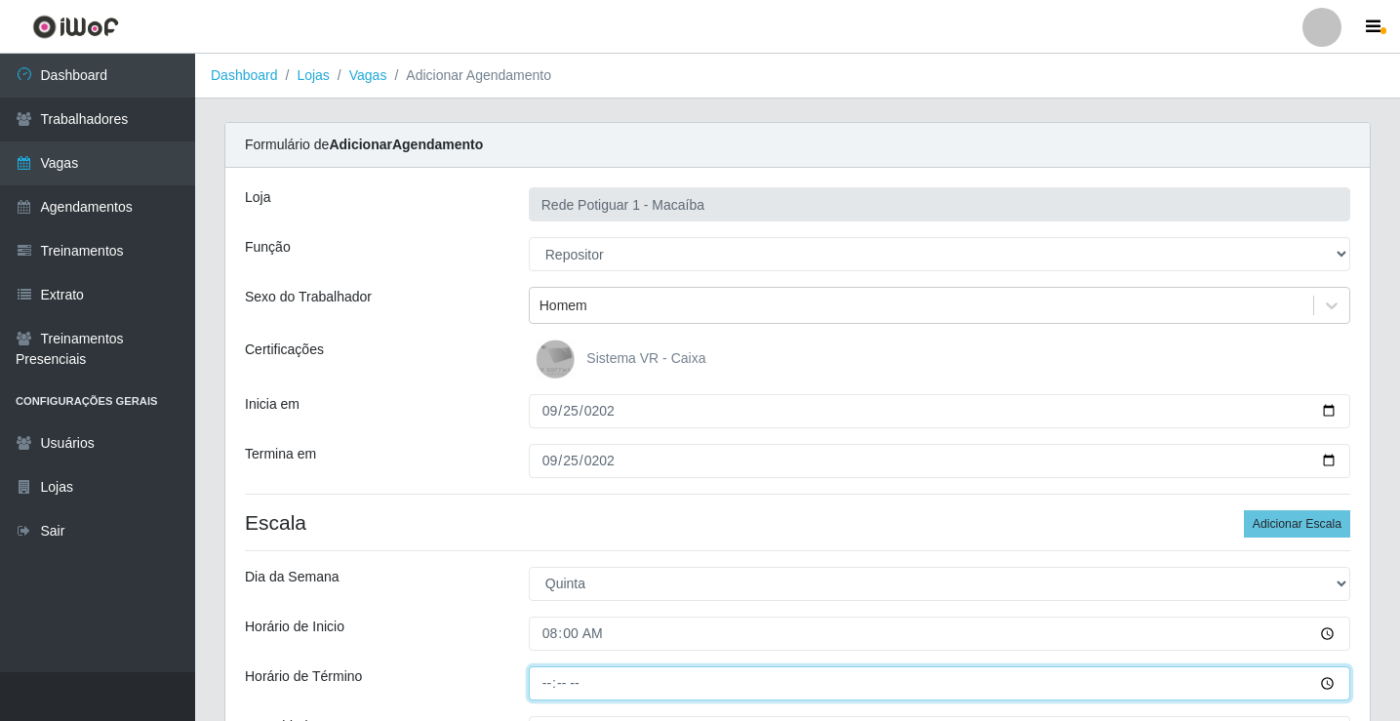
type input "13:00"
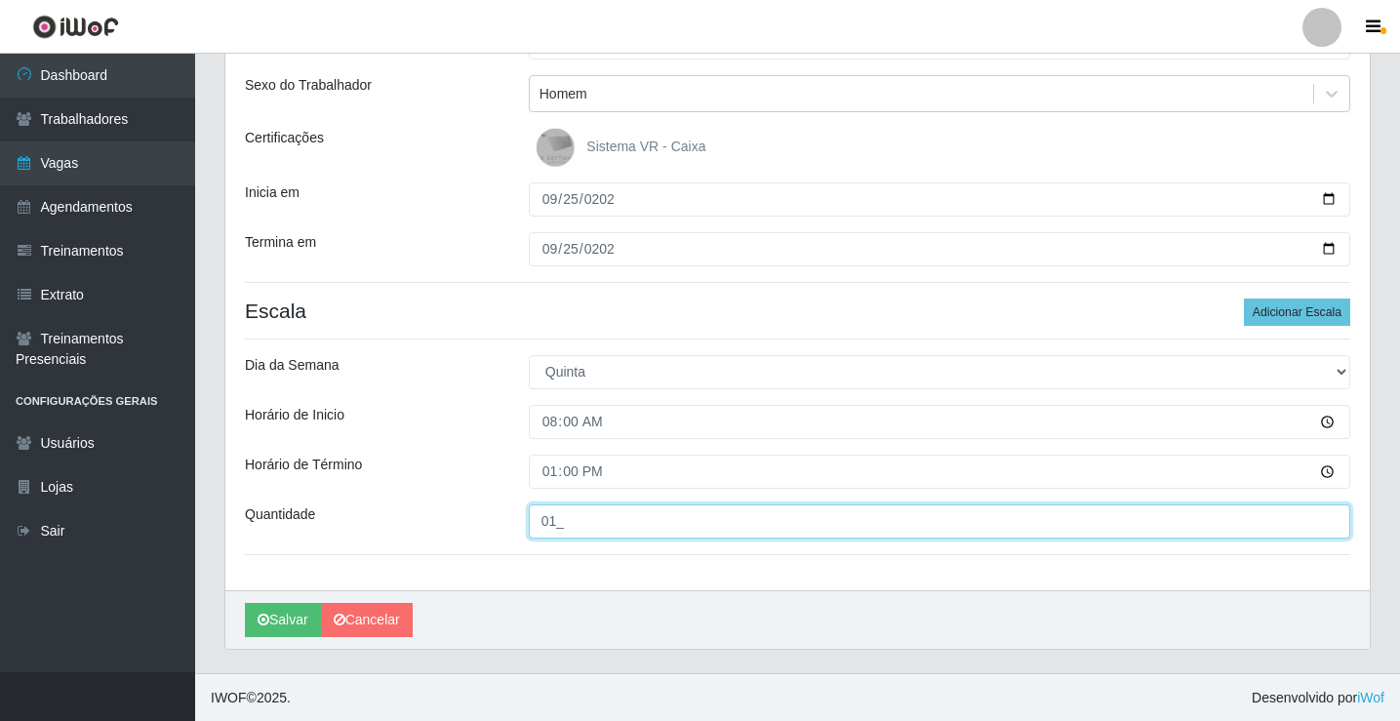
scroll to position [213, 0]
type input "01_"
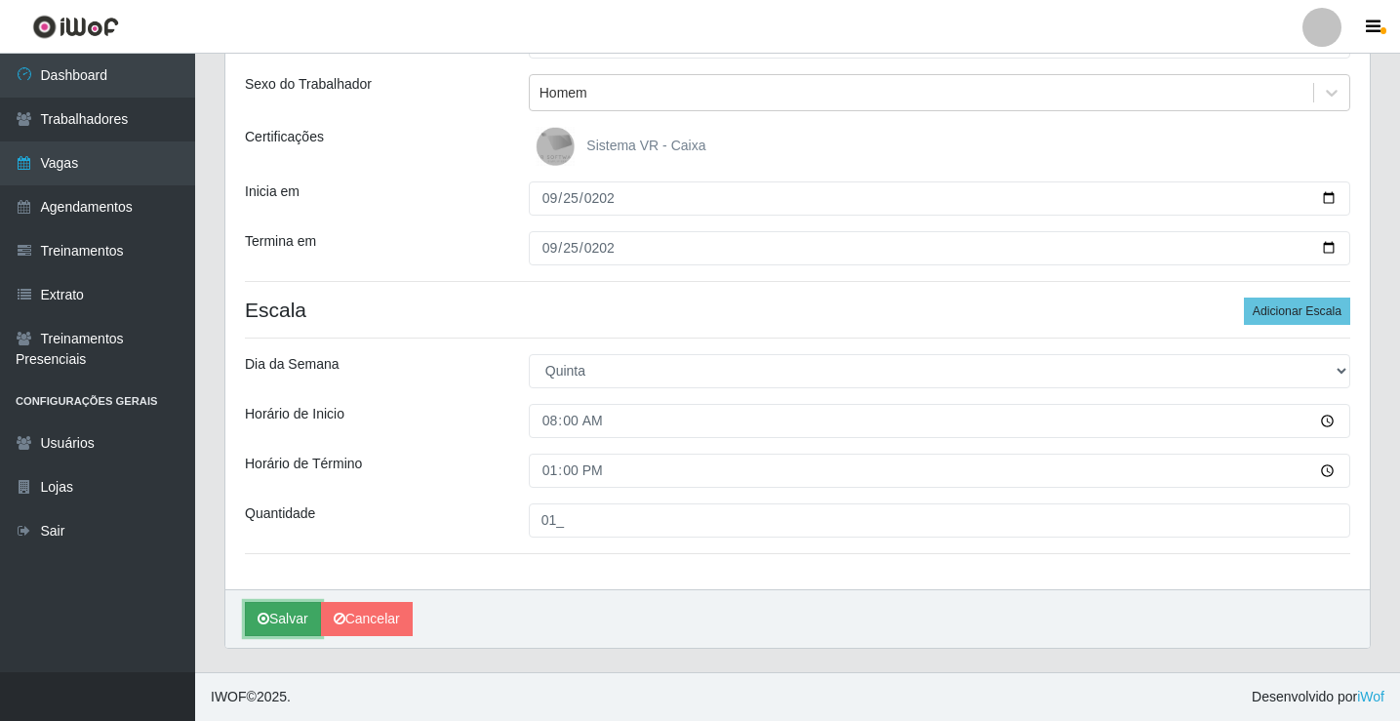
click at [298, 628] on button "Salvar" at bounding box center [283, 619] width 76 height 34
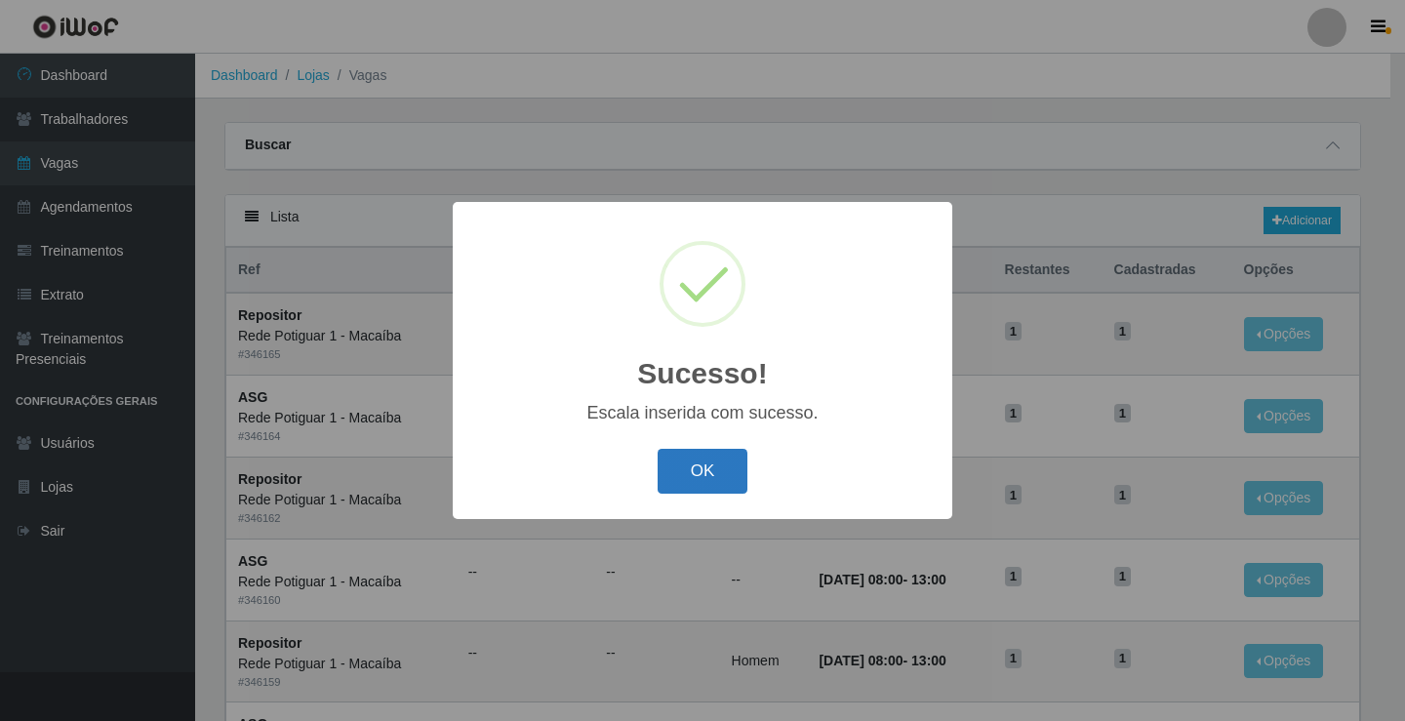
click at [699, 463] on button "OK" at bounding box center [703, 472] width 91 height 46
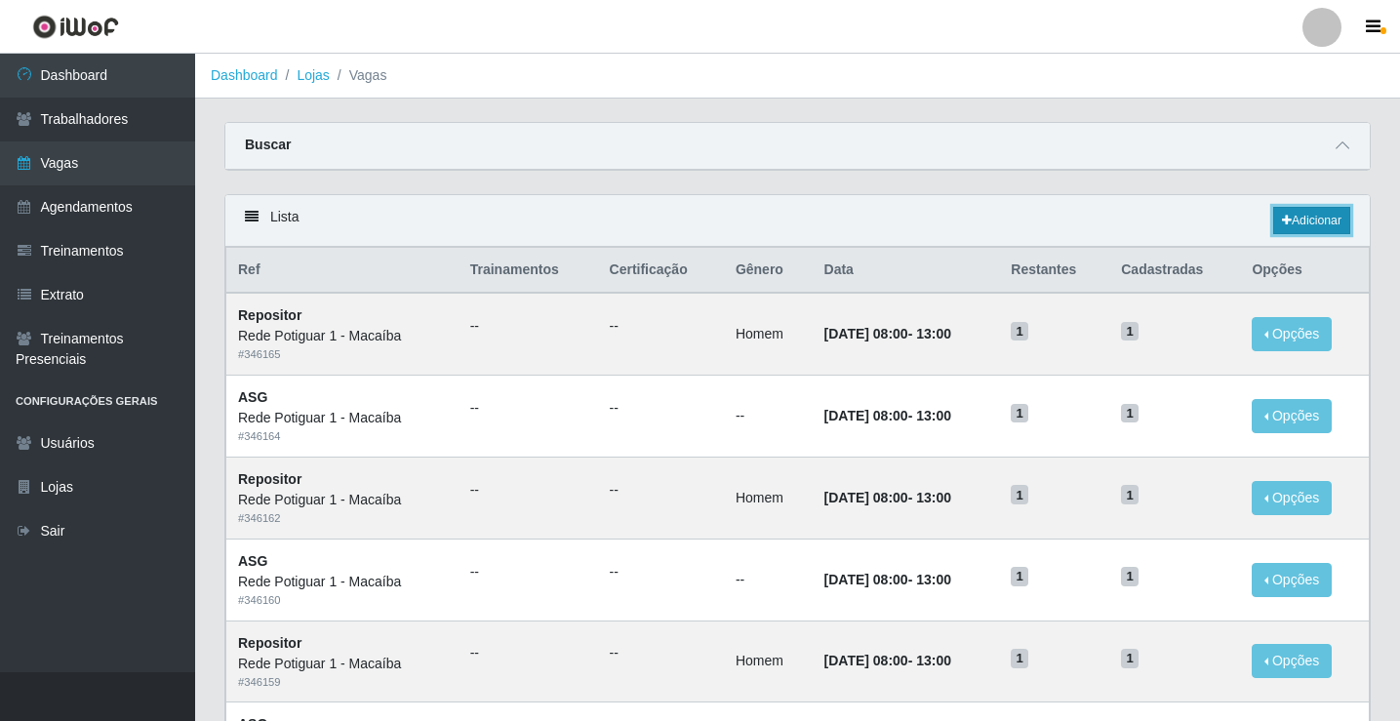
click at [1290, 216] on link "Adicionar" at bounding box center [1311, 220] width 77 height 27
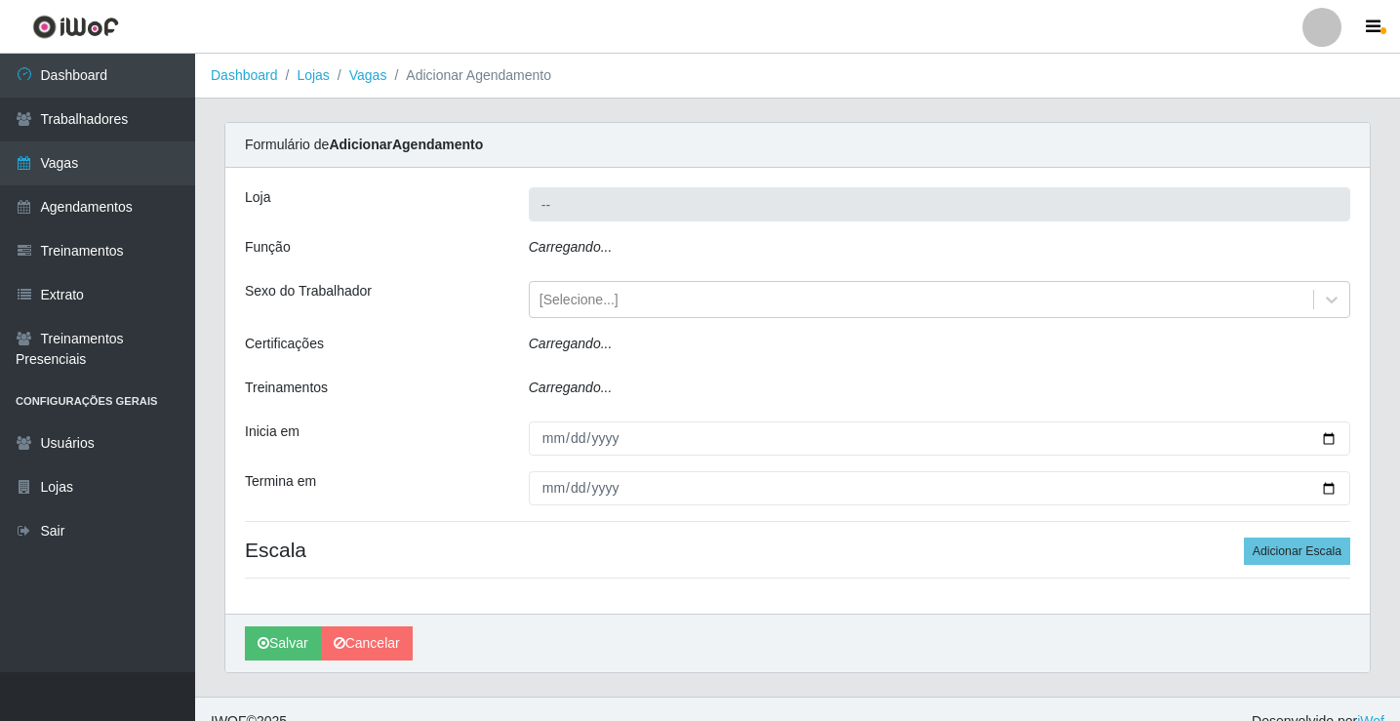
type input "Rede Potiguar 1 - Macaíba"
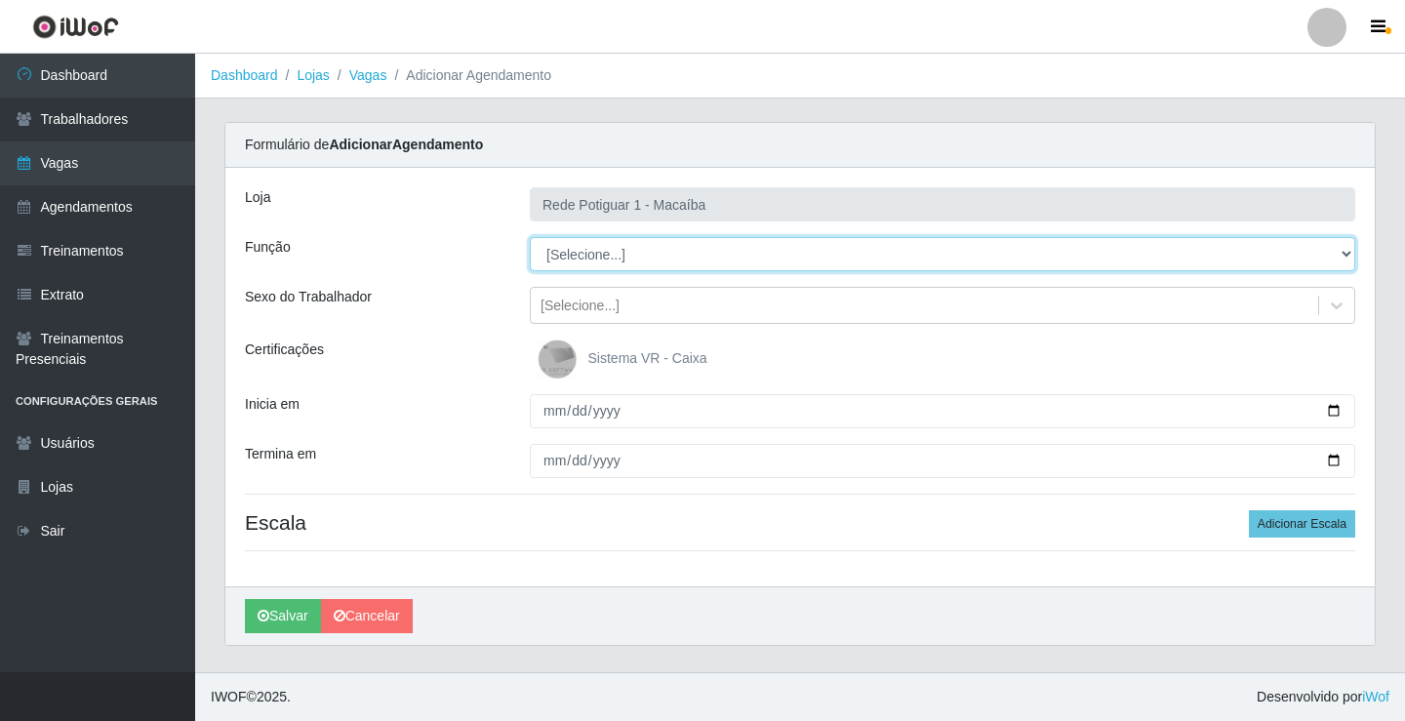
click at [618, 255] on select "[Selecione...] ASG ASG + ASG ++ Balconista Embalador Repositor Repositor + Repo…" at bounding box center [943, 254] width 826 height 34
select select "16"
click at [530, 237] on select "[Selecione...] ASG ASG + ASG ++ Balconista Embalador Repositor Repositor + Repo…" at bounding box center [943, 254] width 826 height 34
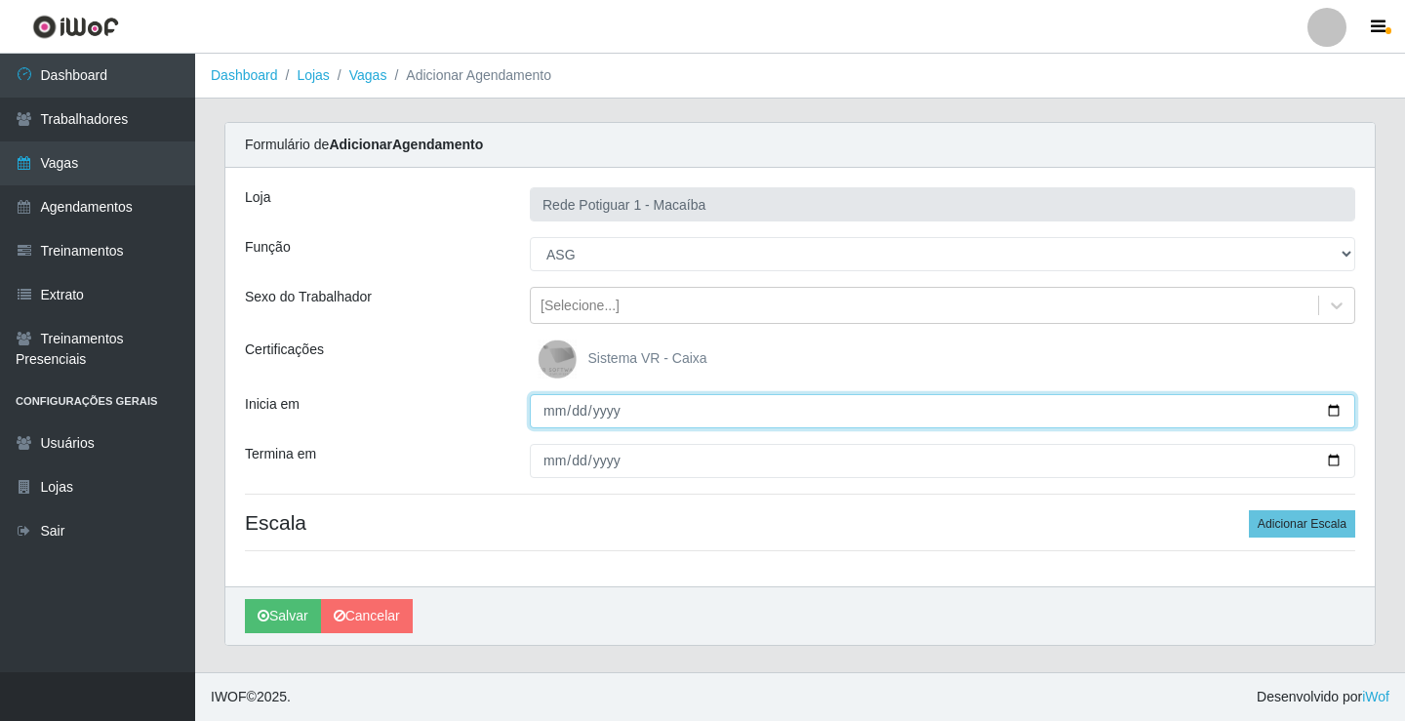
click at [544, 409] on input "Inicia em" at bounding box center [943, 411] width 826 height 34
type input "[DATE]"
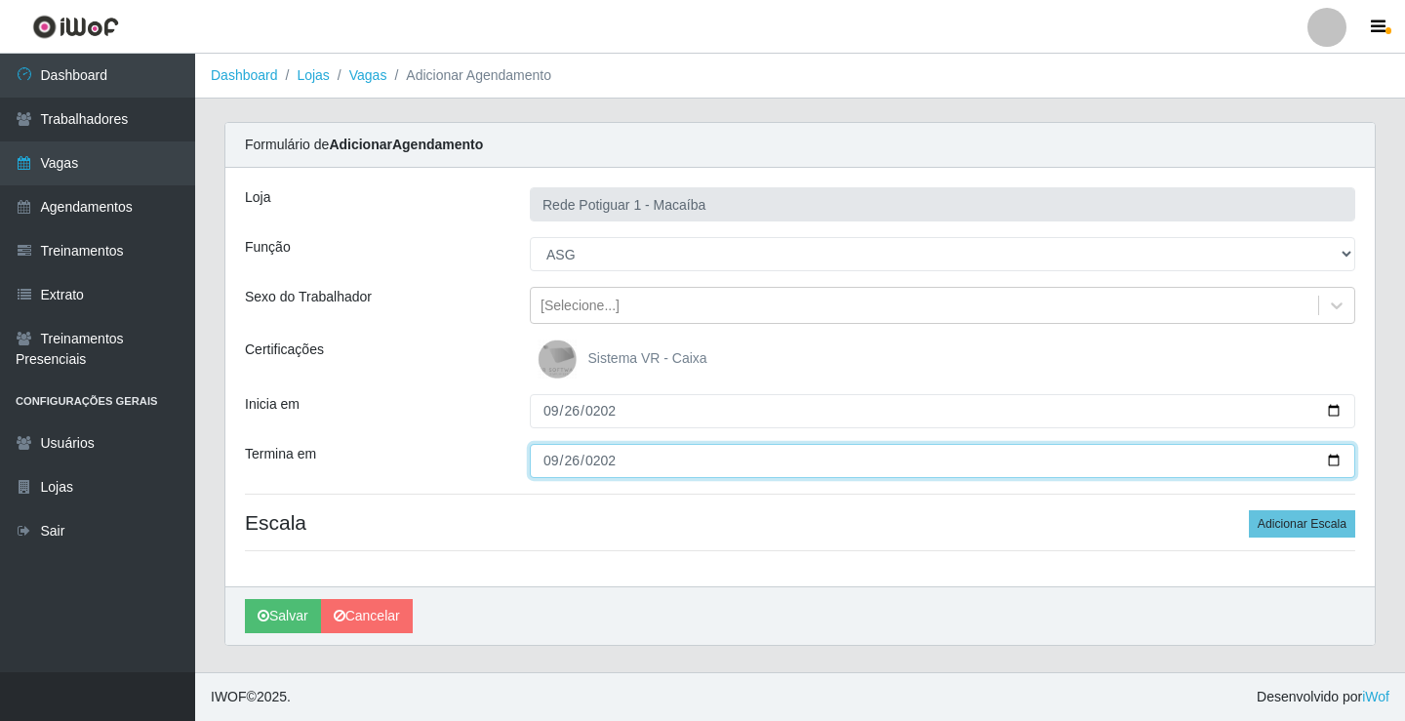
type input "[DATE]"
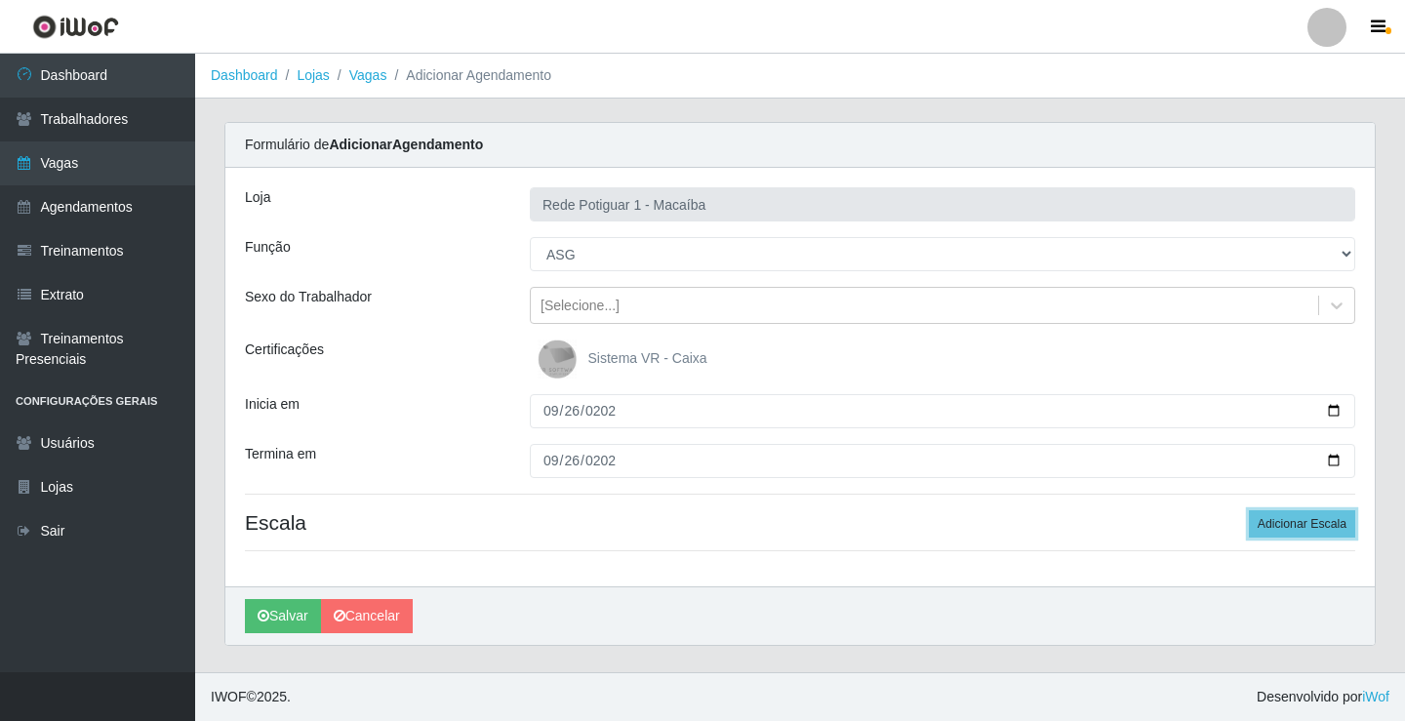
click at [1249, 510] on button "Adicionar Escala" at bounding box center [1302, 523] width 106 height 27
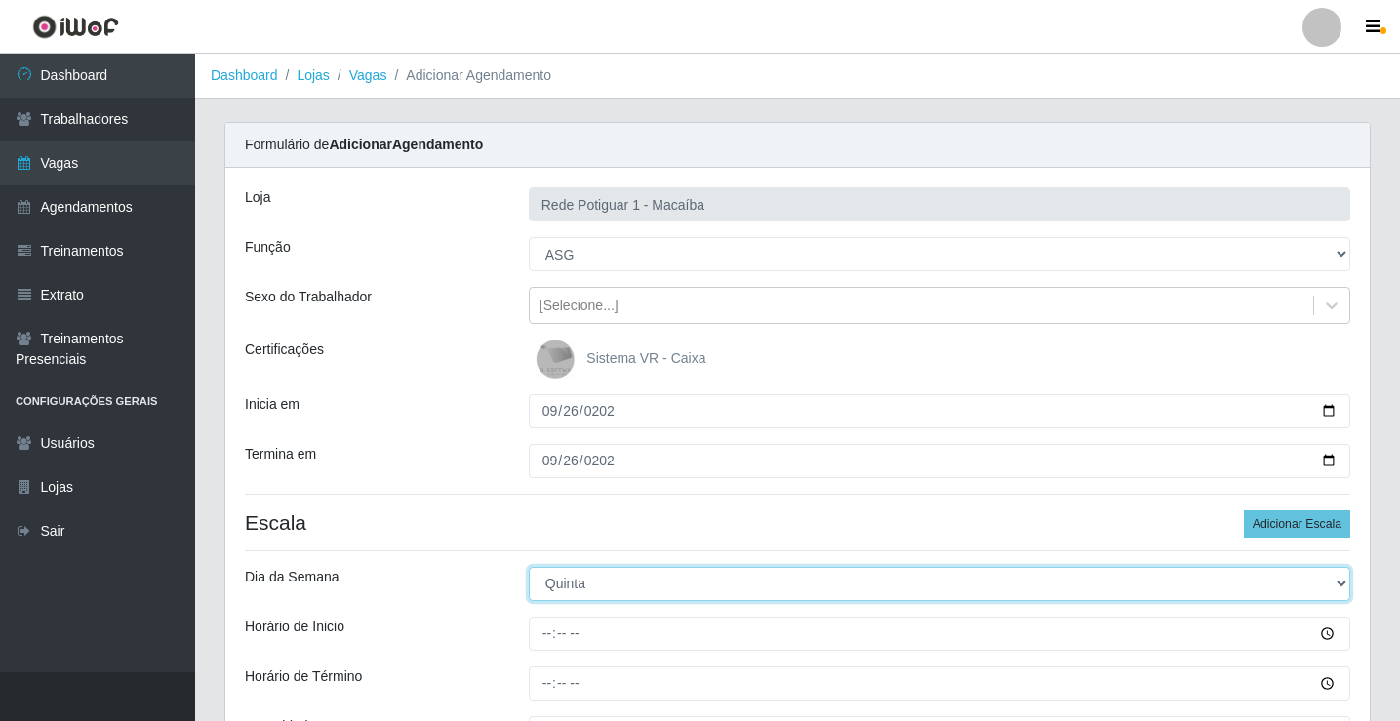
select select "5"
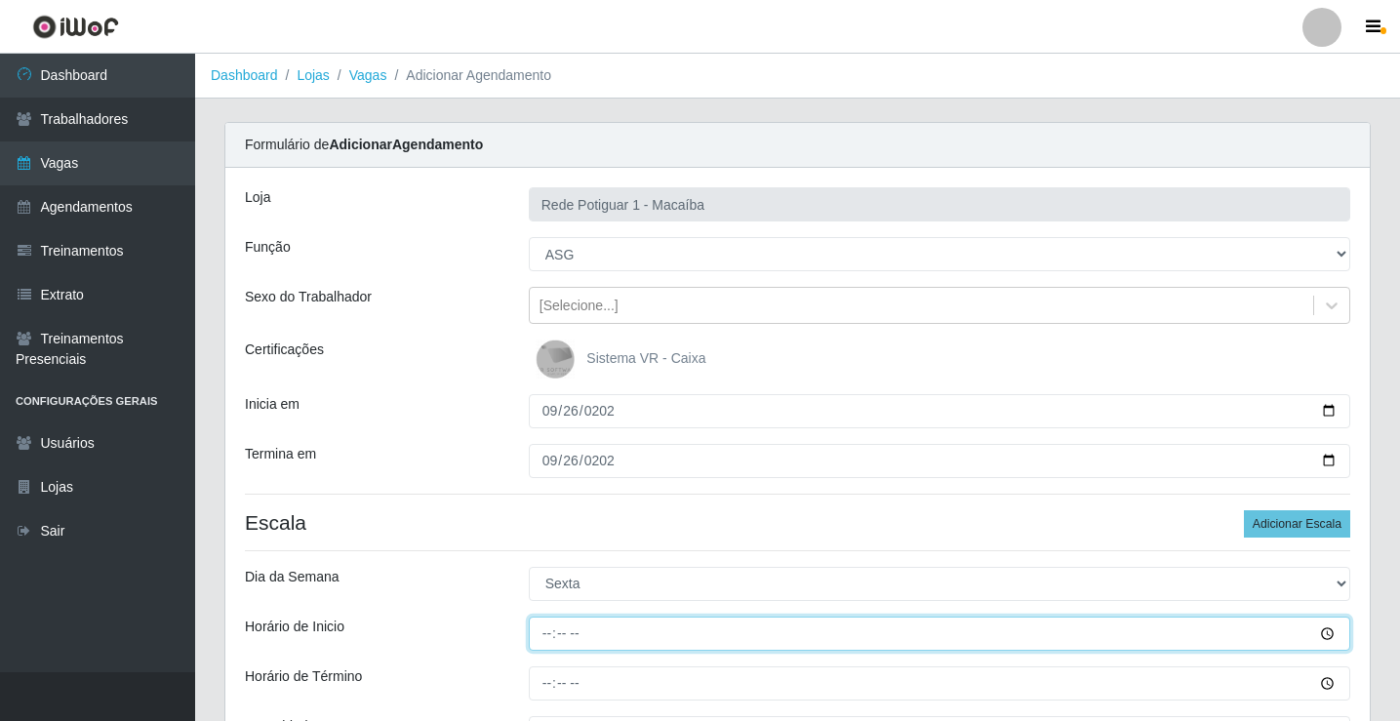
type input "08:00"
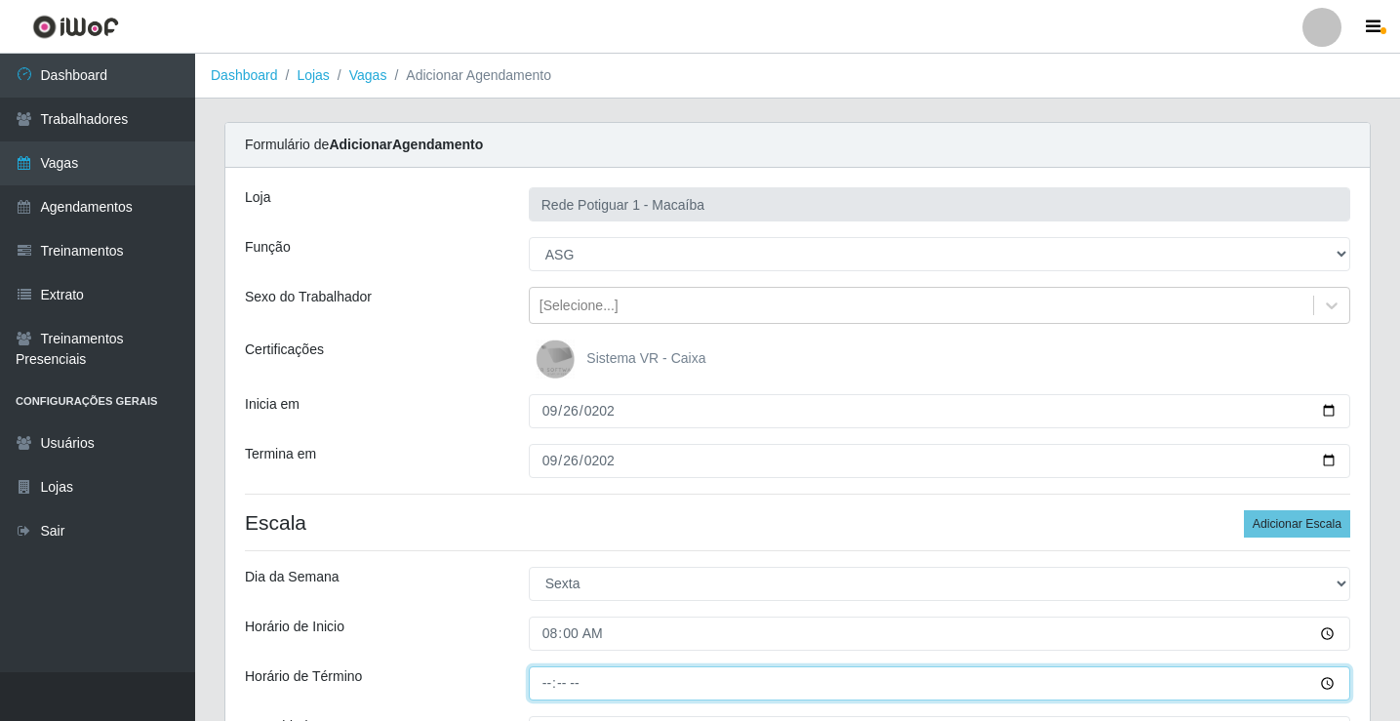
type input "13:00"
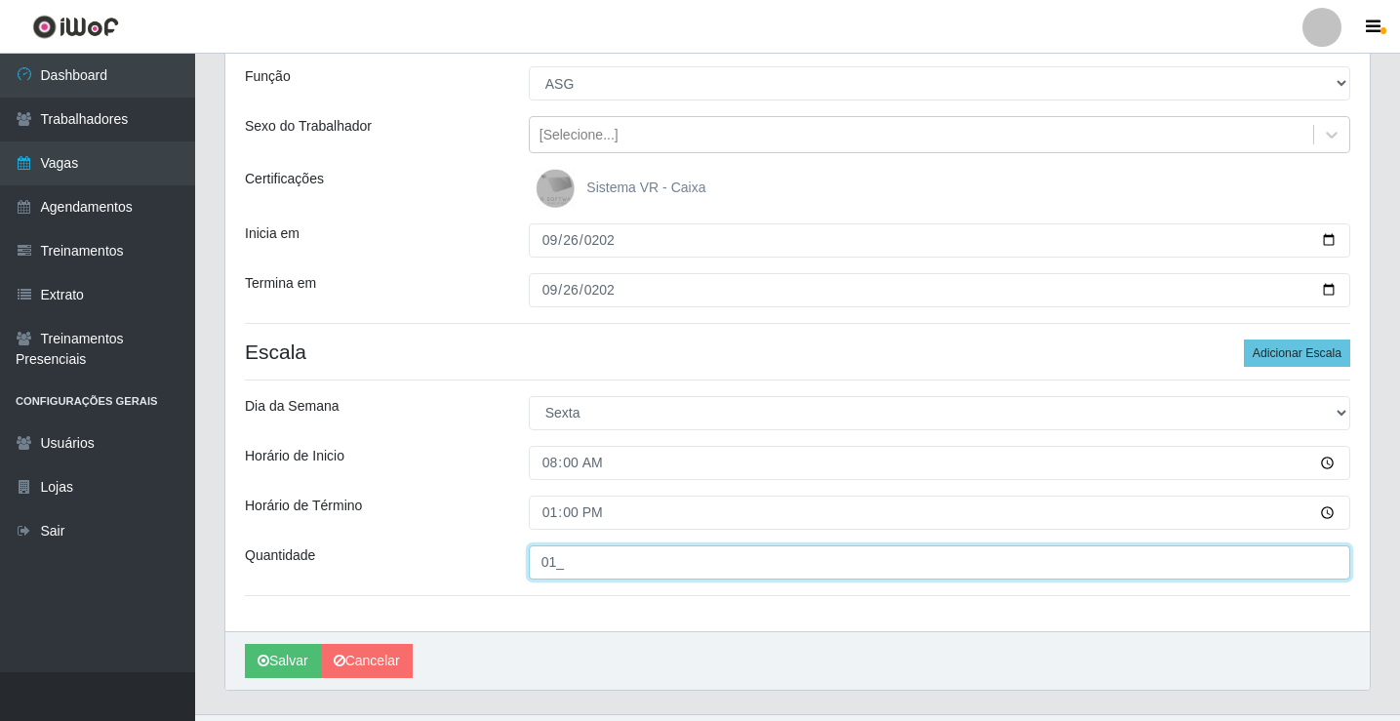
scroll to position [213, 0]
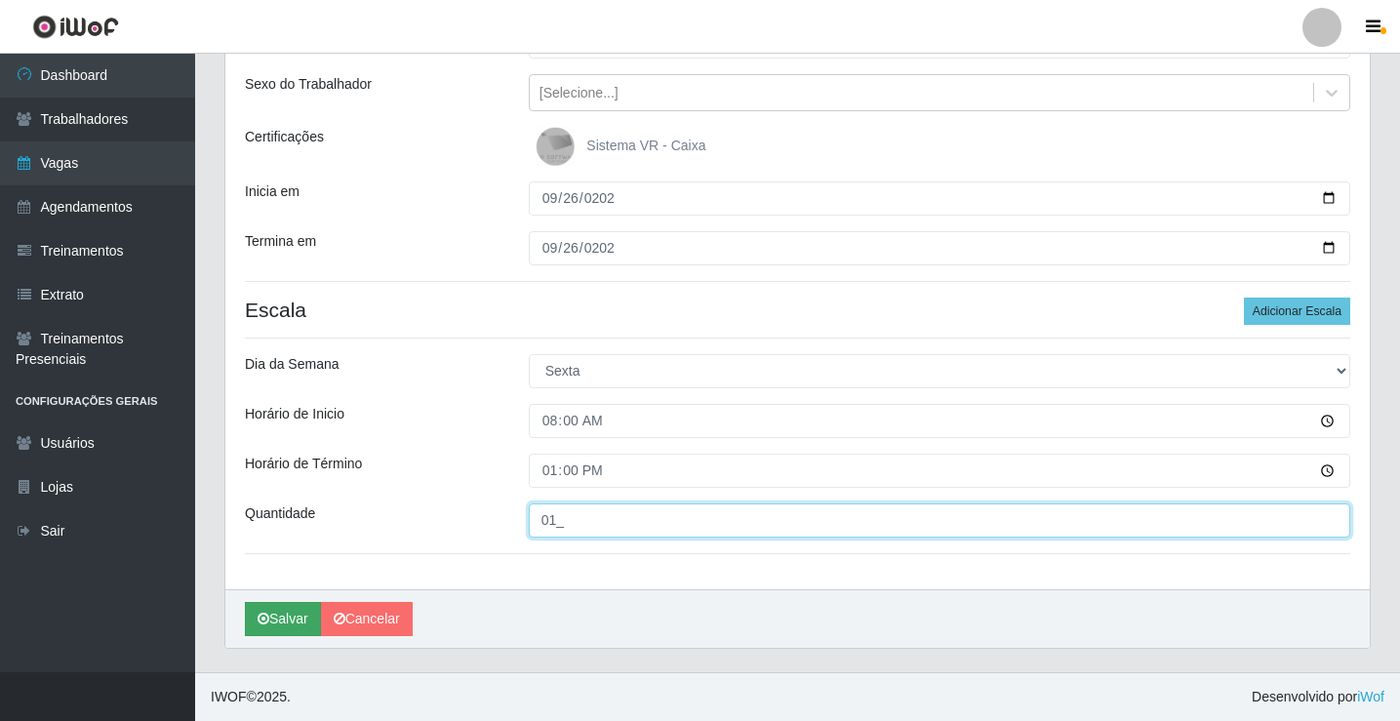
type input "01_"
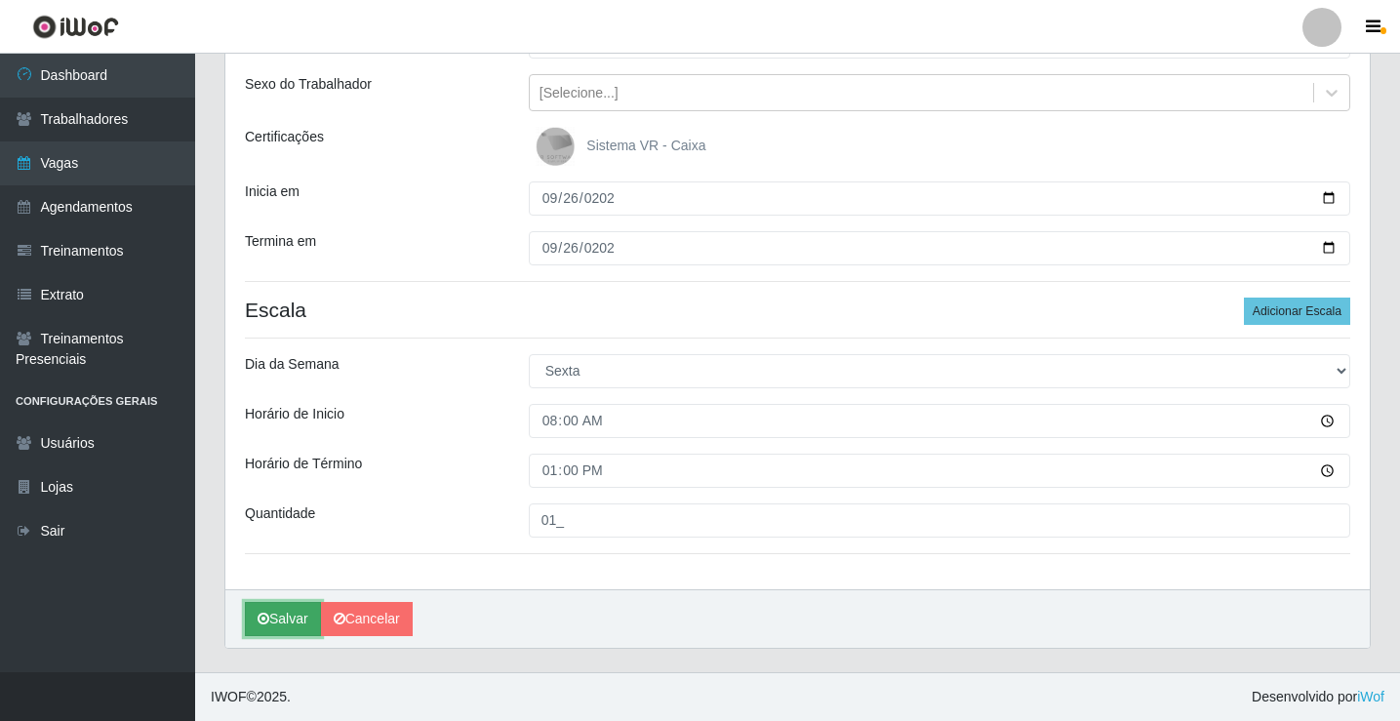
click at [286, 631] on button "Salvar" at bounding box center [283, 619] width 76 height 34
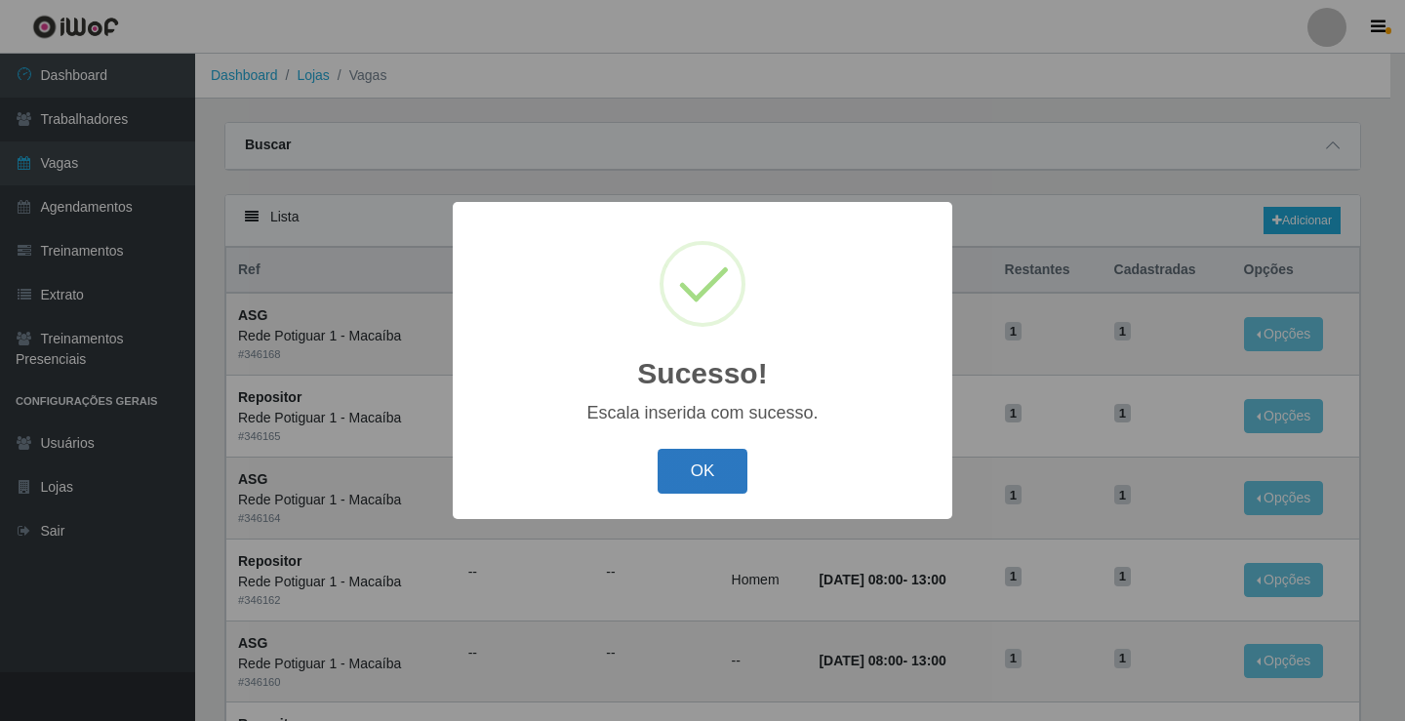
click at [698, 473] on button "OK" at bounding box center [703, 472] width 91 height 46
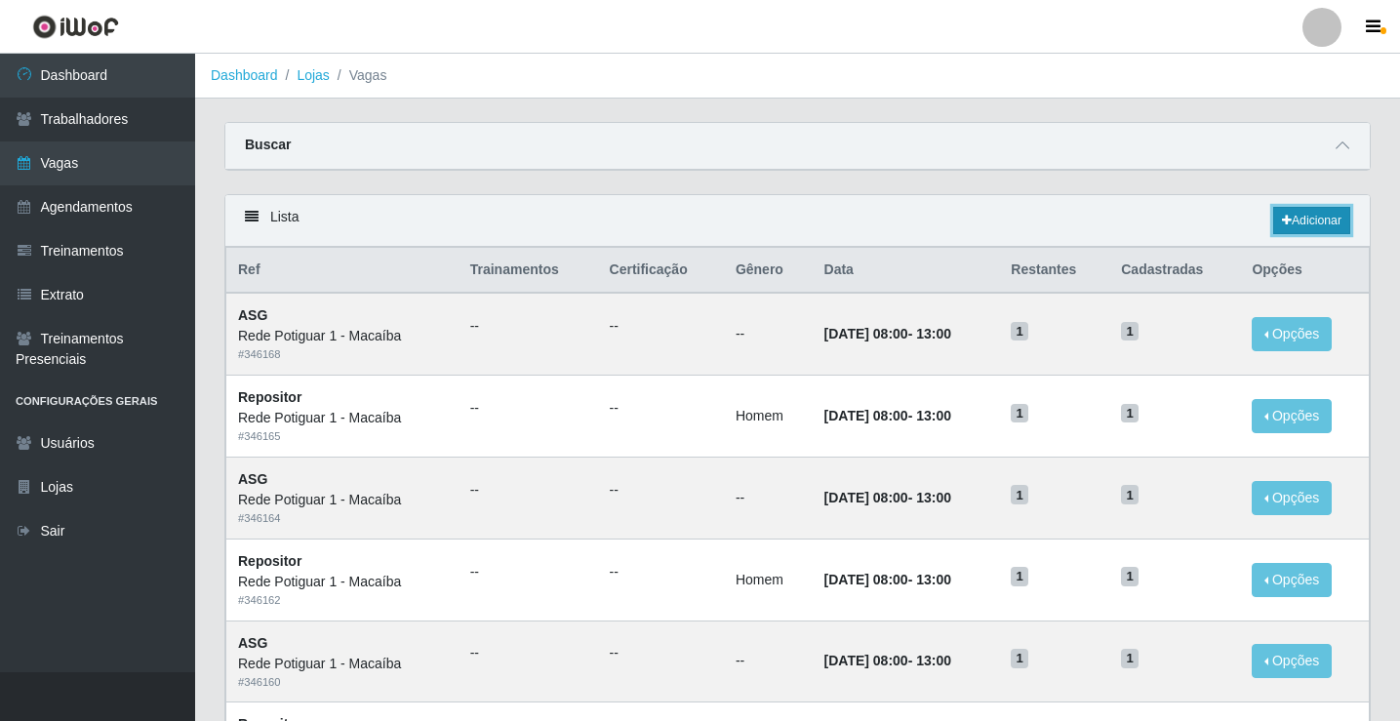
click at [1310, 222] on link "Adicionar" at bounding box center [1311, 220] width 77 height 27
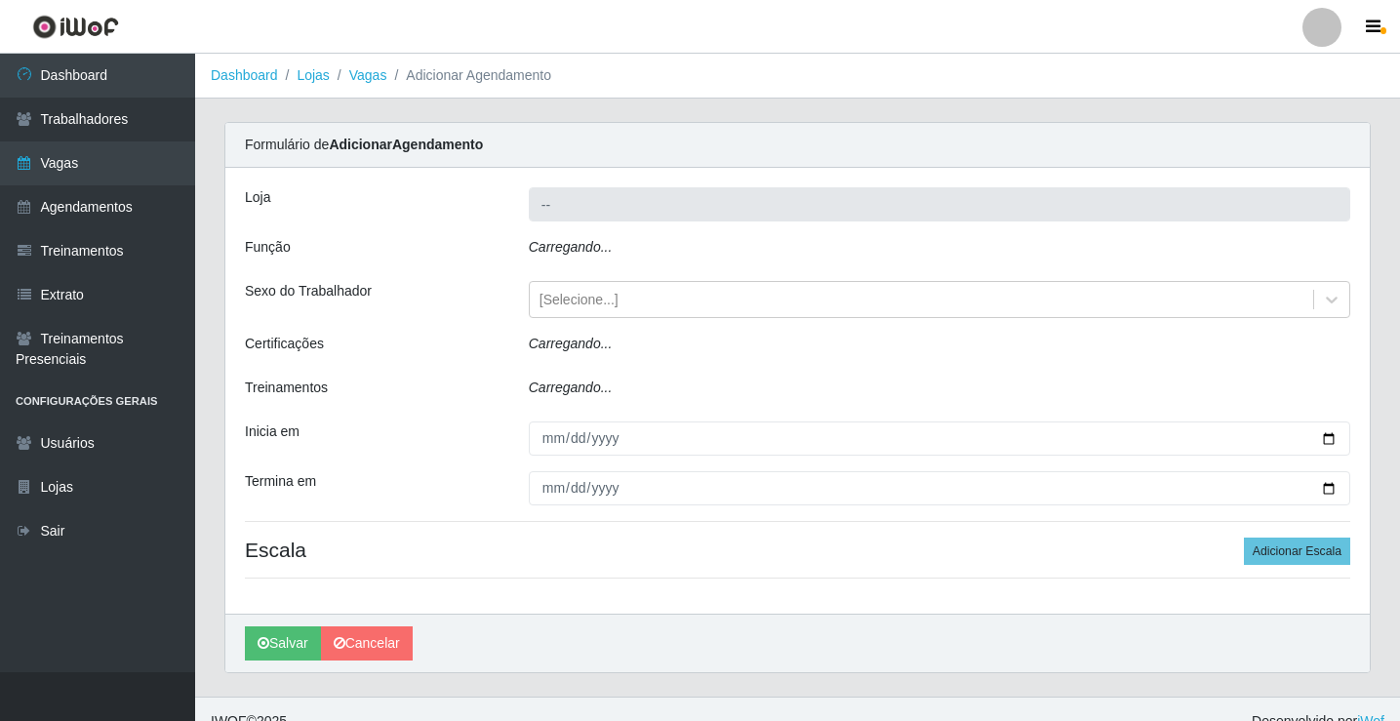
type input "Rede Potiguar 1 - Macaíba"
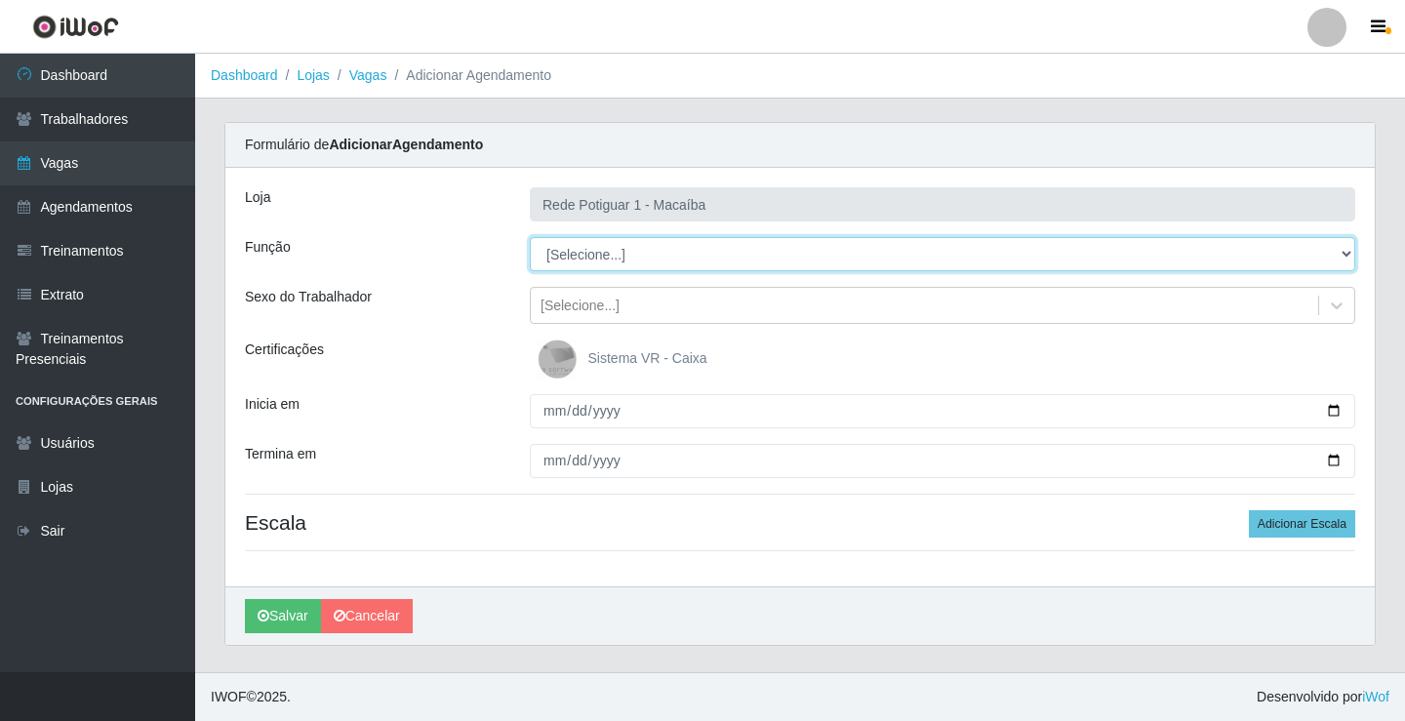
click at [603, 251] on select "[Selecione...] ASG ASG + ASG ++ Balconista Embalador Repositor Repositor + Repo…" at bounding box center [943, 254] width 826 height 34
select select "24"
click at [530, 237] on select "[Selecione...] ASG ASG + ASG ++ Balconista Embalador Repositor Repositor + Repo…" at bounding box center [943, 254] width 826 height 34
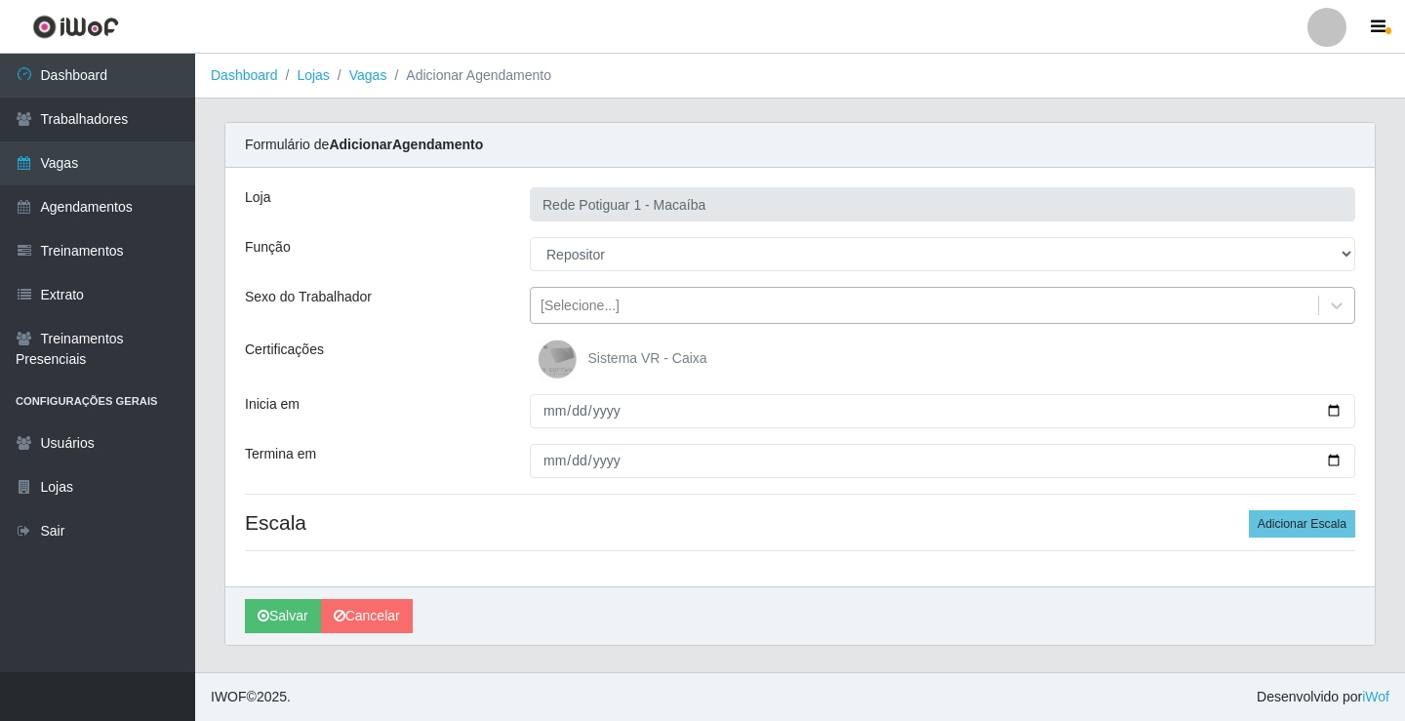
click at [601, 300] on div "[Selecione...]" at bounding box center [580, 306] width 79 height 20
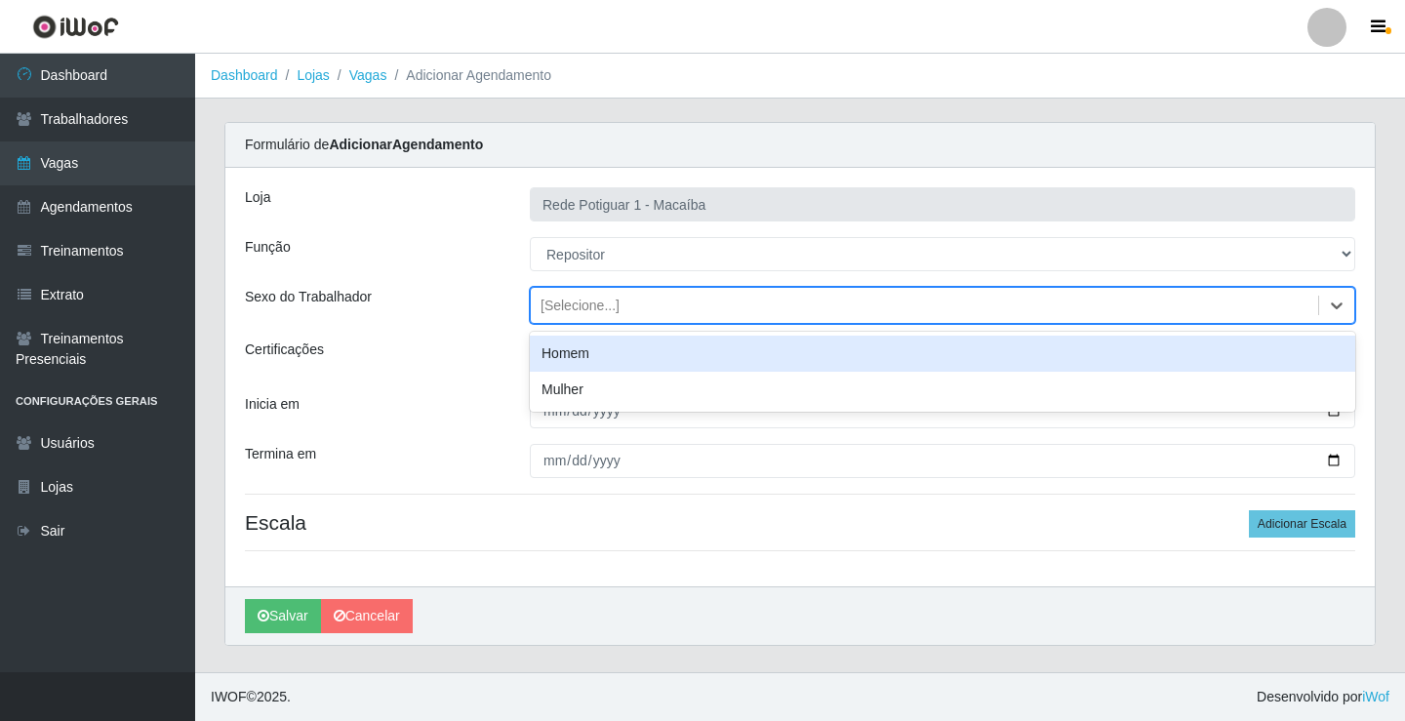
click at [586, 348] on div "Homem" at bounding box center [943, 354] width 826 height 36
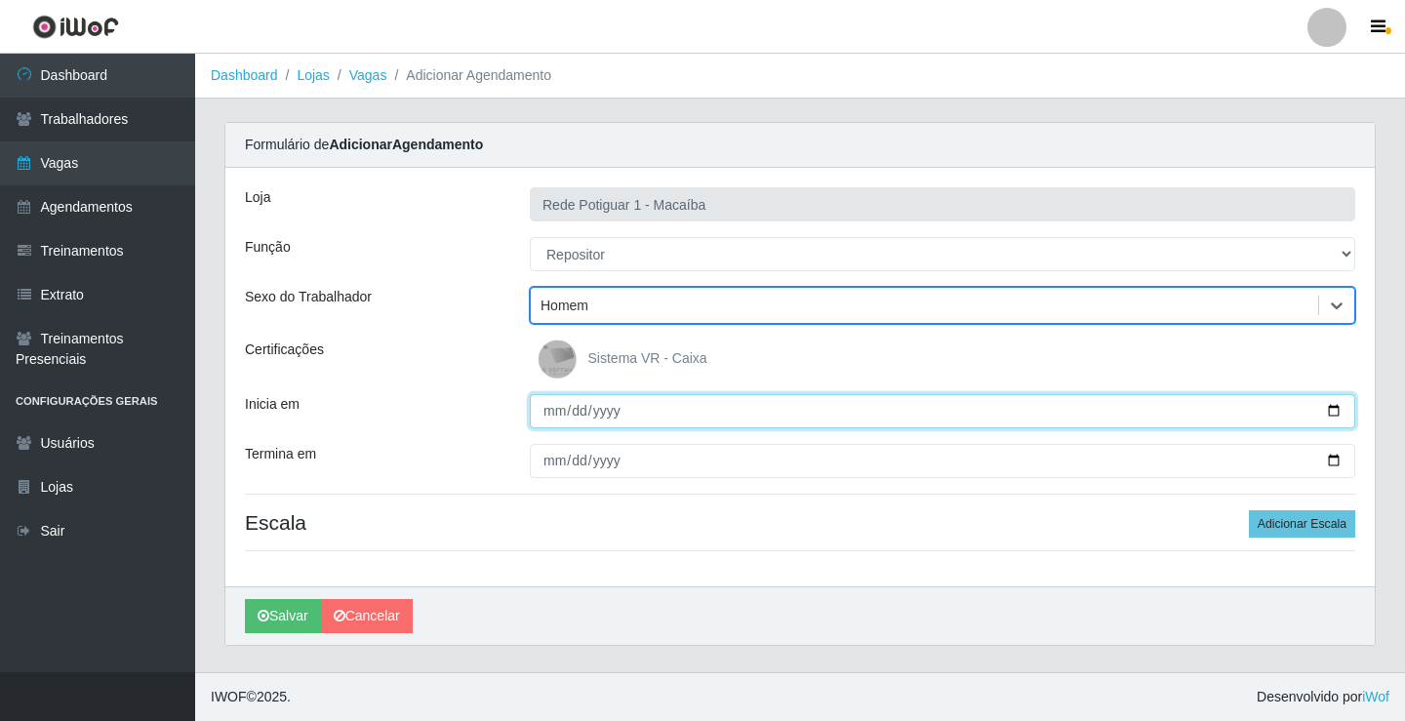
click at [553, 415] on input "Inicia em" at bounding box center [943, 411] width 826 height 34
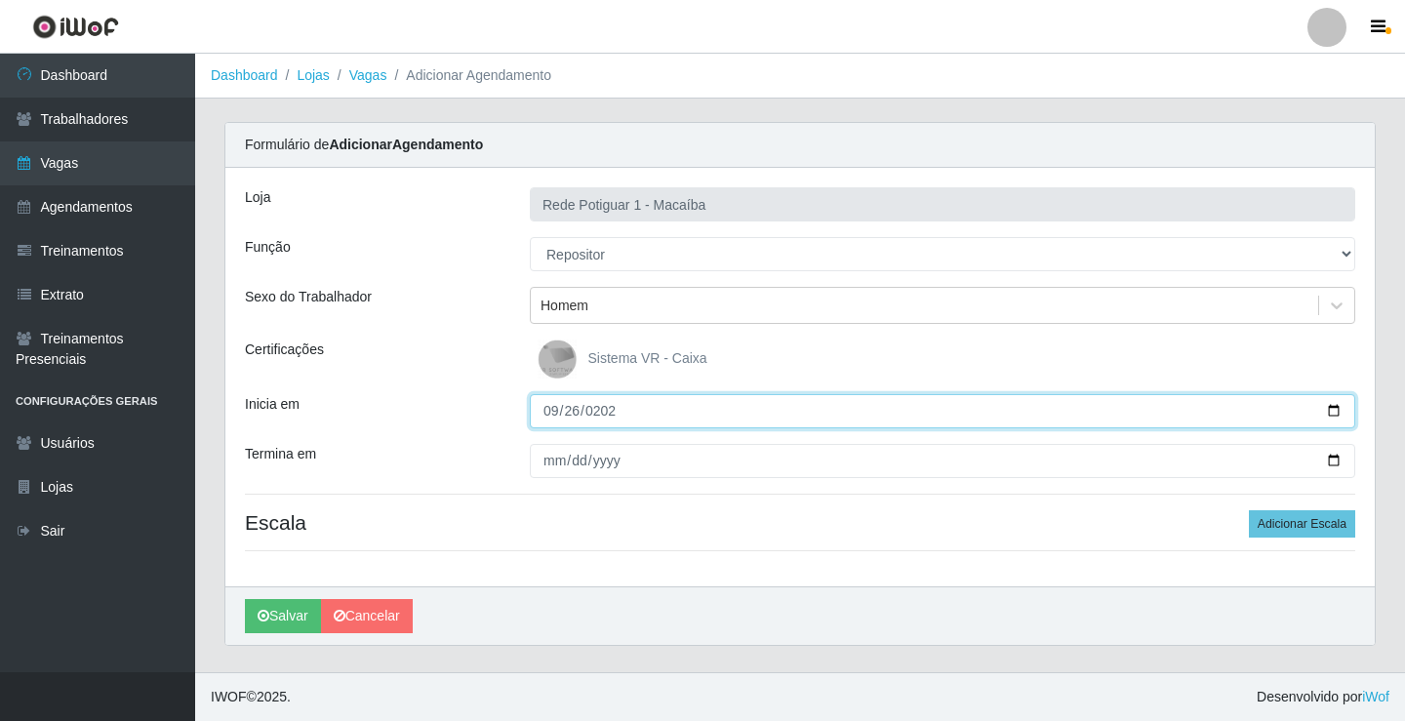
type input "[DATE]"
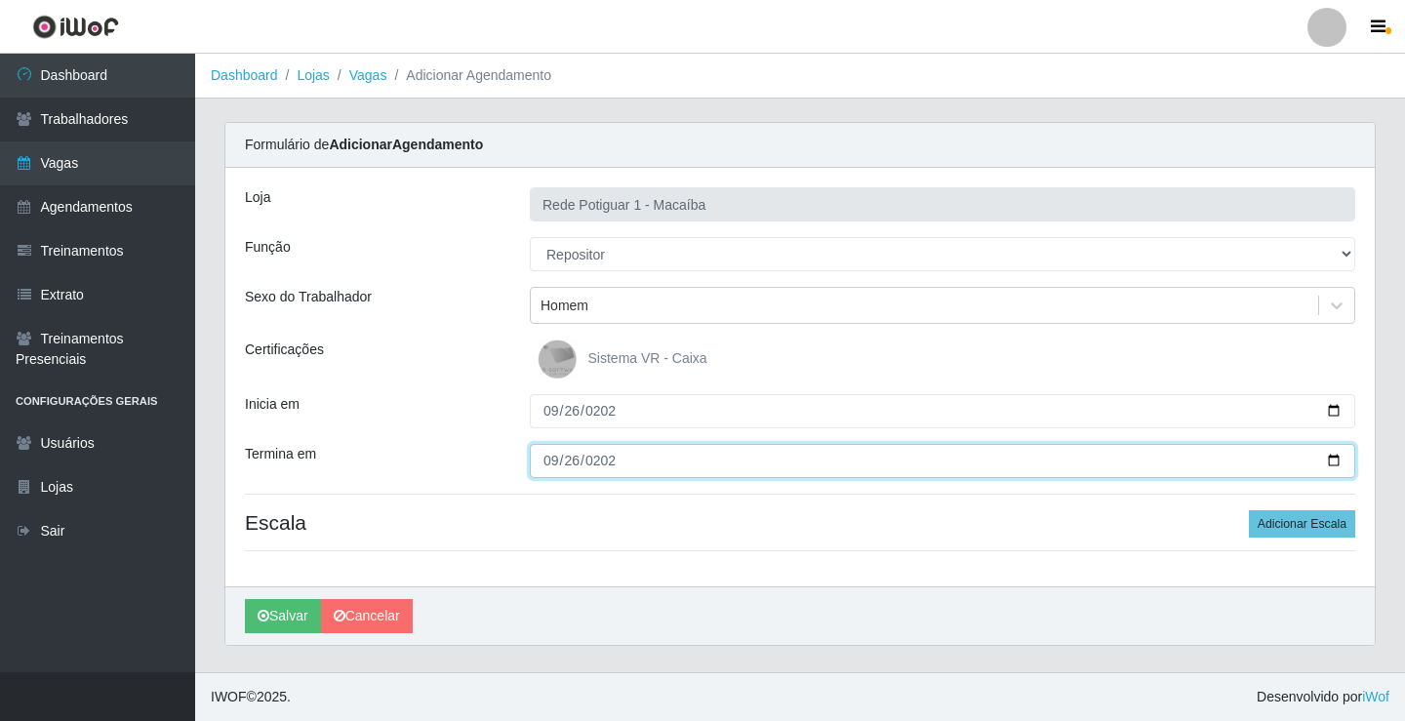
type input "[DATE]"
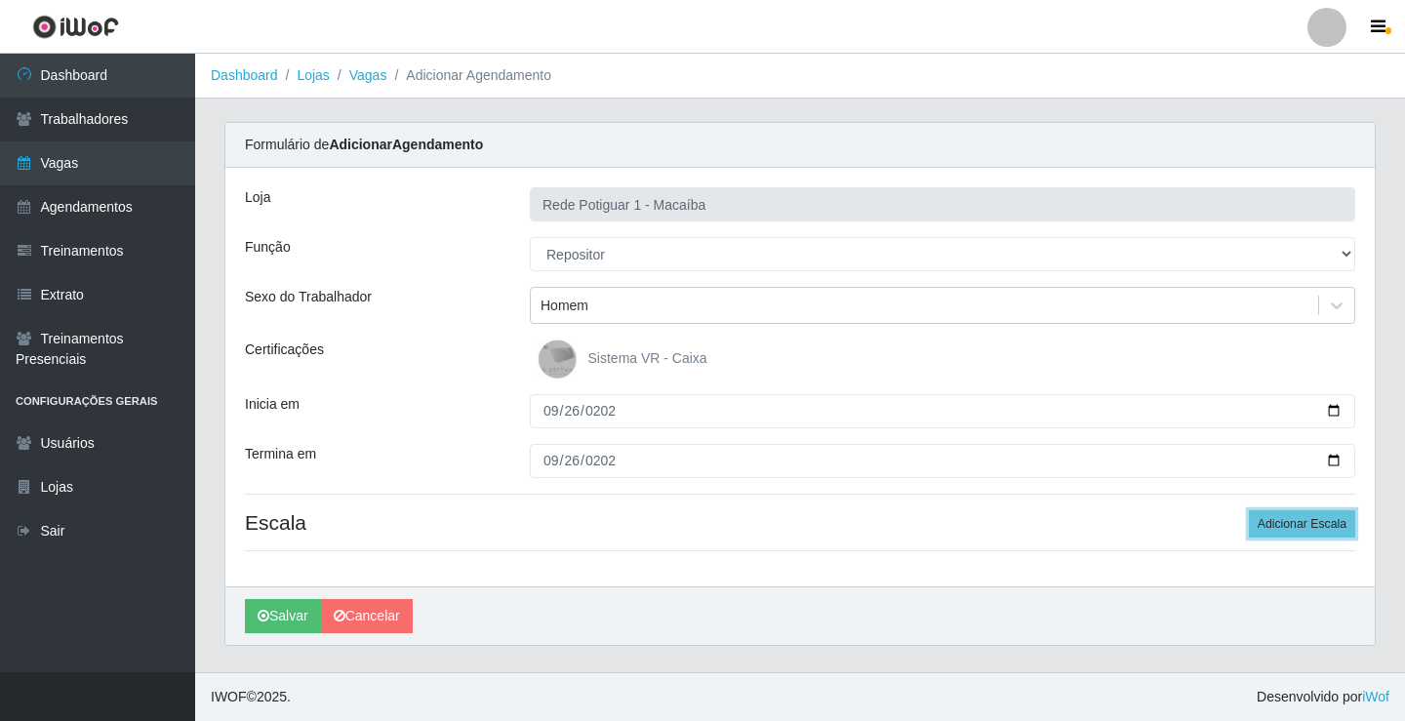
click at [1249, 510] on button "Adicionar Escala" at bounding box center [1302, 523] width 106 height 27
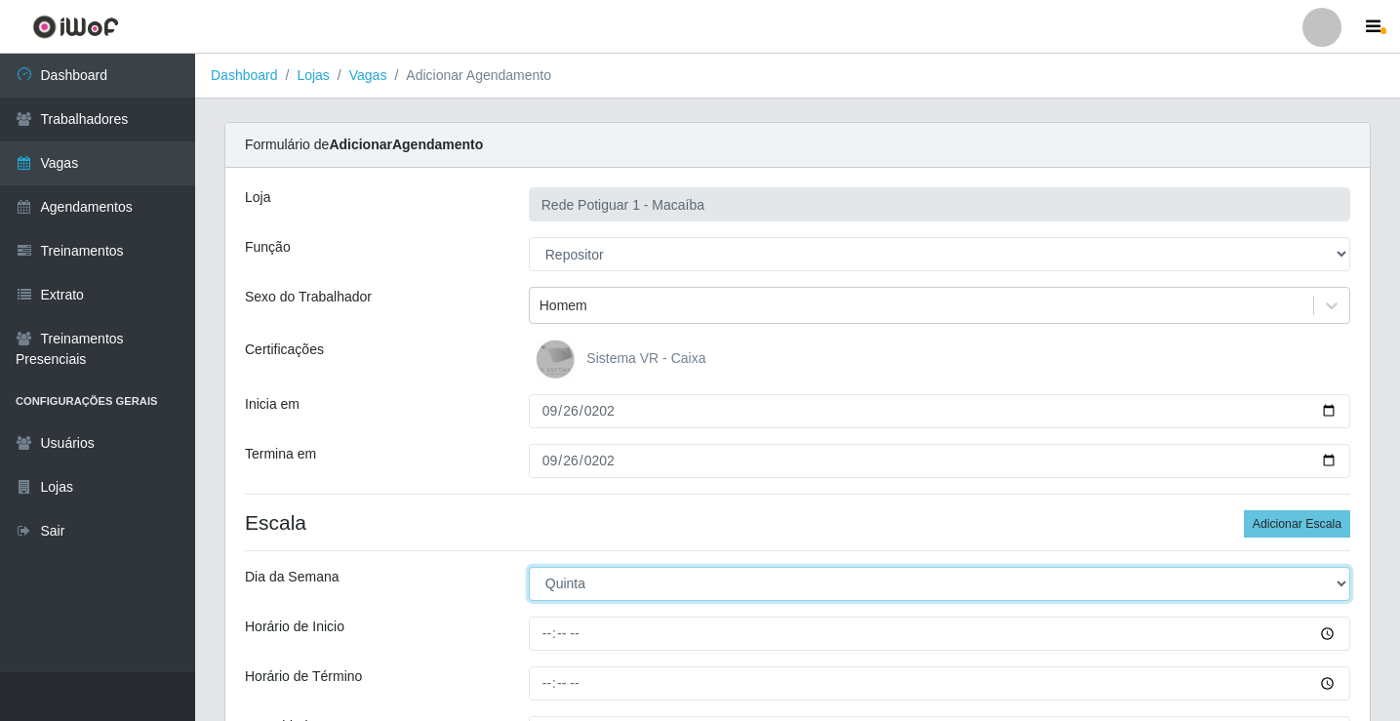
select select "5"
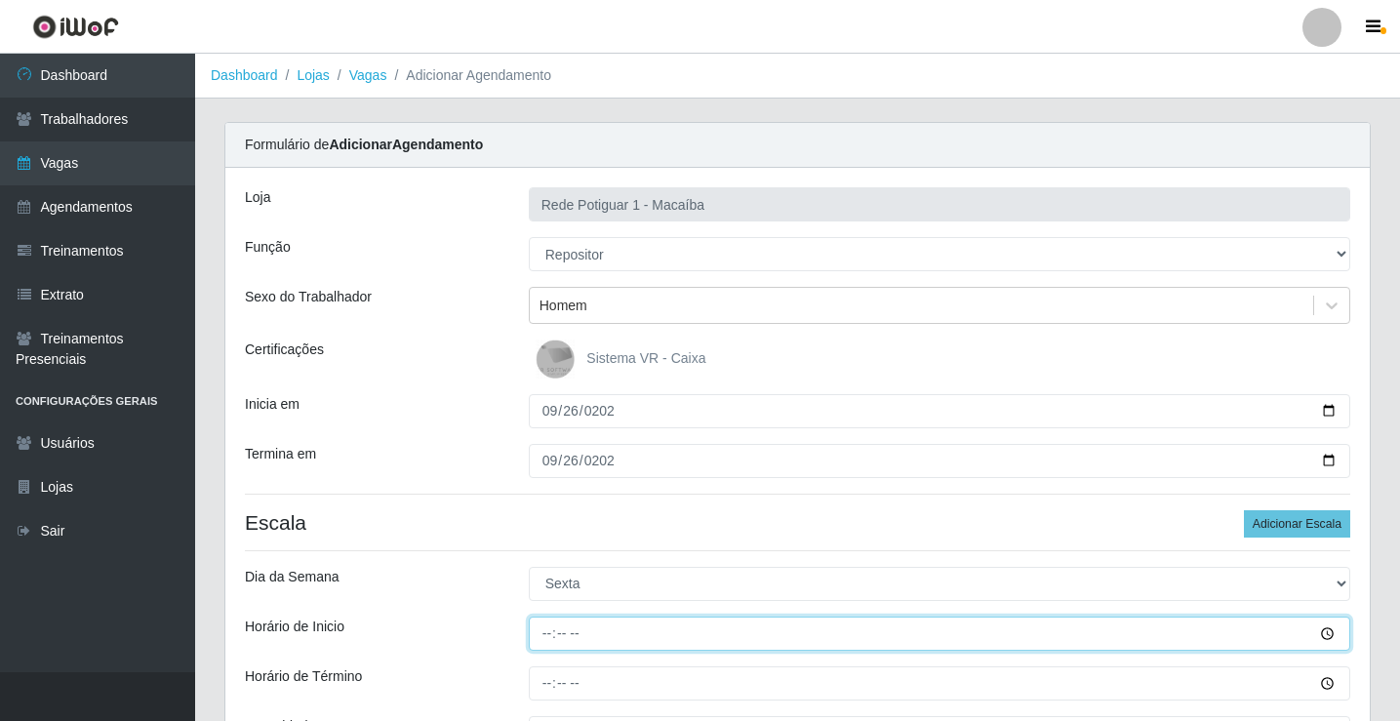
type input "08:00"
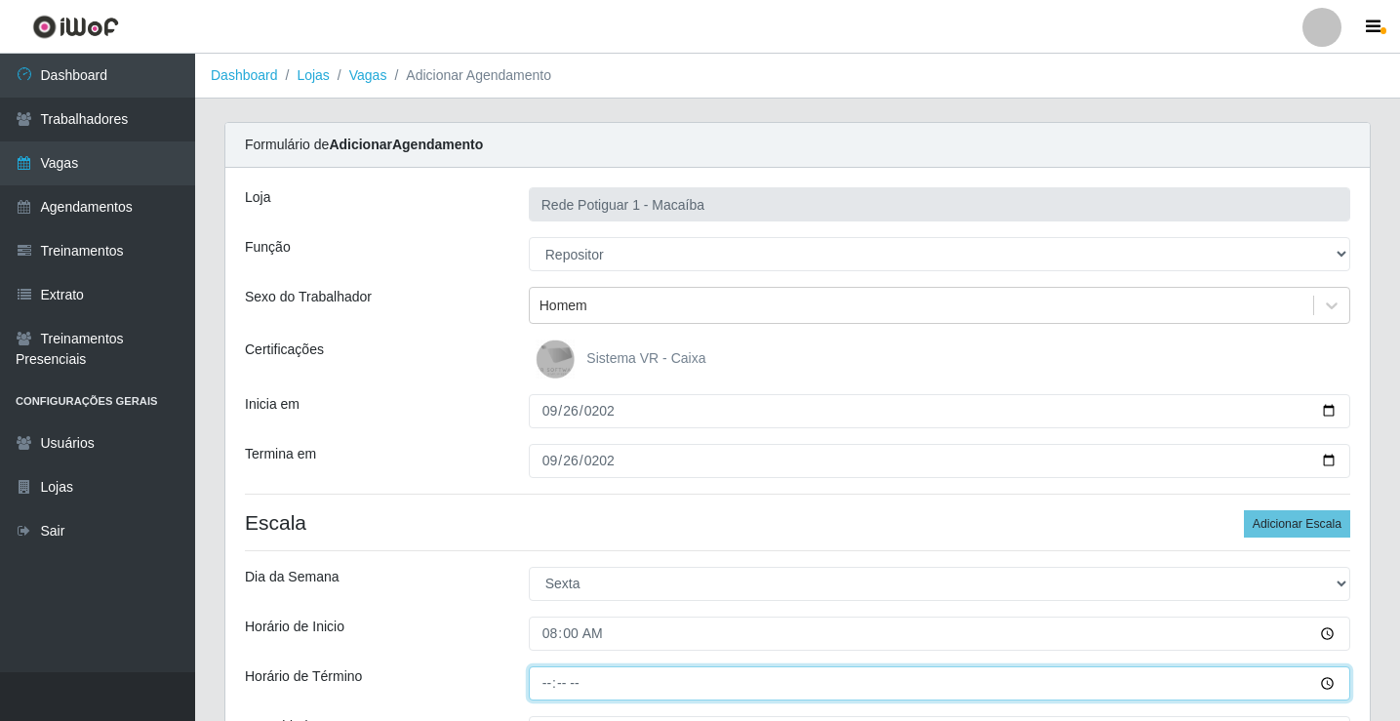
type input "13:00"
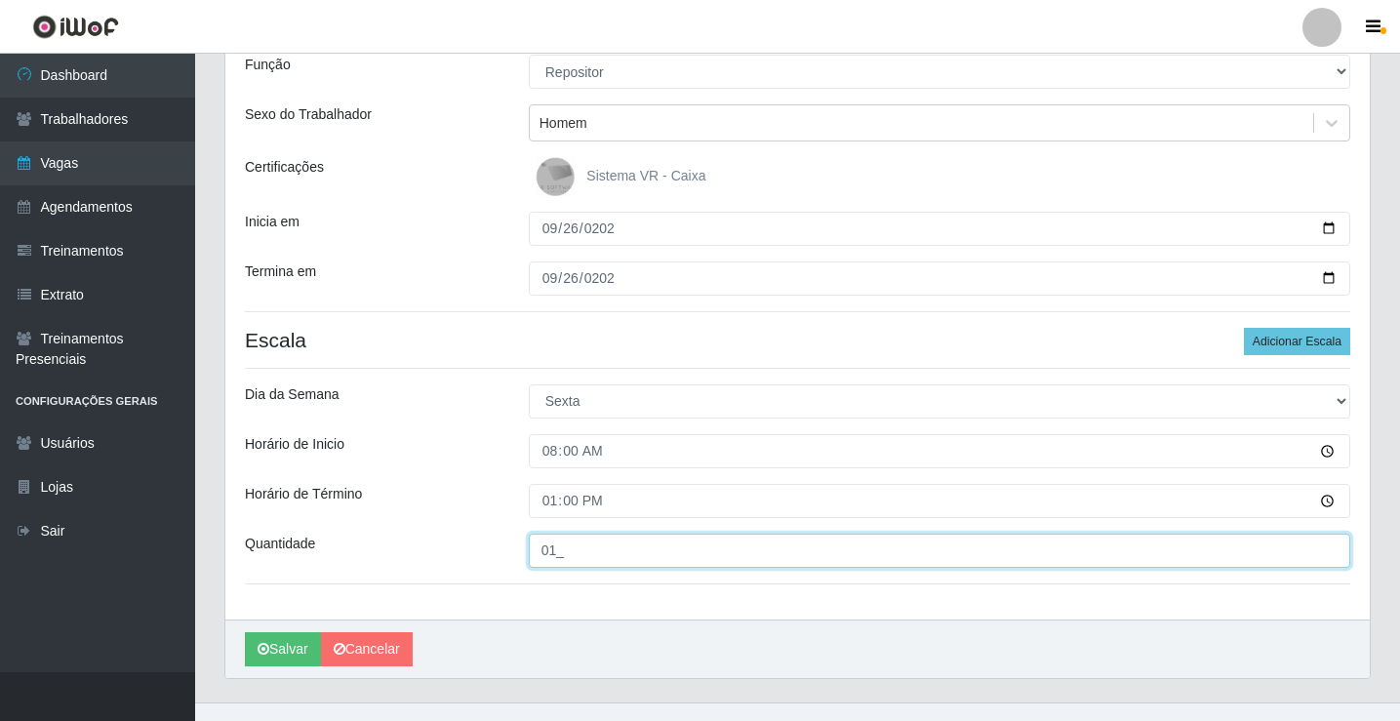
scroll to position [213, 0]
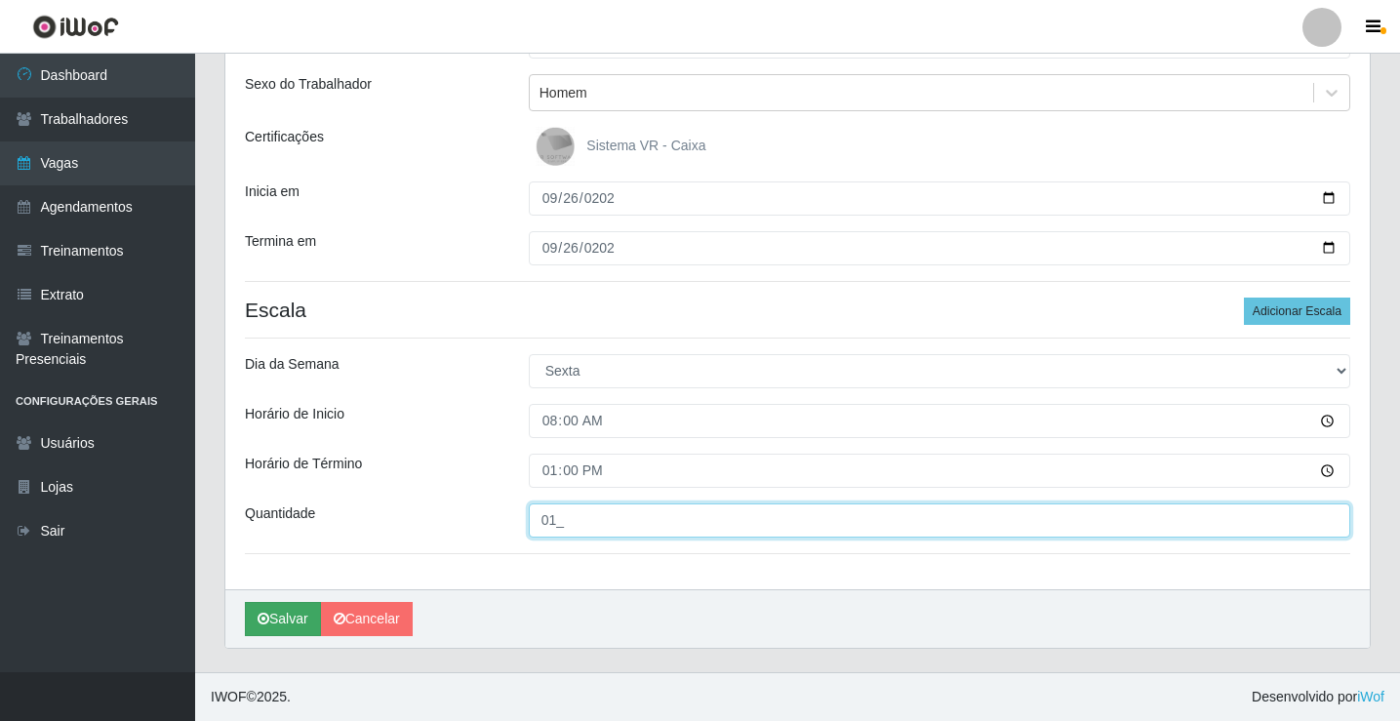
type input "01_"
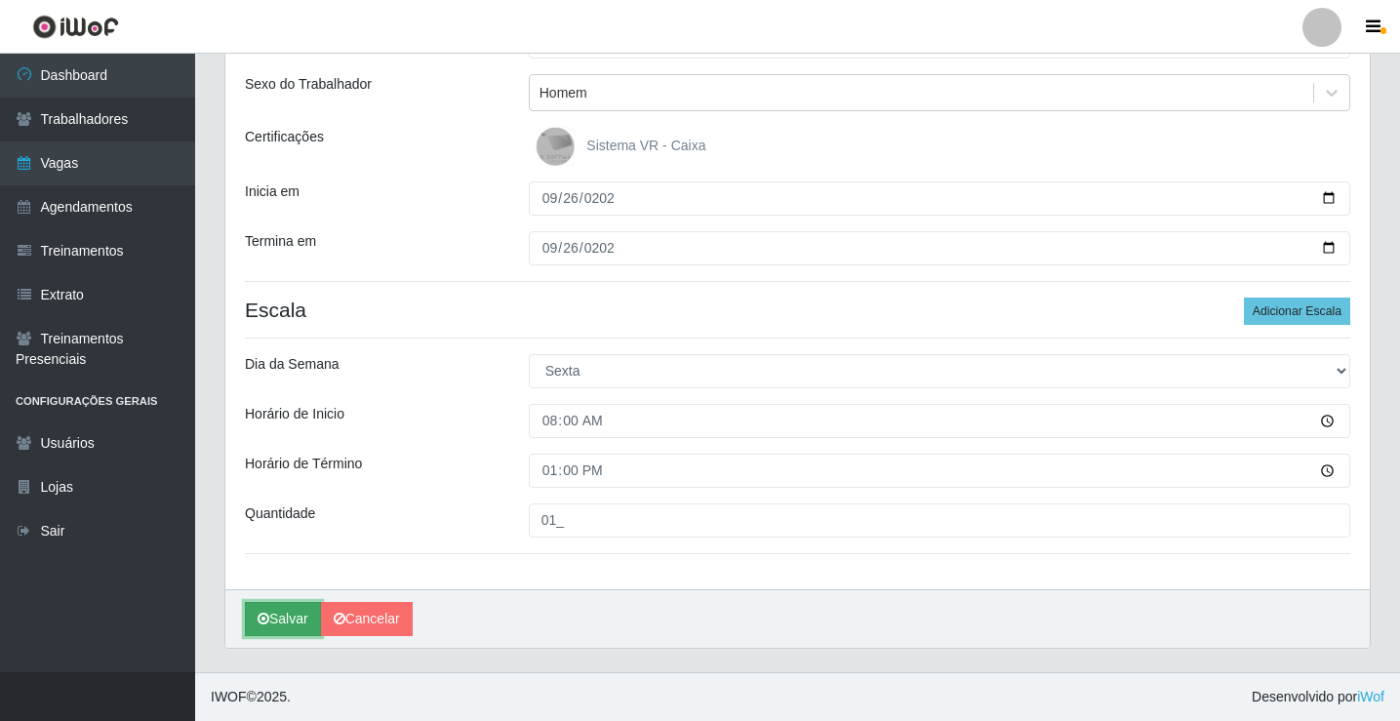
click at [281, 625] on button "Salvar" at bounding box center [283, 619] width 76 height 34
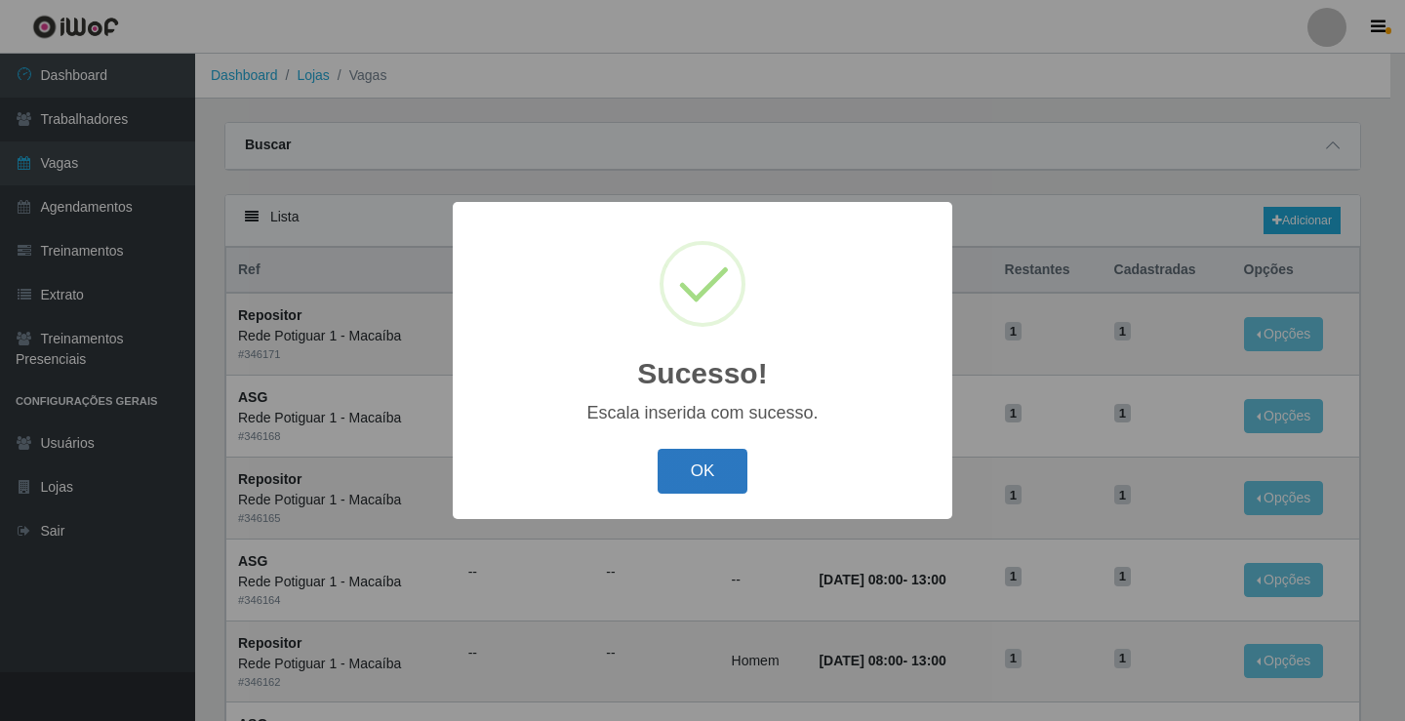
click at [671, 462] on button "OK" at bounding box center [703, 472] width 91 height 46
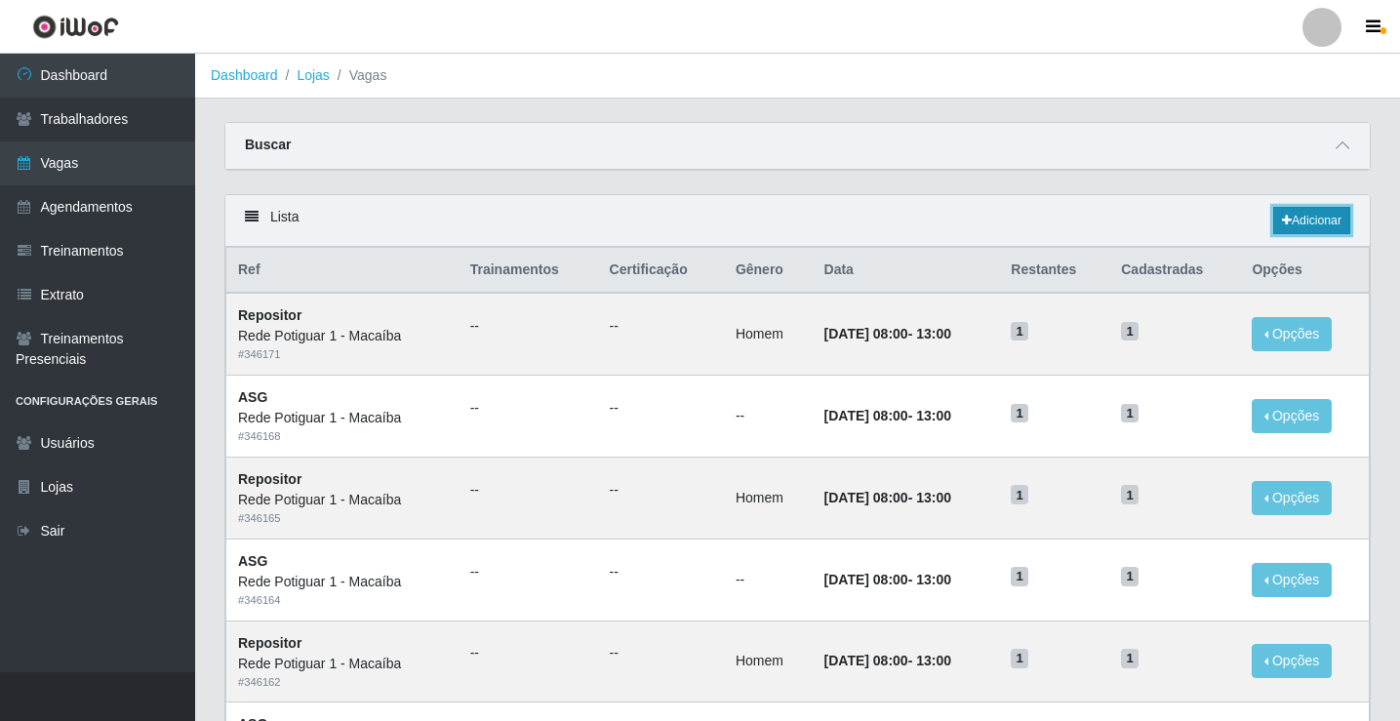
click at [1328, 218] on link "Adicionar" at bounding box center [1311, 220] width 77 height 27
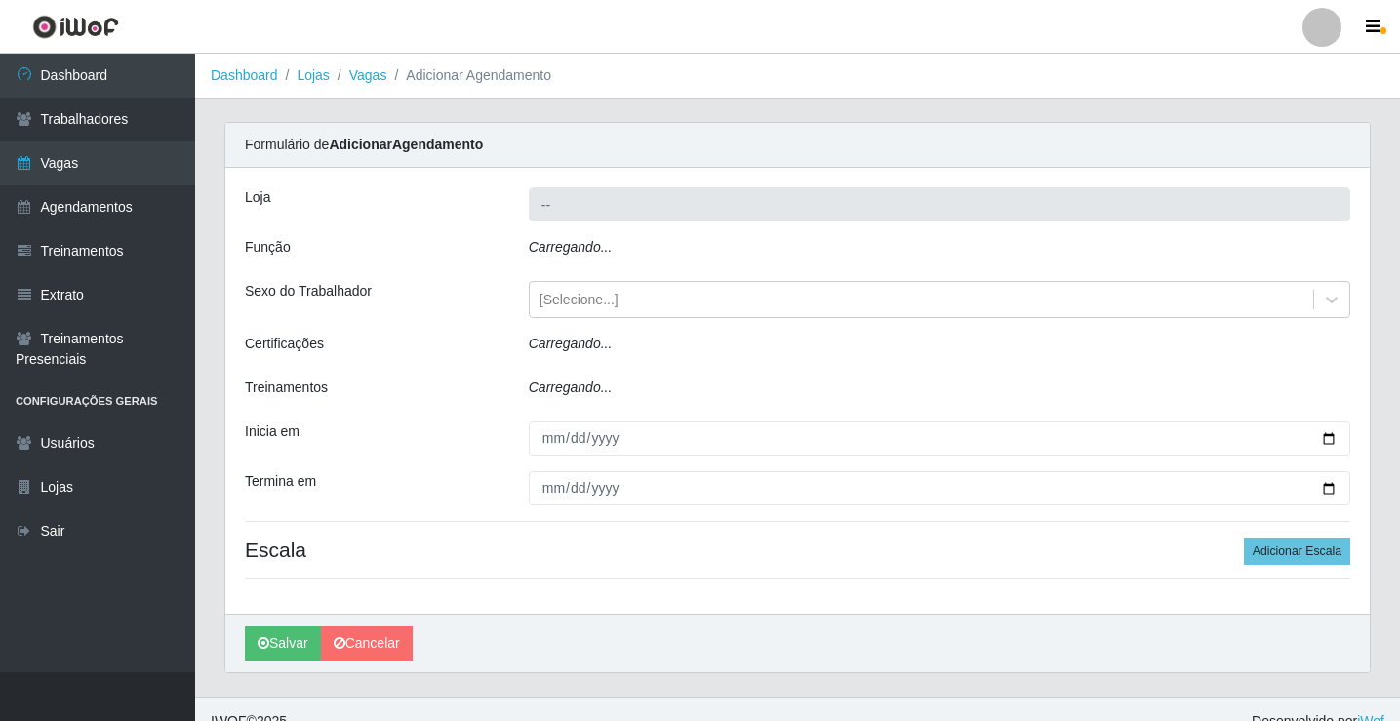
type input "Rede Potiguar 1 - Macaíba"
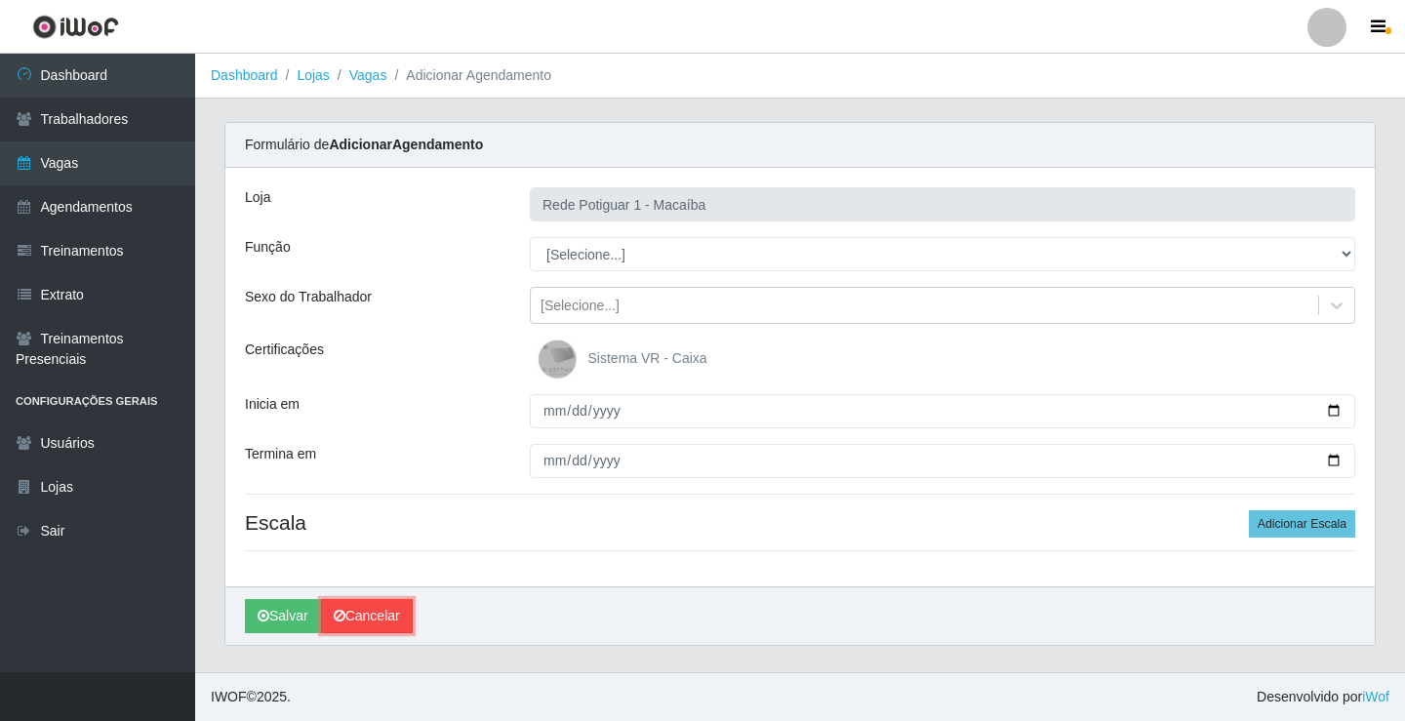
click at [375, 617] on link "Cancelar" at bounding box center [367, 616] width 92 height 34
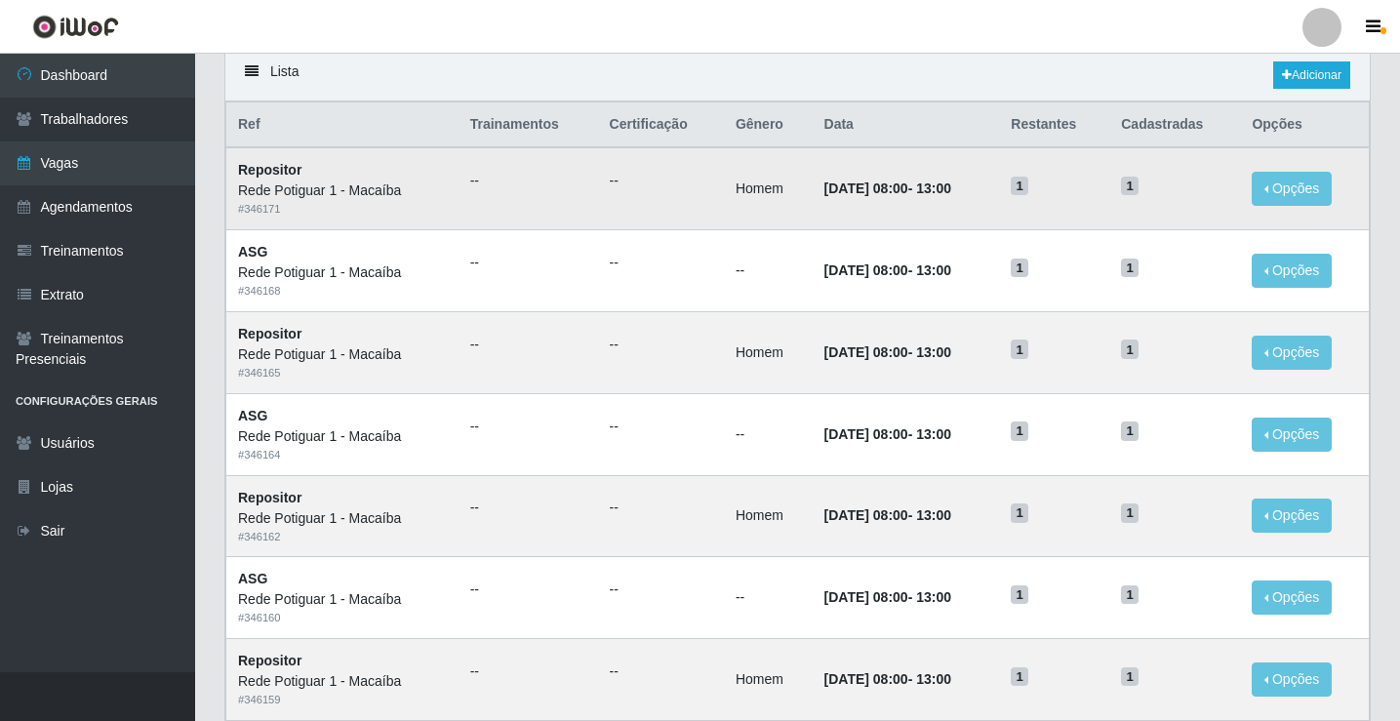
scroll to position [98, 0]
